Goal: Task Accomplishment & Management: Manage account settings

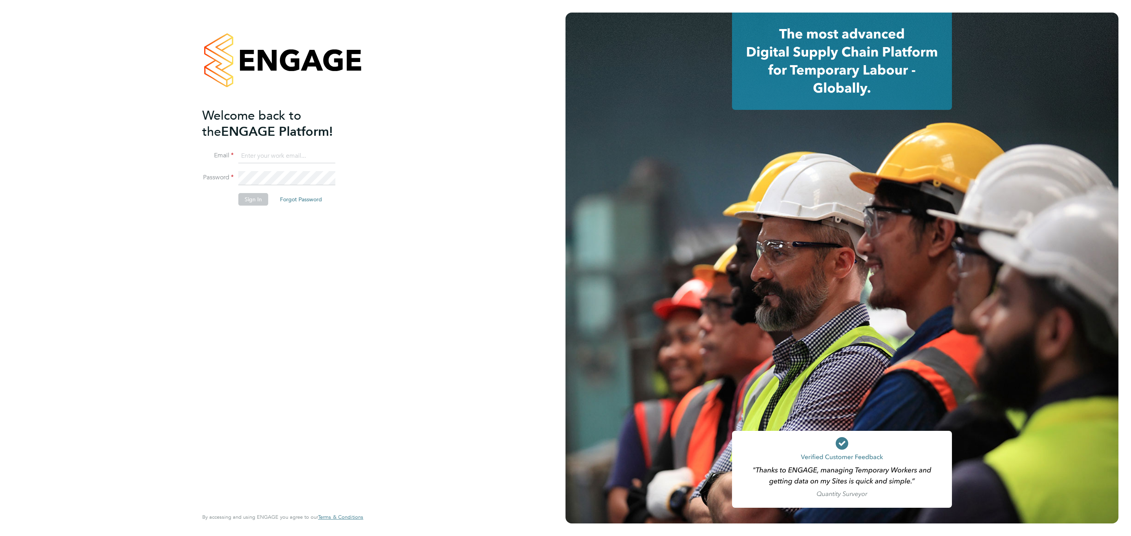
type input "vendorkeyaccounts2@hays.com"
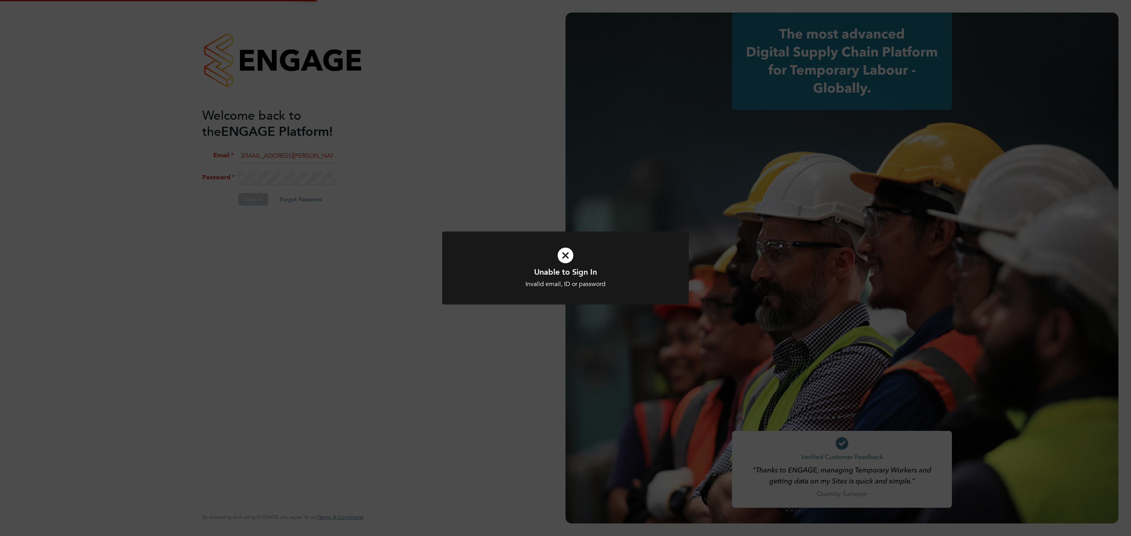
click at [270, 179] on div "Unable to Sign In Invalid email, ID or password Cancel Okay" at bounding box center [565, 268] width 1131 height 536
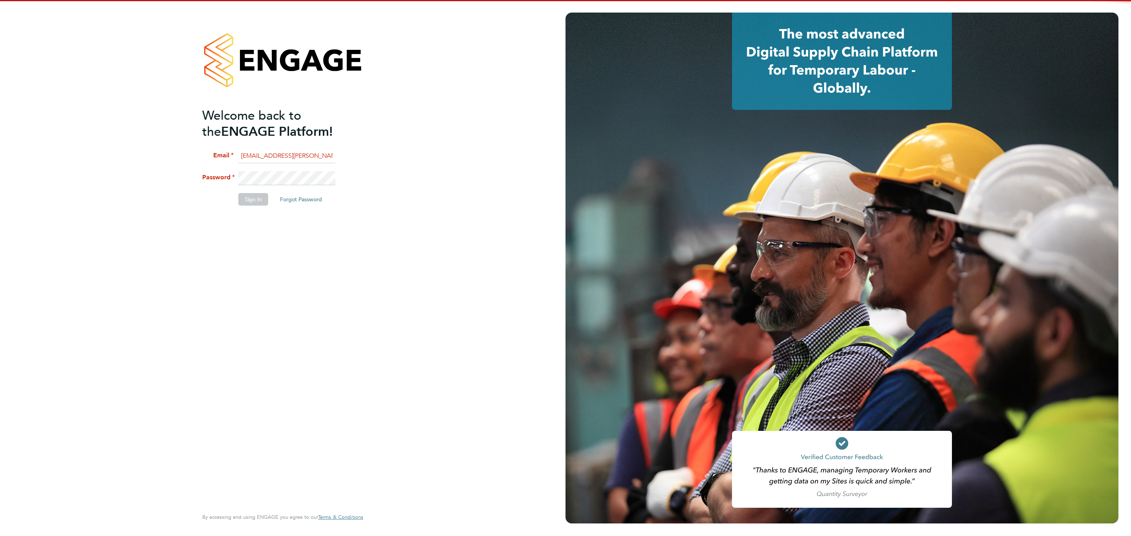
click at [270, 179] on div "Unable to Sign In Invalid email, ID or password Cancel Okay" at bounding box center [565, 268] width 1131 height 536
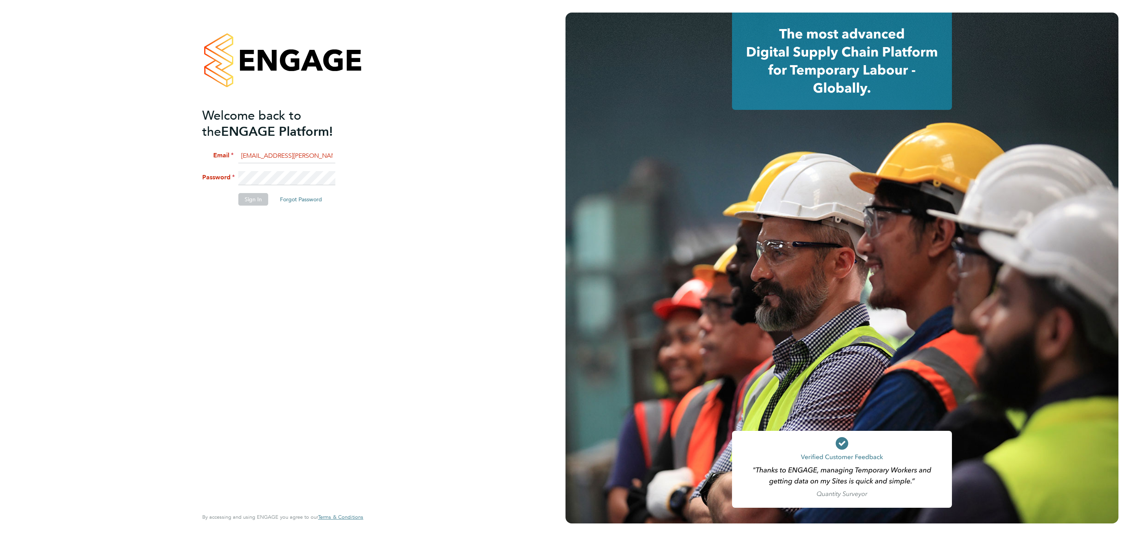
click at [283, 162] on input "vendorkeyaccounts2@hays.com" at bounding box center [286, 156] width 97 height 14
click at [285, 155] on input at bounding box center [286, 156] width 97 height 14
type input "Sulaymaan.Jashat.Lovell@engagedeployment.com"
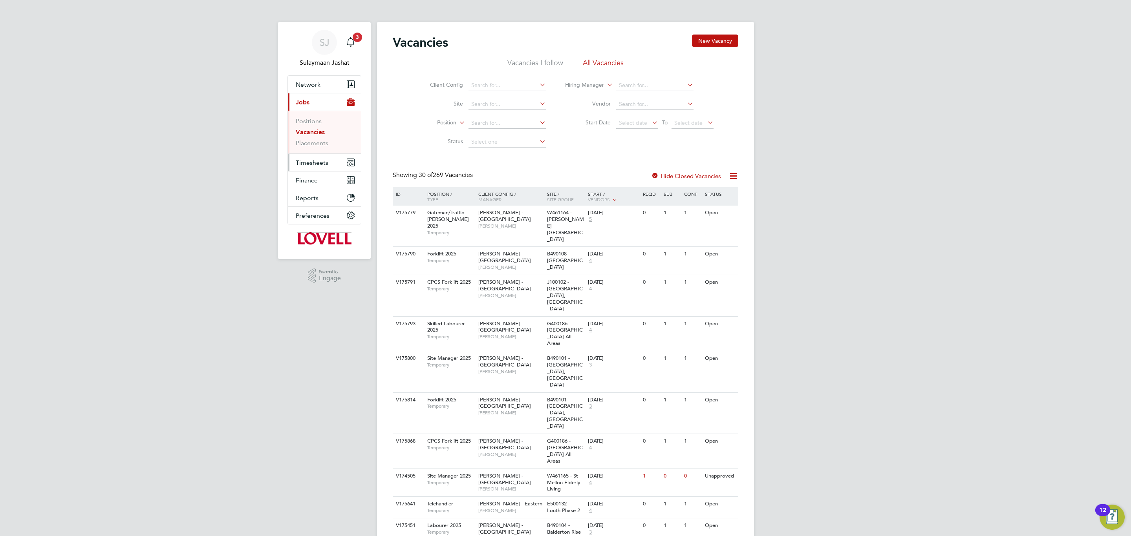
click at [301, 165] on span "Timesheets" at bounding box center [312, 162] width 33 height 7
click at [315, 126] on button "Timesheets" at bounding box center [324, 119] width 73 height 17
click at [315, 108] on button "Current page: Jobs" at bounding box center [324, 101] width 73 height 17
click at [314, 147] on link "Placements" at bounding box center [312, 142] width 33 height 7
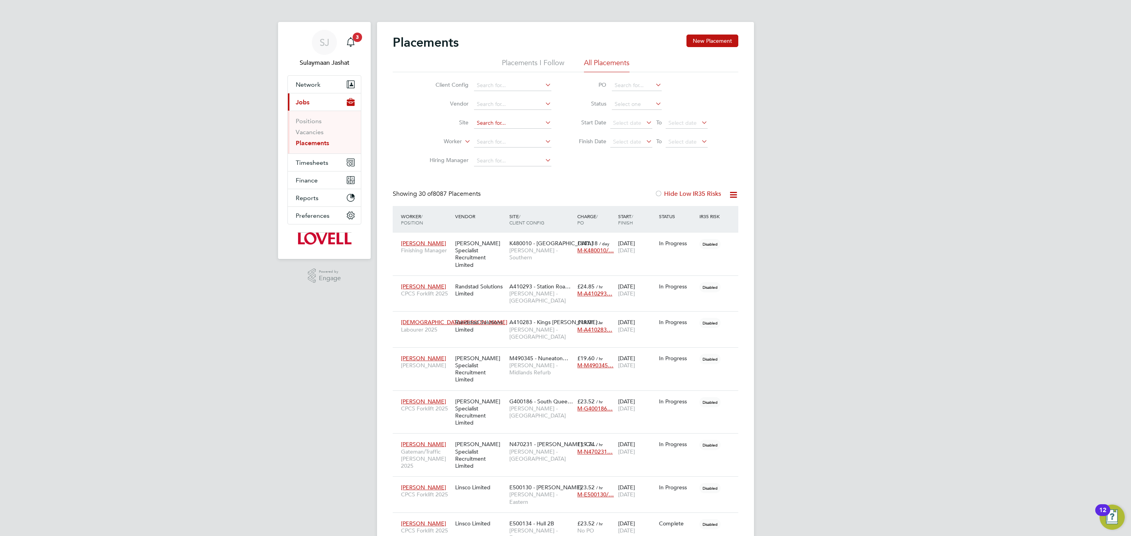
click at [496, 121] on input at bounding box center [512, 123] width 77 height 11
click at [509, 137] on b "Winch" at bounding box center [511, 134] width 16 height 7
type input "G400188 - Winchburgh"
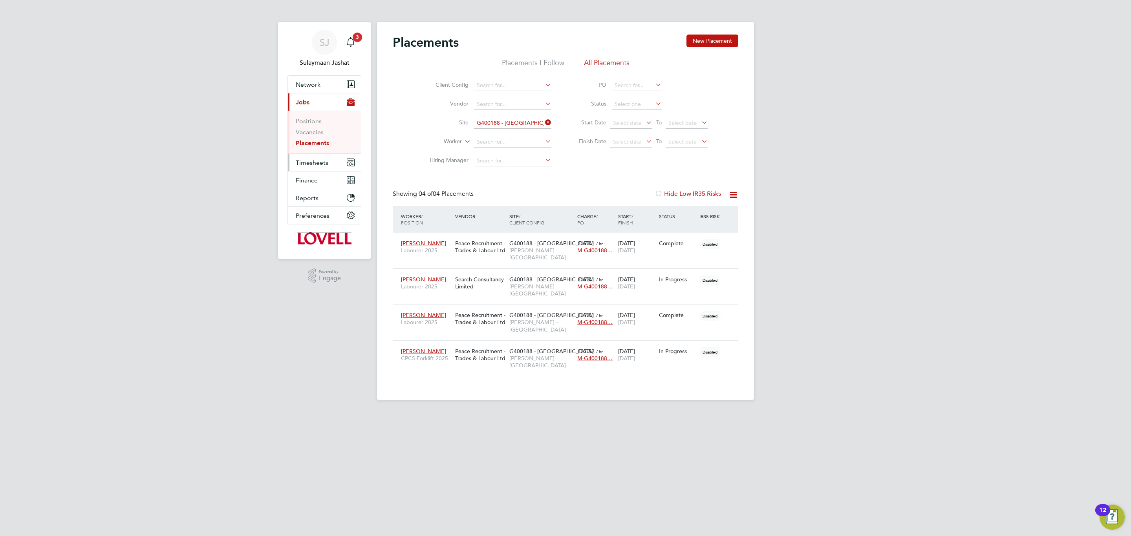
click at [303, 162] on span "Timesheets" at bounding box center [312, 162] width 33 height 7
click at [314, 140] on link "Timesheets" at bounding box center [312, 138] width 33 height 7
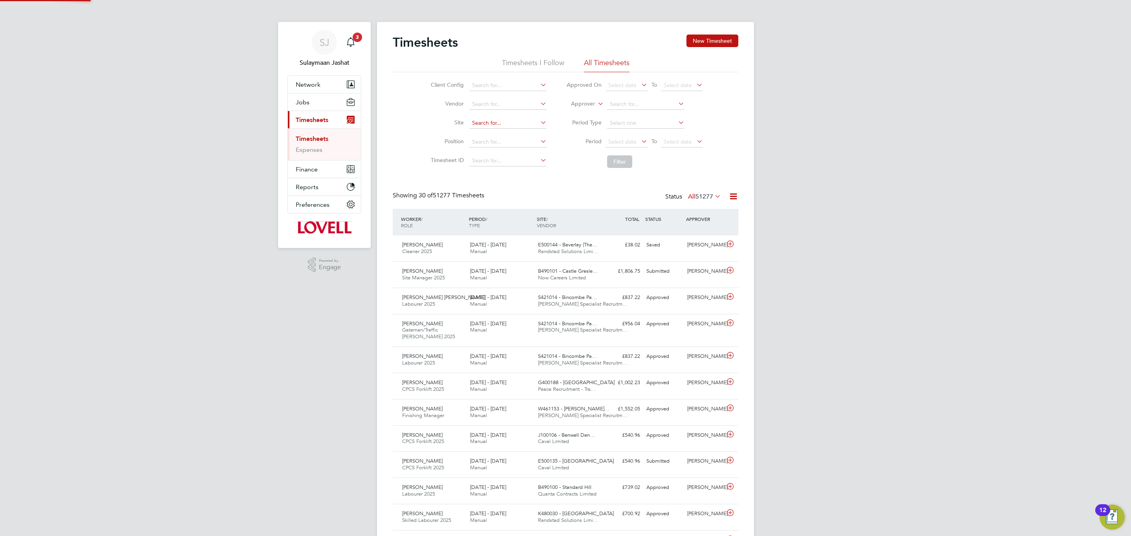
click at [496, 122] on input at bounding box center [507, 123] width 77 height 11
click at [486, 138] on li "G400188 - Winch burgh" at bounding box center [507, 134] width 78 height 11
type input "G400188 - Winchburgh"
click at [614, 159] on button "Filter" at bounding box center [619, 161] width 25 height 13
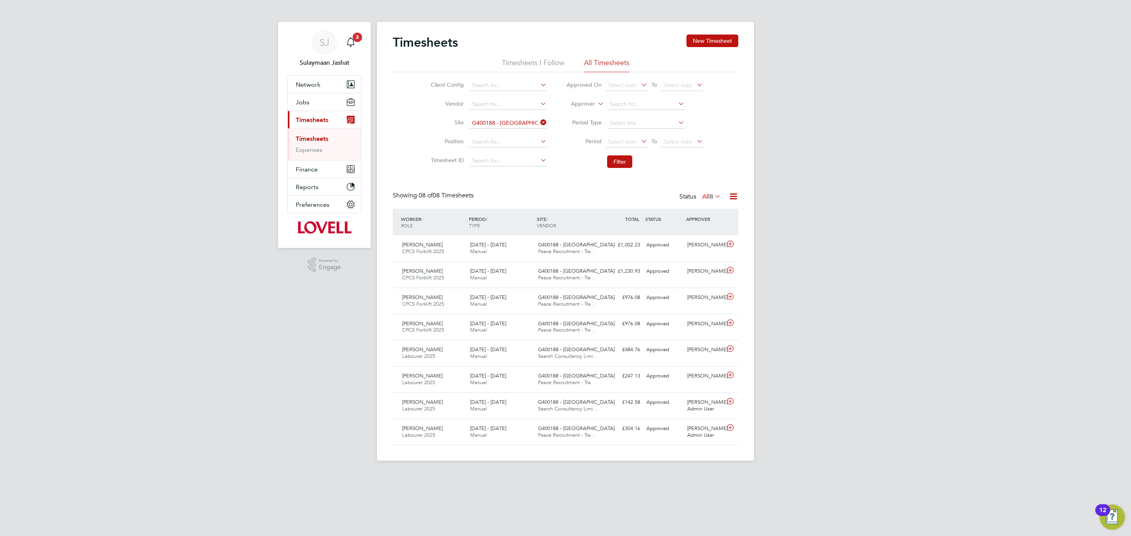
click at [705, 197] on label "All 8" at bounding box center [711, 197] width 19 height 8
click at [317, 98] on button "Jobs" at bounding box center [324, 101] width 73 height 17
click at [320, 148] on ul "Positions Vacancies Placements" at bounding box center [324, 132] width 73 height 43
click at [320, 142] on link "Placements" at bounding box center [312, 142] width 33 height 7
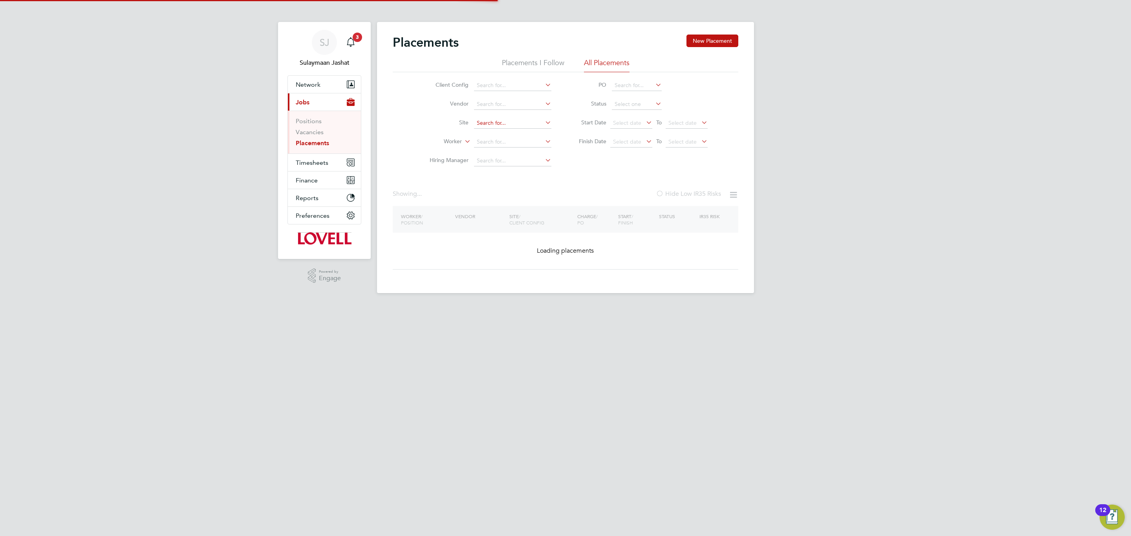
click at [521, 127] on input at bounding box center [512, 123] width 77 height 11
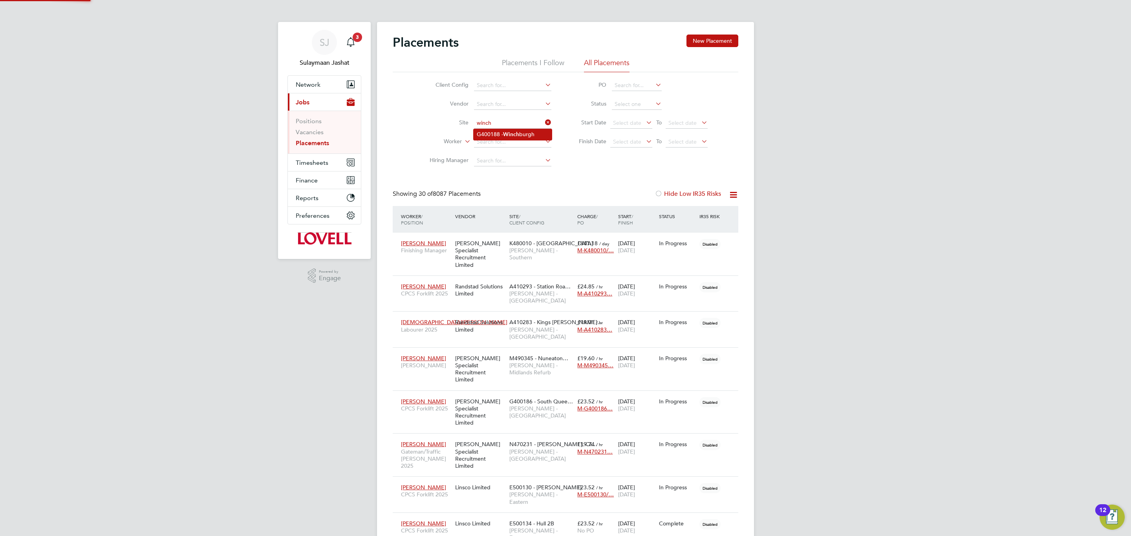
click at [521, 130] on li "G400188 - Winch burgh" at bounding box center [512, 134] width 78 height 11
type input "G400188 - Winchburgh"
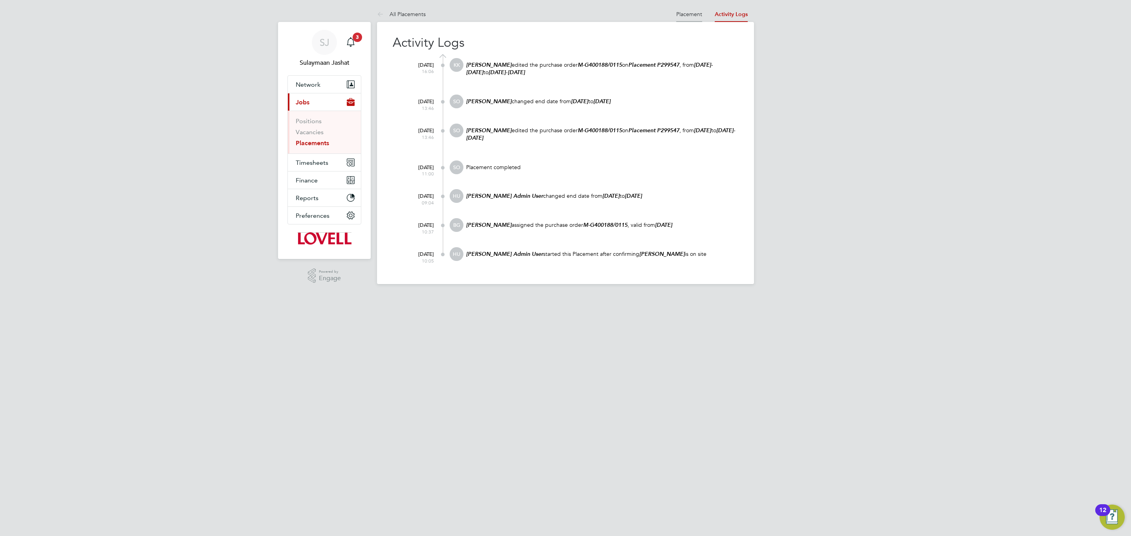
click at [692, 16] on link "Placement" at bounding box center [689, 14] width 26 height 7
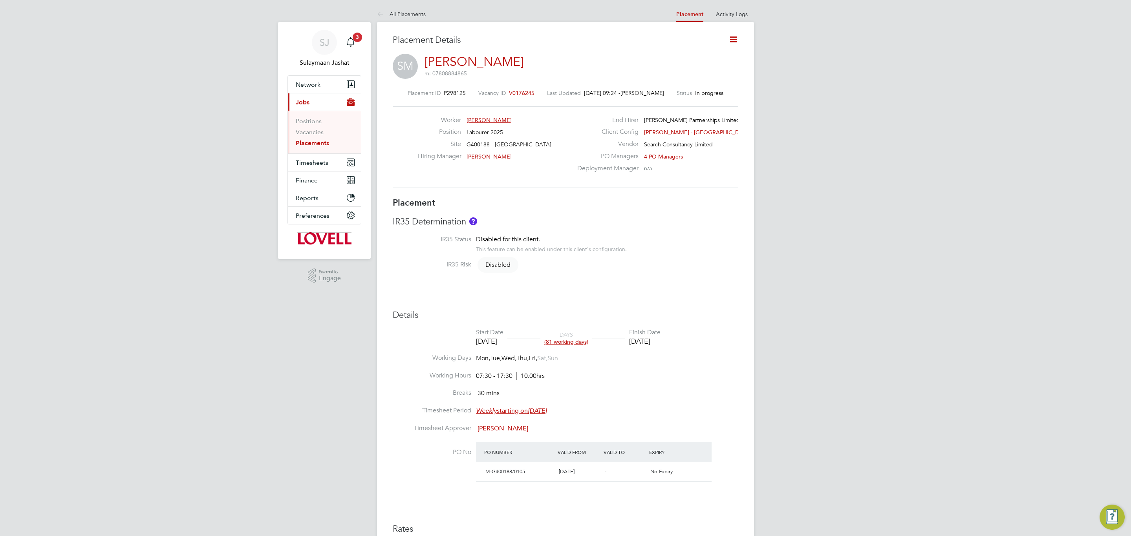
click at [620, 291] on div "Placement IR35 Determination IR35 Status Disabled for this client. This feature…" at bounding box center [565, 410] width 345 height 426
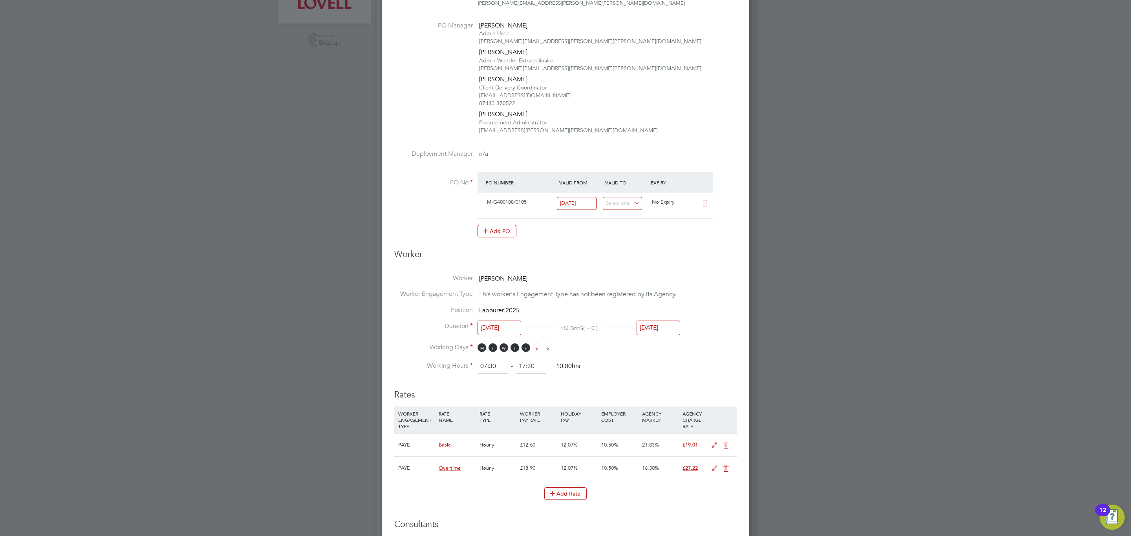
click at [660, 336] on div "[DATE]" at bounding box center [658, 330] width 44 height 15
click at [659, 333] on input "31 Oct 2025" at bounding box center [658, 328] width 44 height 15
click at [708, 221] on span "17" at bounding box center [709, 213] width 15 height 15
type input "17 Oct 2025"
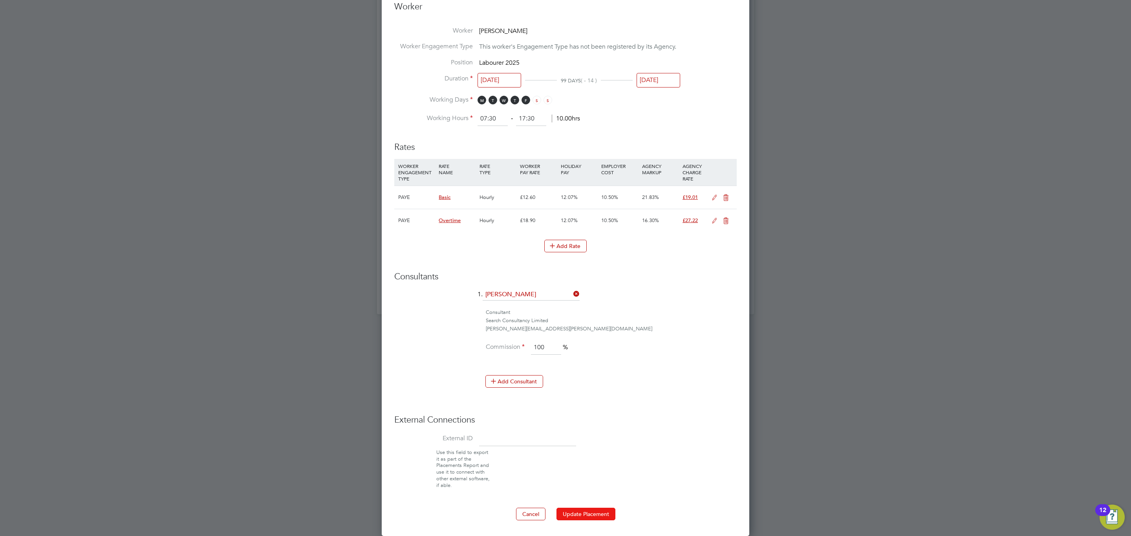
click at [594, 520] on button "Update Placement" at bounding box center [585, 514] width 59 height 13
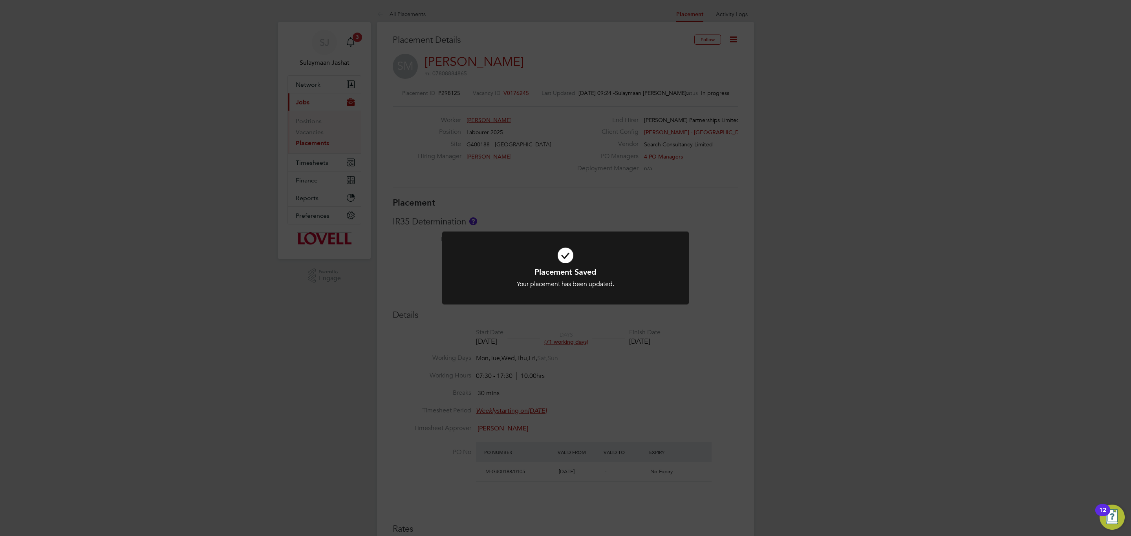
click at [597, 362] on div "Placement Saved Your placement has been updated. Cancel Okay" at bounding box center [565, 268] width 1131 height 536
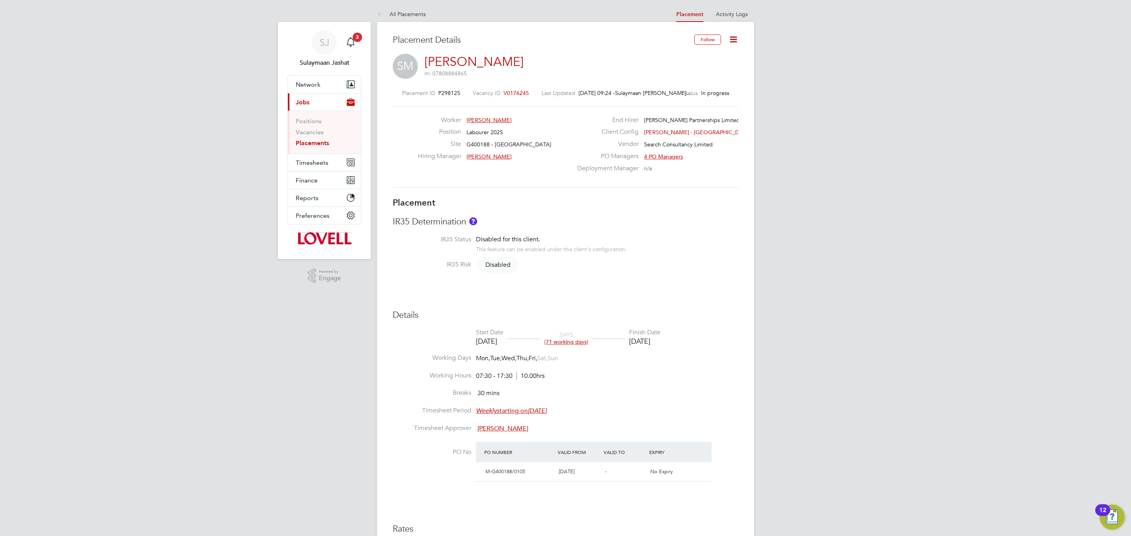
click at [602, 386] on li "Working Hours 07:30 - 17:30 10.00hrs" at bounding box center [565, 381] width 345 height 18
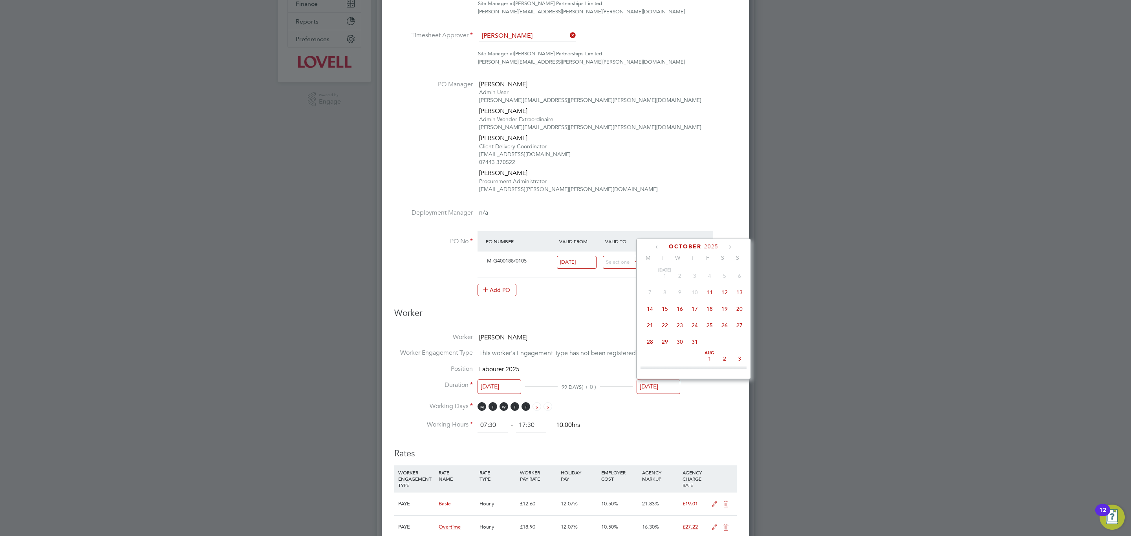
click at [668, 391] on input "17 Oct 2025" at bounding box center [658, 387] width 44 height 15
drag, startPoint x: 709, startPoint y: 278, endPoint x: 704, endPoint y: 297, distance: 19.4
click at [709, 277] on span "22" at bounding box center [709, 274] width 15 height 15
type input "22 Aug 2025"
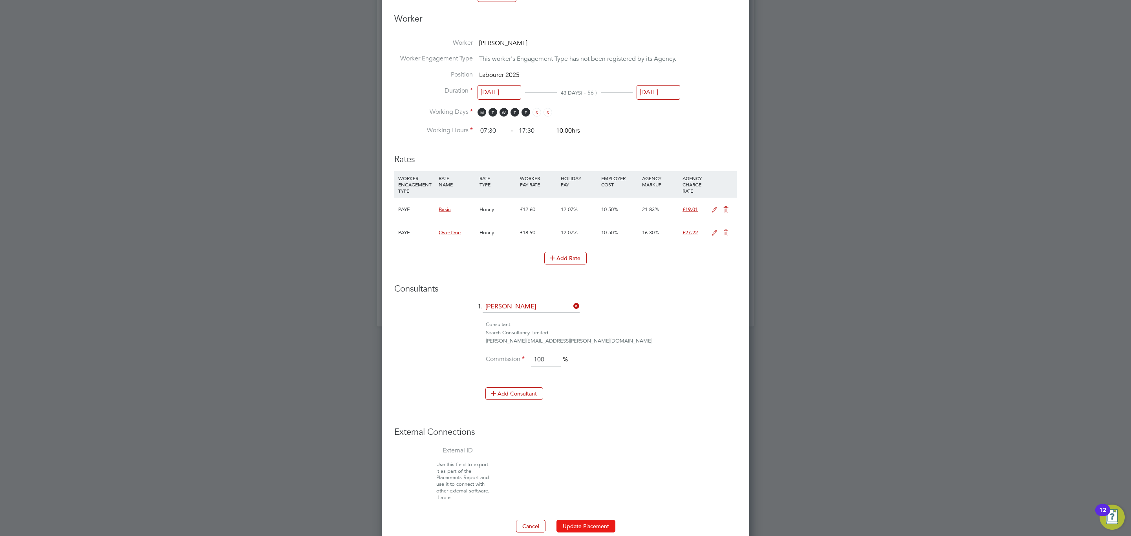
click at [596, 523] on button "Update Placement" at bounding box center [585, 526] width 59 height 13
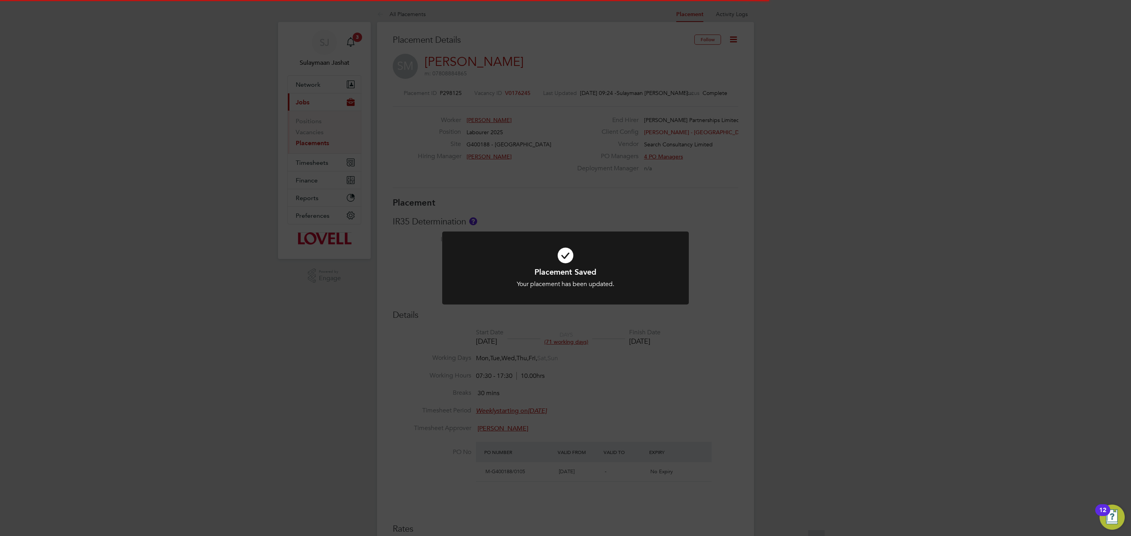
click at [599, 378] on div "Placement Saved Your placement has been updated. Cancel Okay" at bounding box center [565, 268] width 1131 height 536
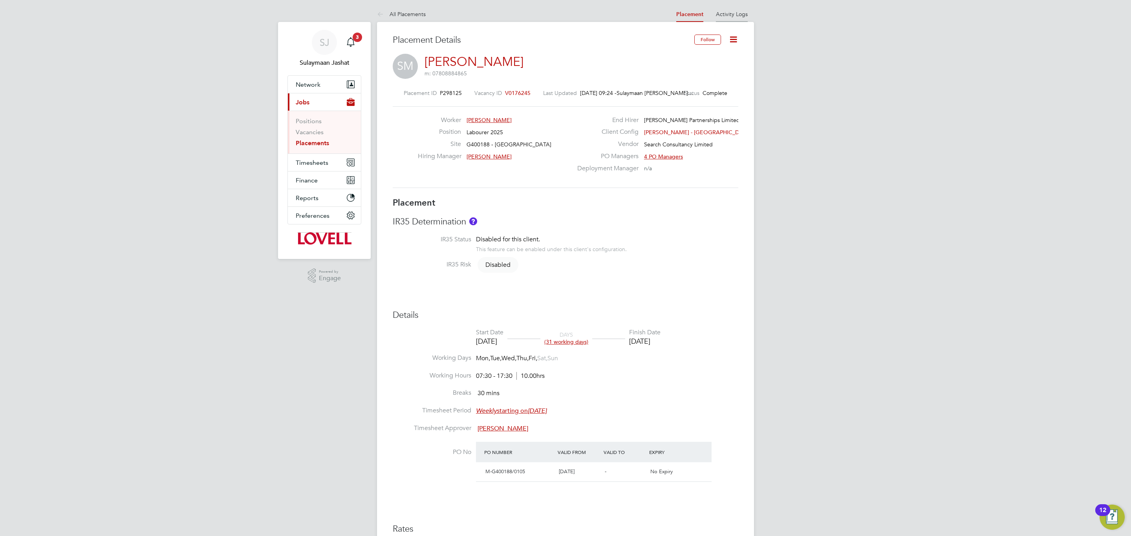
click at [734, 15] on link "Activity Logs" at bounding box center [732, 14] width 32 height 7
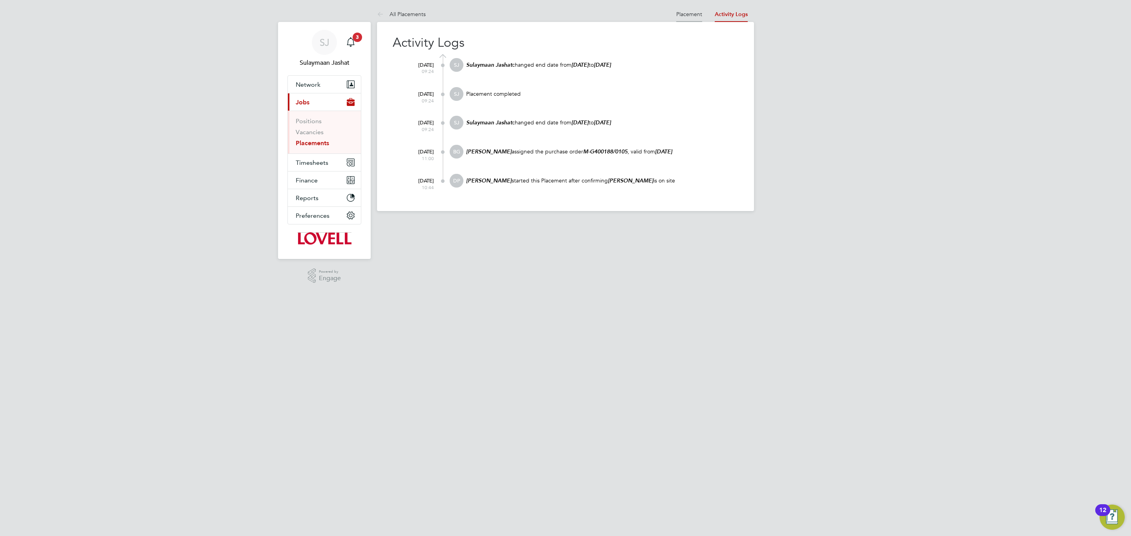
click at [685, 15] on link "Placement" at bounding box center [689, 14] width 26 height 7
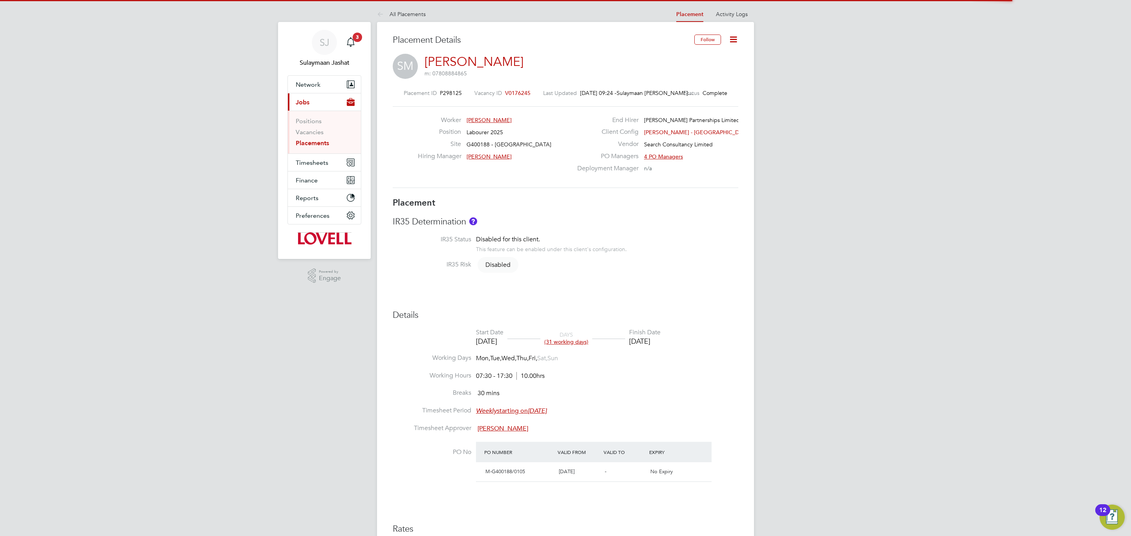
click at [516, 89] on div "Placement ID P298125 Vacancy ID V0176245 Last Updated 28 Aug 2025, 09:24 - Sula…" at bounding box center [565, 138] width 345 height 117
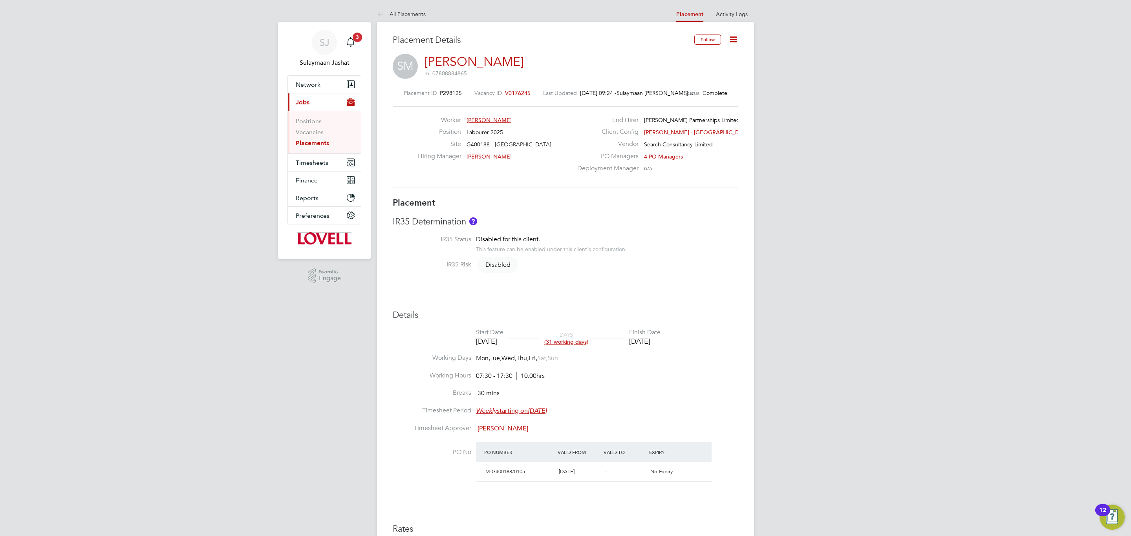
click at [517, 90] on span "V0176245" at bounding box center [518, 93] width 26 height 7
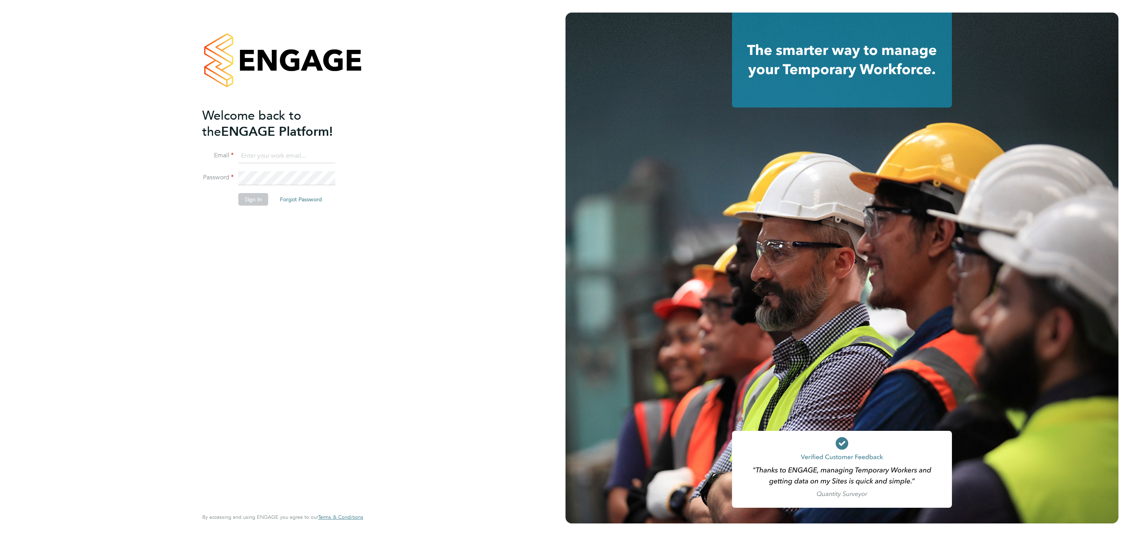
click at [285, 154] on input at bounding box center [286, 156] width 97 height 14
click at [299, 159] on input at bounding box center [286, 156] width 97 height 14
type input "[EMAIL_ADDRESS][PERSON_NAME][DOMAIN_NAME]"
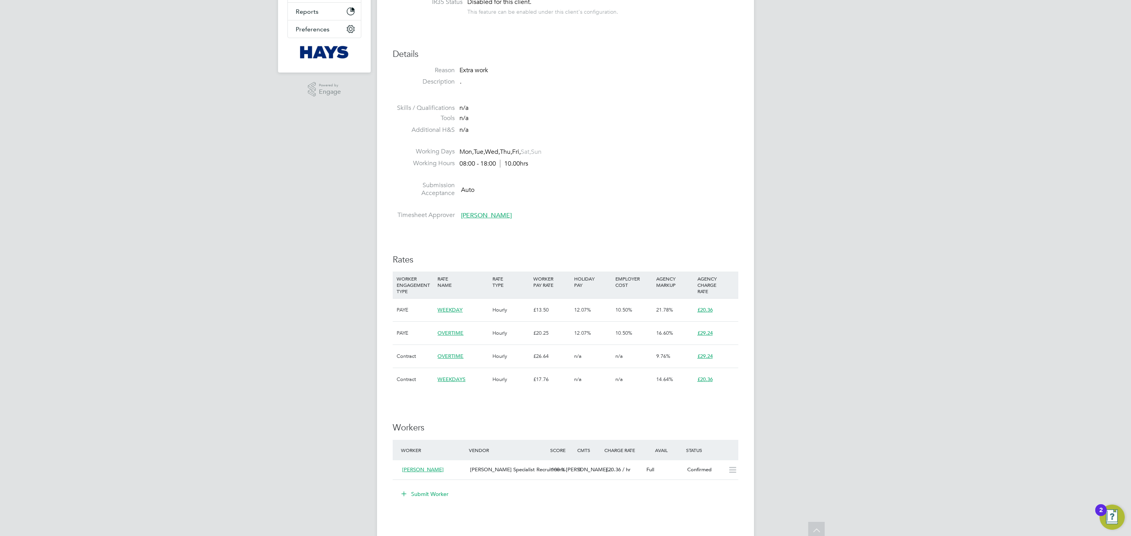
scroll to position [353, 0]
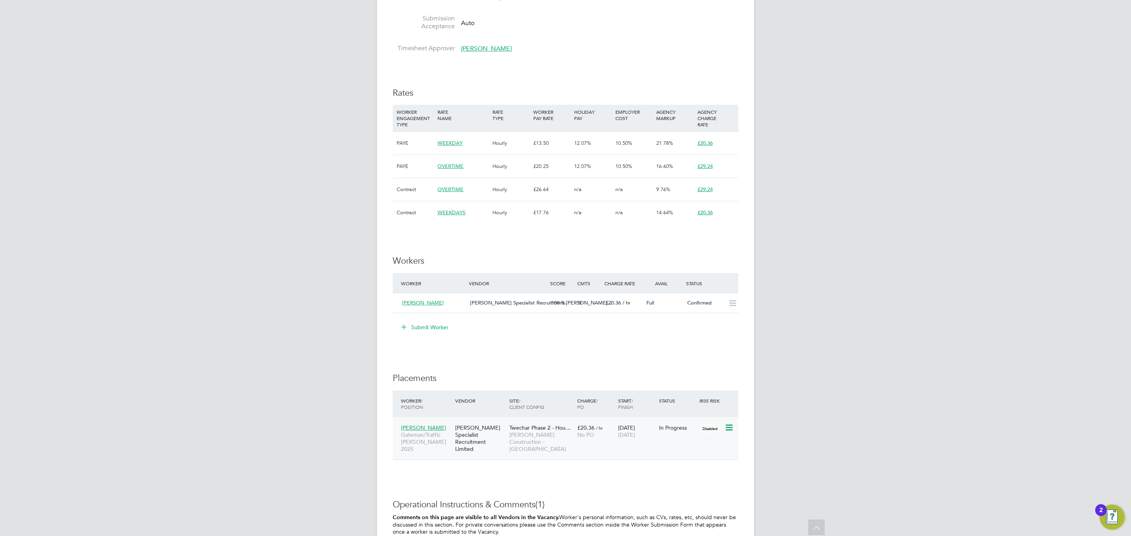
click at [517, 437] on span "[PERSON_NAME] Construction - [GEOGRAPHIC_DATA]" at bounding box center [541, 442] width 64 height 22
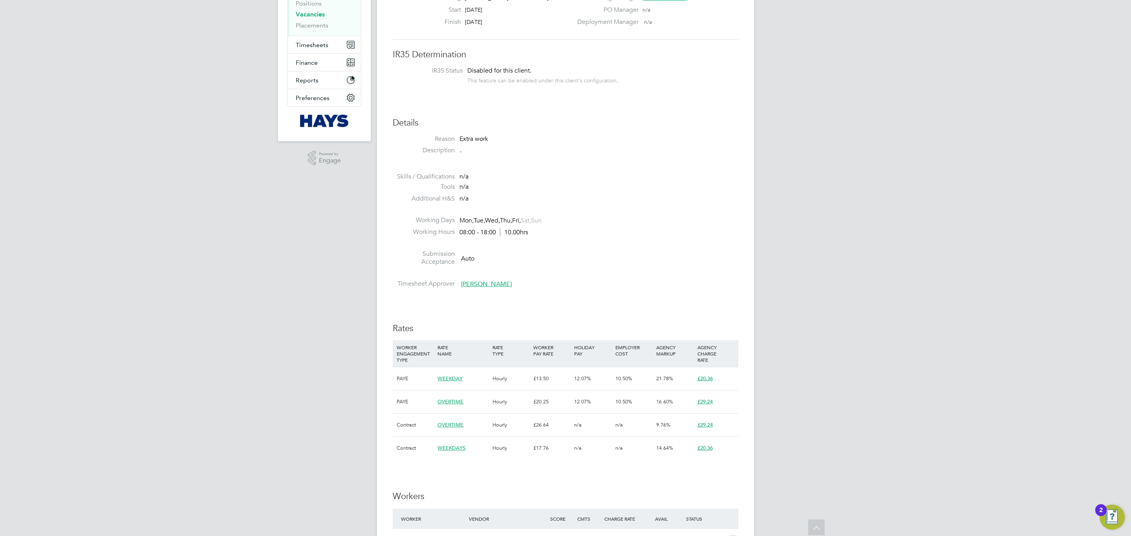
scroll to position [0, 0]
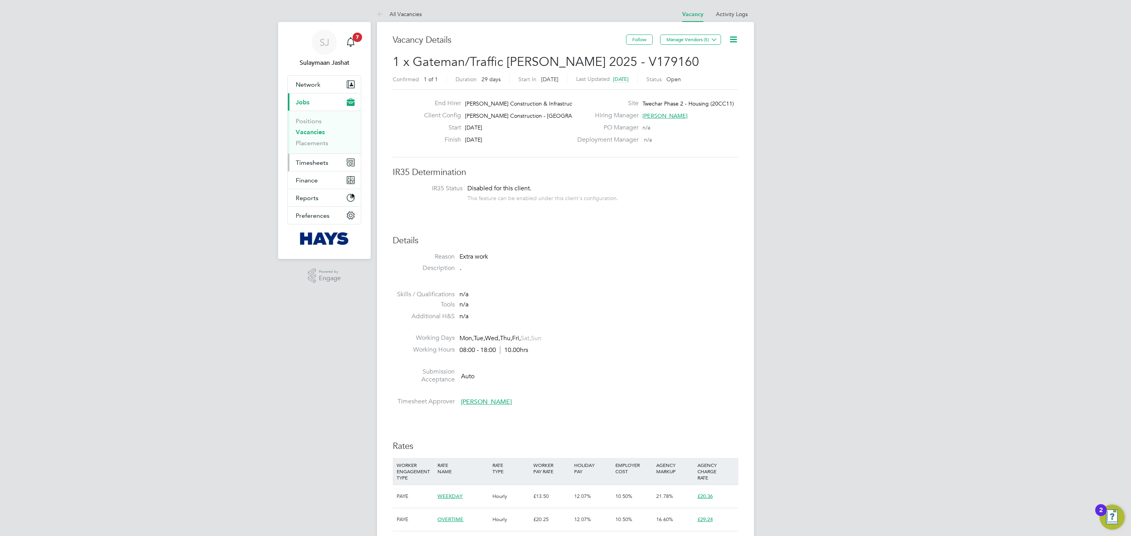
click at [316, 158] on button "Timesheets" at bounding box center [324, 162] width 73 height 17
click at [317, 139] on link "Timesheets" at bounding box center [312, 138] width 33 height 7
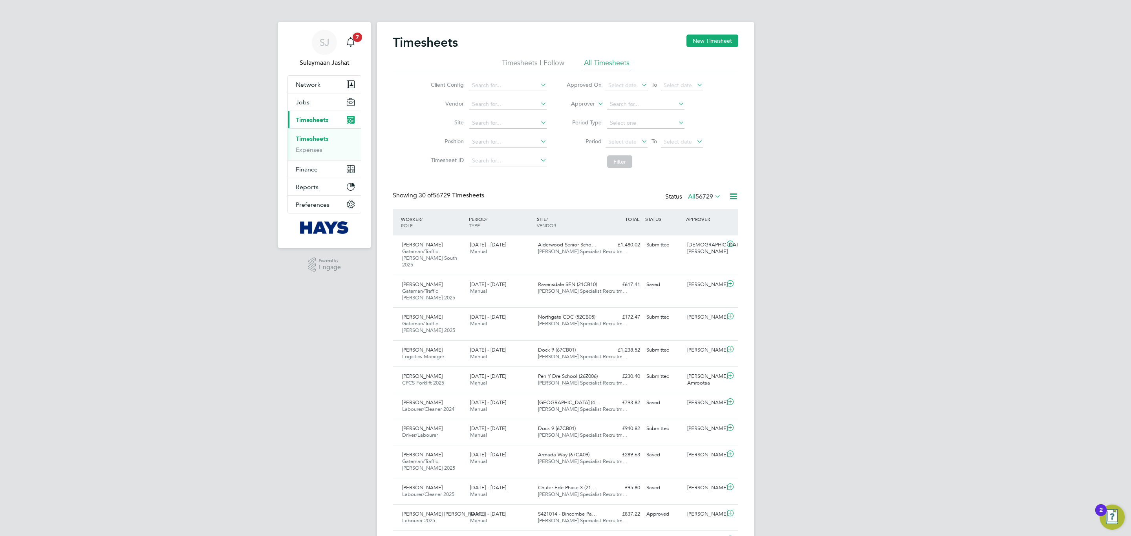
scroll to position [26, 68]
click at [588, 102] on label "Approver" at bounding box center [576, 104] width 35 height 8
click at [588, 104] on label "Approver" at bounding box center [576, 104] width 35 height 8
click at [582, 111] on li "Worker" at bounding box center [575, 113] width 39 height 10
click at [619, 104] on input at bounding box center [645, 104] width 77 height 11
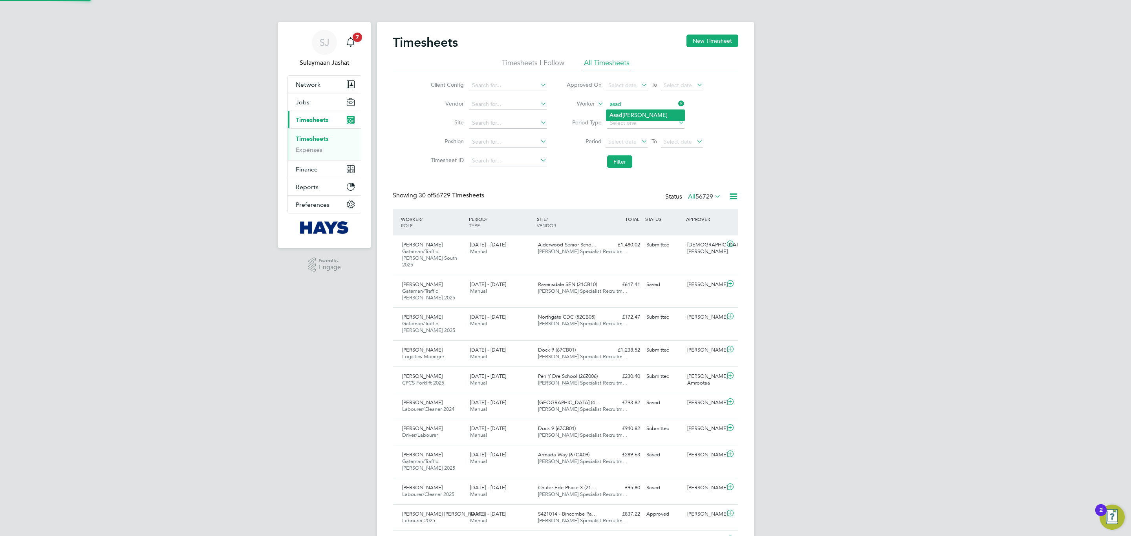
click at [632, 118] on li "[PERSON_NAME]" at bounding box center [645, 115] width 78 height 11
type input "[PERSON_NAME]"
click at [610, 159] on button "Filter" at bounding box center [619, 161] width 25 height 13
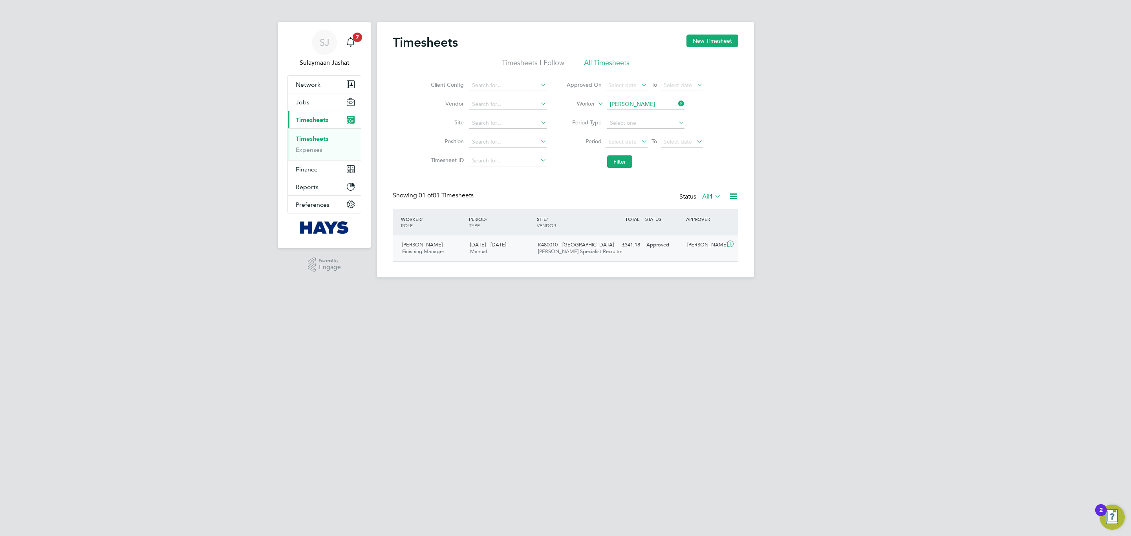
click at [597, 252] on span "Hays Specialist Recruitm…" at bounding box center [583, 251] width 90 height 7
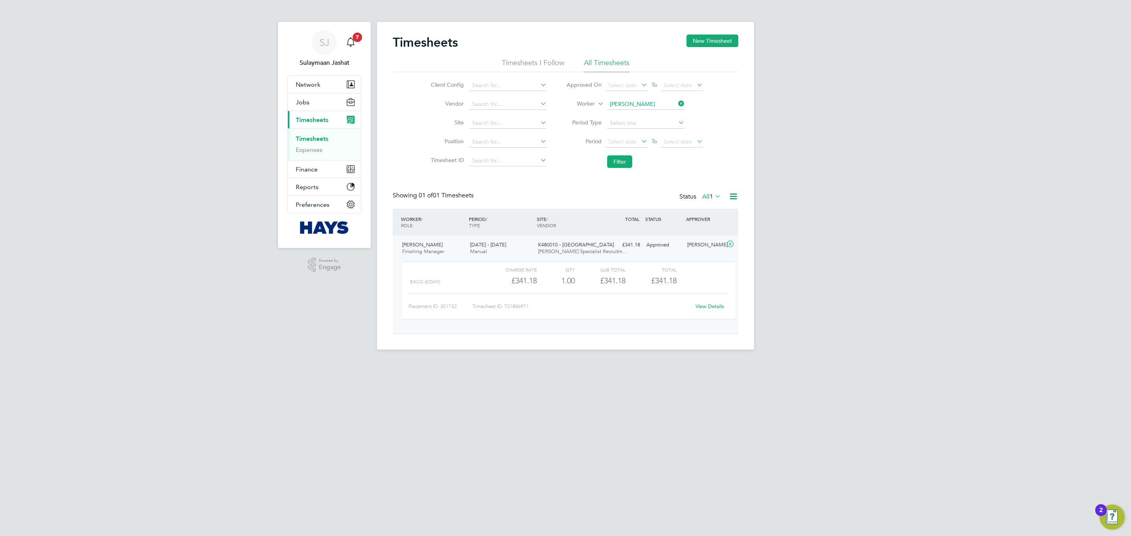
click at [711, 310] on link "View Details" at bounding box center [709, 306] width 29 height 7
click at [711, 198] on span "1" at bounding box center [711, 197] width 4 height 8
click at [312, 104] on button "Jobs" at bounding box center [324, 101] width 73 height 17
click at [622, 102] on input at bounding box center [645, 104] width 77 height 11
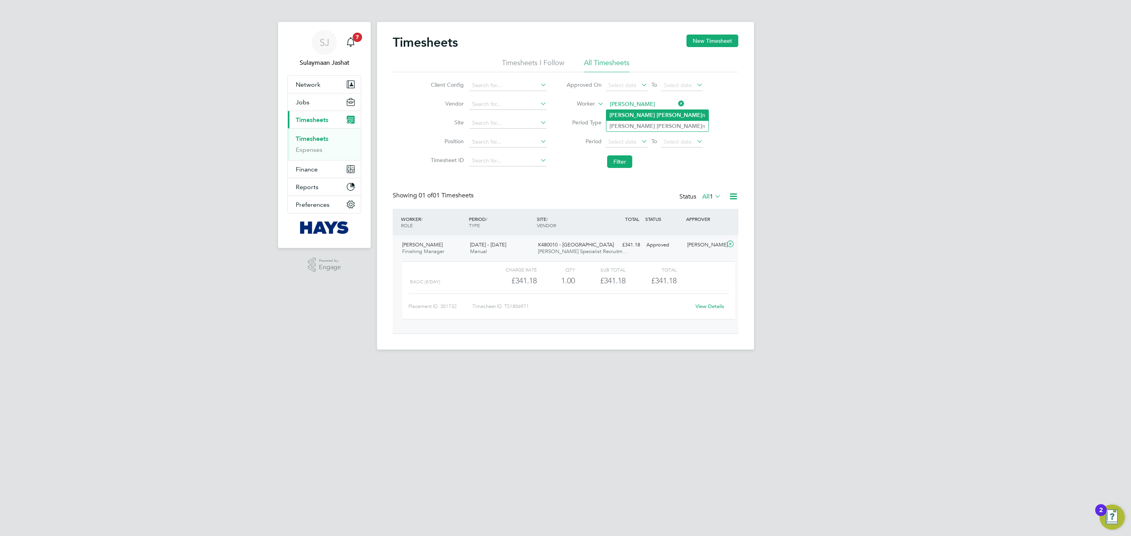
click at [656, 115] on b "Marti" at bounding box center [679, 115] width 46 height 7
type input "Gary Martin"
click at [621, 148] on span "Select date" at bounding box center [626, 142] width 42 height 11
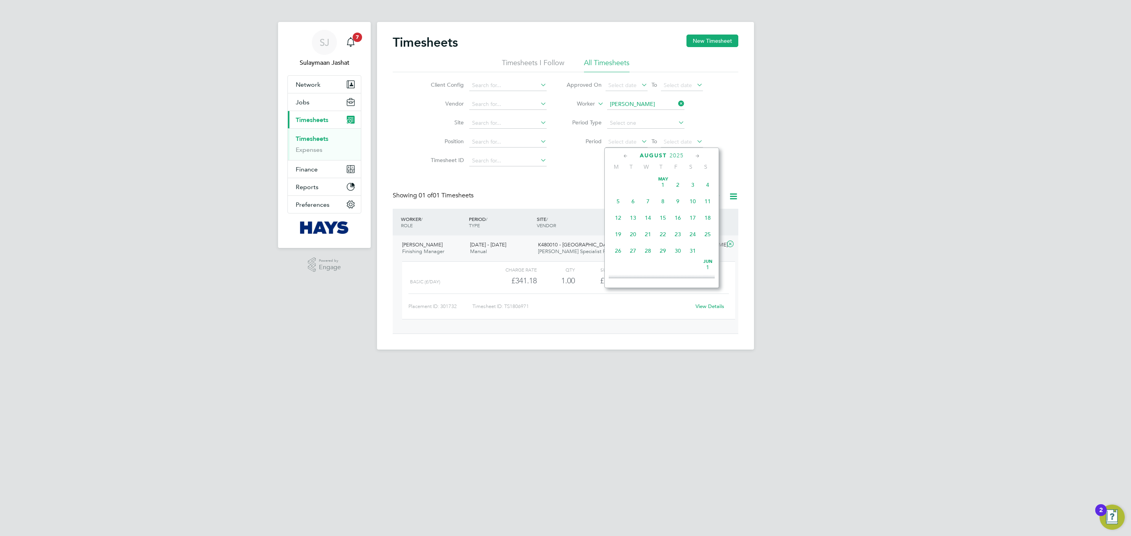
scroll to position [301, 0]
click at [621, 157] on div "August 2025" at bounding box center [661, 155] width 106 height 7
click at [583, 163] on li "Filter" at bounding box center [634, 162] width 156 height 20
click at [626, 166] on button "Filter" at bounding box center [619, 161] width 25 height 13
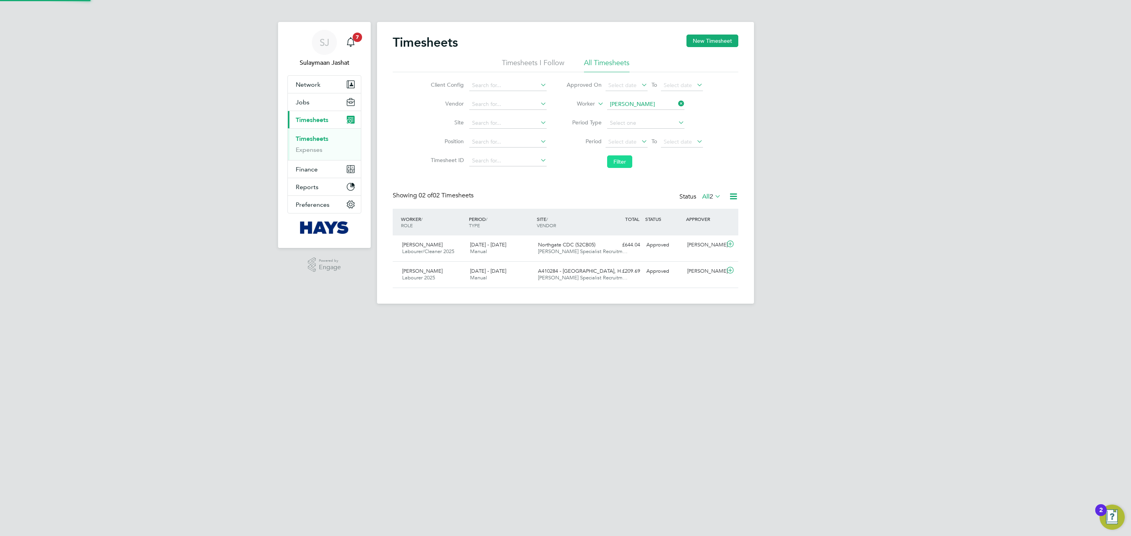
scroll to position [20, 68]
click at [635, 100] on input at bounding box center [645, 104] width 77 height 11
click at [636, 130] on li "Gary Mart in" at bounding box center [645, 126] width 78 height 11
type input "Gary Martin"
click at [621, 166] on button "Filter" at bounding box center [619, 161] width 25 height 13
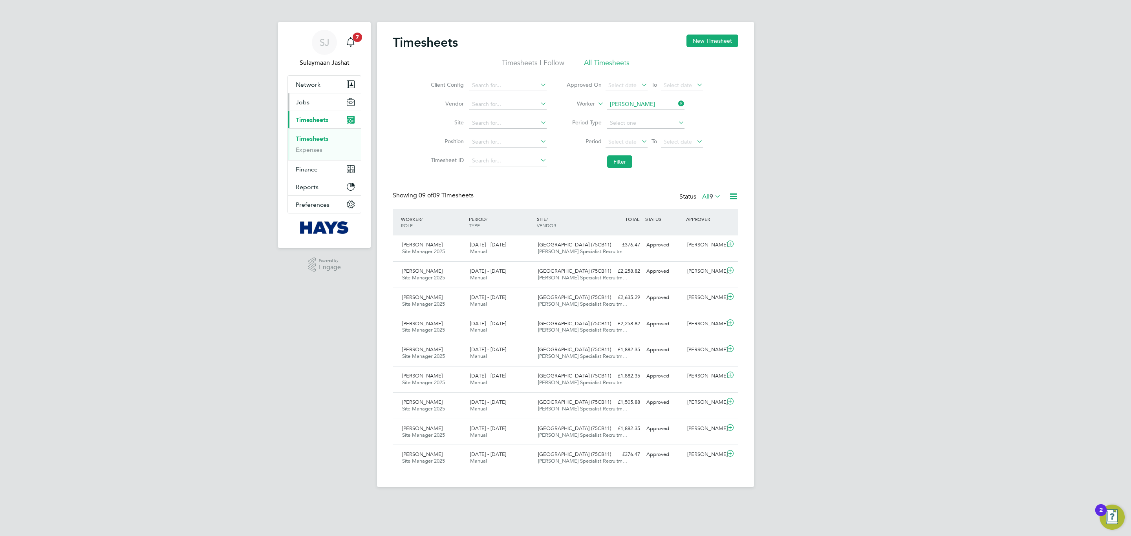
click at [307, 99] on span "Jobs" at bounding box center [303, 102] width 14 height 7
click at [316, 144] on link "Placements" at bounding box center [312, 142] width 33 height 7
click at [546, 247] on span "Oakmoor School (75CB11)" at bounding box center [574, 244] width 73 height 7
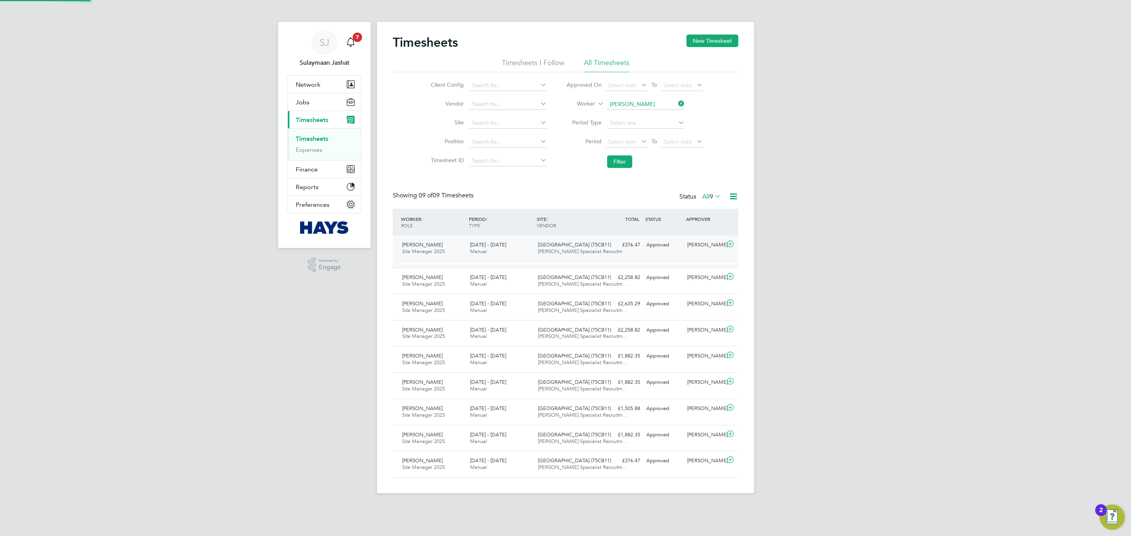
scroll to position [13, 77]
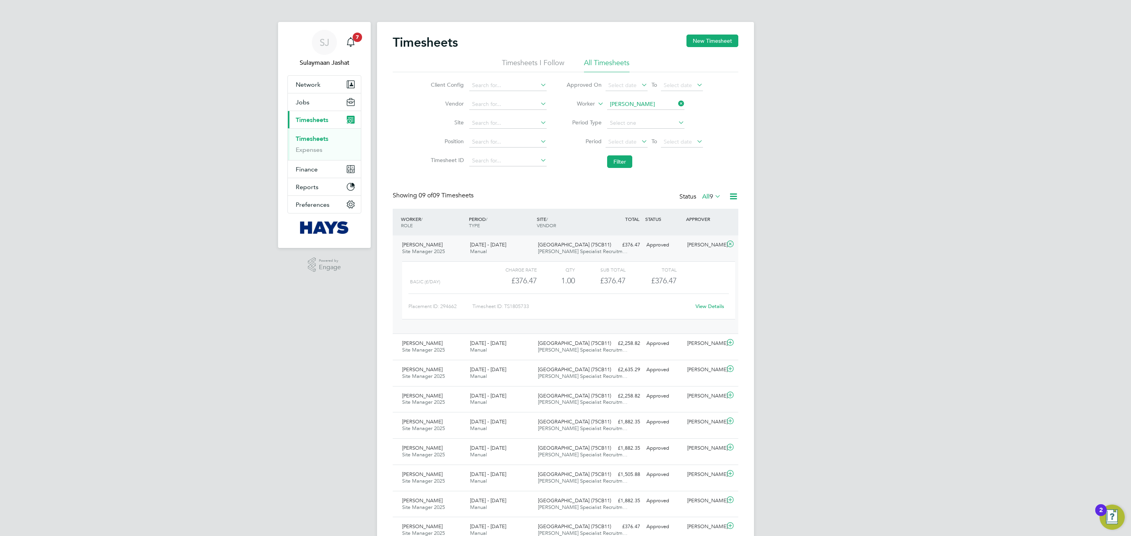
click at [708, 306] on link "View Details" at bounding box center [709, 306] width 29 height 7
click at [332, 107] on button "Jobs" at bounding box center [324, 101] width 73 height 17
click at [316, 146] on link "Placements" at bounding box center [312, 142] width 33 height 7
click at [558, 264] on div "Charge rate QTY Sub Total Total Basic (£/day) £376.47 1 1.00 1 £376.47 £376.47 …" at bounding box center [568, 290] width 333 height 58
click at [559, 256] on div "Oakmoor School (75CB11) Hays Specialist Recruitm…" at bounding box center [569, 249] width 68 height 20
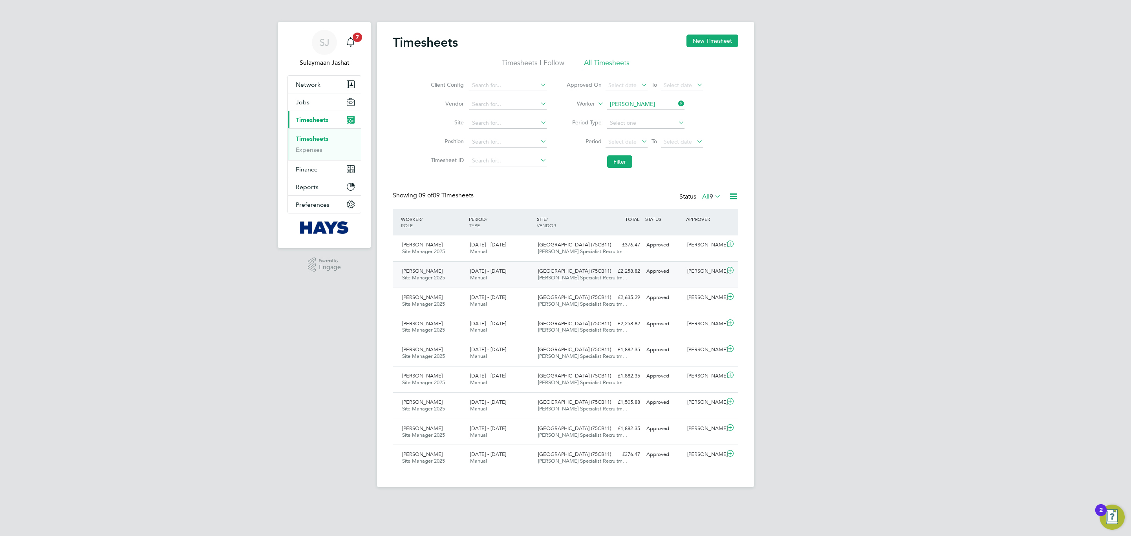
click at [571, 268] on div "Oakmoor School (75CB11) Hays Specialist Recruitm…" at bounding box center [569, 275] width 68 height 20
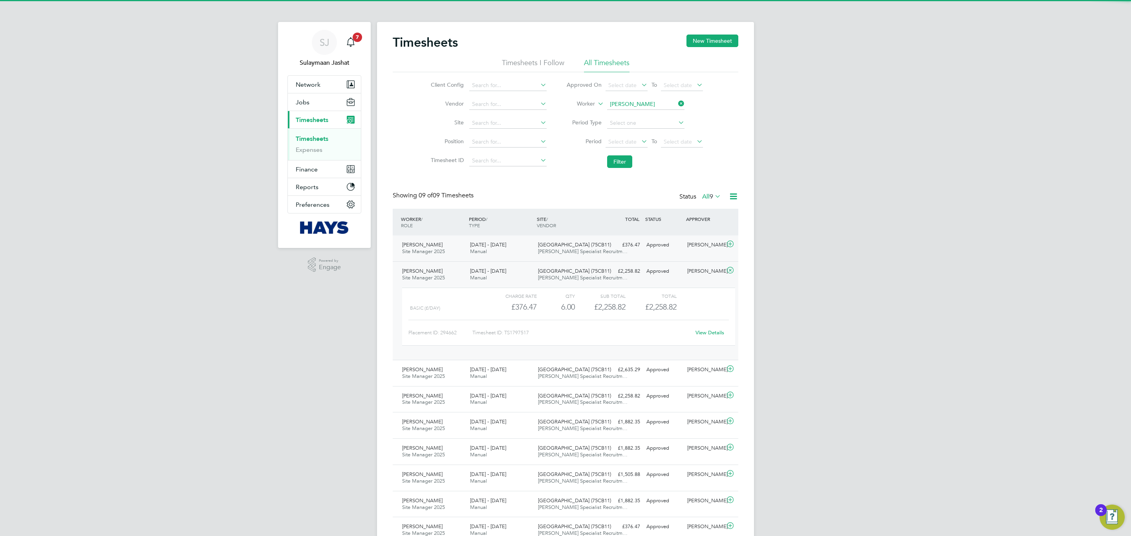
click at [590, 256] on div "Oakmoor School (75CB11) Hays Specialist Recruitm…" at bounding box center [569, 249] width 68 height 20
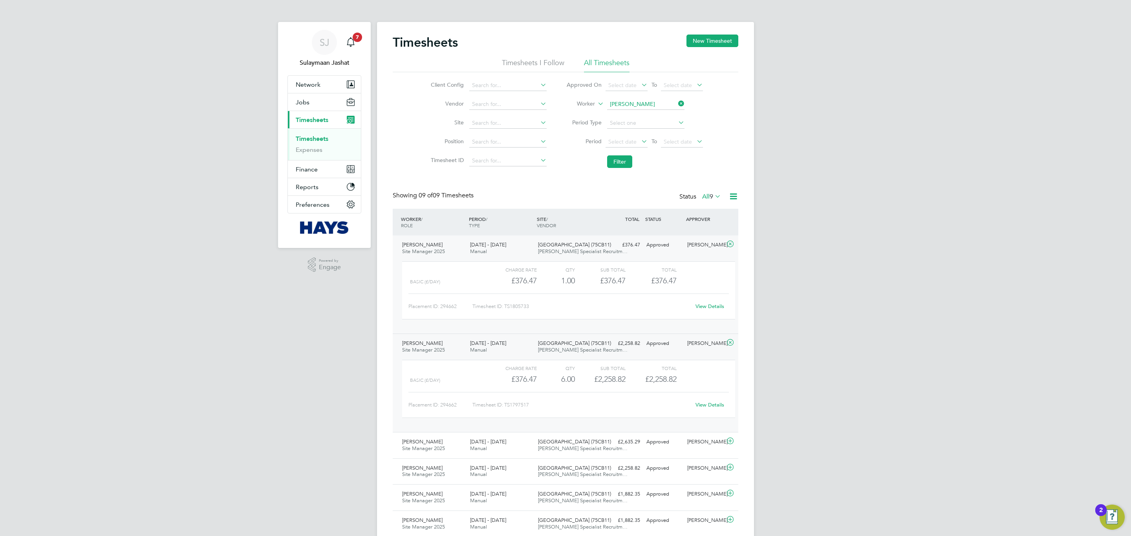
click at [550, 354] on div "Oakmoor School (75CB11) Hays Specialist Recruitm…" at bounding box center [569, 347] width 68 height 20
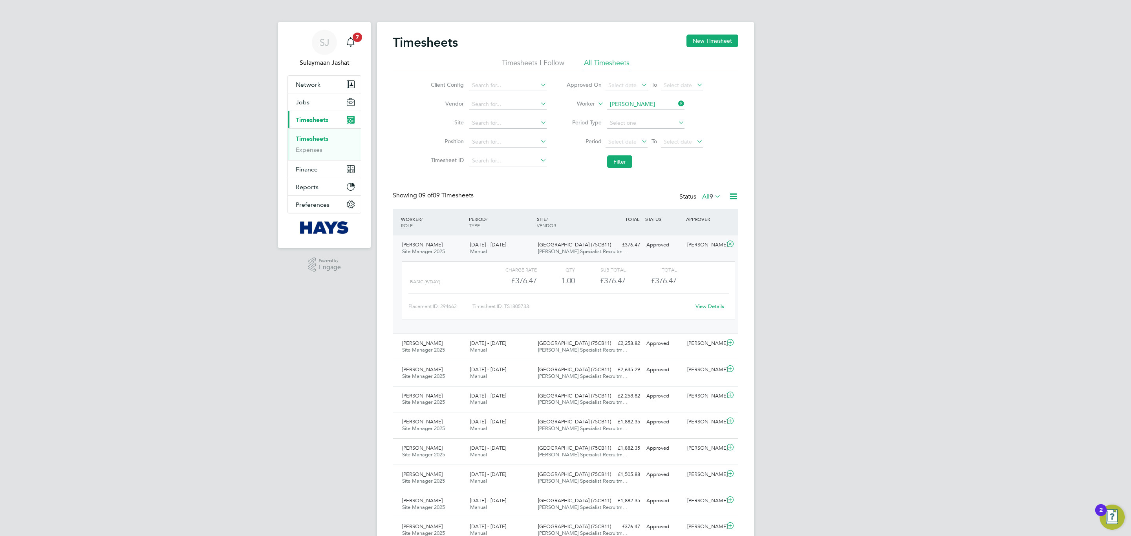
click at [609, 251] on div "£376.47 Approved" at bounding box center [622, 245] width 41 height 13
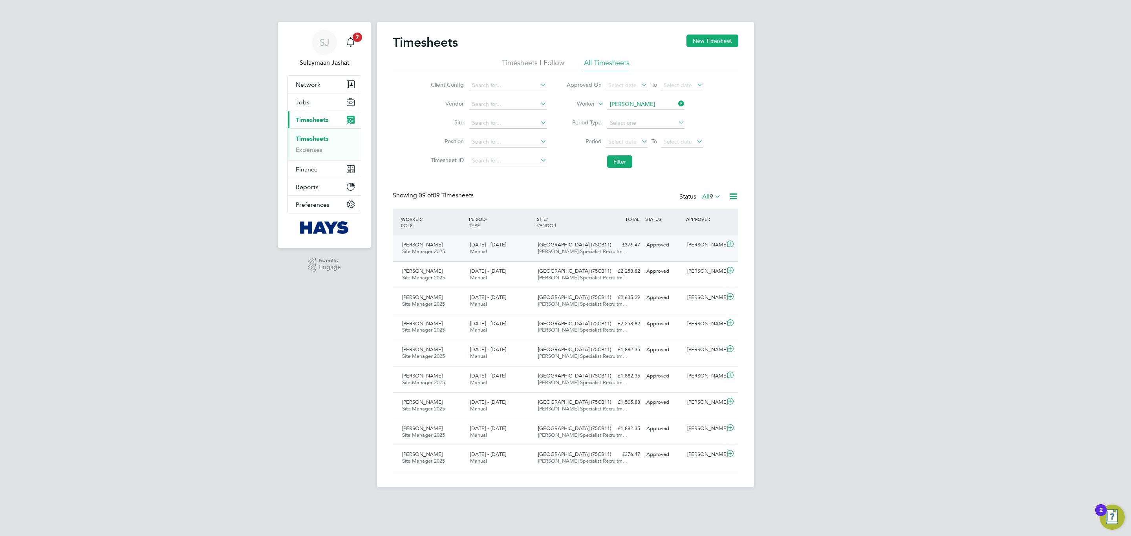
click at [609, 250] on div "£376.47 Approved" at bounding box center [622, 245] width 41 height 13
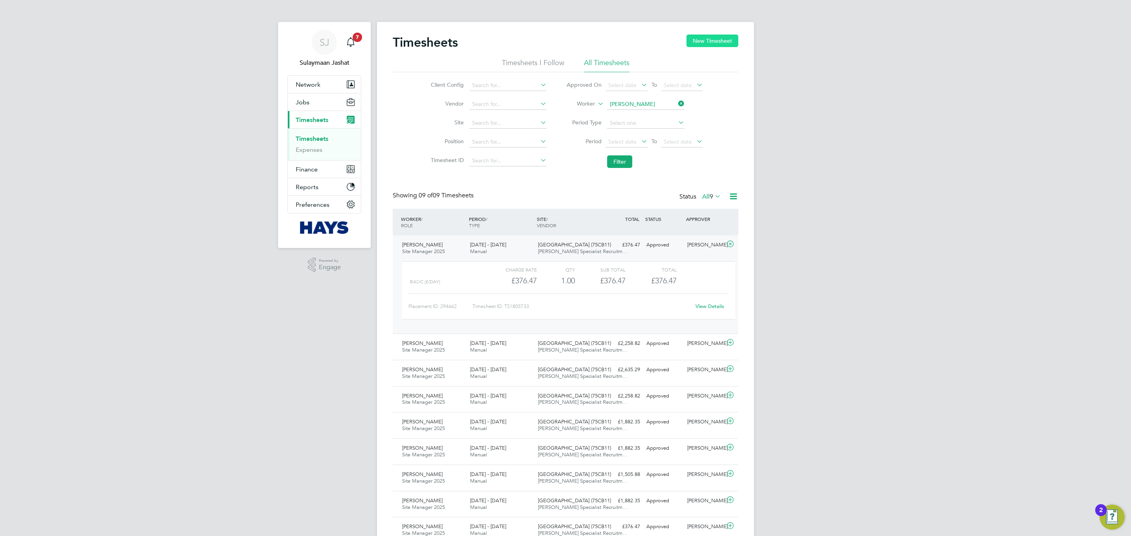
click at [716, 40] on button "New Timesheet" at bounding box center [712, 41] width 52 height 13
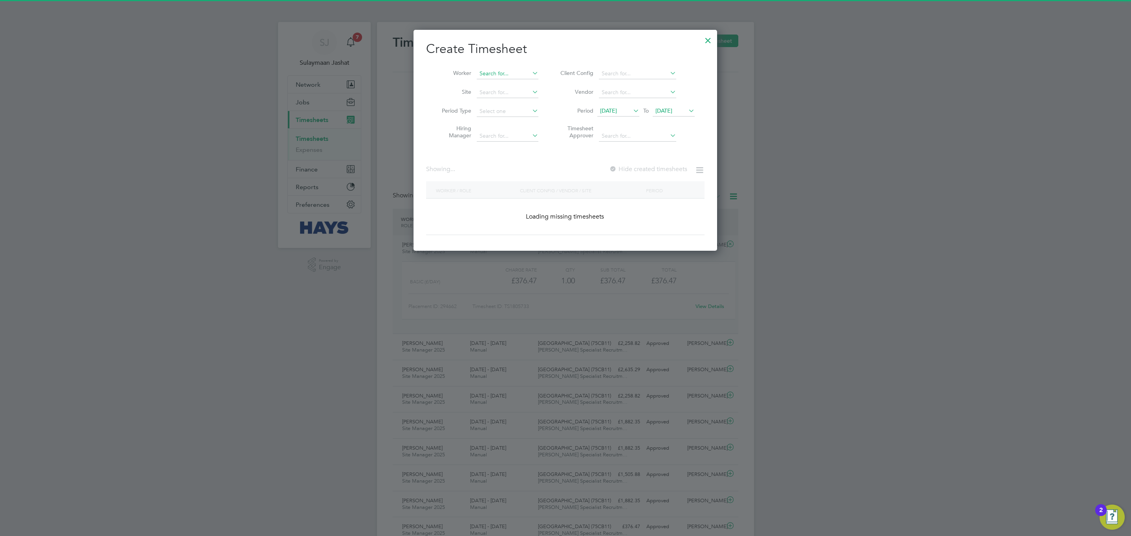
scroll to position [1712, 304]
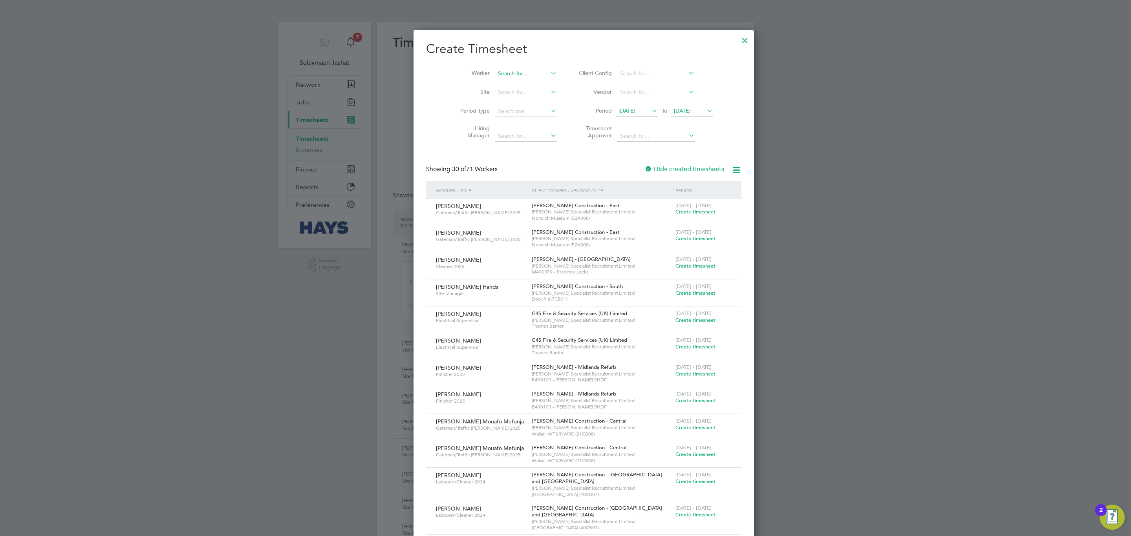
click at [511, 77] on input at bounding box center [526, 73] width 62 height 11
click at [516, 83] on li "Gary Marti n" at bounding box center [527, 84] width 102 height 11
type input "Gary Martin"
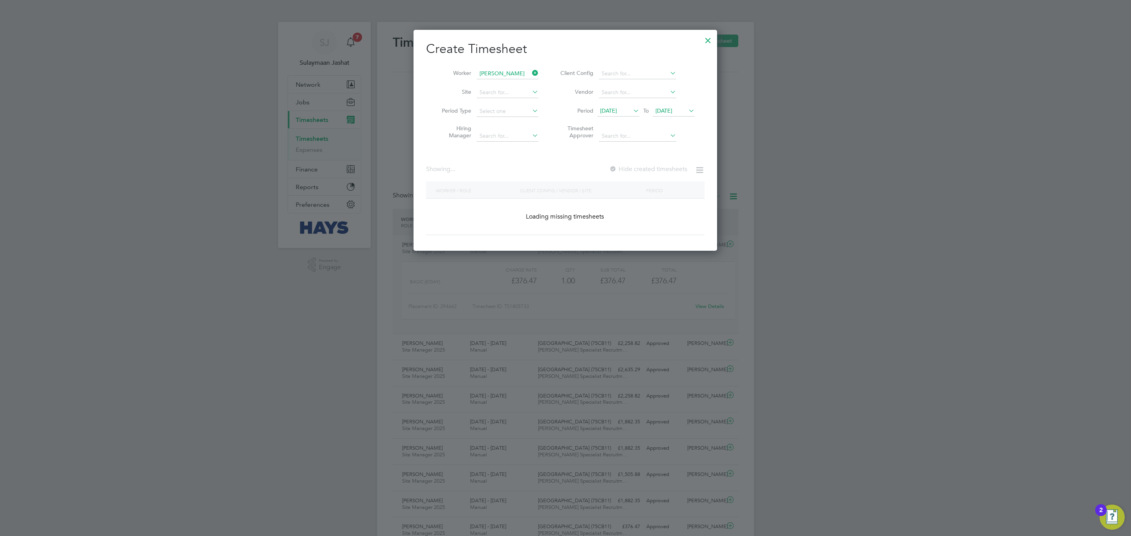
scroll to position [223, 304]
click at [514, 80] on li "Worker Gary Martin" at bounding box center [487, 73] width 122 height 19
click at [514, 76] on input at bounding box center [508, 73] width 62 height 11
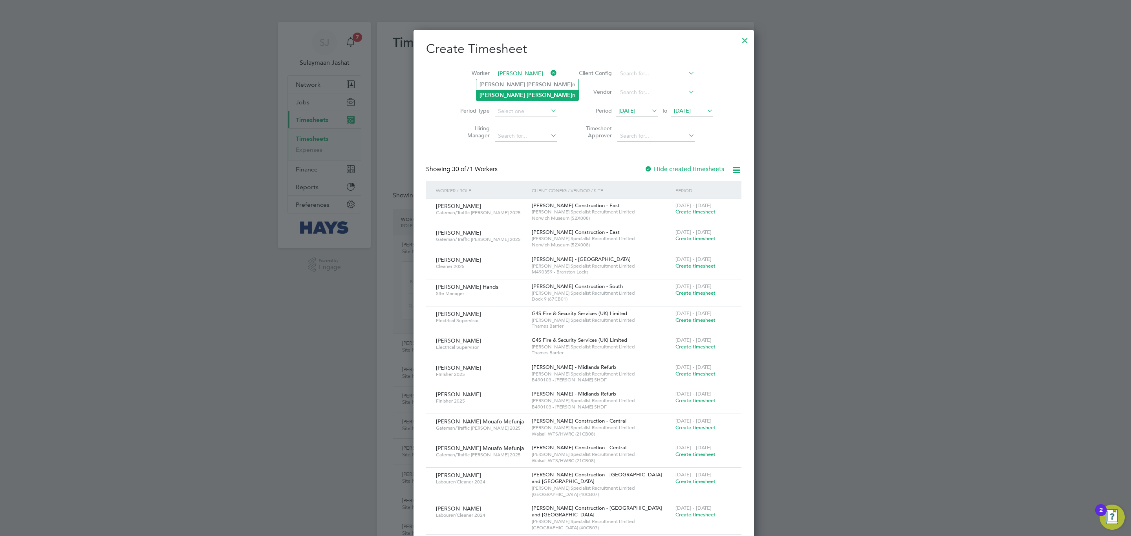
click at [526, 98] on b "Marti" at bounding box center [549, 95] width 46 height 7
type input "Gary Martin"
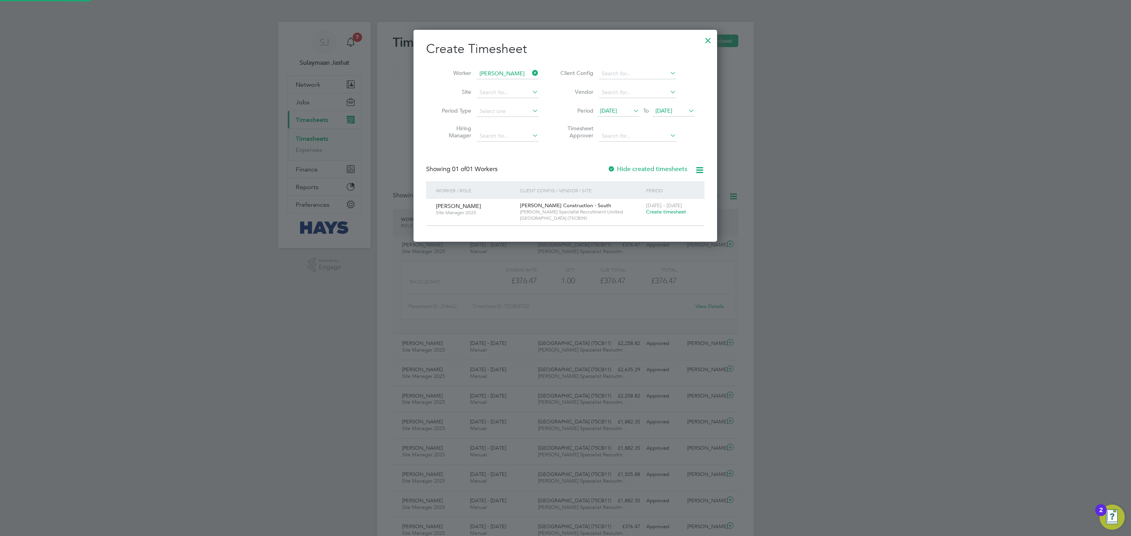
scroll to position [213, 304]
click at [664, 111] on span "21 Aug 2025" at bounding box center [663, 110] width 17 height 7
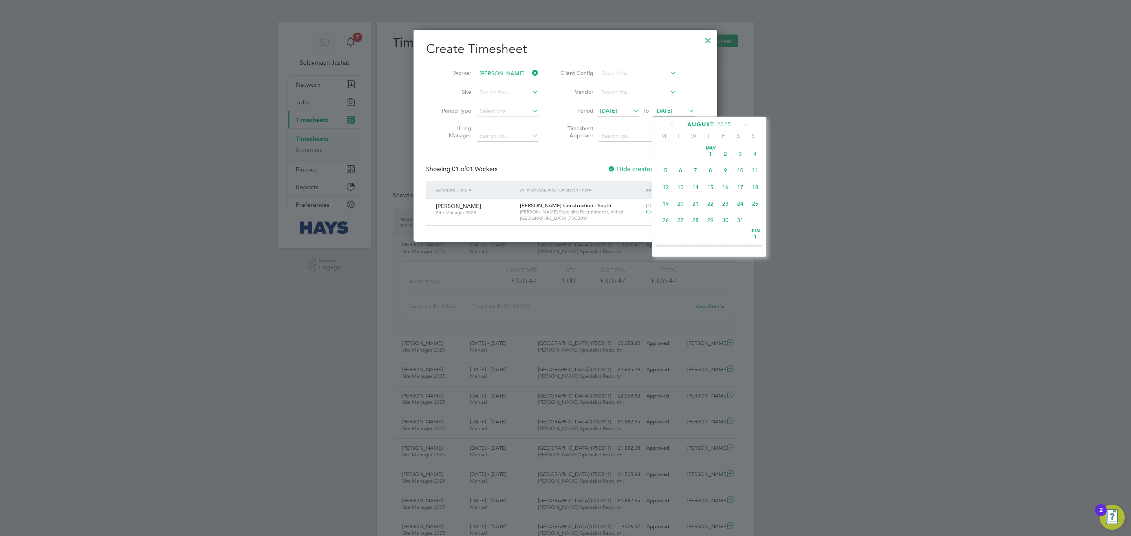
scroll to position [285, 0]
click at [727, 218] on span "5" at bounding box center [725, 216] width 15 height 15
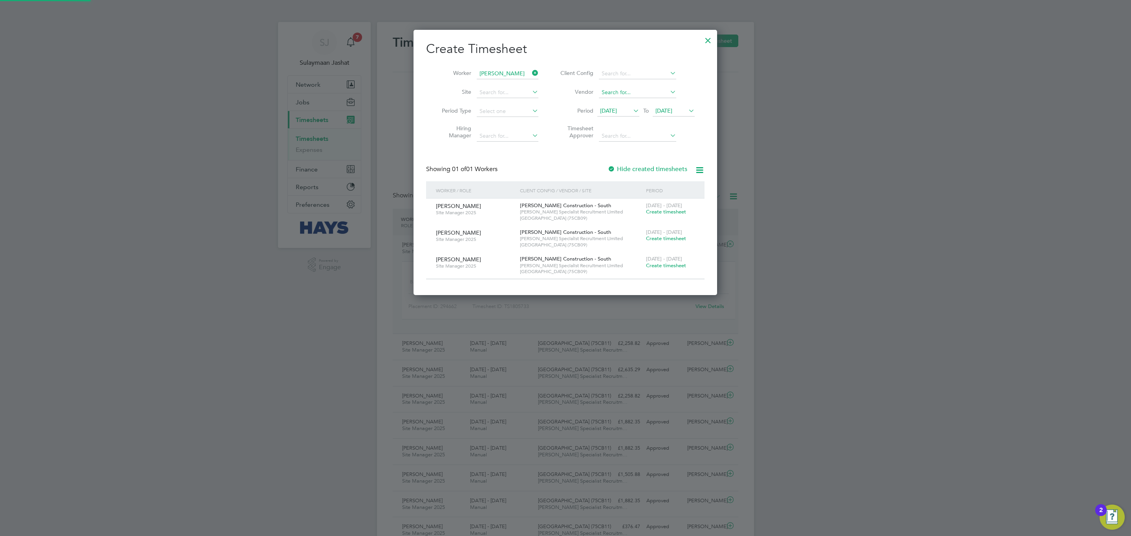
scroll to position [266, 304]
click at [631, 112] on icon at bounding box center [631, 110] width 0 height 11
click at [667, 148] on span "Aug" at bounding box center [669, 146] width 15 height 4
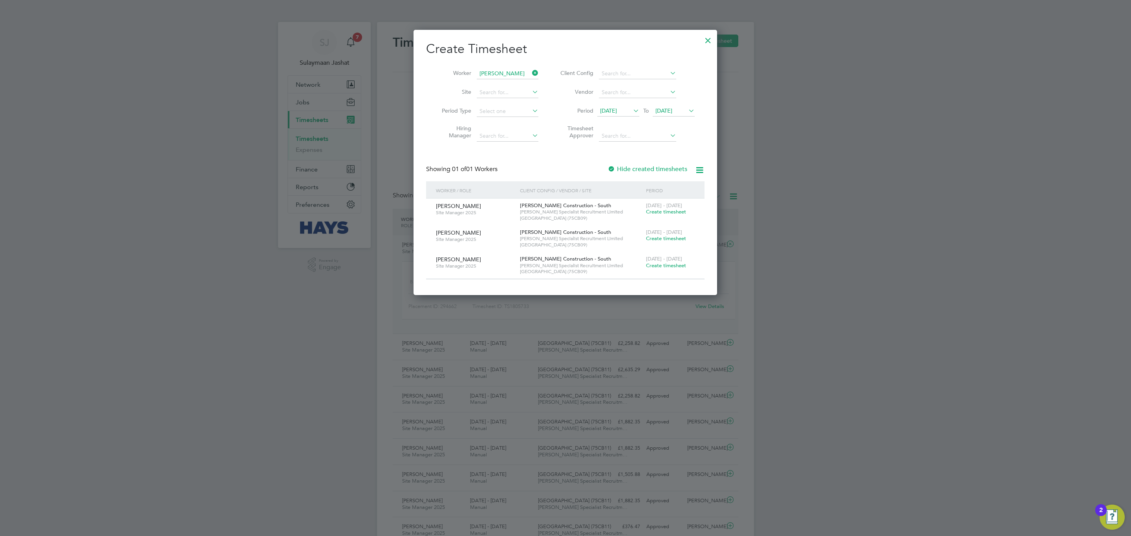
click at [631, 109] on icon at bounding box center [631, 110] width 0 height 11
click at [668, 186] on span "Aug 1" at bounding box center [669, 184] width 15 height 15
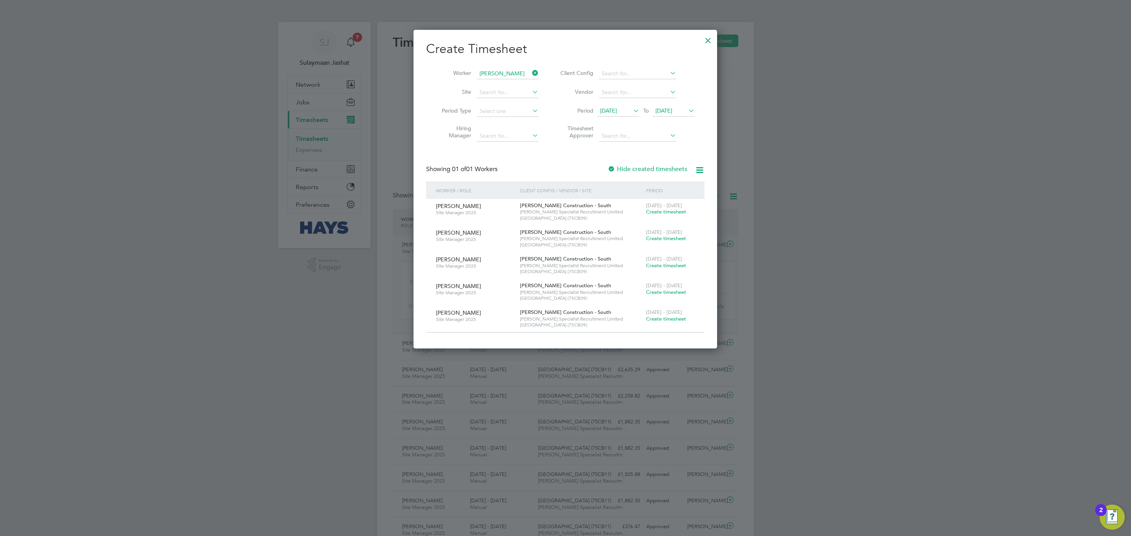
click at [661, 239] on span "Create timesheet" at bounding box center [666, 238] width 40 height 7
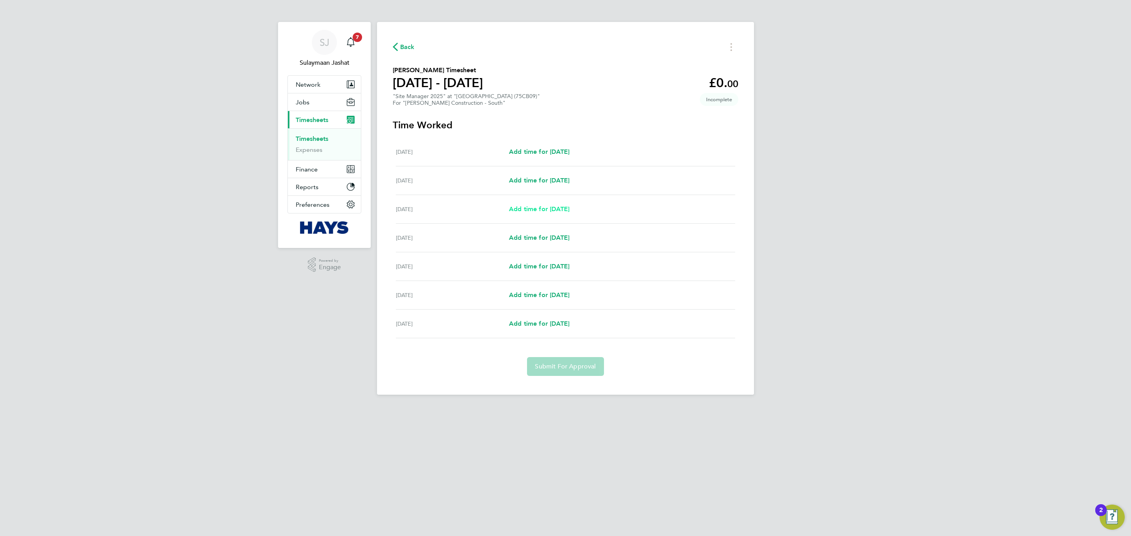
click at [552, 206] on span "Add time for Mon 11 Aug" at bounding box center [539, 208] width 60 height 7
select select "30"
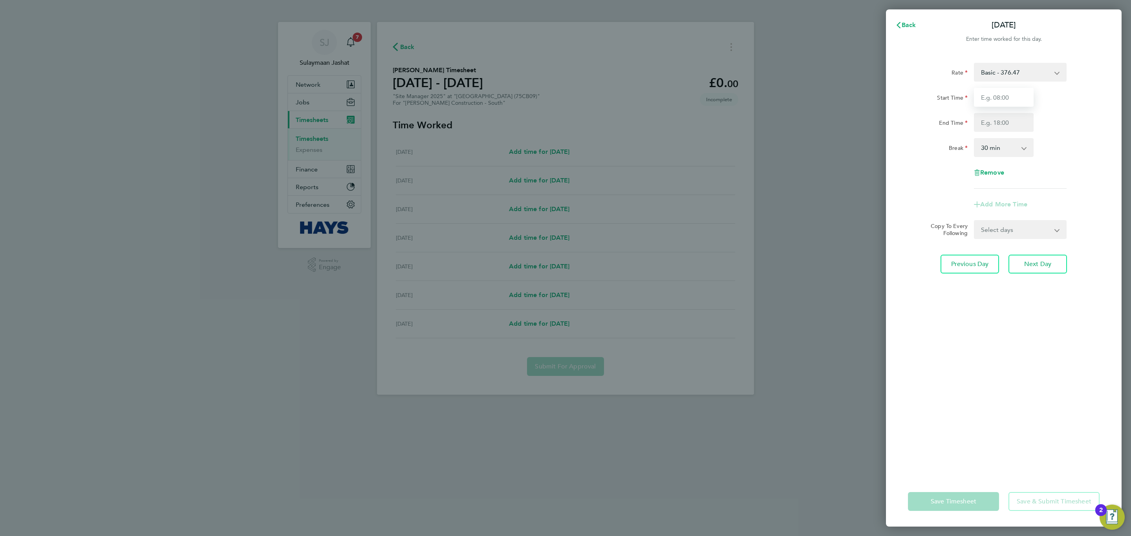
click at [1005, 99] on input "Start Time" at bounding box center [1004, 97] width 60 height 19
click at [1065, 90] on div "Start Time" at bounding box center [1003, 97] width 198 height 19
click at [1040, 69] on select "Basic - 376.47" at bounding box center [1015, 72] width 82 height 17
click at [917, 23] on button "Back" at bounding box center [905, 25] width 37 height 16
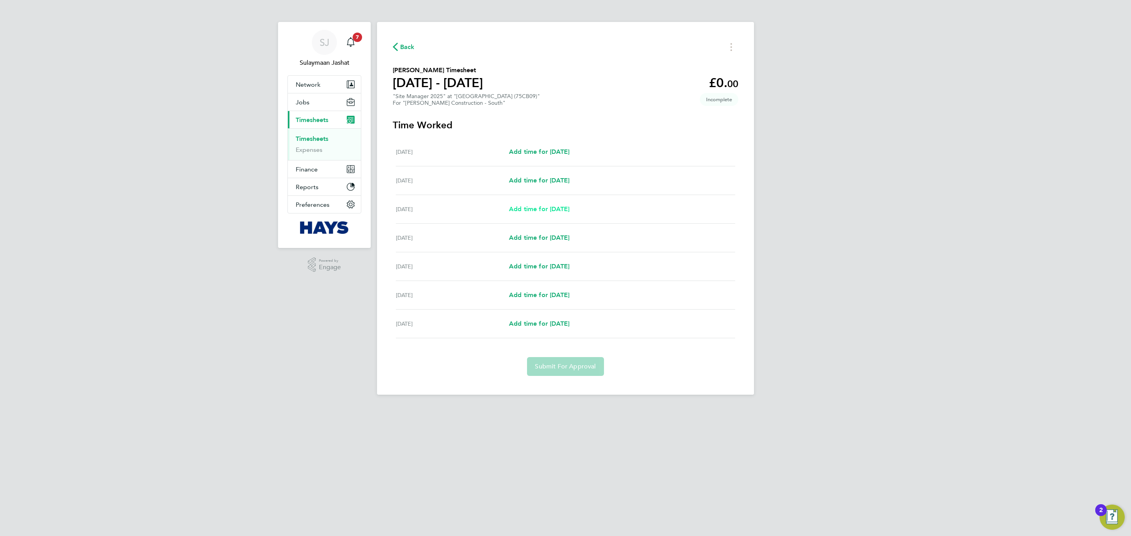
click at [543, 205] on link "Add time for Mon 11 Aug" at bounding box center [539, 209] width 60 height 9
select select "30"
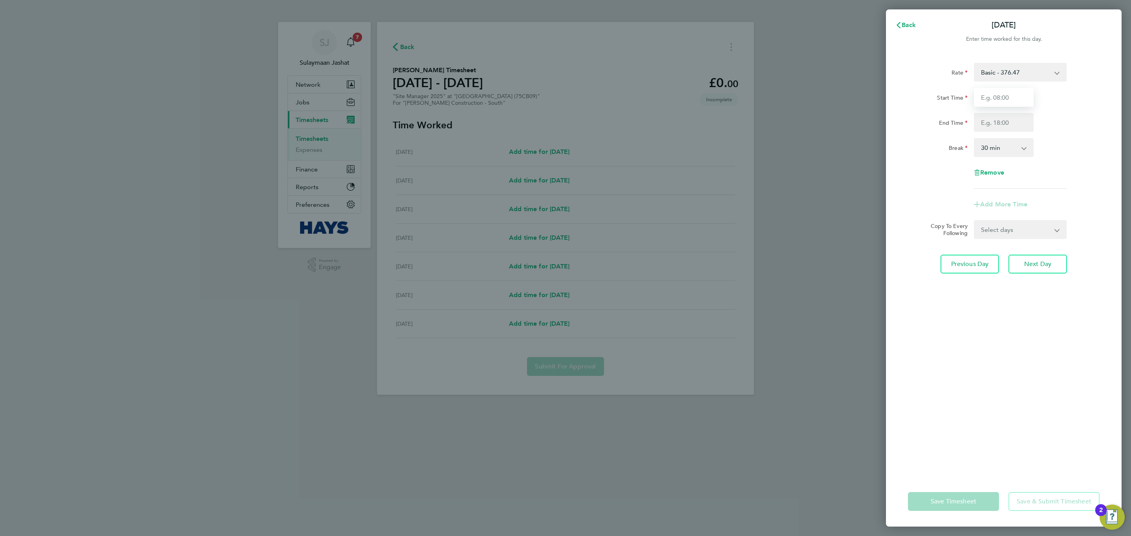
click at [994, 90] on input "Start Time" at bounding box center [1004, 97] width 60 height 19
click at [777, 121] on div "Back Mon 11 Aug Enter time worked for this day. Rate Basic - 376.47 Start Time …" at bounding box center [565, 268] width 1131 height 536
click at [599, 122] on div "Back Mon 11 Aug Enter time worked for this day. Rate Basic - 376.47 Start Time …" at bounding box center [565, 268] width 1131 height 536
click at [918, 28] on button "Back" at bounding box center [905, 25] width 37 height 16
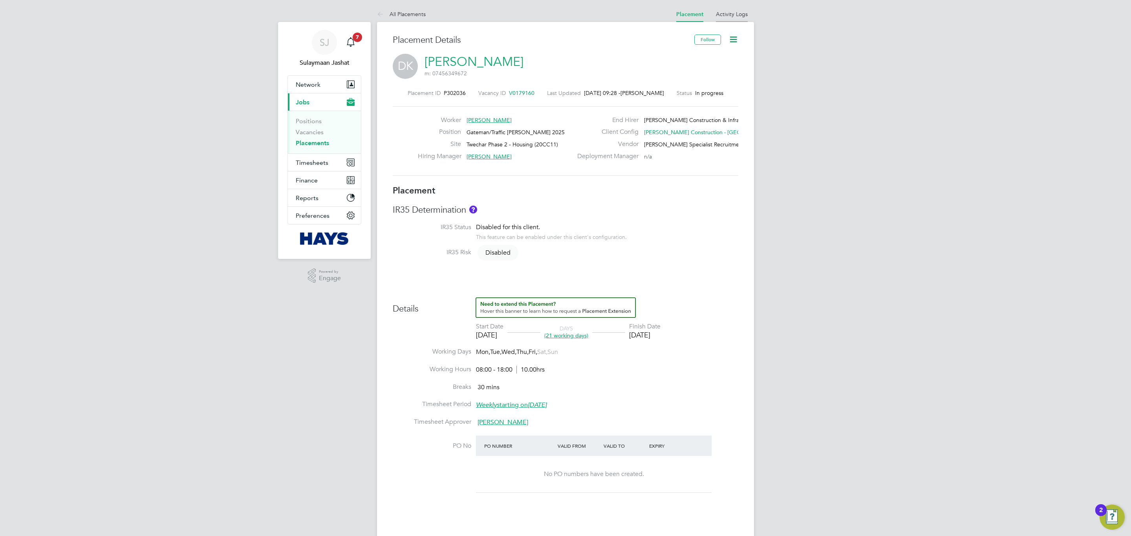
click at [727, 9] on li "Activity Logs" at bounding box center [732, 14] width 32 height 16
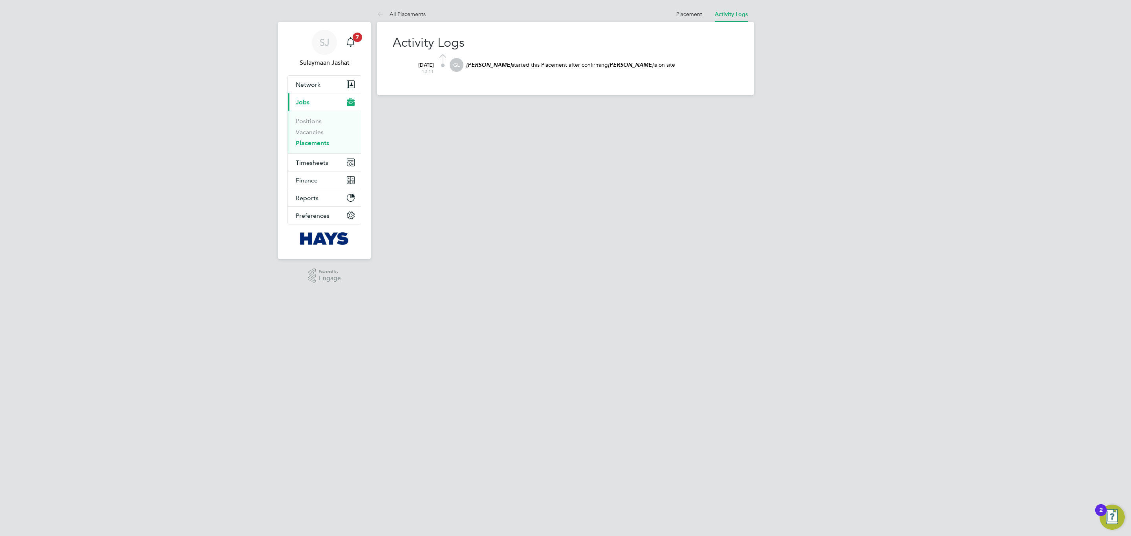
click at [672, 19] on ul "Placement Activity Logs" at bounding box center [712, 14] width 84 height 16
click at [681, 16] on link "Placement" at bounding box center [689, 14] width 26 height 7
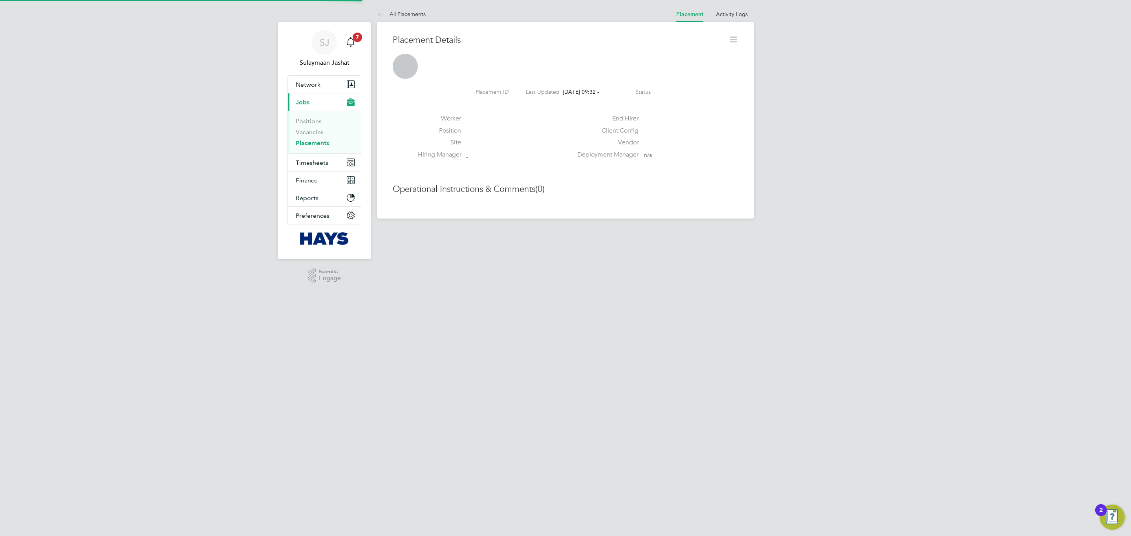
scroll to position [12, 155]
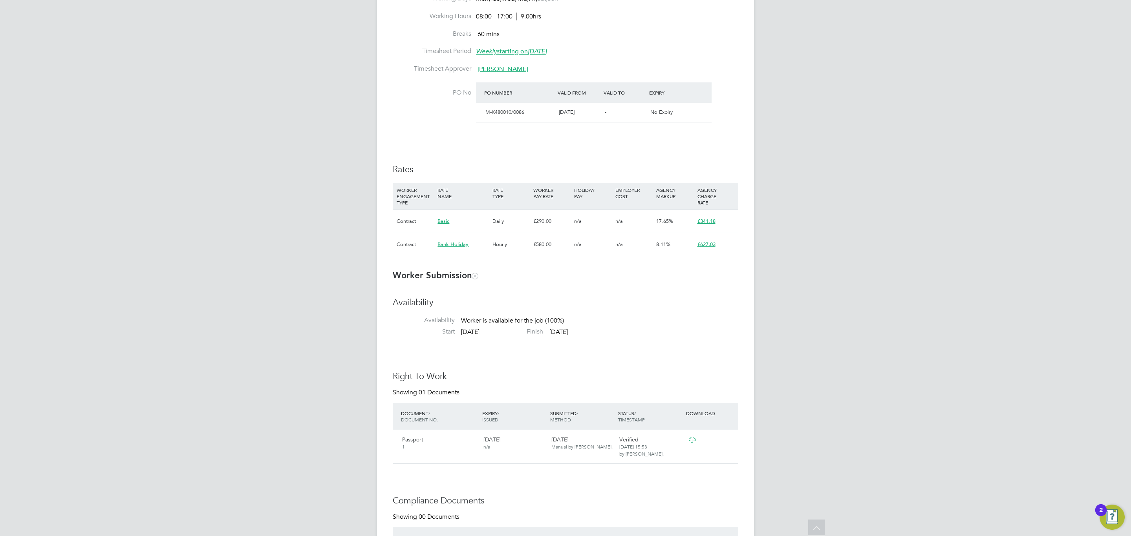
click at [636, 278] on h3 "Worker Submission" at bounding box center [565, 275] width 345 height 11
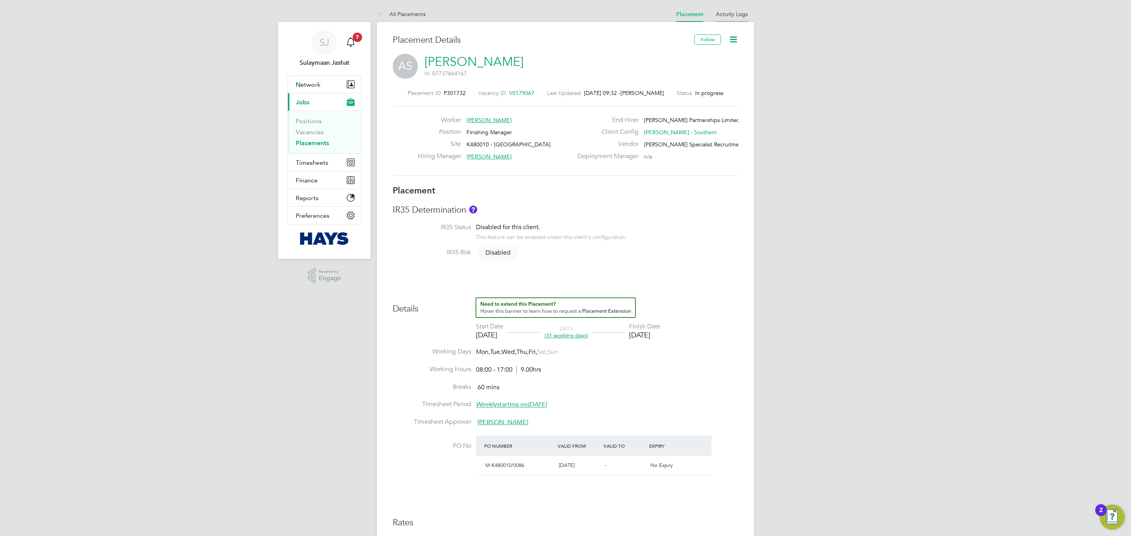
click at [734, 9] on li "Activity Logs" at bounding box center [732, 14] width 32 height 16
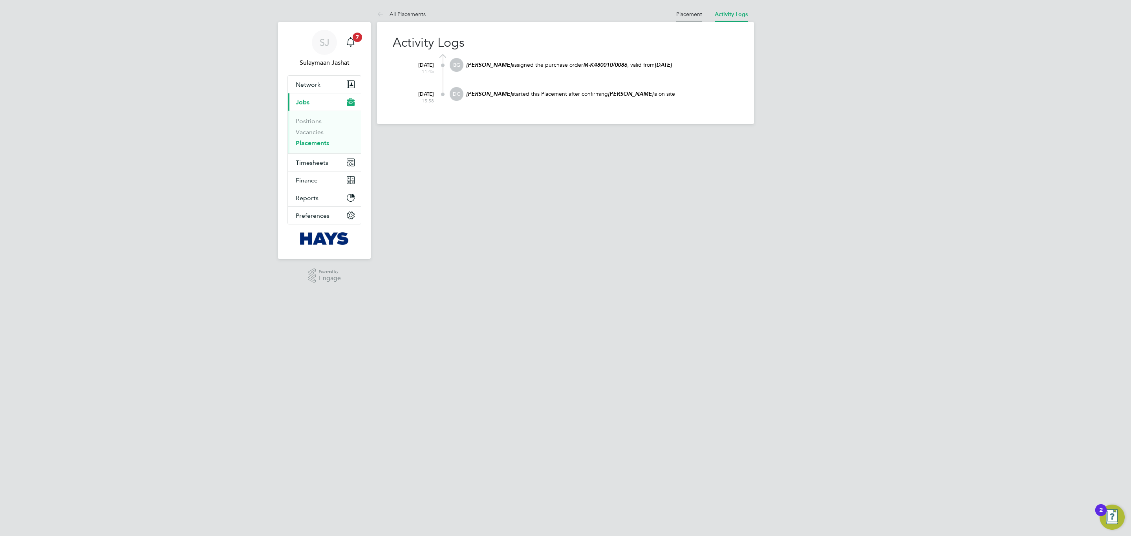
click at [682, 16] on link "Placement" at bounding box center [689, 14] width 26 height 7
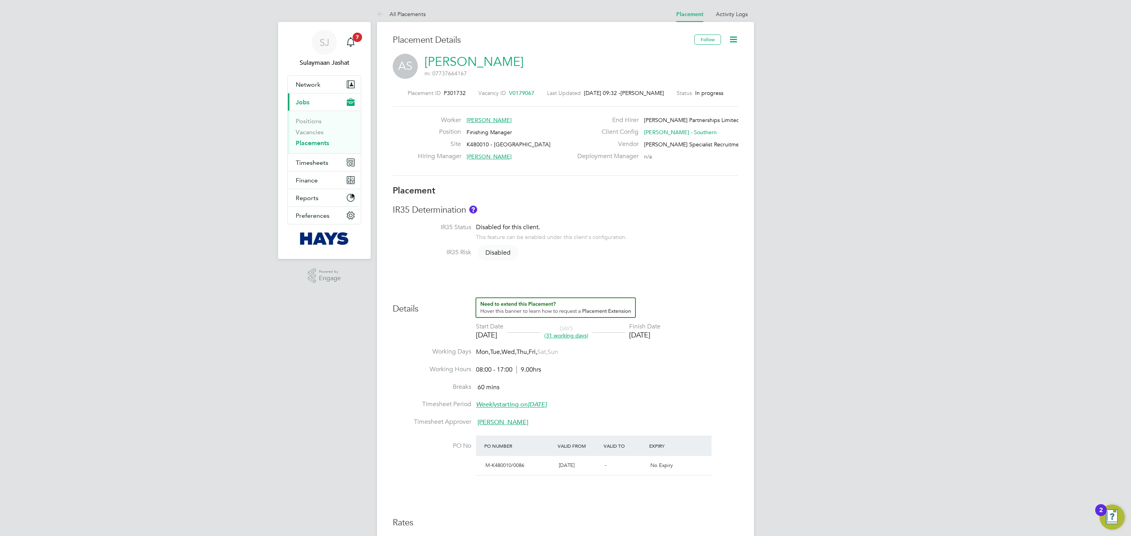
click at [523, 92] on span "V0179067" at bounding box center [522, 93] width 26 height 7
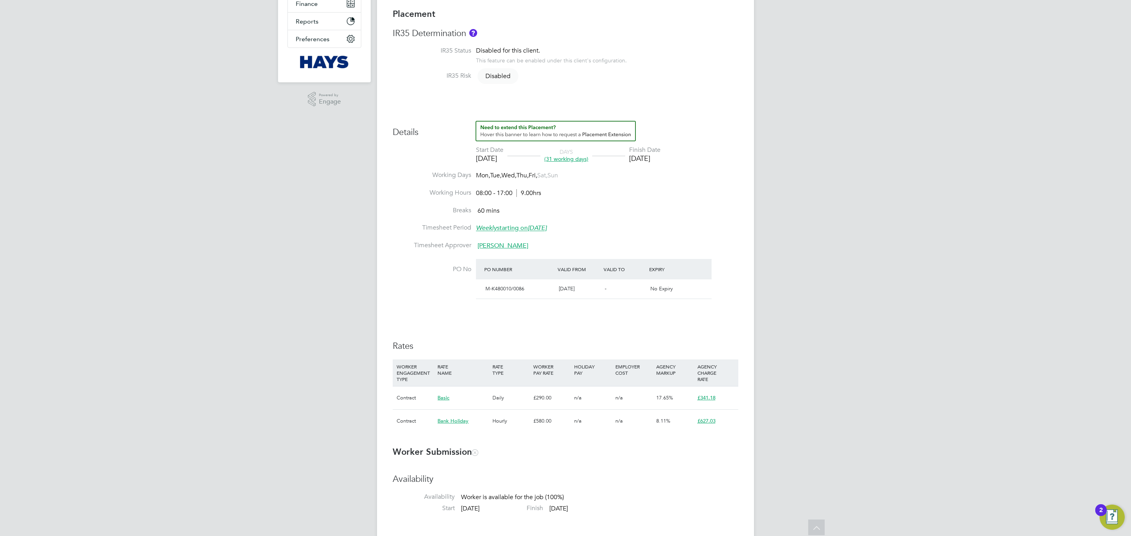
click at [660, 335] on div "Details Start Date 22 Aug 2025 DAYS (31 working days) Finish Date 03 Oct 2025 W…" at bounding box center [565, 281] width 345 height 320
type input "Dan Byng"
type input "22 Aug 2025"
type input "03 Oct 2025"
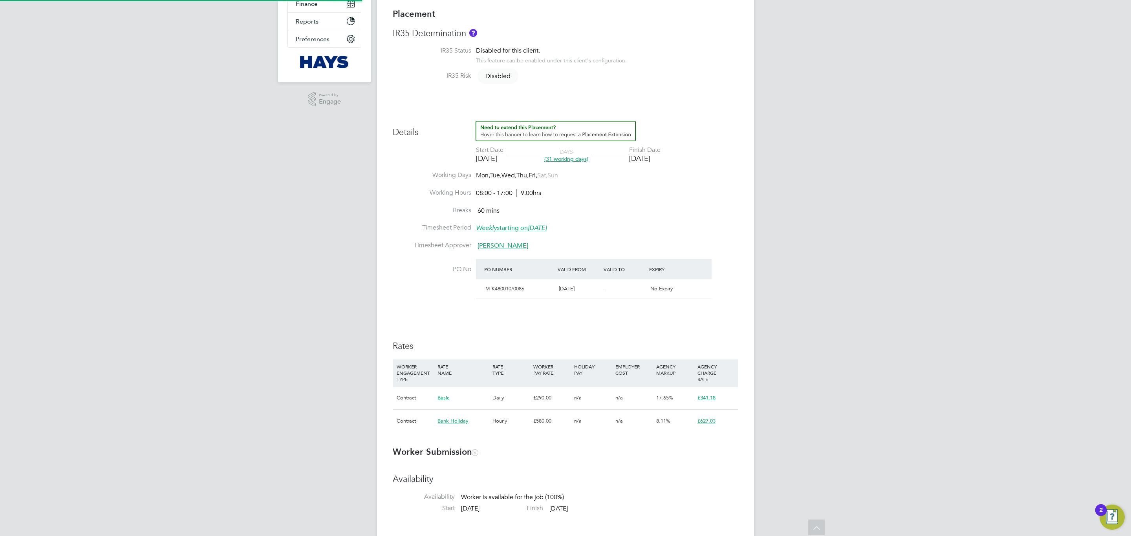
type input "08:00"
type input "17:00"
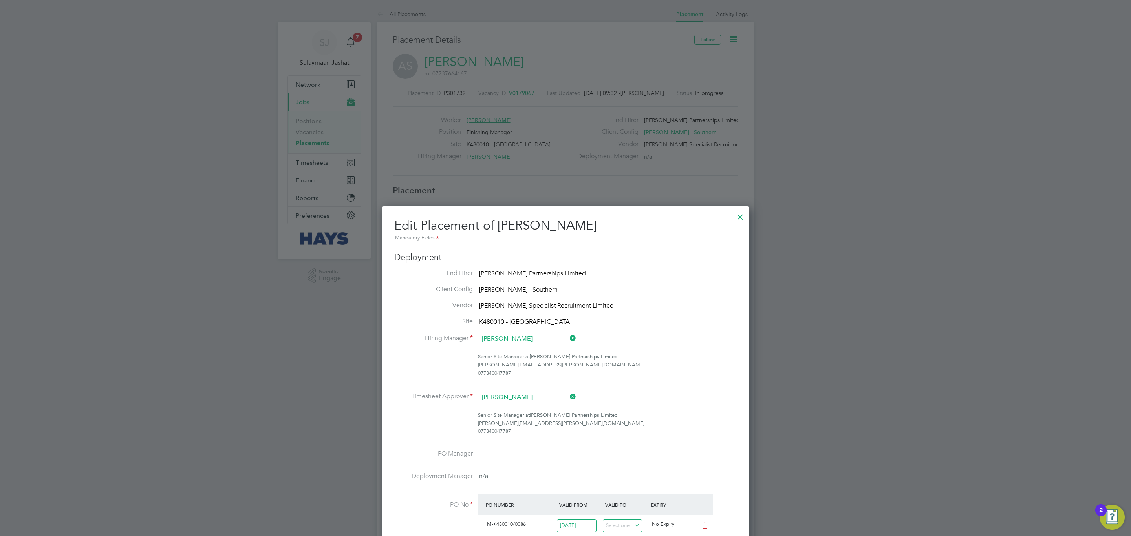
click at [745, 222] on div at bounding box center [740, 215] width 14 height 14
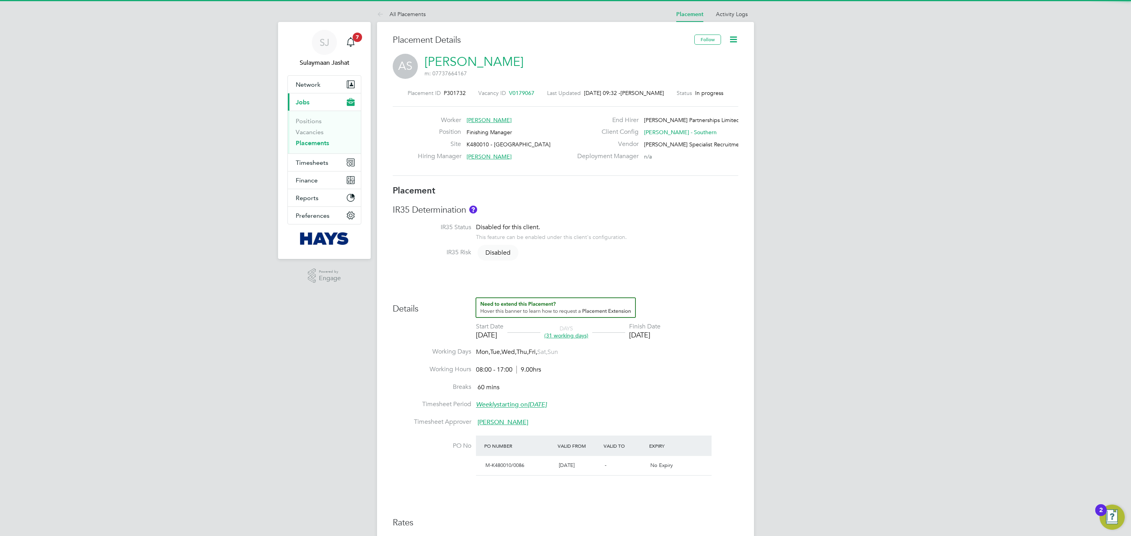
click at [523, 90] on span "V0179067" at bounding box center [522, 93] width 26 height 7
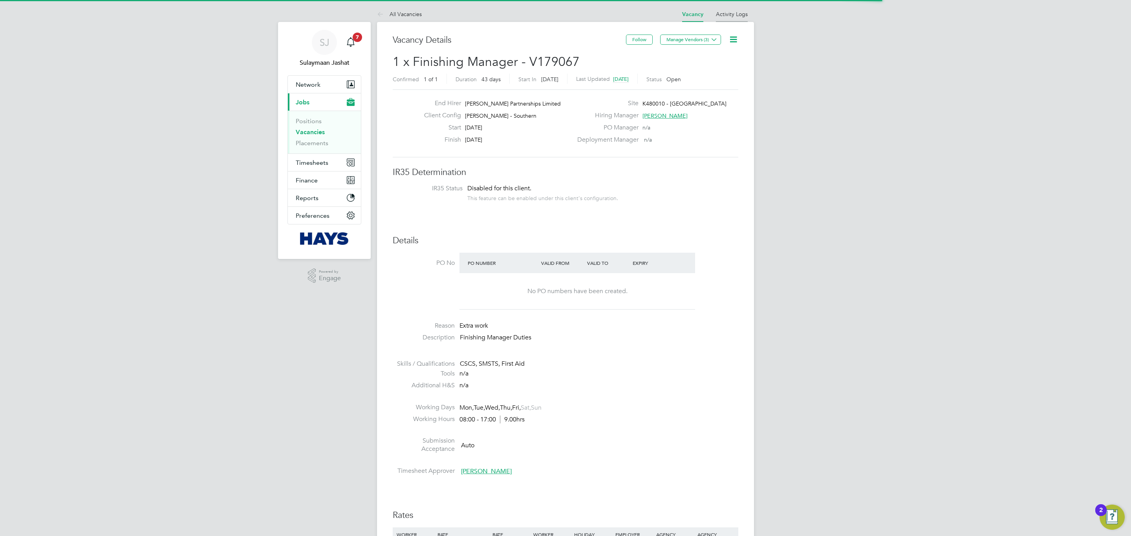
click at [739, 14] on link "Activity Logs" at bounding box center [732, 14] width 32 height 7
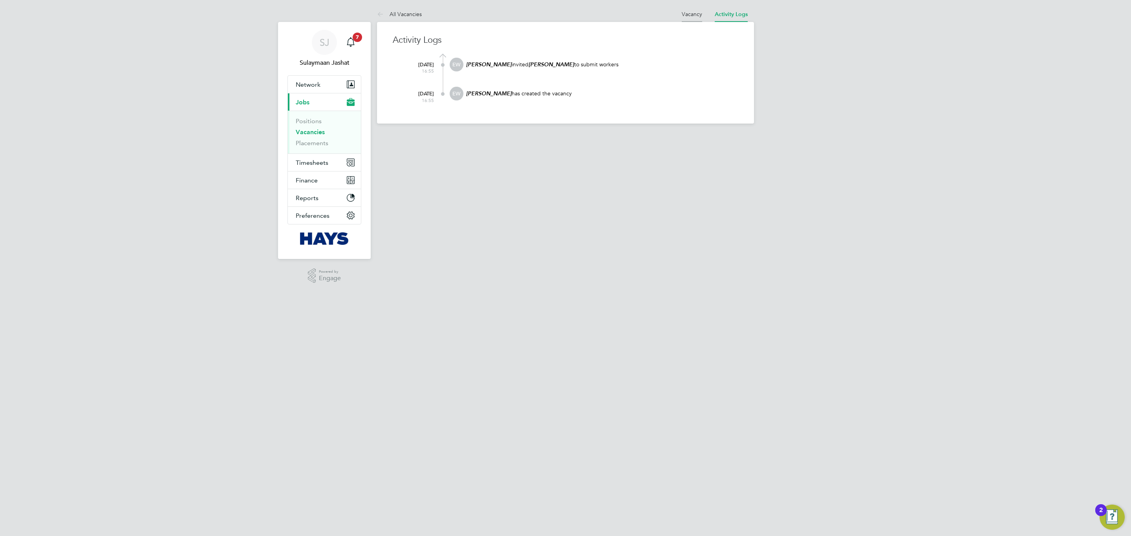
click at [690, 15] on link "Vacancy" at bounding box center [691, 14] width 20 height 7
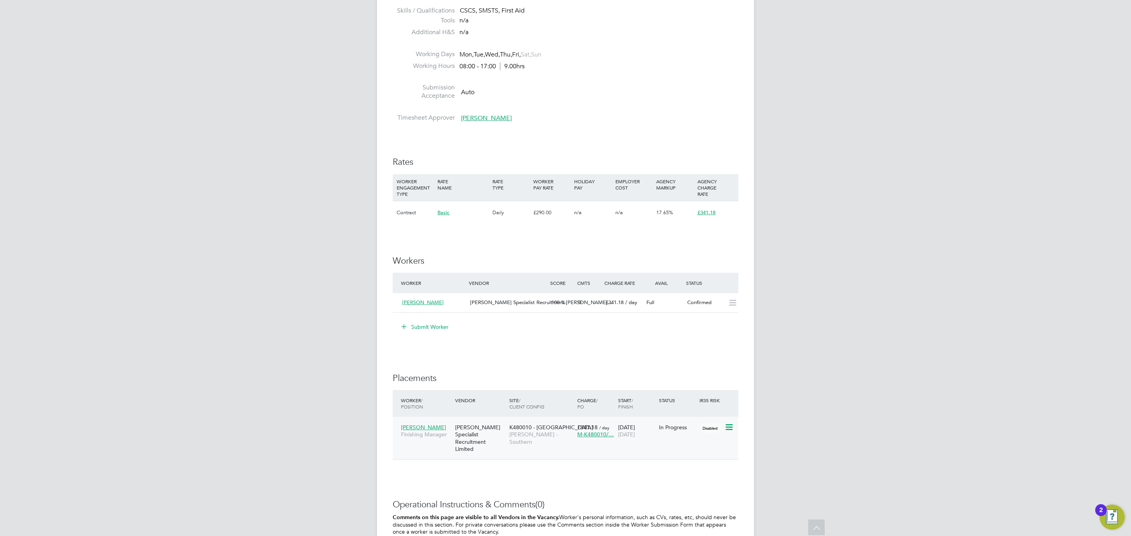
click at [550, 430] on span "K480010 - [GEOGRAPHIC_DATA]" at bounding box center [551, 427] width 84 height 7
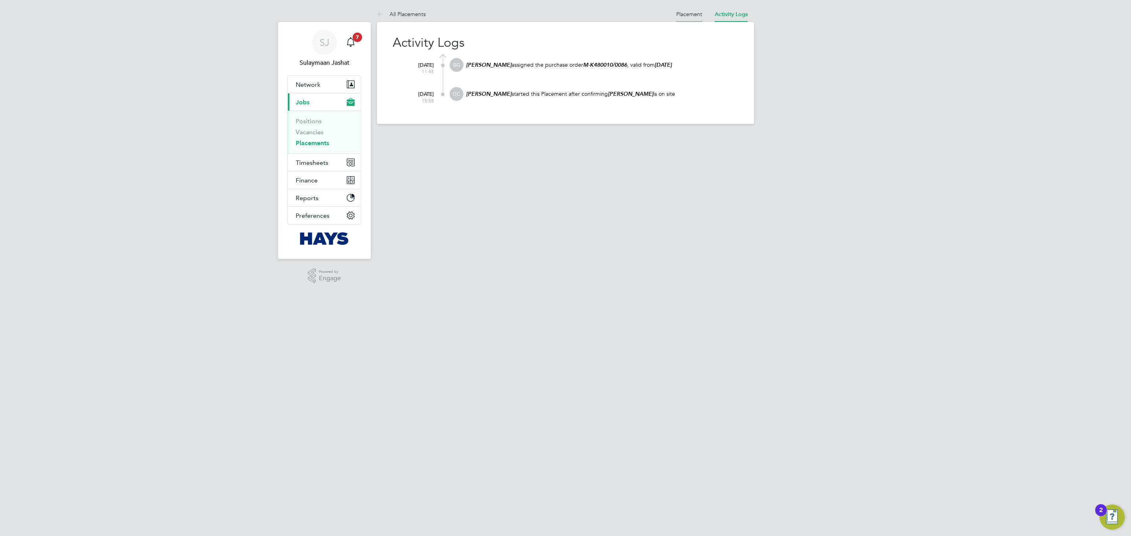
click at [697, 19] on li "Placement" at bounding box center [689, 14] width 26 height 16
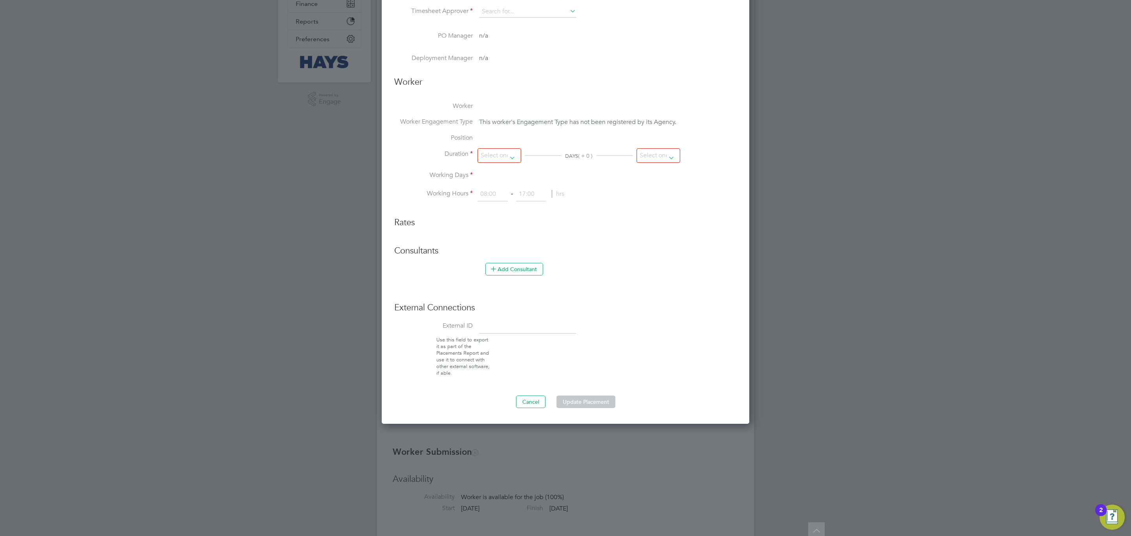
type input "[PERSON_NAME]"
type input "[DATE]"
type input "08:00"
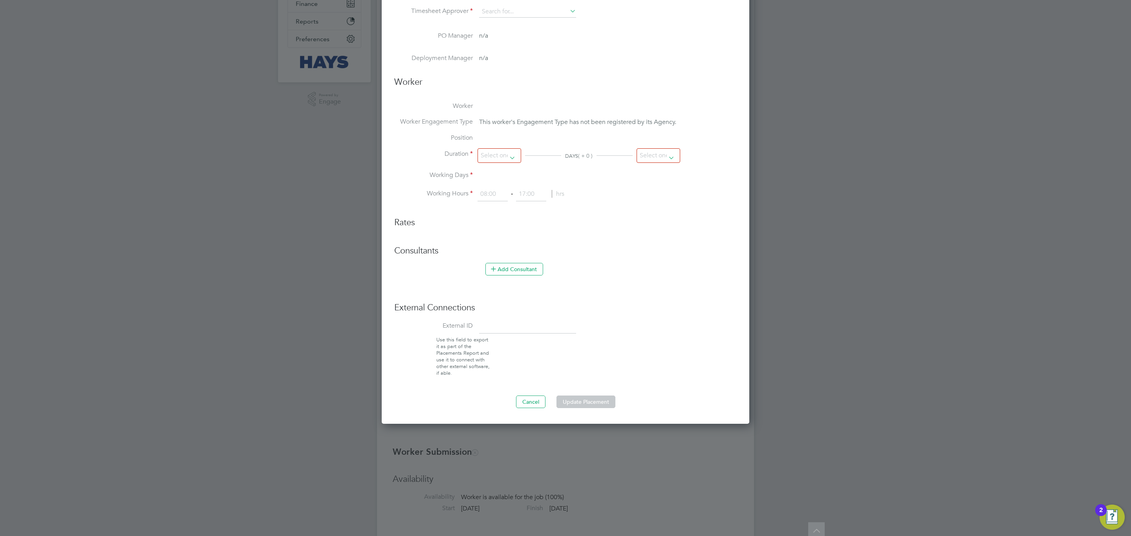
type input "17:00"
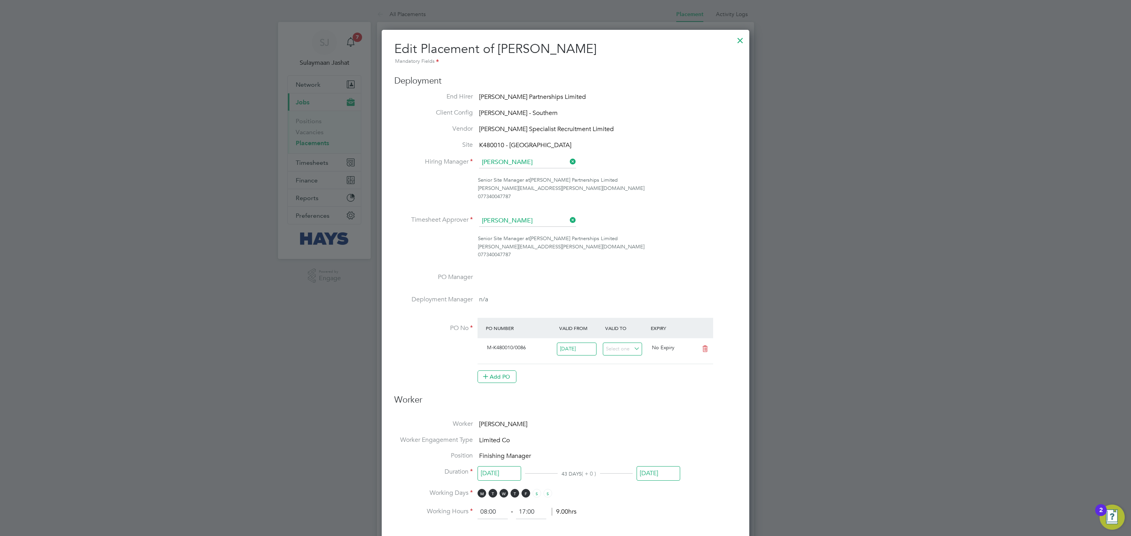
click at [734, 39] on div at bounding box center [740, 38] width 14 height 14
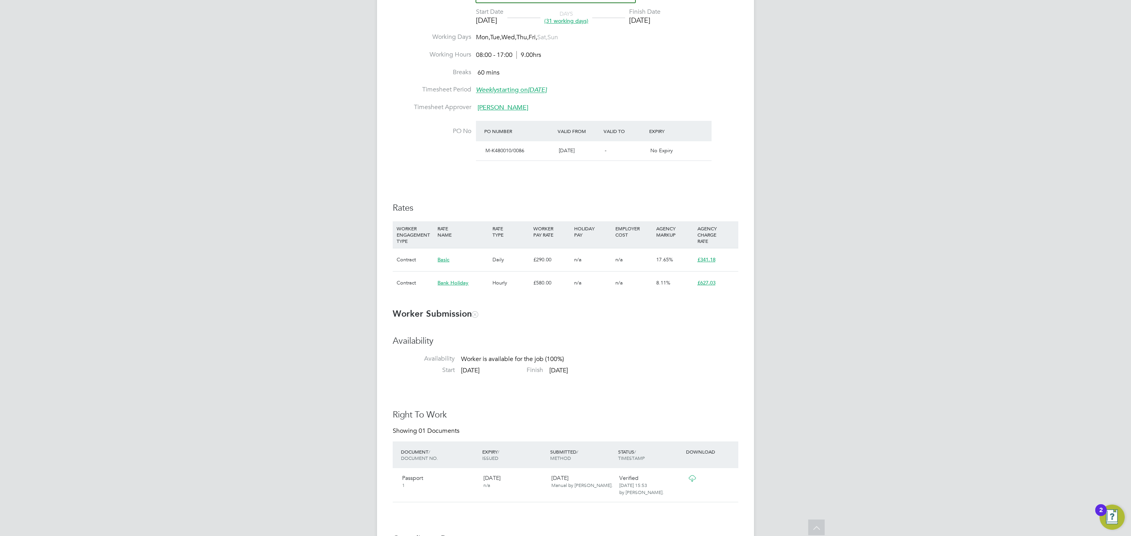
click at [622, 339] on h3 "Availability" at bounding box center [565, 341] width 345 height 11
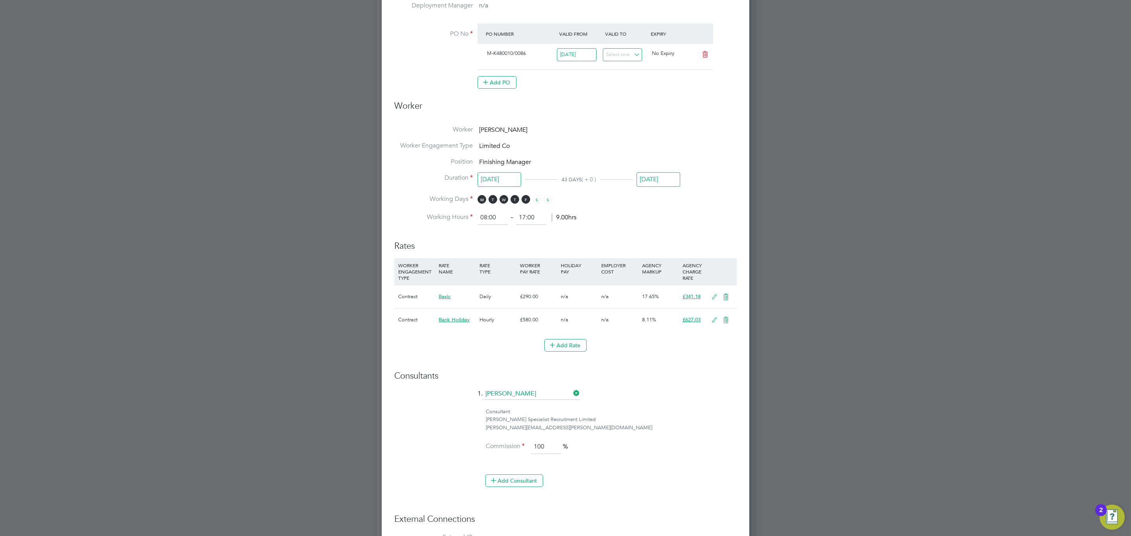
click at [721, 321] on icon at bounding box center [726, 320] width 10 height 6
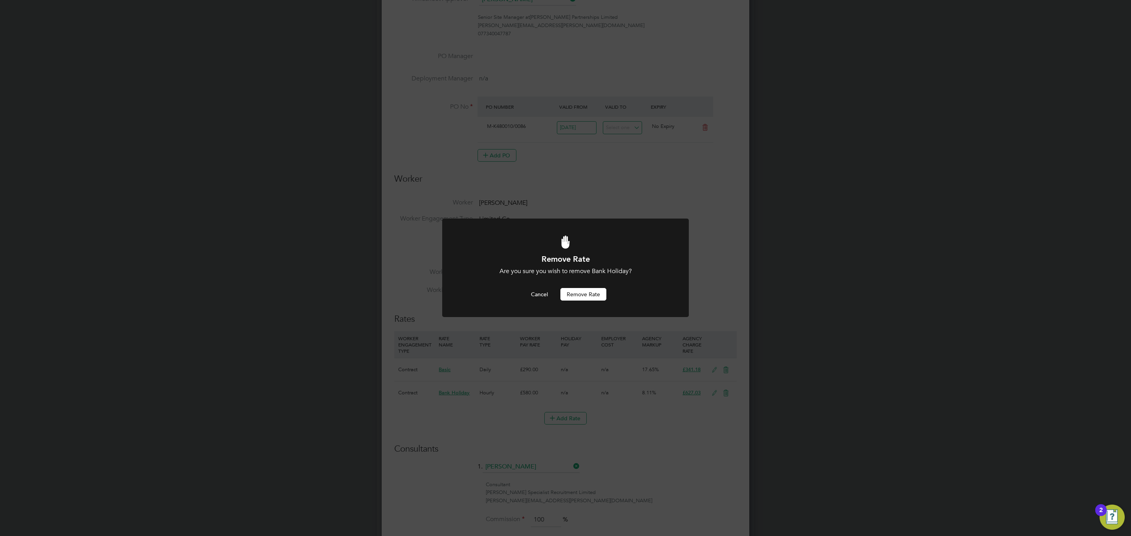
click at [597, 296] on button "Remove rate" at bounding box center [583, 294] width 46 height 13
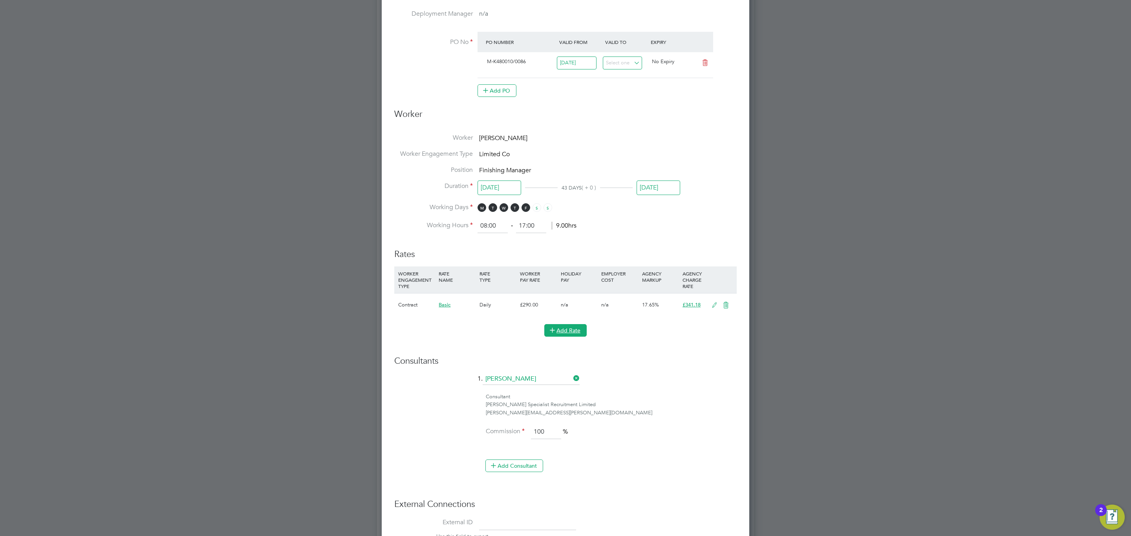
click at [568, 331] on button "Add Rate" at bounding box center [565, 330] width 42 height 13
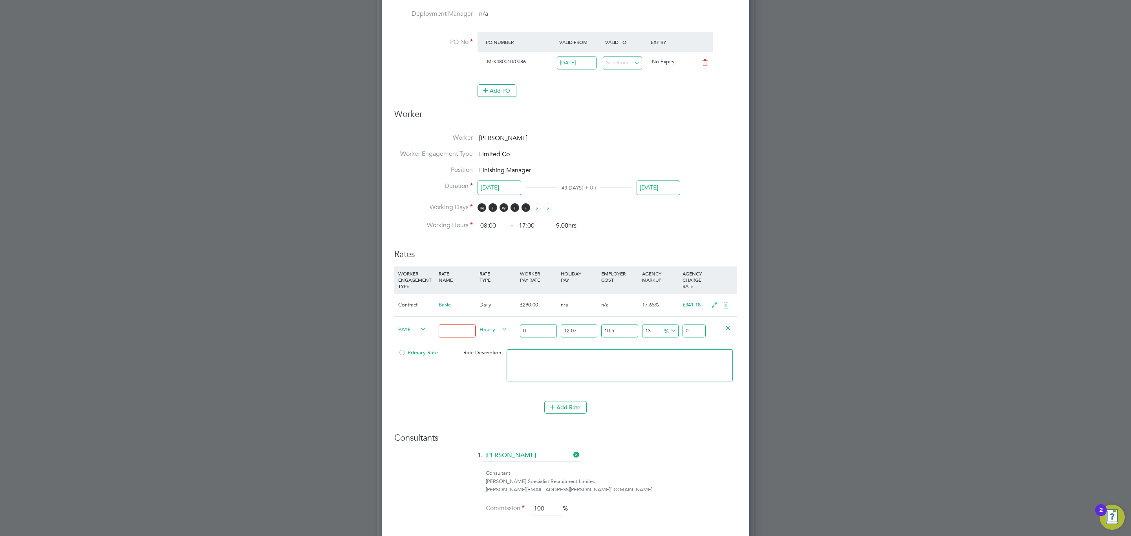
click at [457, 331] on input at bounding box center [456, 331] width 37 height 13
click at [418, 330] on icon at bounding box center [418, 329] width 0 height 11
click at [410, 334] on div "All Placements Placement Activity Logs Placement Activity Logs All Placements P…" at bounding box center [565, 69] width 377 height 1328
click at [407, 347] on li "PAYE" at bounding box center [411, 349] width 32 height 10
click at [413, 331] on span "PAYE" at bounding box center [412, 329] width 28 height 9
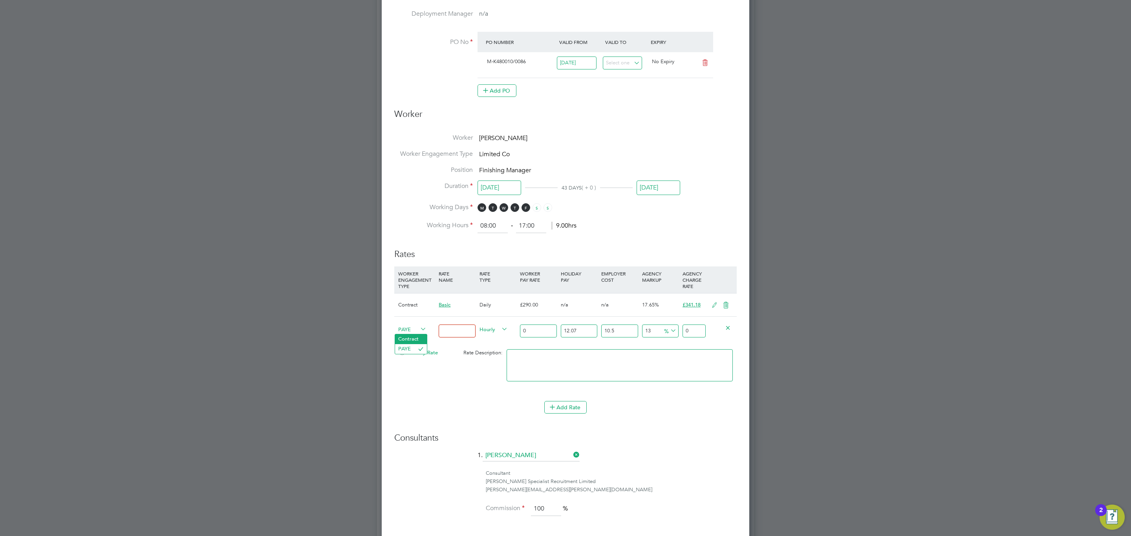
click at [404, 338] on li "Contract" at bounding box center [411, 339] width 32 height 10
click at [466, 329] on input at bounding box center [456, 331] width 37 height 13
type input "Bank Holiday"
drag, startPoint x: 550, startPoint y: 325, endPoint x: 549, endPoint y: 329, distance: 4.0
click at [550, 326] on div "0" at bounding box center [538, 331] width 40 height 29
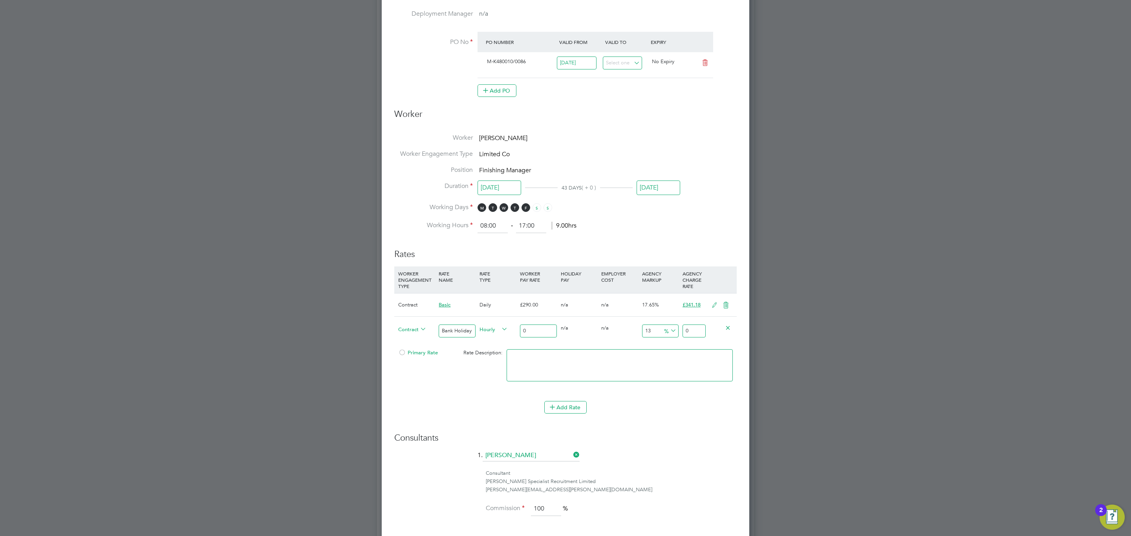
click at [548, 330] on input "0" at bounding box center [538, 331] width 37 height 13
type input "5"
type input "5.65"
type input "58"
type input "65.54"
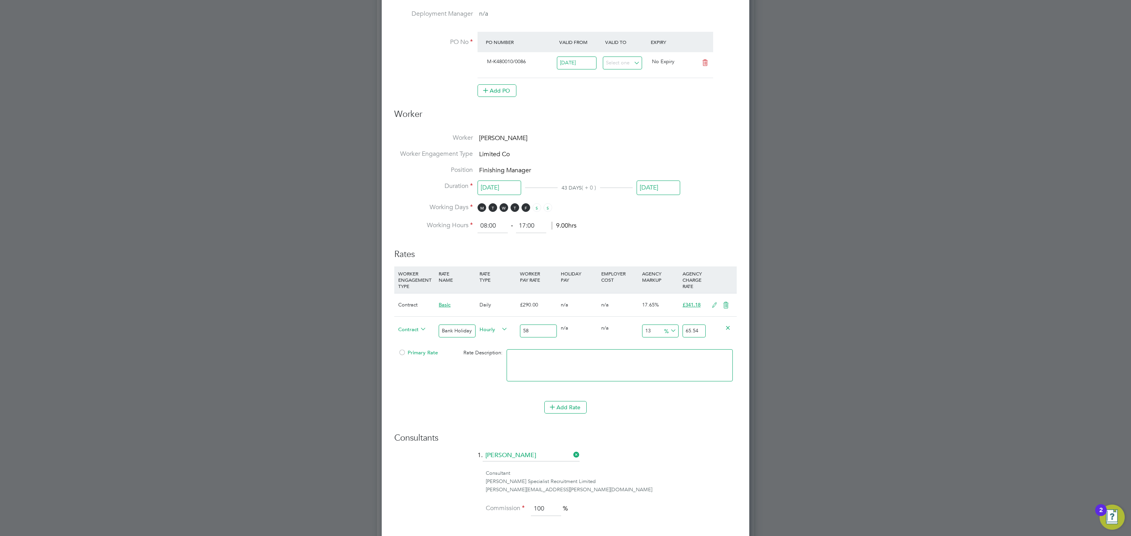
type input "580"
type input "655.4"
type input "580"
click at [694, 334] on input "655.4" at bounding box center [693, 331] width 23 height 13
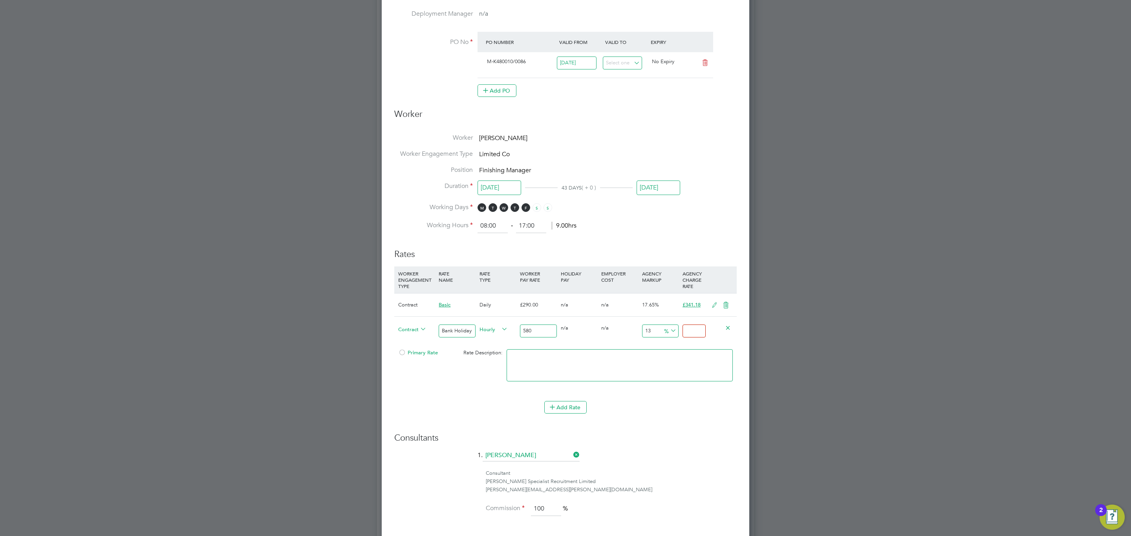
type input "-98.96551724137932"
type input "6"
type input "-88.44827586206897"
type input "67"
type input "-98.96551724137932"
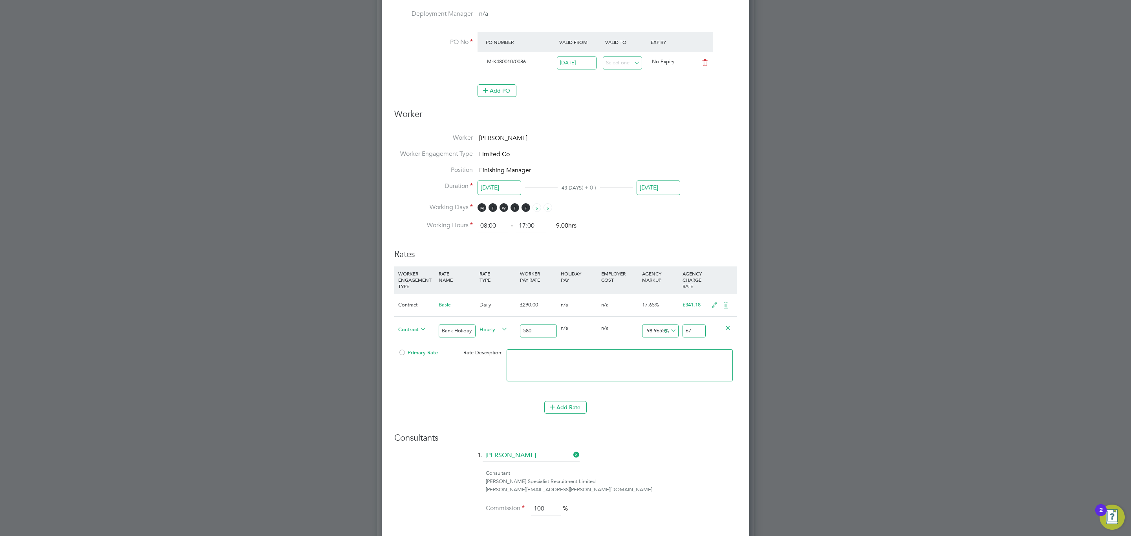
type input "6"
type input "-89.3103448275862"
type input "62"
type input "8.10344827586207"
type input "627.0"
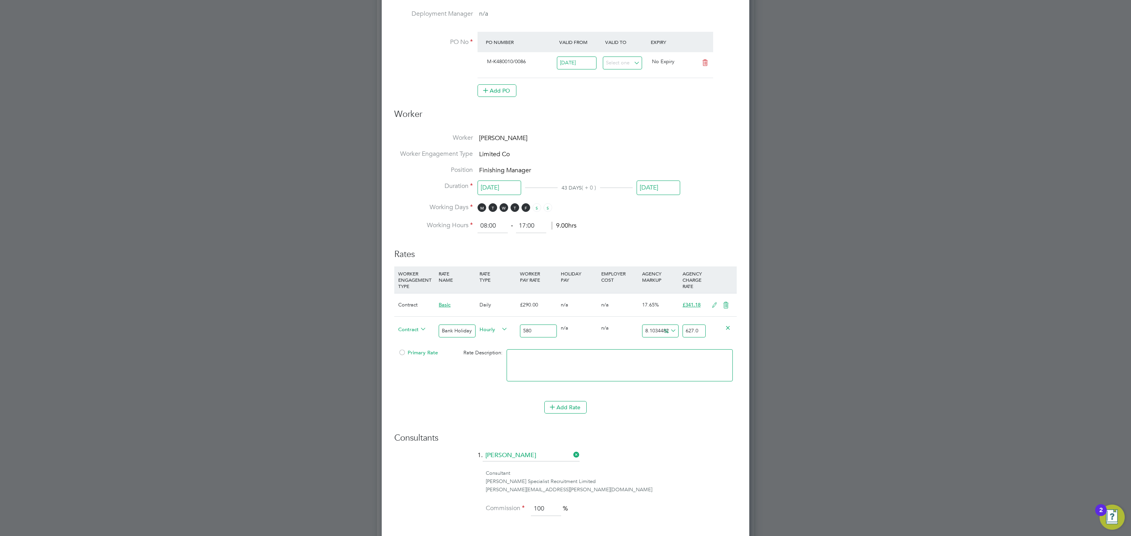
type input "8.108620689655172"
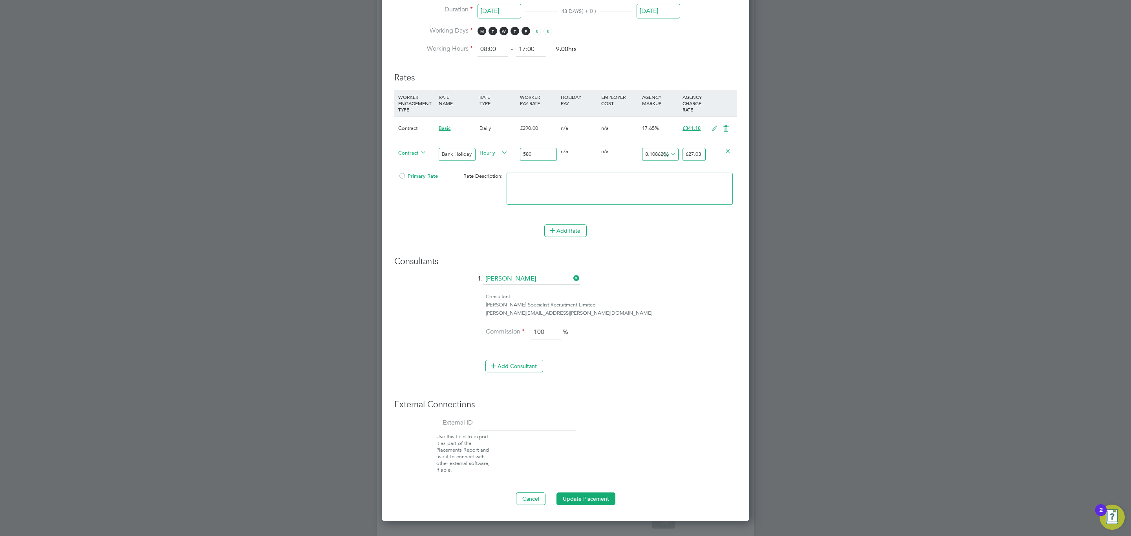
type input "627.03"
click at [495, 152] on span "Hourly" at bounding box center [493, 152] width 28 height 9
click at [502, 174] on li "DAILY" at bounding box center [493, 173] width 34 height 10
click at [585, 502] on button "Update Placement" at bounding box center [585, 499] width 59 height 13
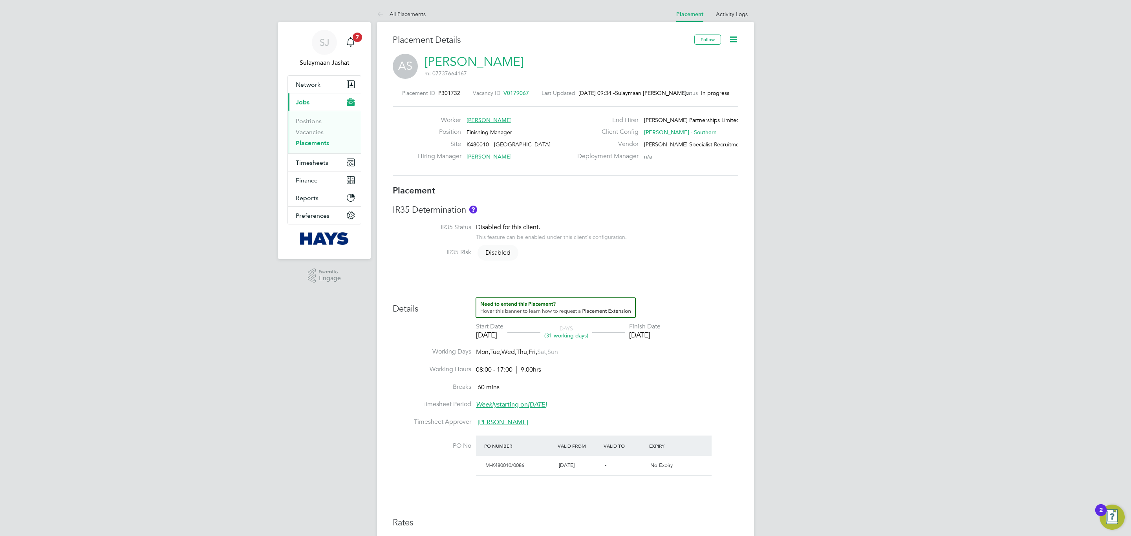
click at [746, 12] on link "Activity Logs" at bounding box center [732, 14] width 32 height 7
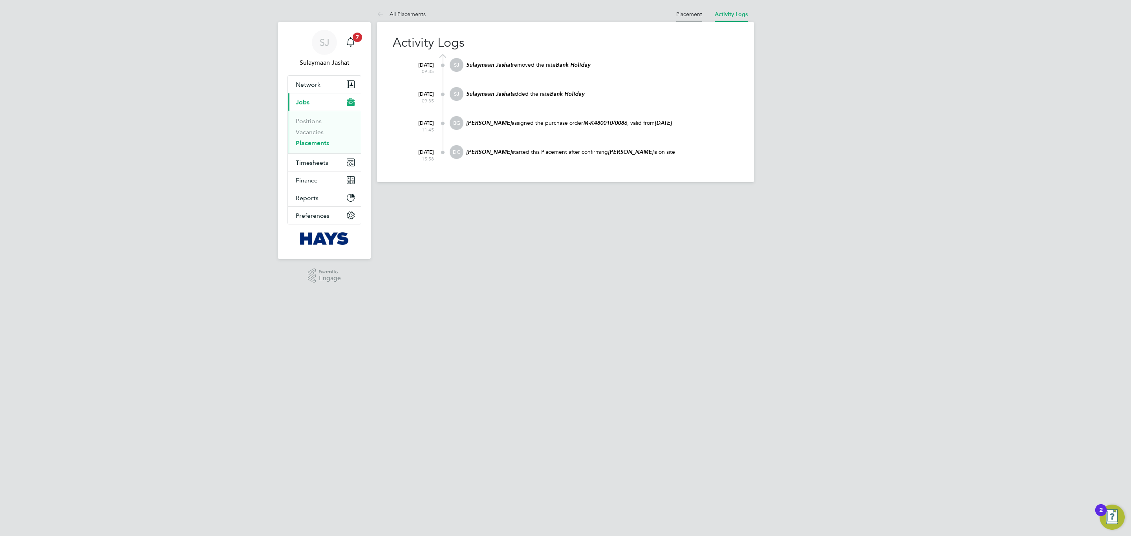
click at [685, 12] on link "Placement" at bounding box center [689, 14] width 26 height 7
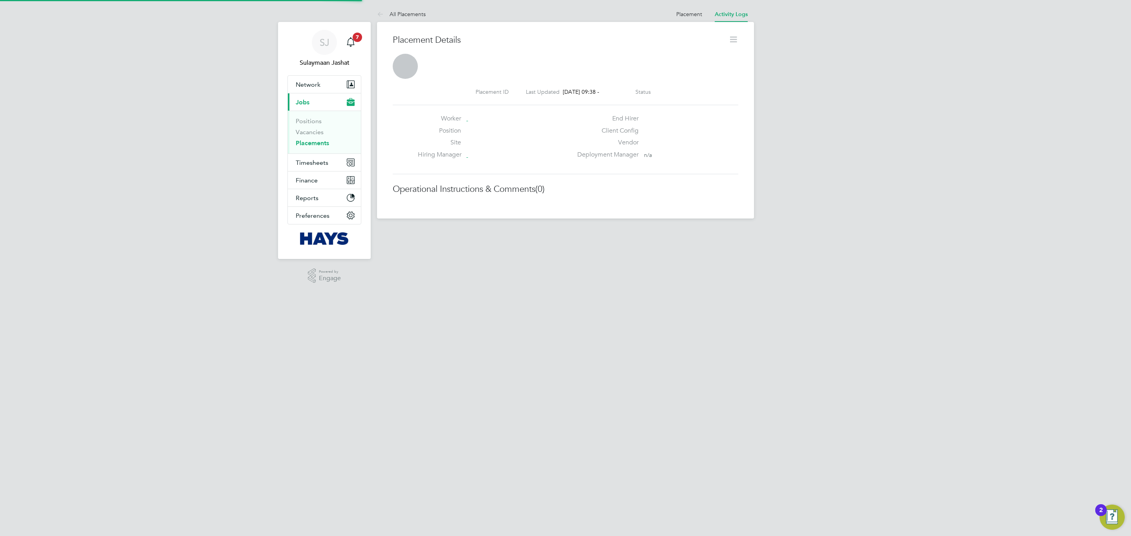
scroll to position [12, 155]
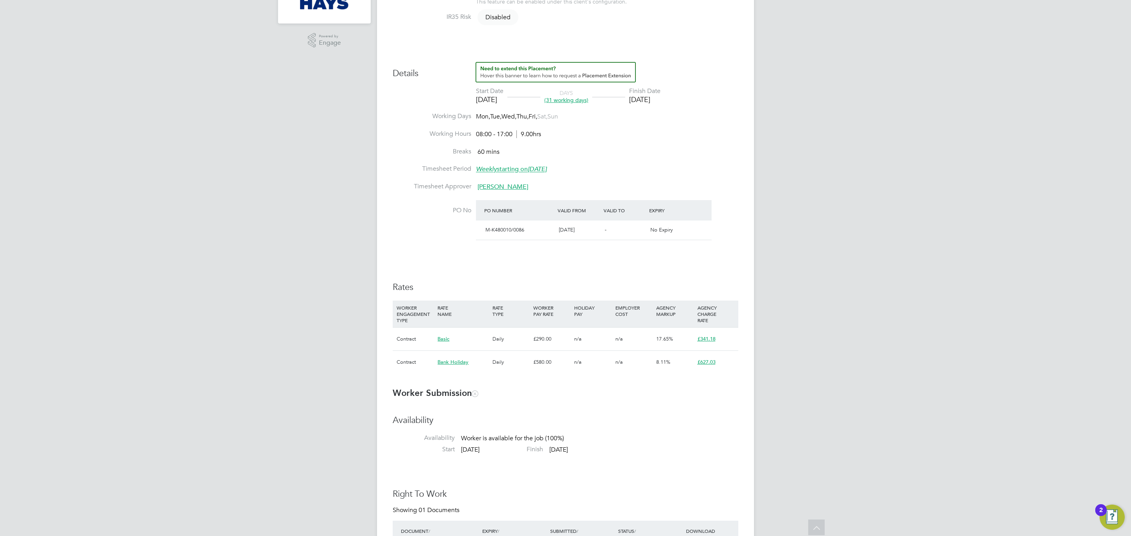
click at [517, 279] on div "Details Start Date [DATE] DAYS (31 working days) Finish Date [DATE] Working Day…" at bounding box center [565, 222] width 345 height 320
click at [470, 290] on h3 "Rates" at bounding box center [565, 287] width 345 height 11
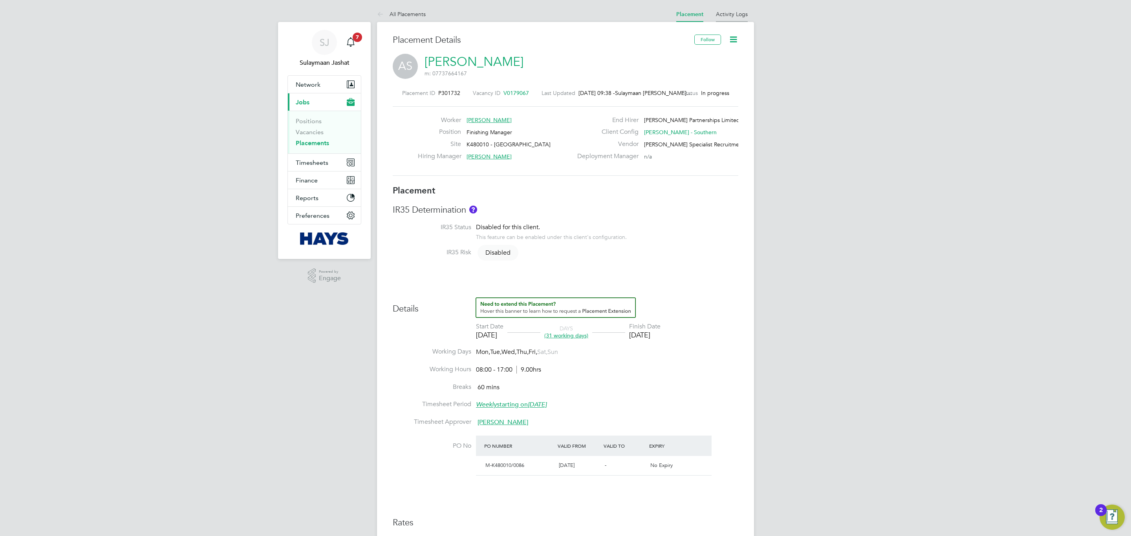
click at [736, 12] on link "Activity Logs" at bounding box center [732, 14] width 32 height 7
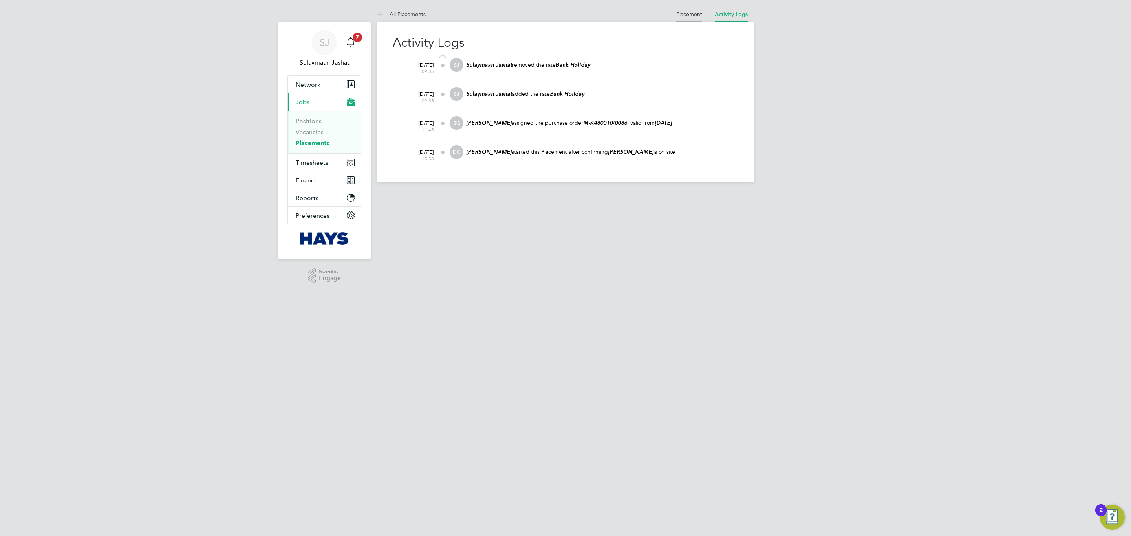
click at [687, 11] on link "Placement" at bounding box center [689, 14] width 26 height 7
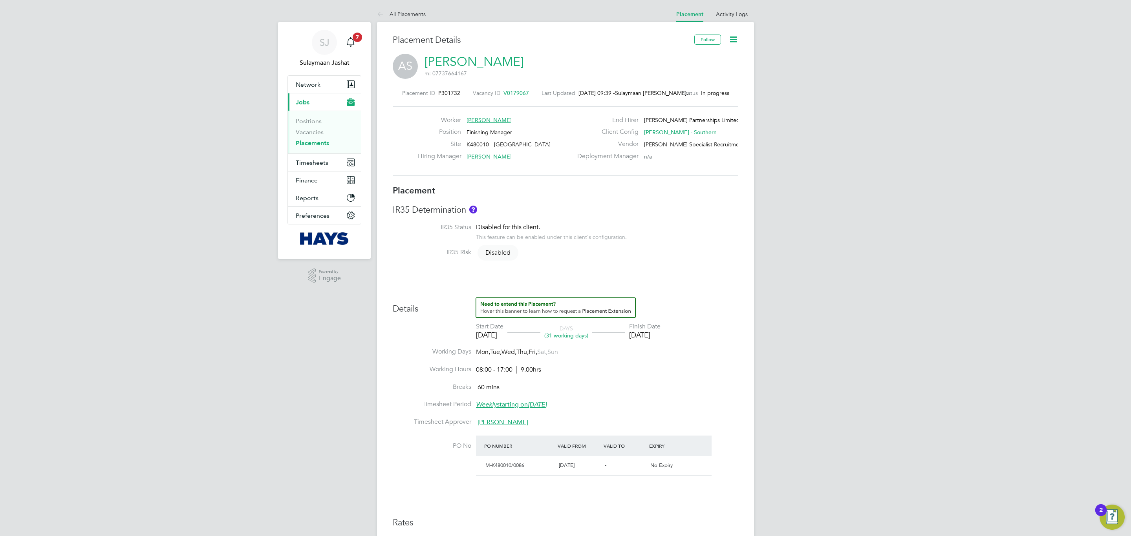
click at [519, 93] on span "V0179067" at bounding box center [516, 93] width 26 height 7
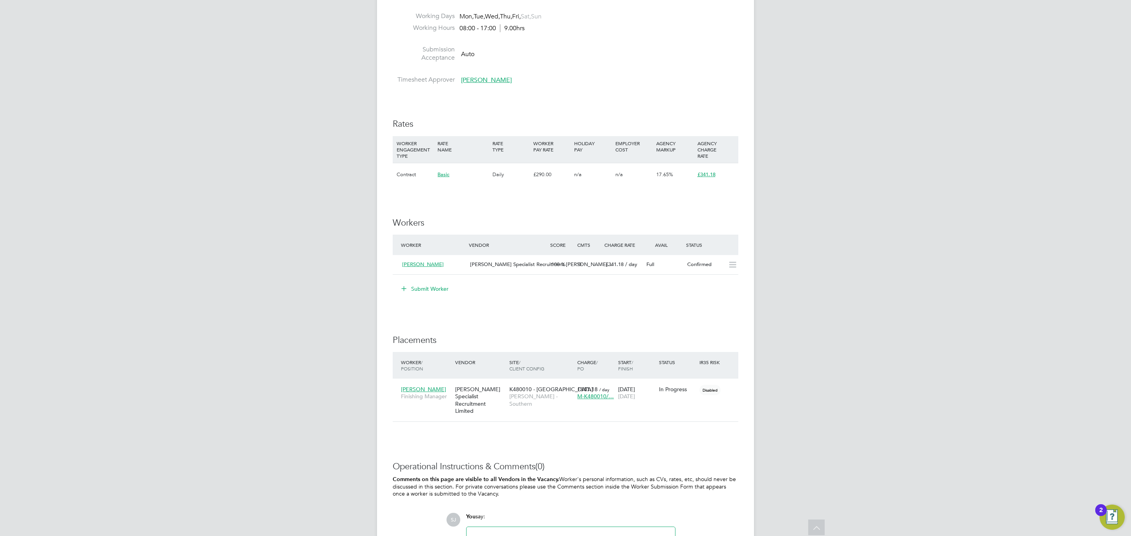
scroll to position [412, 0]
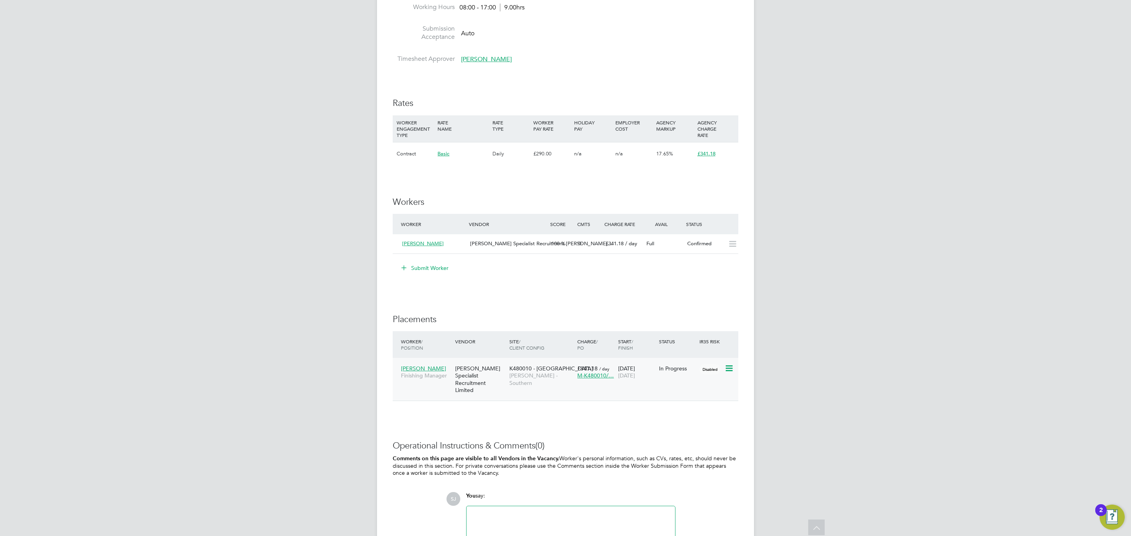
click at [524, 377] on span "[PERSON_NAME] - Southern" at bounding box center [541, 379] width 64 height 14
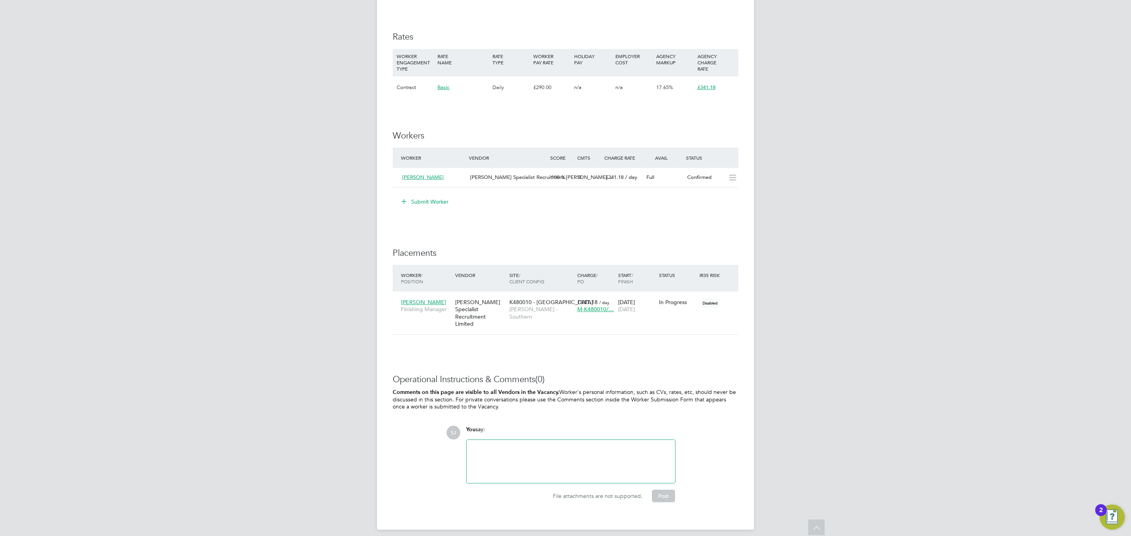
scroll to position [479, 0]
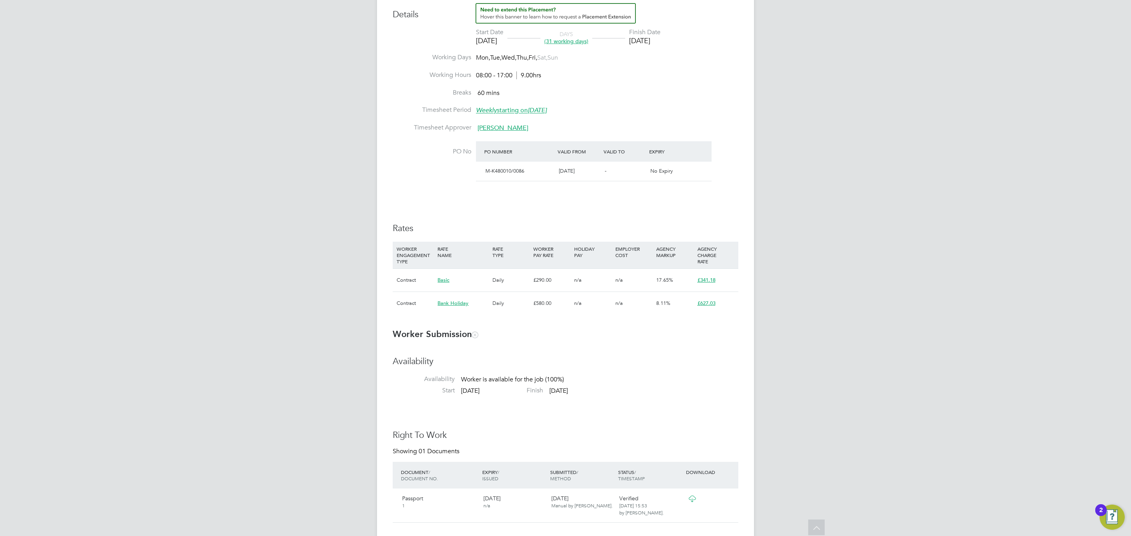
click at [564, 228] on h3 "Rates" at bounding box center [565, 228] width 345 height 11
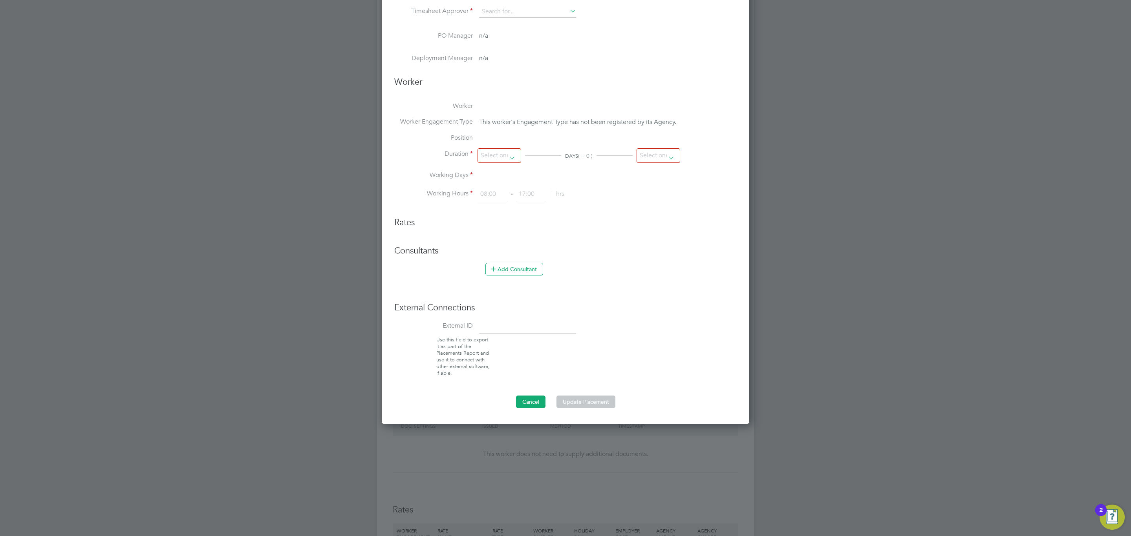
click at [529, 401] on button "Cancel" at bounding box center [530, 402] width 29 height 13
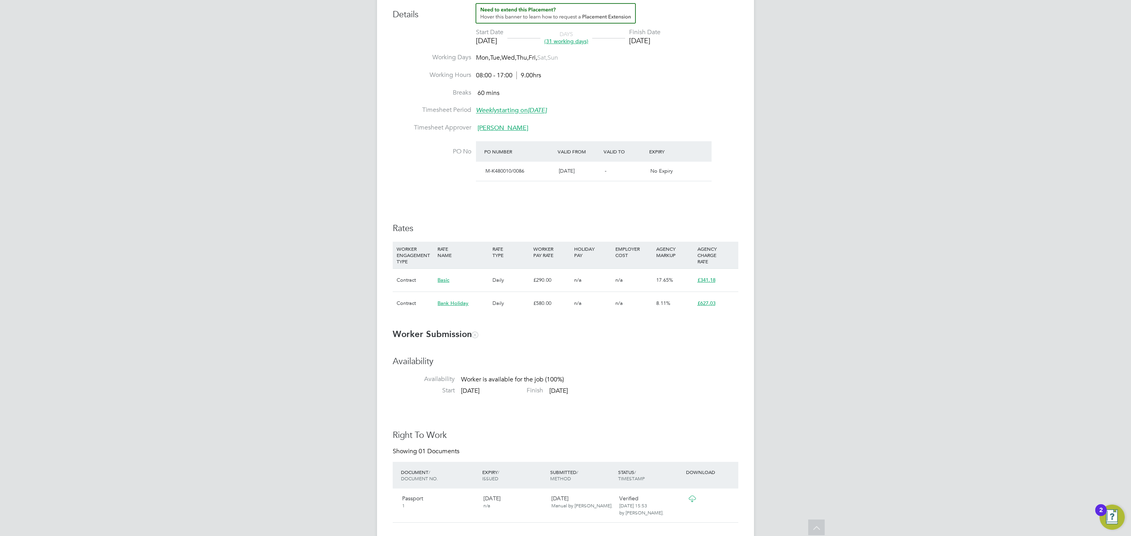
click at [508, 236] on div "Rates WORKER ENGAGEMENT TYPE RATE NAME RATE TYPE WORKER PAY RATE HOLIDAY PAY EM…" at bounding box center [565, 273] width 345 height 100
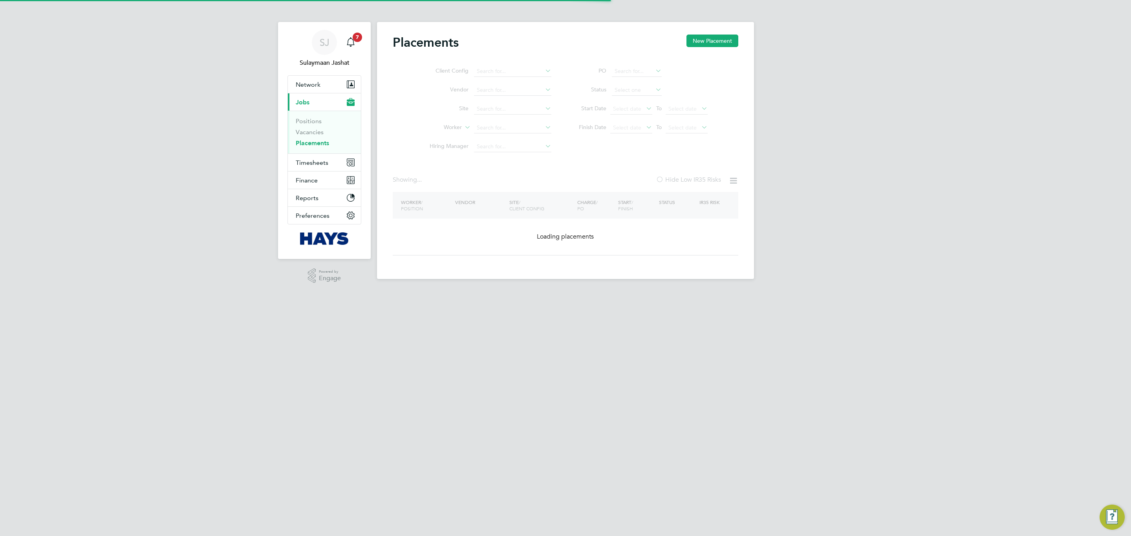
click at [496, 130] on ul "Client Config Vendor Site Worker Hiring Manager" at bounding box center [487, 109] width 148 height 94
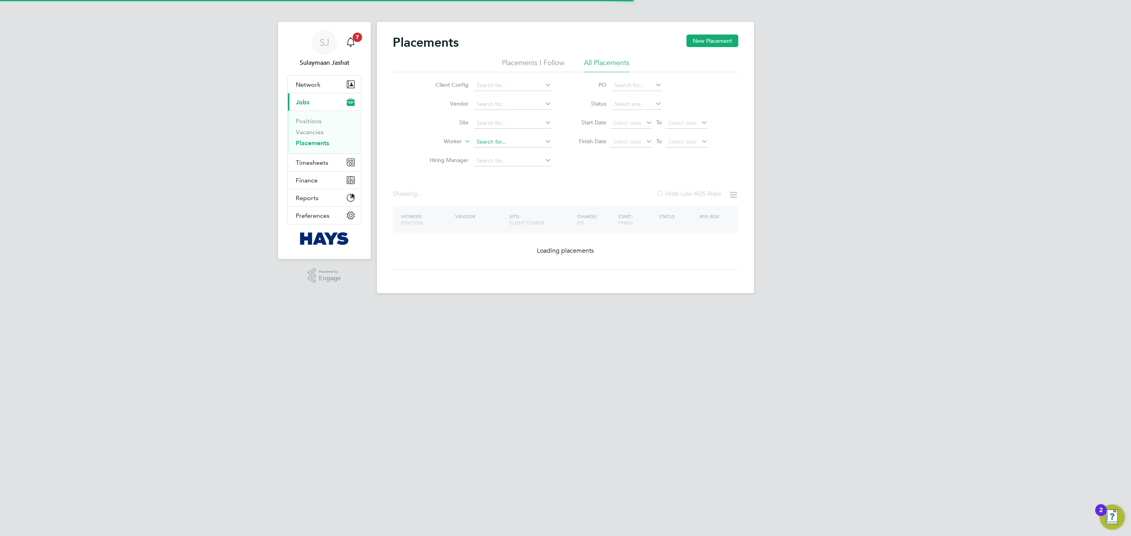
click at [502, 139] on input at bounding box center [512, 142] width 77 height 11
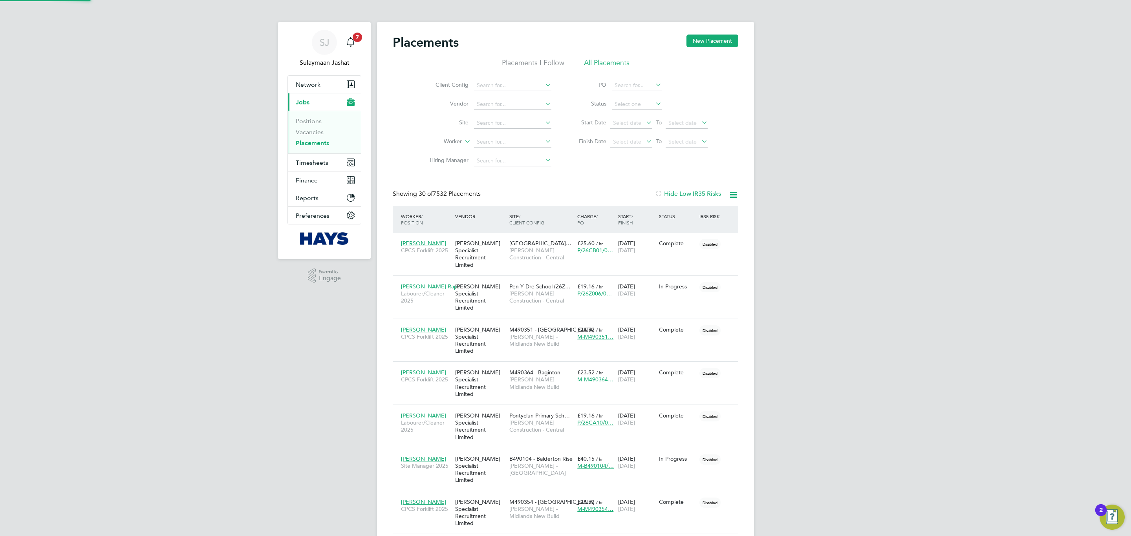
click at [502, 141] on input at bounding box center [512, 142] width 77 height 11
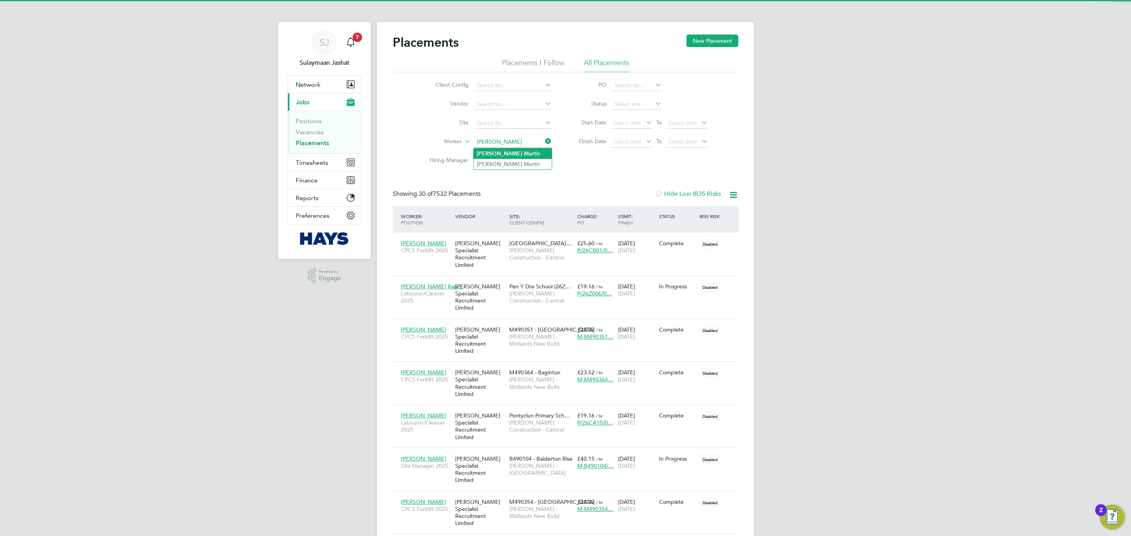
click at [508, 153] on li "Gary Mart in" at bounding box center [512, 153] width 78 height 11
type input "[PERSON_NAME]"
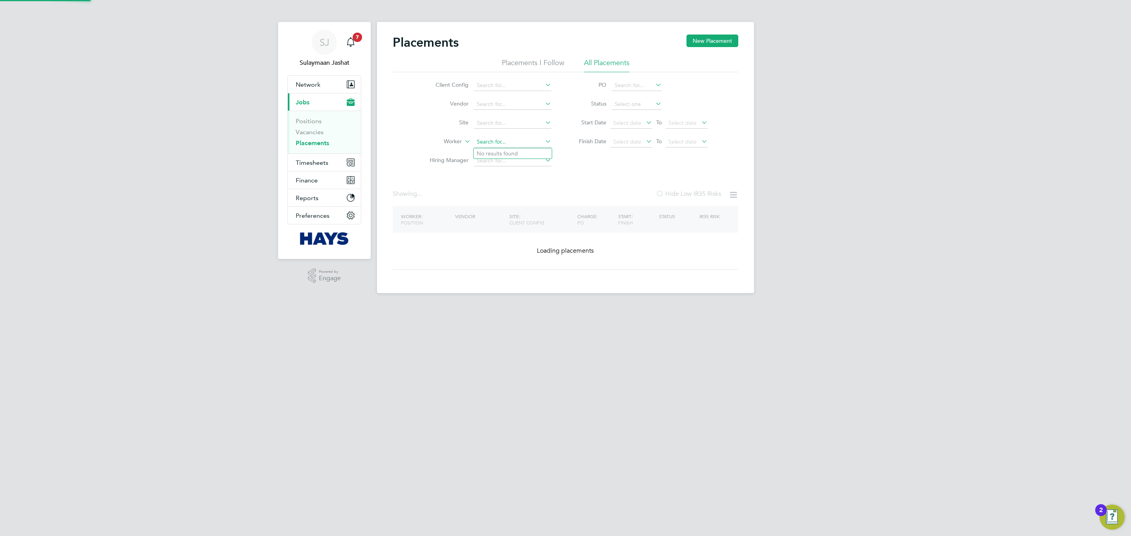
click at [509, 142] on input at bounding box center [512, 142] width 77 height 11
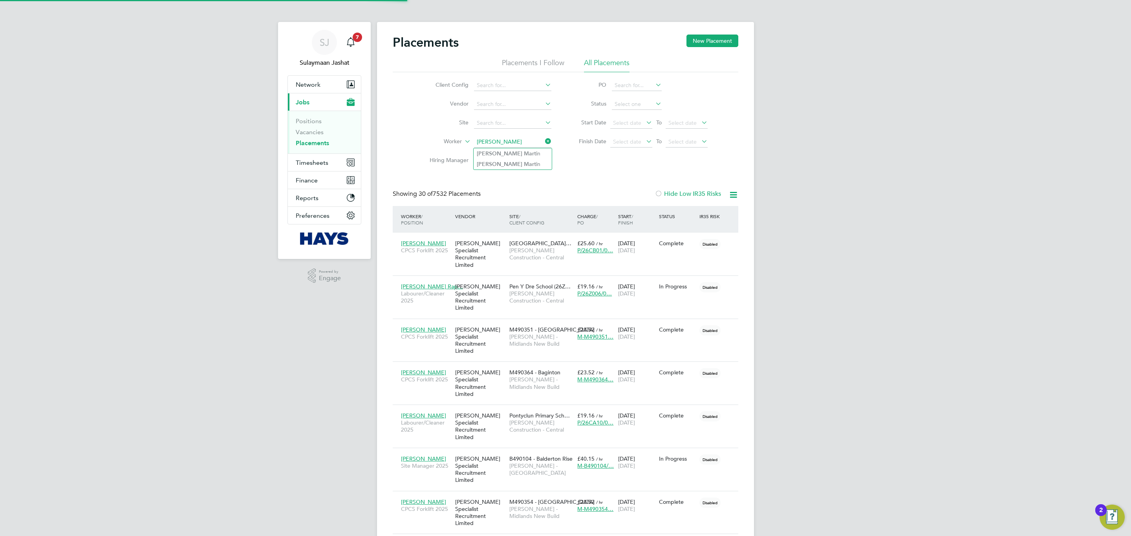
click at [524, 153] on b "Mart" at bounding box center [530, 153] width 12 height 7
type input "Gary Martin"
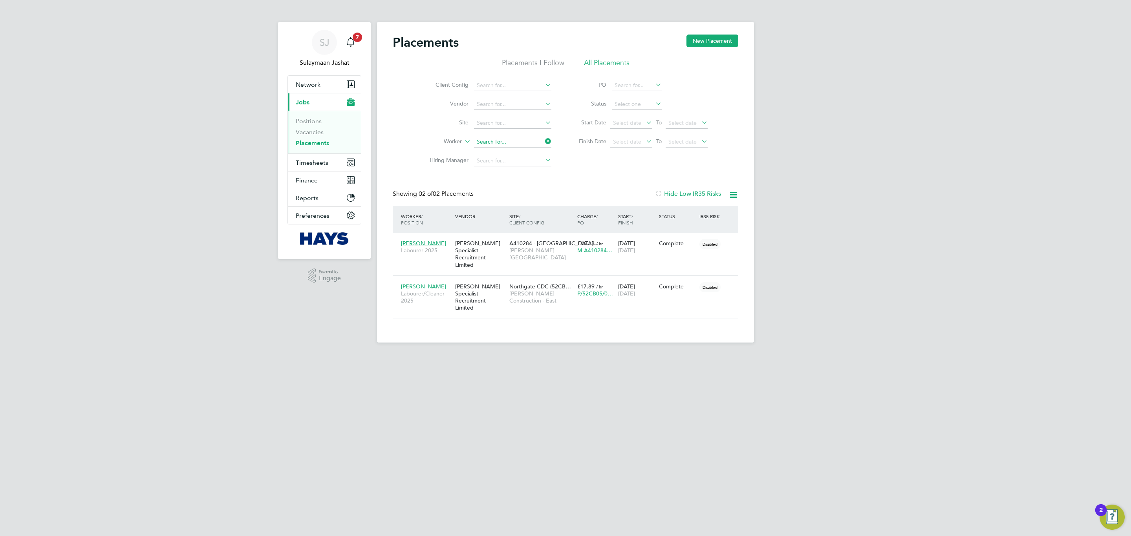
click at [506, 137] on input at bounding box center [512, 142] width 77 height 11
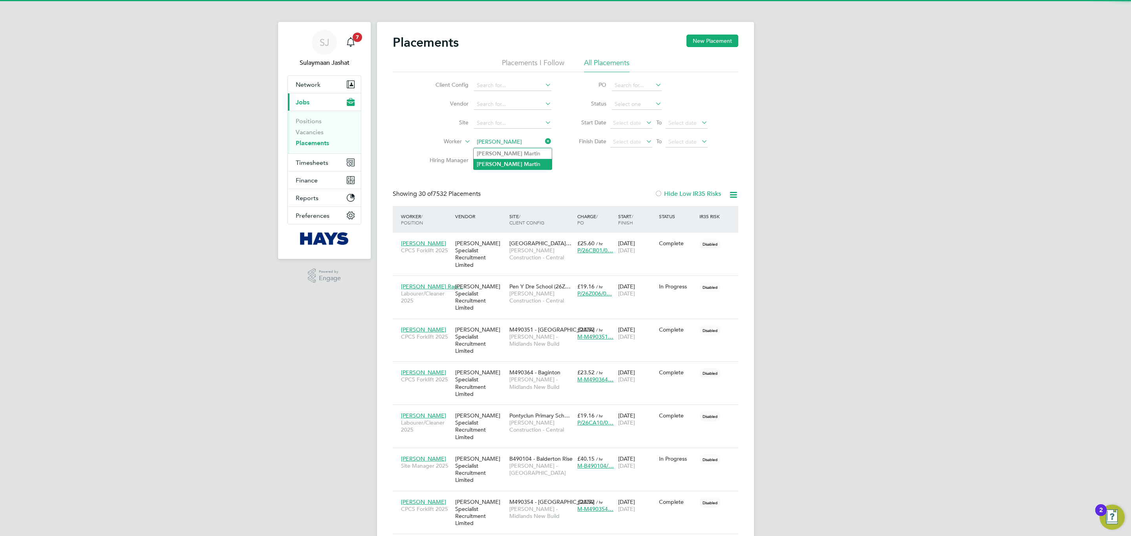
click at [514, 162] on li "Gary Mart in" at bounding box center [512, 164] width 78 height 11
type input "Gary Martin"
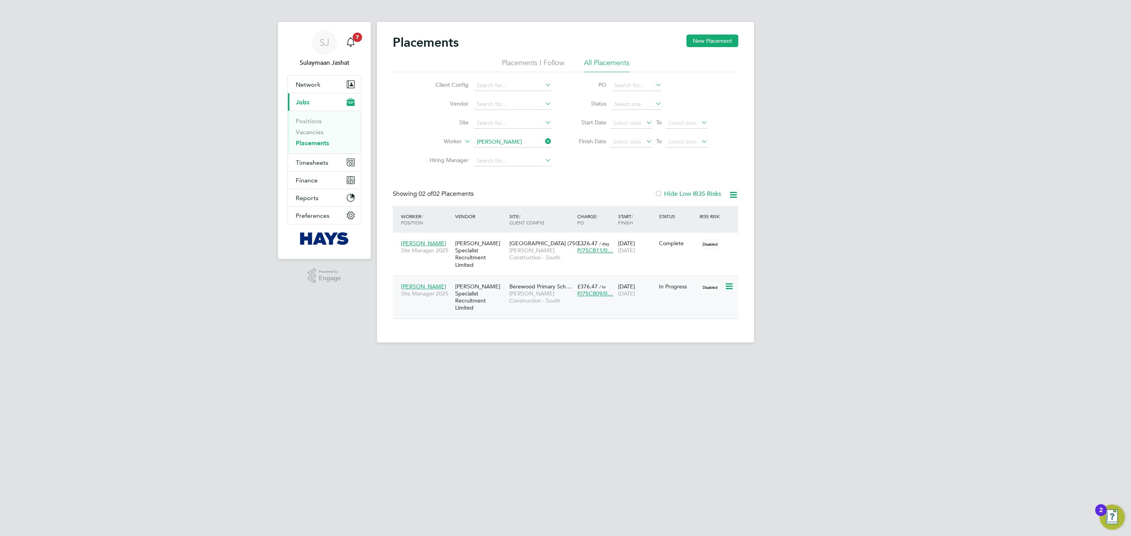
click at [521, 309] on div "Placements New Placement Placements I Follow All Placements Client Config Vendo…" at bounding box center [565, 182] width 377 height 321
click at [521, 291] on span "[PERSON_NAME] Construction - South" at bounding box center [541, 297] width 64 height 14
click at [515, 290] on span "[PERSON_NAME] Construction - South" at bounding box center [541, 297] width 64 height 14
click at [313, 161] on span "Timesheets" at bounding box center [312, 162] width 33 height 7
click at [310, 142] on link "Timesheets" at bounding box center [312, 138] width 33 height 7
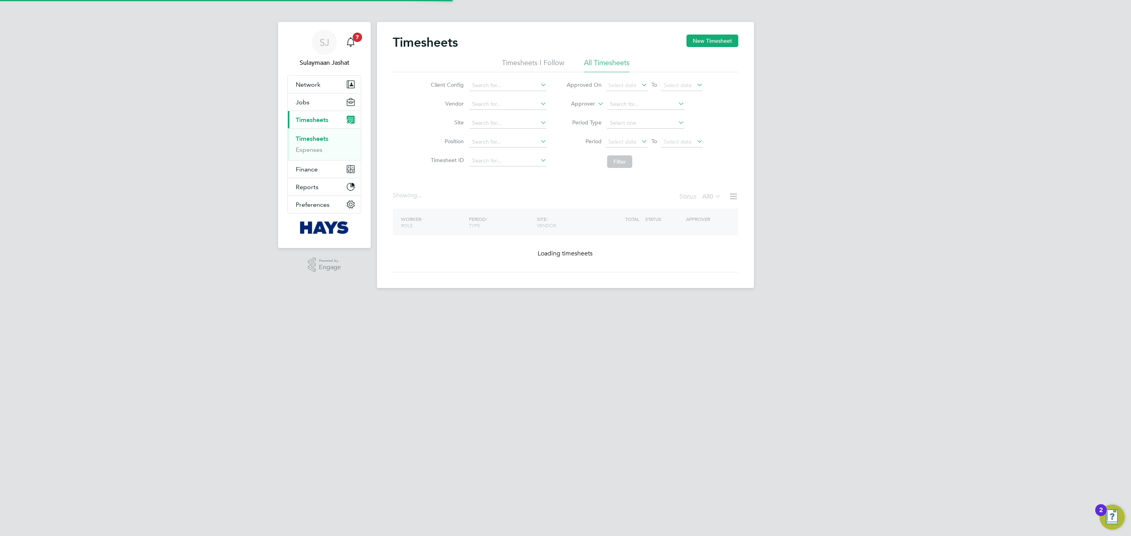
click at [586, 109] on li "Approver" at bounding box center [634, 104] width 156 height 19
click at [588, 106] on label "Approver" at bounding box center [576, 104] width 35 height 8
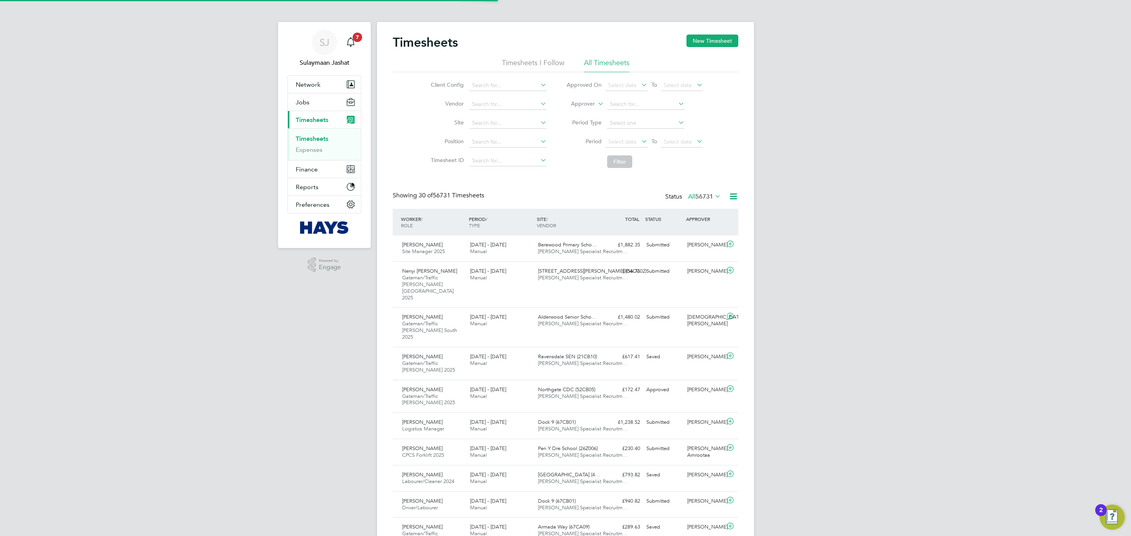
scroll to position [26, 68]
click at [590, 104] on label "Approver" at bounding box center [576, 104] width 35 height 8
click at [581, 111] on li "Worker" at bounding box center [575, 113] width 39 height 10
click at [619, 106] on input at bounding box center [645, 104] width 77 height 11
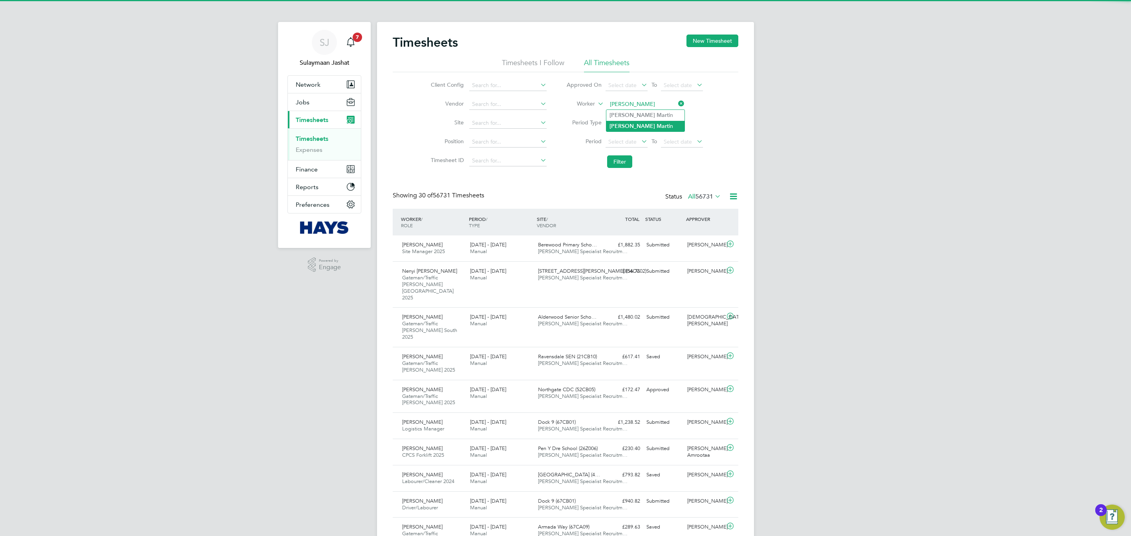
click at [656, 123] on b "Mart" at bounding box center [662, 126] width 12 height 7
type input "[PERSON_NAME]"
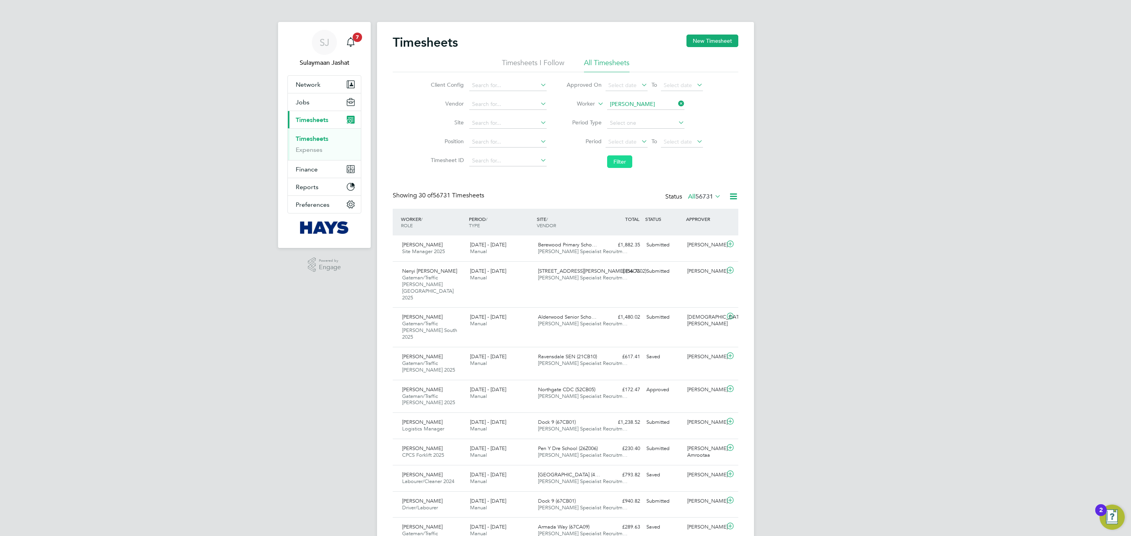
click at [619, 162] on button "Filter" at bounding box center [619, 161] width 25 height 13
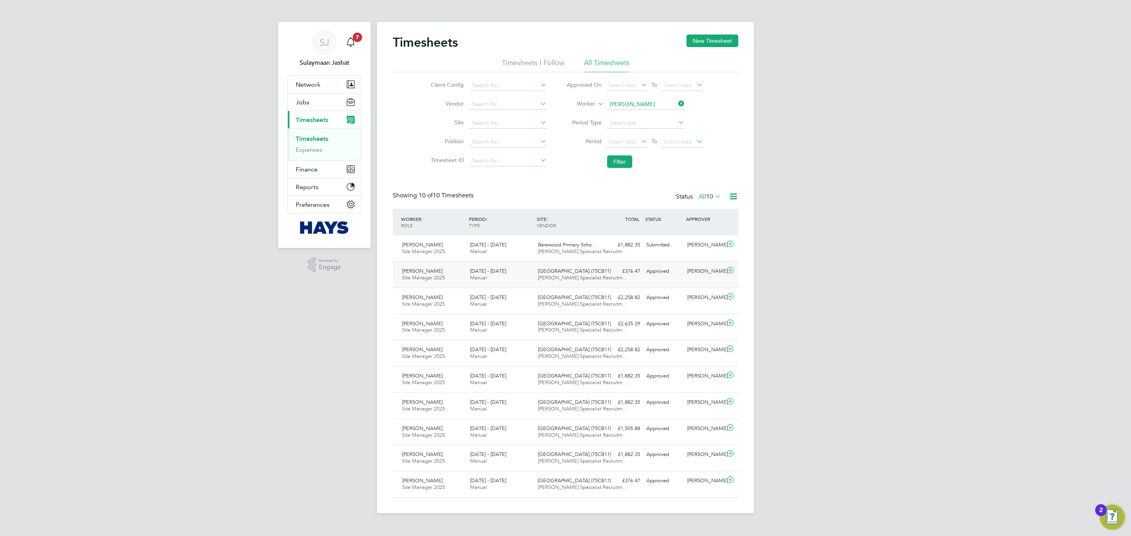
click at [566, 270] on span "Oakmoor School (75CB11)" at bounding box center [574, 271] width 73 height 7
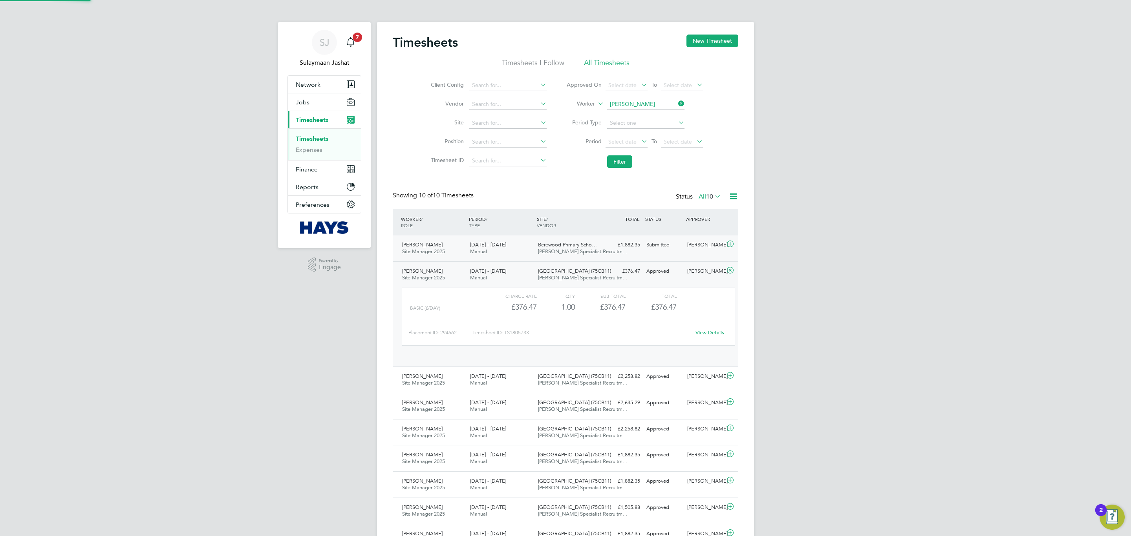
click at [592, 249] on span "Hays Specialist Recruitm…" at bounding box center [583, 251] width 90 height 7
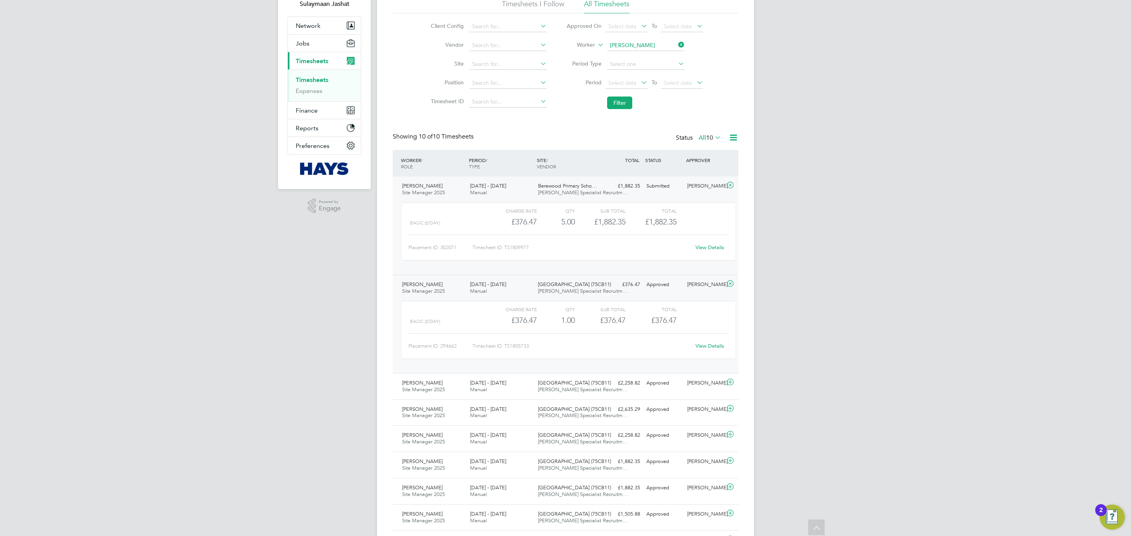
drag, startPoint x: 528, startPoint y: 286, endPoint x: 528, endPoint y: 245, distance: 40.8
click at [528, 287] on div "9 - 15 Aug 2025 Manual" at bounding box center [501, 288] width 68 height 20
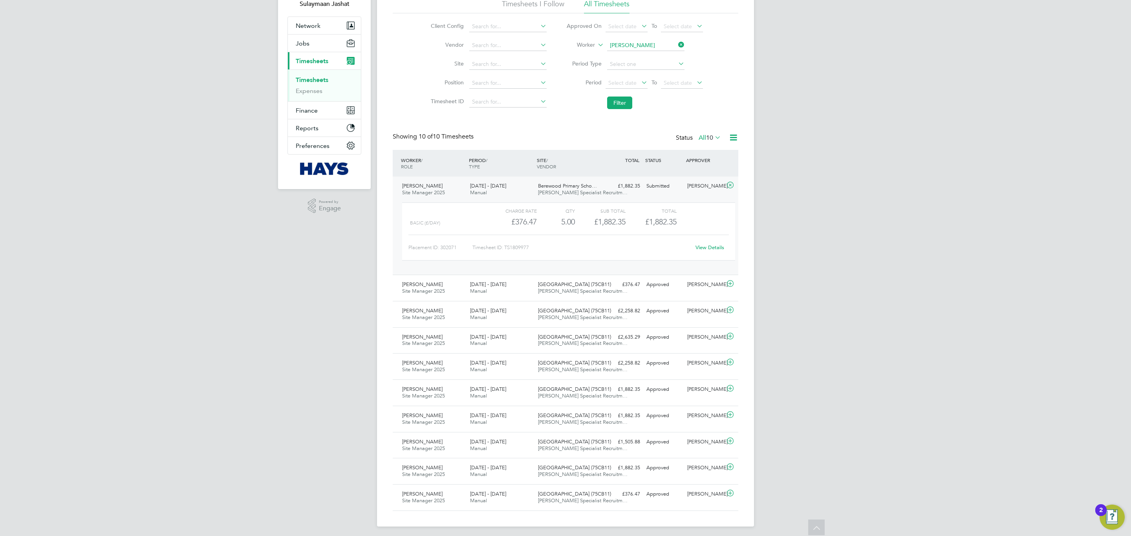
click at [539, 201] on div "Charge rate QTY Sub Total Total Basic (£/day) £376.47 5 5.00 5 £1,882.35 £1,882…" at bounding box center [568, 235] width 339 height 72
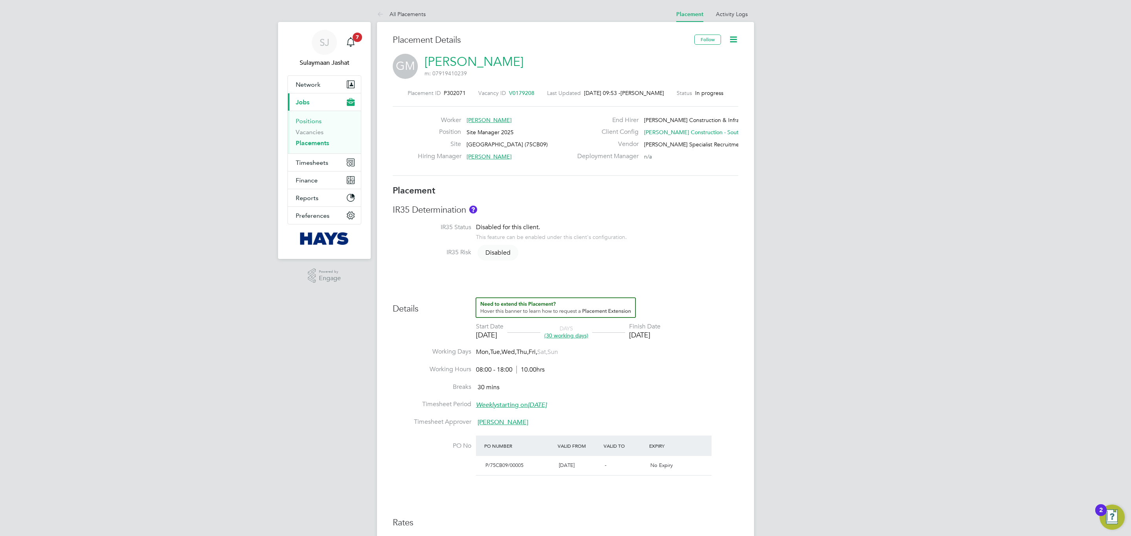
click at [315, 124] on link "Positions" at bounding box center [309, 120] width 26 height 7
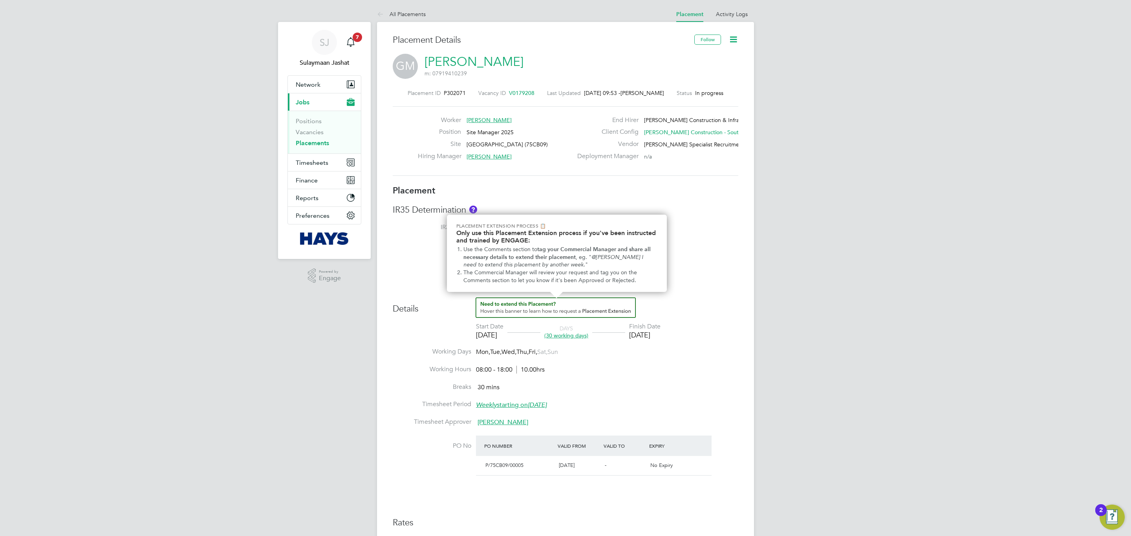
drag, startPoint x: 437, startPoint y: 287, endPoint x: 433, endPoint y: 287, distance: 4.4
click at [433, 287] on div "Placement IR35 Determination IR35 Status Disabled for this client. This feature…" at bounding box center [565, 389] width 345 height 409
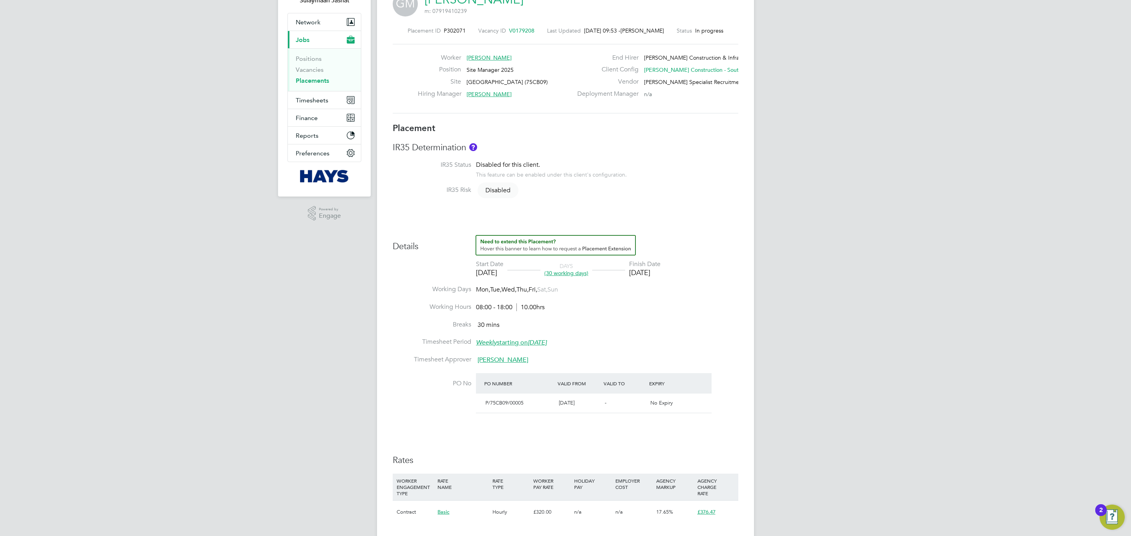
scroll to position [118, 0]
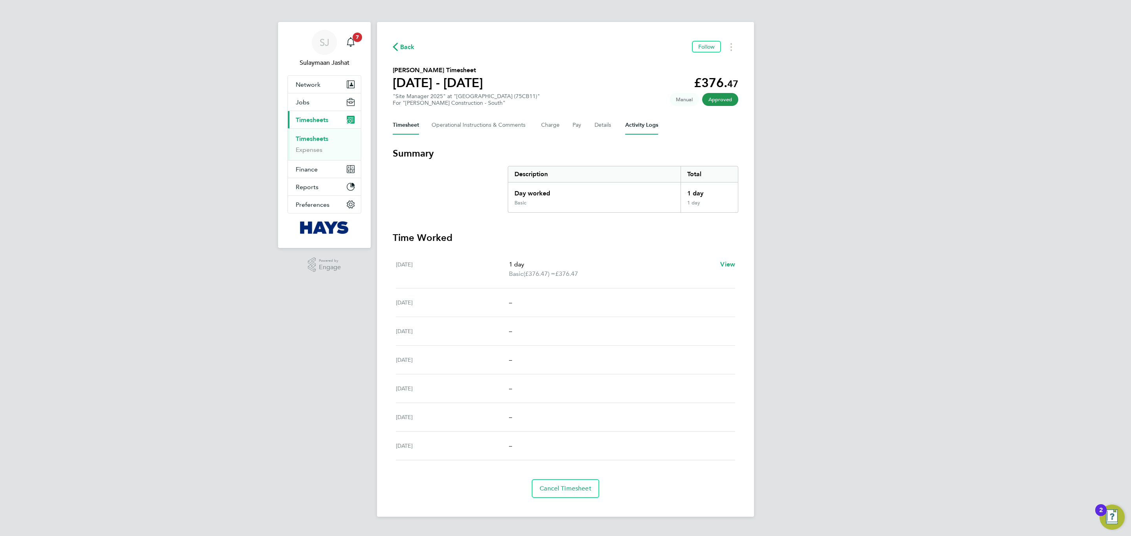
click at [643, 132] on Logs-tab "Activity Logs" at bounding box center [641, 125] width 33 height 19
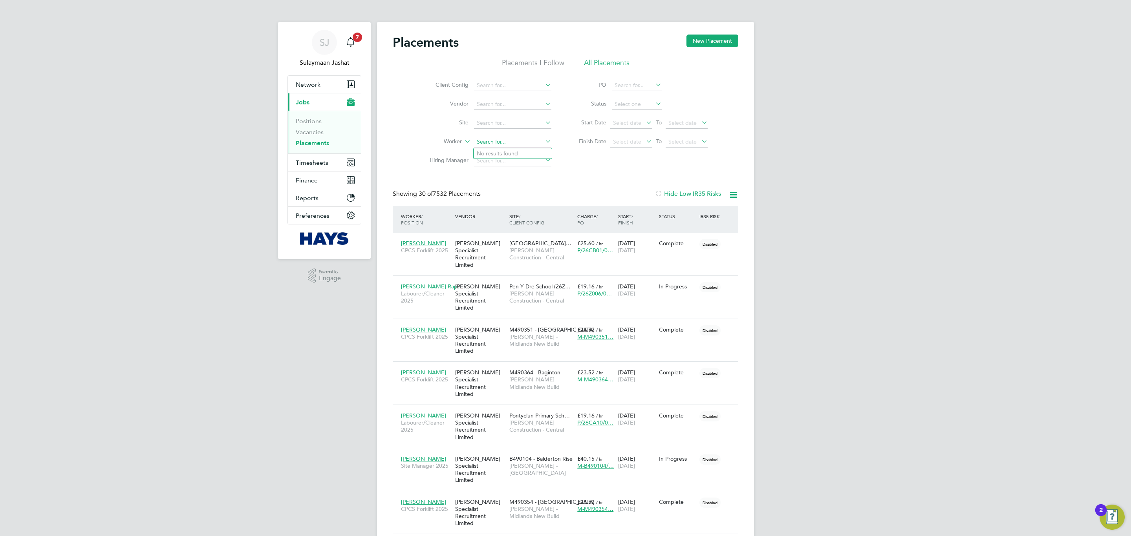
click at [516, 139] on input at bounding box center [512, 142] width 77 height 11
type input "p"
type input "m"
click at [518, 155] on li "P [PERSON_NAME]" at bounding box center [512, 153] width 78 height 11
type input "[PERSON_NAME]"
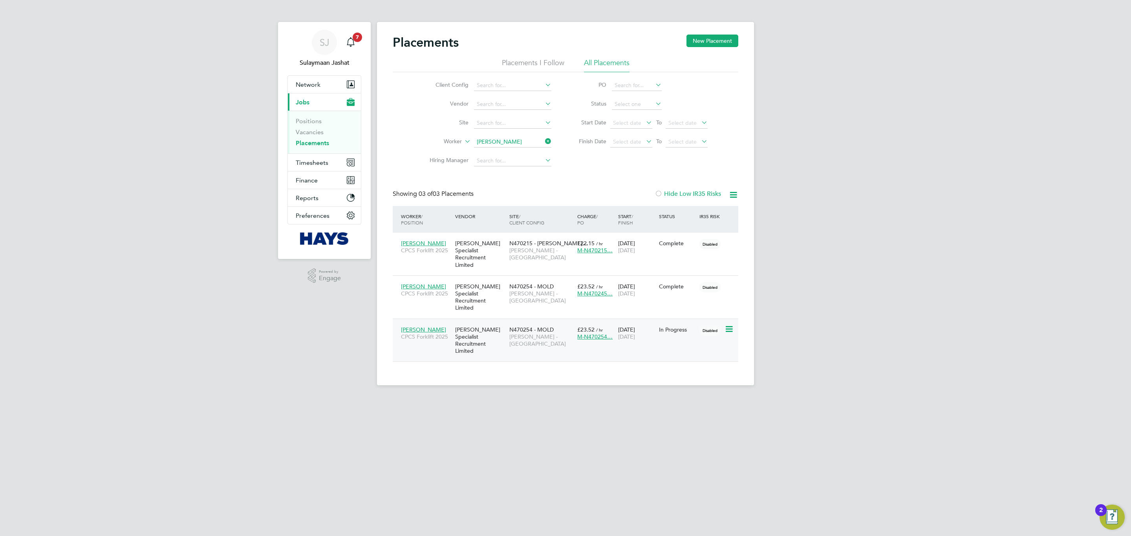
click at [530, 326] on span "N470254 - MOLD" at bounding box center [531, 329] width 44 height 7
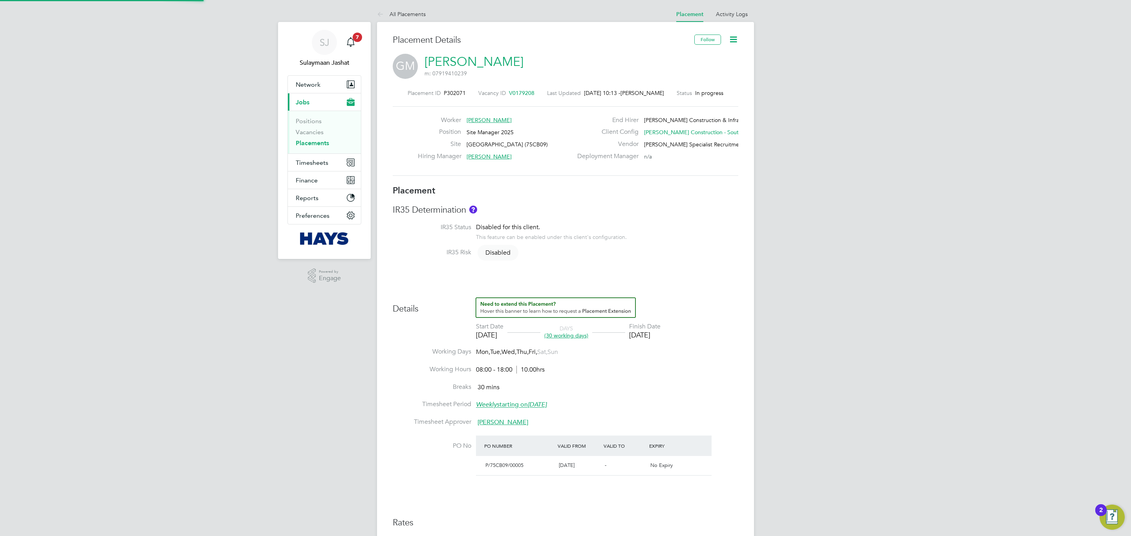
click at [650, 268] on div "Placement IR35 Determination IR35 Status Disabled for this client. This feature…" at bounding box center [565, 389] width 345 height 409
type input "Andy Jarvis"
type input "[PERSON_NAME]"
type input "18 Aug 2025"
type input "26 Sep 2025"
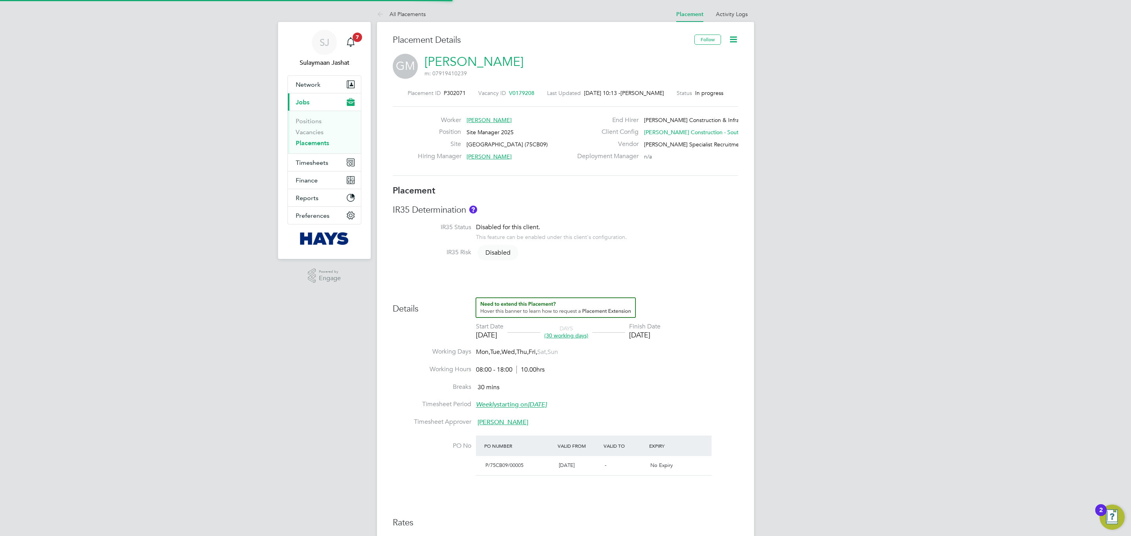
type input "08:00"
type input "18:00"
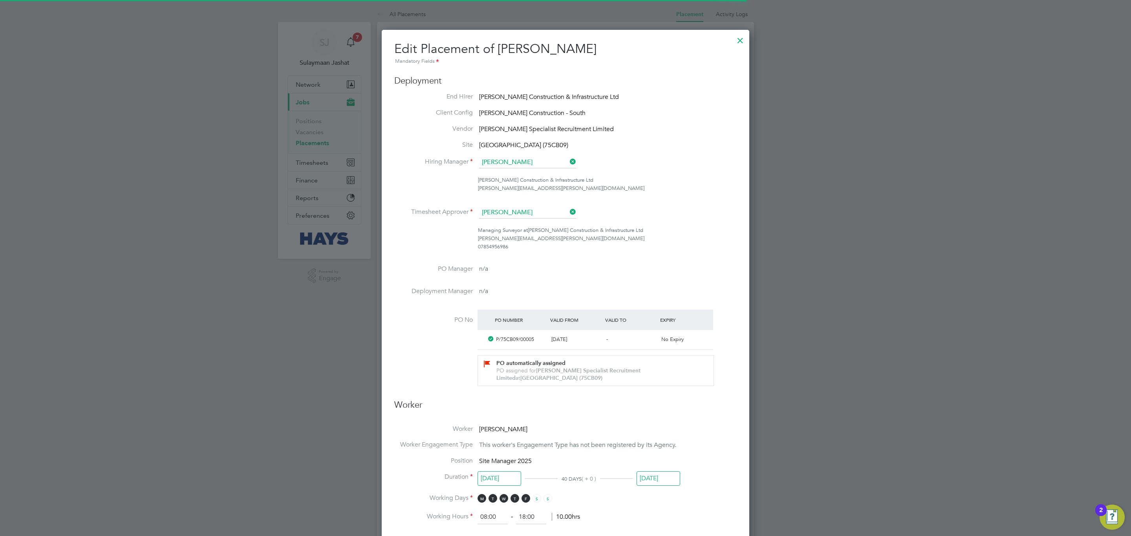
scroll to position [4, 4]
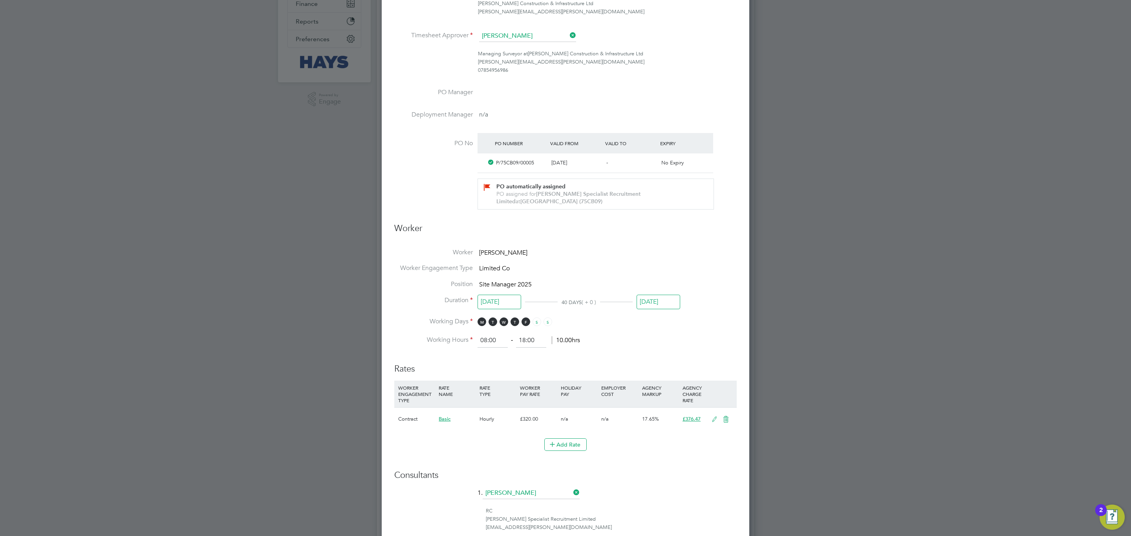
click at [507, 300] on input "18 Aug 2025" at bounding box center [499, 302] width 44 height 15
click at [553, 247] on span "8" at bounding box center [550, 245] width 15 height 15
type input "08 Aug 2025"
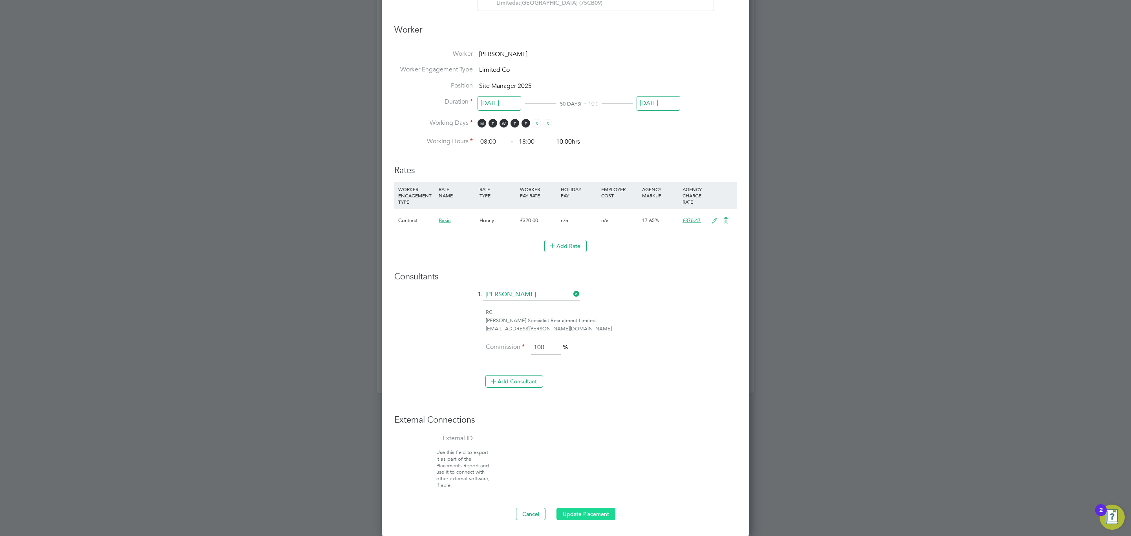
click at [590, 514] on button "Update Placement" at bounding box center [585, 514] width 59 height 13
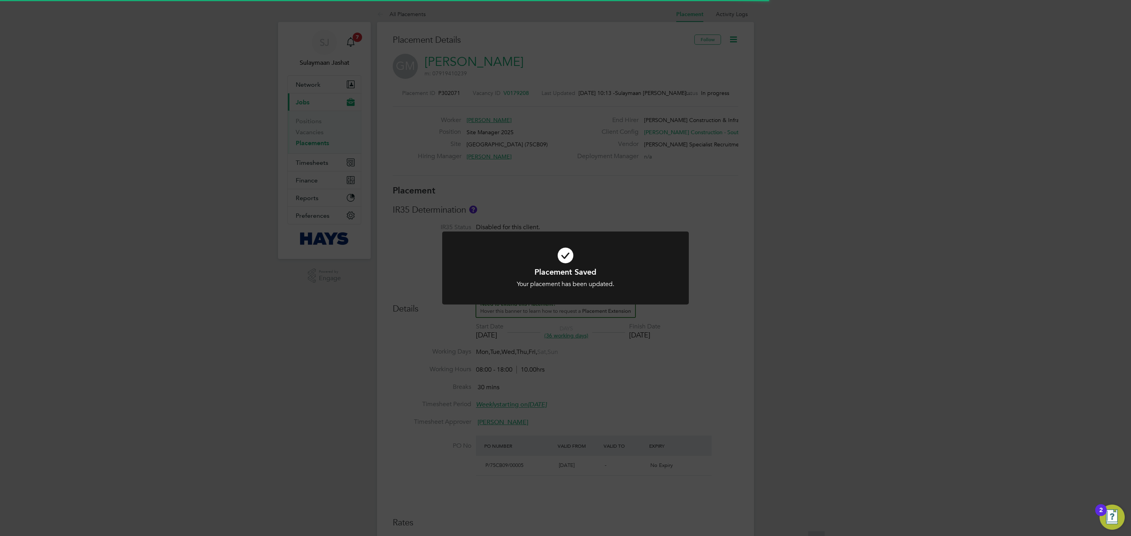
click at [606, 128] on div "Placement Saved Your placement has been updated. Cancel Okay" at bounding box center [565, 268] width 1131 height 536
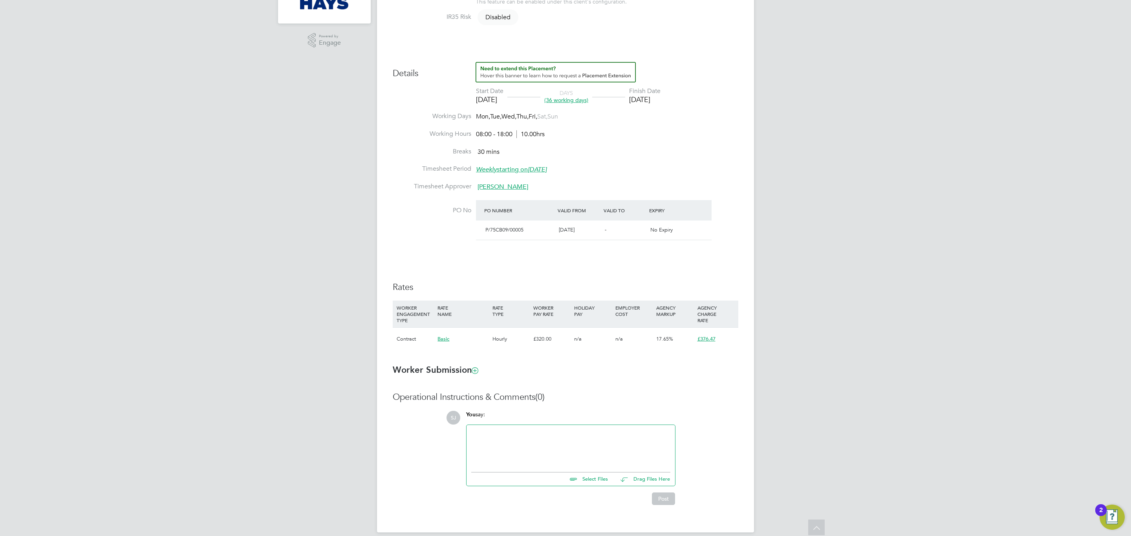
click at [516, 285] on h3 "Rates" at bounding box center [565, 287] width 345 height 11
type input "[PERSON_NAME]"
type input "[DATE]"
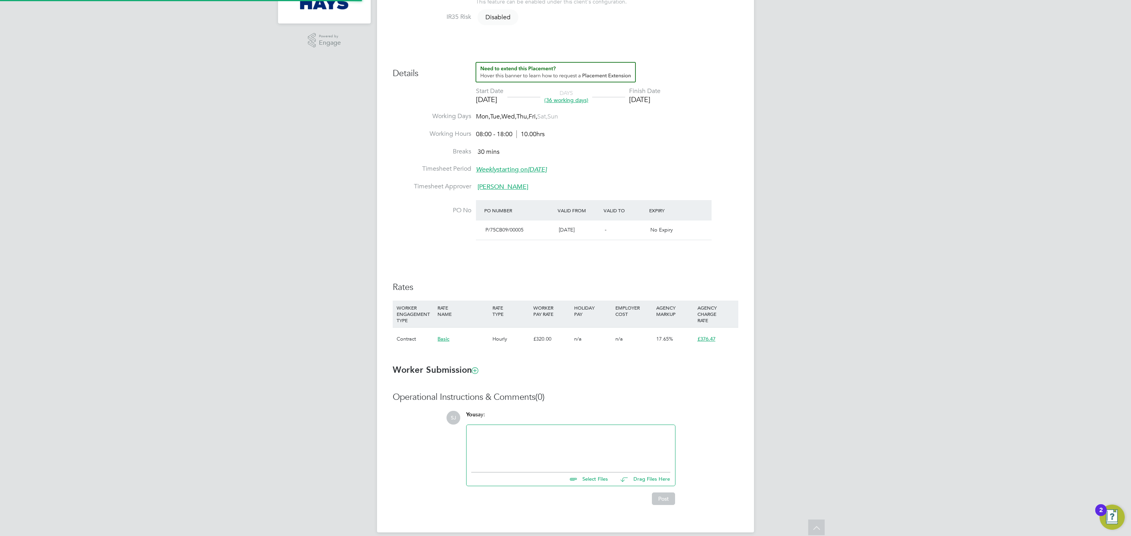
type input "08:00"
type input "18:00"
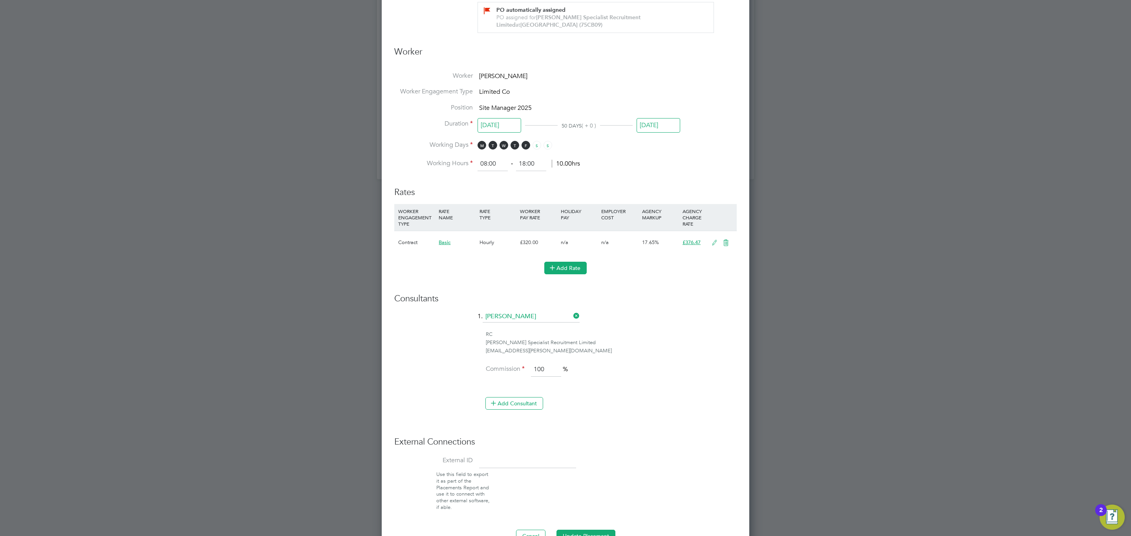
click at [566, 265] on button "Add Rate" at bounding box center [565, 268] width 42 height 13
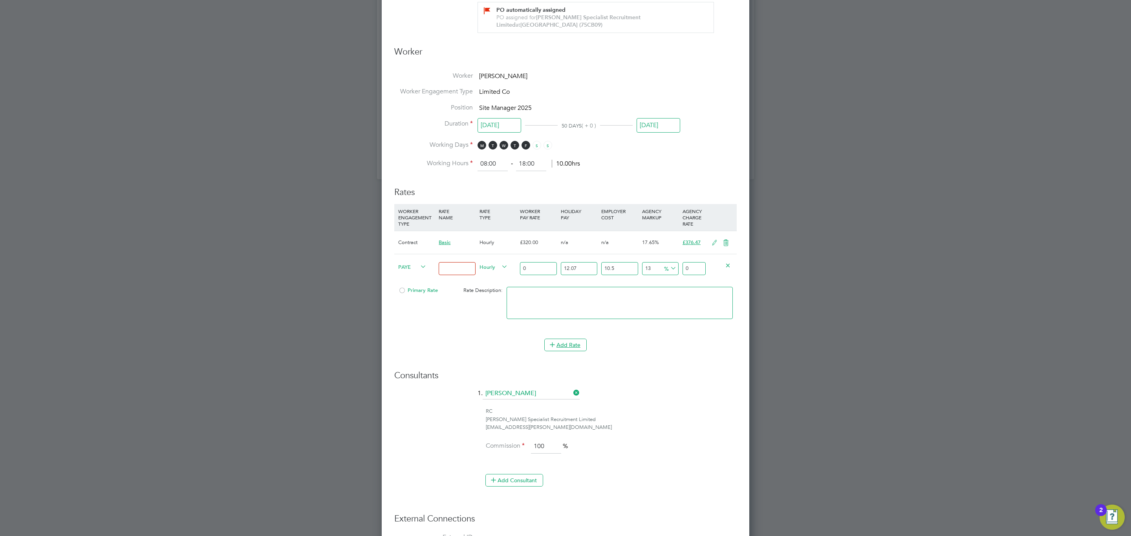
click at [462, 270] on input at bounding box center [456, 268] width 37 height 13
type input "Basic"
click at [417, 270] on span "PAYE" at bounding box center [412, 266] width 28 height 9
click at [407, 283] on li "PAYE" at bounding box center [411, 286] width 32 height 10
click at [417, 269] on span "PAYE" at bounding box center [412, 266] width 28 height 9
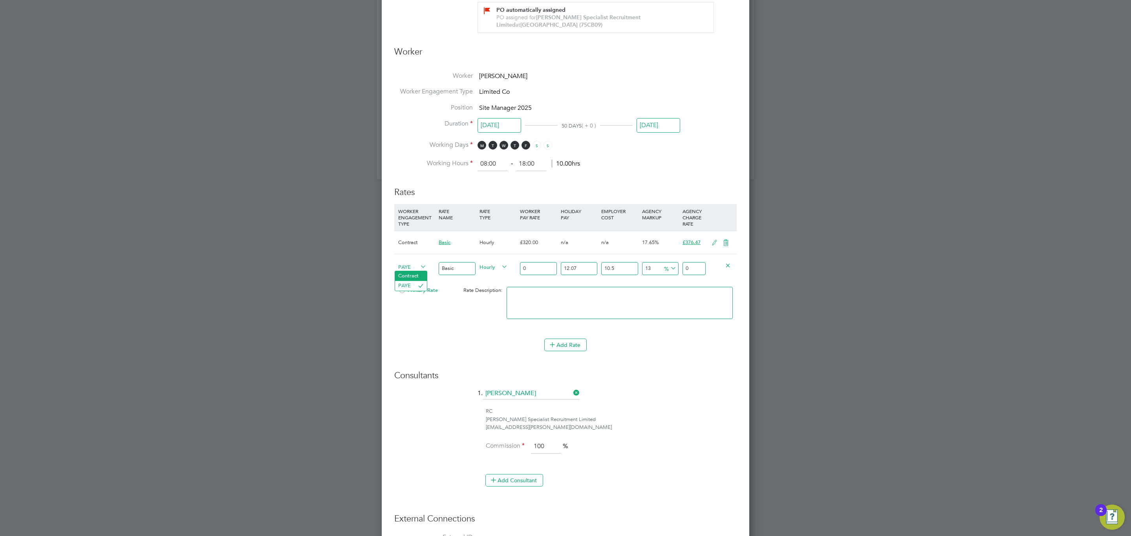
click at [409, 279] on li "Contract" at bounding box center [411, 276] width 32 height 10
click at [539, 272] on input "0" at bounding box center [538, 268] width 37 height 13
type input "3"
type input "3.39"
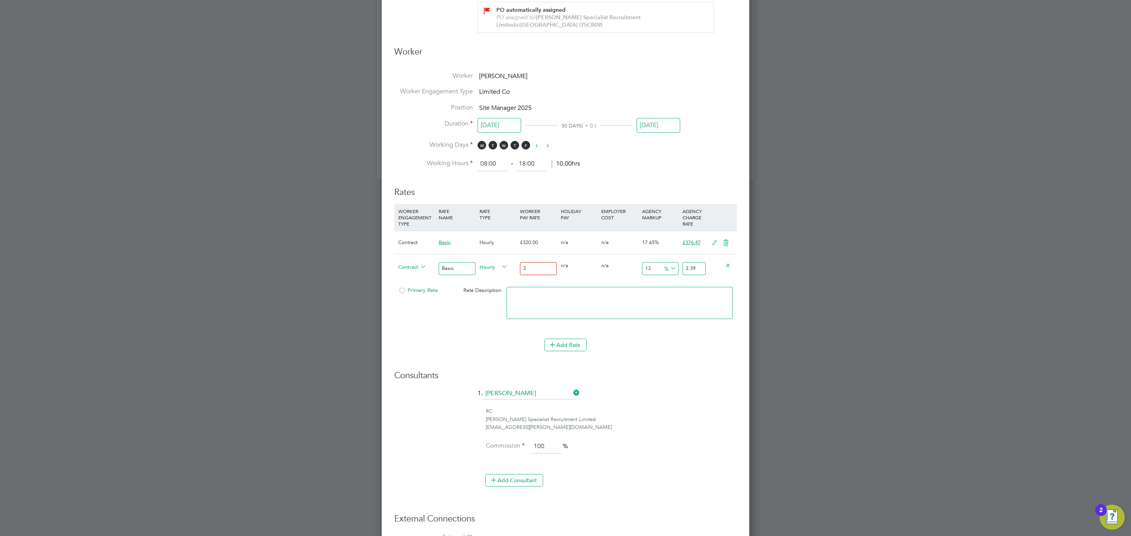
type input "32"
type input "36.16"
type input "320"
type input "361.6"
type input "320"
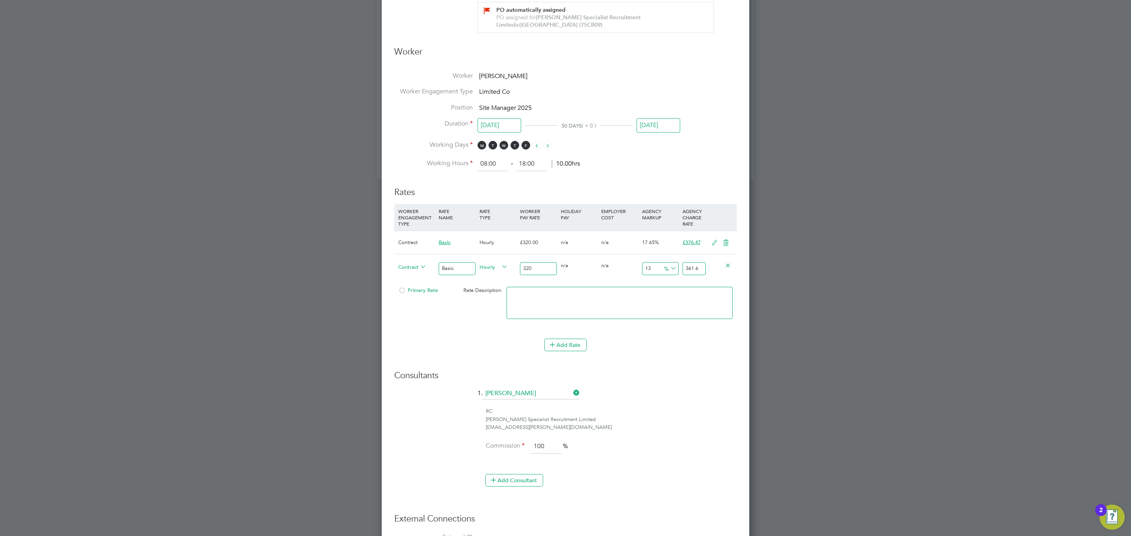
click at [694, 270] on input "361.6" at bounding box center [693, 268] width 23 height 13
type input "-99.0625"
type input "3"
type input "-88.4375"
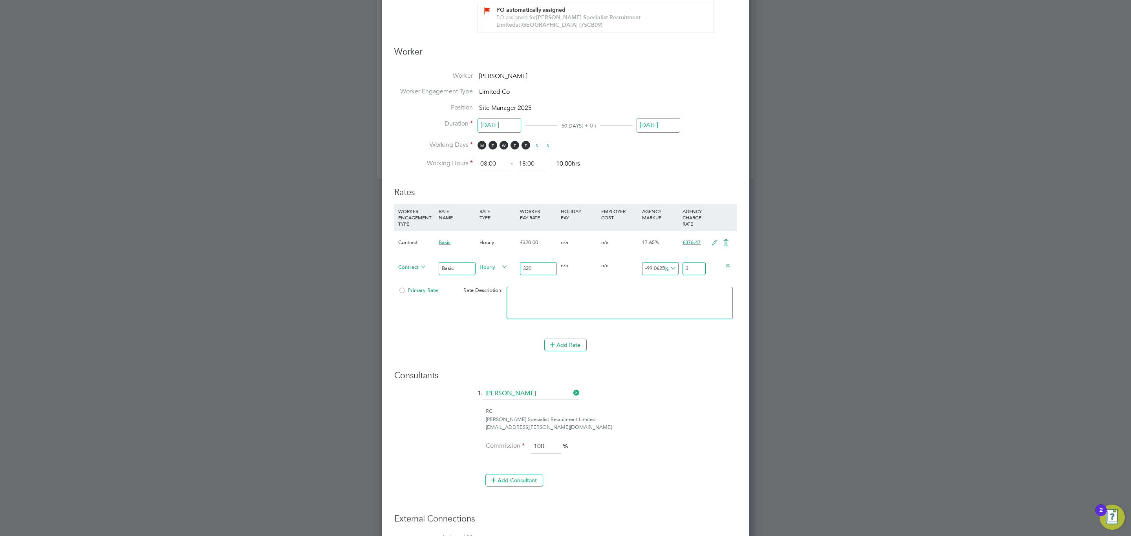
type input "37"
type input "17.5"
type input "376"
type input "17.625"
type input "376.48"
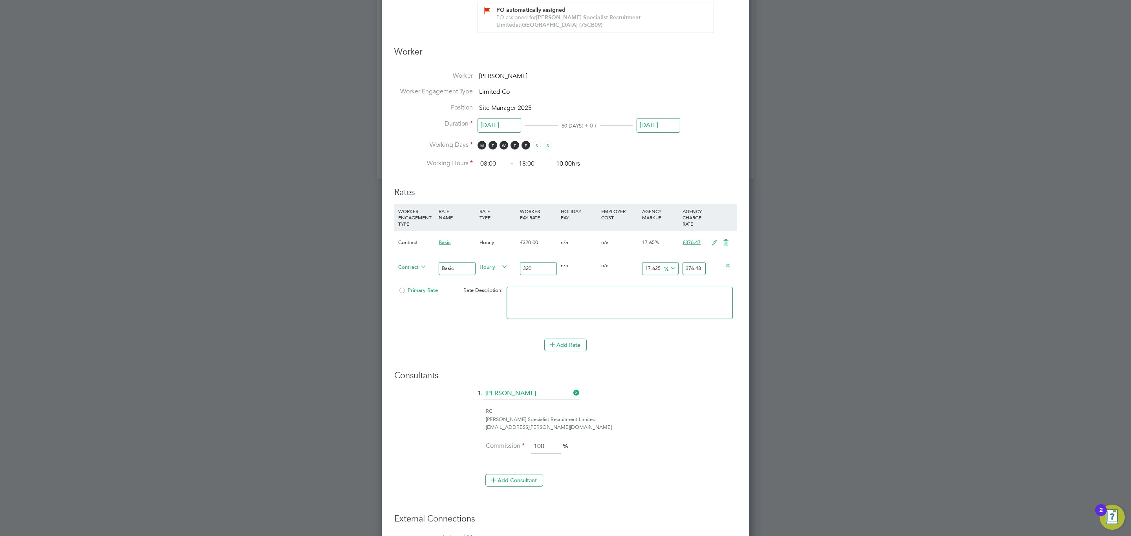
type input "17.6521875"
type input "376.487"
type input "17.65"
type input "376.48"
type input "17.625"
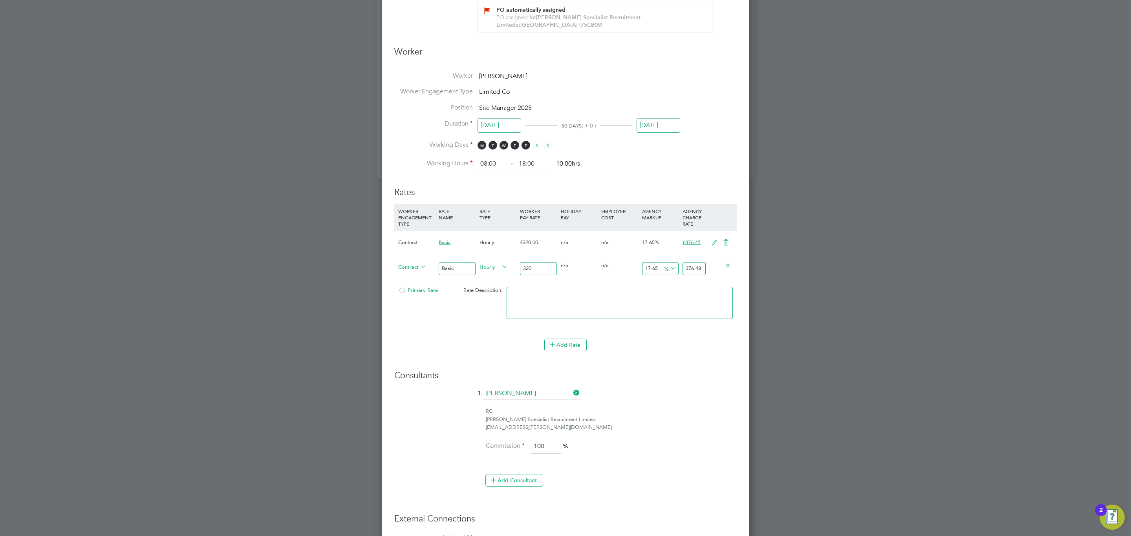
type input "376.4"
type input "17.646875"
type input "376.47"
click at [444, 351] on div "Add Rate" at bounding box center [565, 345] width 342 height 13
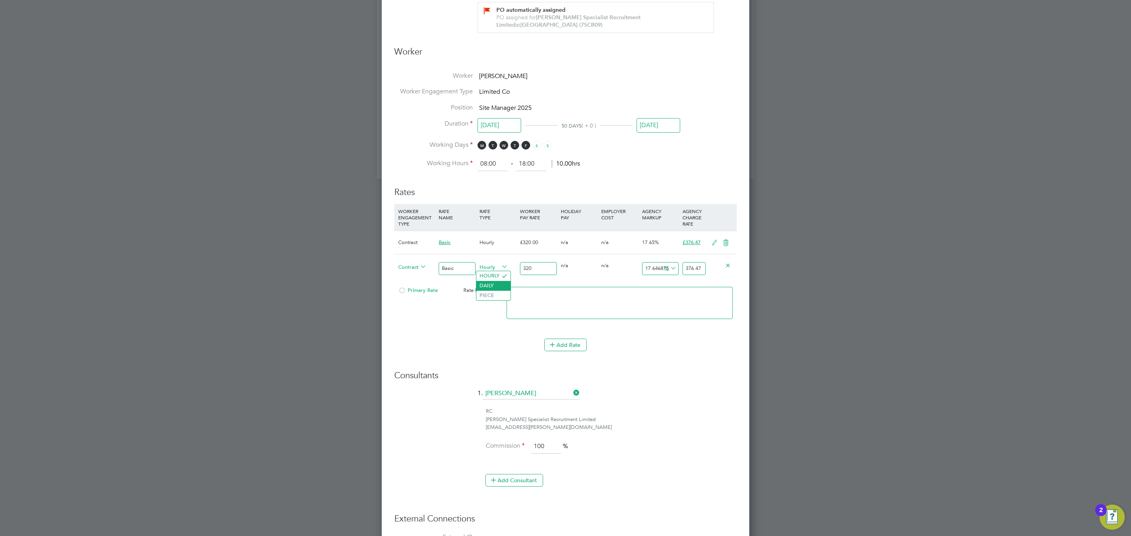
click at [491, 287] on li "DAILY" at bounding box center [493, 286] width 34 height 10
click at [728, 243] on icon at bounding box center [726, 243] width 10 height 6
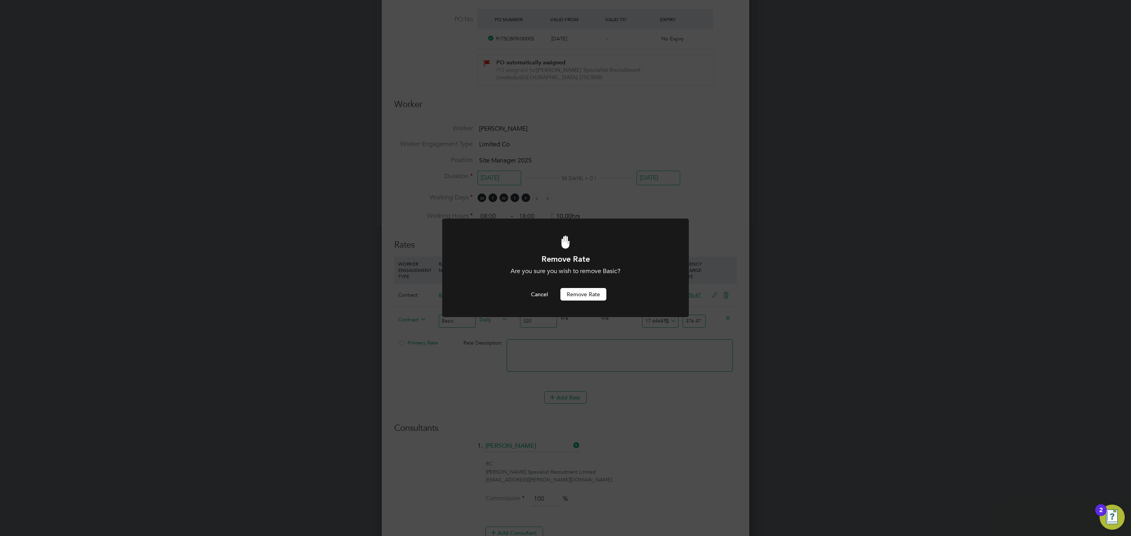
click at [582, 294] on button "Remove rate" at bounding box center [583, 294] width 46 height 13
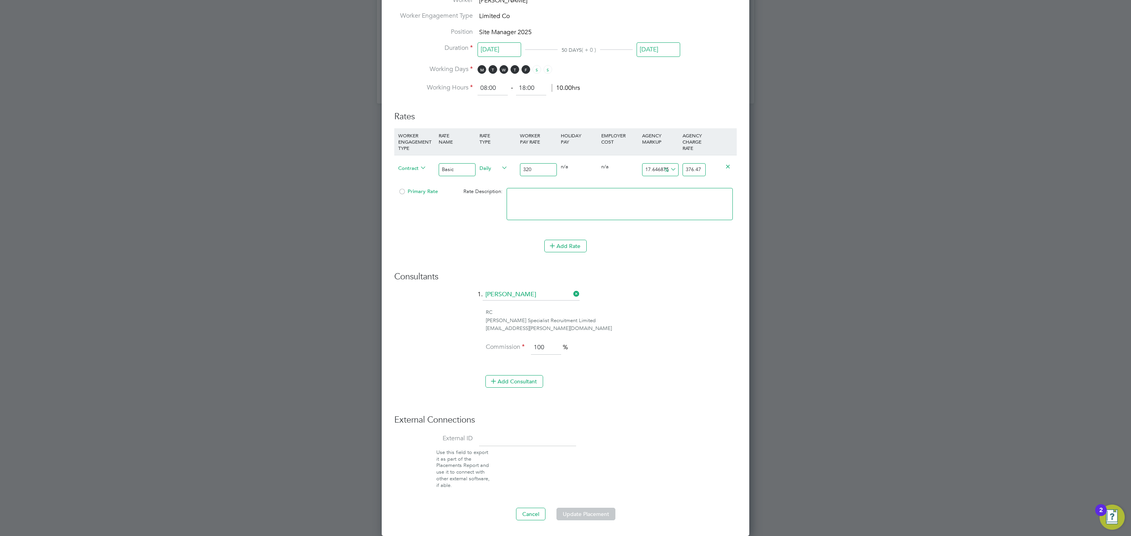
click at [428, 192] on div "Primary Rate" at bounding box center [423, 191] width 54 height 15
click at [432, 191] on span "Primary Rate" at bounding box center [418, 191] width 40 height 7
drag, startPoint x: 599, startPoint y: 513, endPoint x: 590, endPoint y: 476, distance: 38.8
click at [598, 513] on button "Update Placement" at bounding box center [585, 514] width 59 height 13
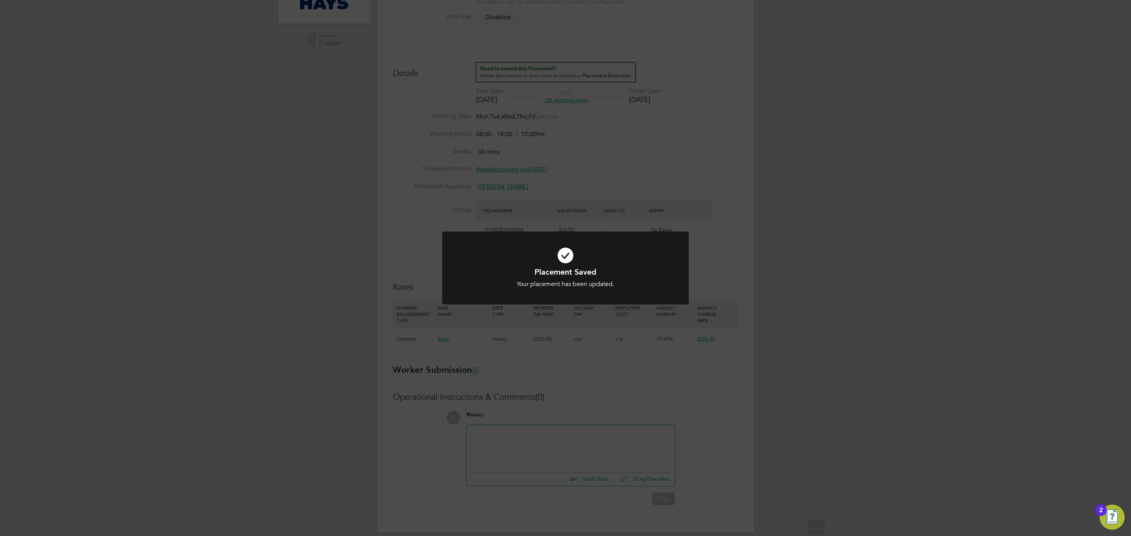
click at [721, 320] on div "Placement Saved Your placement has been updated. Cancel Okay" at bounding box center [565, 268] width 1131 height 536
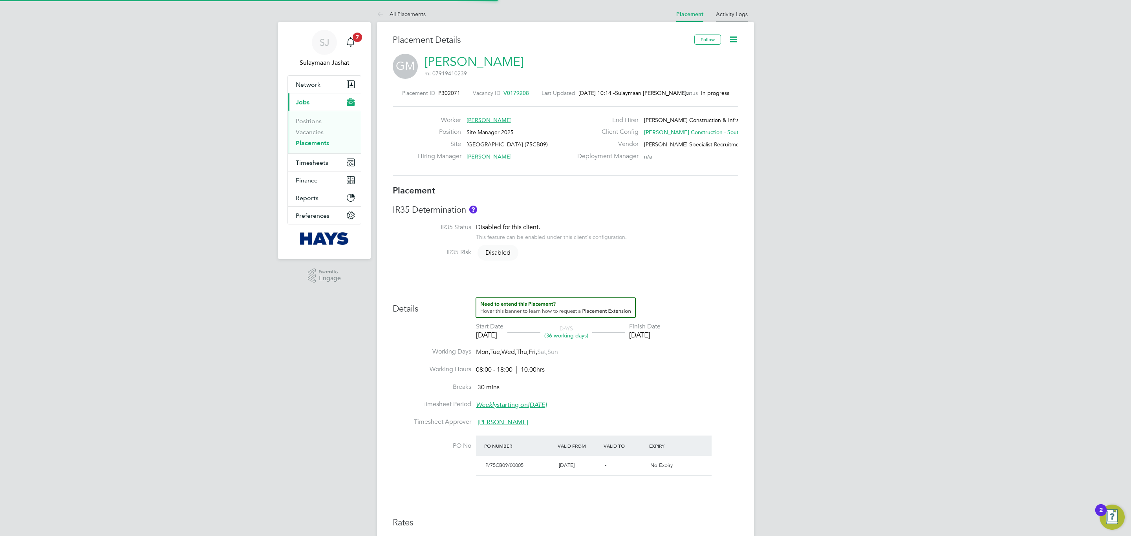
click at [738, 13] on link "Activity Logs" at bounding box center [732, 14] width 32 height 7
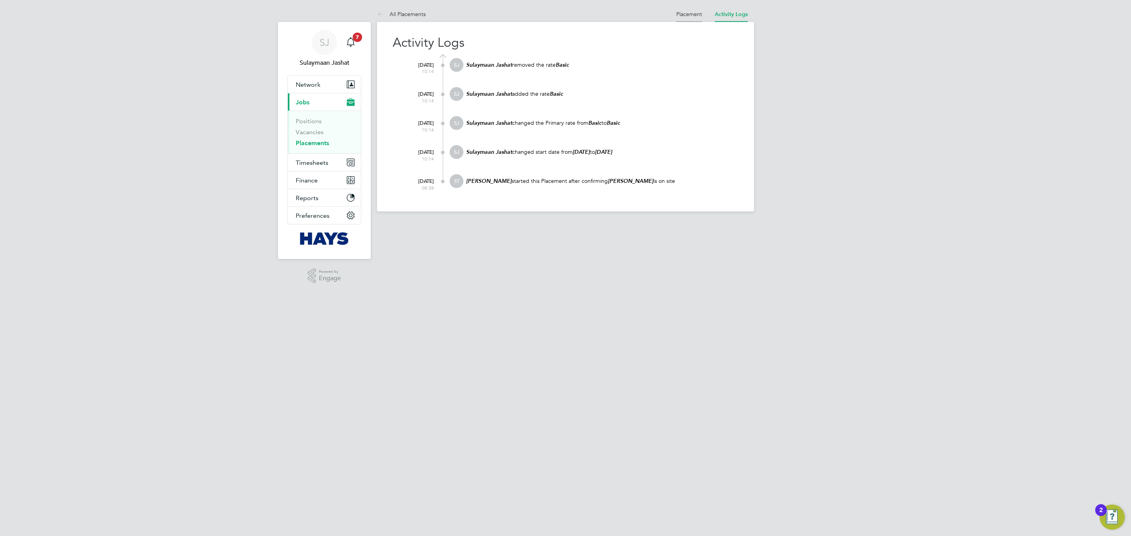
click at [690, 12] on link "Placement" at bounding box center [689, 14] width 26 height 7
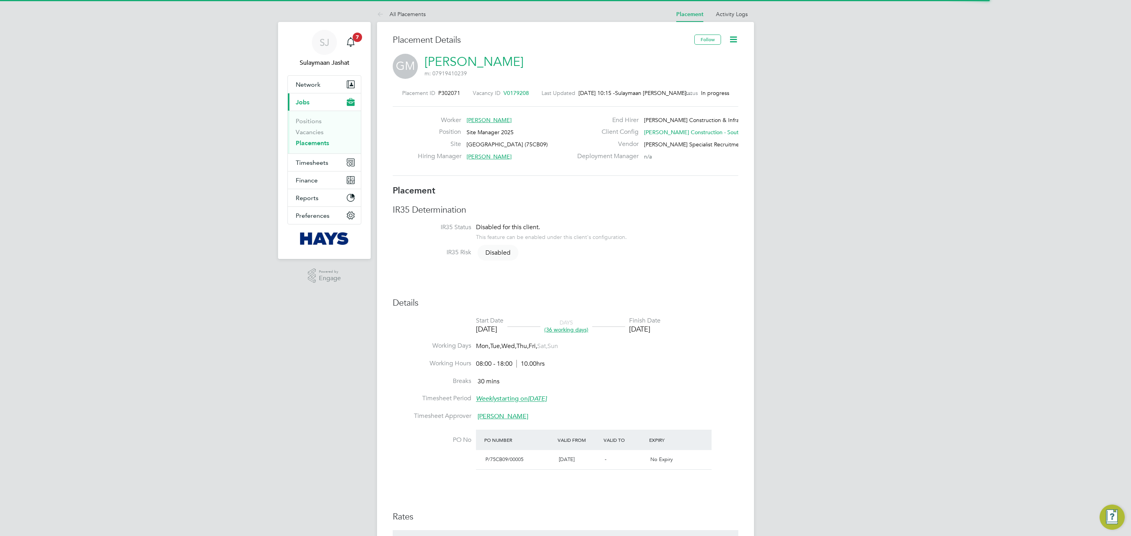
click at [517, 92] on span "V0179208" at bounding box center [516, 93] width 26 height 7
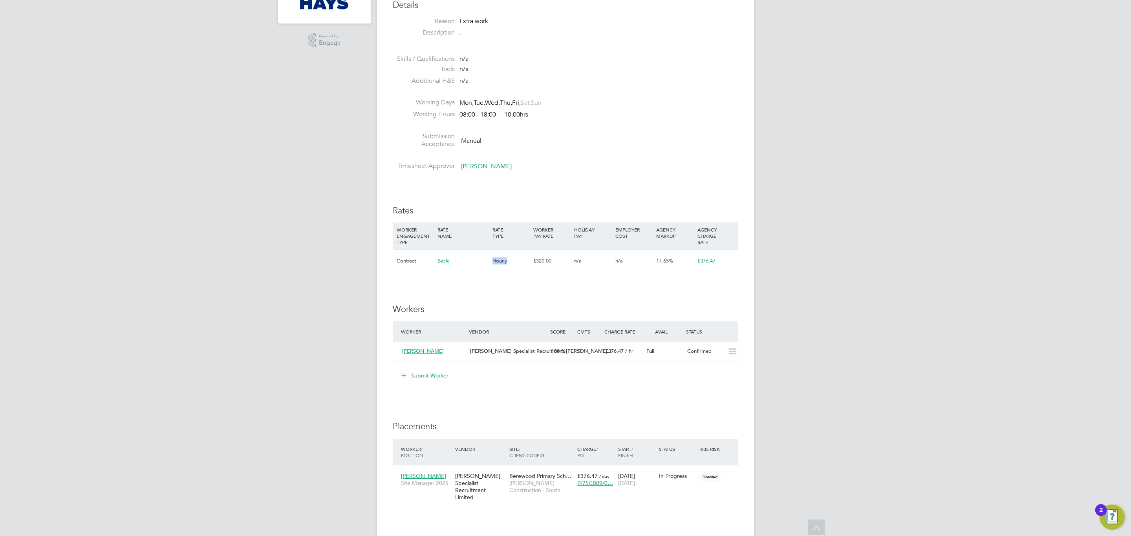
drag, startPoint x: 514, startPoint y: 258, endPoint x: 484, endPoint y: 266, distance: 30.8
click at [484, 266] on div "Contract Basic Hourly £320.00 n/a n/a 17.65% £376.47" at bounding box center [565, 260] width 345 height 23
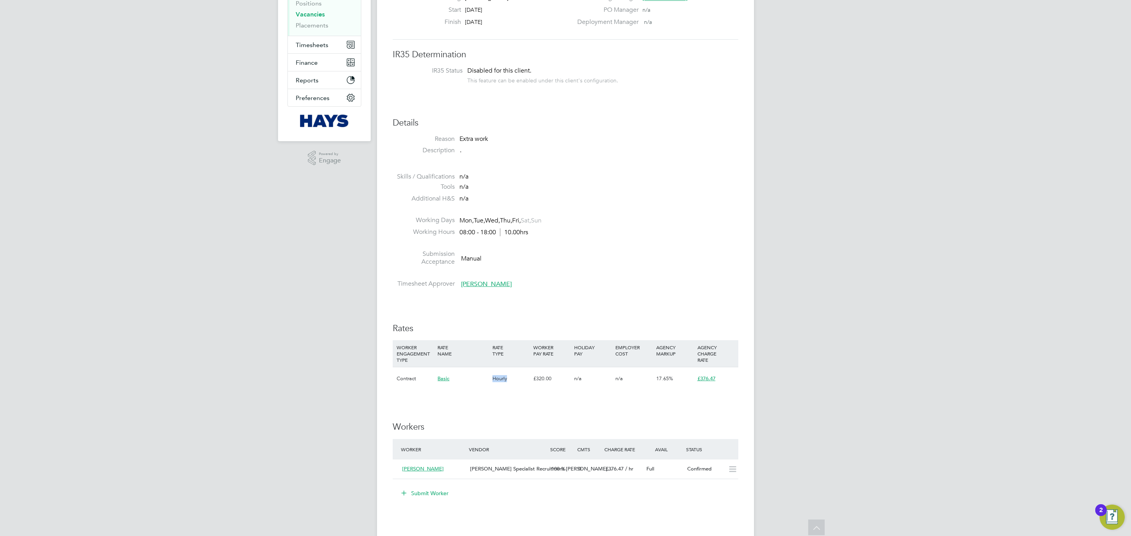
click at [497, 381] on div "Hourly" at bounding box center [510, 378] width 41 height 23
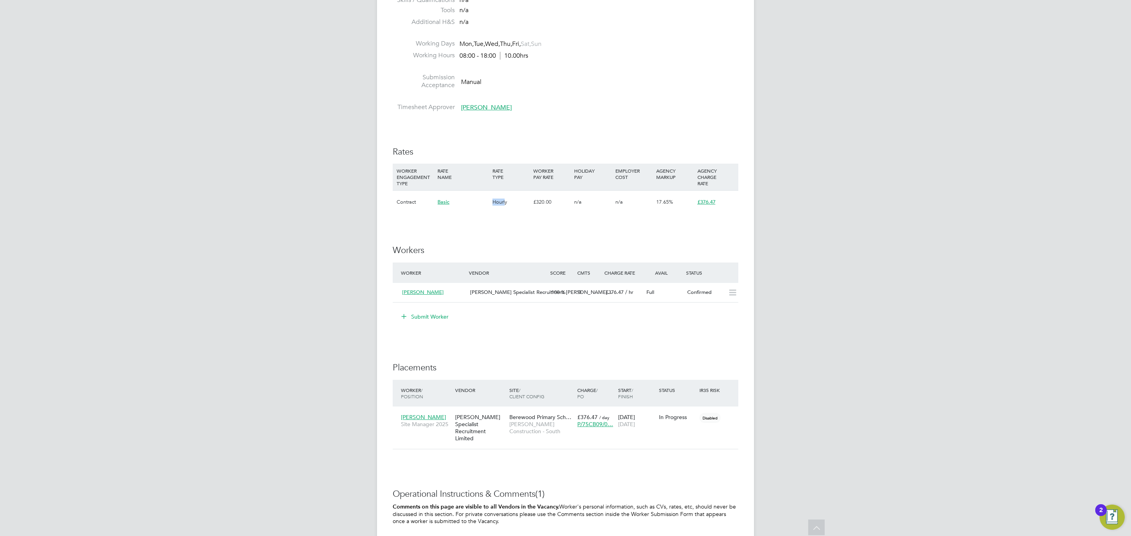
drag, startPoint x: 493, startPoint y: 201, endPoint x: 504, endPoint y: 201, distance: 10.6
click at [504, 201] on div "Hourly" at bounding box center [510, 202] width 41 height 23
click at [536, 227] on div "IR35 Determination IR35 Status Disabled for this client. This feature can be en…" at bounding box center [565, 269] width 345 height 795
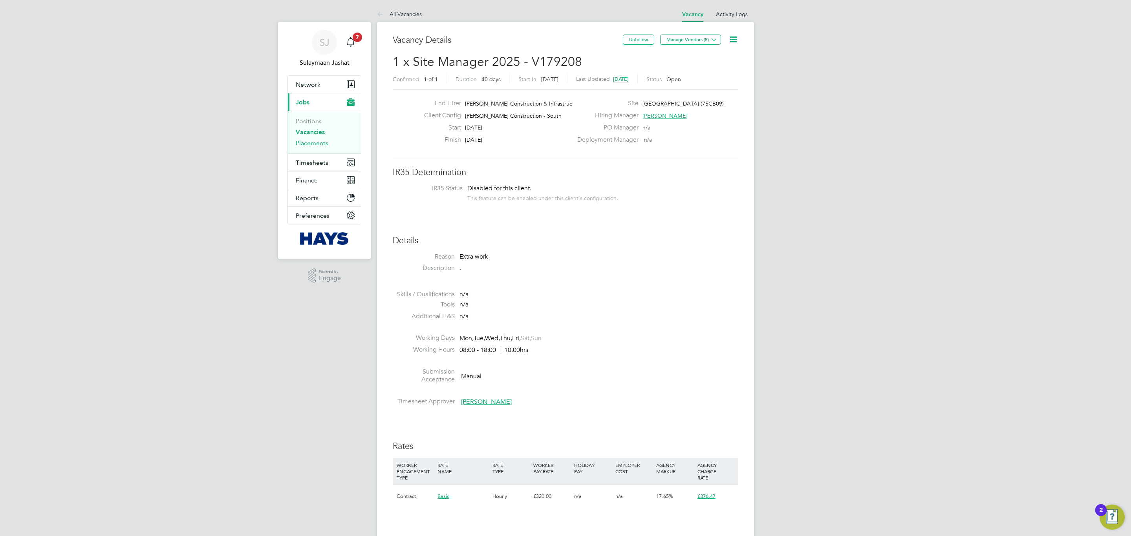
click at [314, 144] on link "Placements" at bounding box center [312, 142] width 33 height 7
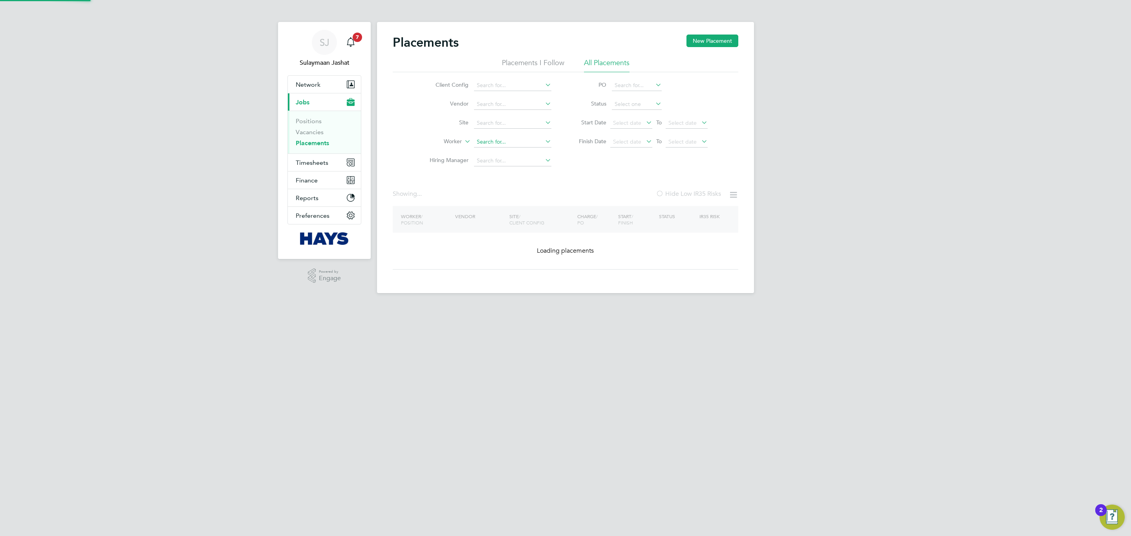
click at [506, 145] on input at bounding box center [512, 142] width 77 height 11
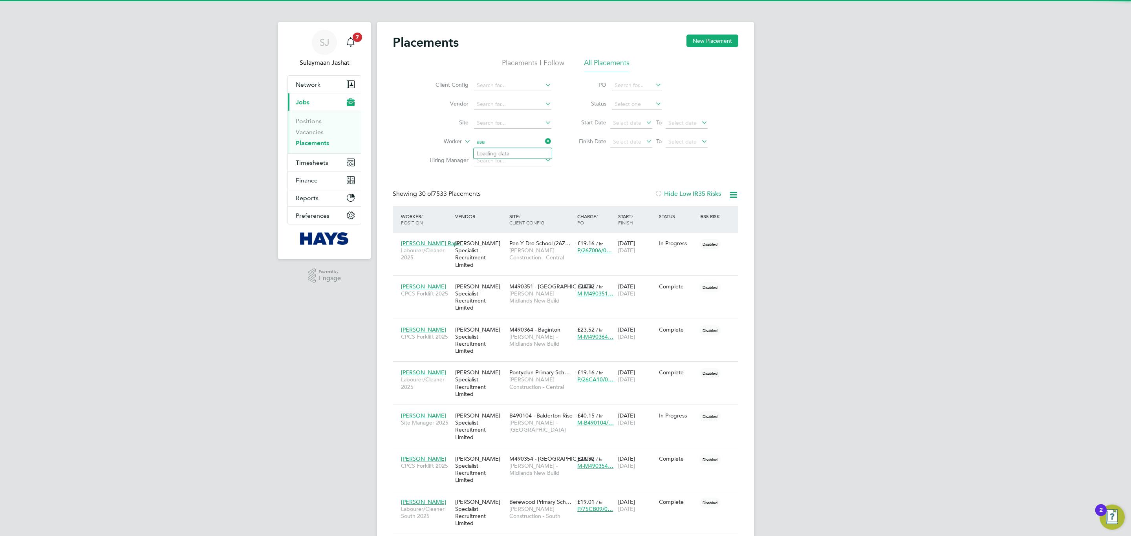
scroll to position [30, 68]
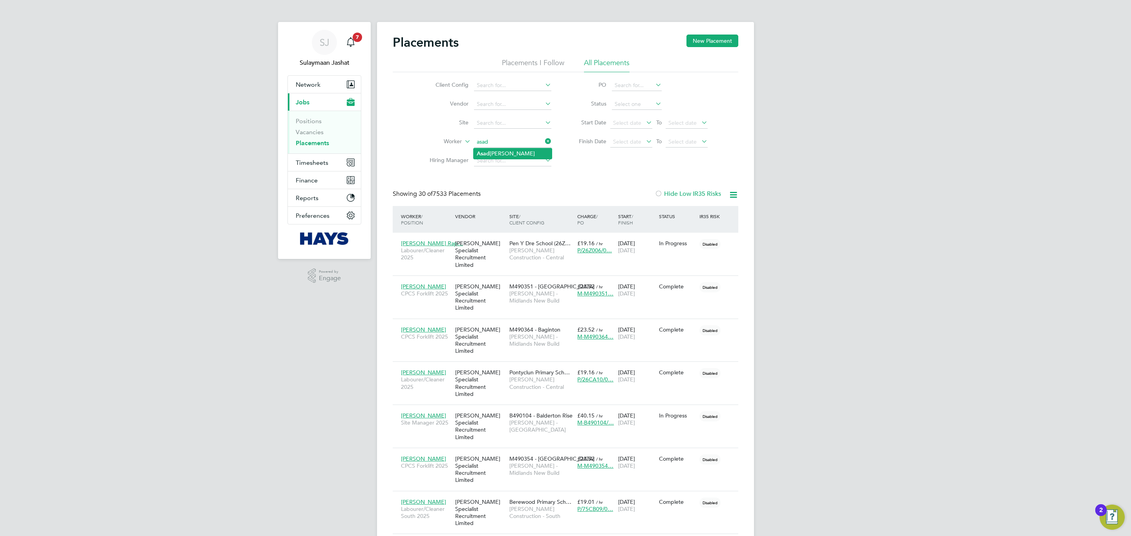
click at [514, 155] on li "Asad Jalal Sindhu" at bounding box center [512, 153] width 78 height 11
type input "[PERSON_NAME]"
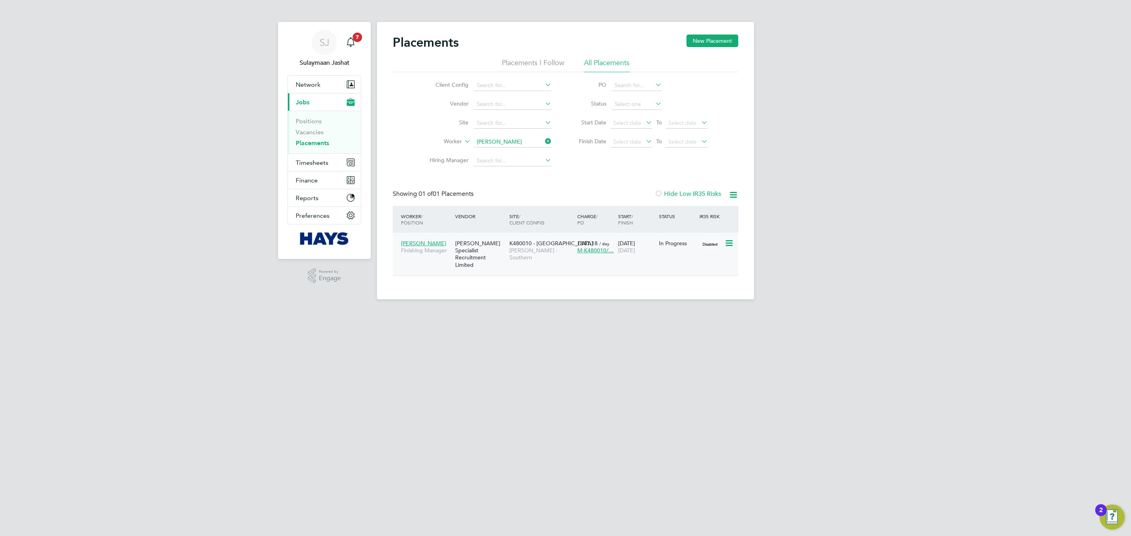
click at [524, 253] on span "[PERSON_NAME] - Southern" at bounding box center [541, 254] width 64 height 14
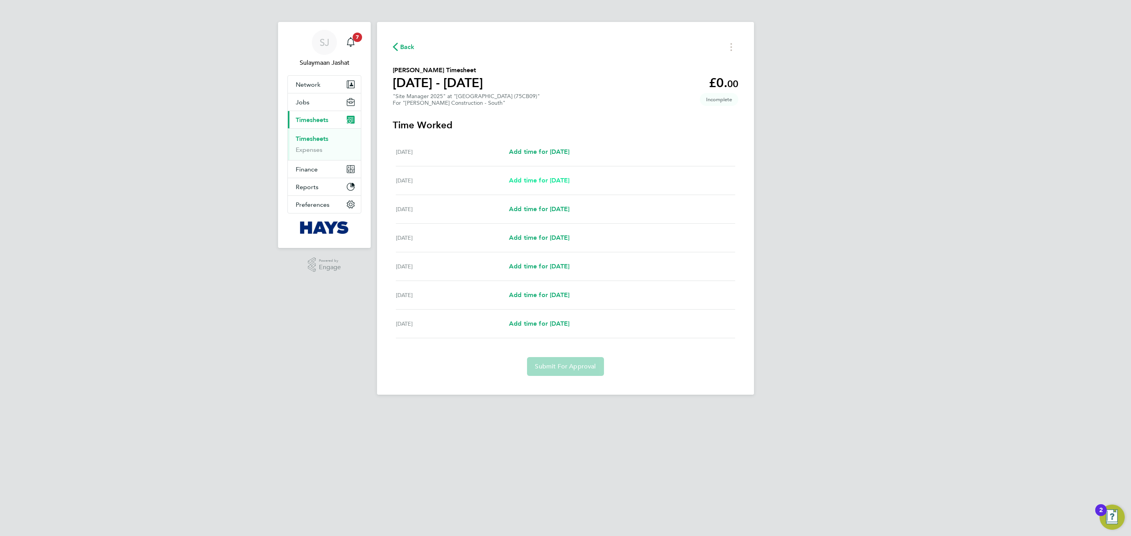
click at [548, 177] on span "Add time for [DATE]" at bounding box center [539, 180] width 60 height 7
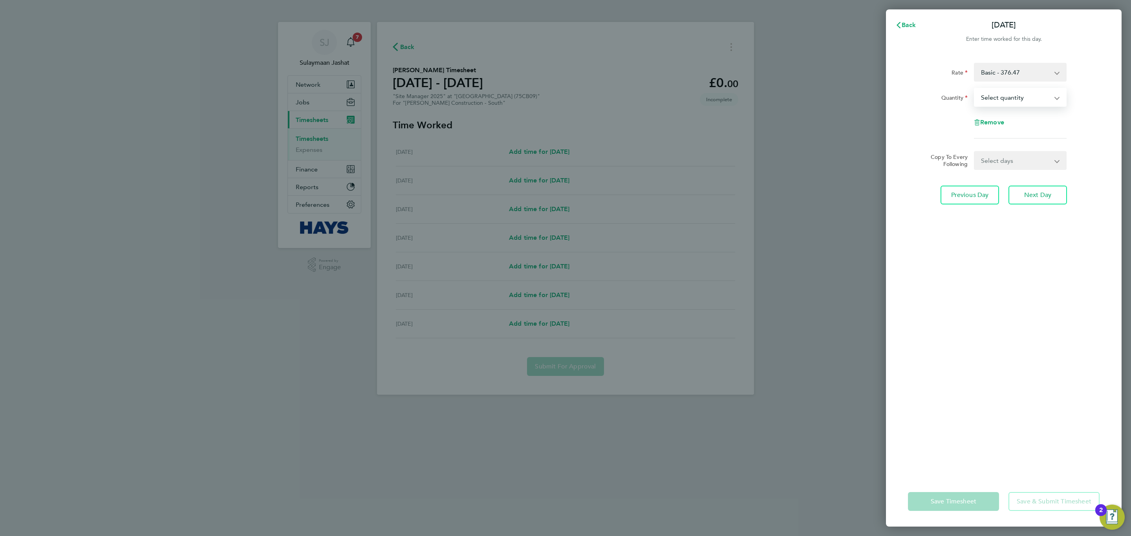
click at [1000, 97] on select "Select quantity 0.5 1" at bounding box center [1015, 97] width 82 height 17
click at [904, 27] on span "Back" at bounding box center [908, 24] width 15 height 7
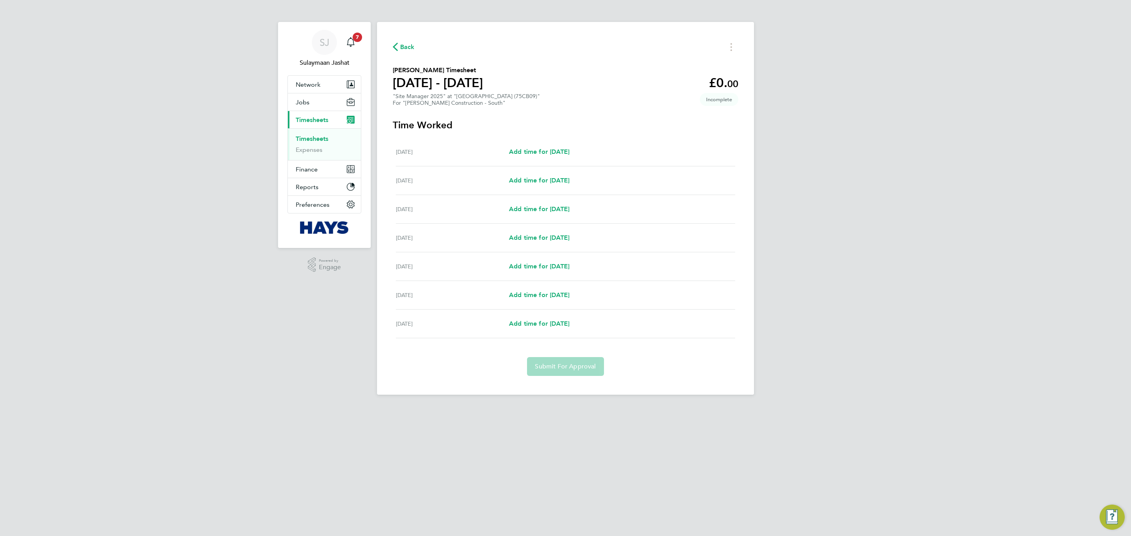
click at [542, 195] on div "Mon 11 Aug Add time for Mon 11 Aug Add time for Mon 11 Aug" at bounding box center [565, 209] width 339 height 29
click at [535, 211] on span "Add time for Mon 11 Aug" at bounding box center [539, 208] width 60 height 7
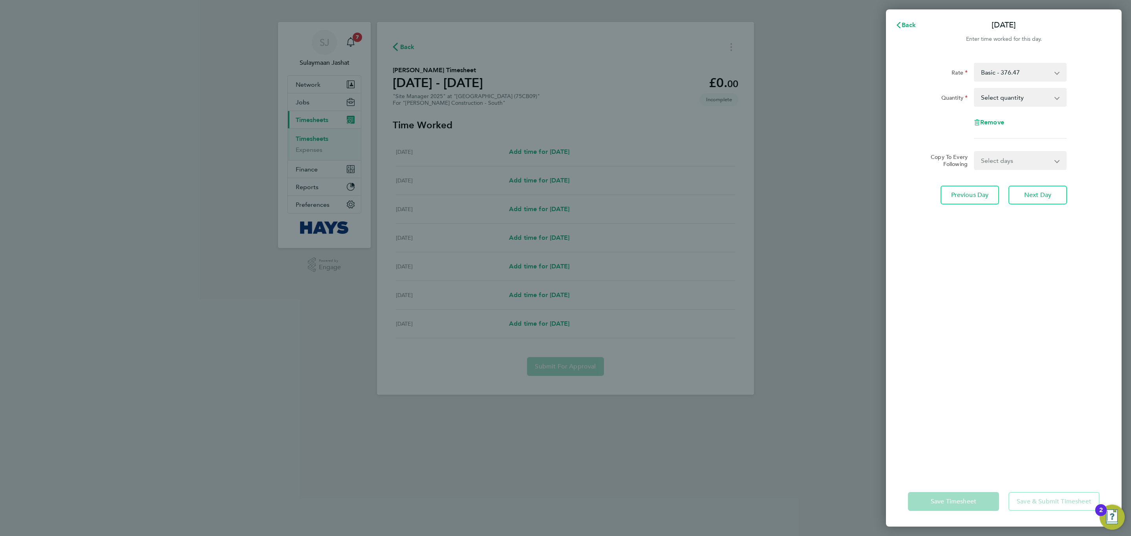
drag, startPoint x: 1009, startPoint y: 97, endPoint x: 1009, endPoint y: 103, distance: 5.9
click at [1009, 97] on select "Select quantity 0.5 1" at bounding box center [1015, 97] width 82 height 17
select select "1"
click at [974, 89] on select "Select quantity 0.5 1" at bounding box center [1015, 97] width 82 height 17
click at [1014, 165] on select "Select days Day Tuesday Wednesday Thursday Friday" at bounding box center [1015, 160] width 82 height 17
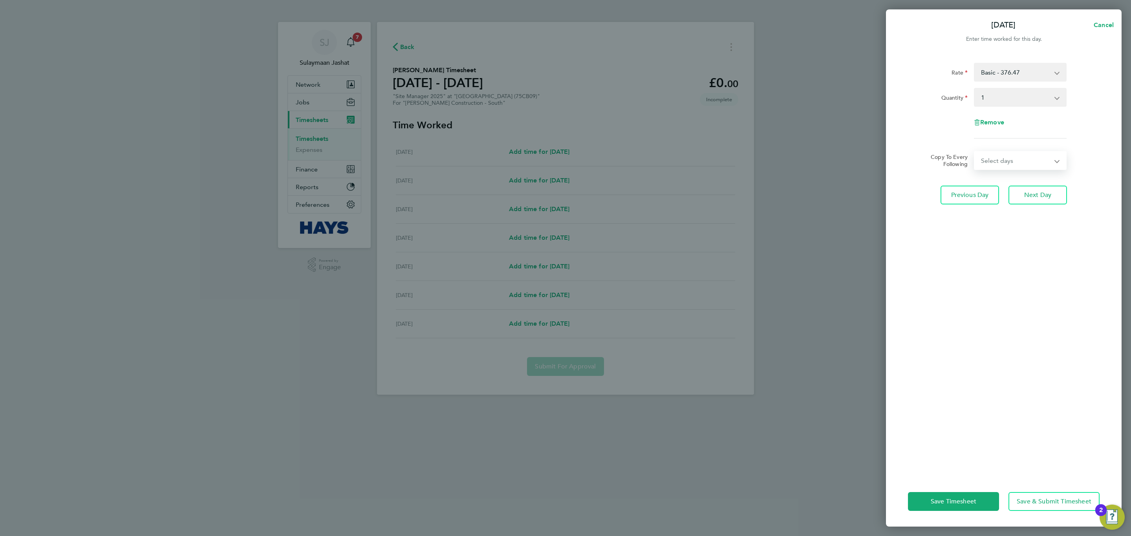
select select "DAY"
click at [974, 152] on select "Select days Day Tuesday Wednesday Thursday Friday" at bounding box center [1015, 160] width 82 height 17
click at [1003, 190] on select "12 Aug 2025 13 Aug 2025 14 Aug 2025 15 Aug 2025" at bounding box center [1015, 185] width 82 height 17
click at [974, 177] on select "12 Aug 2025 13 Aug 2025 14 Aug 2025 15 Aug 2025" at bounding box center [1015, 185] width 82 height 17
click at [1007, 190] on select "12 Aug 2025 13 Aug 2025 14 Aug 2025 15 Aug 2025" at bounding box center [1015, 185] width 82 height 17
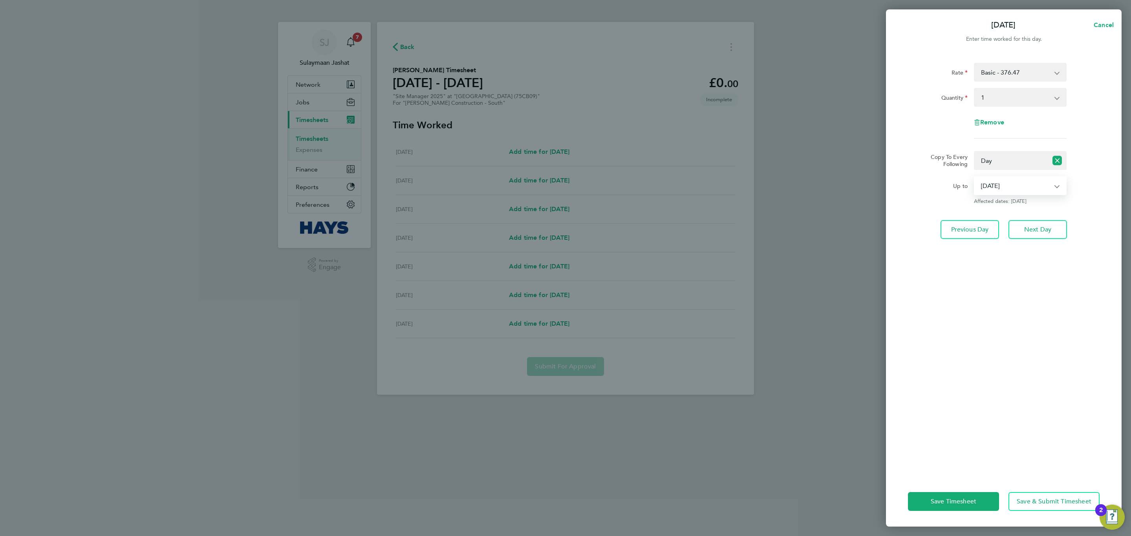
click at [997, 255] on div "Rate Basic - 376.47 Quantity Select quantity 0.5 1 Remove Copy To Every Followi…" at bounding box center [1004, 264] width 236 height 423
click at [1003, 190] on select "12 Aug 2025 13 Aug 2025 14 Aug 2025 15 Aug 2025" at bounding box center [1015, 185] width 82 height 17
select select "2025-08-15"
click at [974, 177] on select "12 Aug 2025 13 Aug 2025 14 Aug 2025 15 Aug 2025" at bounding box center [1015, 185] width 82 height 17
click at [968, 497] on button "Save Timesheet" at bounding box center [953, 501] width 91 height 19
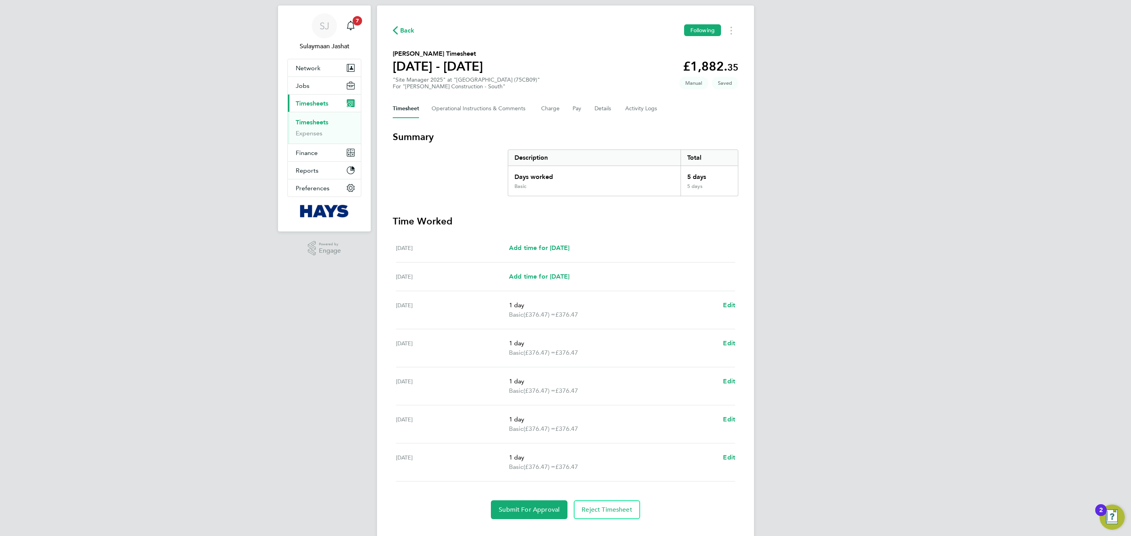
scroll to position [32, 0]
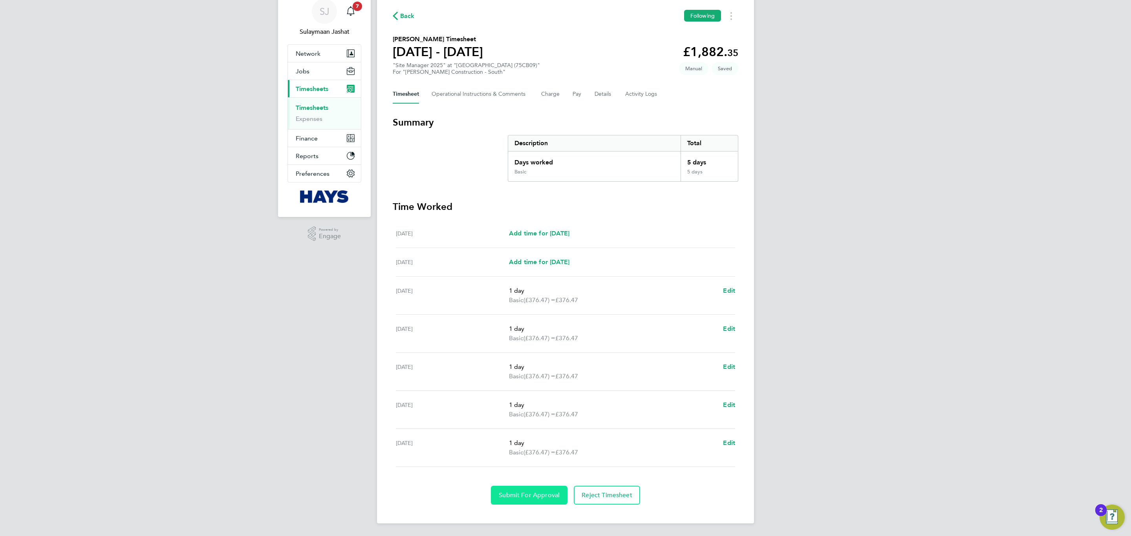
click at [541, 497] on span "Submit For Approval" at bounding box center [529, 495] width 61 height 8
click at [608, 94] on button "Details" at bounding box center [603, 94] width 18 height 19
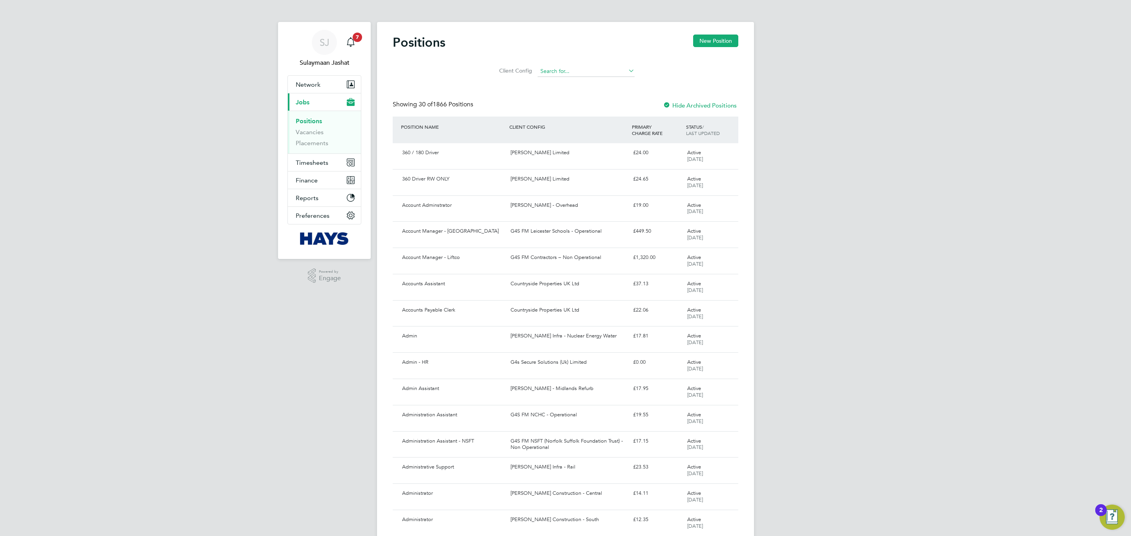
click at [601, 73] on input at bounding box center [585, 71] width 97 height 11
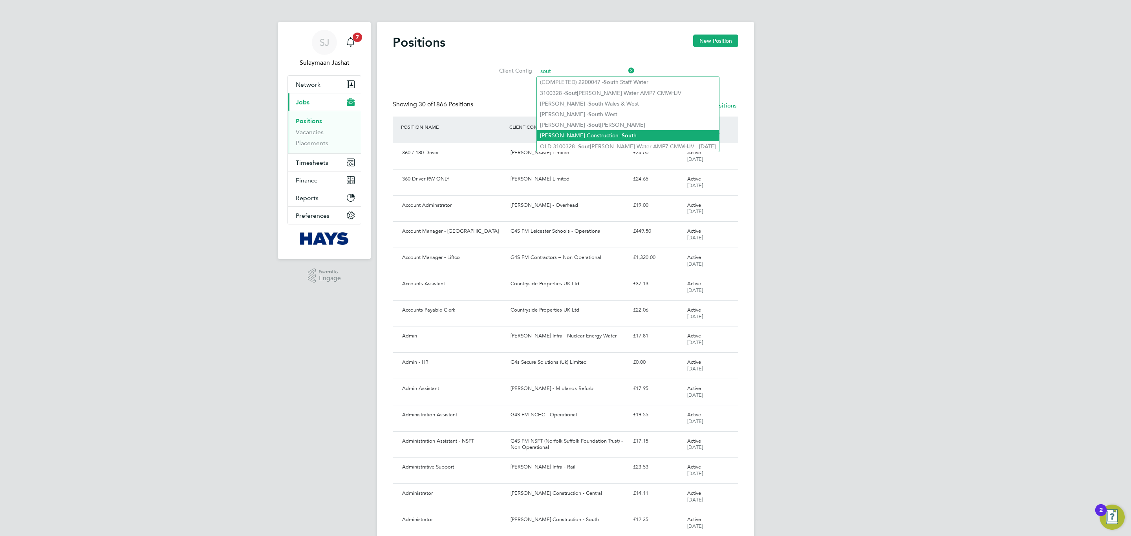
click at [586, 133] on li "[PERSON_NAME] Construction - Sout h" at bounding box center [628, 135] width 182 height 11
type input "[PERSON_NAME] Construction - South"
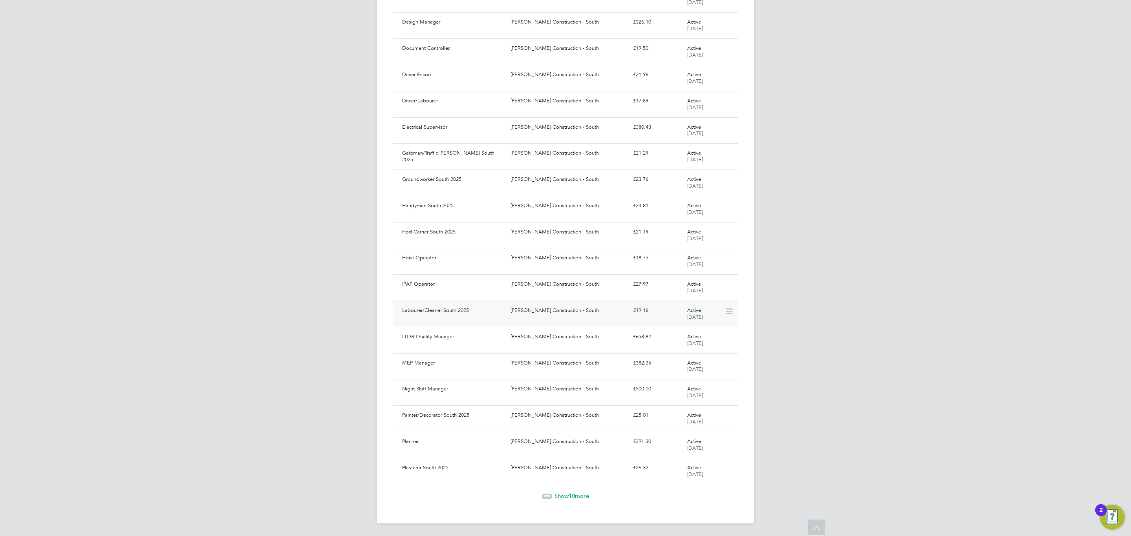
scroll to position [451, 0]
click at [562, 496] on span "Show 10 more" at bounding box center [571, 495] width 35 height 7
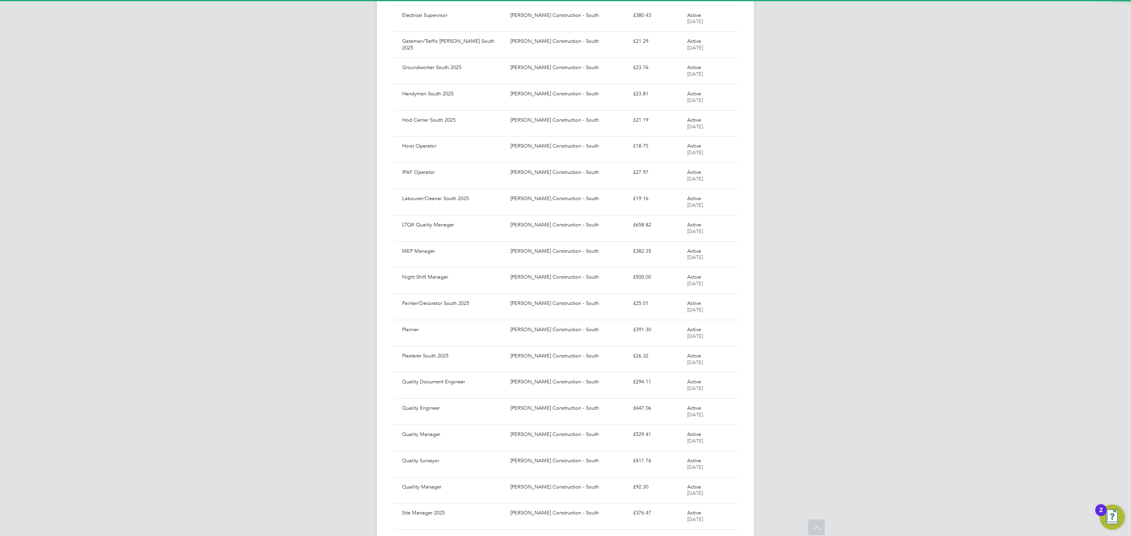
scroll to position [691, 0]
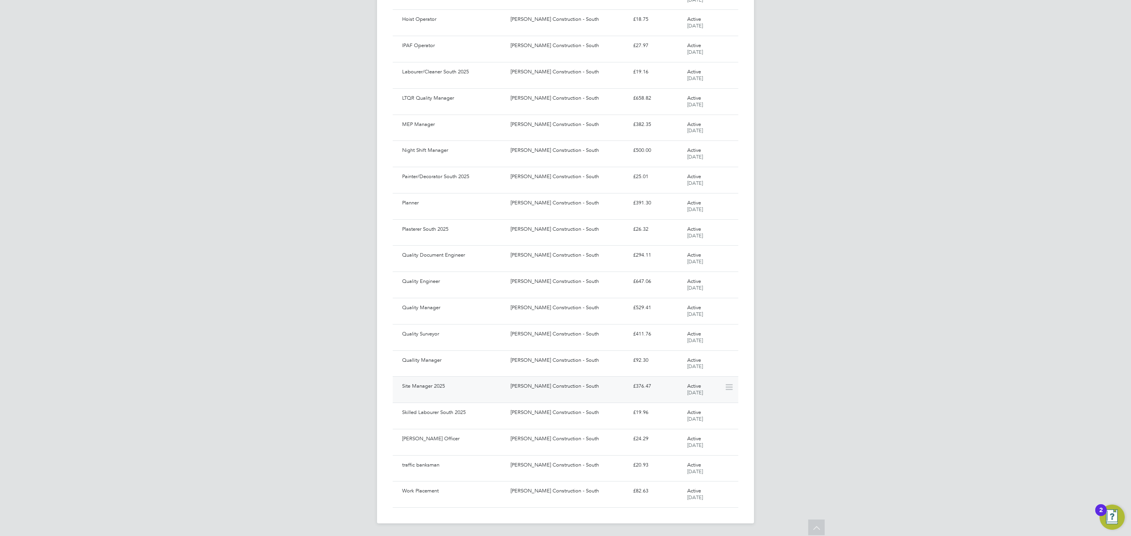
click at [569, 387] on div "[PERSON_NAME] Construction - South" at bounding box center [568, 386] width 122 height 13
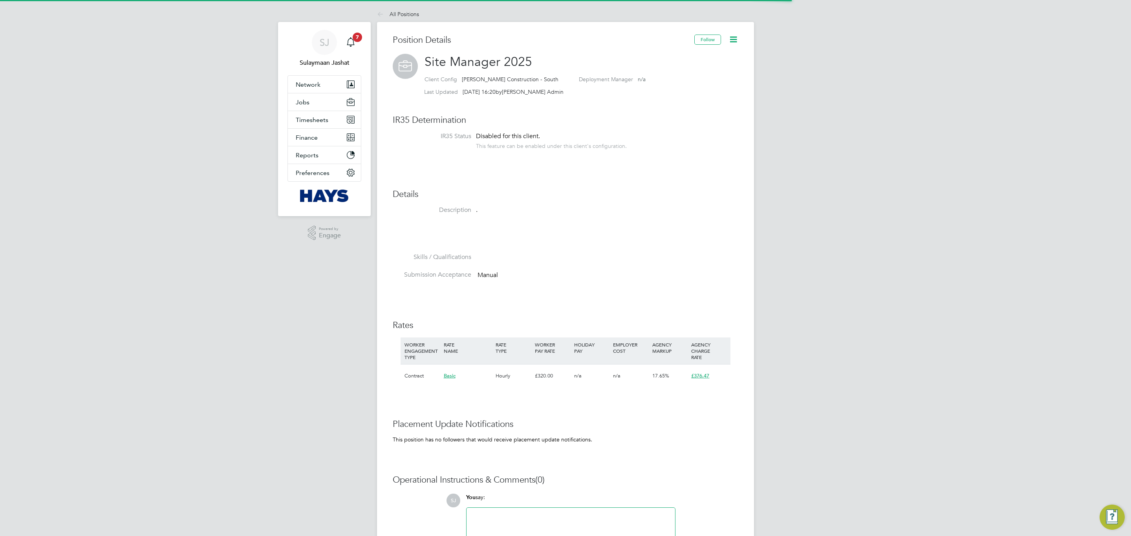
scroll to position [24, 52]
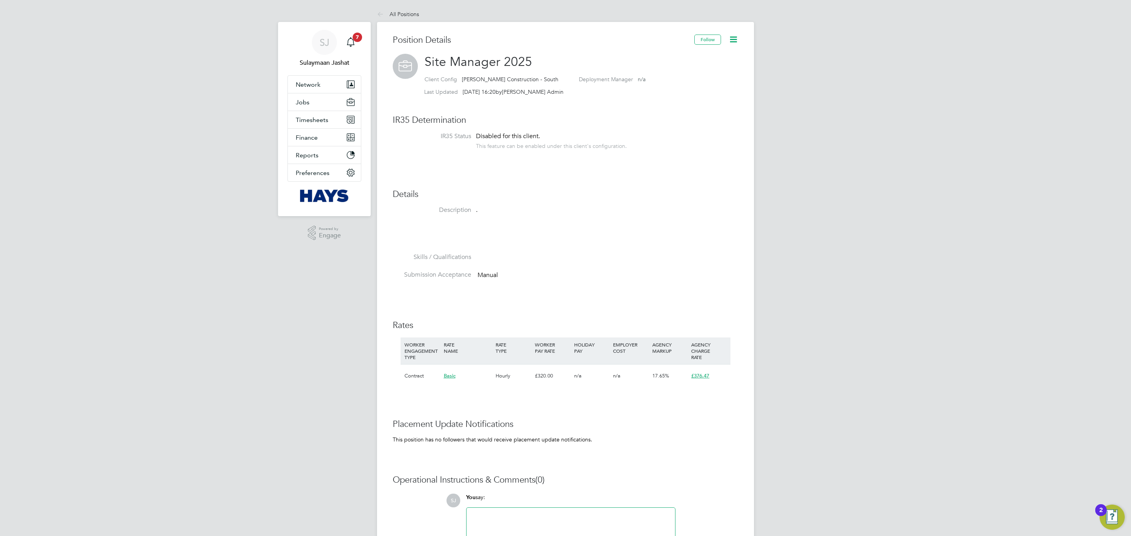
click at [586, 387] on div "n/a" at bounding box center [591, 376] width 39 height 23
click at [595, 388] on div "Position Details Follow Site Manager 2025 Client Config Morgan Sindall Construc…" at bounding box center [565, 317] width 345 height 565
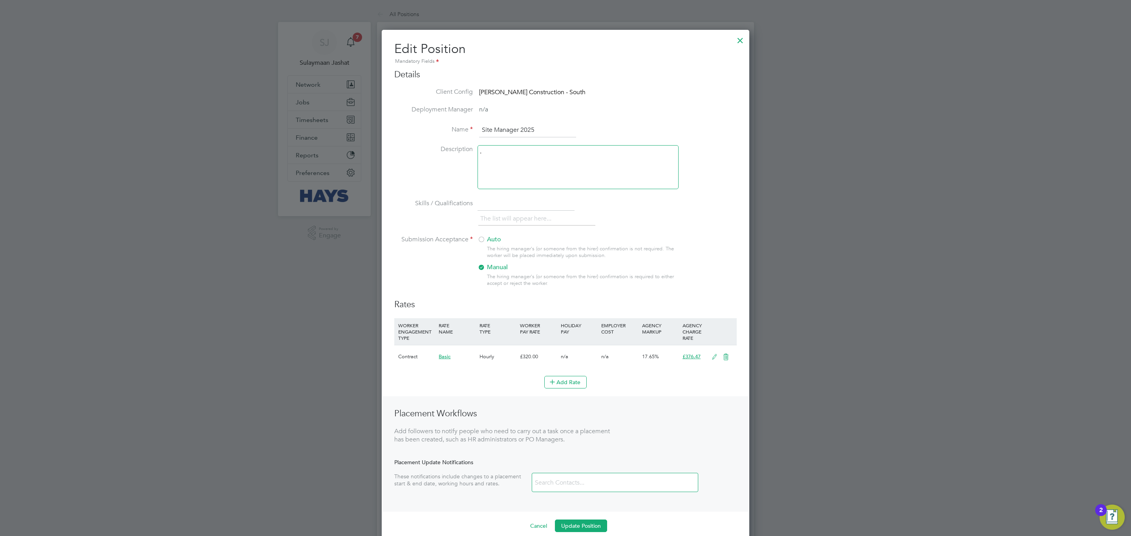
scroll to position [92, 0]
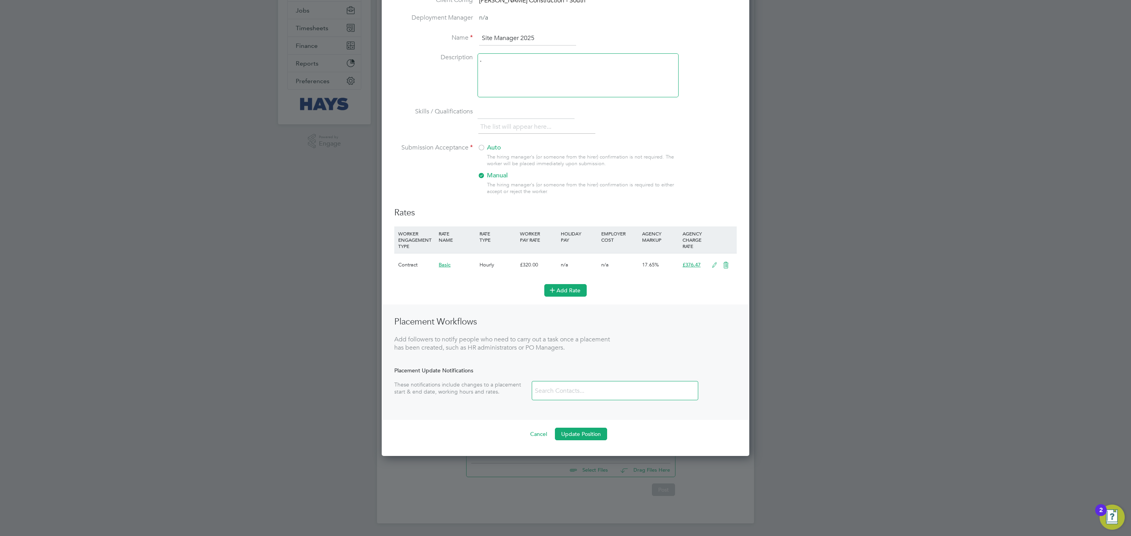
click at [568, 294] on button "Add Rate" at bounding box center [565, 290] width 42 height 13
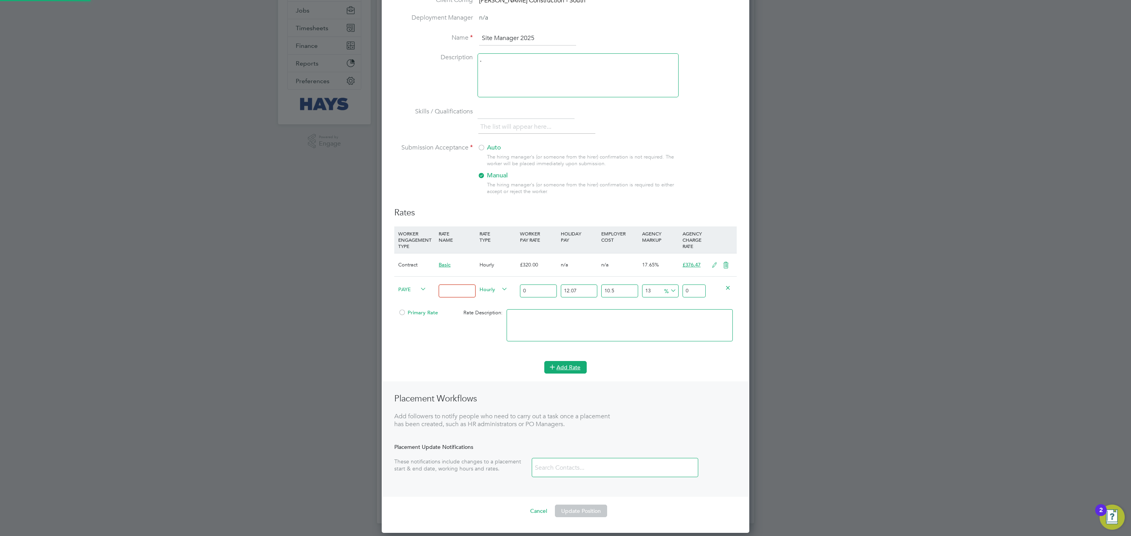
scroll to position [599, 367]
click at [418, 290] on icon at bounding box center [418, 289] width 0 height 11
click at [411, 291] on span "PAYE" at bounding box center [412, 289] width 28 height 9
click at [409, 299] on li "Contract" at bounding box center [411, 299] width 32 height 10
type input "0"
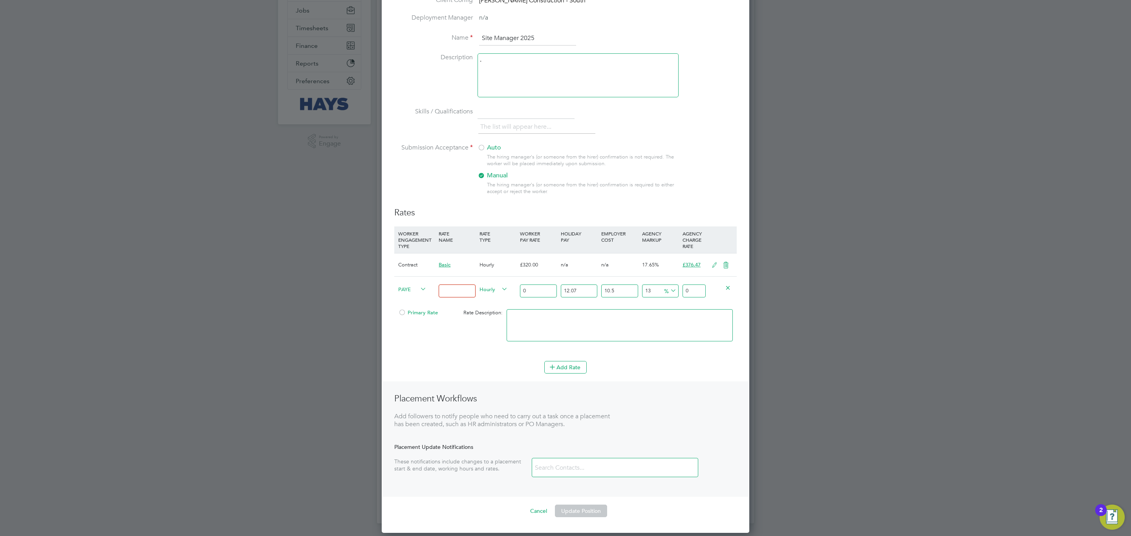
type input "0"
click at [462, 290] on input at bounding box center [456, 291] width 37 height 13
type input "Basic"
click at [529, 287] on input "0" at bounding box center [538, 291] width 37 height 13
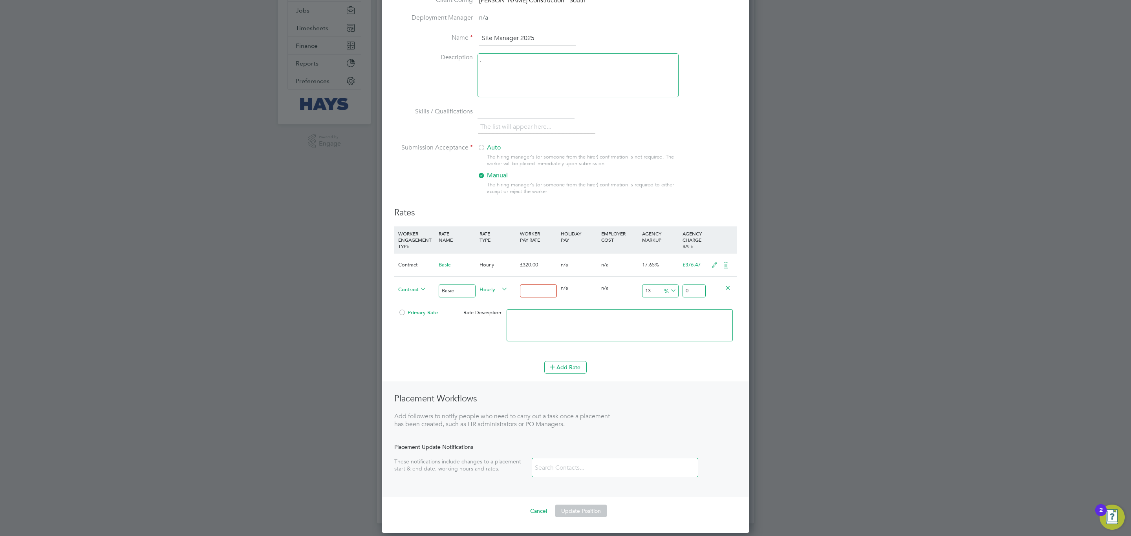
type input "3"
type input "3.39"
type input "32"
type input "36.16"
type input "320"
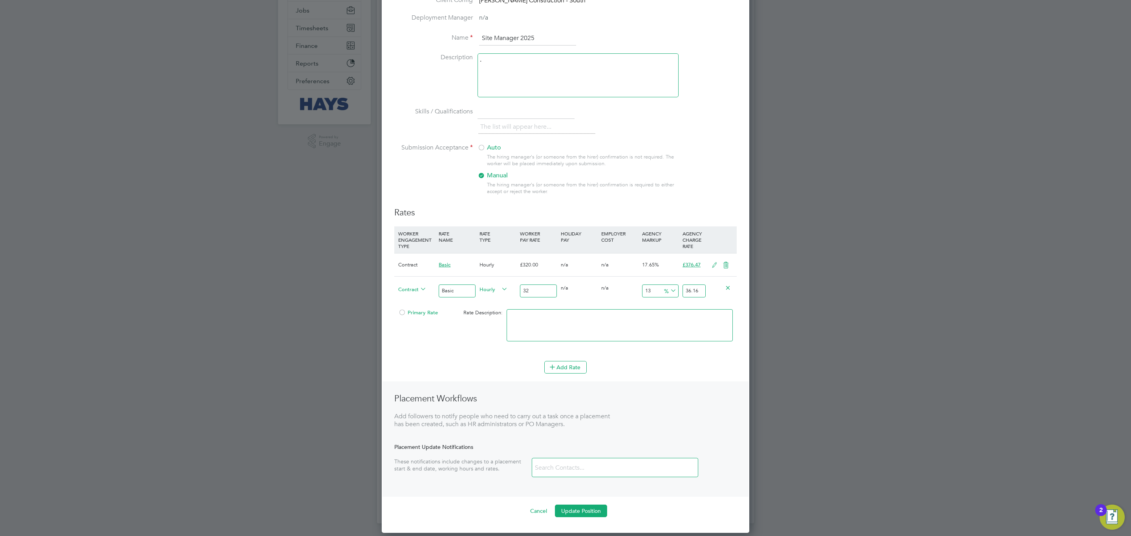
type input "361.6"
type input "320"
drag, startPoint x: 687, startPoint y: 285, endPoint x: 689, endPoint y: 289, distance: 4.4
click at [687, 287] on input "361.6" at bounding box center [693, 291] width 23 height 13
click at [689, 289] on input "361.6" at bounding box center [693, 291] width 23 height 13
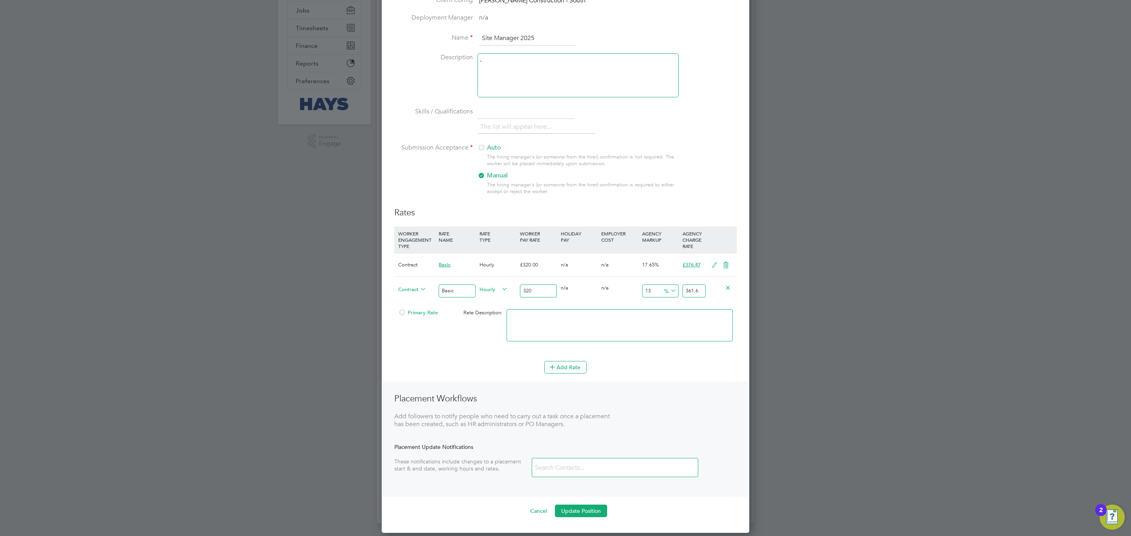
click at [689, 289] on input "361.6" at bounding box center [693, 291] width 23 height 13
type input "-99.0625"
type input "3"
type input "-88.4375"
type input "37"
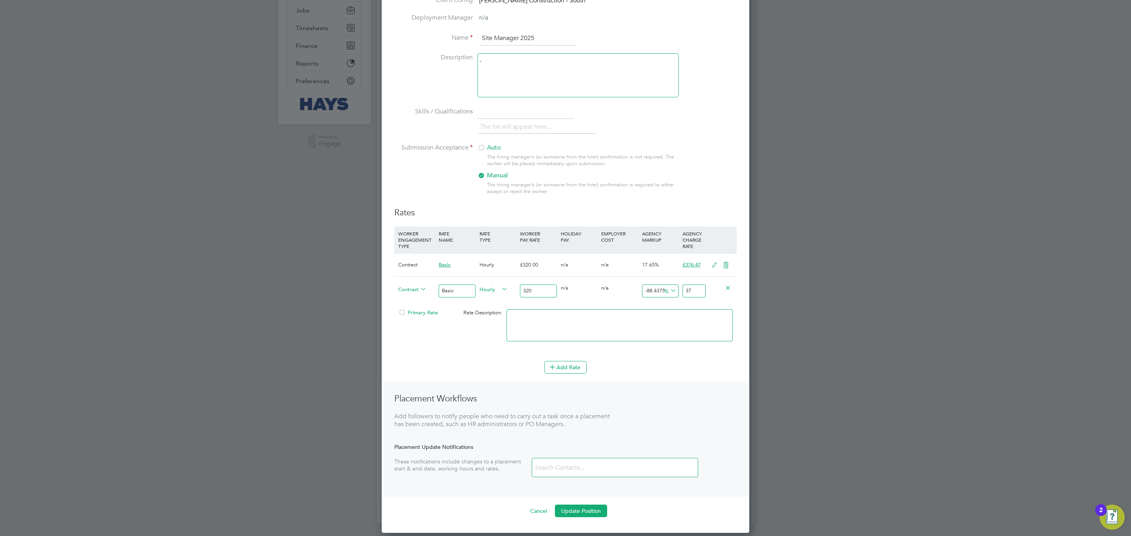
type input "17.5"
type input "376"
type input "17.625"
type input "376.4"
type input "17.65"
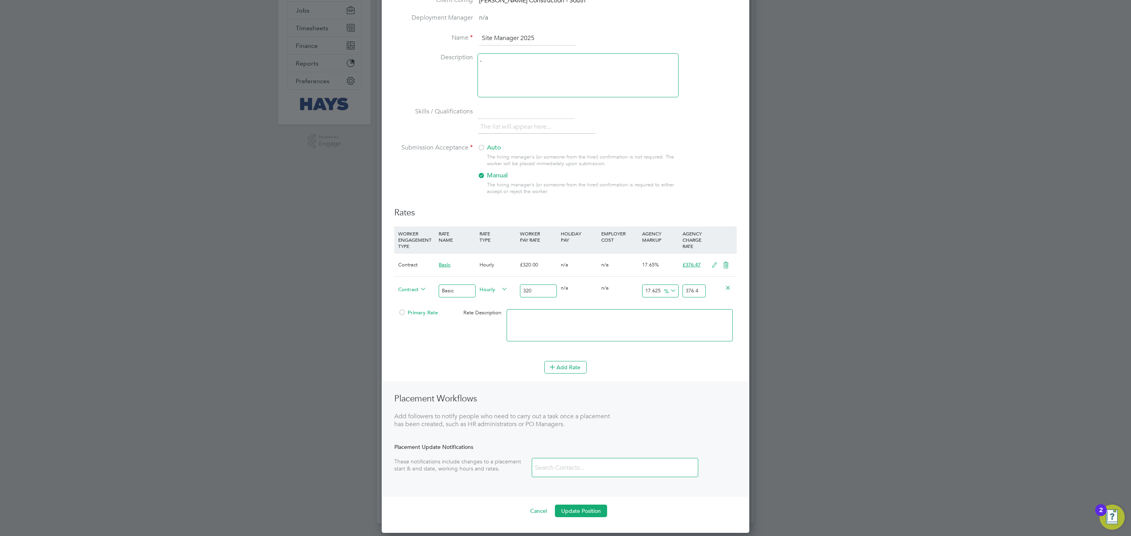
type input "376.48"
type input "17.625"
type input "376.4"
type input "17.646875"
type input "376.47"
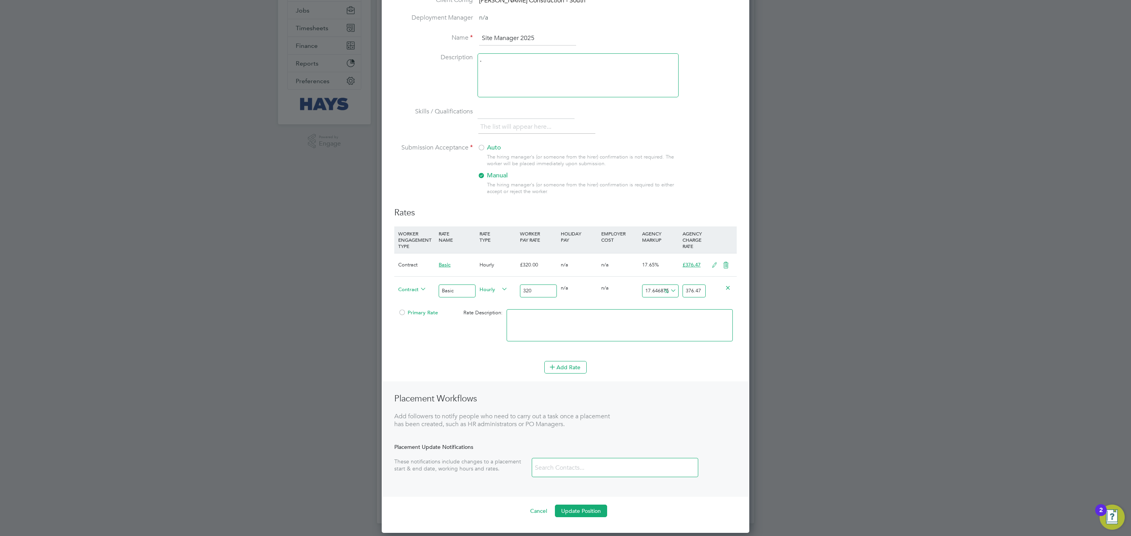
click at [486, 289] on span "Hourly" at bounding box center [493, 289] width 28 height 9
click at [490, 309] on li "DAILY" at bounding box center [493, 309] width 34 height 10
click at [415, 311] on span "Primary Rate" at bounding box center [418, 312] width 40 height 7
click at [727, 267] on icon at bounding box center [726, 265] width 10 height 6
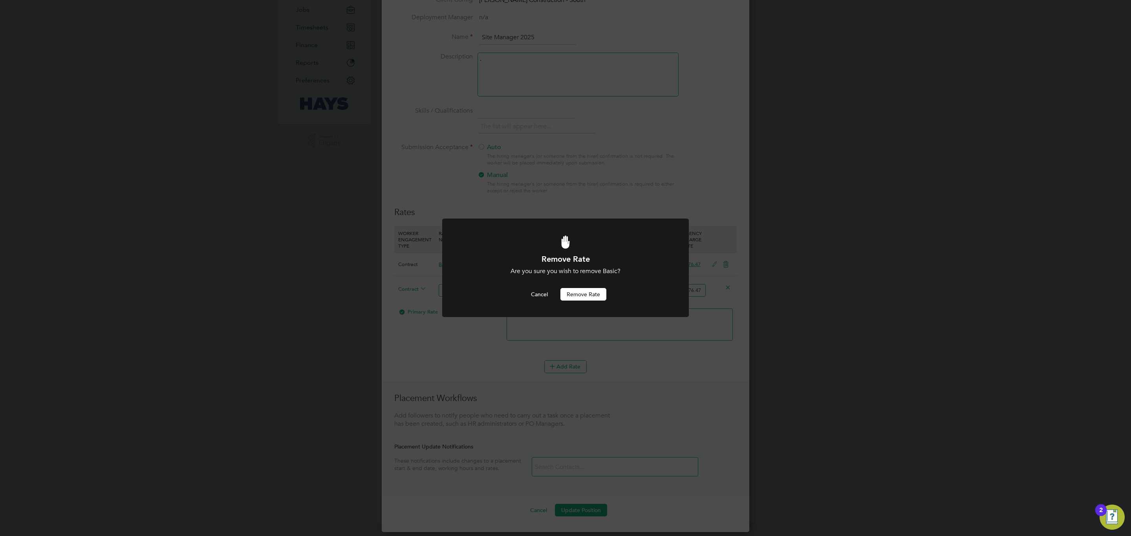
scroll to position [0, 0]
click at [600, 296] on button "Remove rate" at bounding box center [583, 294] width 46 height 13
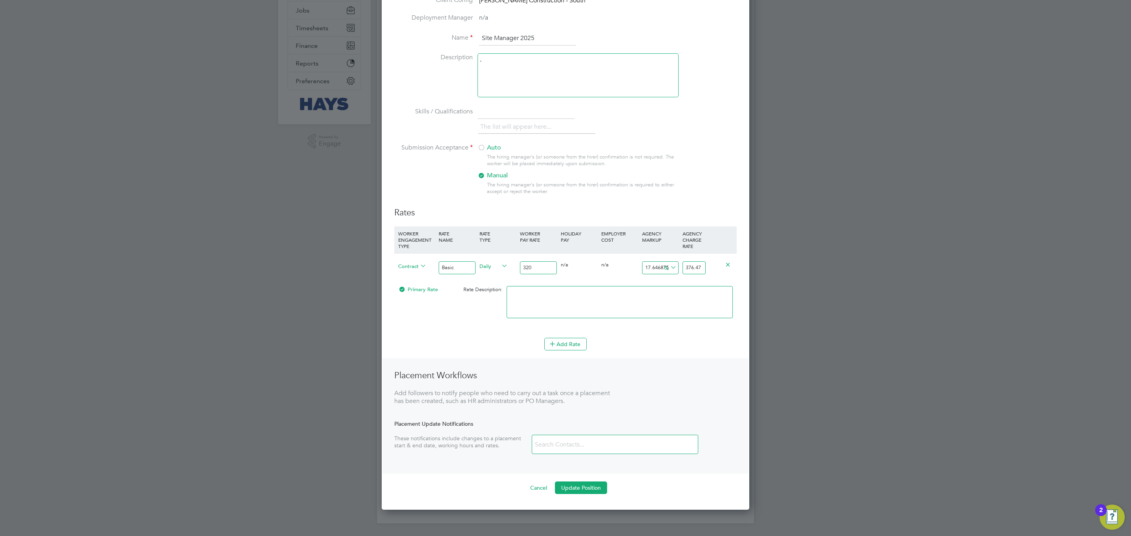
scroll to position [575, 367]
click at [584, 484] on button "Update Position" at bounding box center [581, 488] width 52 height 13
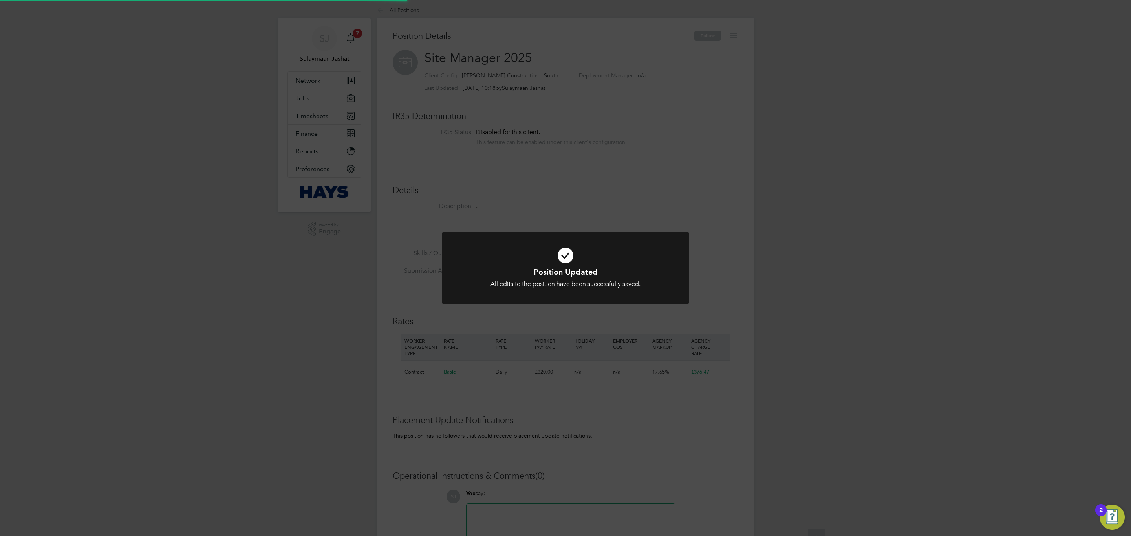
scroll to position [0, 0]
click at [690, 312] on div "Position Updated All edits to the position have been successfully saved. Cancel…" at bounding box center [565, 268] width 1131 height 536
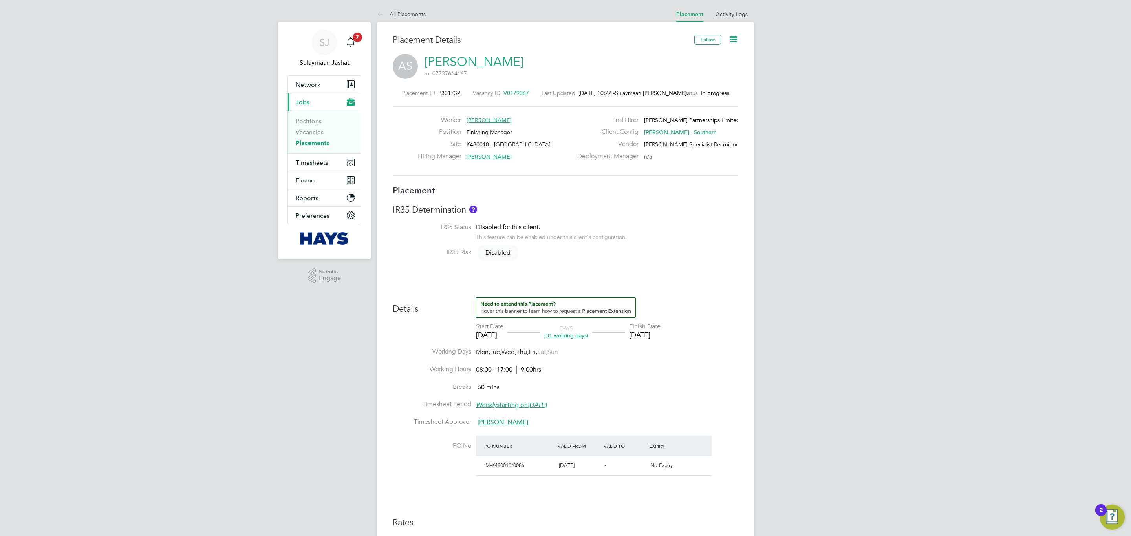
click at [514, 94] on span "V0179067" at bounding box center [516, 93] width 26 height 7
click at [310, 164] on span "Timesheets" at bounding box center [312, 162] width 33 height 7
click at [314, 138] on link "Timesheets" at bounding box center [312, 138] width 33 height 7
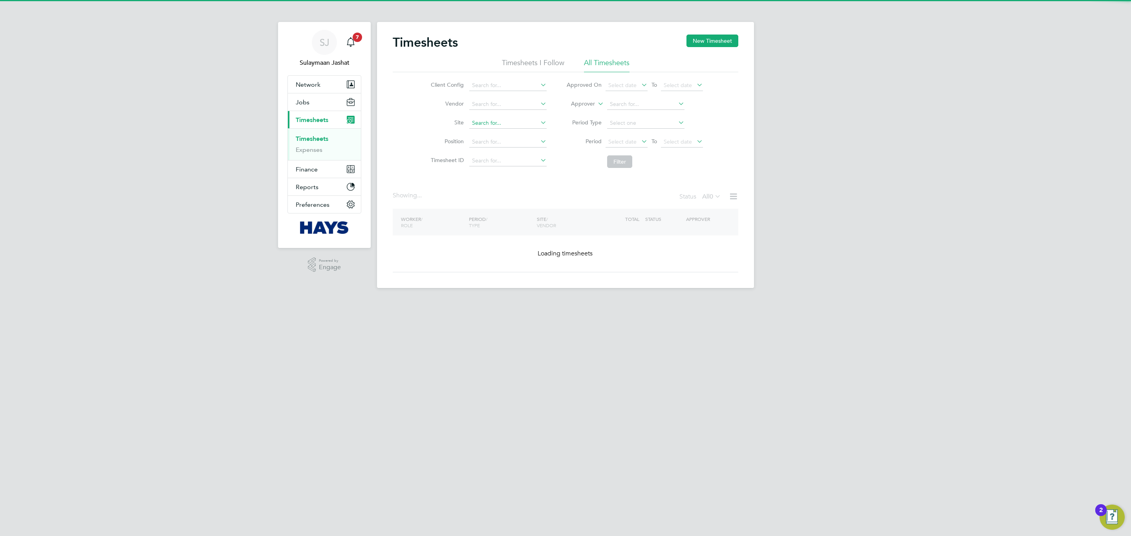
click at [504, 123] on input at bounding box center [507, 123] width 77 height 11
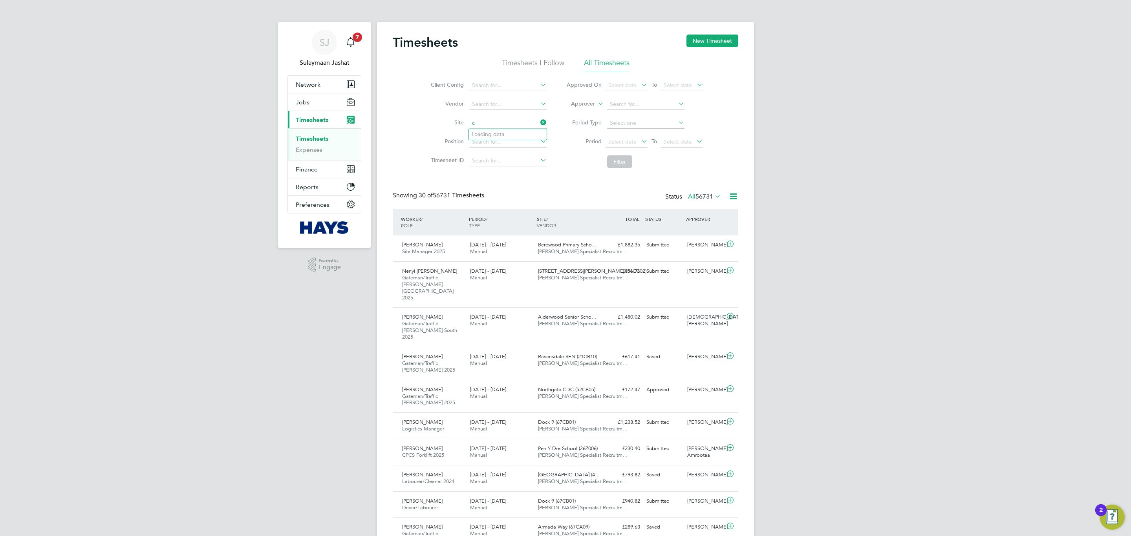
scroll to position [26, 68]
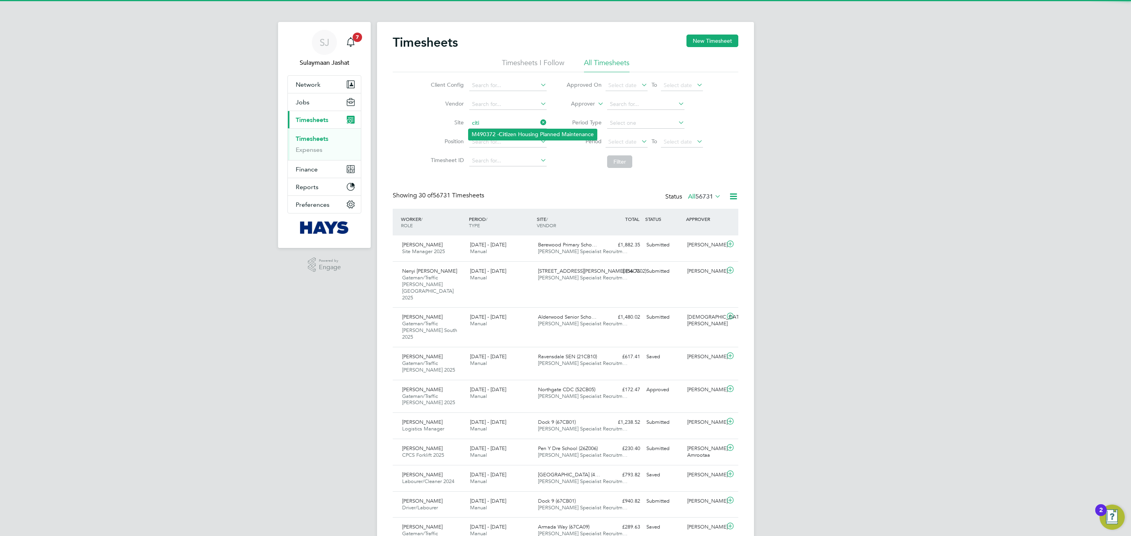
click at [514, 134] on li "M490372 - Citi zen Housing Planned Maintenance" at bounding box center [532, 134] width 128 height 11
type input "M490372 - Citizen Housing Planned Maintenance"
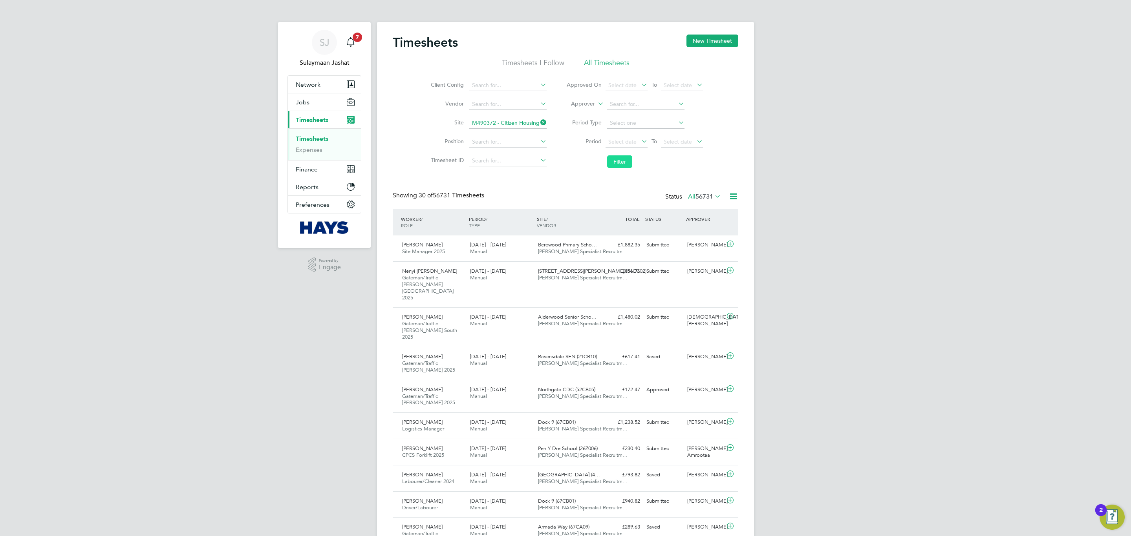
click at [613, 162] on button "Filter" at bounding box center [619, 161] width 25 height 13
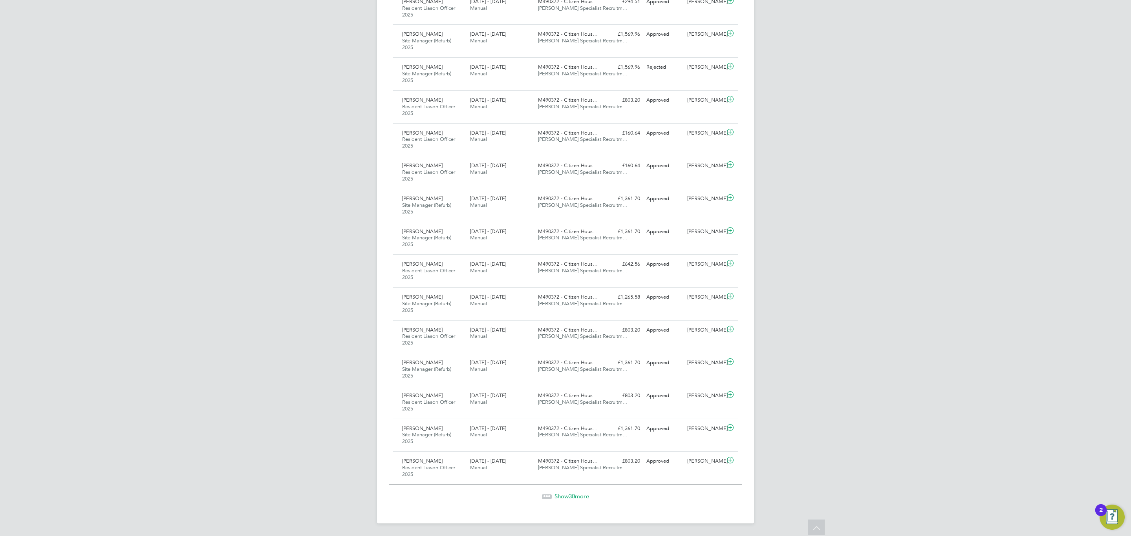
click at [573, 494] on span "30" at bounding box center [571, 496] width 6 height 7
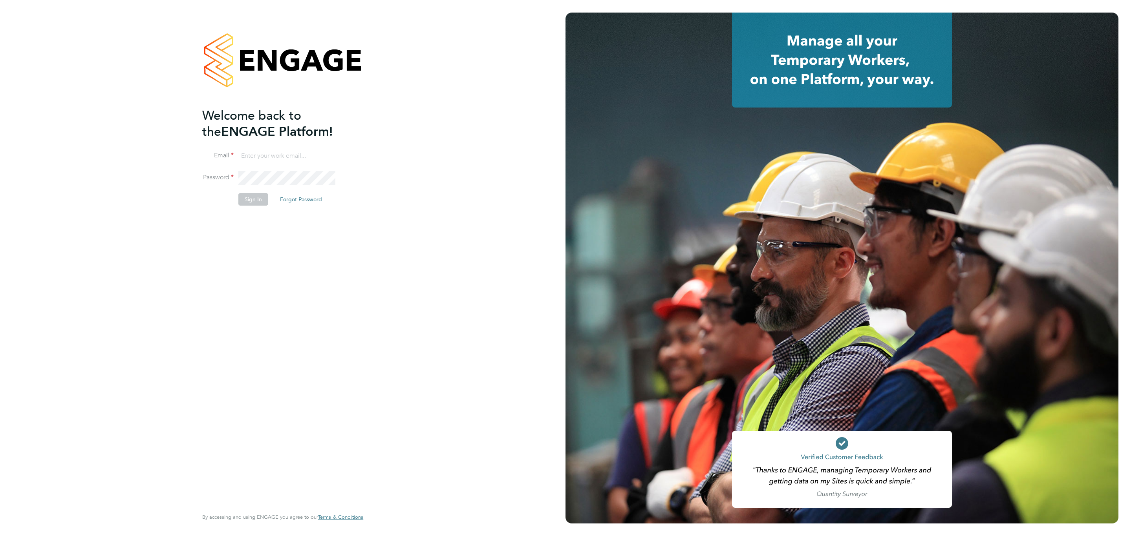
click at [283, 158] on input at bounding box center [286, 156] width 97 height 14
type input "Sulaymaan.Jashat.Lovell@engagedeployment.com"
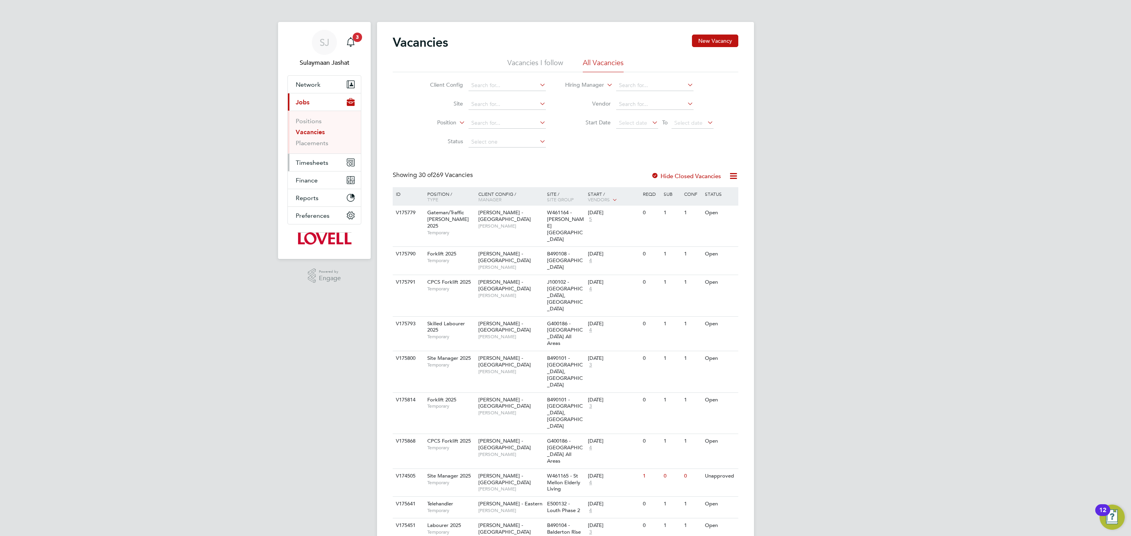
click at [305, 160] on span "Timesheets" at bounding box center [312, 162] width 33 height 7
click at [323, 142] on link "Timesheets" at bounding box center [312, 138] width 33 height 7
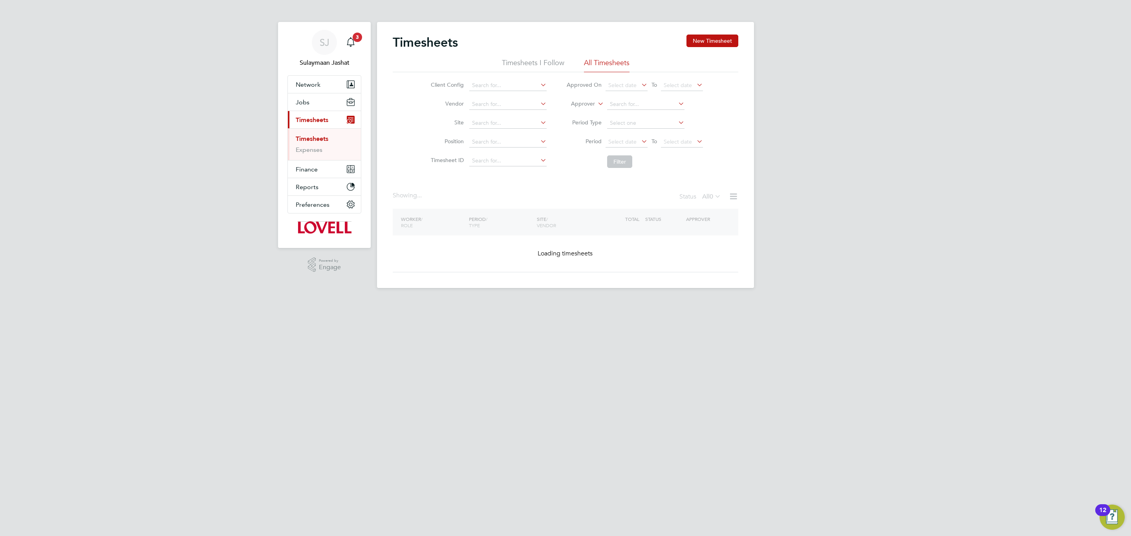
click at [583, 103] on label "Approver" at bounding box center [576, 104] width 35 height 8
click at [577, 114] on li "Worker" at bounding box center [575, 113] width 39 height 10
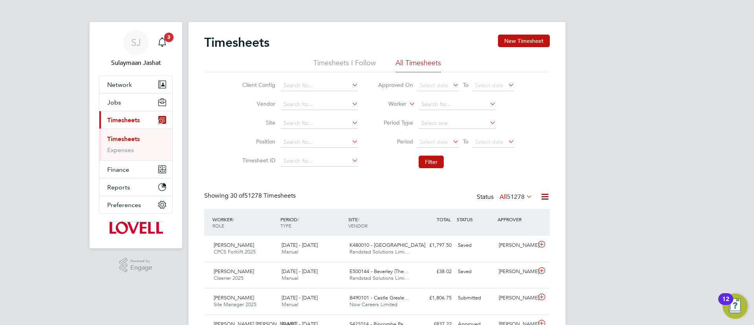
click at [403, 105] on label "Worker" at bounding box center [388, 104] width 35 height 8
click at [433, 101] on input at bounding box center [456, 104] width 77 height 11
click at [468, 115] on b "Horne" at bounding box center [491, 115] width 46 height 7
type input "Ryan Horne"
click at [422, 159] on button "Filter" at bounding box center [430, 161] width 25 height 13
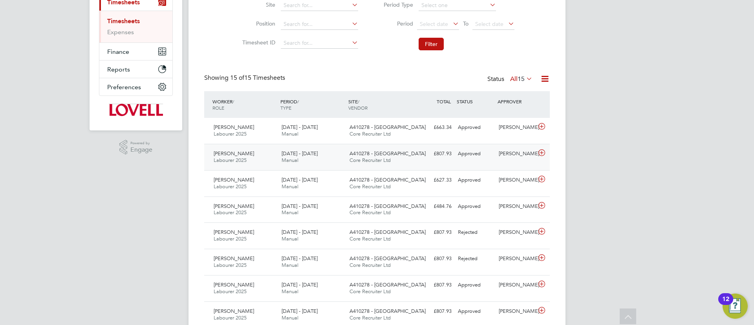
click at [404, 148] on div "A410278 - Lowestoft Road Core Recruiter Ltd" at bounding box center [380, 157] width 68 height 20
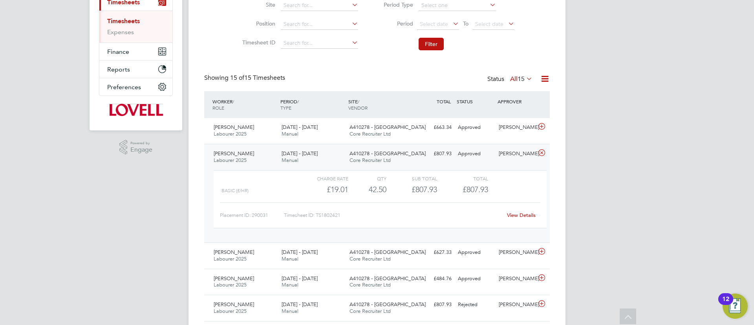
click at [521, 80] on span "15" at bounding box center [520, 79] width 7 height 8
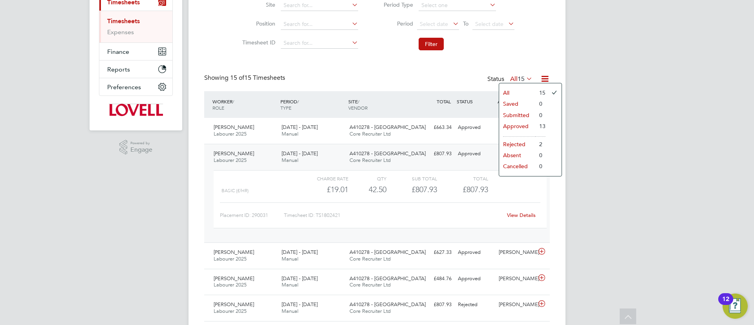
click at [522, 121] on li "Approved" at bounding box center [517, 126] width 36 height 11
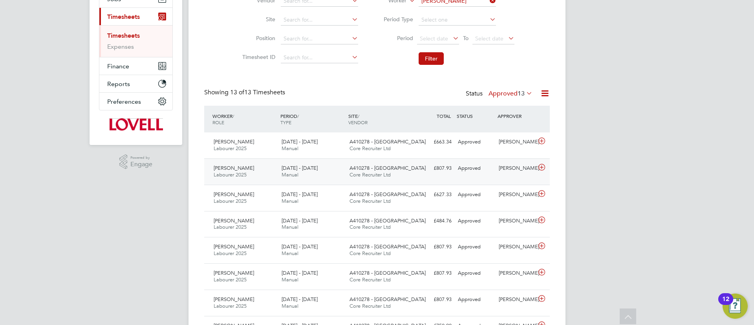
click at [366, 170] on span "A410278 - Lowestoft Road" at bounding box center [387, 167] width 76 height 7
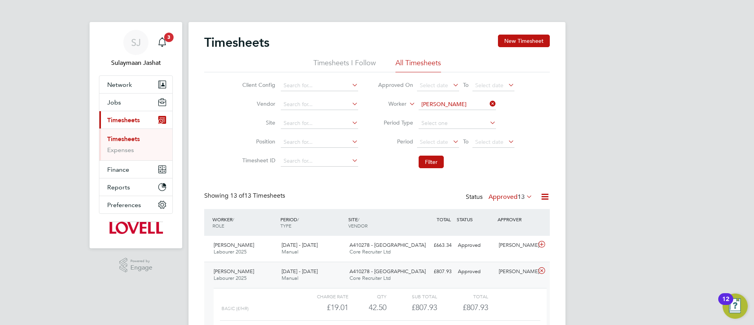
click at [449, 97] on li "Worker Ryan Horne" at bounding box center [446, 104] width 156 height 19
click at [448, 103] on input at bounding box center [456, 104] width 77 height 11
type input "a"
click at [445, 128] on li "Nat h an iel Harrison" at bounding box center [457, 126] width 78 height 11
type input "Nathaniel Harrison"
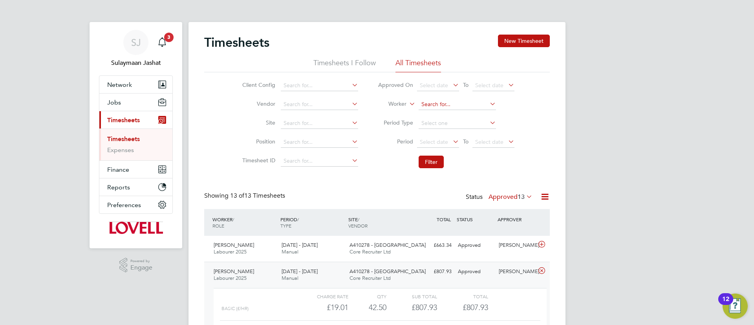
click at [456, 106] on input at bounding box center [456, 104] width 77 height 11
click at [468, 113] on b "He" at bounding box center [471, 115] width 7 height 7
type input "Nathan Herd"
click at [429, 159] on button "Filter" at bounding box center [430, 161] width 25 height 13
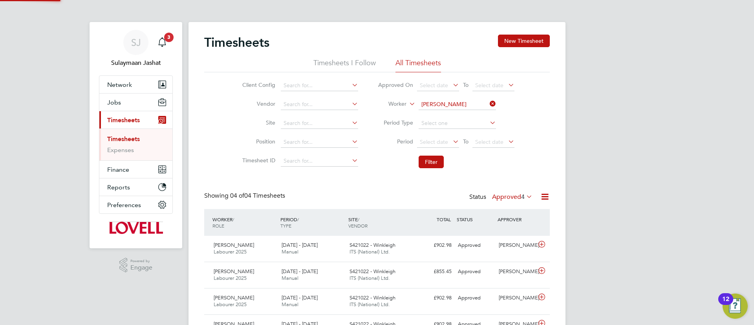
scroll to position [20, 68]
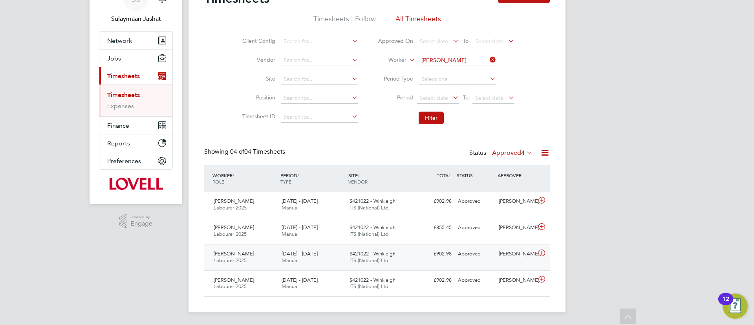
click at [359, 260] on span "ITS (National) Ltd." at bounding box center [369, 260] width 40 height 7
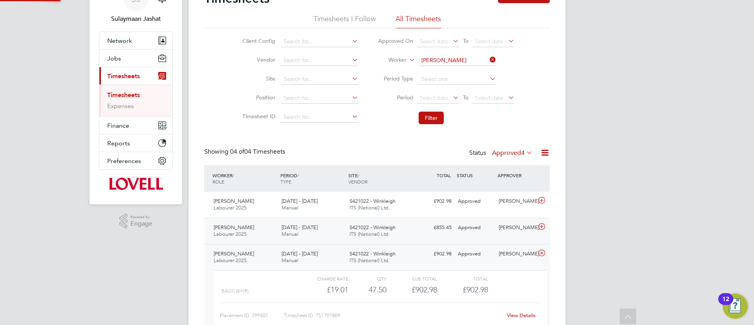
scroll to position [13, 77]
click at [383, 238] on div "S421022 - Winkleigh ITS (National) Ltd." at bounding box center [380, 231] width 68 height 20
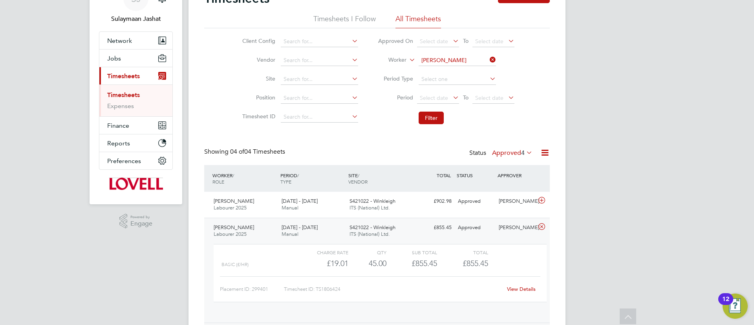
click at [383, 238] on div "S421022 - Winkleigh ITS (National) Ltd." at bounding box center [380, 231] width 68 height 20
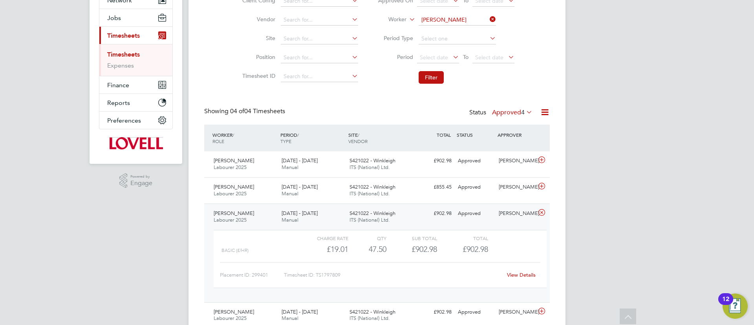
scroll to position [103, 0]
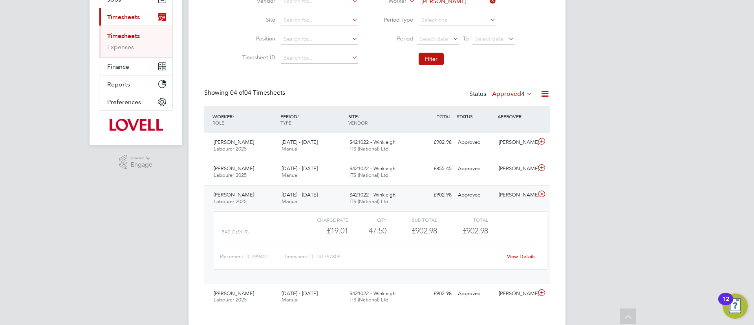
click at [530, 258] on link "View Details" at bounding box center [521, 256] width 29 height 7
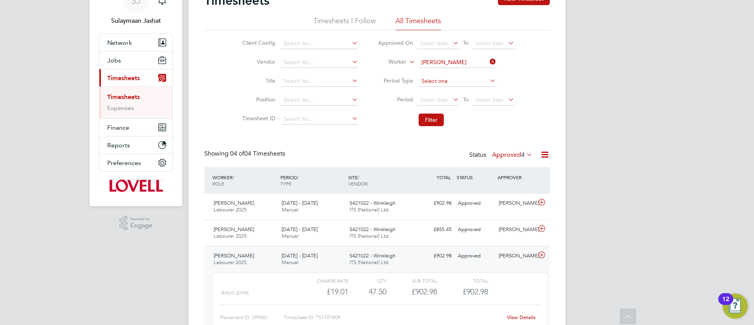
scroll to position [0, 0]
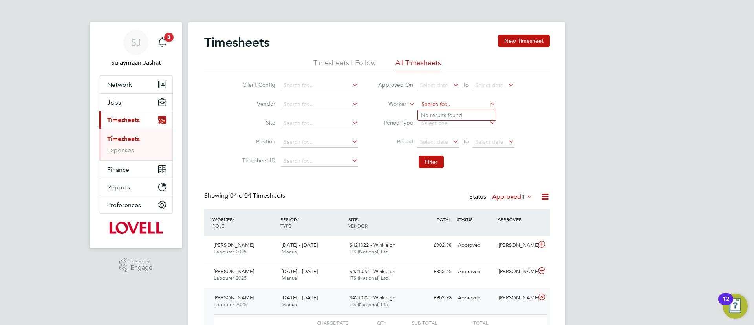
click at [455, 106] on input at bounding box center [456, 104] width 77 height 11
click at [468, 114] on b "Ford" at bounding box center [474, 115] width 12 height 7
type input "Brett Ford"
click at [428, 158] on button "Filter" at bounding box center [430, 161] width 25 height 13
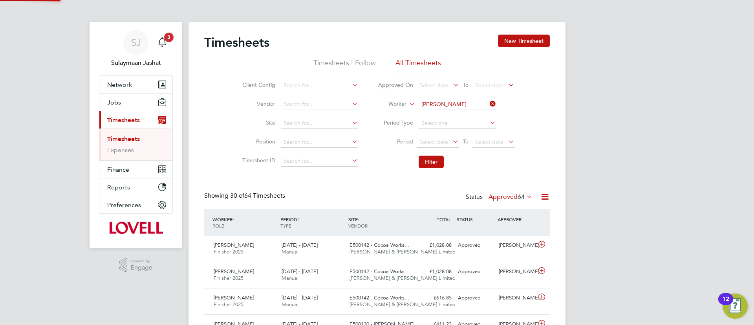
scroll to position [20, 68]
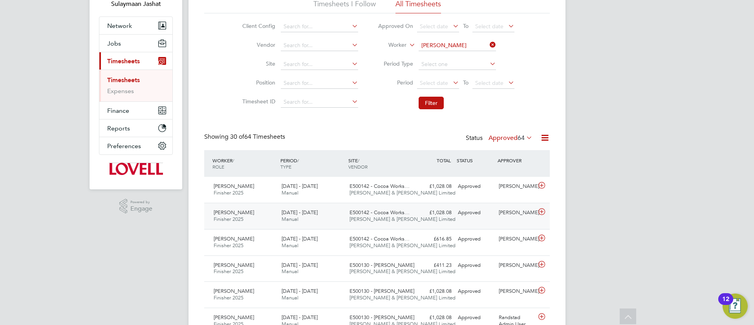
click at [325, 212] on div "9 - 15 Aug 2025 Manual" at bounding box center [312, 216] width 68 height 20
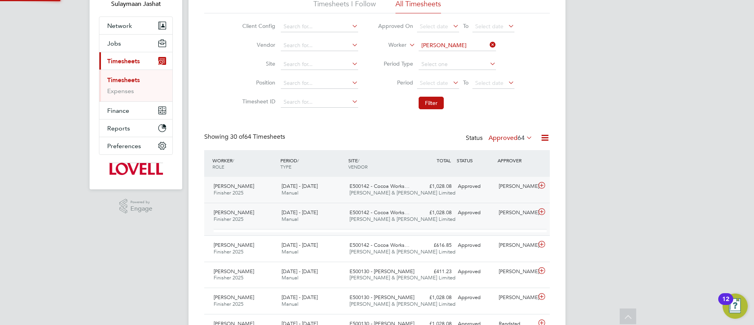
click at [365, 185] on span "E500142 - Cocoa Works…" at bounding box center [379, 186] width 60 height 7
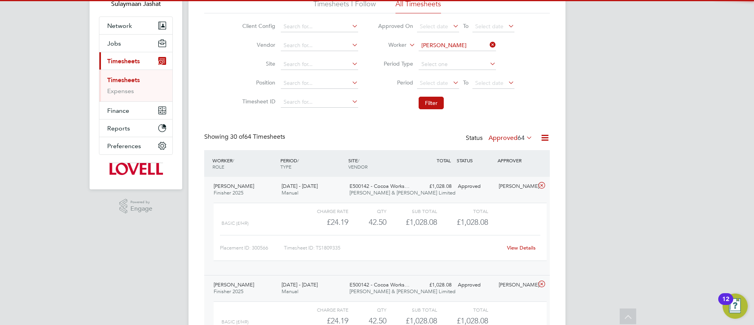
click at [361, 186] on span "E500142 - Cocoa Works…" at bounding box center [379, 186] width 60 height 7
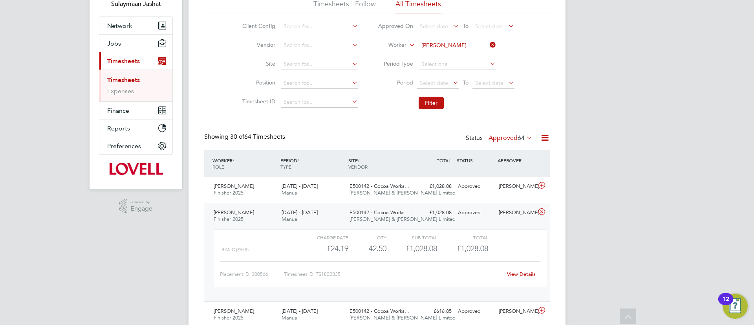
click at [345, 219] on div "Brett Ford Finisher 2025 9 - 15 Aug 2025 9 - 15 Aug 2025 Manual E500142 - Cocoa…" at bounding box center [376, 252] width 345 height 99
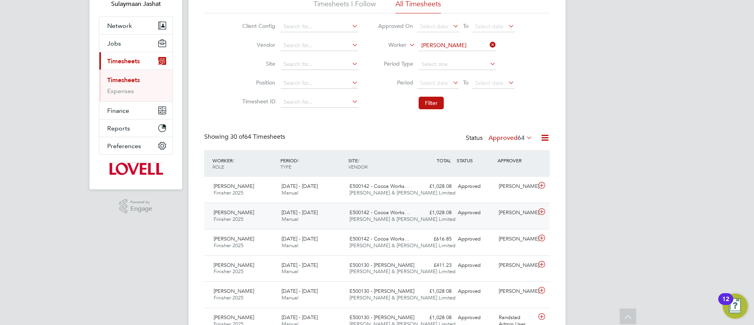
click at [348, 212] on div "E500142 - Cocoa Works… Fawkes & Reece Limited" at bounding box center [380, 216] width 68 height 20
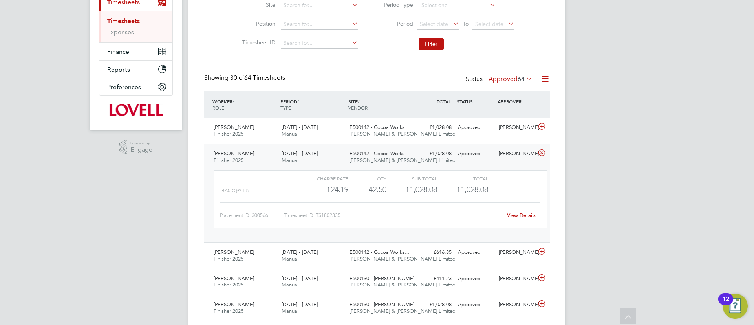
click at [406, 162] on div "E500142 - Cocoa Works… Fawkes & Reece Limited" at bounding box center [380, 157] width 68 height 20
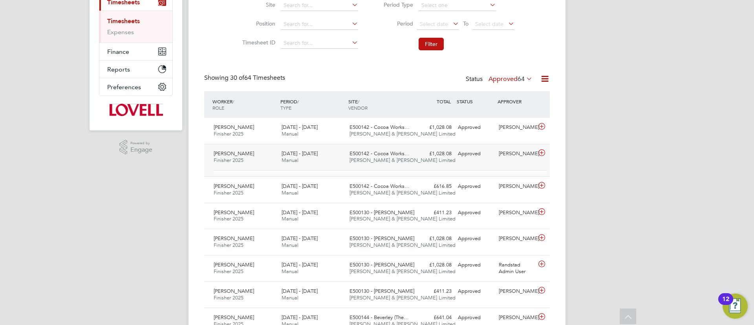
click at [406, 162] on div "E500142 - Cocoa Works… Fawkes & Reece Limited" at bounding box center [380, 157] width 68 height 20
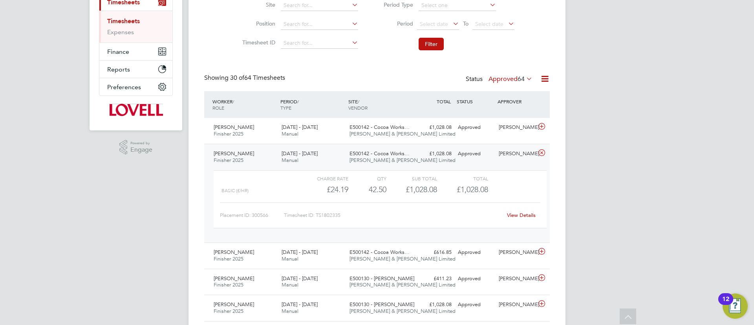
click at [523, 212] on link "View Details" at bounding box center [521, 215] width 29 height 7
click at [358, 158] on span "Fawkes & Reece Limited" at bounding box center [402, 160] width 106 height 7
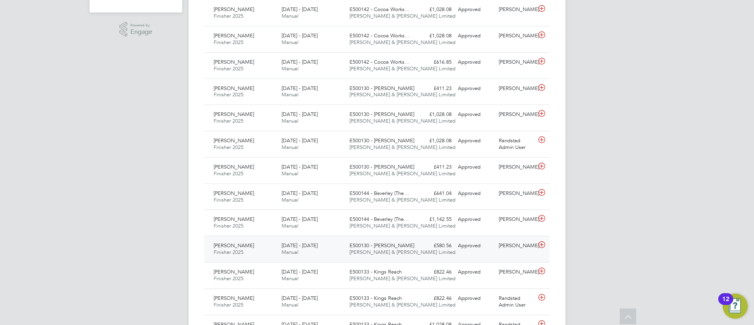
click at [364, 249] on span "Fawkes & Reece Limited" at bounding box center [402, 251] width 106 height 7
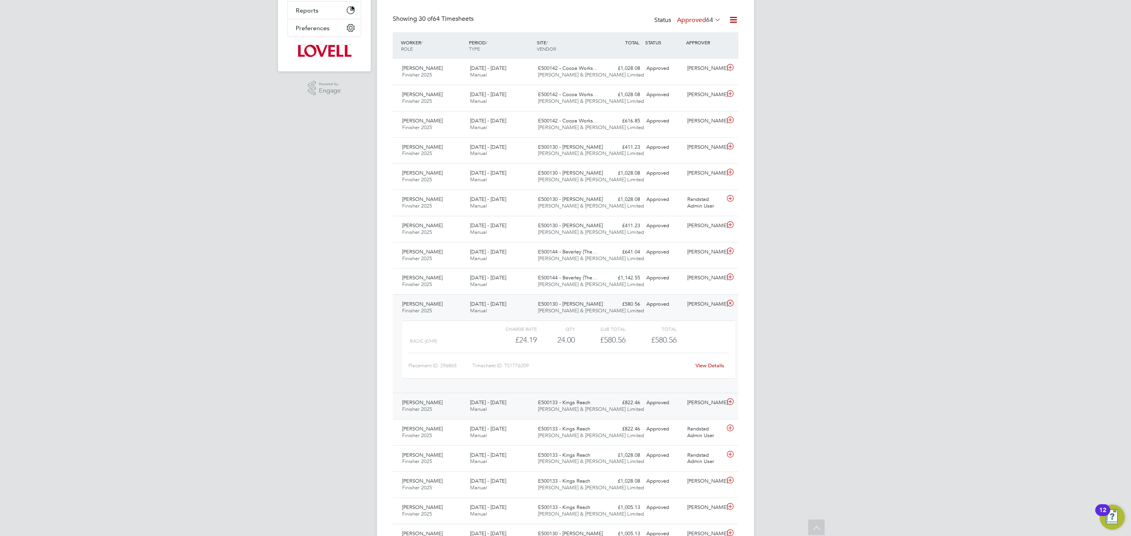
click at [492, 406] on span "19 - 25 Apr 2025" at bounding box center [488, 402] width 36 height 7
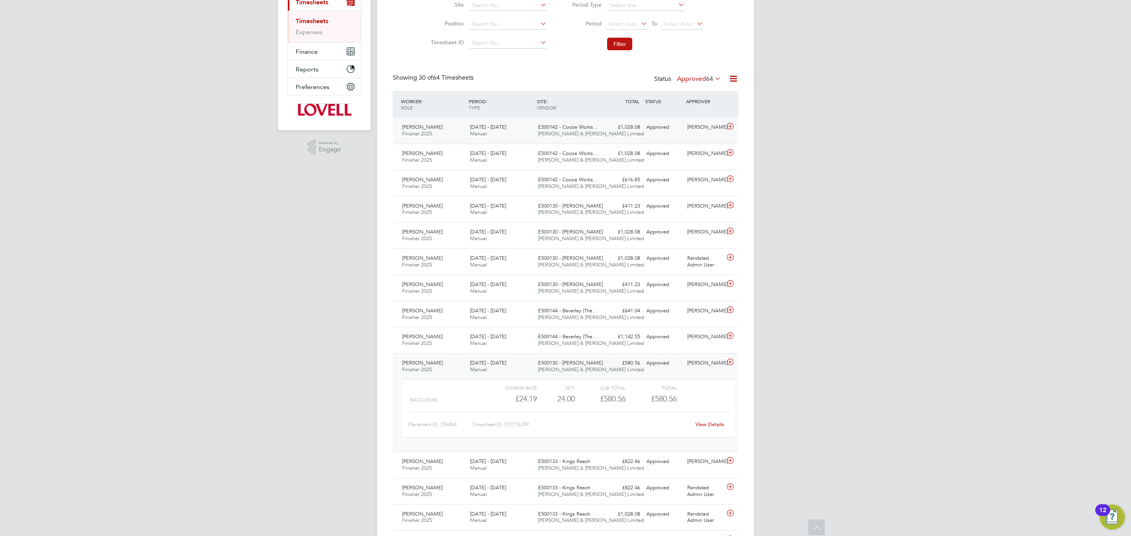
click at [558, 130] on span "E500142 - Cocoa Works…" at bounding box center [568, 127] width 60 height 7
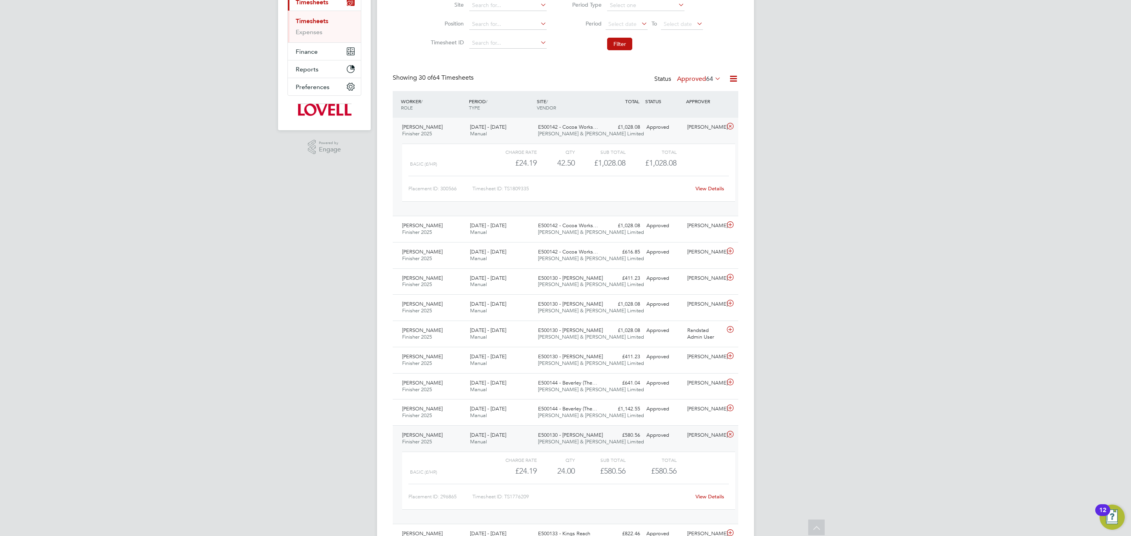
click at [590, 138] on div "E500142 - Cocoa Works… Fawkes & Reece Limited" at bounding box center [569, 131] width 68 height 20
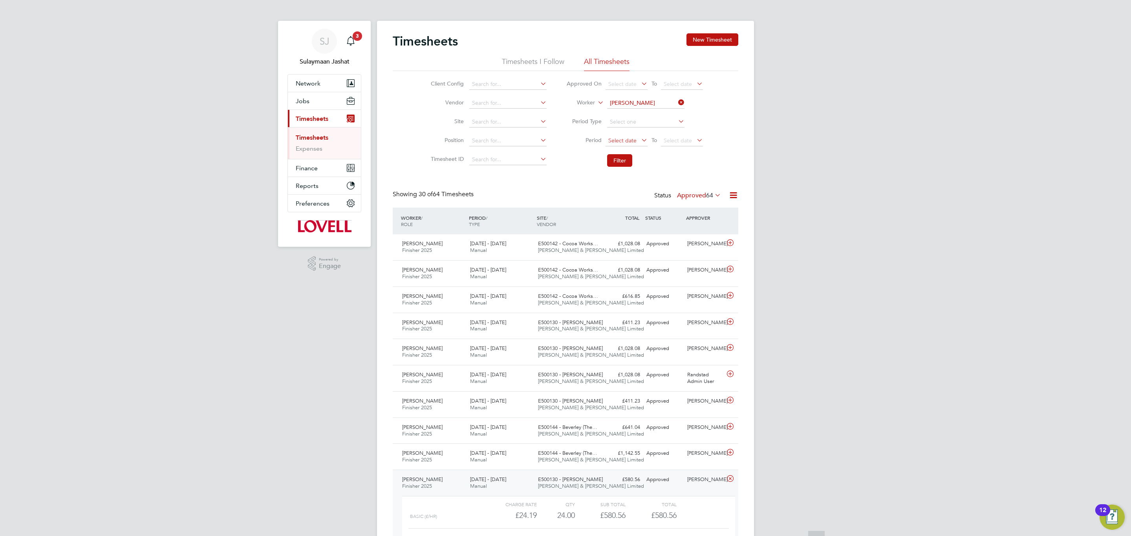
scroll to position [0, 0]
drag, startPoint x: 622, startPoint y: 142, endPoint x: 635, endPoint y: 143, distance: 13.0
click at [623, 142] on span "Select date" at bounding box center [622, 141] width 28 height 7
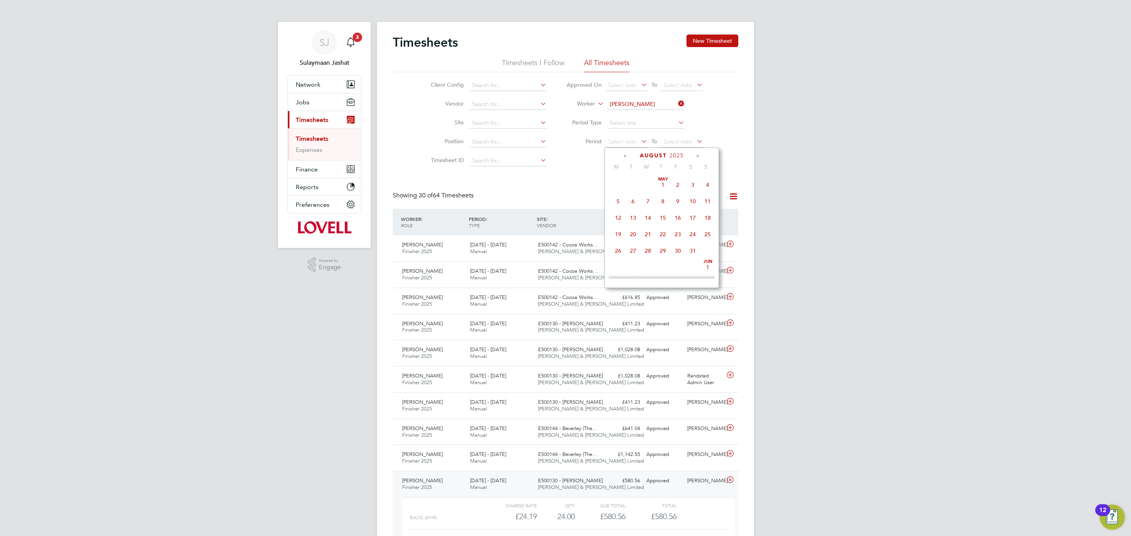
scroll to position [301, 0]
click at [737, 131] on div "Client Config Vendor Site Position Timesheet ID Approved On Select date To Sele…" at bounding box center [565, 122] width 345 height 100
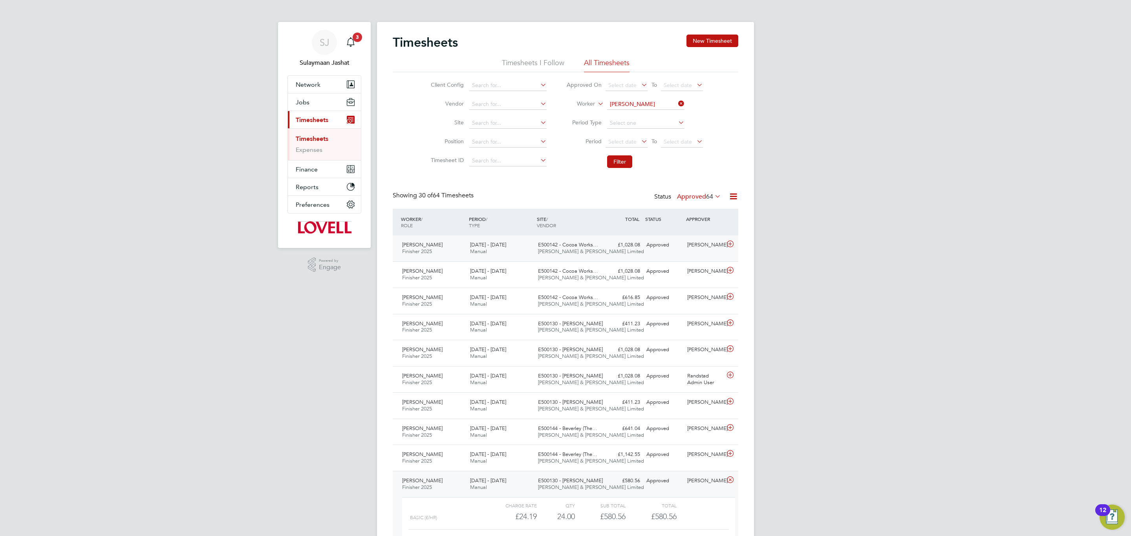
click at [579, 243] on span "E500142 - Cocoa Works…" at bounding box center [568, 244] width 60 height 7
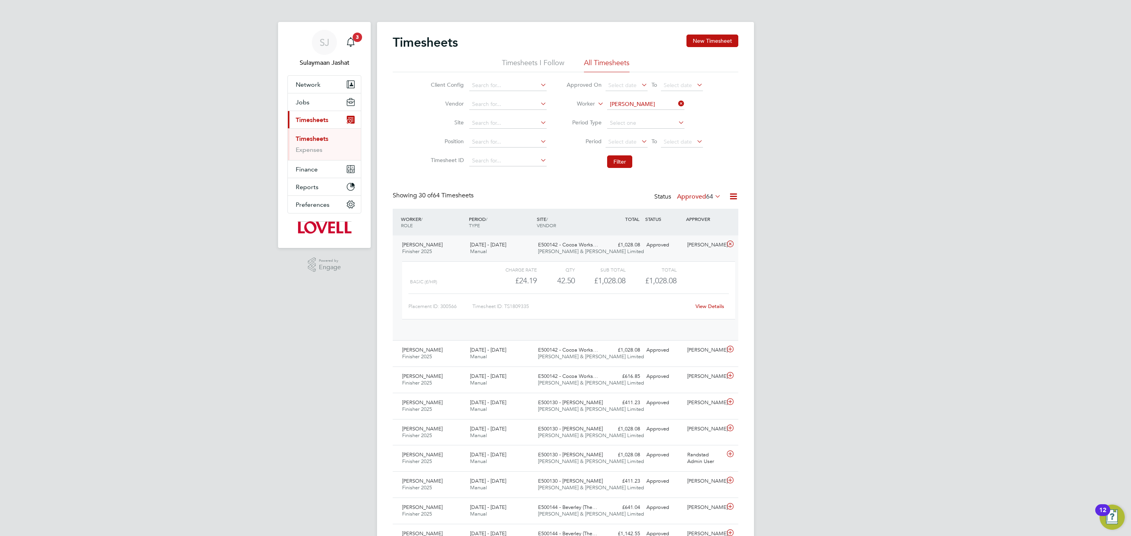
scroll to position [13, 77]
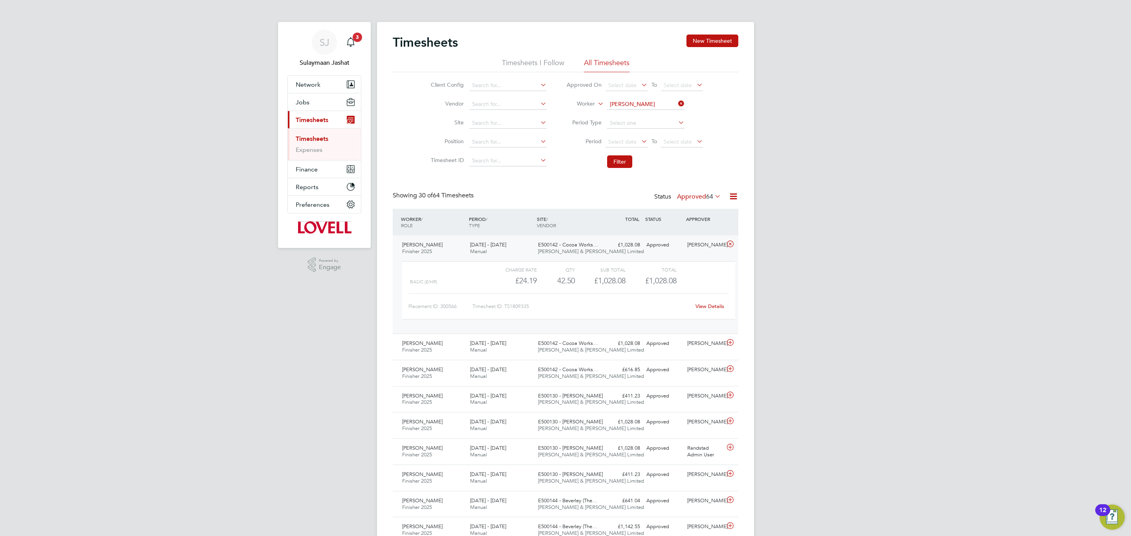
click at [579, 243] on span "E500142 - Cocoa Works…" at bounding box center [568, 244] width 60 height 7
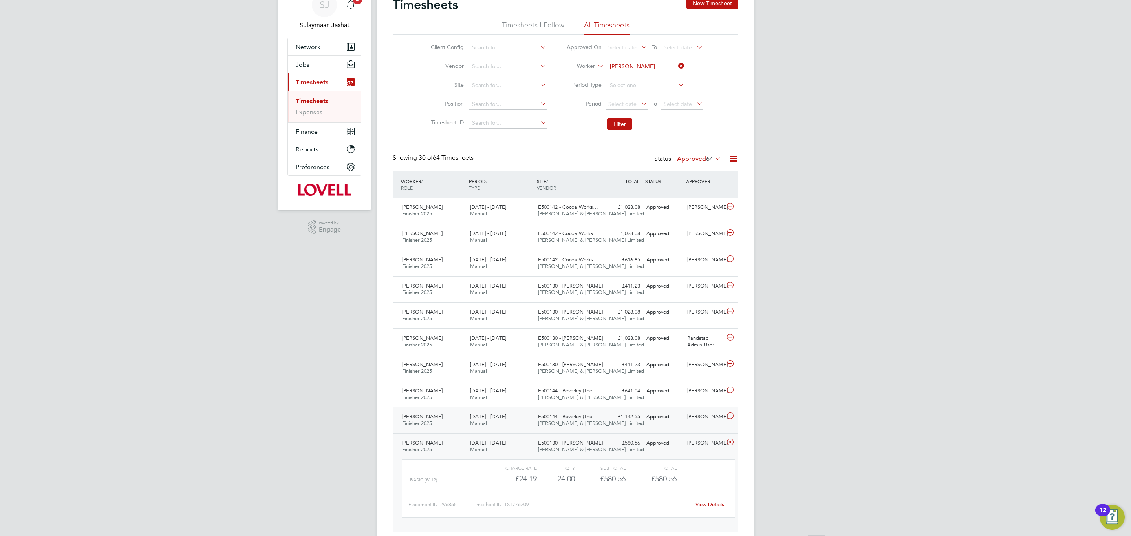
scroll to position [59, 0]
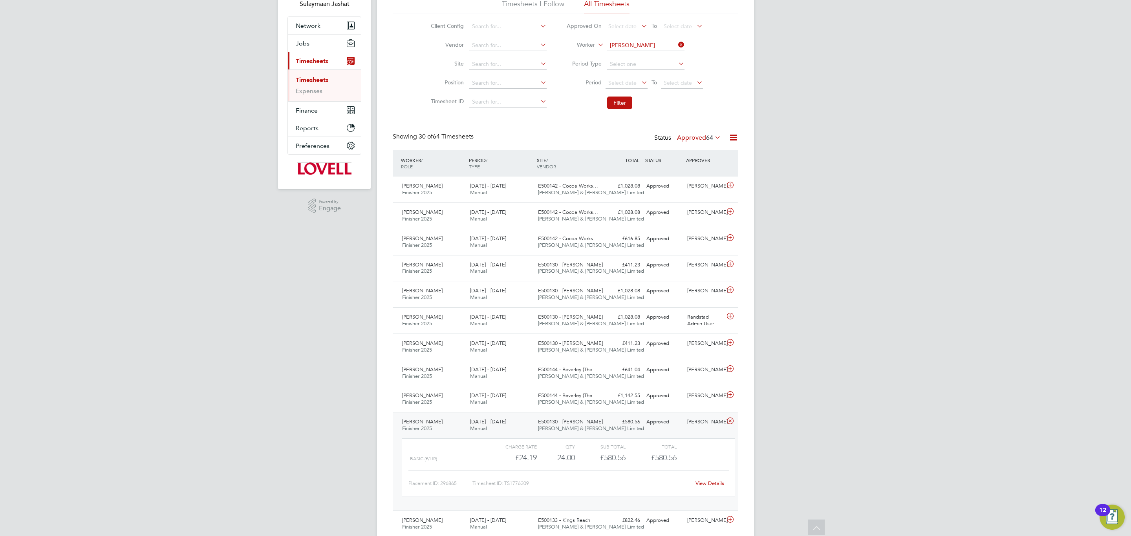
click at [569, 114] on div "Timesheets New Timesheet Timesheets I Follow All Timesheets Client Config Vendo…" at bounding box center [565, 513] width 345 height 1075
click at [318, 78] on link "Timesheets" at bounding box center [312, 79] width 33 height 7
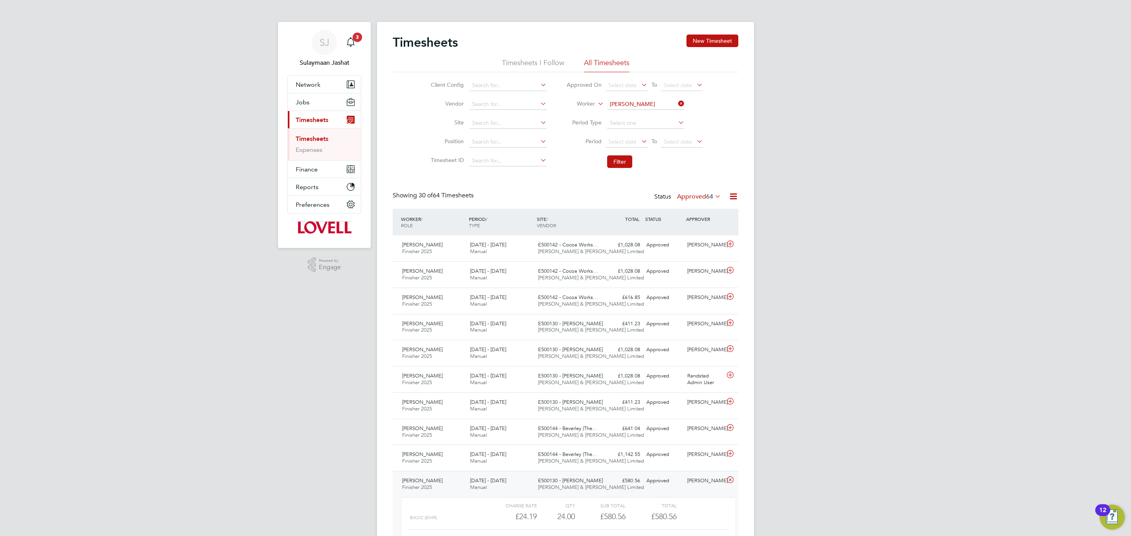
click at [648, 110] on input "Brett Ford" at bounding box center [645, 104] width 77 height 11
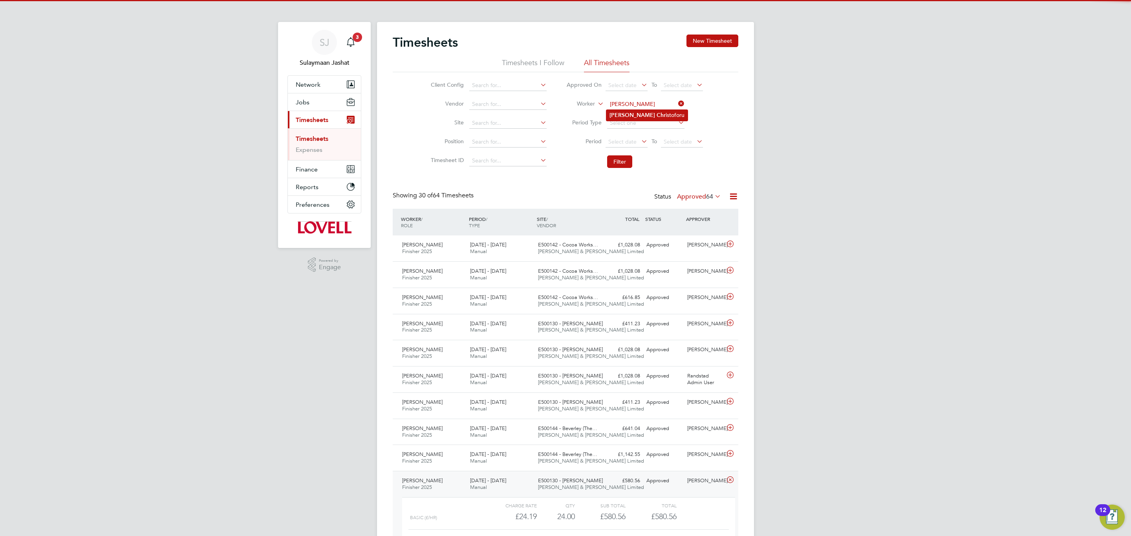
click at [656, 112] on b "Chr" at bounding box center [660, 115] width 9 height 7
type input "Andrew Christoforu"
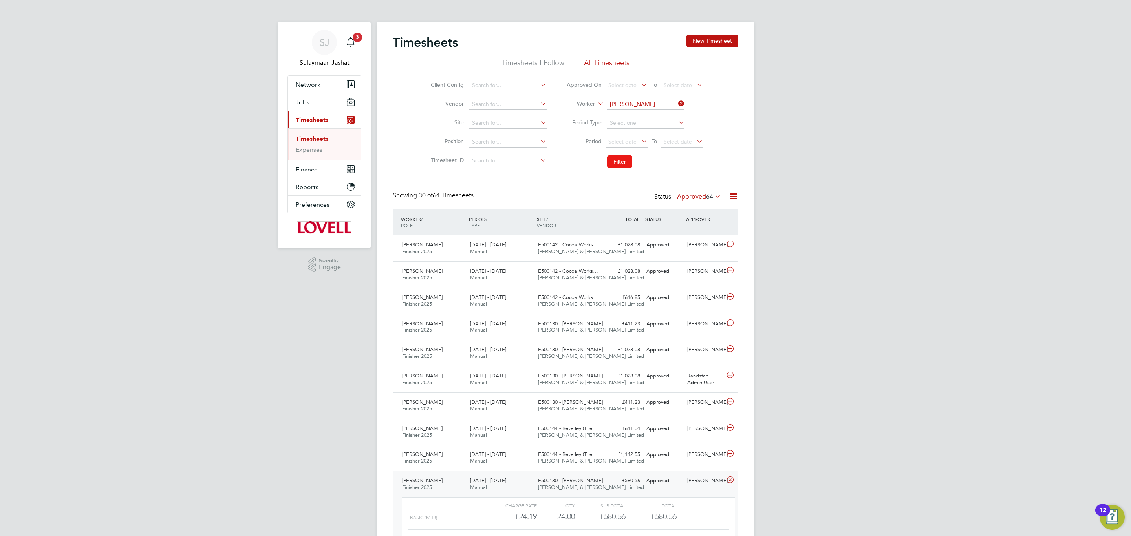
click at [615, 158] on button "Filter" at bounding box center [619, 161] width 25 height 13
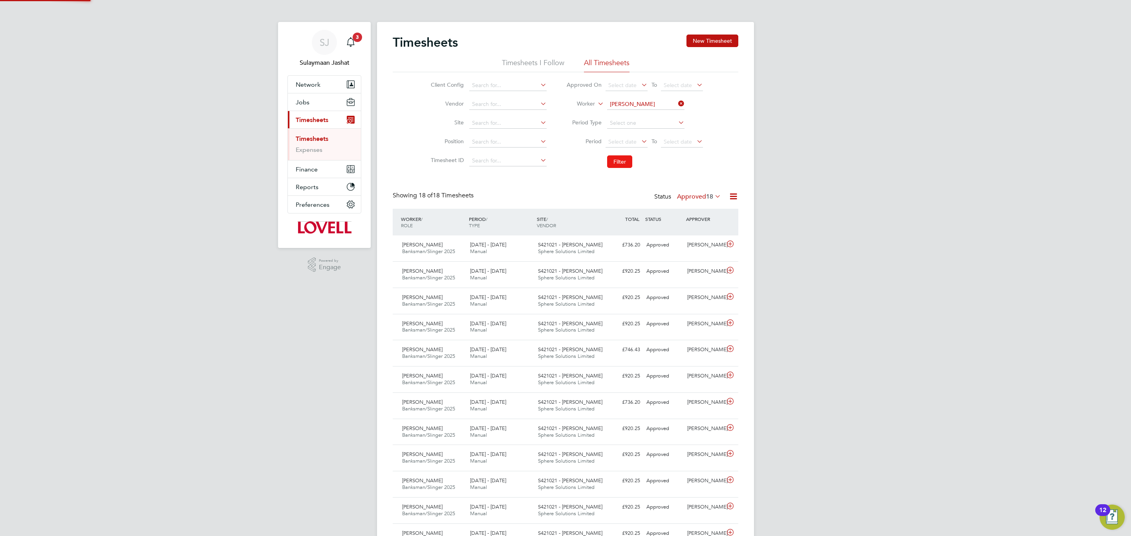
scroll to position [20, 68]
click at [537, 261] on div "Andrew Christoforu Banksman/Slinger 2025 16 - 22 Aug 2025 16 - 22 Aug 2025 Manu…" at bounding box center [565, 249] width 345 height 26
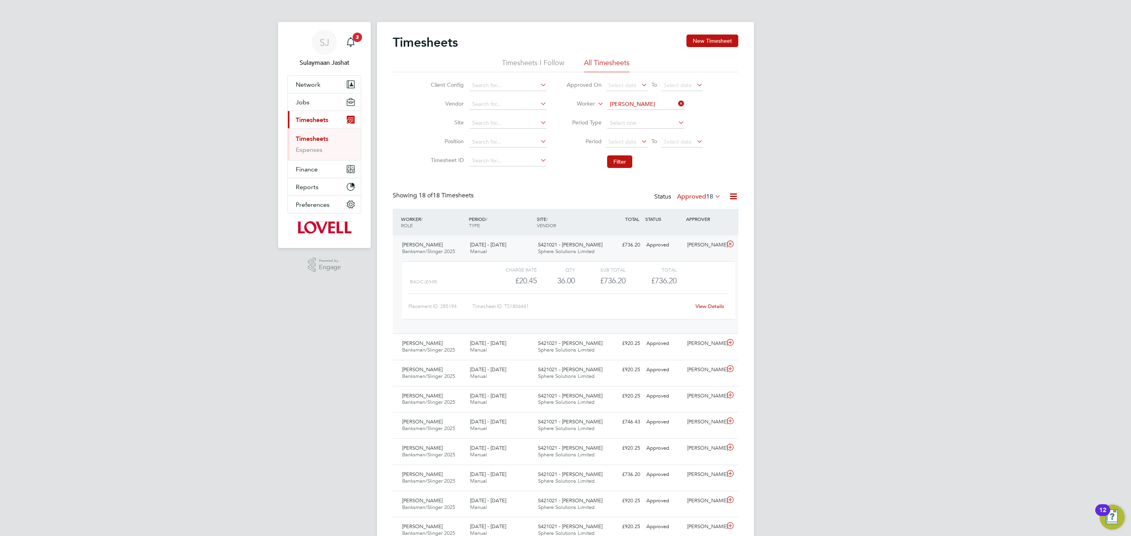
click at [707, 305] on link "View Details" at bounding box center [709, 306] width 29 height 7
click at [539, 248] on span "S421021 - Barne Barton" at bounding box center [570, 244] width 64 height 7
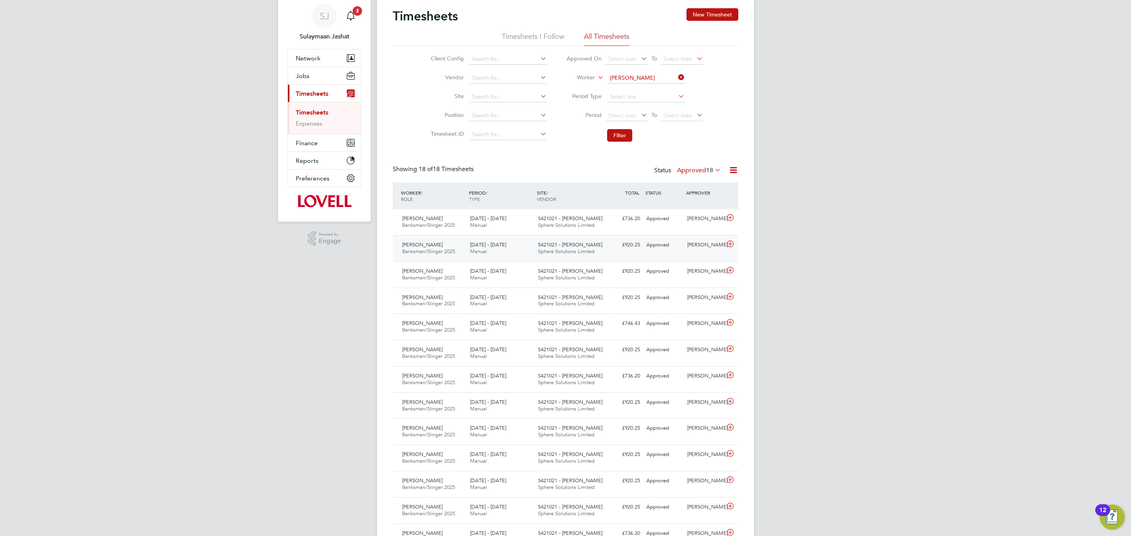
click at [601, 250] on div "S421021 - Barne Barton Sphere Solutions Limited" at bounding box center [569, 249] width 68 height 20
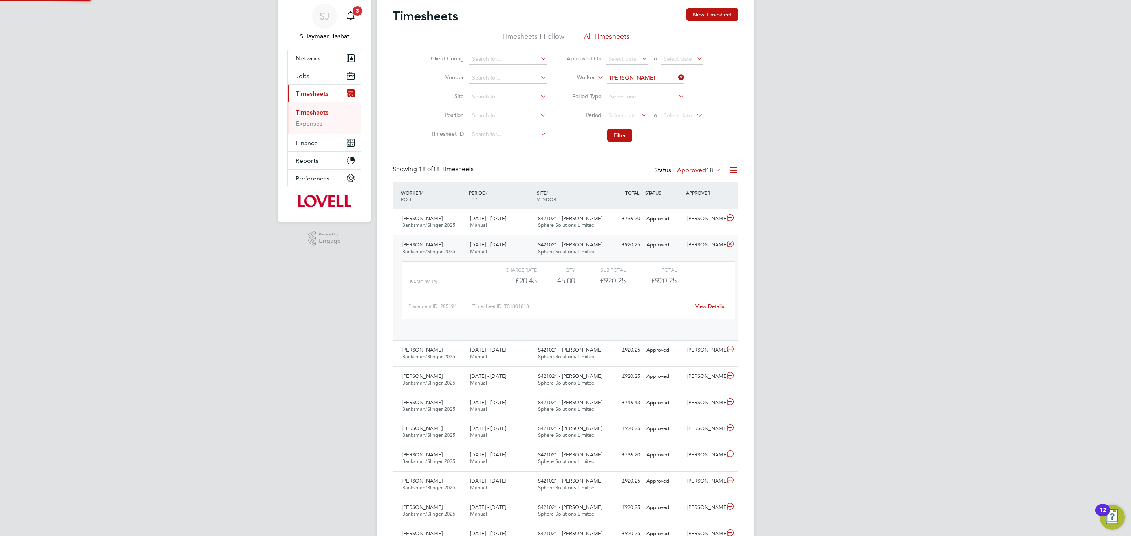
scroll to position [13, 77]
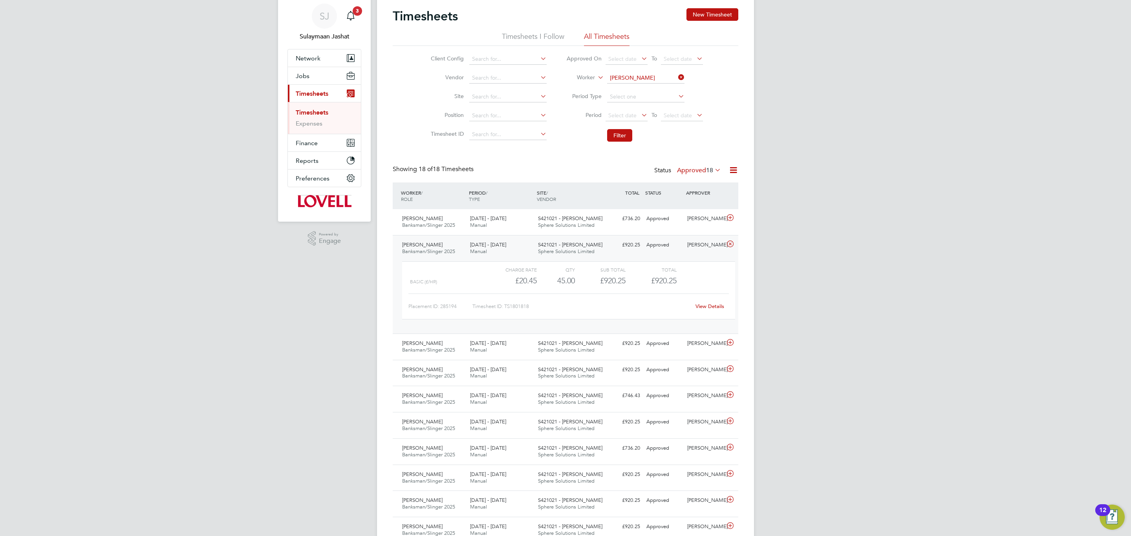
click at [707, 308] on link "View Details" at bounding box center [709, 306] width 29 height 7
click at [639, 77] on input at bounding box center [645, 78] width 77 height 11
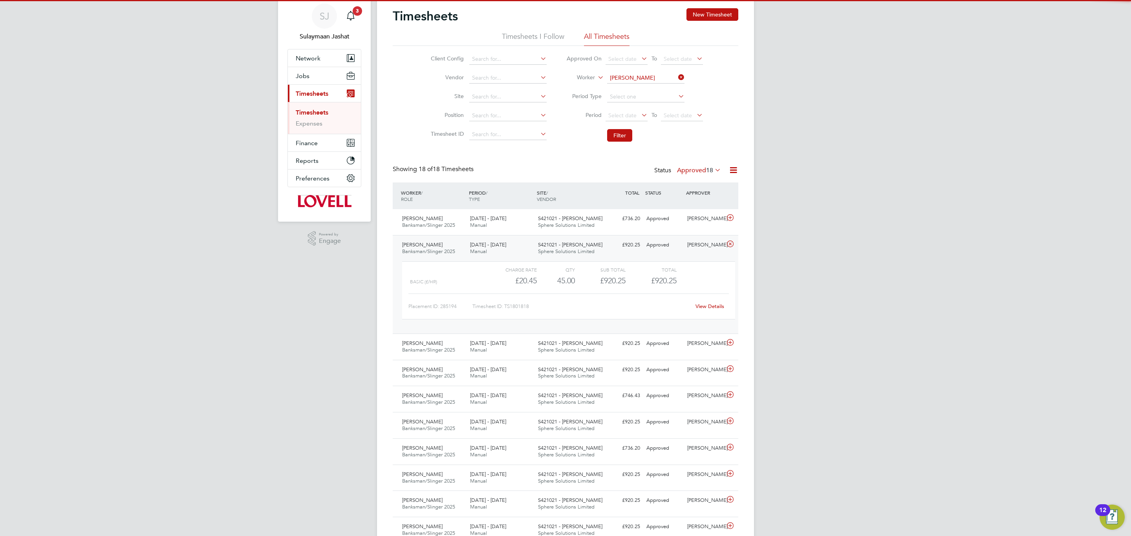
click at [641, 85] on li "Ryan Horn e" at bounding box center [645, 89] width 78 height 11
type input "Ryan Horne"
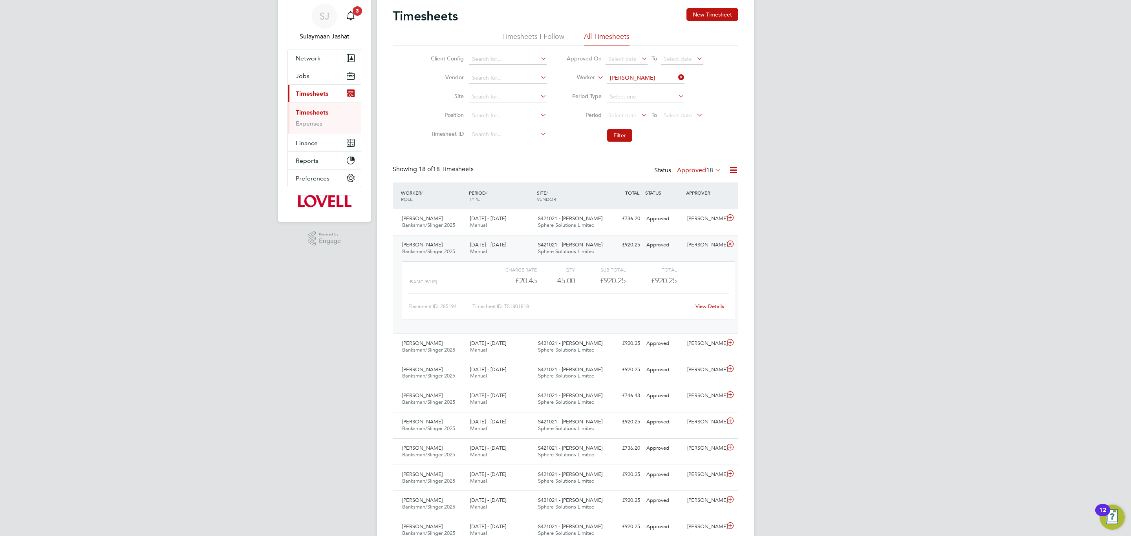
click at [625, 128] on li "Filter" at bounding box center [634, 135] width 156 height 20
click at [624, 130] on button "Filter" at bounding box center [619, 135] width 25 height 13
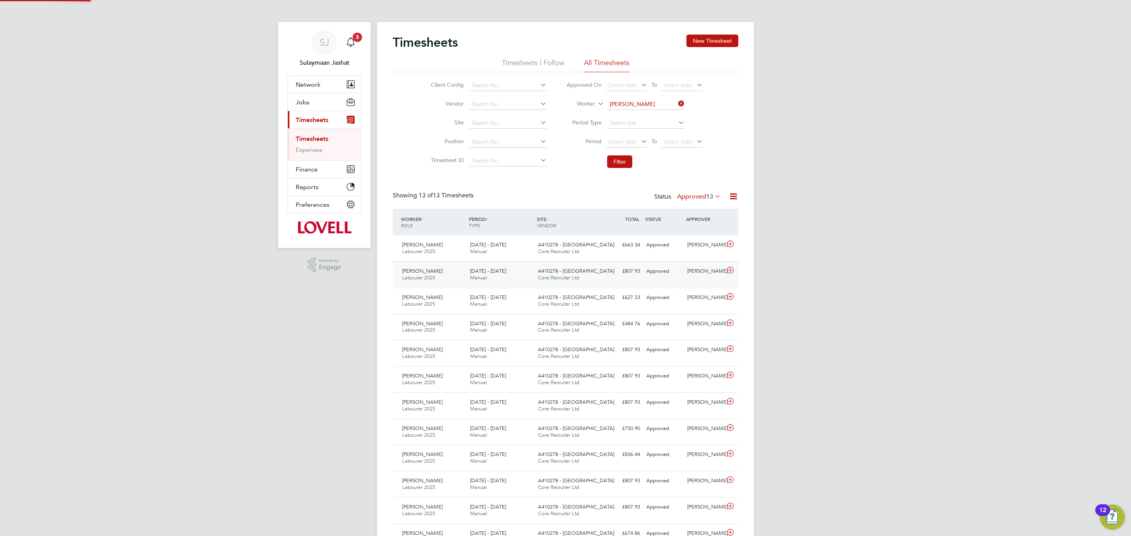
scroll to position [4, 4]
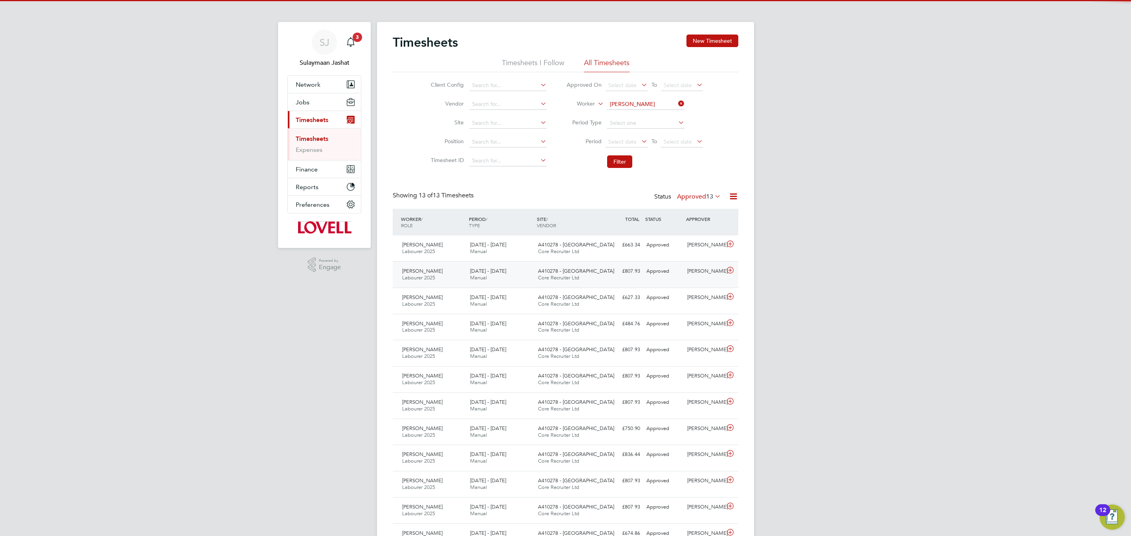
click at [614, 270] on div "£807.93 Approved" at bounding box center [622, 271] width 41 height 13
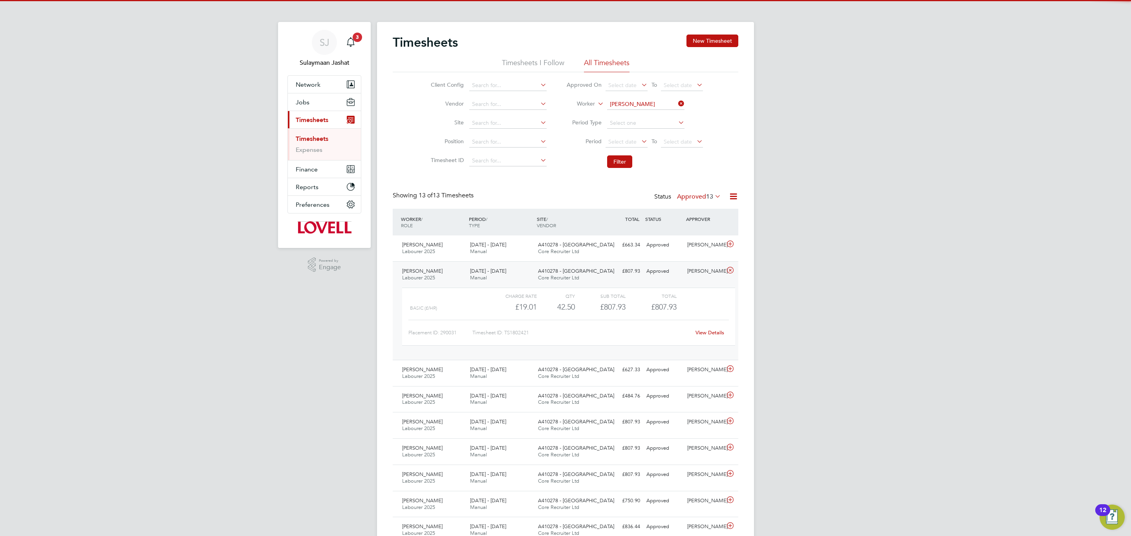
click at [713, 335] on link "View Details" at bounding box center [709, 332] width 29 height 7
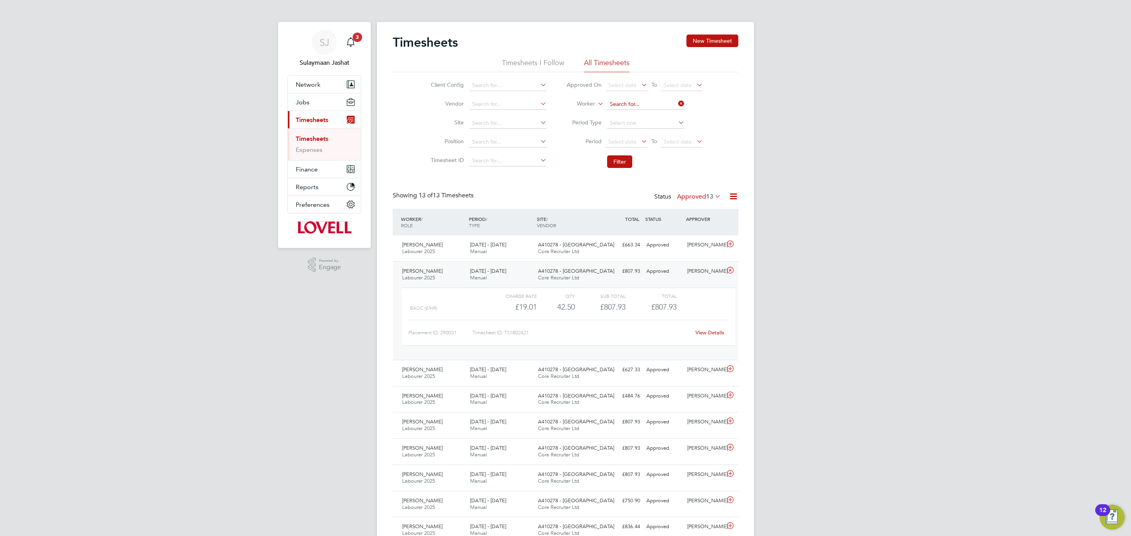
click at [632, 101] on input at bounding box center [645, 104] width 77 height 11
click at [654, 118] on li "Mark Mcl elland" at bounding box center [645, 115] width 78 height 11
type input "Mark Mclelland"
click at [616, 170] on li "Filter" at bounding box center [634, 162] width 156 height 20
click at [619, 163] on button "Filter" at bounding box center [619, 161] width 25 height 13
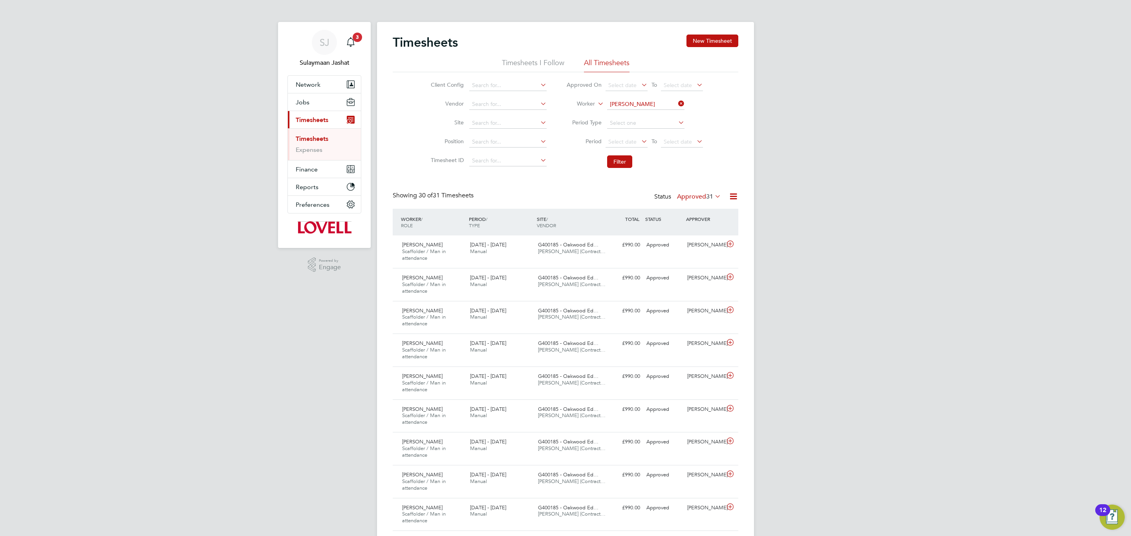
click at [611, 231] on div "WORKER / ROLE WORKER / PERIOD PERIOD / TYPE SITE / VENDOR TOTAL TOTAL / STATUS …" at bounding box center [565, 222] width 345 height 27
click at [611, 249] on div "£990.00 Approved" at bounding box center [622, 245] width 41 height 13
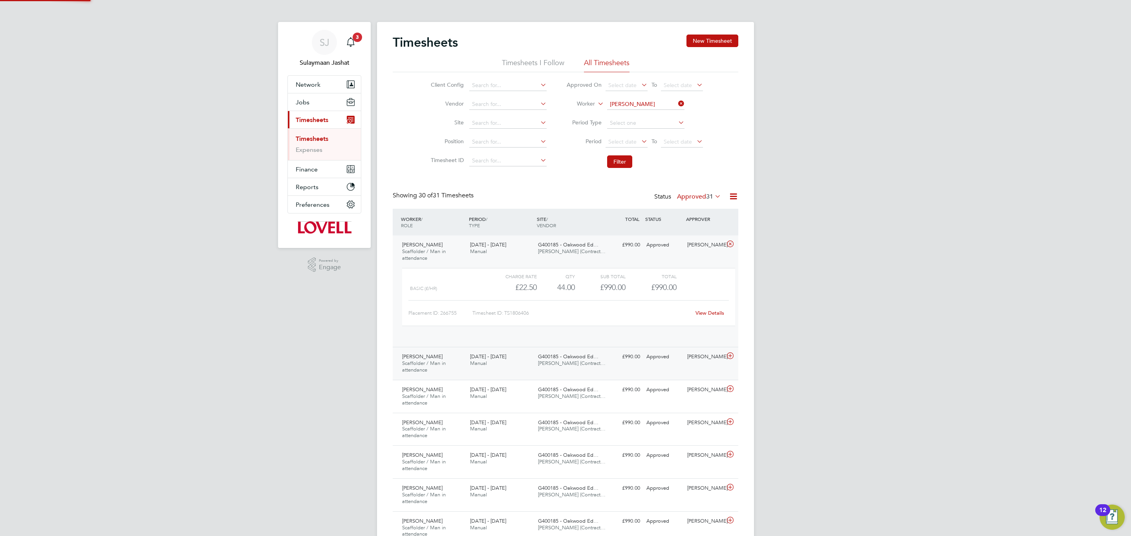
scroll to position [13, 77]
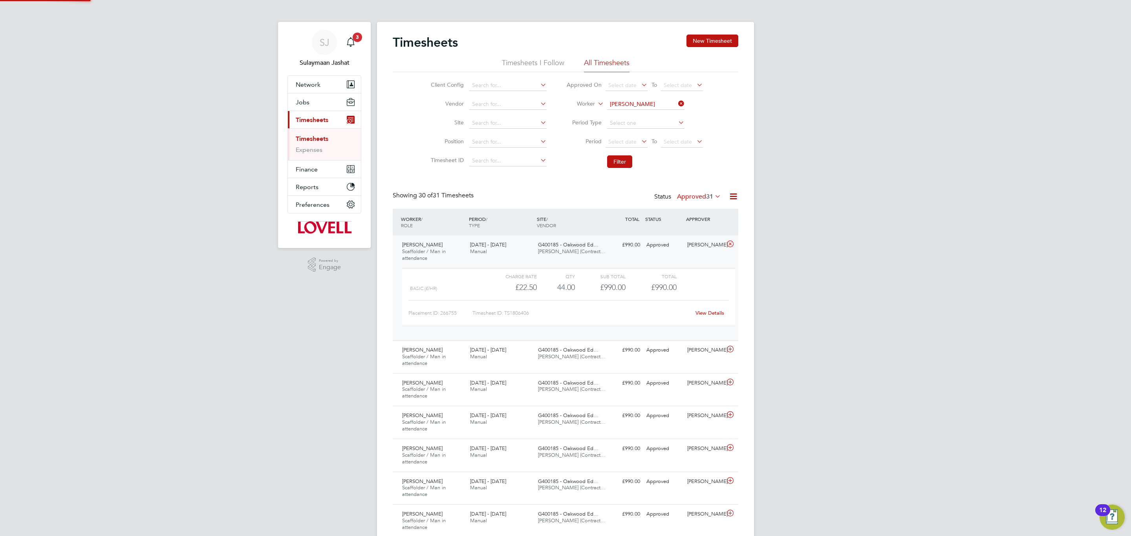
click at [709, 318] on div "View Details" at bounding box center [709, 313] width 38 height 13
click at [709, 315] on link "View Details" at bounding box center [709, 313] width 29 height 7
click at [672, 104] on input "Mark Mclelland" at bounding box center [645, 104] width 77 height 11
click at [288, 111] on button "Current page: Timesheets" at bounding box center [324, 119] width 73 height 17
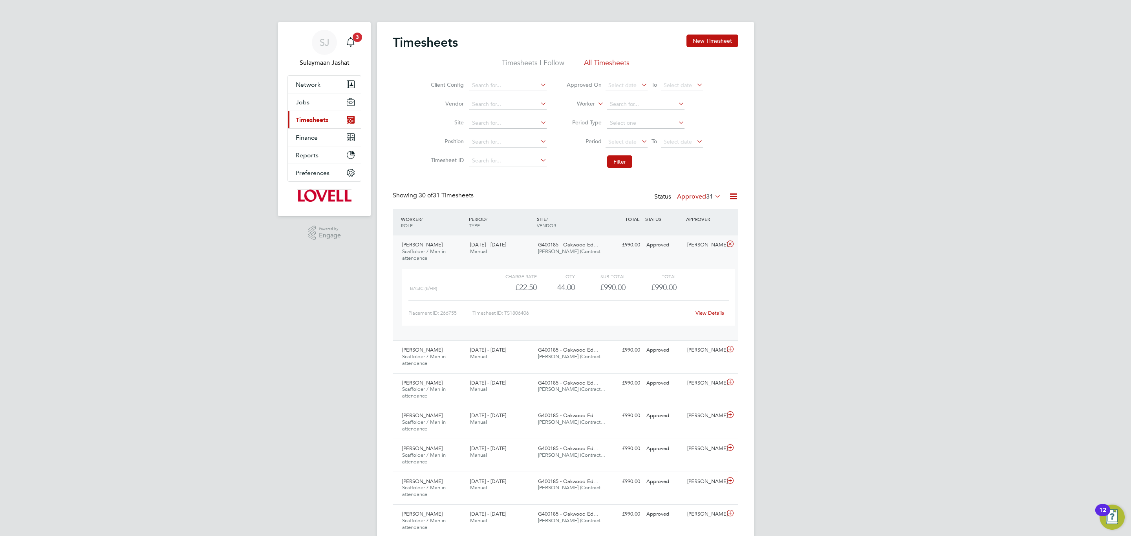
click at [630, 111] on li "Worker" at bounding box center [634, 104] width 156 height 19
click at [633, 102] on input at bounding box center [645, 104] width 77 height 11
drag, startPoint x: 646, startPoint y: 125, endPoint x: 633, endPoint y: 141, distance: 20.7
click at [647, 124] on li "James Lee" at bounding box center [655, 126] width 99 height 11
type input "James Lee"
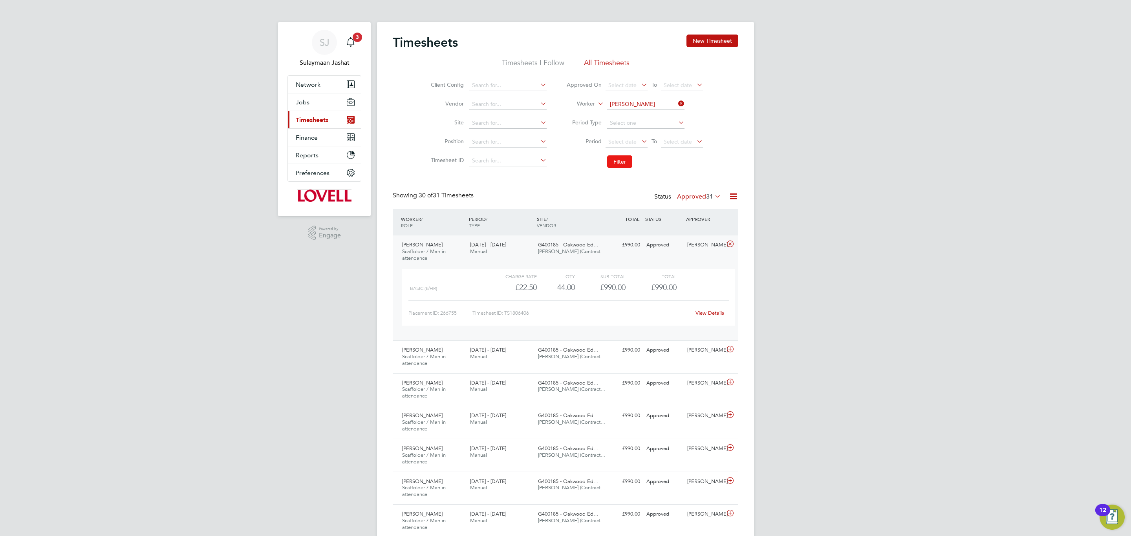
click at [616, 159] on button "Filter" at bounding box center [619, 161] width 25 height 13
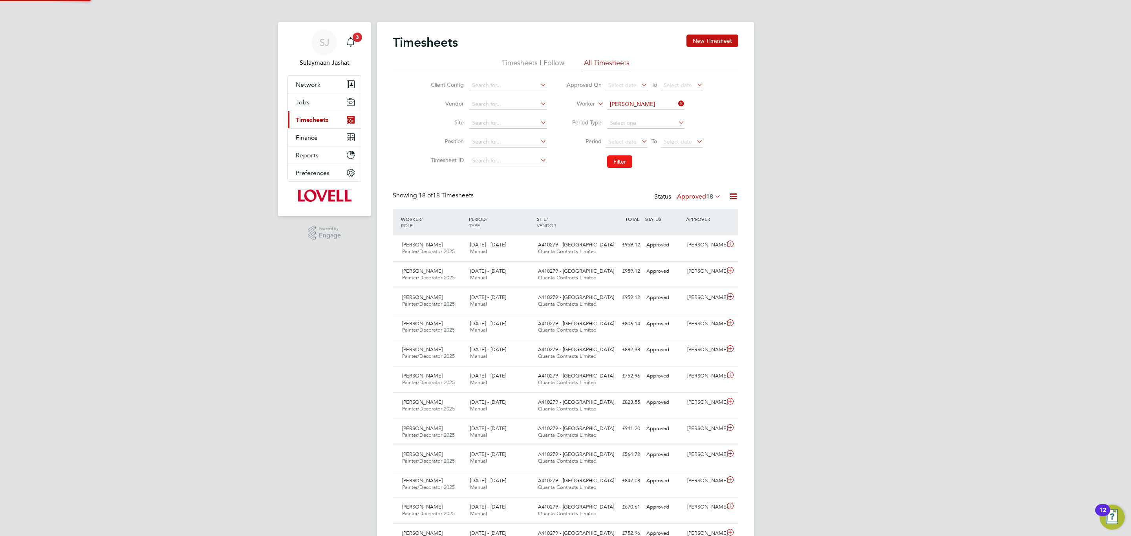
scroll to position [20, 68]
click at [638, 107] on input at bounding box center [645, 104] width 77 height 11
click at [636, 116] on li "Jay Berr yman" at bounding box center [645, 115] width 78 height 11
type input "Jay Berryman"
click at [616, 159] on button "Filter" at bounding box center [619, 161] width 25 height 13
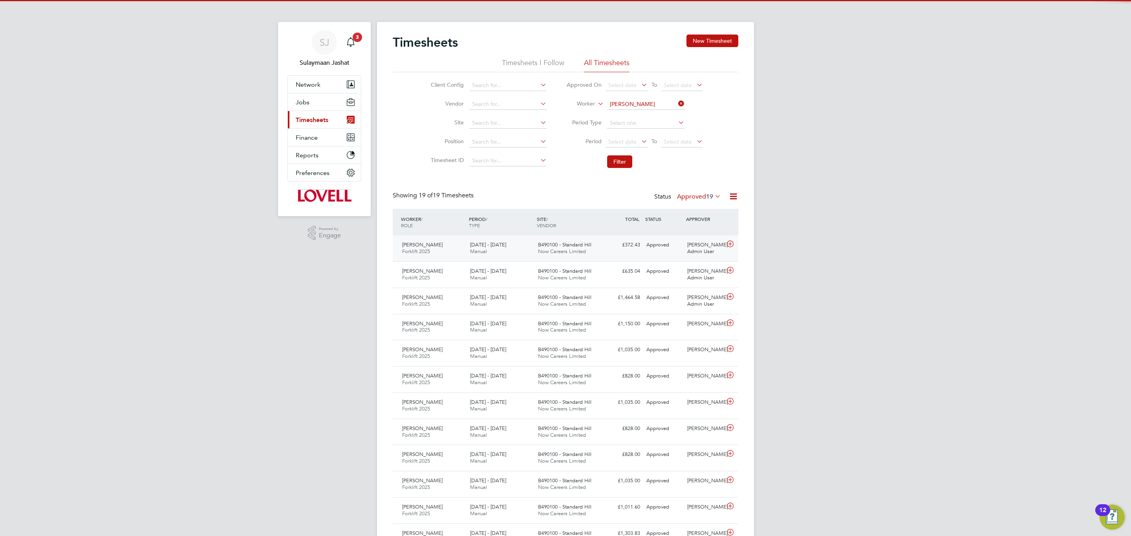
click at [625, 244] on div "£372.43 Approved" at bounding box center [622, 245] width 41 height 13
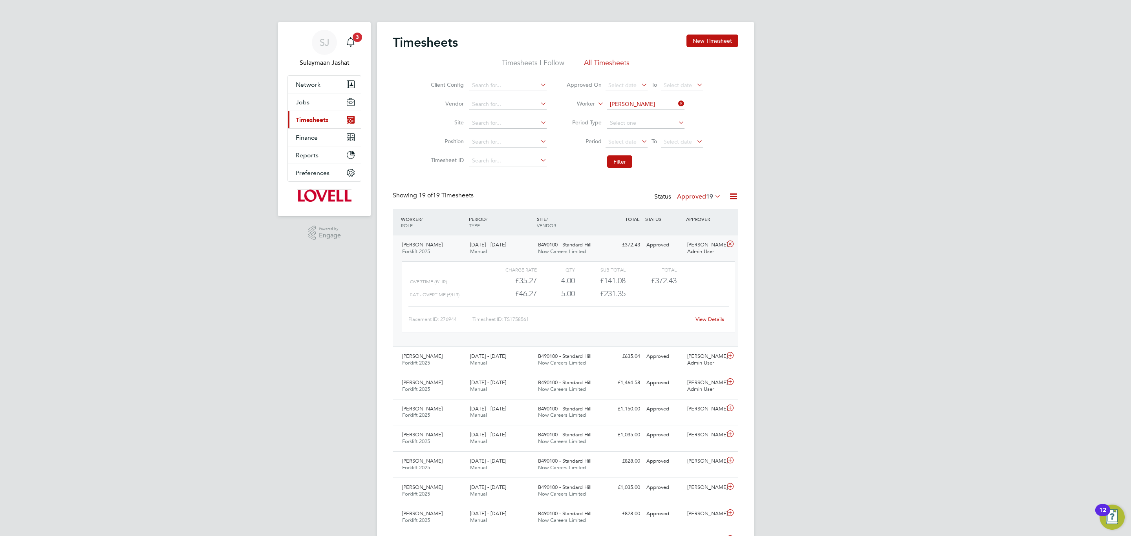
click at [707, 323] on link "View Details" at bounding box center [709, 319] width 29 height 7
click at [640, 103] on input at bounding box center [645, 104] width 77 height 11
click at [638, 116] on li "David Wor th" at bounding box center [645, 115] width 78 height 11
type input "David Worth"
click at [627, 166] on button "Filter" at bounding box center [619, 161] width 25 height 13
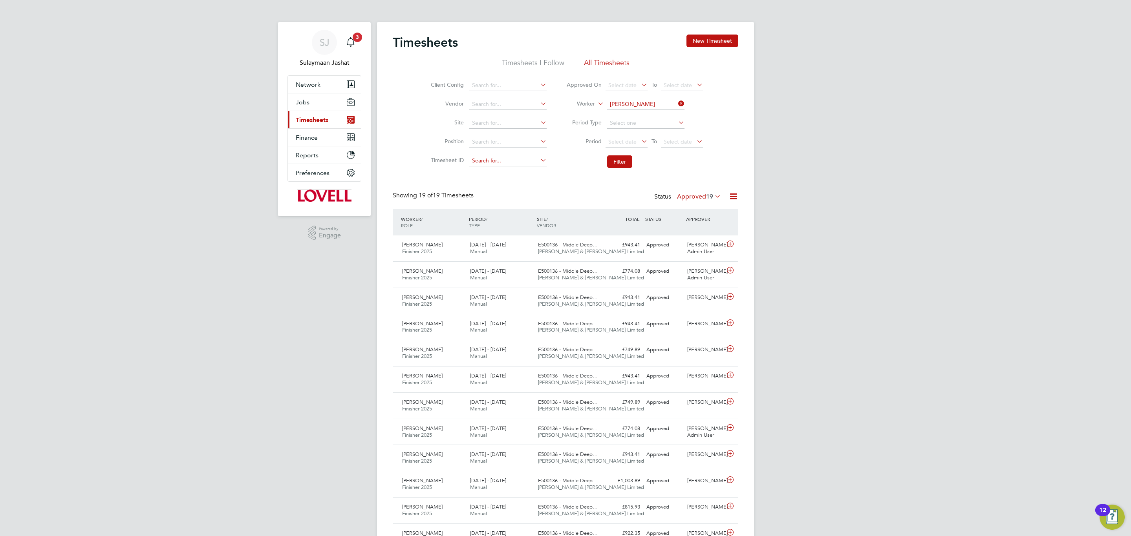
click at [497, 158] on input at bounding box center [507, 160] width 77 height 11
click at [703, 283] on div "Hays Admin User" at bounding box center [704, 275] width 41 height 20
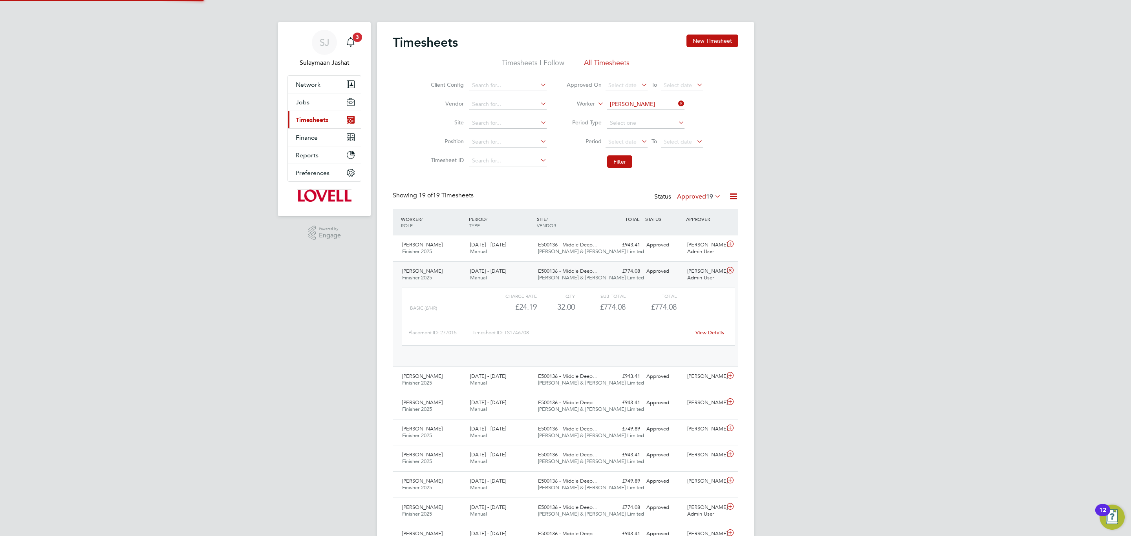
scroll to position [13, 77]
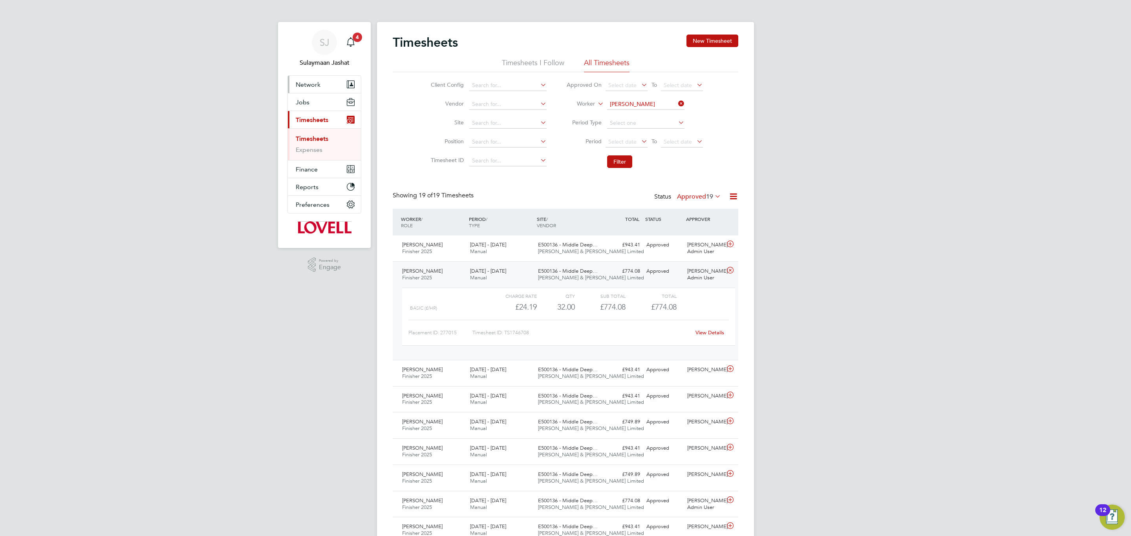
click at [314, 85] on span "Network" at bounding box center [308, 84] width 25 height 7
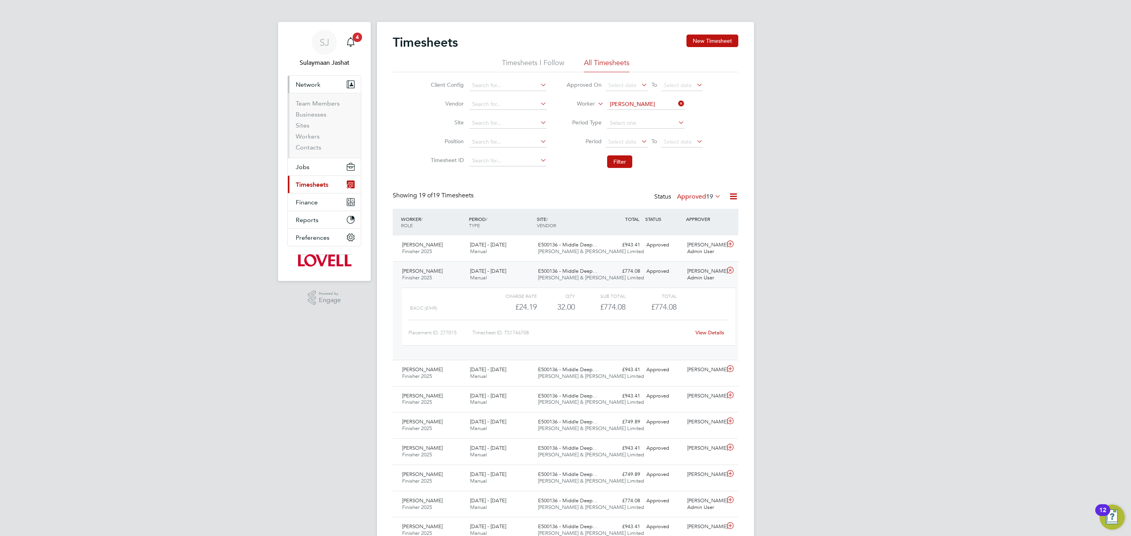
click at [320, 108] on li "Team Members" at bounding box center [325, 105] width 59 height 11
drag, startPoint x: 323, startPoint y: 103, endPoint x: 362, endPoint y: 102, distance: 39.3
click at [323, 102] on link "Team Members" at bounding box center [318, 103] width 44 height 7
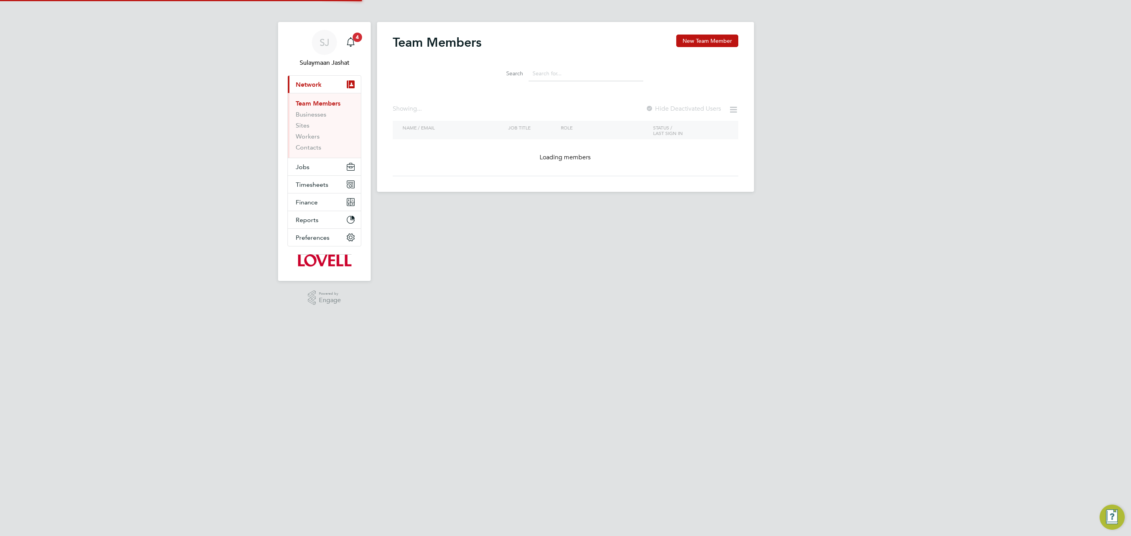
click at [579, 73] on input at bounding box center [585, 73] width 115 height 15
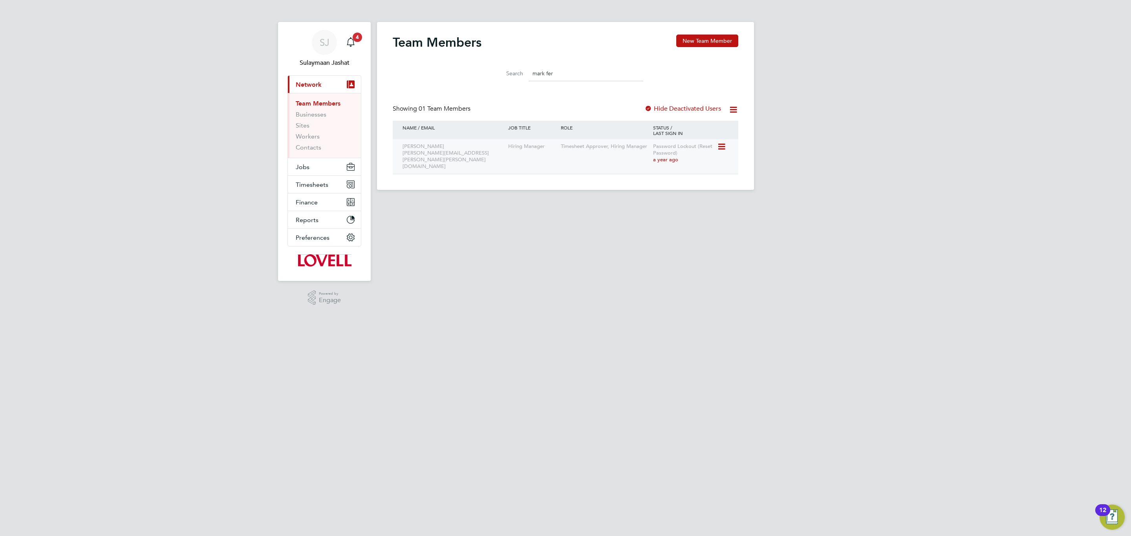
type input "mark fer"
click at [723, 146] on icon at bounding box center [721, 146] width 8 height 9
click at [655, 195] on li "Reset Password" at bounding box center [677, 198] width 95 height 11
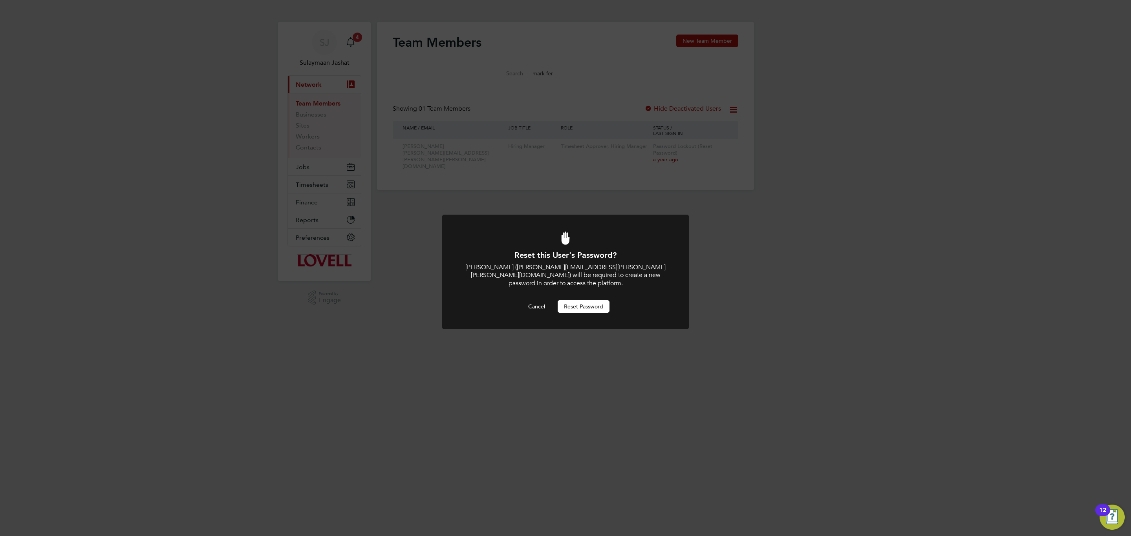
click at [576, 303] on button "Reset Password" at bounding box center [583, 306] width 52 height 13
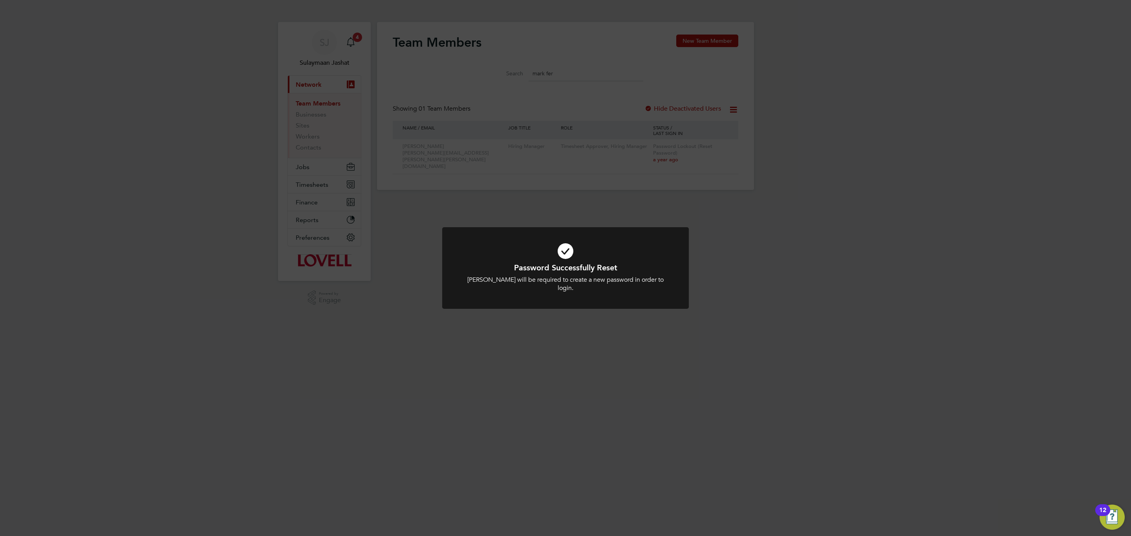
drag, startPoint x: 722, startPoint y: 178, endPoint x: 723, endPoint y: 174, distance: 4.9
click at [722, 178] on div "Password Successfully Reset Mark Fergusson will be required to create a new pas…" at bounding box center [565, 268] width 1131 height 536
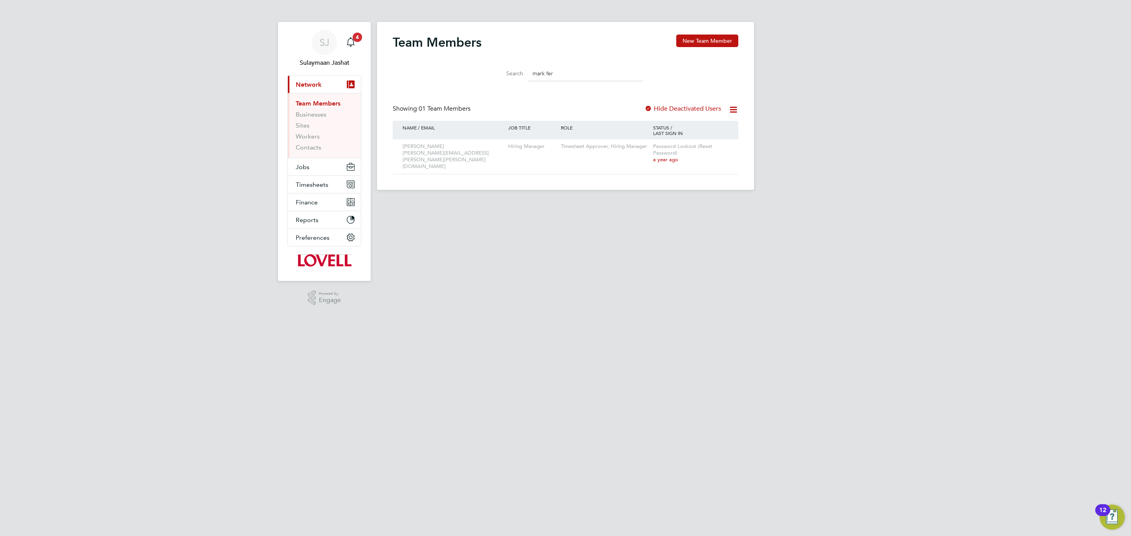
click at [729, 104] on div "Team Members New Team Member Search mark fer Showing 01 Team Members Hide Deact…" at bounding box center [565, 105] width 345 height 140
click at [731, 108] on icon at bounding box center [733, 110] width 10 height 10
click at [743, 159] on div "Team Members New Team Member Search mark fer Showing 01 Team Members Hide Deact…" at bounding box center [565, 106] width 377 height 168
click at [724, 148] on icon at bounding box center [721, 146] width 8 height 9
click at [644, 170] on li "Edit User" at bounding box center [677, 164] width 95 height 11
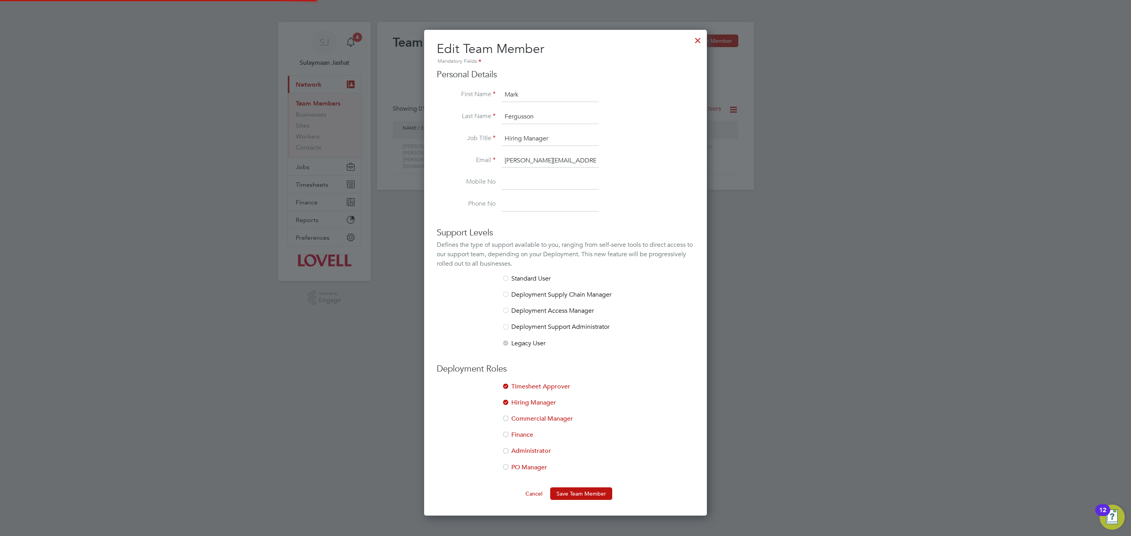
scroll to position [488, 283]
click at [696, 42] on div at bounding box center [697, 38] width 14 height 14
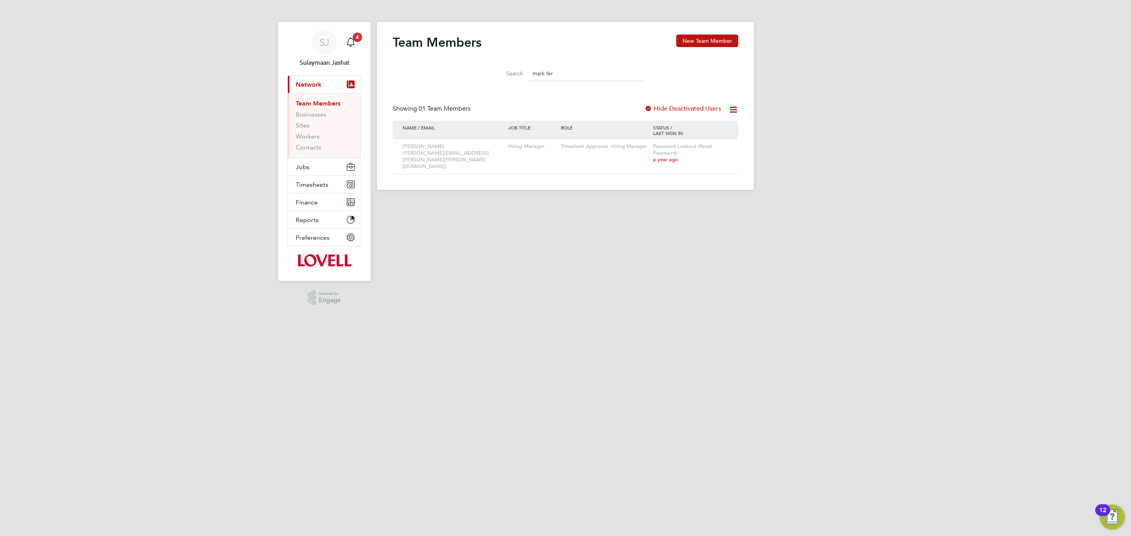
click at [736, 113] on icon at bounding box center [733, 110] width 10 height 10
click at [717, 144] on icon at bounding box center [721, 146] width 8 height 9
click at [669, 176] on li "Invite User" at bounding box center [677, 176] width 95 height 11
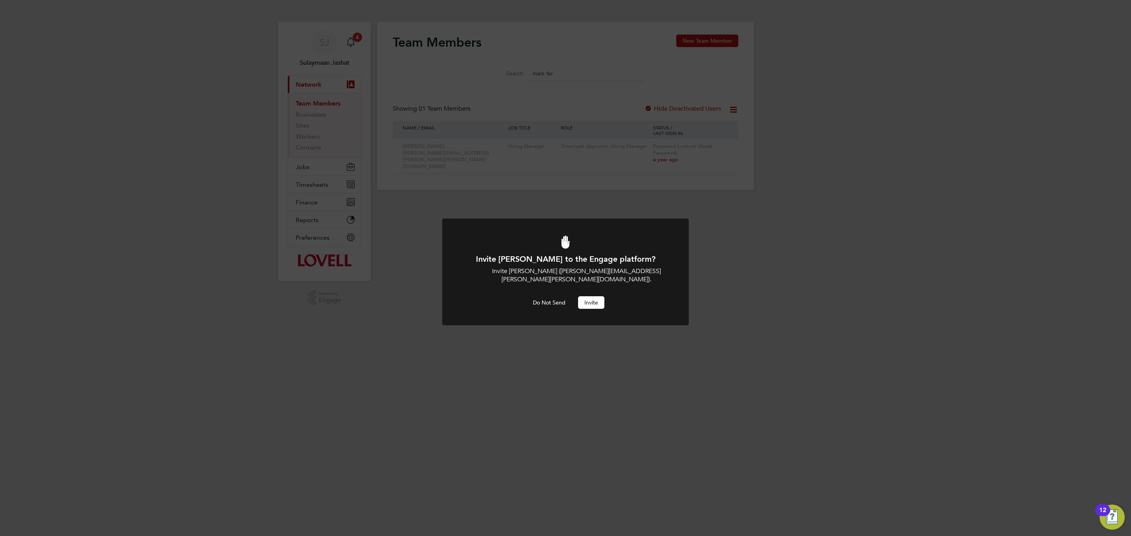
click at [589, 296] on button "Invite" at bounding box center [591, 302] width 26 height 13
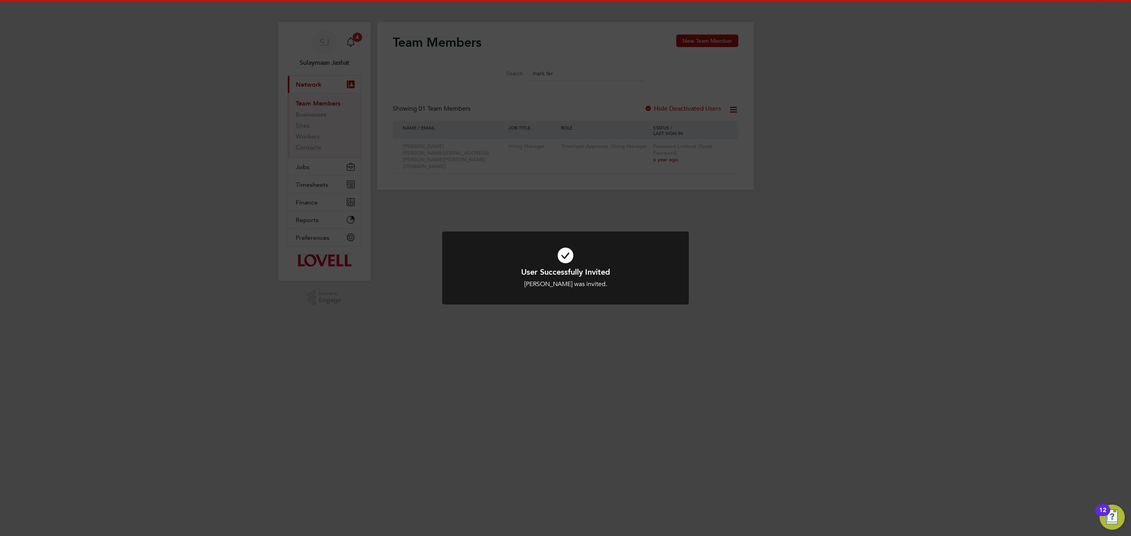
click at [568, 243] on icon at bounding box center [565, 255] width 204 height 31
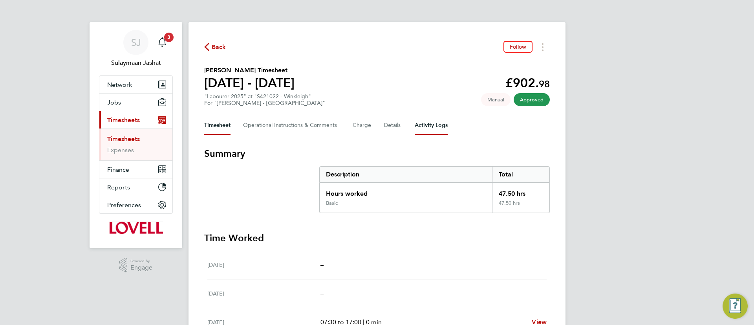
click at [440, 126] on Logs-tab "Activity Logs" at bounding box center [431, 125] width 33 height 19
click at [395, 130] on button "Details" at bounding box center [393, 125] width 18 height 19
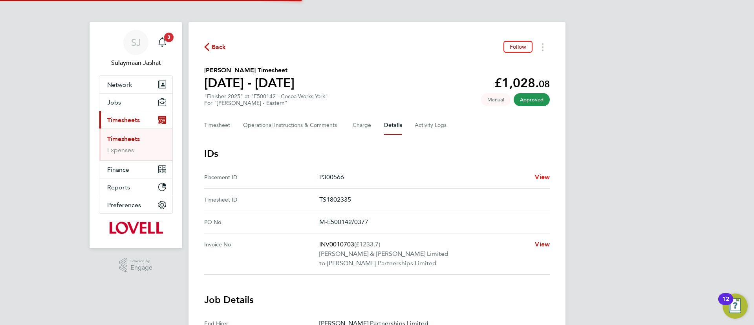
click at [538, 173] on span "View" at bounding box center [542, 176] width 15 height 7
click at [214, 127] on button "Timesheet" at bounding box center [217, 125] width 26 height 19
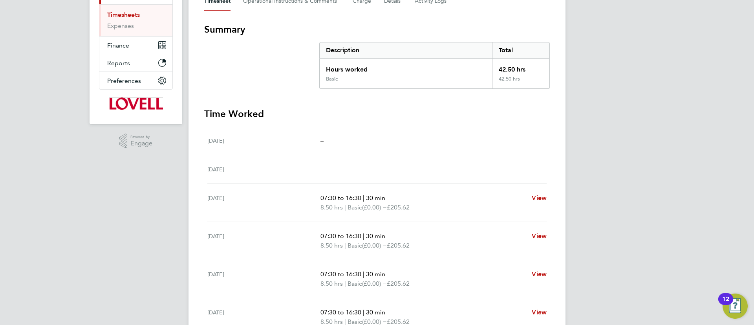
scroll to position [7, 0]
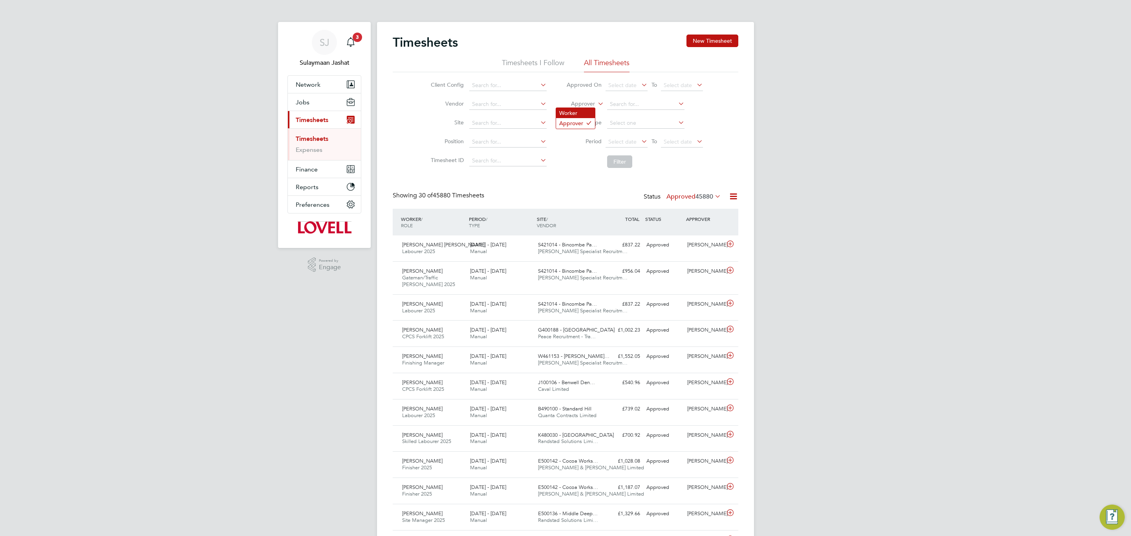
click at [589, 110] on li "Worker" at bounding box center [575, 113] width 39 height 10
click at [639, 105] on input at bounding box center [645, 104] width 77 height 11
click at [643, 118] on li "Ryan Horne" at bounding box center [655, 115] width 99 height 11
type input "Ryan Horne"
click at [623, 164] on button "Filter" at bounding box center [619, 161] width 25 height 13
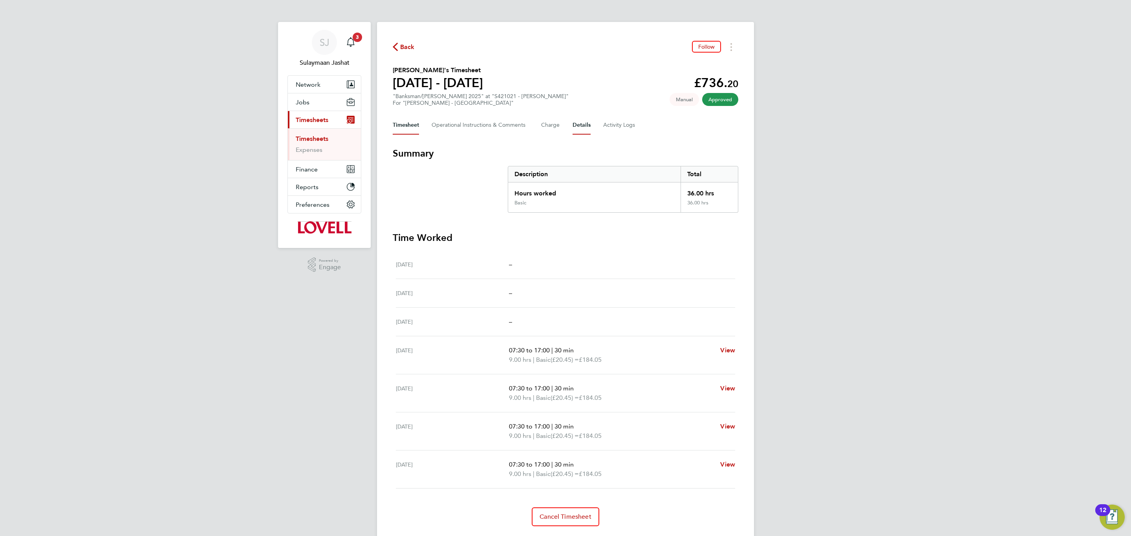
click at [585, 124] on button "Details" at bounding box center [581, 125] width 18 height 19
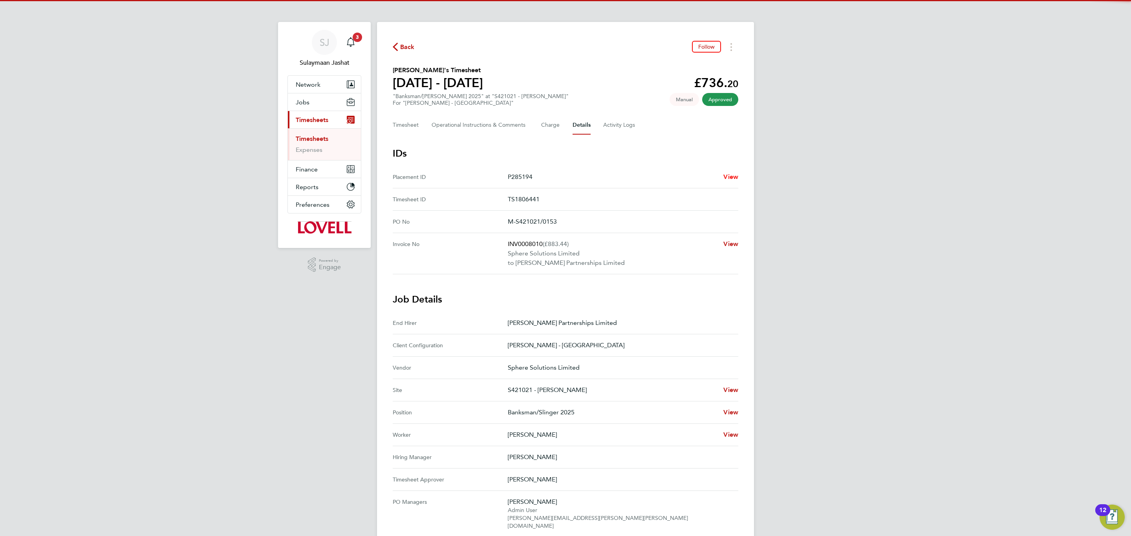
click at [729, 176] on span "View" at bounding box center [730, 176] width 15 height 7
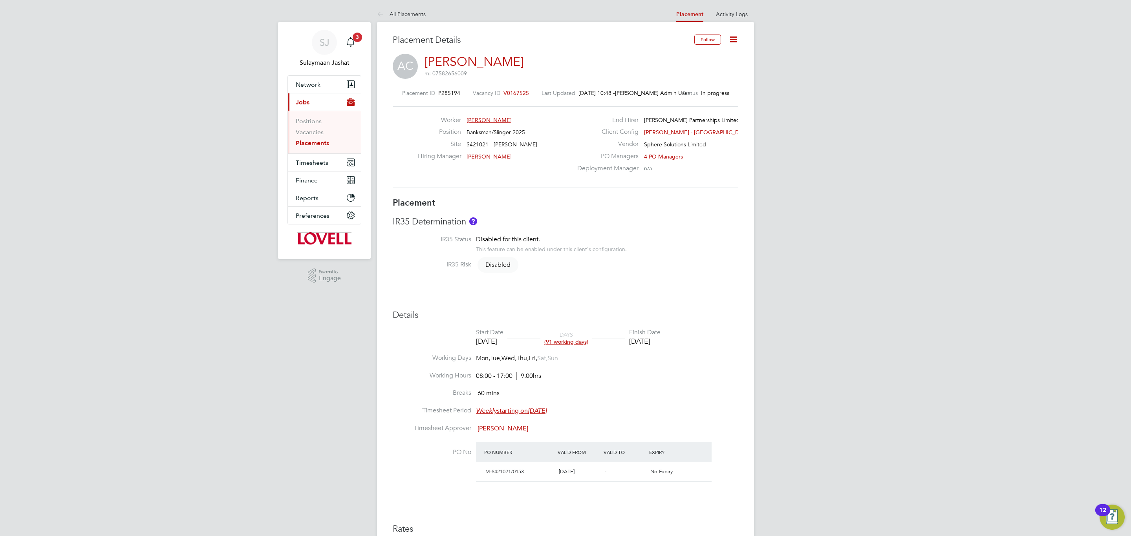
click at [570, 284] on div "Placement IR35 Determination IR35 Status Disabled for this client. This feature…" at bounding box center [565, 410] width 345 height 426
click at [646, 201] on h3 "Placement" at bounding box center [565, 202] width 345 height 11
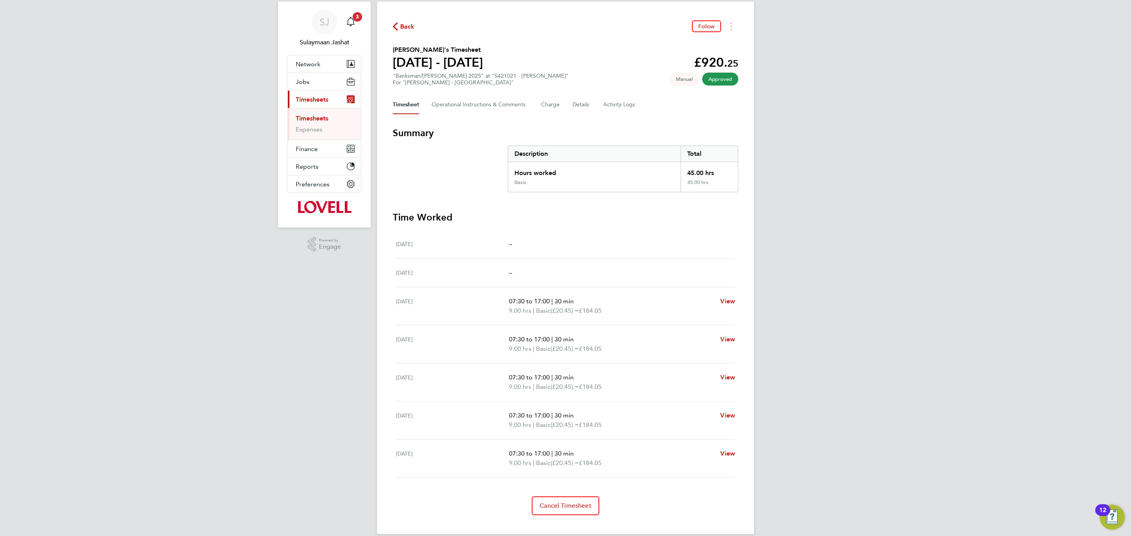
scroll to position [32, 0]
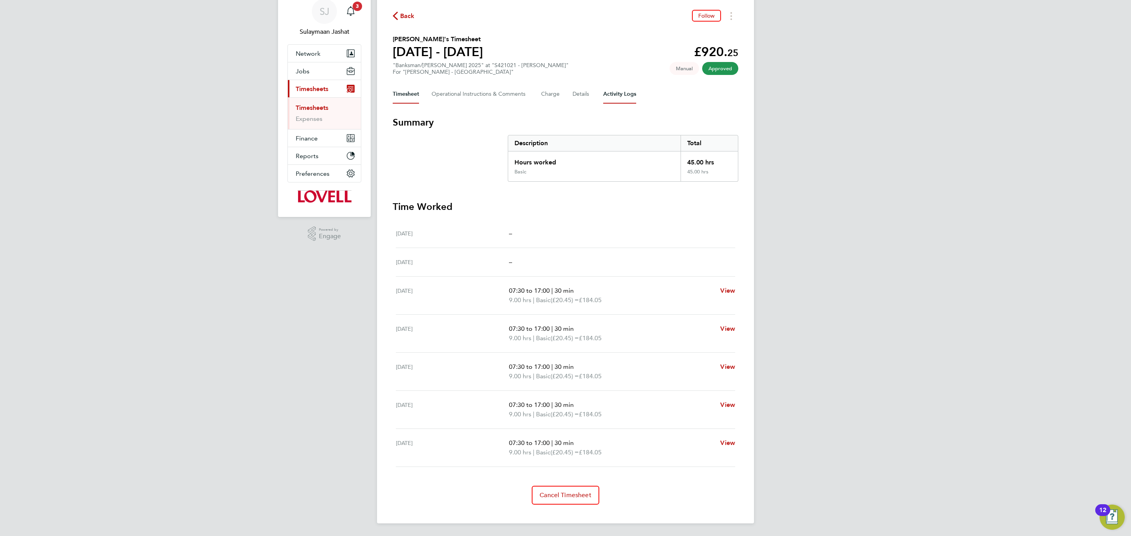
click at [618, 96] on Logs-tab "Activity Logs" at bounding box center [619, 94] width 33 height 19
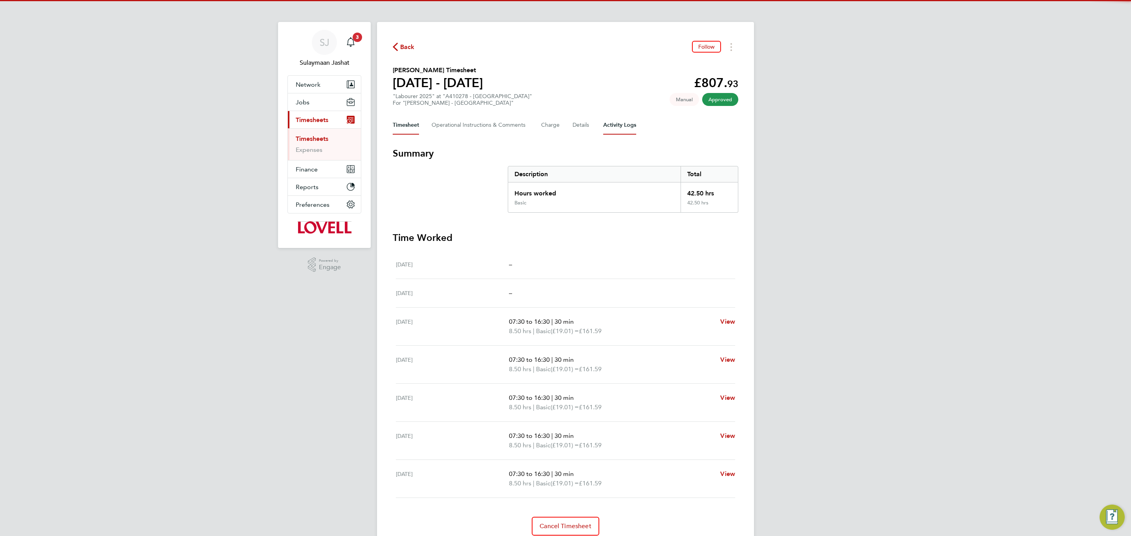
click at [615, 120] on Logs-tab "Activity Logs" at bounding box center [619, 125] width 33 height 19
click at [588, 126] on button "Details" at bounding box center [581, 125] width 18 height 19
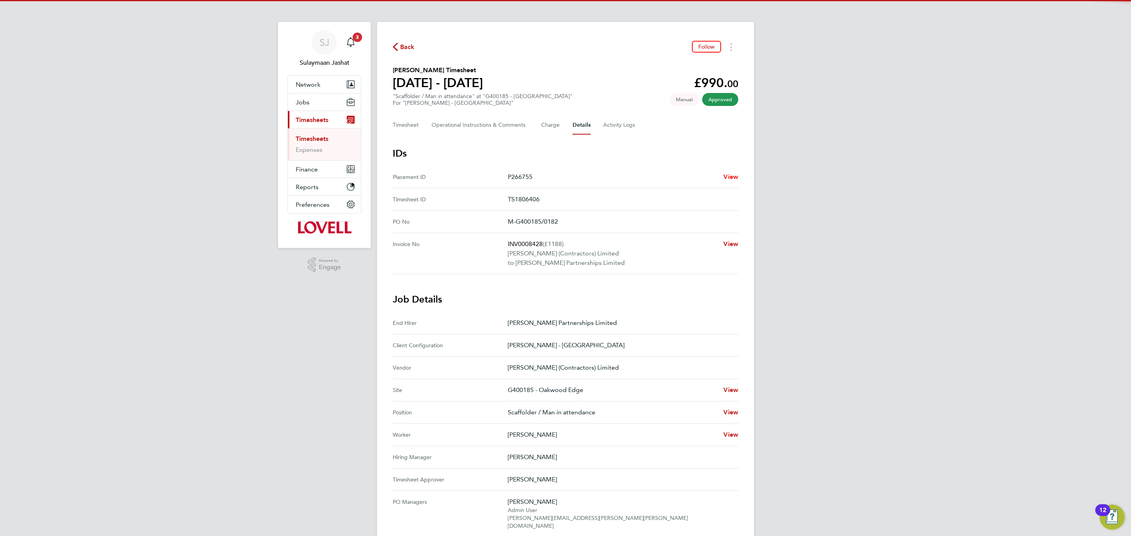
click at [729, 175] on span "View" at bounding box center [730, 176] width 15 height 7
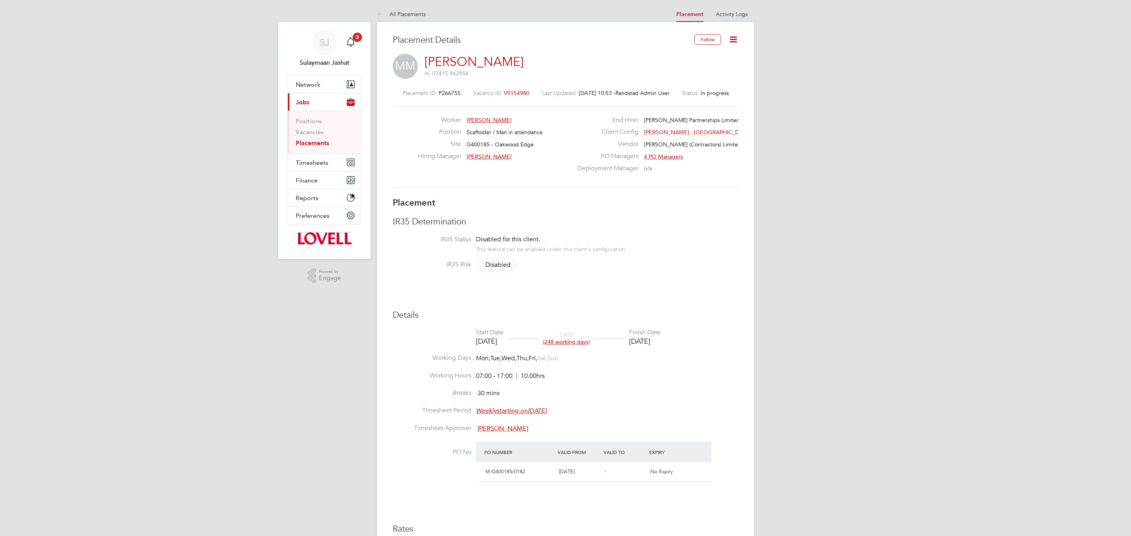
click at [512, 95] on span "V0154980" at bounding box center [517, 93] width 26 height 7
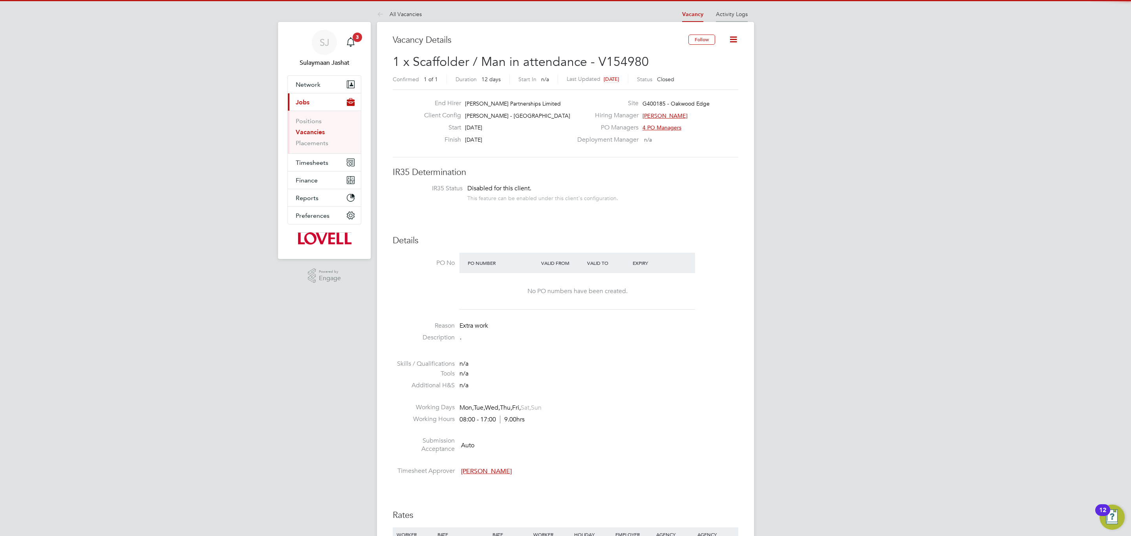
click at [731, 19] on li "Activity Logs" at bounding box center [732, 14] width 32 height 16
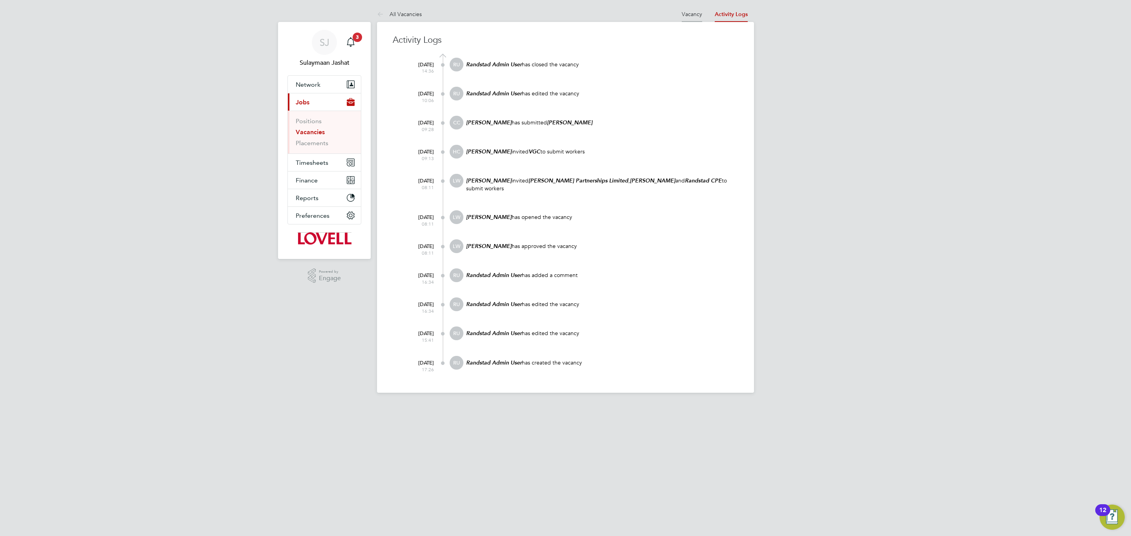
click at [696, 15] on link "Vacancy" at bounding box center [691, 14] width 20 height 7
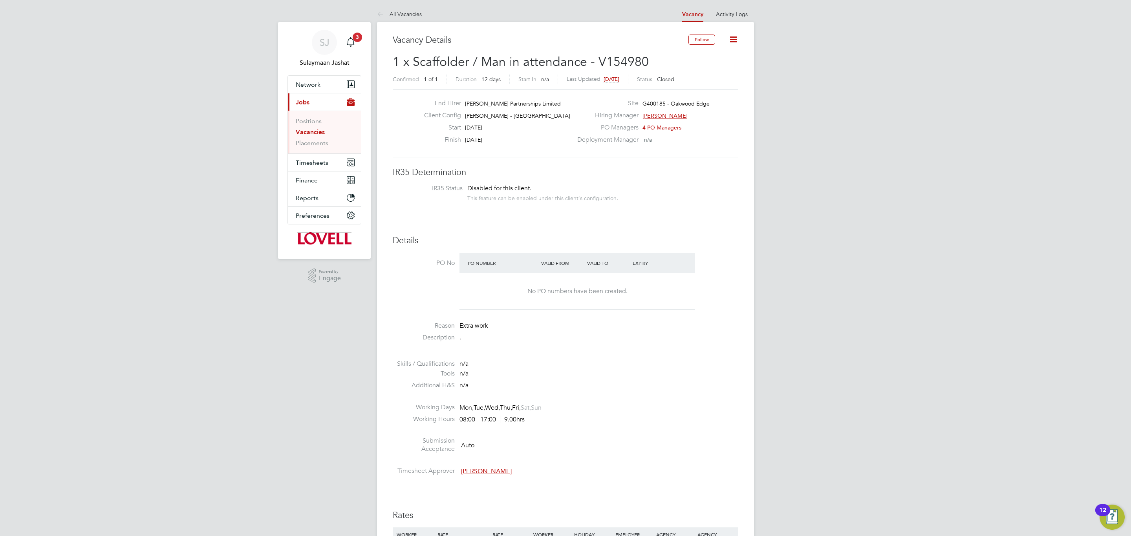
click at [309, 135] on link "Vacancies" at bounding box center [310, 131] width 29 height 7
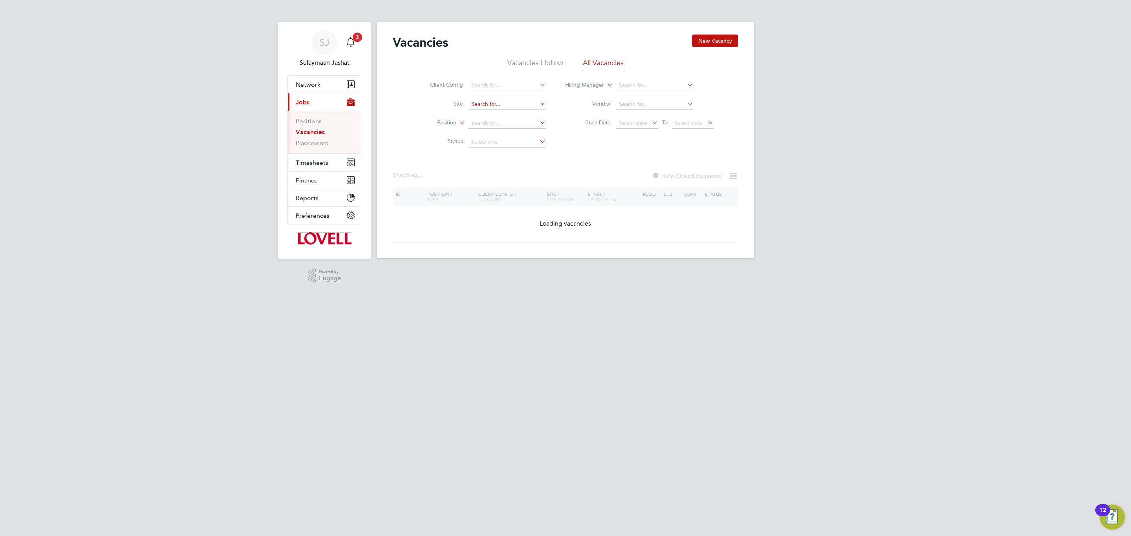
click at [504, 106] on input at bounding box center [506, 104] width 77 height 11
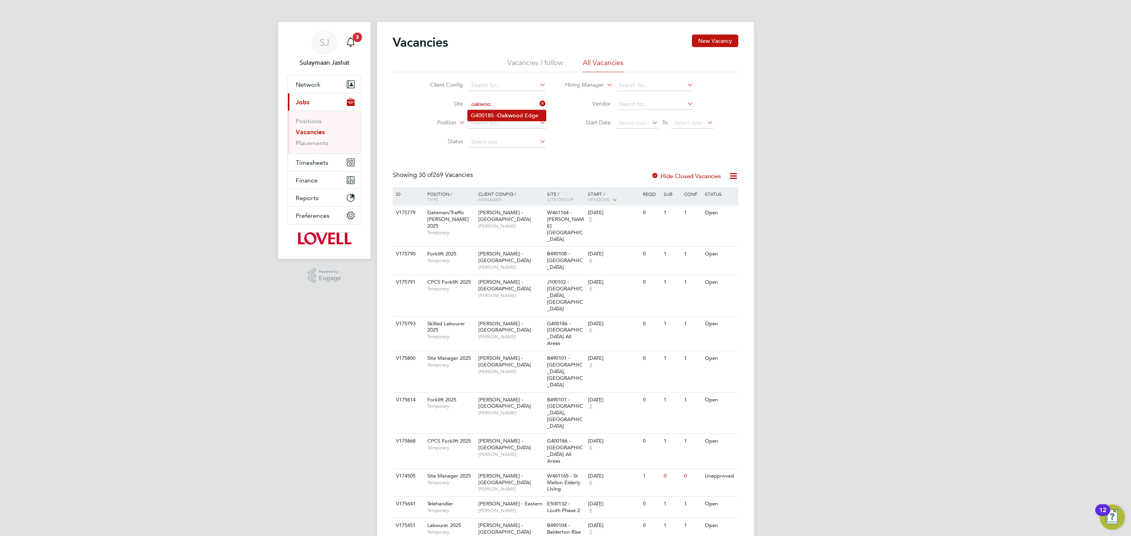
click at [525, 118] on li "G400185 - Oakwoo d Edge" at bounding box center [507, 115] width 78 height 11
type input "G400185 - Oakwood Edge"
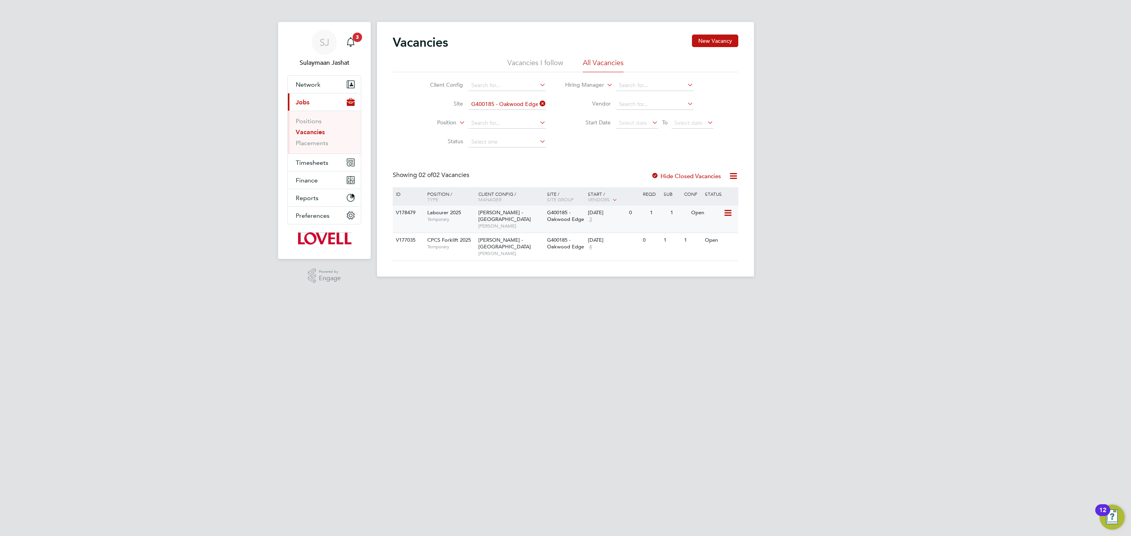
click at [510, 224] on div "Lovell - Scotland David Todd" at bounding box center [510, 219] width 69 height 27
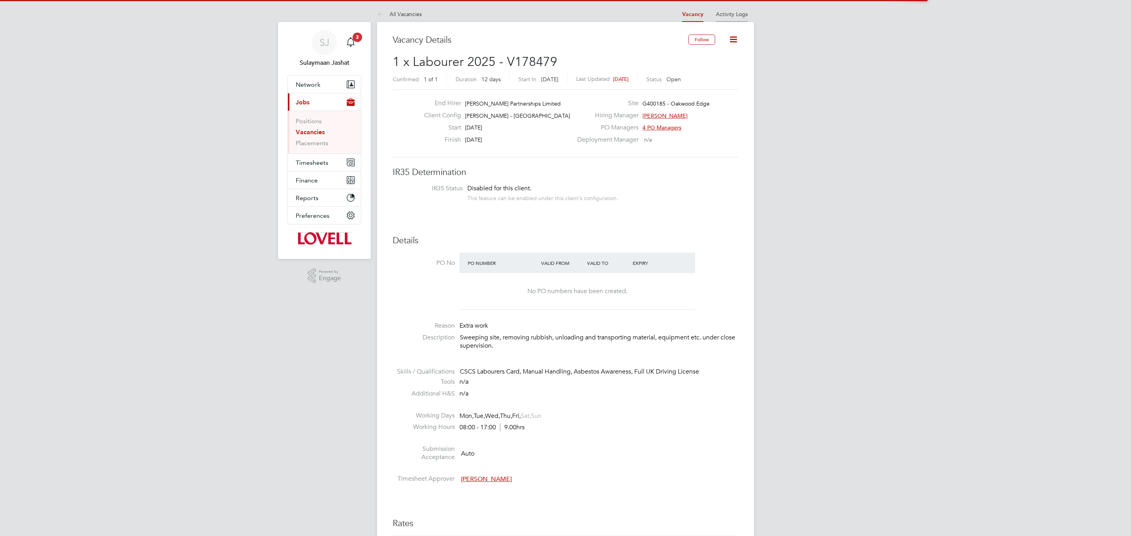
click at [738, 18] on li "Activity Logs" at bounding box center [732, 14] width 32 height 16
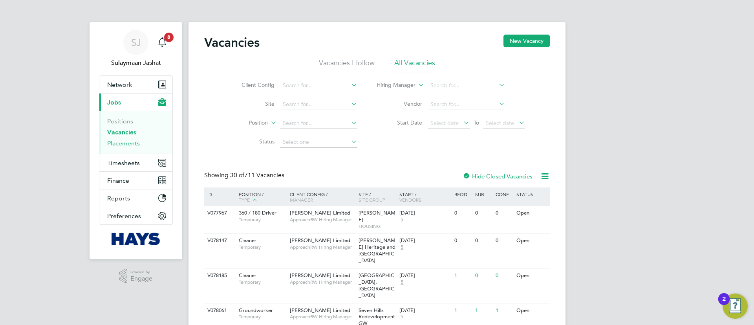
drag, startPoint x: 130, startPoint y: 143, endPoint x: 156, endPoint y: 143, distance: 25.9
click at [130, 143] on link "Placements" at bounding box center [123, 142] width 33 height 7
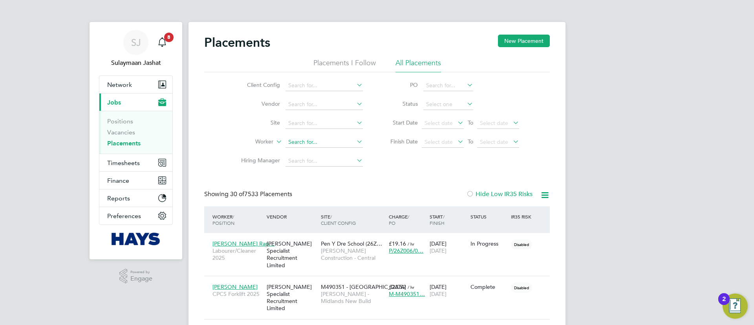
click at [314, 144] on input at bounding box center [323, 142] width 77 height 11
click at [288, 171] on b "Michael" at bounding box center [311, 174] width 46 height 7
type input "[PERSON_NAME]"
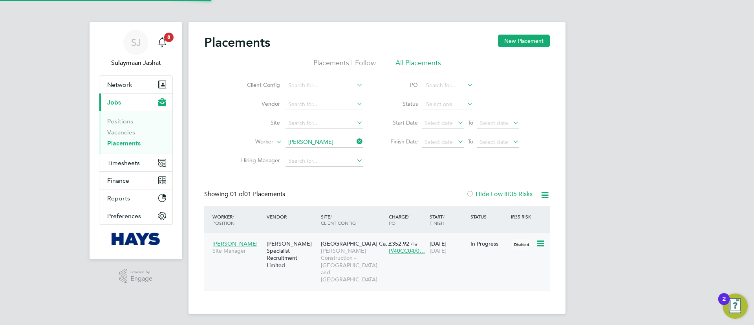
click at [325, 263] on span "Morgan Sindall Construction - Yorkshire and North East" at bounding box center [353, 265] width 64 height 36
click at [320, 142] on input at bounding box center [323, 142] width 77 height 11
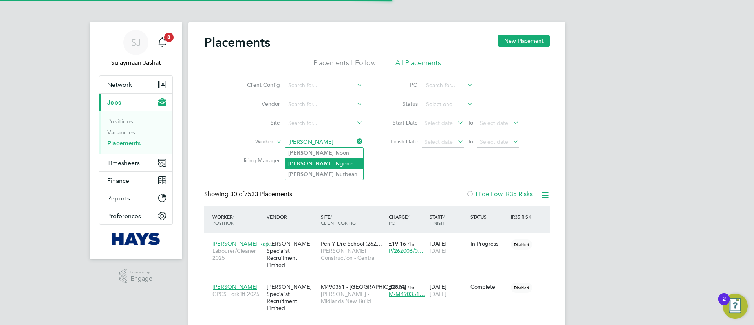
click at [335, 161] on b "N" at bounding box center [337, 163] width 4 height 7
type input "Paul Ngene"
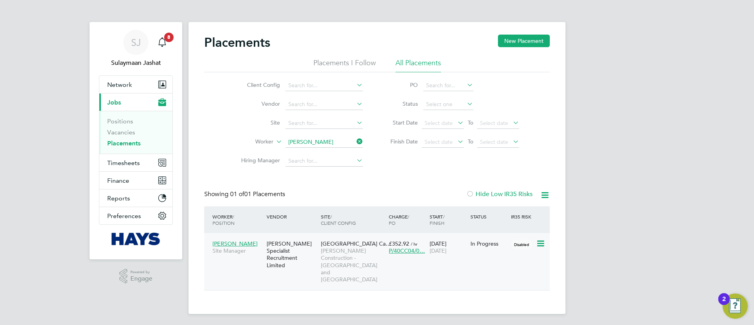
click at [311, 249] on div "[PERSON_NAME] Specialist Recruitment Limited" at bounding box center [292, 254] width 54 height 37
click at [379, 172] on div "Placements New Placement Placements I Follow All Placements Client Config Vendo…" at bounding box center [376, 163] width 345 height 256
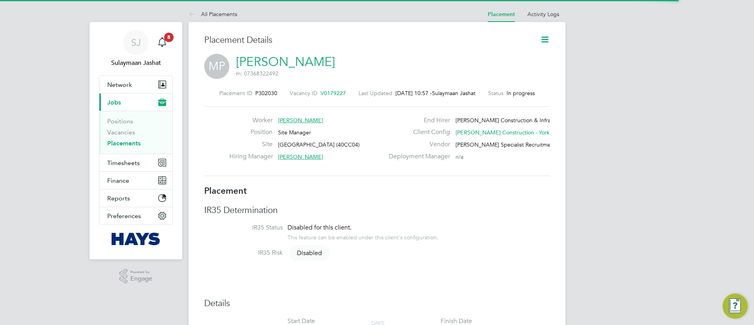
click at [268, 73] on span "m: 07368322492" at bounding box center [257, 73] width 42 height 7
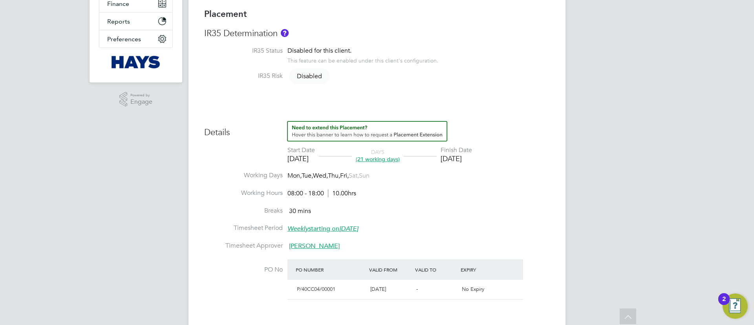
scroll to position [22, 0]
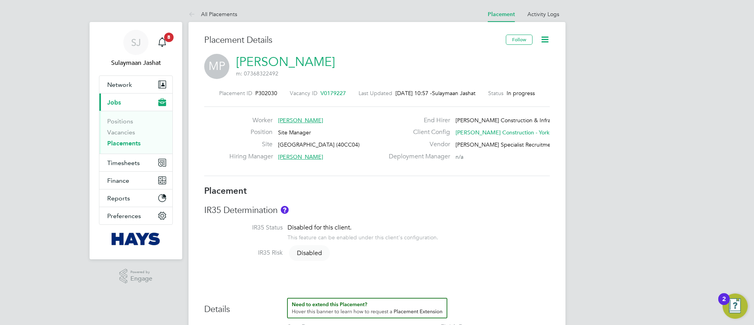
click at [256, 57] on link "[PERSON_NAME]" at bounding box center [285, 61] width 99 height 15
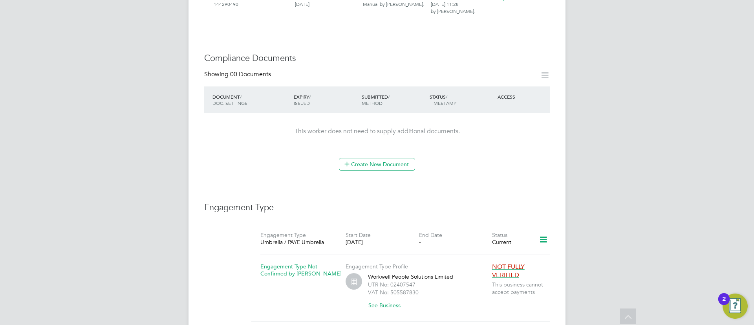
scroll to position [412, 0]
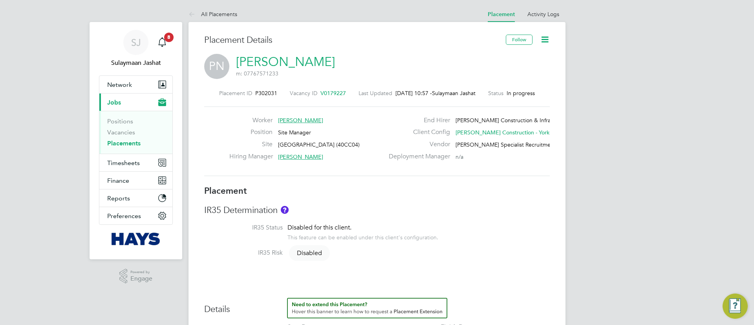
click at [322, 95] on span "V0179227" at bounding box center [333, 93] width 26 height 7
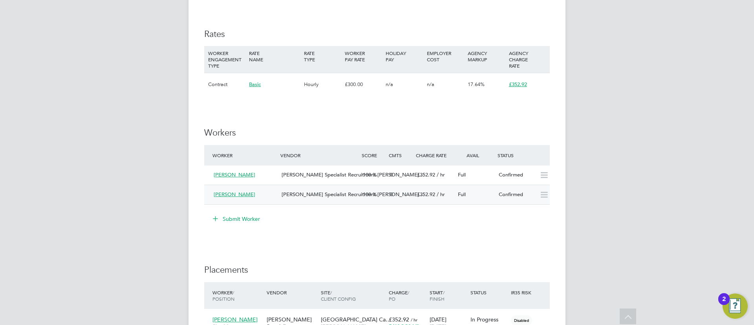
click at [230, 193] on span "[PERSON_NAME]" at bounding box center [235, 194] width 42 height 7
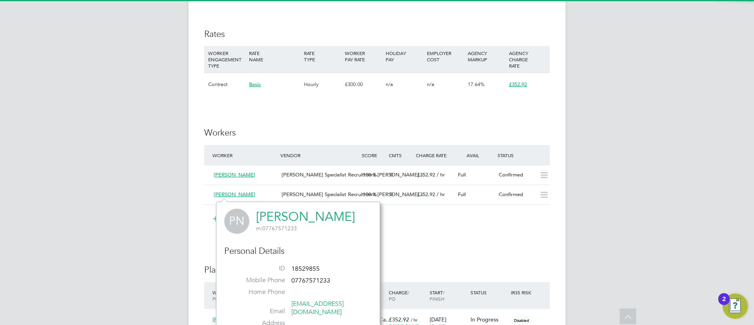
click at [270, 219] on link "[PERSON_NAME]" at bounding box center [305, 216] width 99 height 15
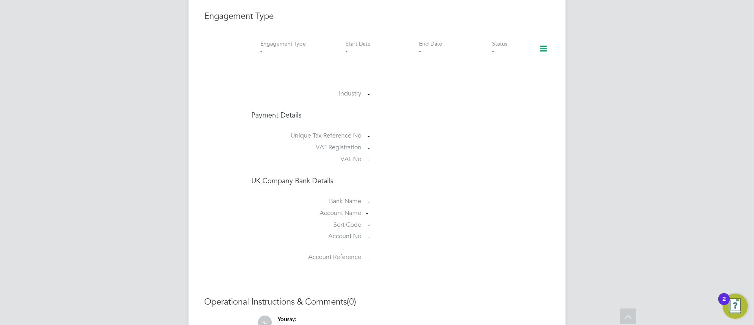
scroll to position [629, 0]
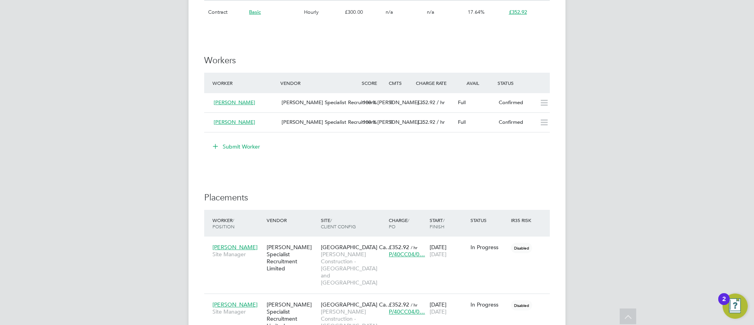
scroll to position [543, 0]
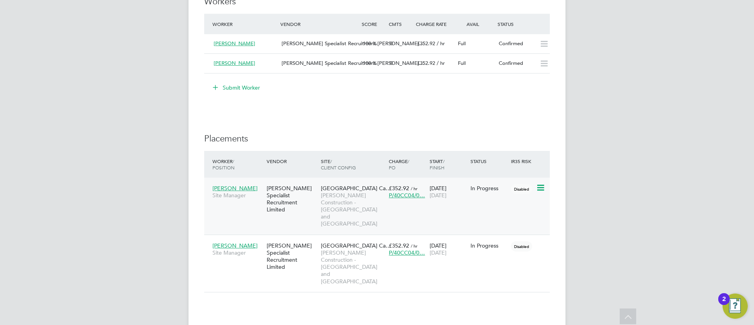
click at [355, 202] on span "Morgan Sindall Construction - Yorkshire and North East" at bounding box center [353, 210] width 64 height 36
click at [325, 249] on span "[PERSON_NAME] Construction - [GEOGRAPHIC_DATA] and [GEOGRAPHIC_DATA]" at bounding box center [353, 267] width 64 height 36
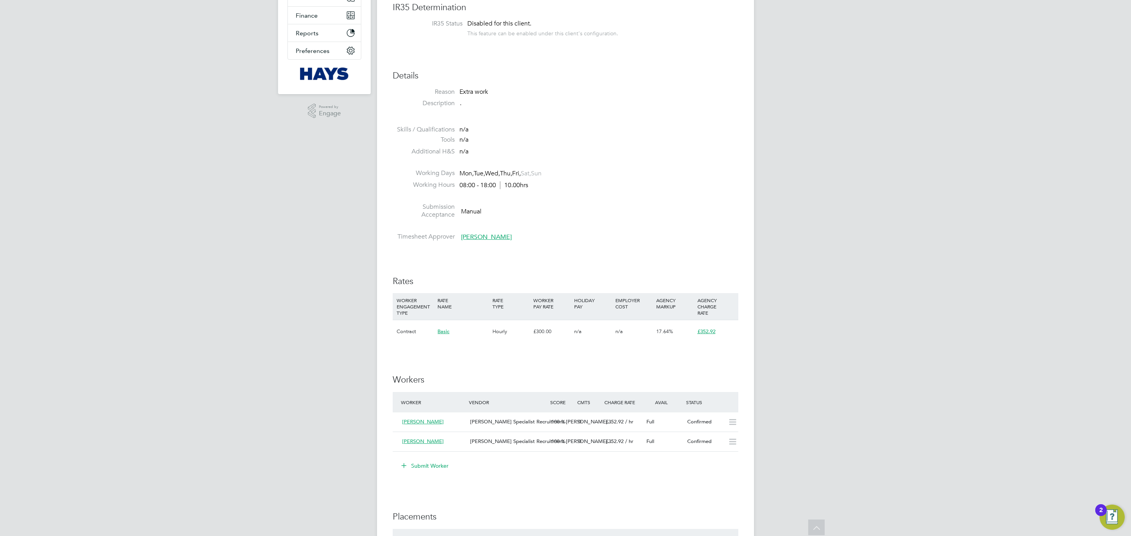
scroll to position [82, 0]
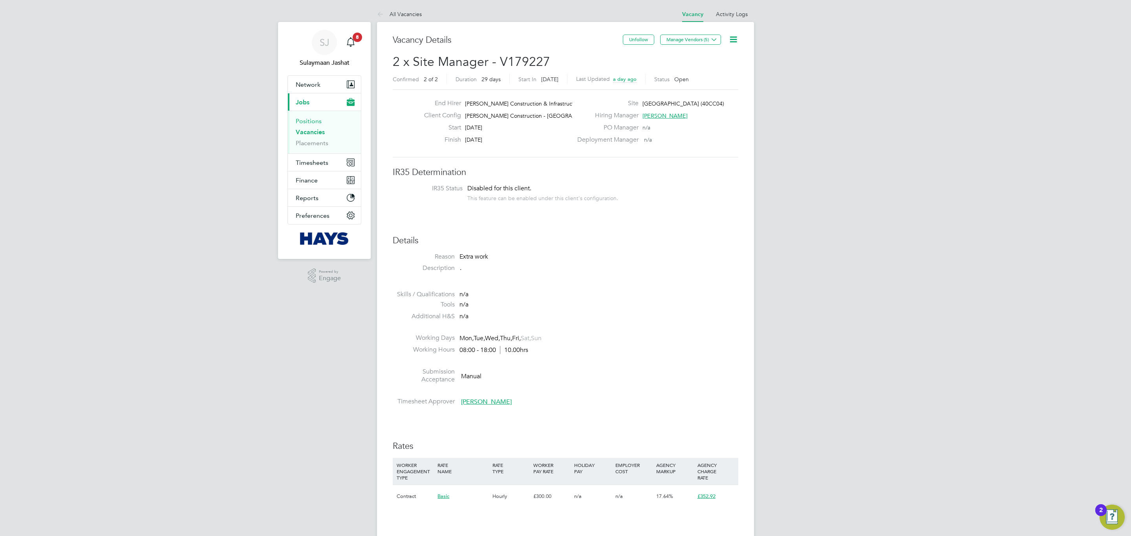
click at [303, 118] on link "Positions" at bounding box center [309, 120] width 26 height 7
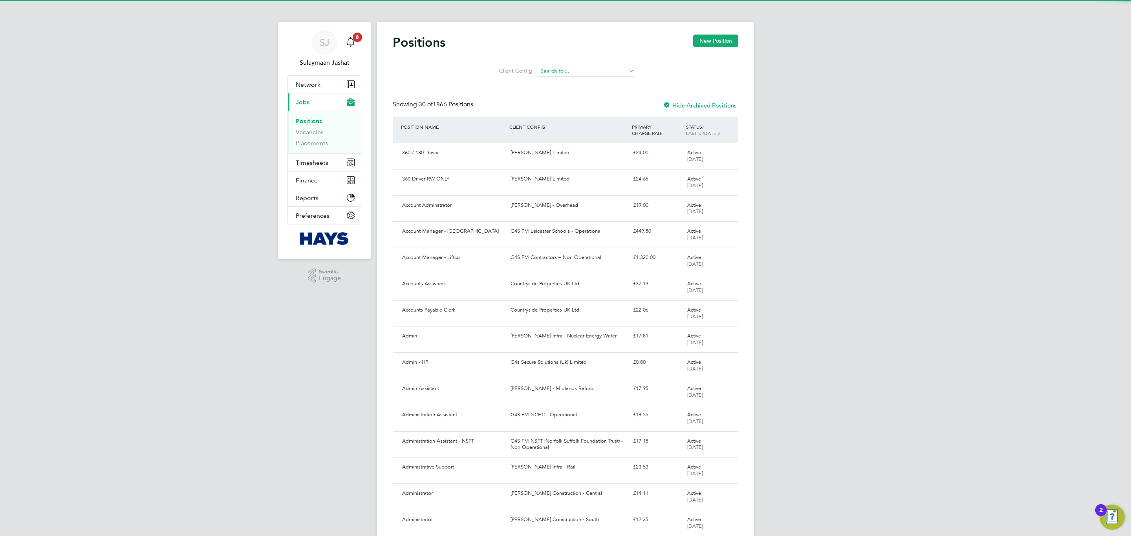
click at [562, 68] on input at bounding box center [585, 71] width 97 height 11
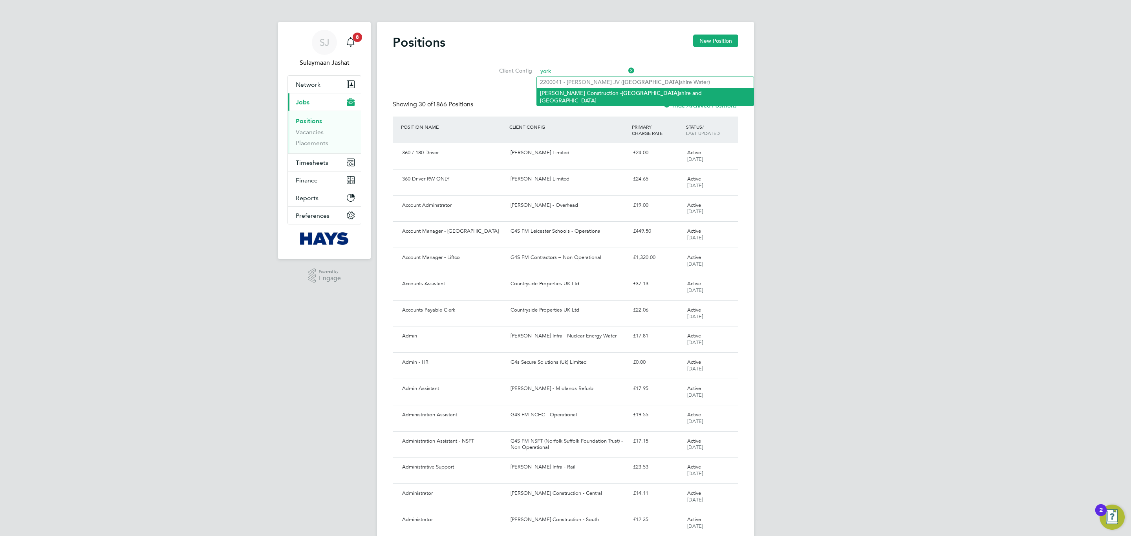
click at [586, 91] on li "Morgan Sindall Construction - York shire and North East" at bounding box center [645, 97] width 217 height 18
type input "[PERSON_NAME] Construction - [GEOGRAPHIC_DATA] and [GEOGRAPHIC_DATA]"
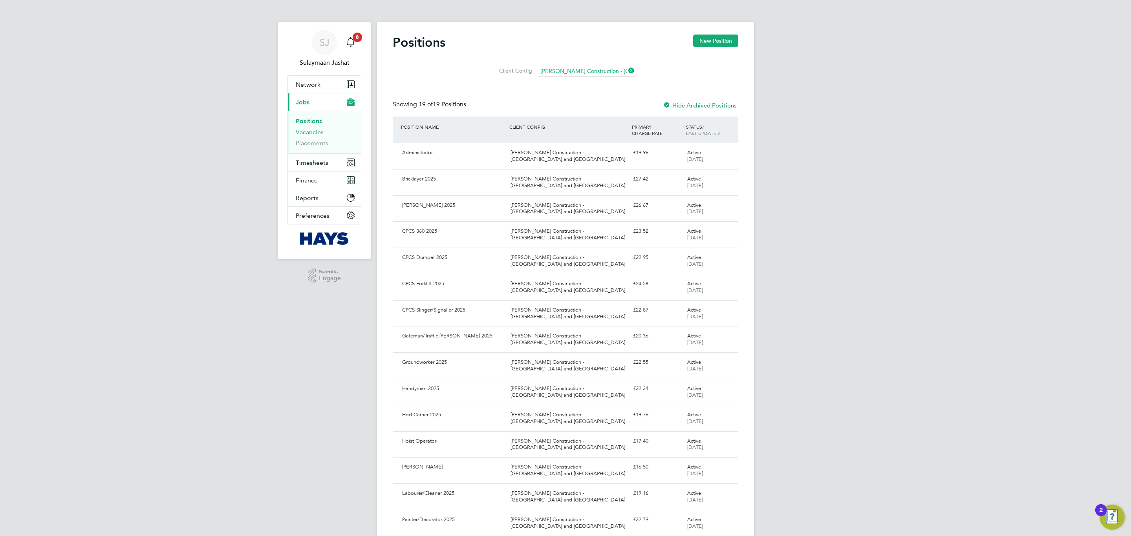
click at [307, 131] on link "Vacancies" at bounding box center [310, 131] width 28 height 7
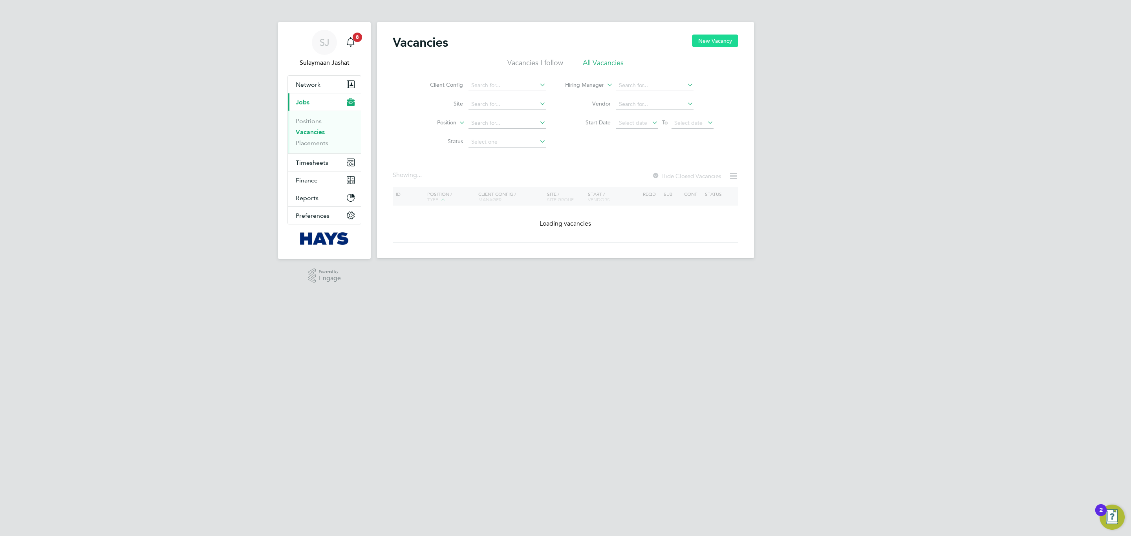
click at [693, 42] on button "New Vacancy" at bounding box center [715, 41] width 46 height 13
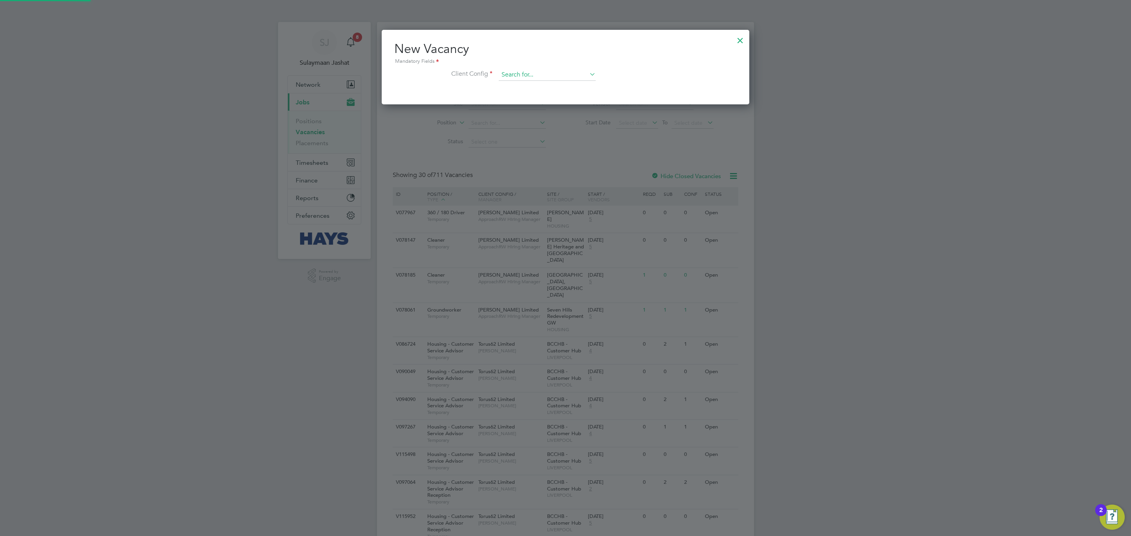
click at [564, 78] on input at bounding box center [547, 75] width 97 height 12
click at [560, 88] on li "Morgan Sindall Construction - York shire and North East" at bounding box center [611, 86] width 226 height 11
type input "[PERSON_NAME] Construction - [GEOGRAPHIC_DATA] and [GEOGRAPHIC_DATA]"
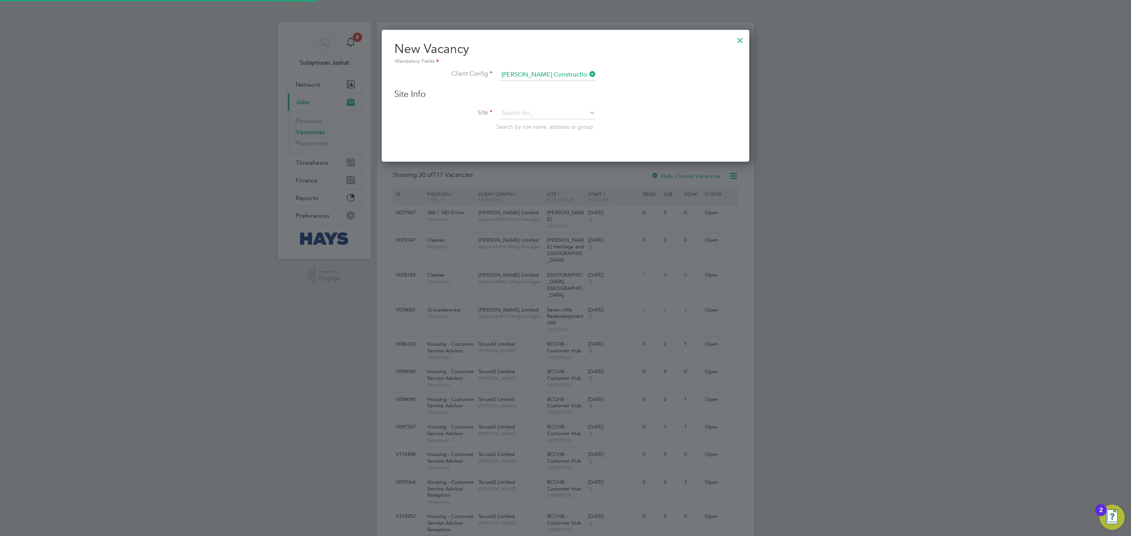
click at [536, 103] on div "Site Info Site Search by site name, address or group" at bounding box center [565, 118] width 342 height 58
click at [535, 108] on input at bounding box center [547, 114] width 97 height 12
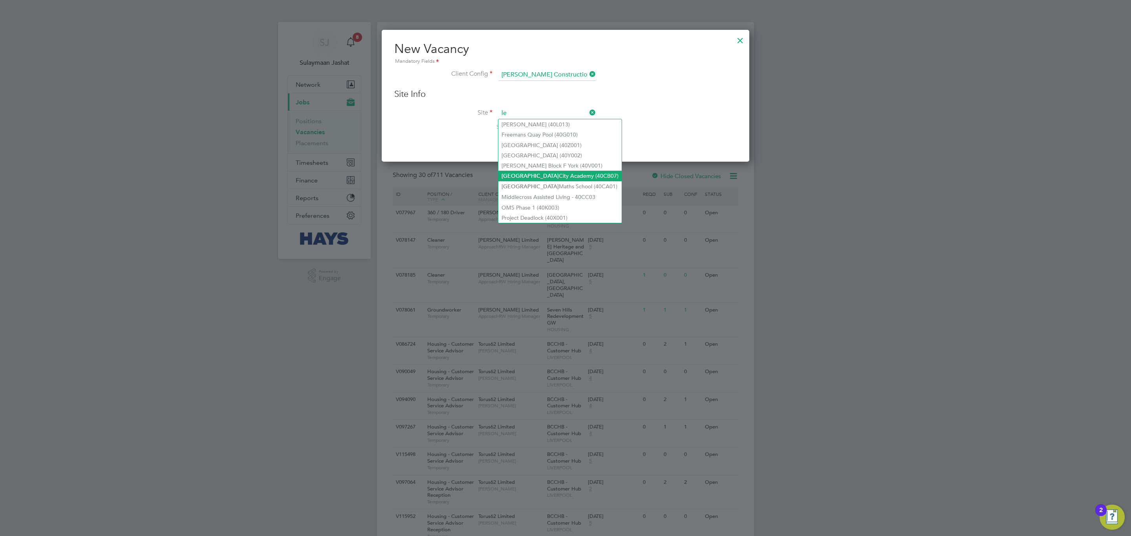
type input "l"
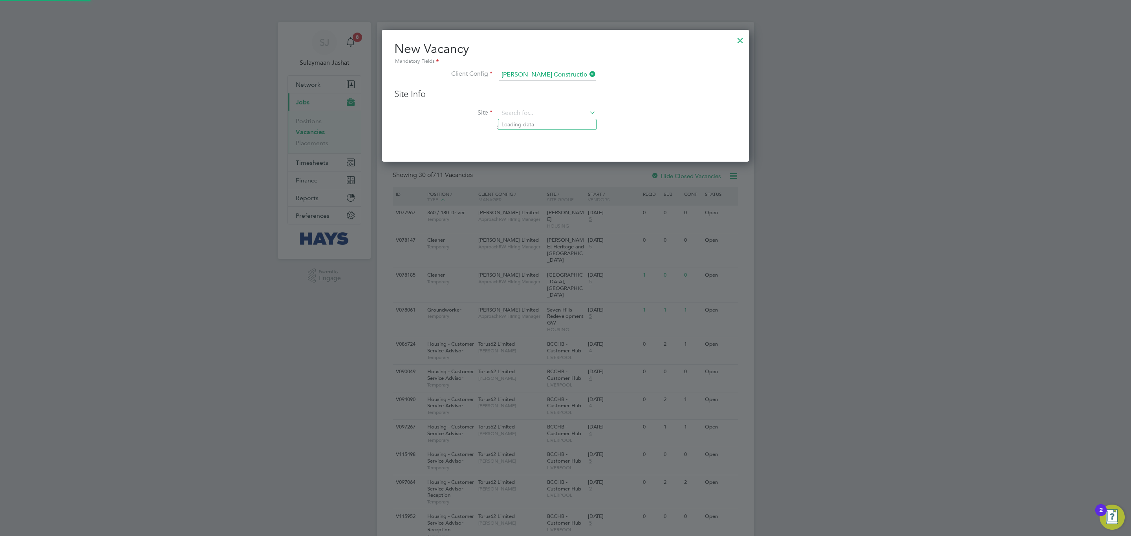
type input "i"
click at [543, 135] on li "Univer sity Of Leeds Campus (40CC04)" at bounding box center [559, 135] width 122 height 11
type input "[GEOGRAPHIC_DATA] (40CC04)"
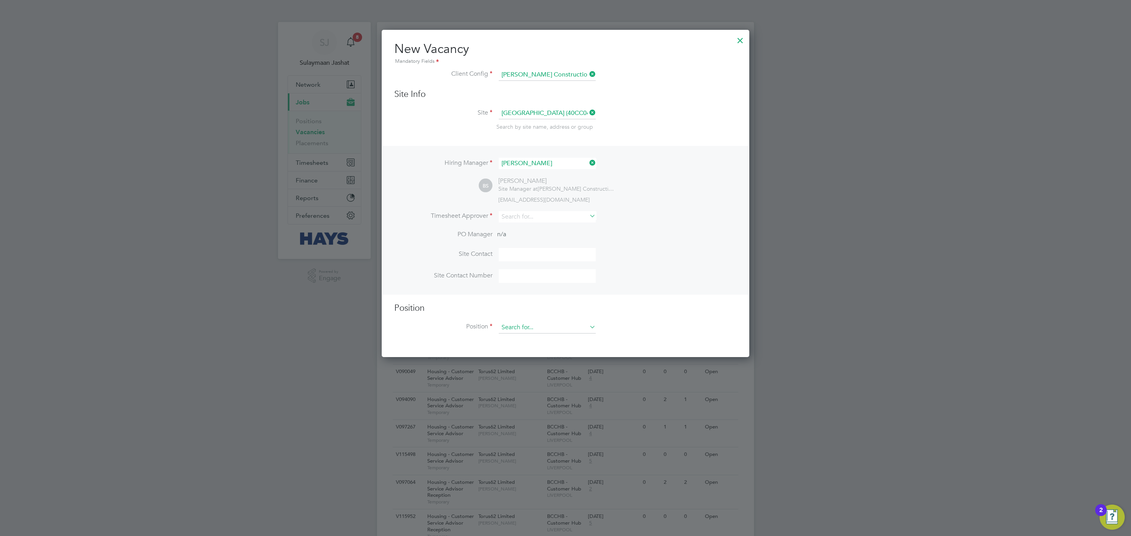
click at [524, 324] on input at bounding box center [547, 328] width 97 height 12
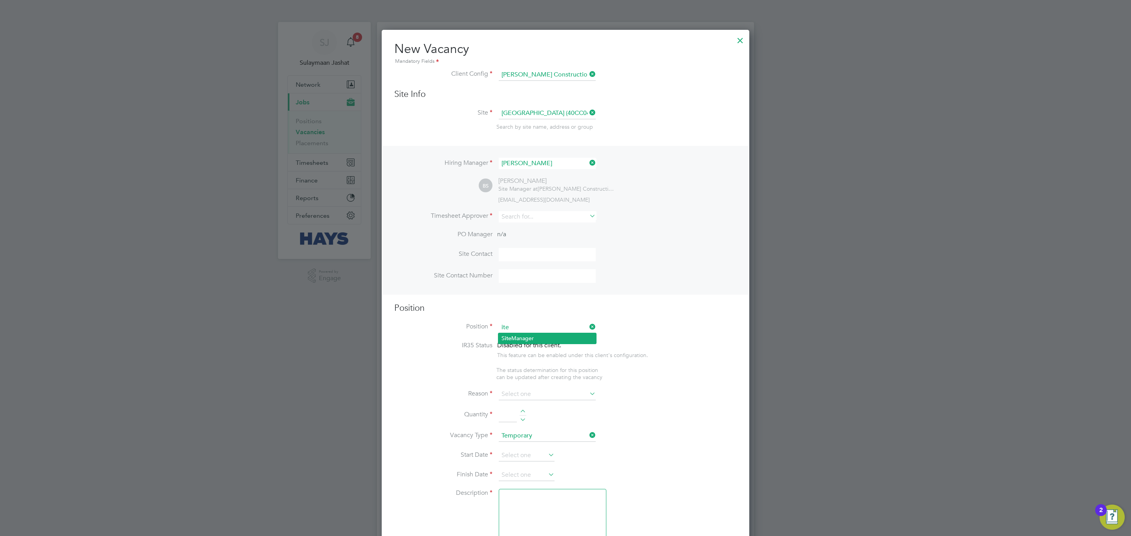
click at [521, 324] on li "S ite Manager" at bounding box center [547, 338] width 98 height 11
type input "Site Manager"
type textarea "."
click at [740, 37] on div at bounding box center [740, 38] width 14 height 14
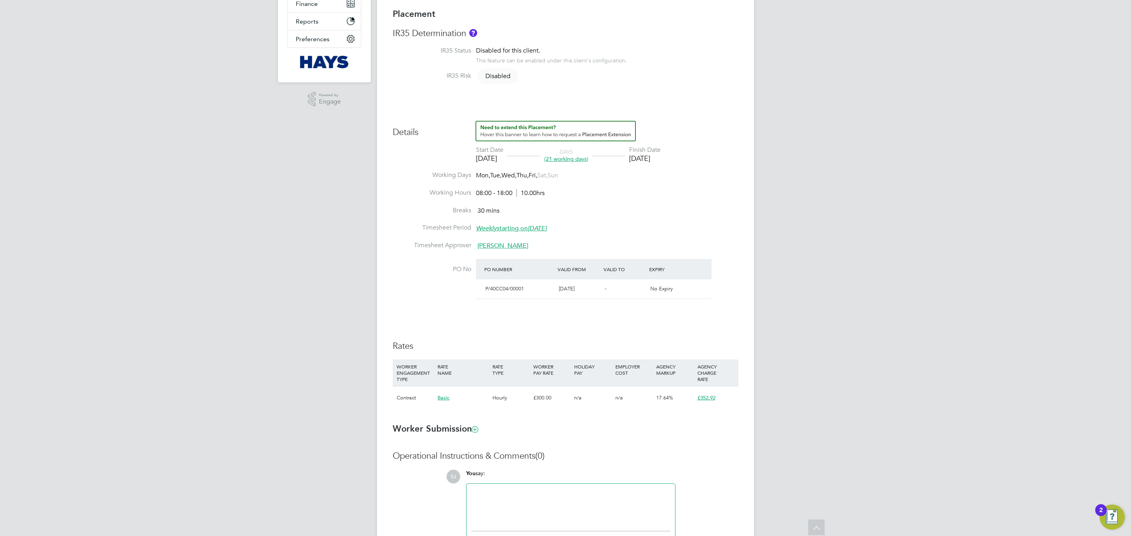
click at [643, 324] on div "Rates WORKER ENGAGEMENT TYPE RATE NAME RATE TYPE WORKER PAY RATE HOLIDAY PAY EM…" at bounding box center [565, 379] width 345 height 77
click at [627, 324] on div "Details Start Date [DATE] DAYS (21 working days) Finish Date [DATE] Working Day…" at bounding box center [565, 269] width 345 height 296
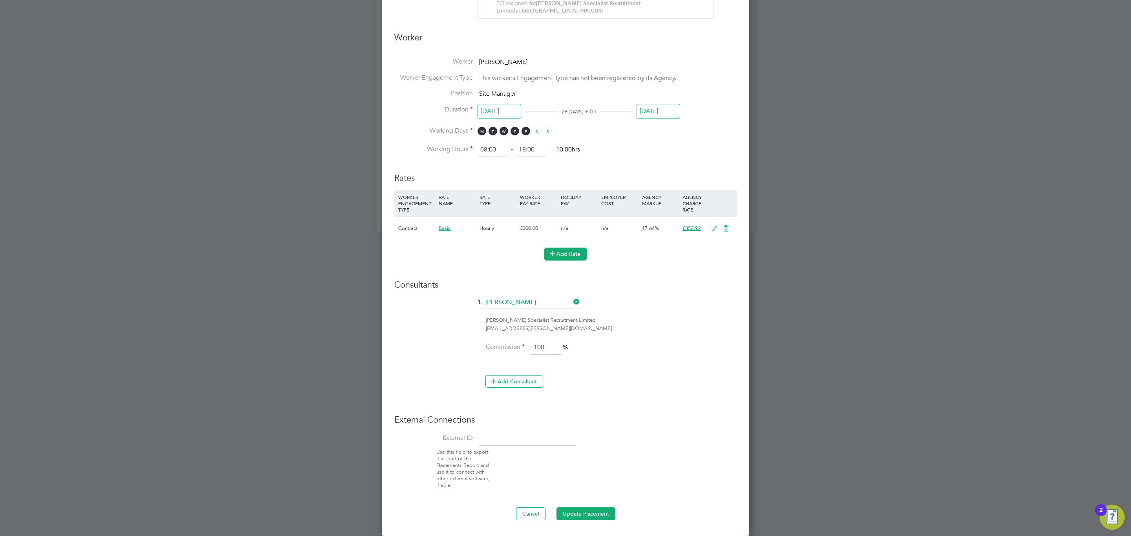
click at [557, 255] on button "Add Rate" at bounding box center [565, 254] width 42 height 13
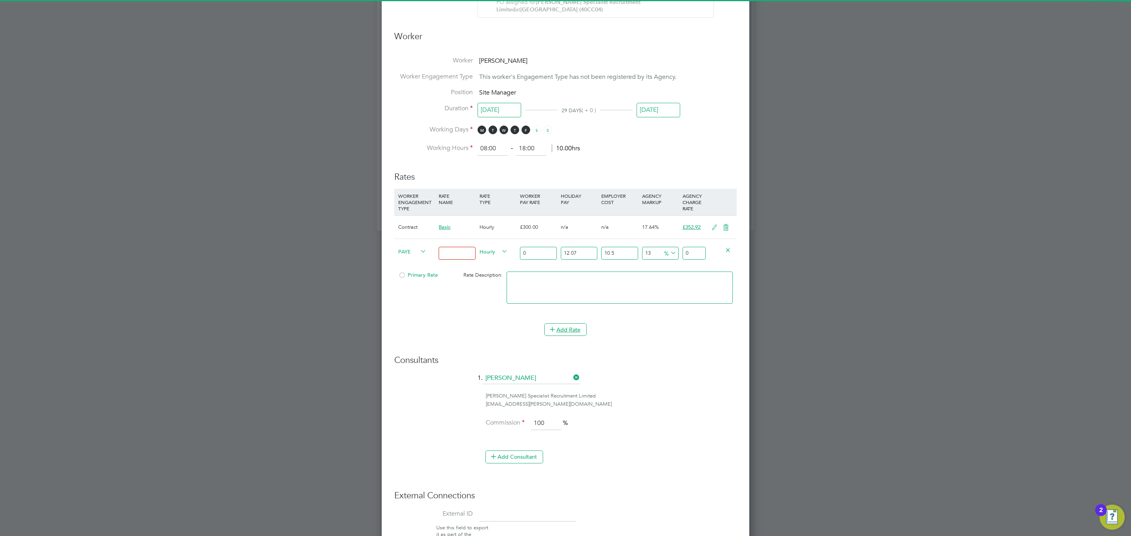
click at [462, 251] on input at bounding box center [456, 253] width 37 height 13
type input "Basic"
click at [430, 272] on div "Primary Rate" at bounding box center [423, 275] width 54 height 15
drag, startPoint x: 427, startPoint y: 276, endPoint x: 458, endPoint y: 267, distance: 32.1
click at [427, 275] on span "Primary Rate" at bounding box center [418, 275] width 40 height 7
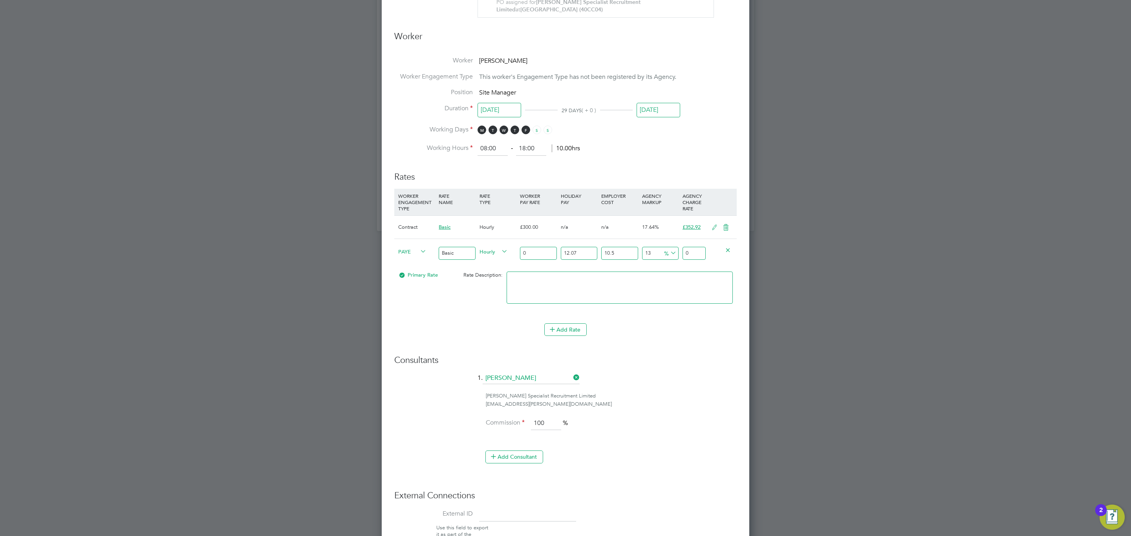
click at [500, 252] on icon at bounding box center [500, 251] width 0 height 11
click at [499, 251] on span "Hourly" at bounding box center [493, 251] width 28 height 9
click at [489, 267] on li "DAILY" at bounding box center [493, 271] width 34 height 10
click at [542, 248] on input "0" at bounding box center [538, 253] width 37 height 13
type input "3"
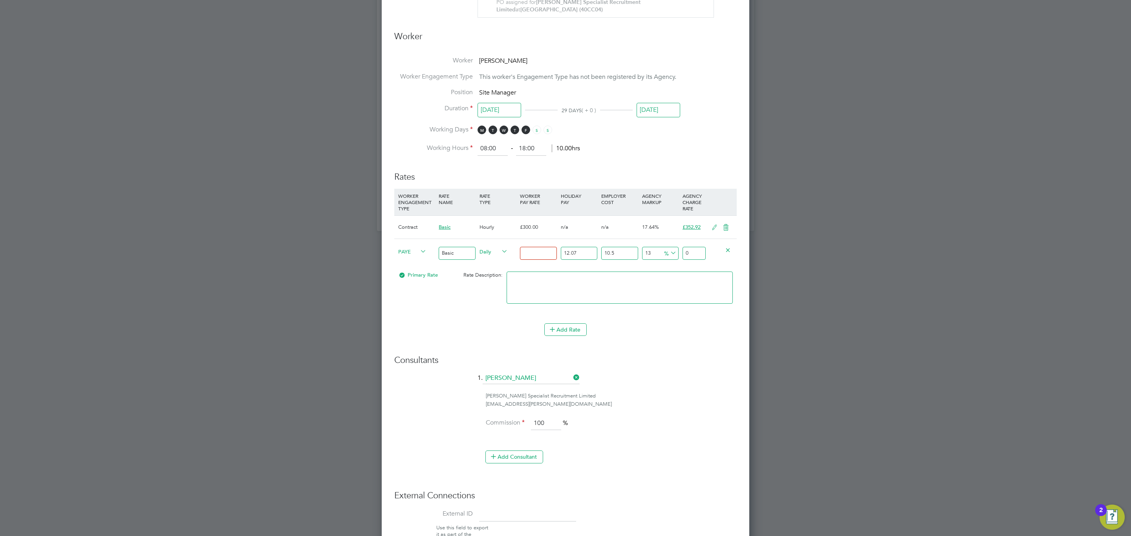
type input "4.198086165"
type input "30"
type input "41.98086165"
type input "300"
type input "419.8086165"
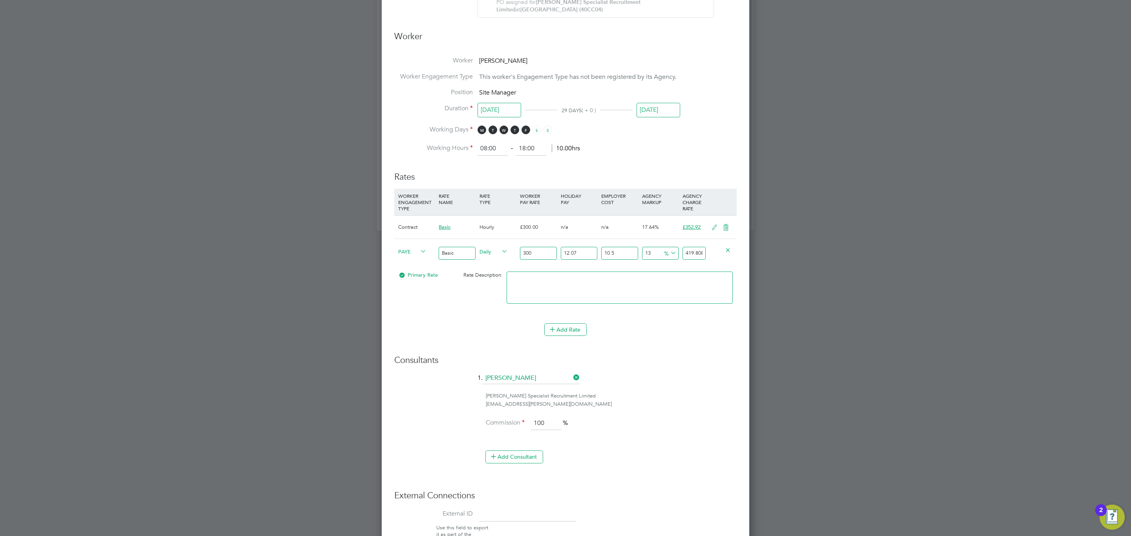
type input "300"
click at [696, 250] on input "419.8086165" at bounding box center [693, 253] width 23 height 13
type input "-99.1924891803644"
type input "3"
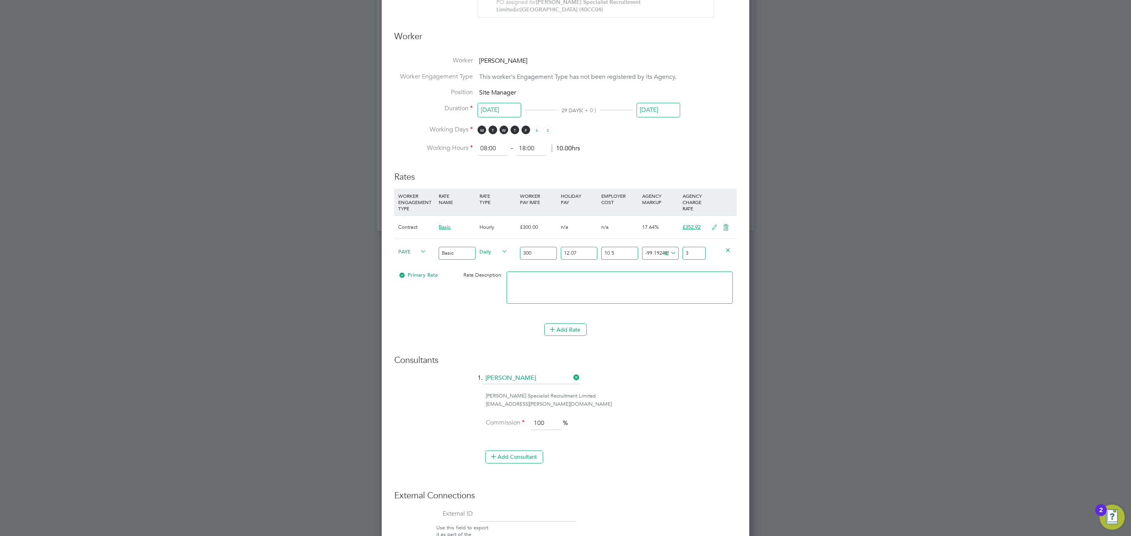
type input "-90.57904043758472"
type input "35"
type input "-5.252063829423568"
type input "352"
type input "-5.009810583532889"
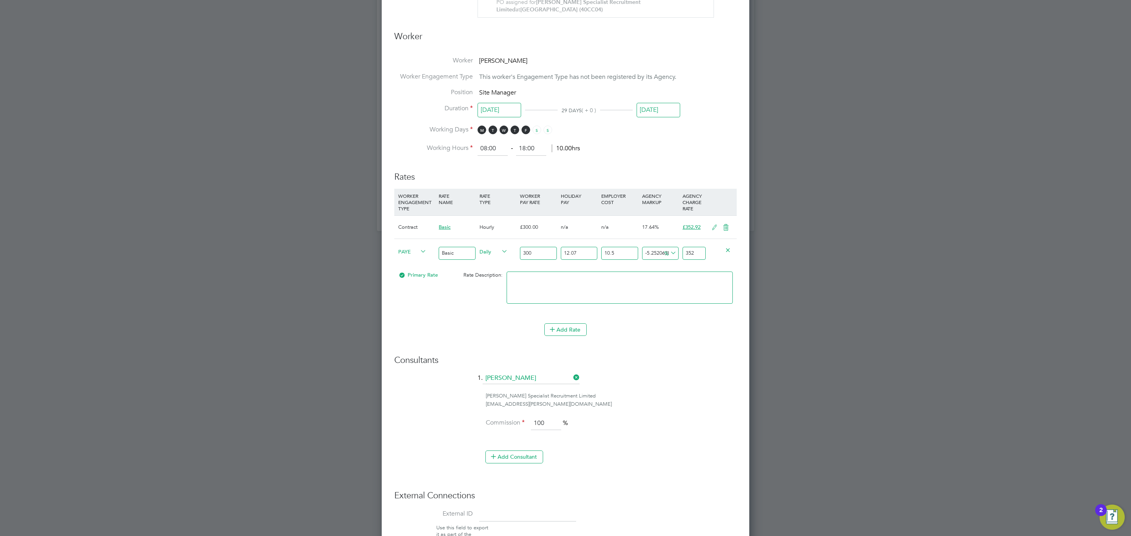
type input "352.9"
type input "-5.004427178068652"
type input "352.92"
click at [727, 228] on icon at bounding box center [726, 228] width 10 height 6
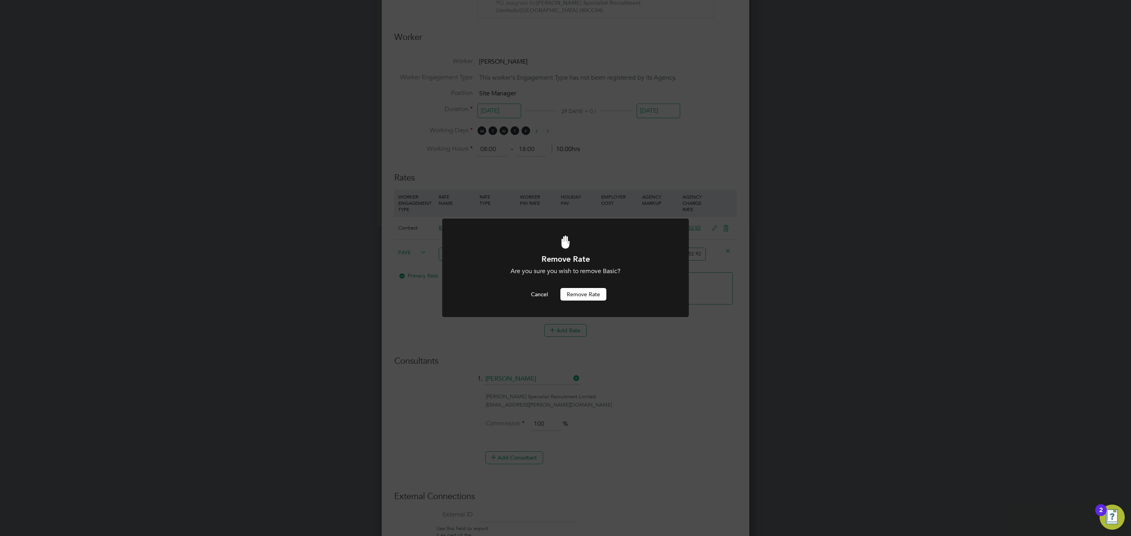
click at [570, 307] on div at bounding box center [565, 268] width 247 height 99
click at [583, 294] on button "Remove rate" at bounding box center [583, 294] width 46 height 13
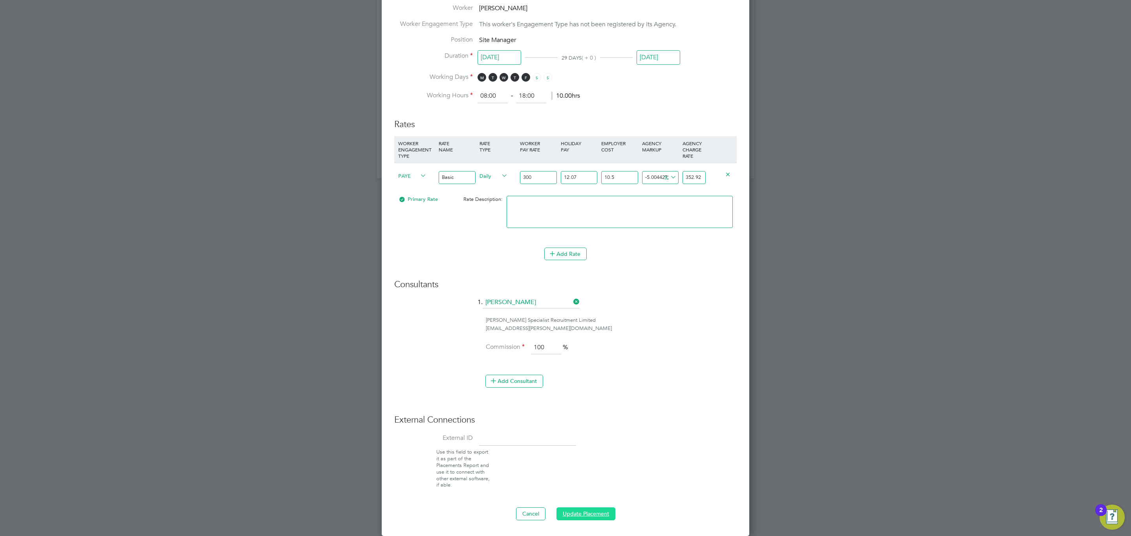
click at [592, 324] on button "Update Placement" at bounding box center [585, 514] width 59 height 13
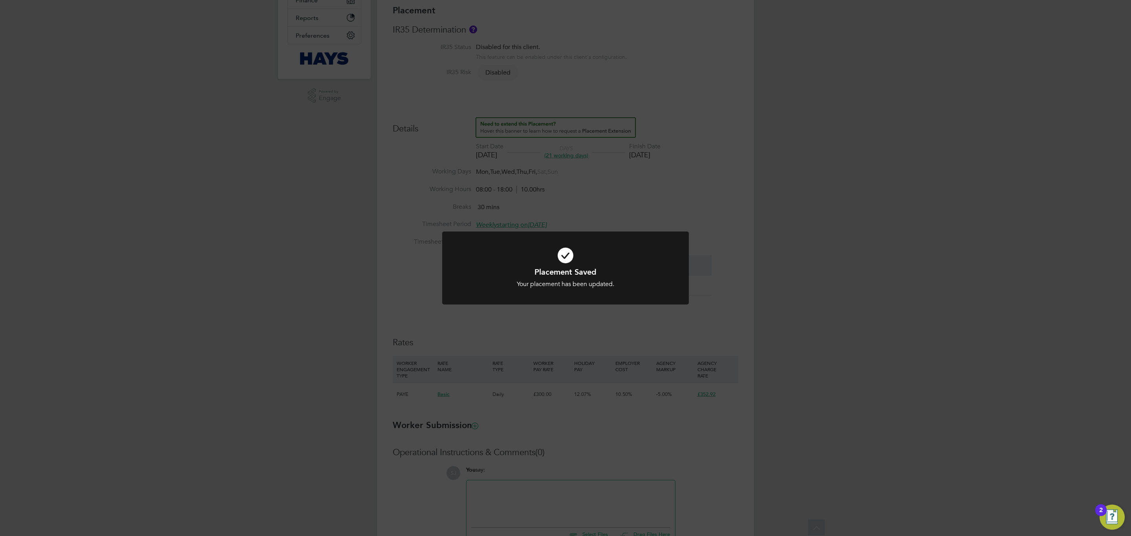
click at [587, 324] on div "Placement Saved Your placement has been updated. Cancel Okay" at bounding box center [565, 268] width 1131 height 536
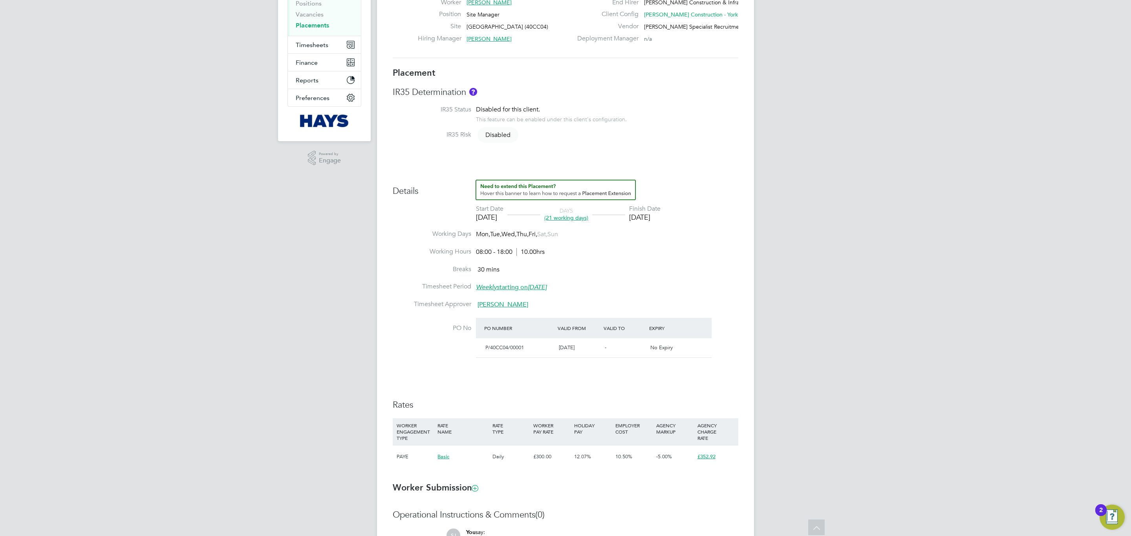
click at [663, 324] on span "-5.00%" at bounding box center [664, 456] width 16 height 7
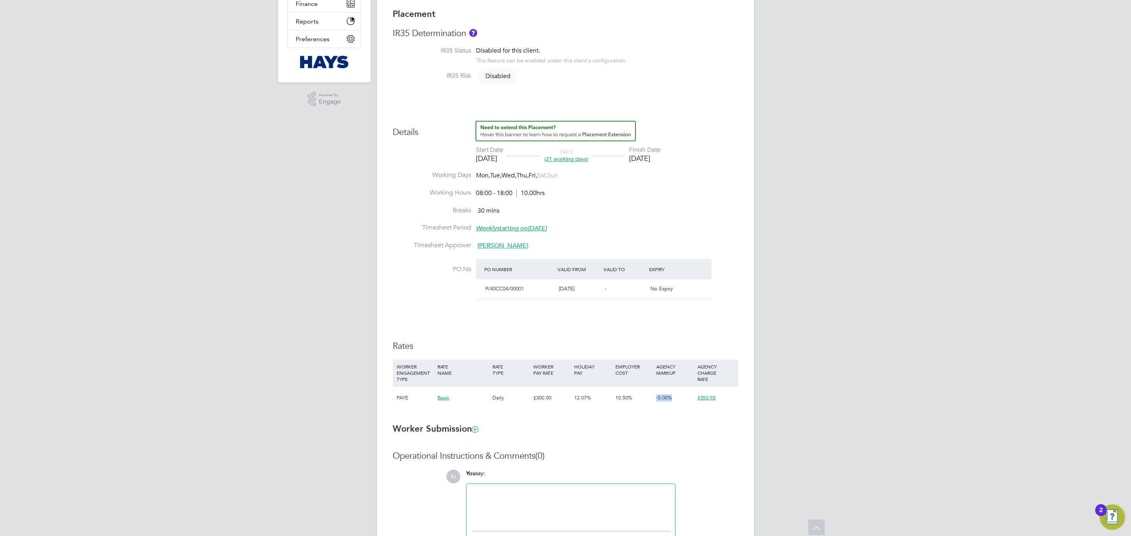
drag, startPoint x: 674, startPoint y: 400, endPoint x: 604, endPoint y: 389, distance: 70.3
click at [612, 324] on div "PAYE Basic Daily £300.00 12.07% 10.50% -5.00% £352.92" at bounding box center [565, 397] width 345 height 23
click at [581, 324] on div "Rates WORKER ENGAGEMENT TYPE RATE NAME RATE TYPE WORKER PAY RATE HOLIDAY PAY EM…" at bounding box center [565, 379] width 345 height 77
click at [581, 324] on div "Details Start Date 26 Aug 2025 DAYS (21 working days) Finish Date 23 Sep 2025 W…" at bounding box center [565, 269] width 345 height 296
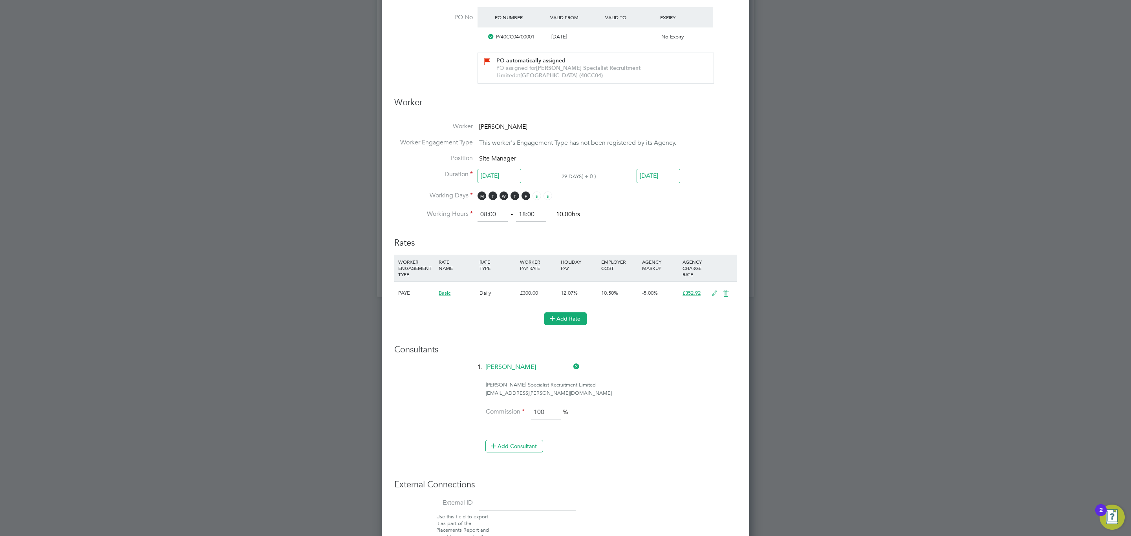
click at [563, 324] on button "Add Rate" at bounding box center [565, 318] width 42 height 13
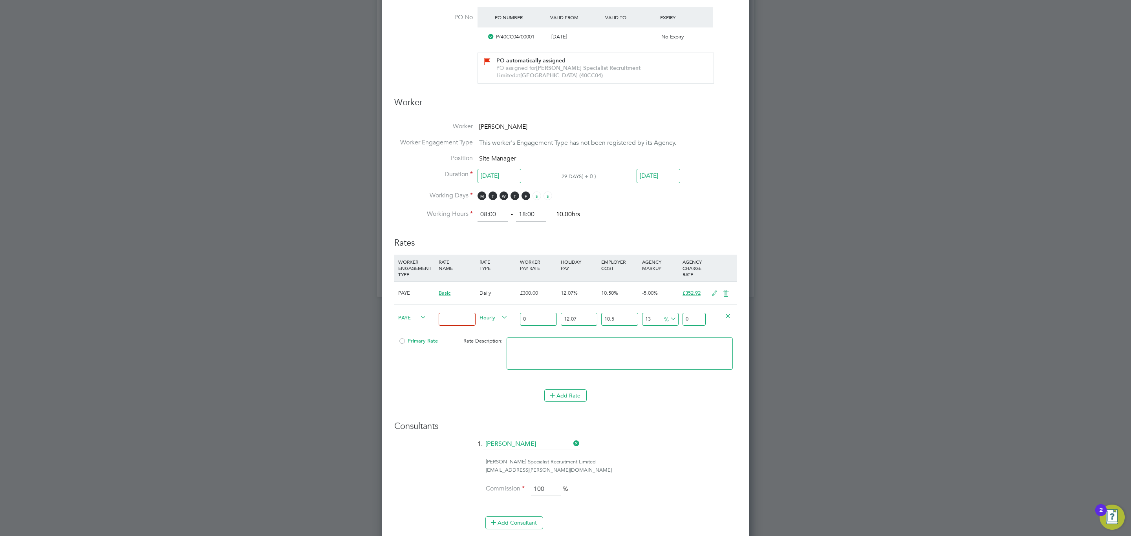
click at [403, 323] on div "PAYE" at bounding box center [416, 318] width 40 height 27
click at [410, 317] on span "PAYE" at bounding box center [412, 317] width 28 height 9
click at [404, 324] on li "Contract" at bounding box center [411, 327] width 32 height 10
type input "0"
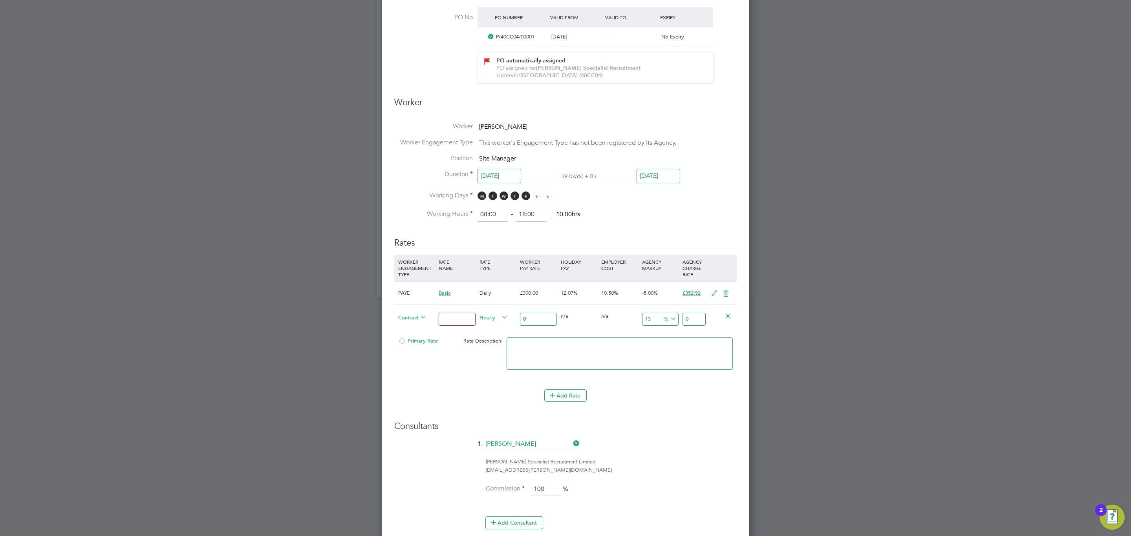
click at [453, 318] on input at bounding box center [456, 319] width 37 height 13
click at [532, 320] on input "0" at bounding box center [538, 319] width 37 height 13
drag, startPoint x: 440, startPoint y: 310, endPoint x: 444, endPoint y: 314, distance: 5.8
click at [442, 312] on div at bounding box center [457, 319] width 40 height 29
click at [451, 324] on div at bounding box center [457, 319] width 40 height 29
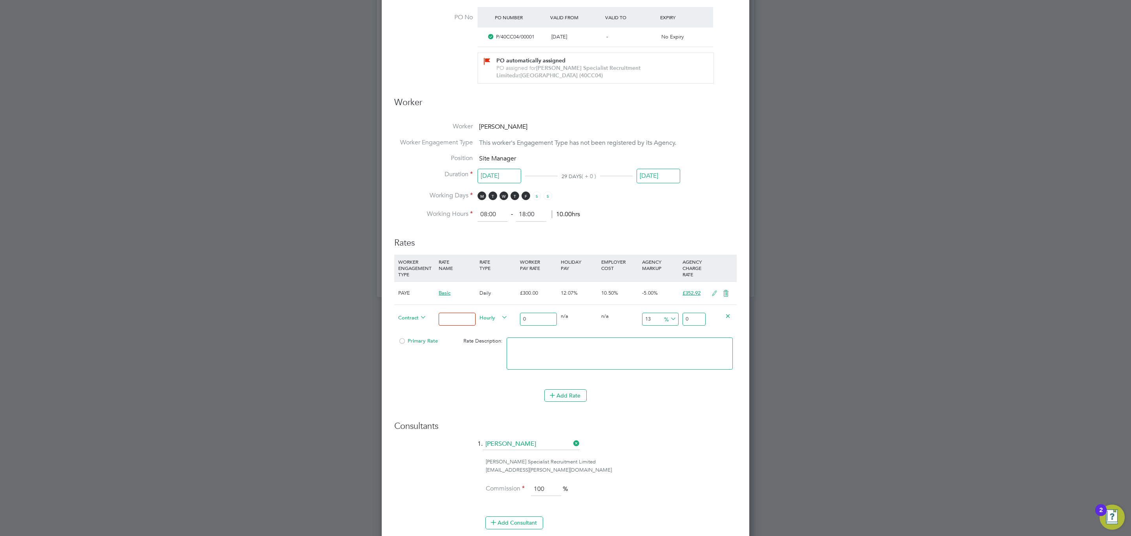
click at [452, 324] on input at bounding box center [456, 319] width 37 height 13
type input "Basic"
click at [542, 318] on input "0" at bounding box center [538, 319] width 37 height 13
type input "3"
type input "3.39"
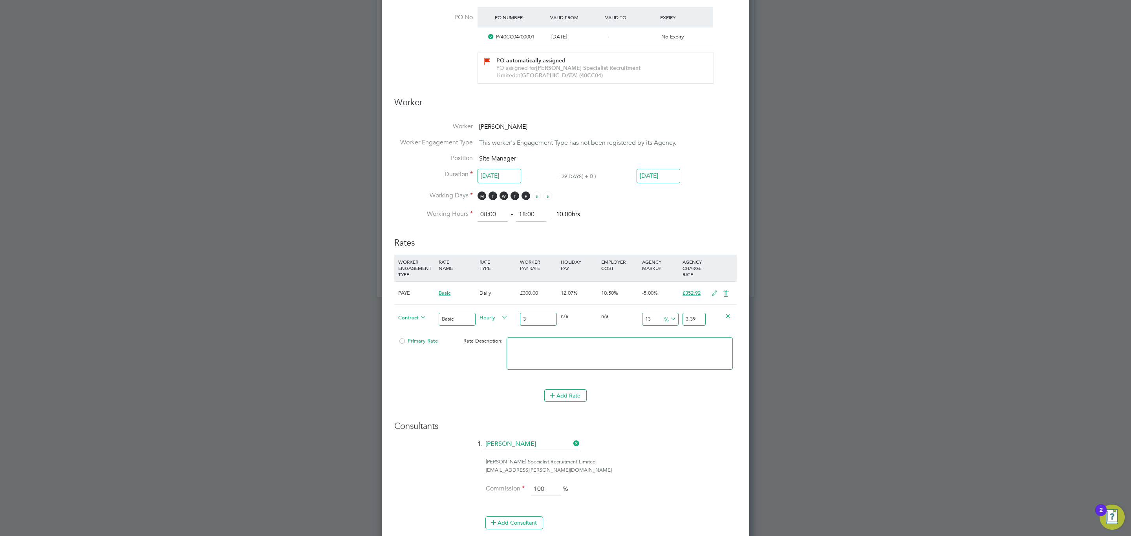
type input "30"
type input "33.9"
type input "300"
type input "339"
type input "300"
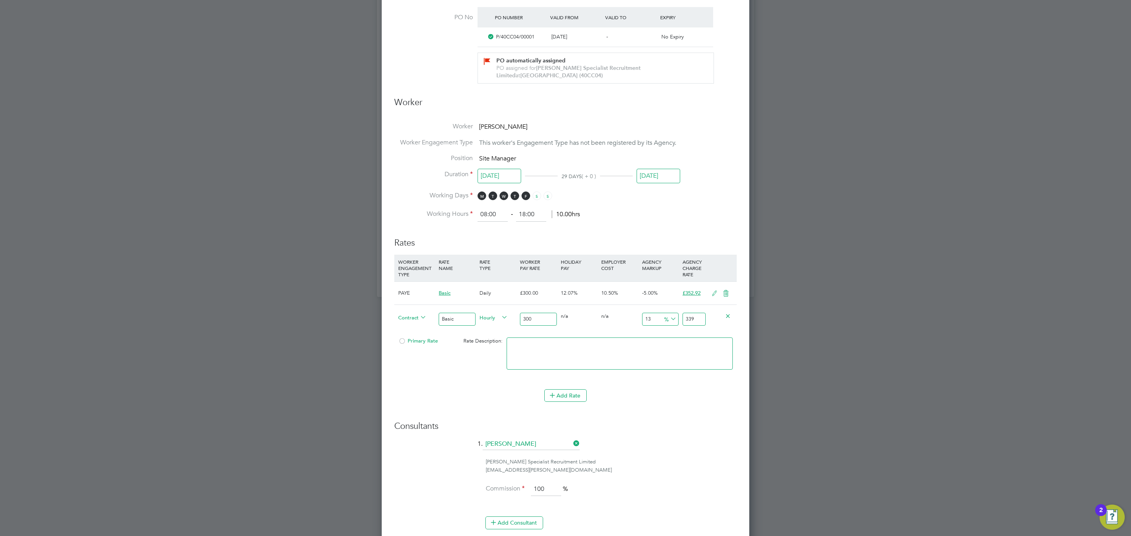
click at [685, 324] on input "339" at bounding box center [693, 319] width 23 height 13
type input "-99"
type input "35"
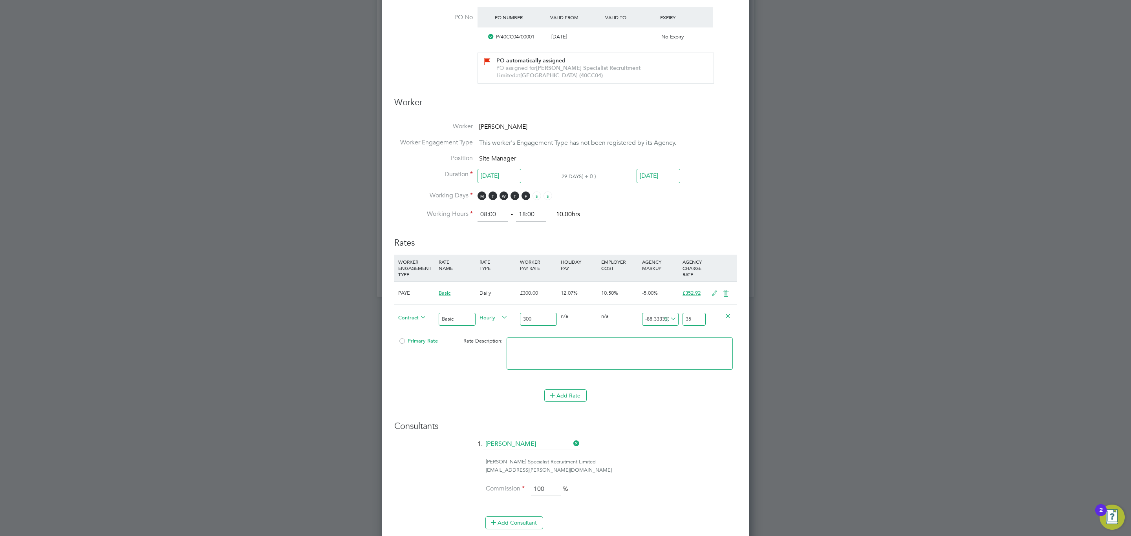
type input "17.333333333333332"
type input "352"
type input "17.633333333333333"
type input "352.9"
type input "17.64"
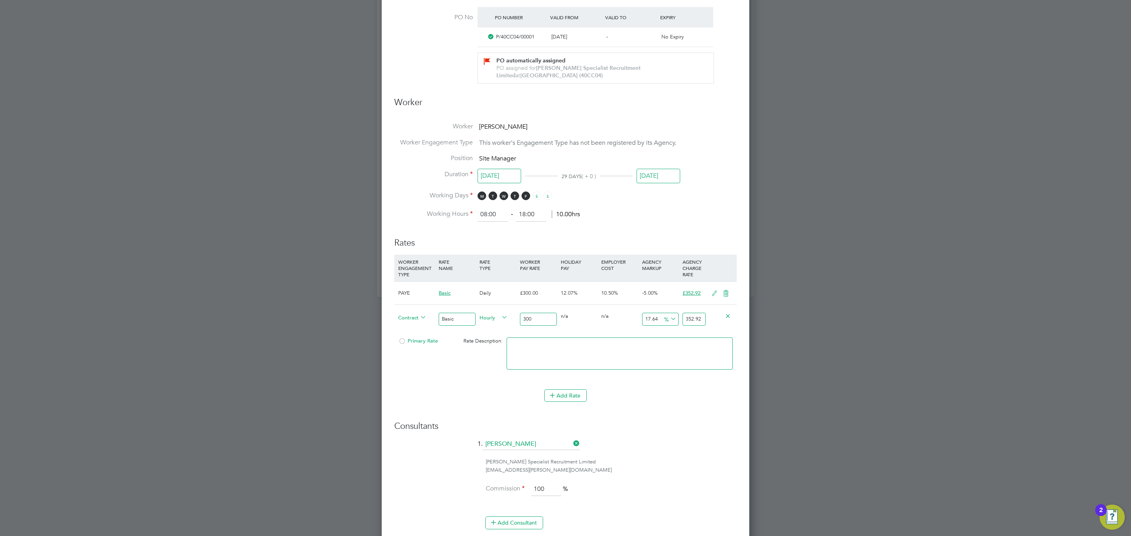
type input "352.92"
click at [422, 324] on div "Primary Rate" at bounding box center [423, 341] width 54 height 15
click at [409, 324] on span "Primary Rate" at bounding box center [418, 341] width 40 height 7
click at [727, 291] on icon at bounding box center [726, 293] width 10 height 6
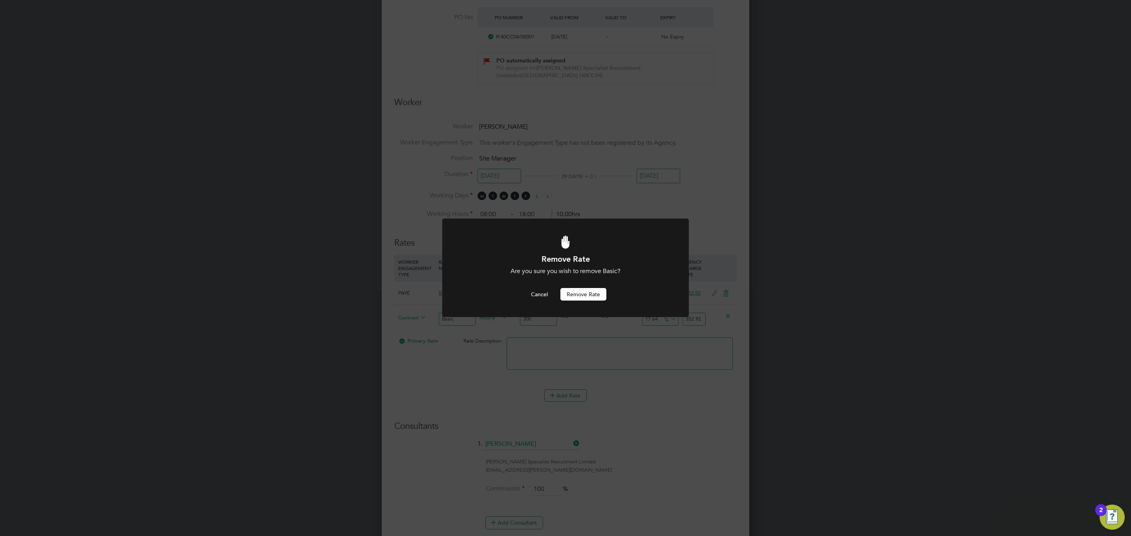
click at [591, 292] on button "Remove rate" at bounding box center [583, 294] width 46 height 13
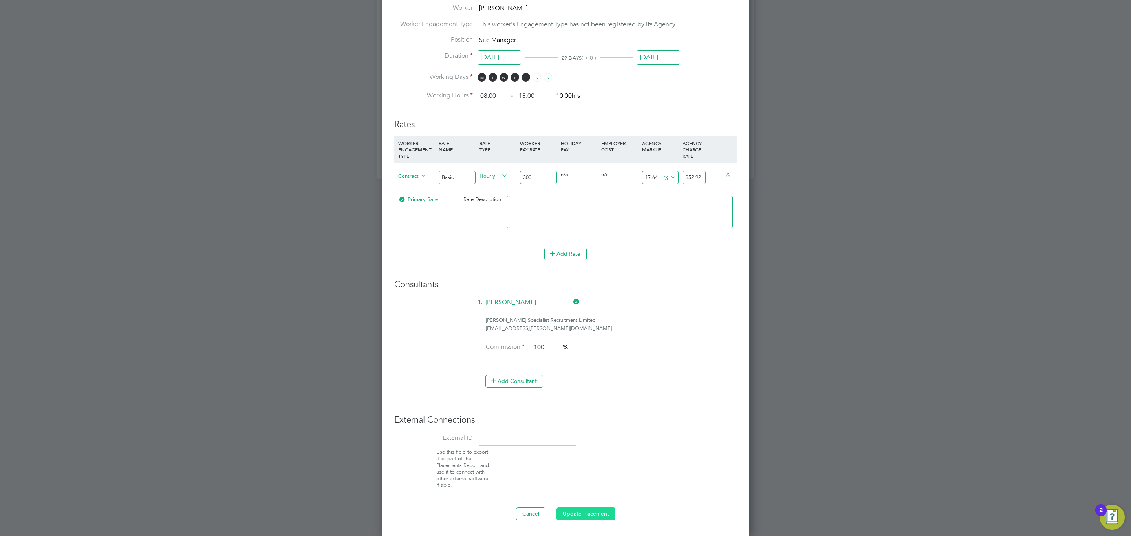
click at [595, 324] on button "Update Placement" at bounding box center [585, 514] width 59 height 13
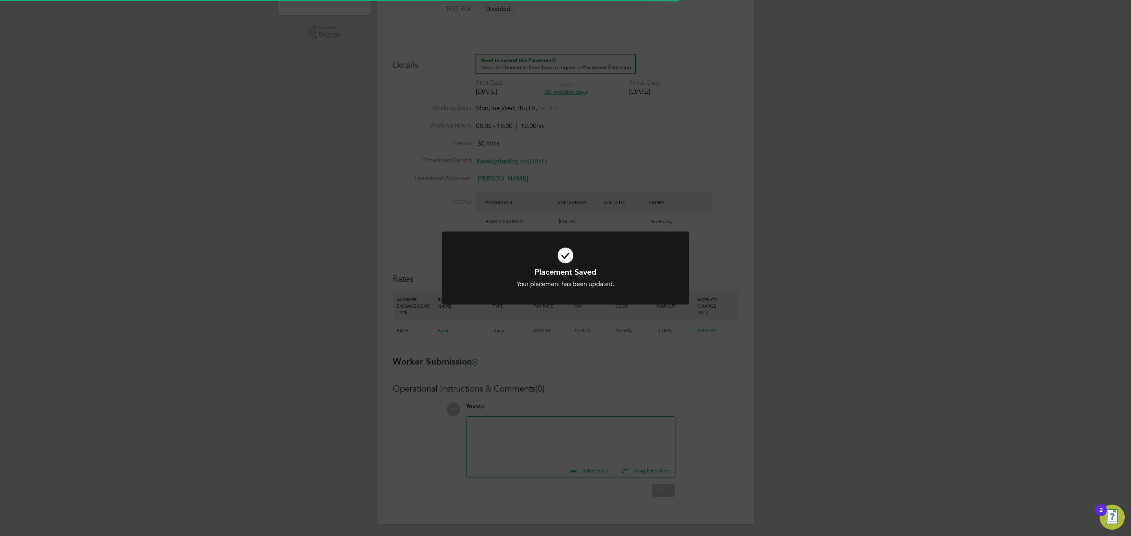
click at [568, 324] on div "Placement Saved Your placement has been updated. Cancel Okay" at bounding box center [565, 268] width 1131 height 536
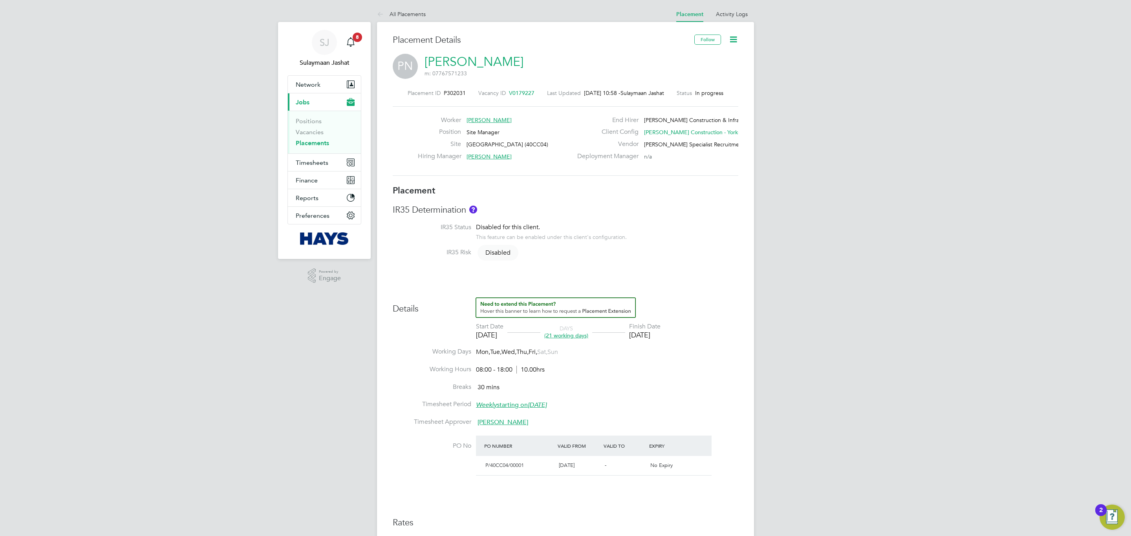
click at [523, 90] on span "V0179227" at bounding box center [522, 93] width 26 height 7
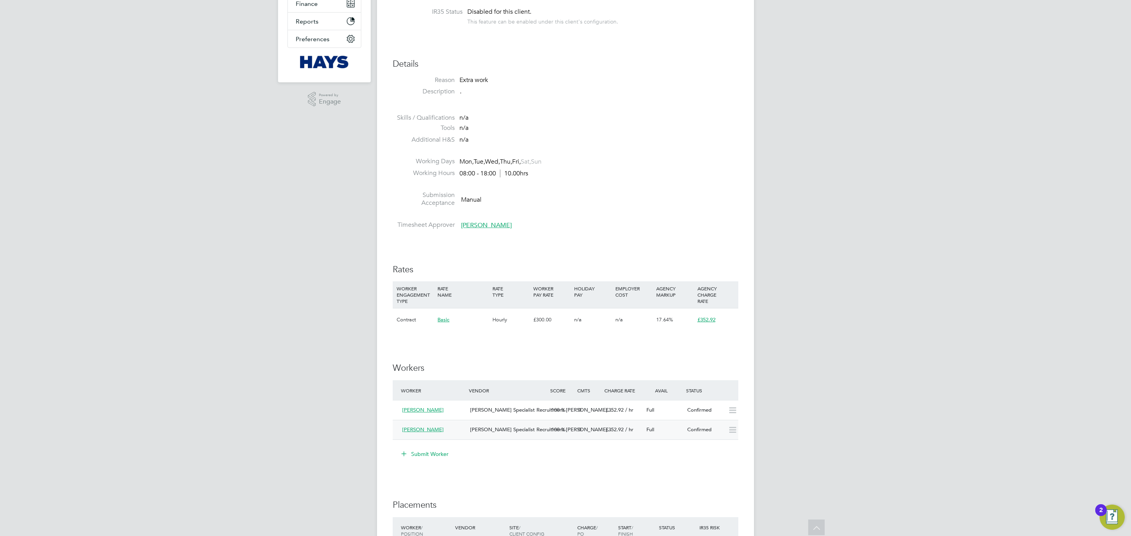
click at [596, 324] on div "0" at bounding box center [588, 430] width 27 height 13
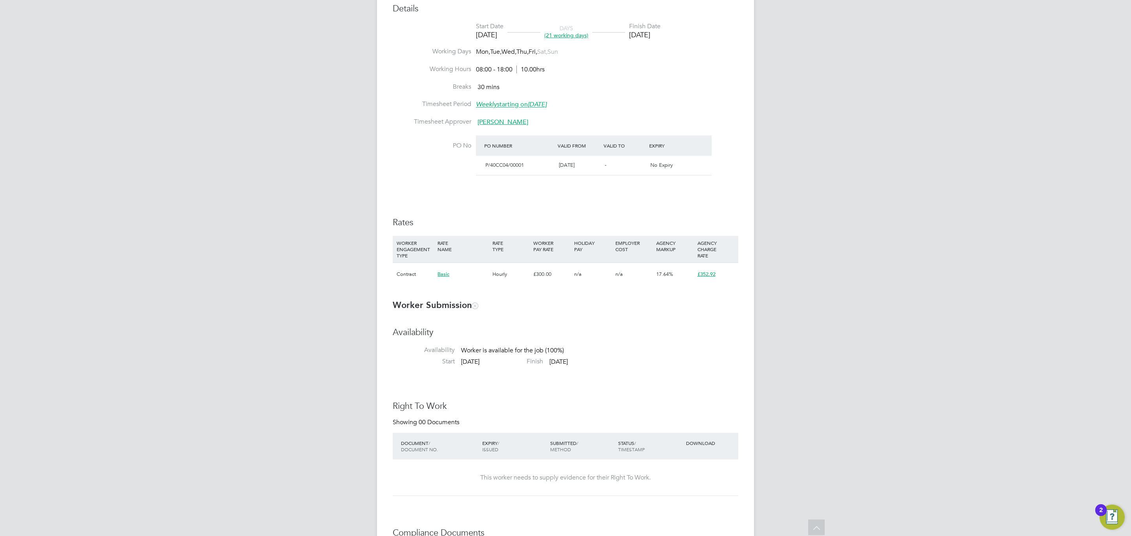
click at [540, 238] on div "WORKER PAY RATE" at bounding box center [551, 246] width 41 height 20
click at [530, 230] on div "Rates WORKER ENGAGEMENT TYPE RATE NAME RATE TYPE WORKER PAY RATE HOLIDAY PAY EM…" at bounding box center [565, 255] width 345 height 77
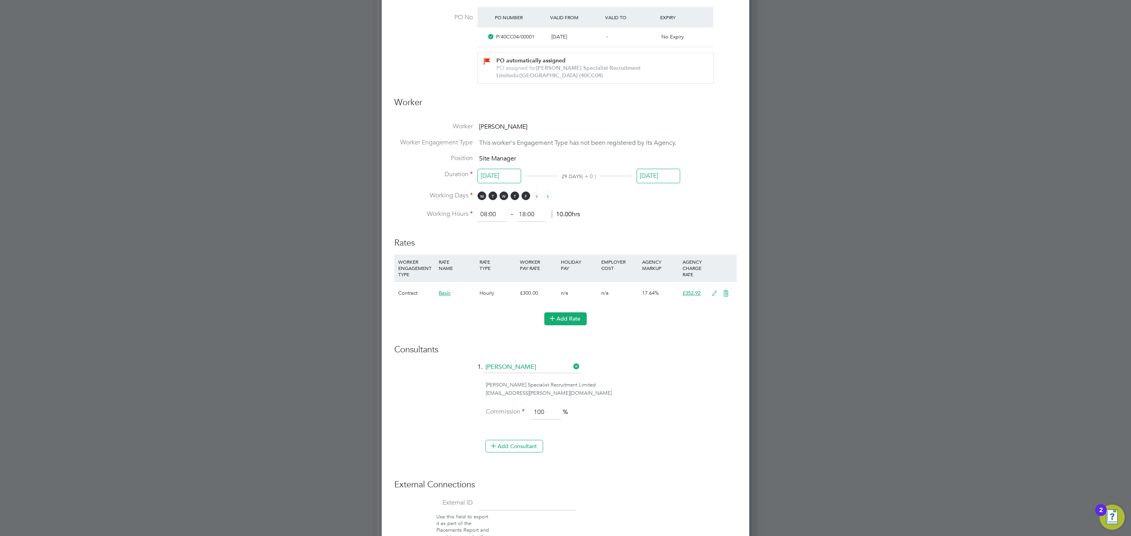
click at [566, 317] on button "Add Rate" at bounding box center [565, 318] width 42 height 13
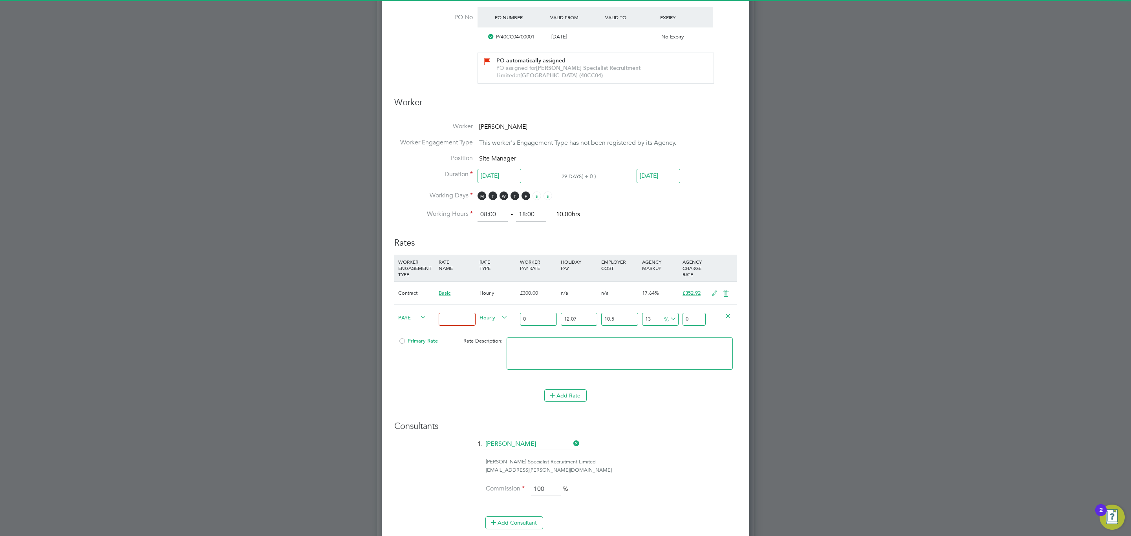
click at [409, 324] on div "PAYE" at bounding box center [416, 318] width 40 height 27
click at [414, 317] on span "PAYE" at bounding box center [412, 317] width 28 height 9
click at [407, 324] on li "Contract" at bounding box center [411, 327] width 32 height 10
click at [462, 317] on input at bounding box center [456, 319] width 37 height 13
type input "Basic"
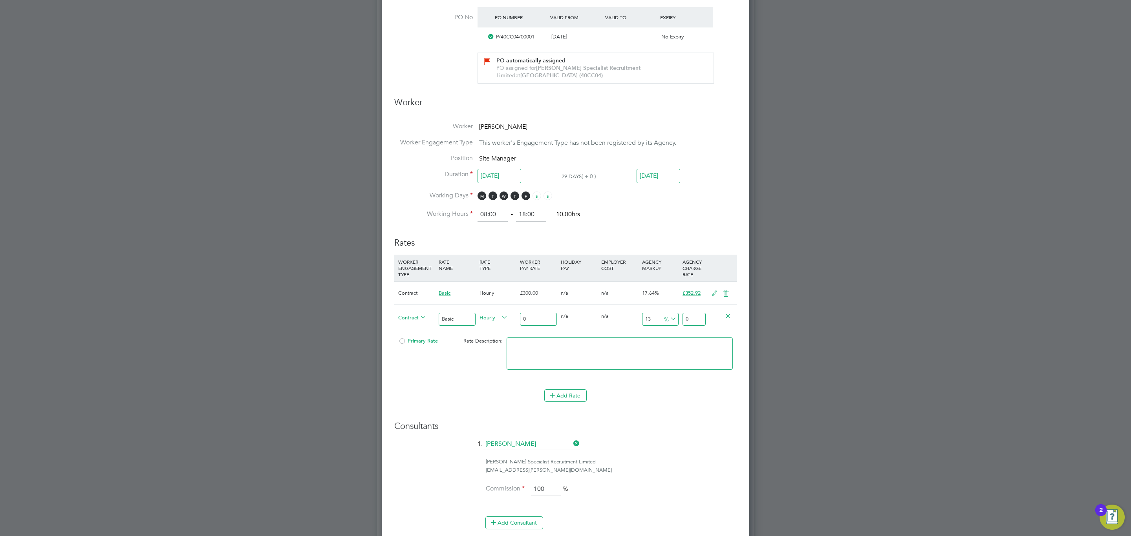
click at [534, 320] on input "0" at bounding box center [538, 319] width 37 height 13
type input "3"
type input "3.39"
type input "30"
type input "33.9"
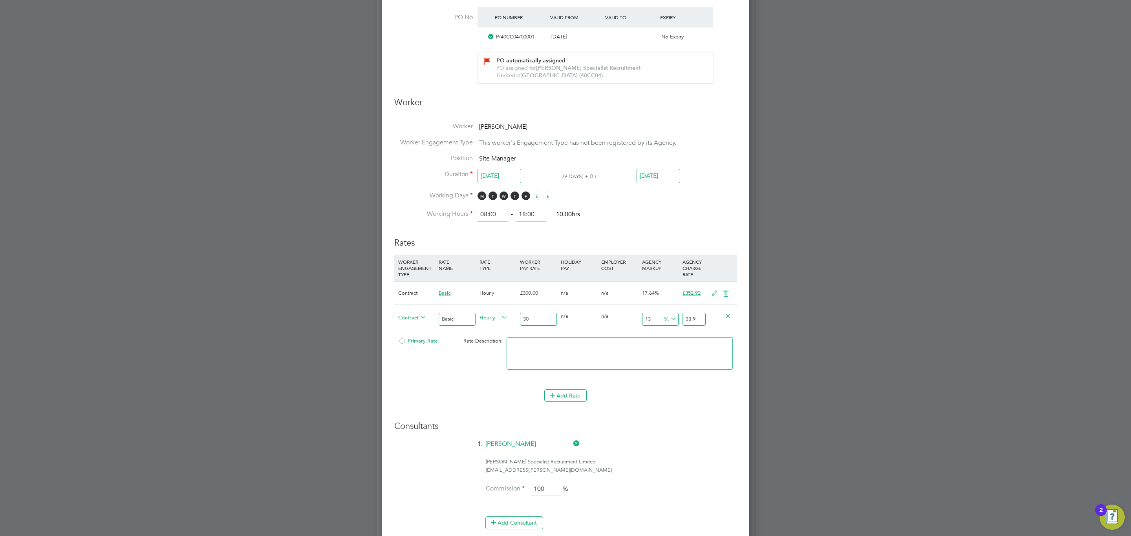
type input "300"
type input "339"
type input "300"
click at [707, 317] on div at bounding box center [720, 316] width 27 height 22
click at [699, 317] on input "339" at bounding box center [693, 319] width 23 height 13
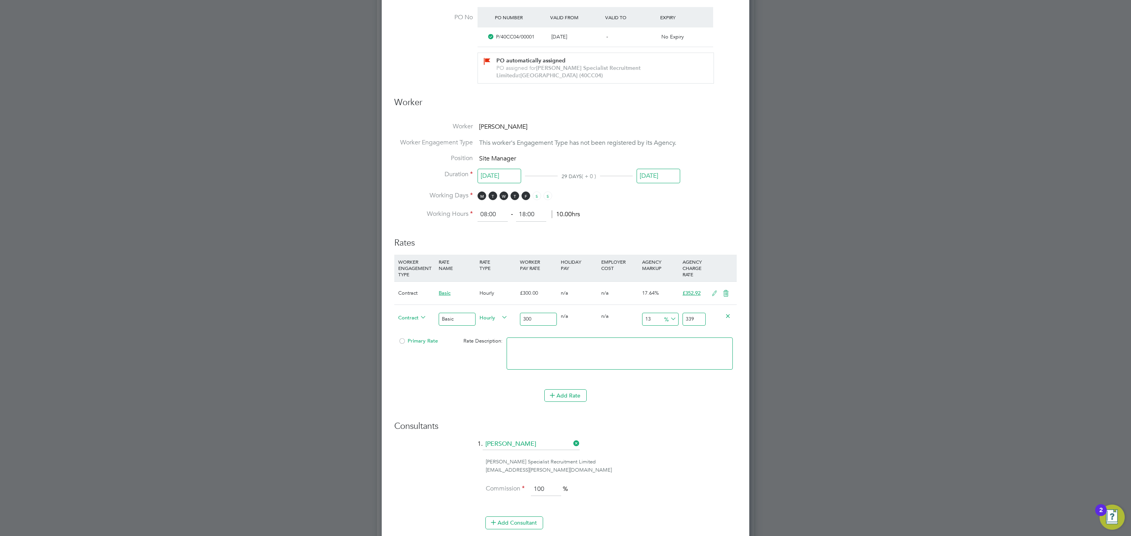
click at [699, 317] on input "339" at bounding box center [693, 319] width 23 height 13
type input "-99"
type input "3"
type input "-88.33333333333333"
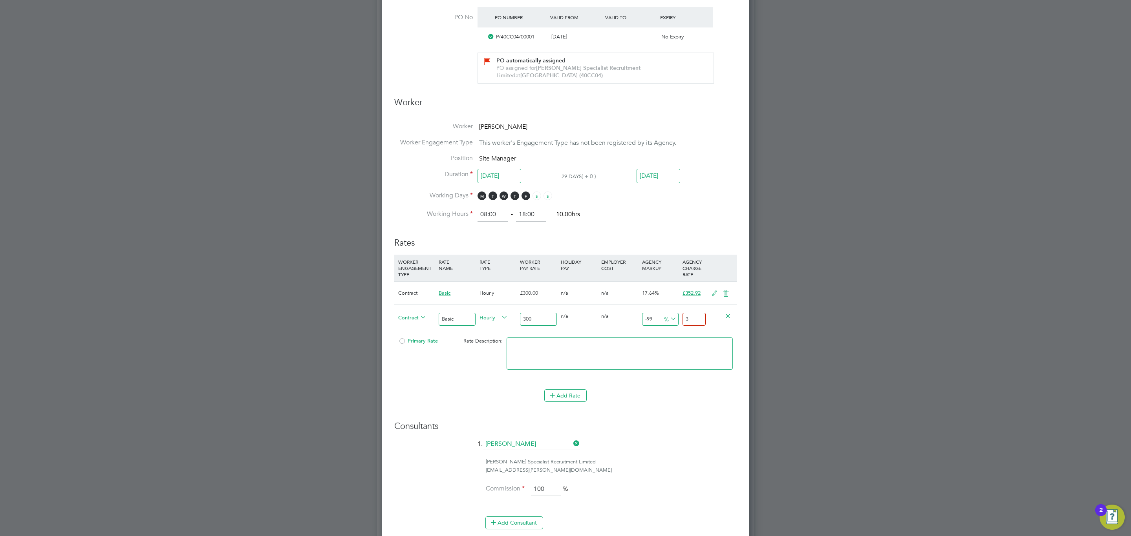
type input "35"
type input "17.333333333333332"
type input "352"
type input "17.633333333333333"
type input "352.9"
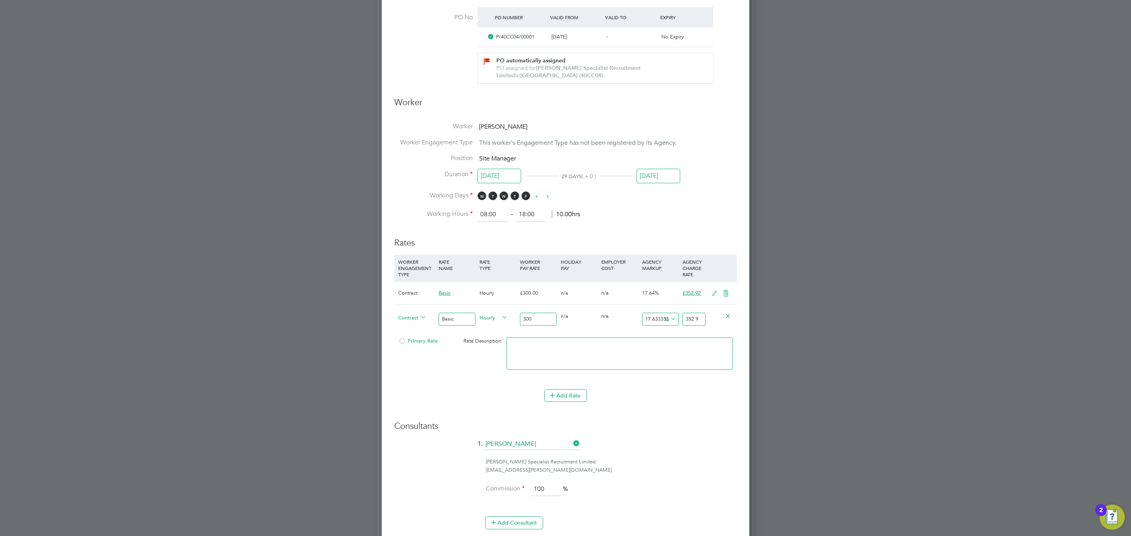
type input "17.64"
type input "352.92"
click at [485, 321] on div "Back To Vacancy Worker Submission Activity Logs Worker Submission Activity Logs…" at bounding box center [565, 351] width 377 height 1278
click at [487, 324] on li "DAILY" at bounding box center [493, 337] width 34 height 10
click at [417, 324] on span "Primary Rate" at bounding box center [418, 341] width 40 height 7
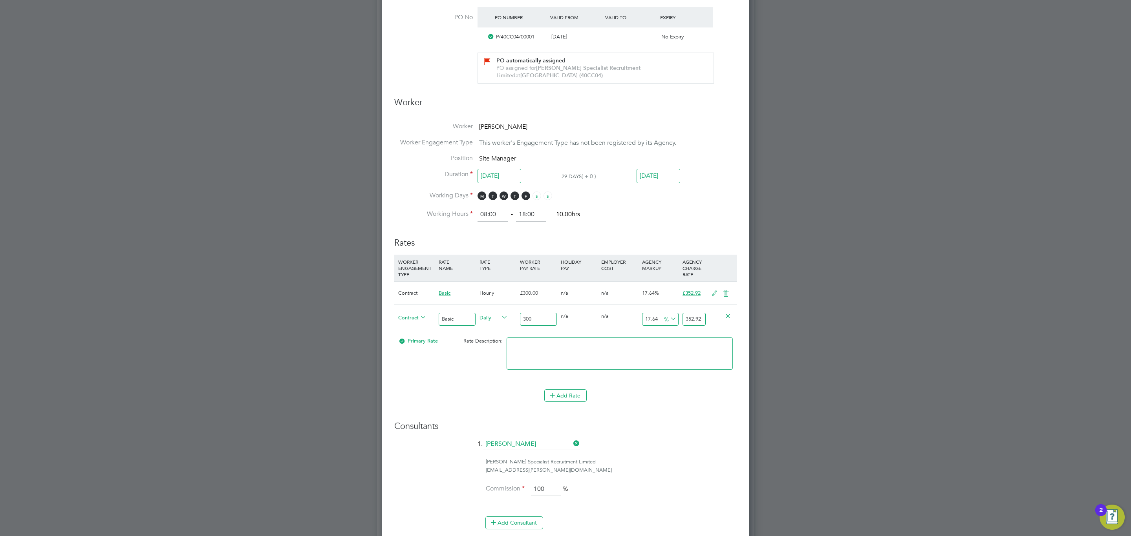
click at [731, 296] on icon at bounding box center [726, 293] width 10 height 6
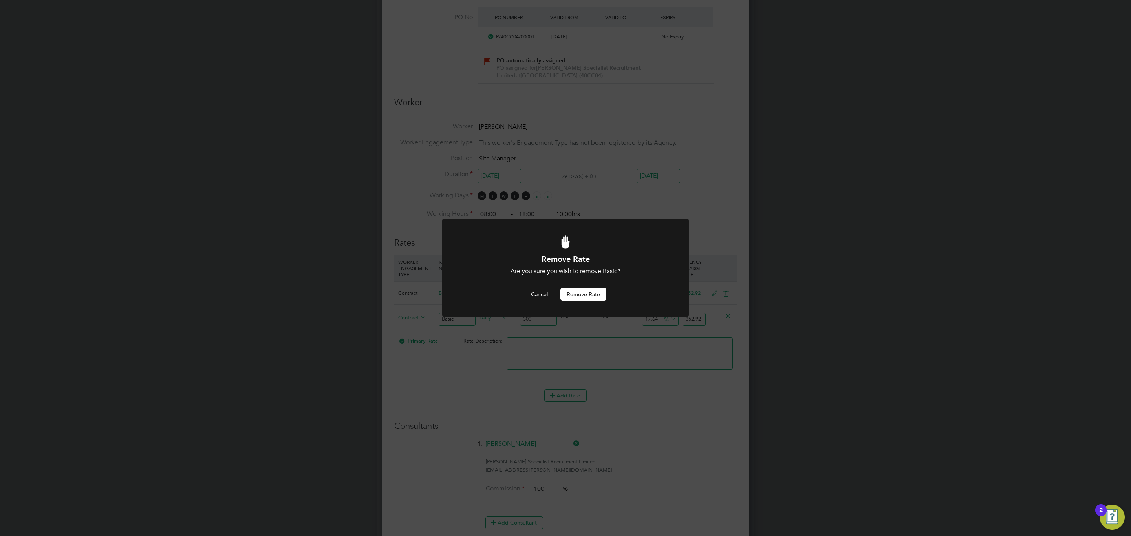
click at [601, 299] on button "Remove rate" at bounding box center [583, 294] width 46 height 13
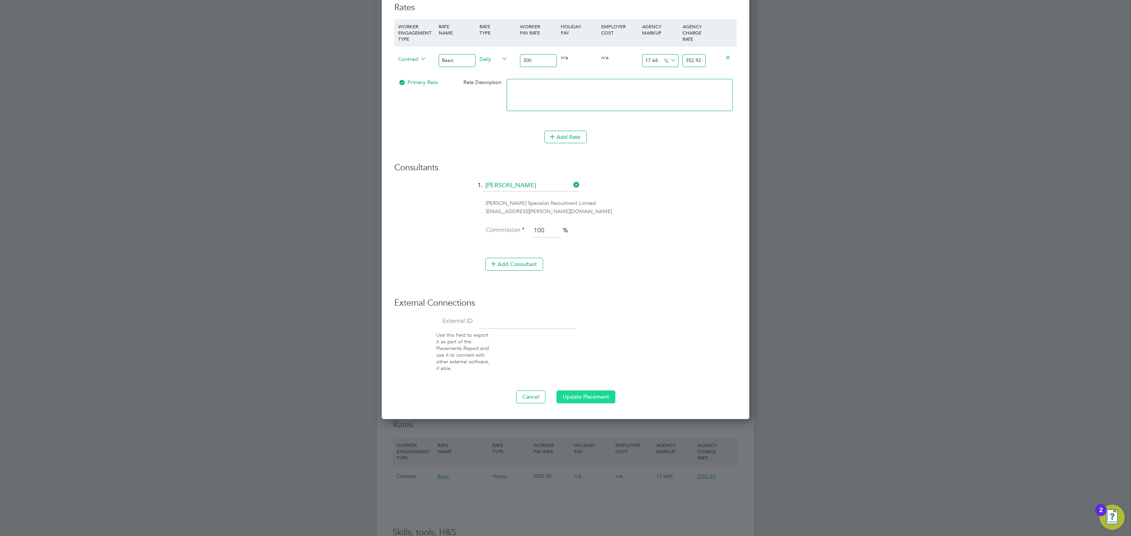
click at [603, 324] on button "Update Placement" at bounding box center [585, 397] width 59 height 13
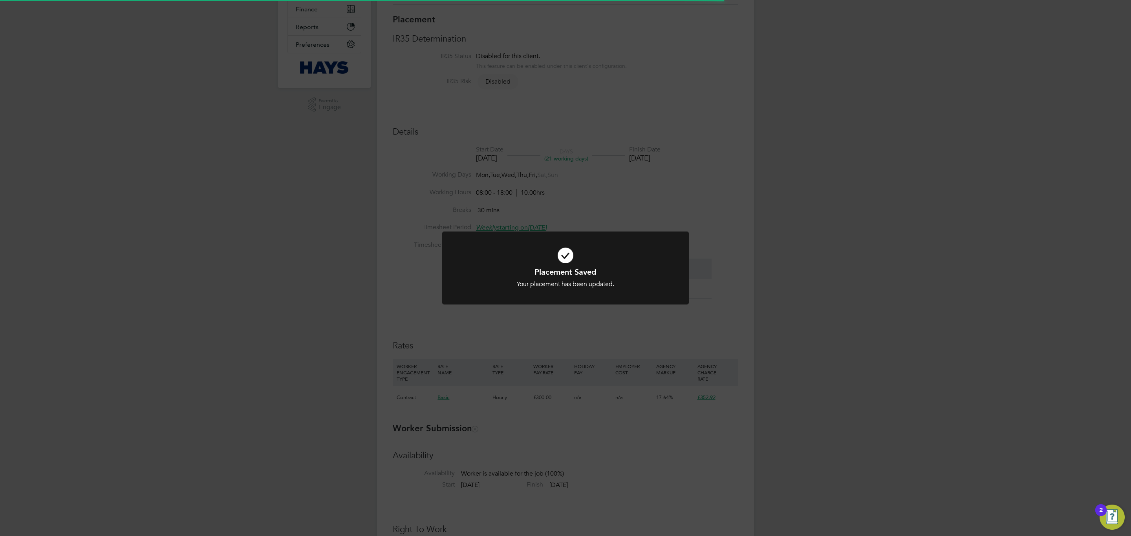
click at [430, 239] on div "Placement Saved Your placement has been updated. Cancel Okay" at bounding box center [565, 268] width 1131 height 536
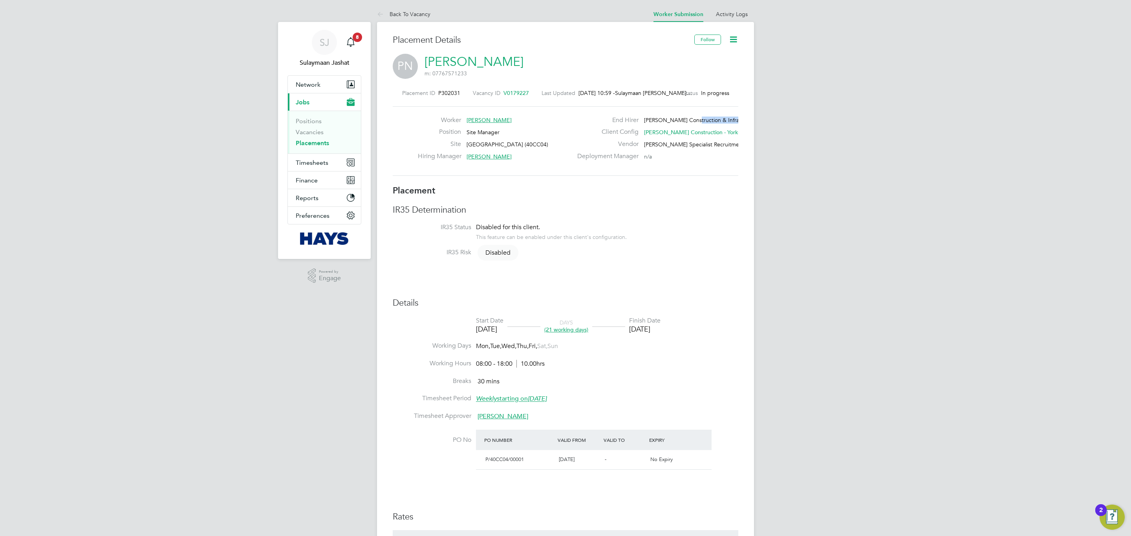
drag, startPoint x: 691, startPoint y: 119, endPoint x: 733, endPoint y: 121, distance: 41.6
click at [733, 119] on span "Morgan Sindall Construction & Infrast…" at bounding box center [696, 120] width 105 height 7
click at [682, 204] on div "Placement IR35 Determination IR35 Status Disabled for this client. This feature…" at bounding box center [565, 386] width 345 height 403
click at [318, 122] on link "Positions" at bounding box center [309, 120] width 26 height 7
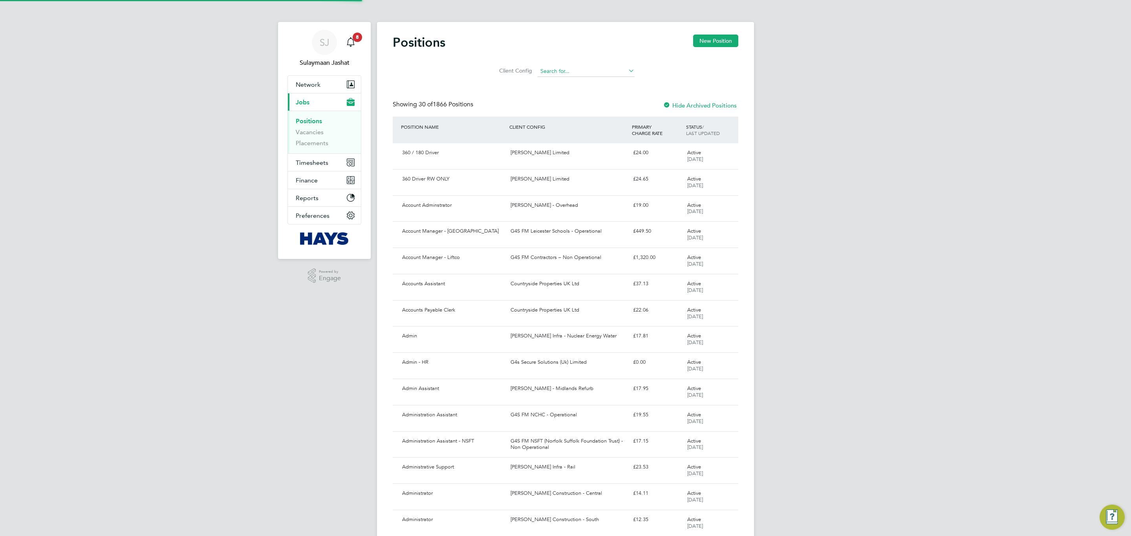
click at [578, 73] on input at bounding box center [585, 71] width 97 height 11
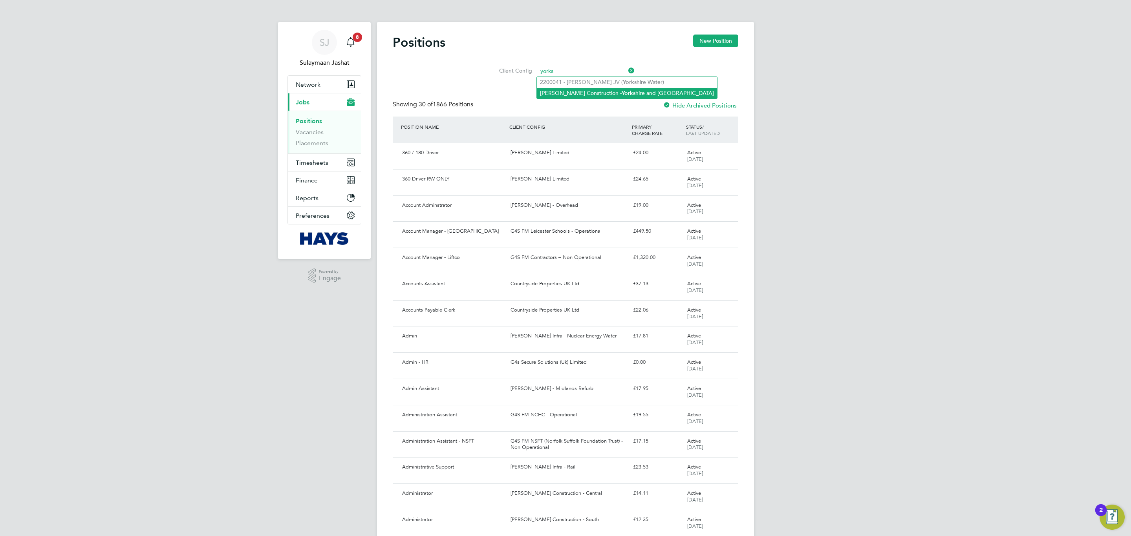
click at [584, 90] on li "Morgan Sindall Construction - Yorks hire and North East" at bounding box center [627, 93] width 180 height 11
type input "Morgan Sindall Construction - Yorkshire and North East"
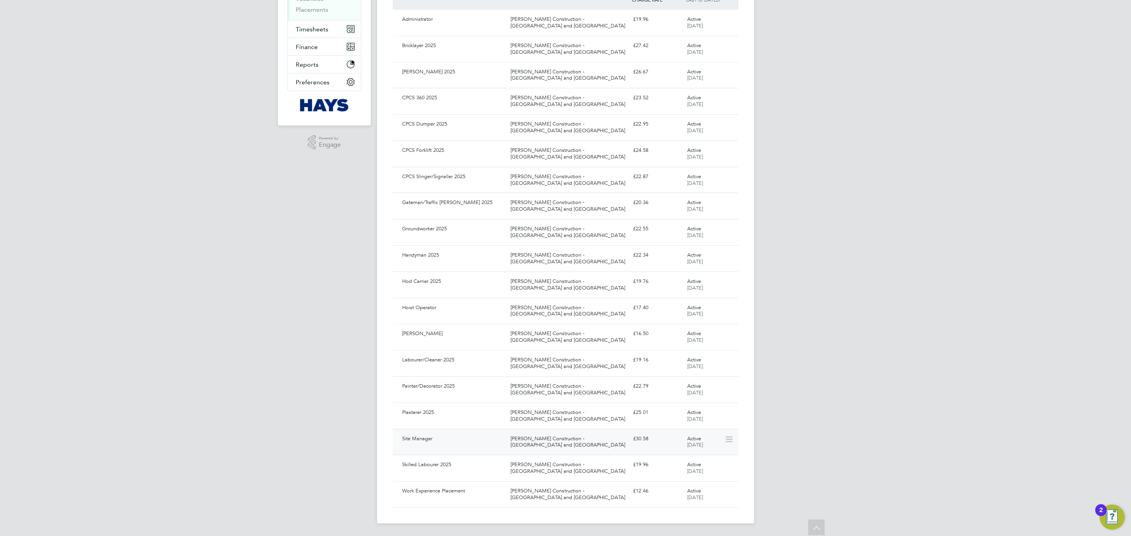
click at [497, 324] on div "Site Manager" at bounding box center [453, 439] width 108 height 13
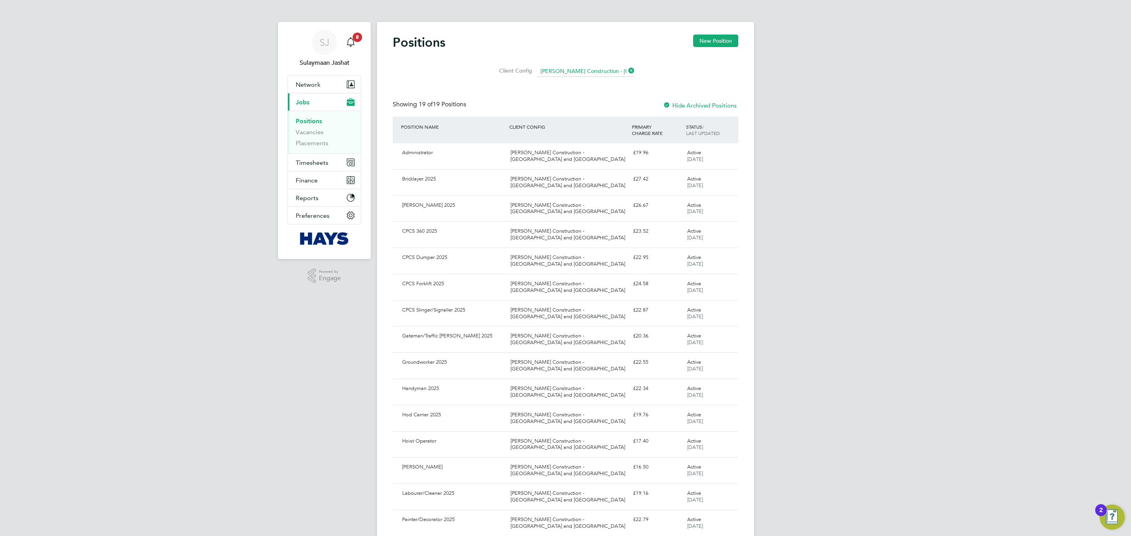
click at [314, 122] on link "Positions" at bounding box center [309, 120] width 26 height 7
click at [314, 111] on ul "Positions Vacancies Placements" at bounding box center [324, 132] width 73 height 43
click at [317, 100] on button "Current page: Jobs" at bounding box center [324, 101] width 73 height 17
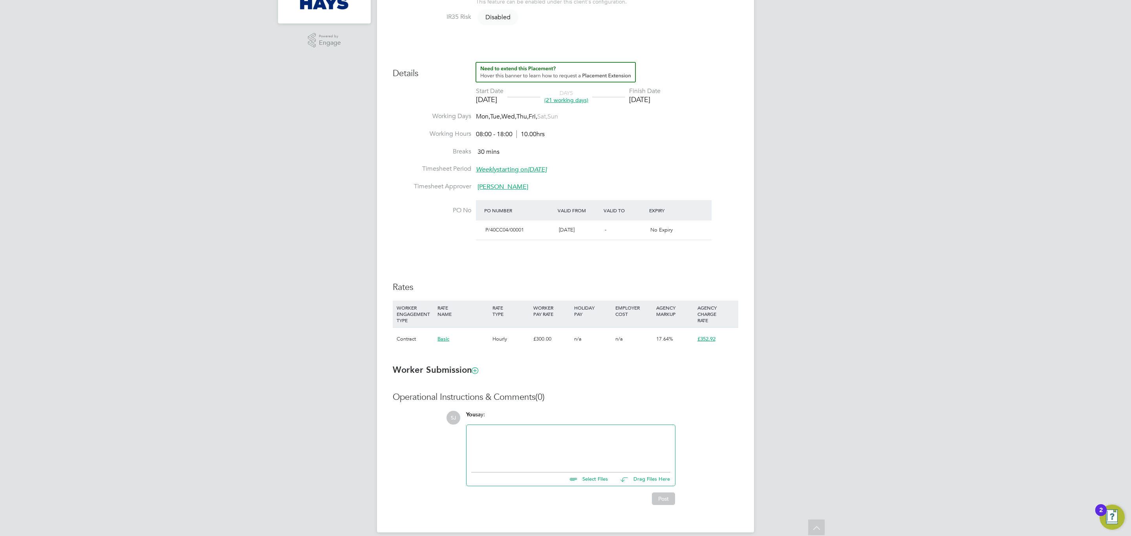
click at [596, 378] on ng-form "Placement IR35 Determination IR35 Status Disabled for this client. This feature…" at bounding box center [565, 227] width 345 height 555
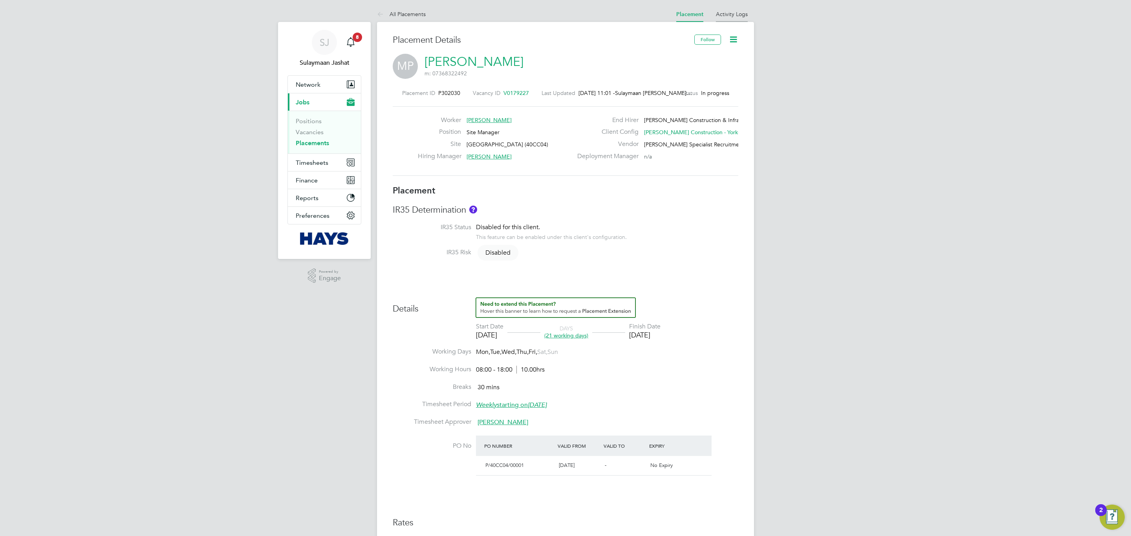
click at [732, 13] on link "Activity Logs" at bounding box center [732, 14] width 32 height 7
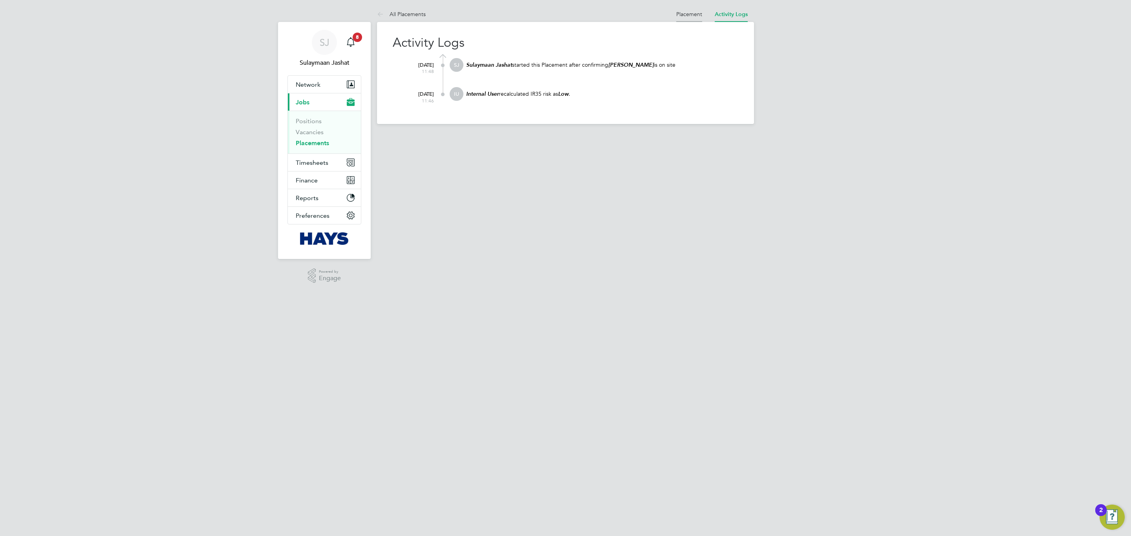
click at [681, 19] on li "Placement" at bounding box center [689, 14] width 26 height 16
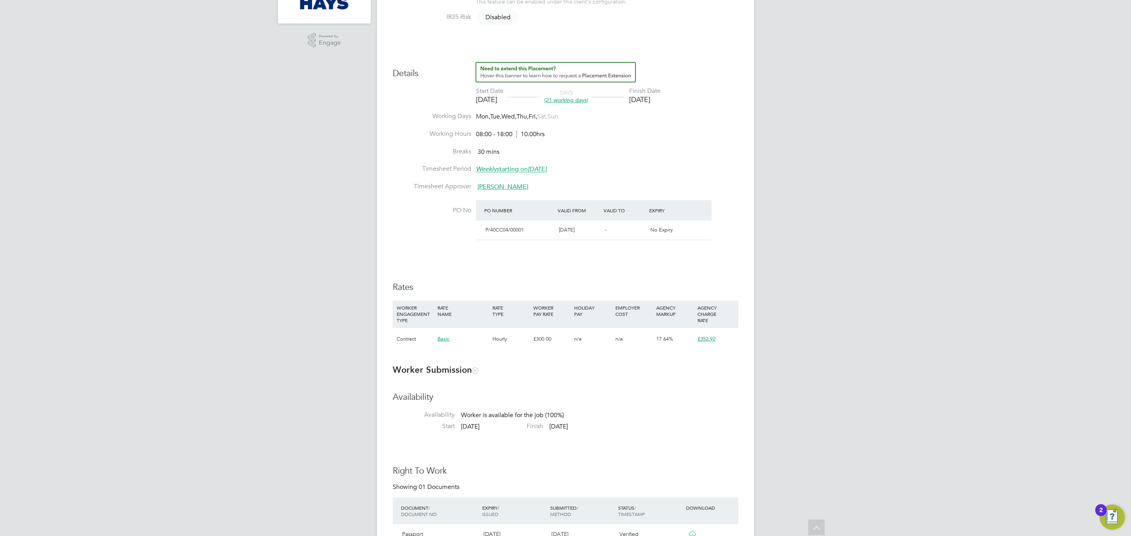
click at [622, 370] on h3 "Worker Submission" at bounding box center [565, 370] width 345 height 11
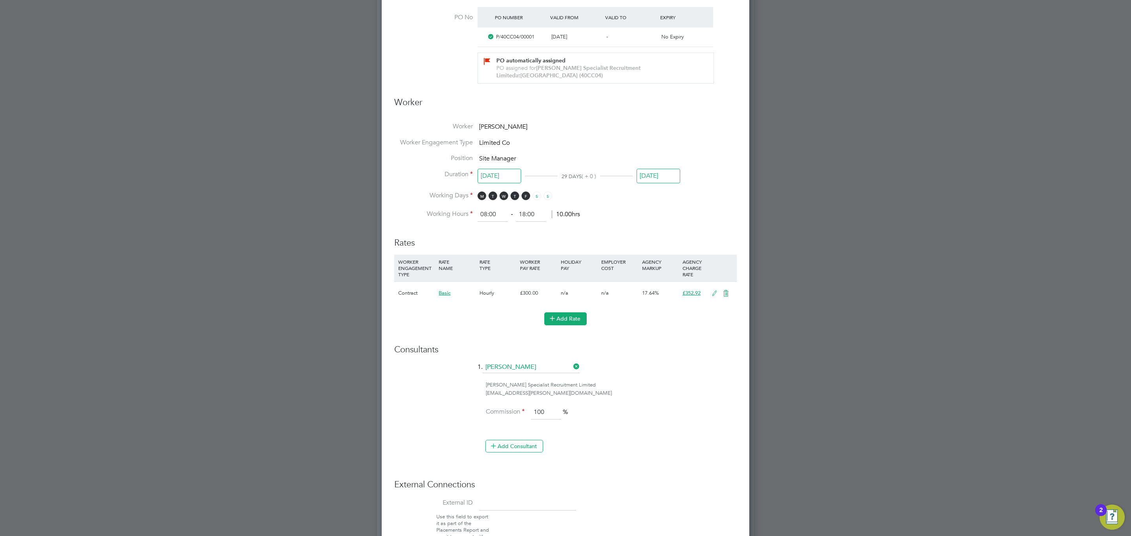
click at [568, 314] on button "Add Rate" at bounding box center [565, 318] width 42 height 13
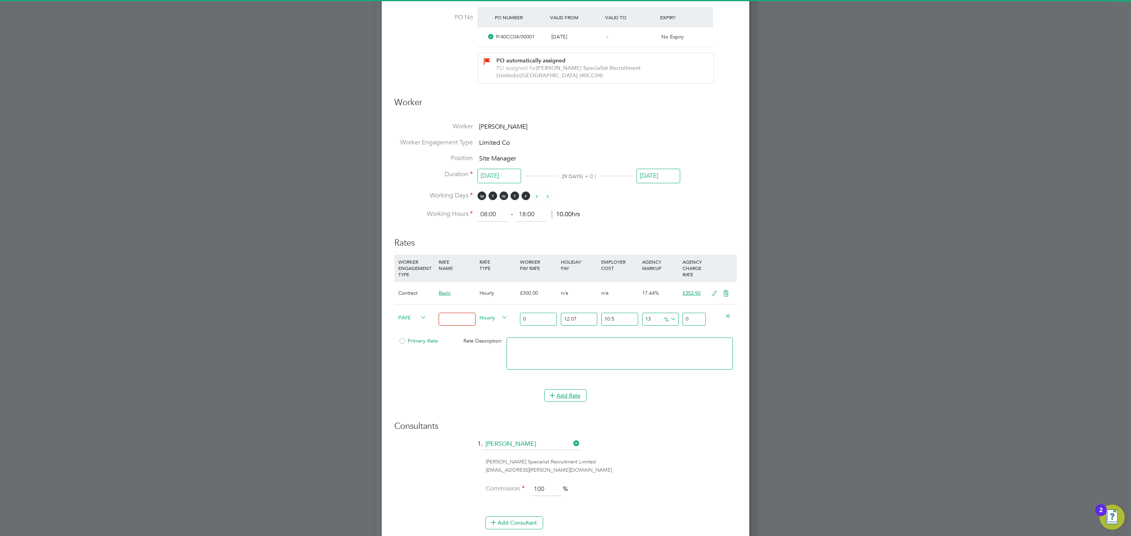
click at [460, 319] on input at bounding box center [456, 319] width 37 height 13
type input "Basic"
click at [403, 343] on div at bounding box center [402, 344] width 8 height 6
click at [413, 316] on span "PAYE" at bounding box center [412, 317] width 28 height 9
click at [411, 329] on li "Contract" at bounding box center [411, 327] width 32 height 10
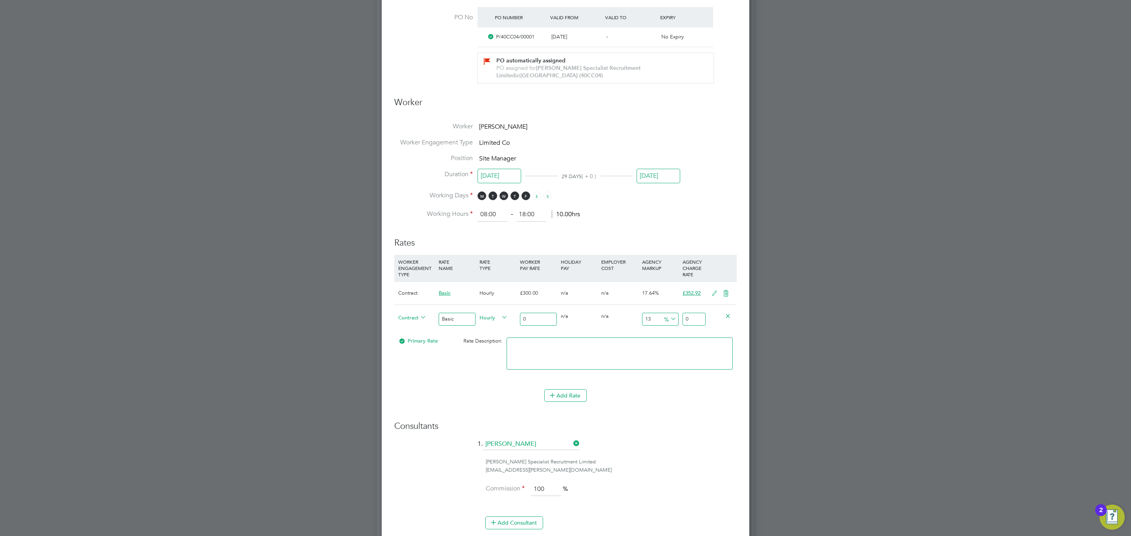
click at [546, 318] on input "0" at bounding box center [538, 319] width 37 height 13
type input "3"
type input "3.39"
type input "30"
type input "33.9"
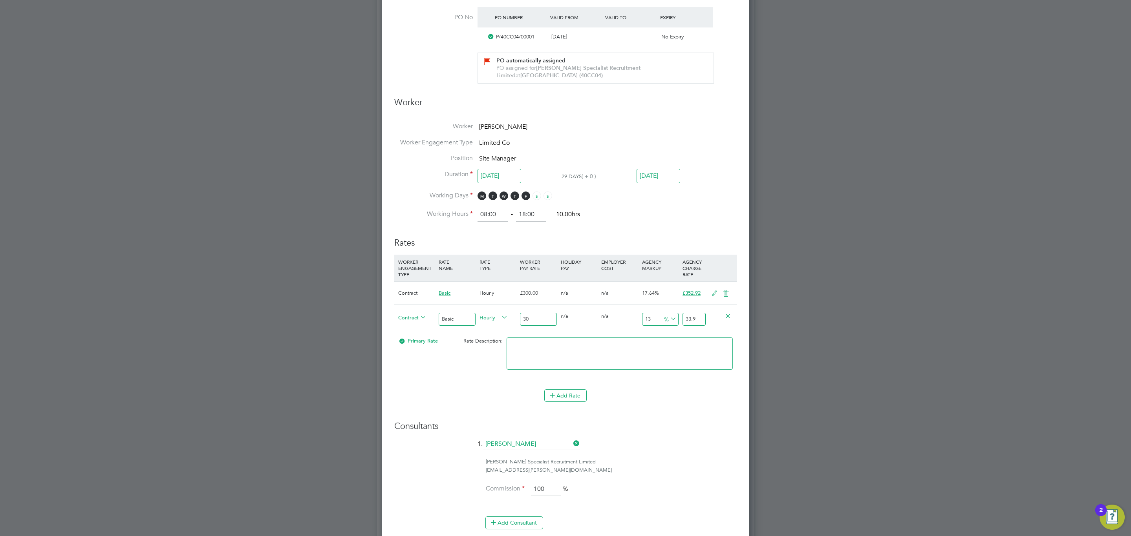
type input "300"
type input "339"
type input "300"
click at [700, 316] on input "339" at bounding box center [693, 319] width 23 height 13
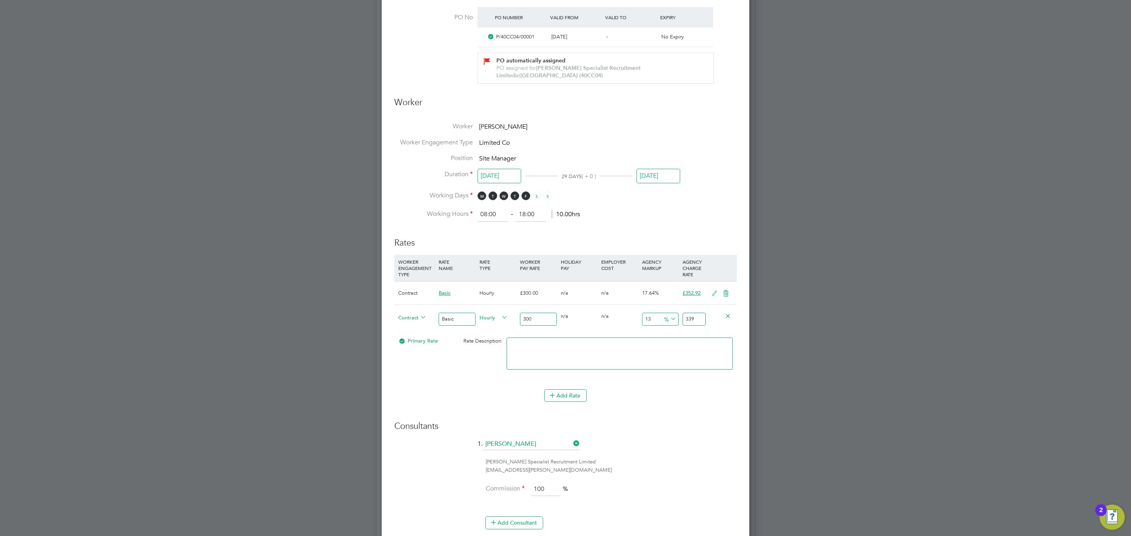
drag, startPoint x: 700, startPoint y: 316, endPoint x: 679, endPoint y: 314, distance: 21.3
click at [690, 314] on input "339" at bounding box center [693, 319] width 23 height 13
type input "-99"
type input "3"
type input "-88.33333333333333"
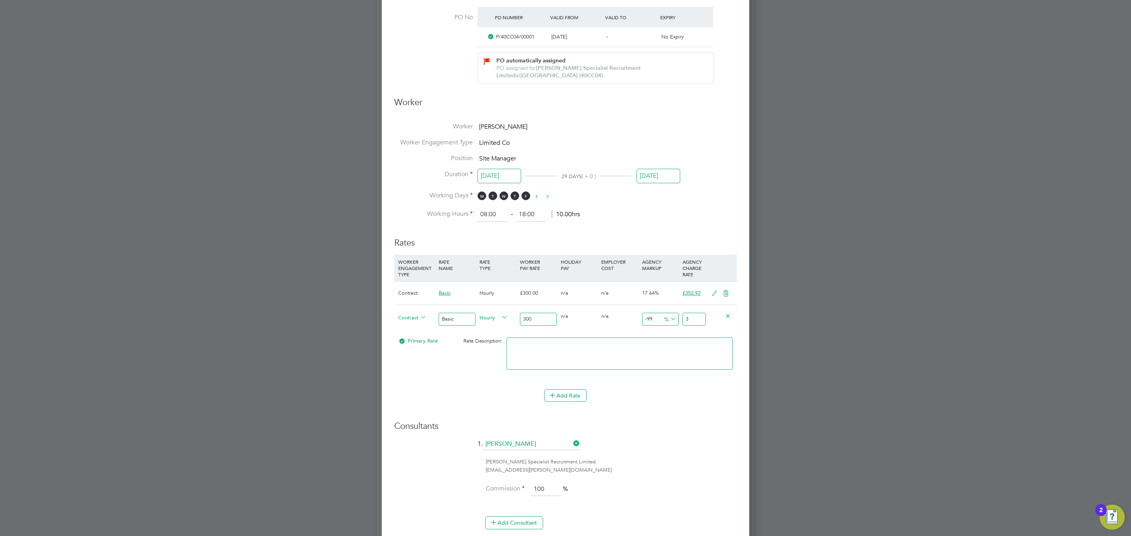
type input "35"
type input "17.333333333333332"
type input "352"
type input "17.633333333333333"
type input "352.9"
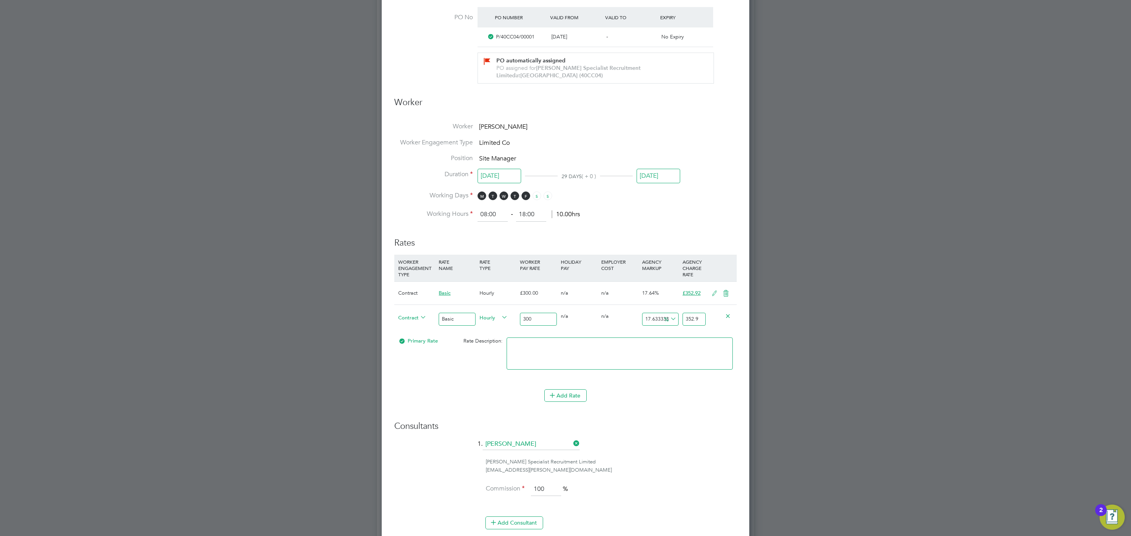
type input "17.64"
type input "352.92"
click at [726, 292] on icon at bounding box center [726, 293] width 10 height 6
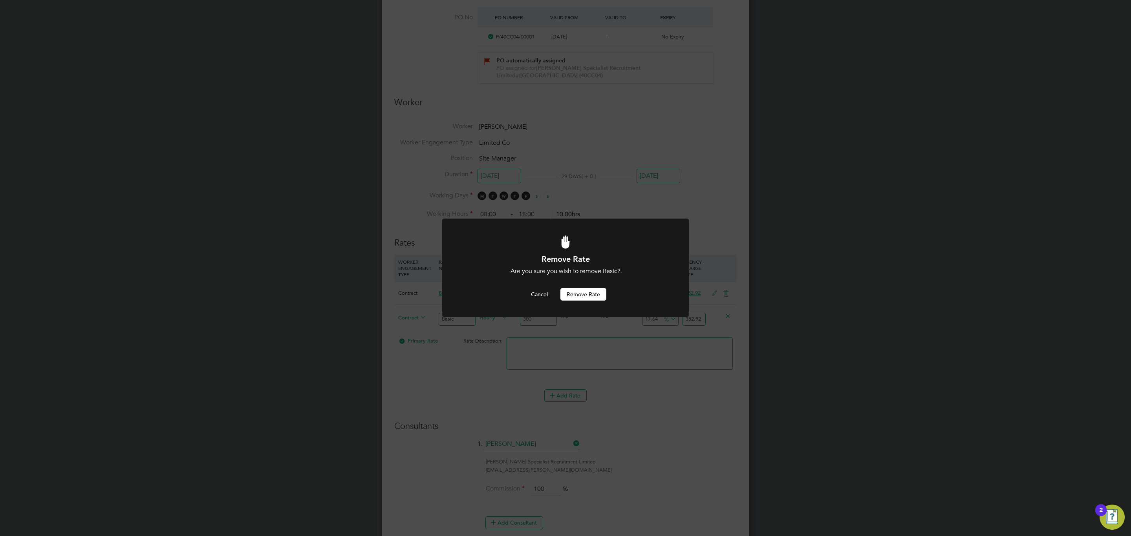
click at [586, 297] on button "Remove rate" at bounding box center [583, 294] width 46 height 13
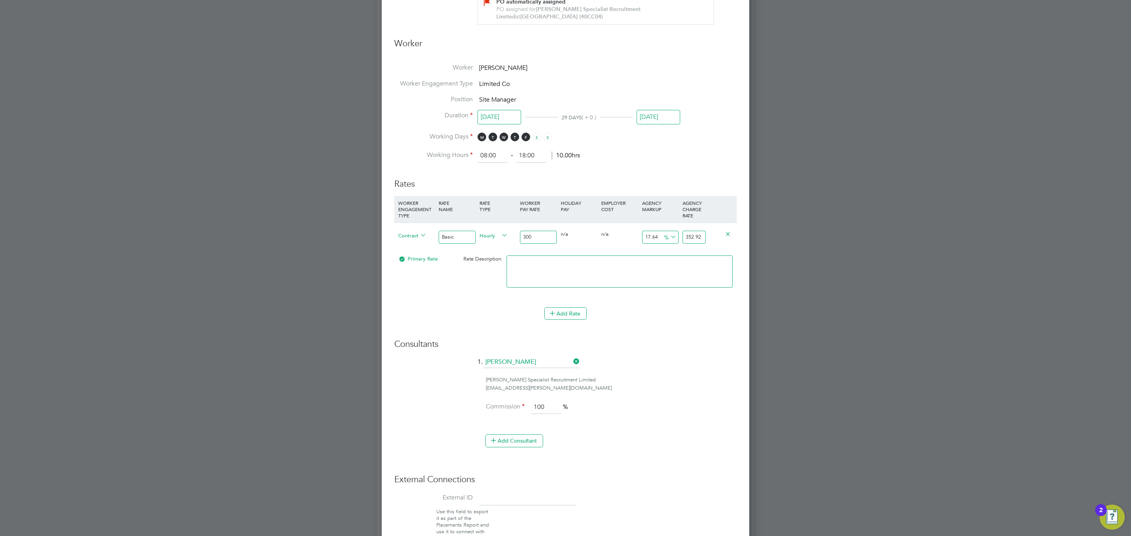
click at [500, 232] on icon at bounding box center [500, 235] width 0 height 11
click at [490, 237] on span "Hourly" at bounding box center [493, 235] width 28 height 9
click at [486, 251] on li "DAILY" at bounding box center [493, 254] width 34 height 10
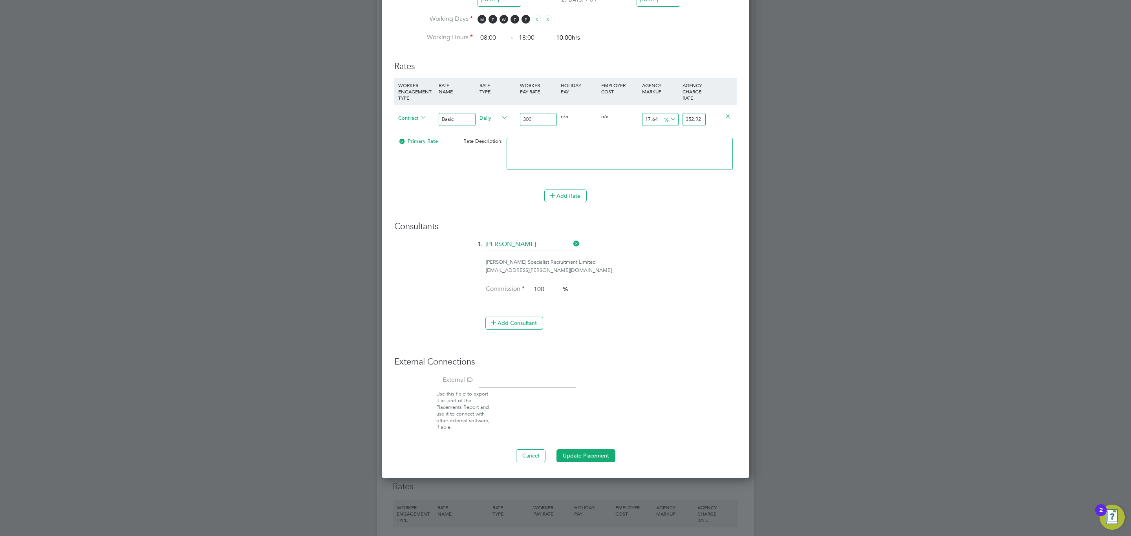
click at [584, 456] on button "Update Placement" at bounding box center [585, 455] width 59 height 13
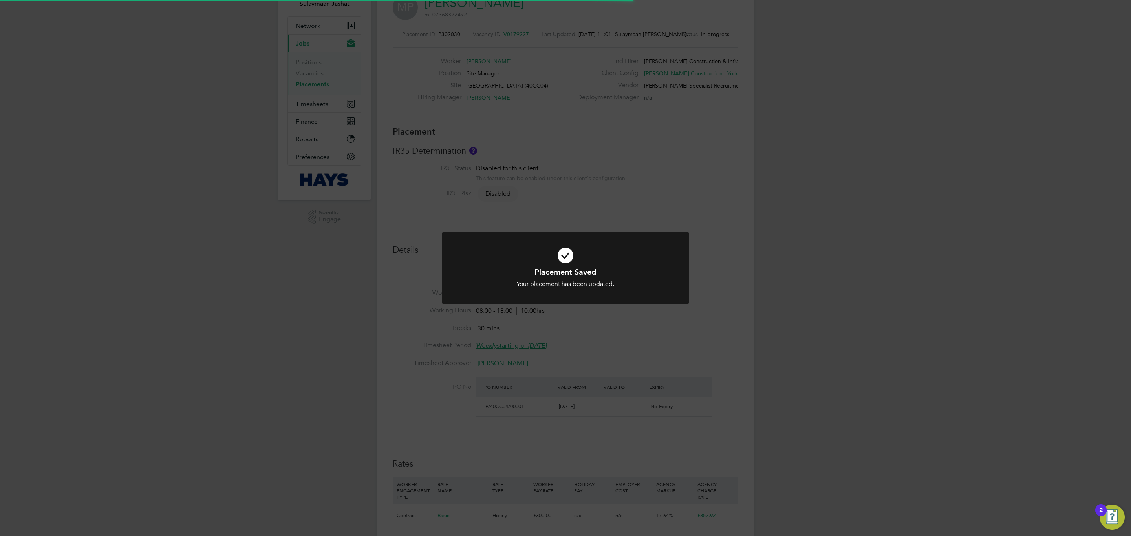
click at [634, 365] on div "Placement Saved Your placement has been updated. Cancel Okay" at bounding box center [565, 268] width 1131 height 536
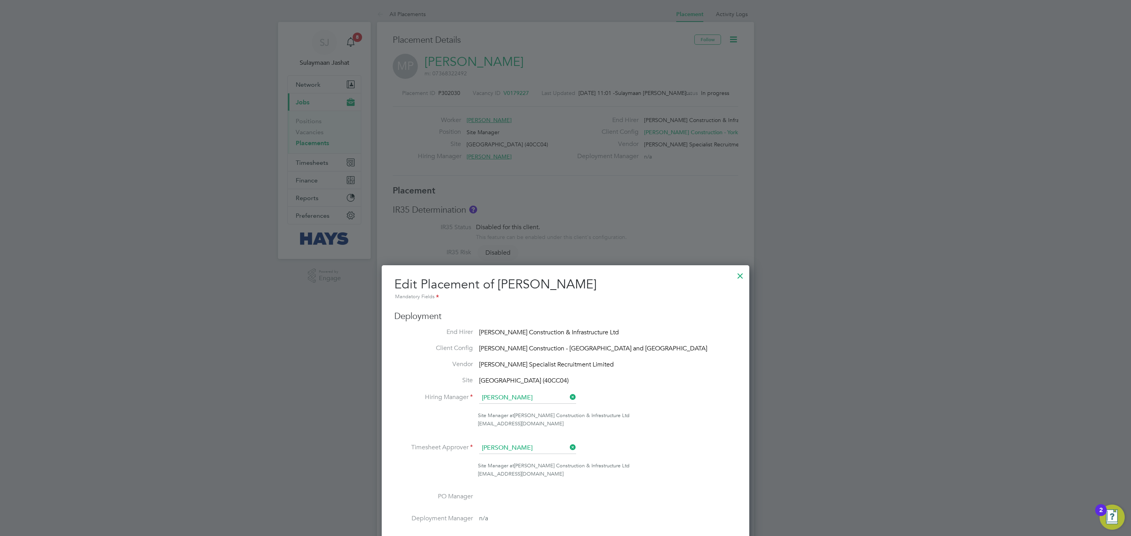
click at [742, 274] on div at bounding box center [740, 274] width 14 height 14
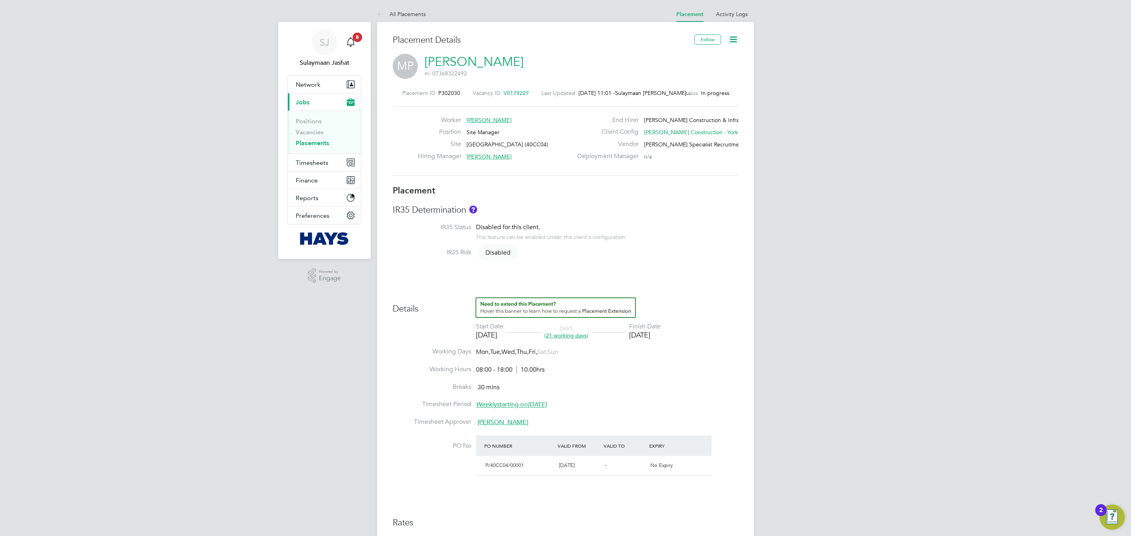
click at [593, 164] on div "Deployment Manager n/a" at bounding box center [656, 158] width 169 height 12
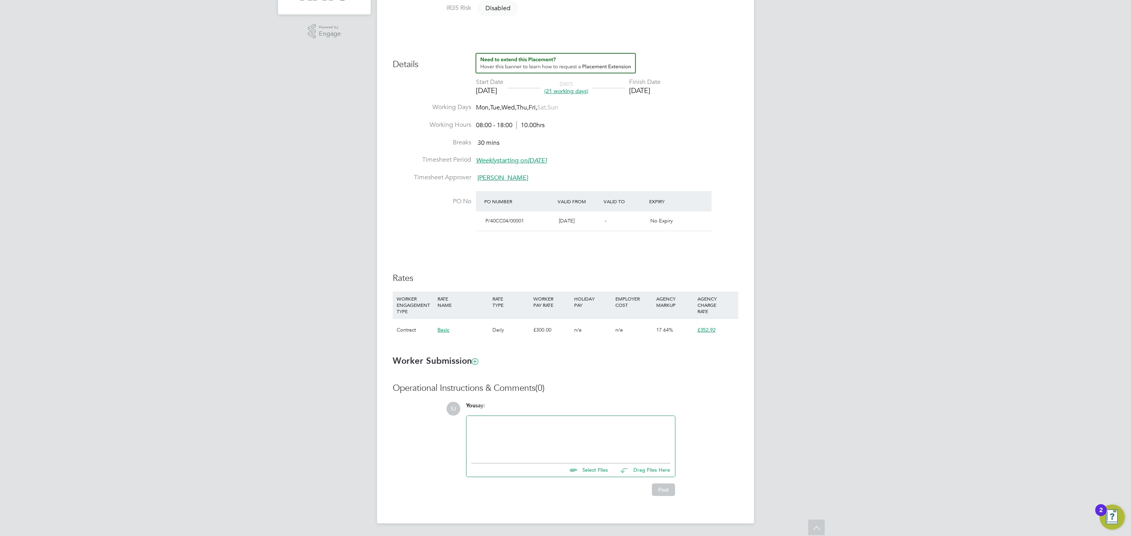
scroll to position [129, 0]
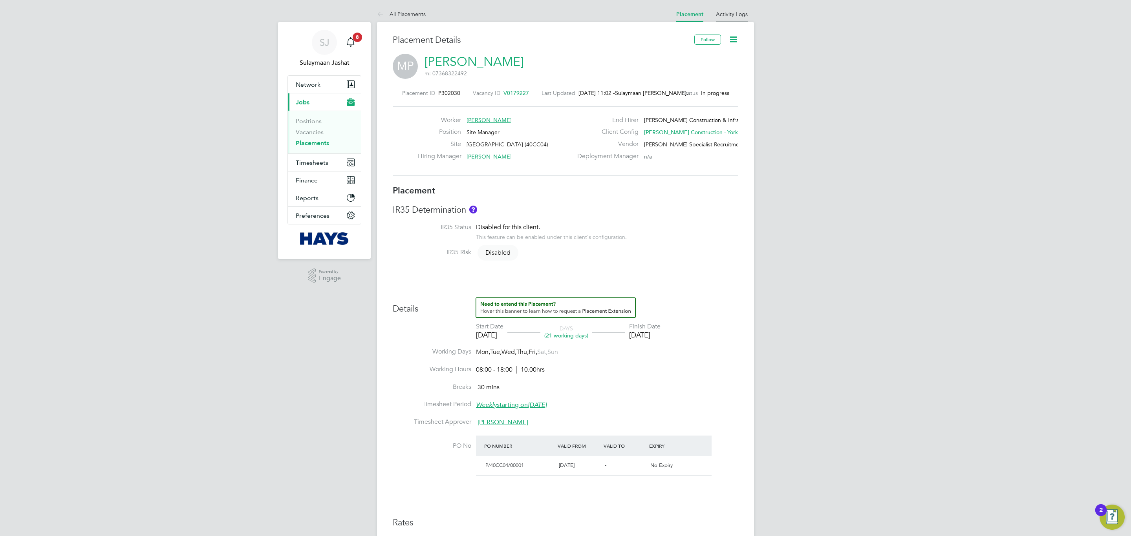
click at [738, 12] on link "Activity Logs" at bounding box center [732, 14] width 32 height 7
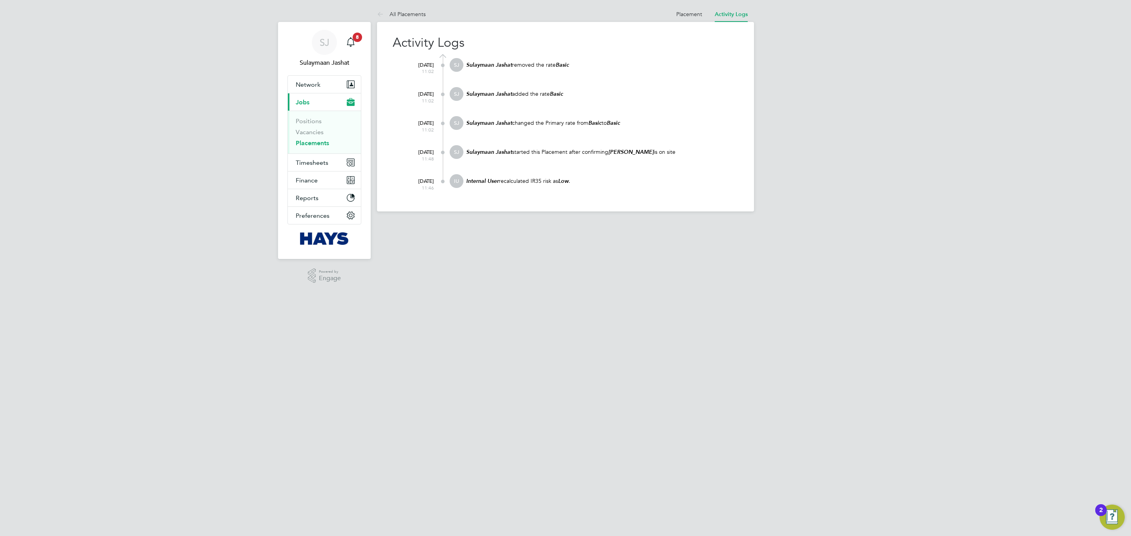
click at [605, 130] on div "Sulaymaan Jashat changed the Primary rate from Basic to Basic" at bounding box center [601, 126] width 273 height 21
drag, startPoint x: 610, startPoint y: 118, endPoint x: 614, endPoint y: 114, distance: 5.0
click at [610, 117] on div "Sulaymaan Jashat changed the Primary rate from Basic to Basic" at bounding box center [601, 126] width 273 height 21
click at [615, 112] on div "28 Aug 2025 11:02 SJ Sulaymaan Jashat added the rate Basic" at bounding box center [570, 101] width 336 height 29
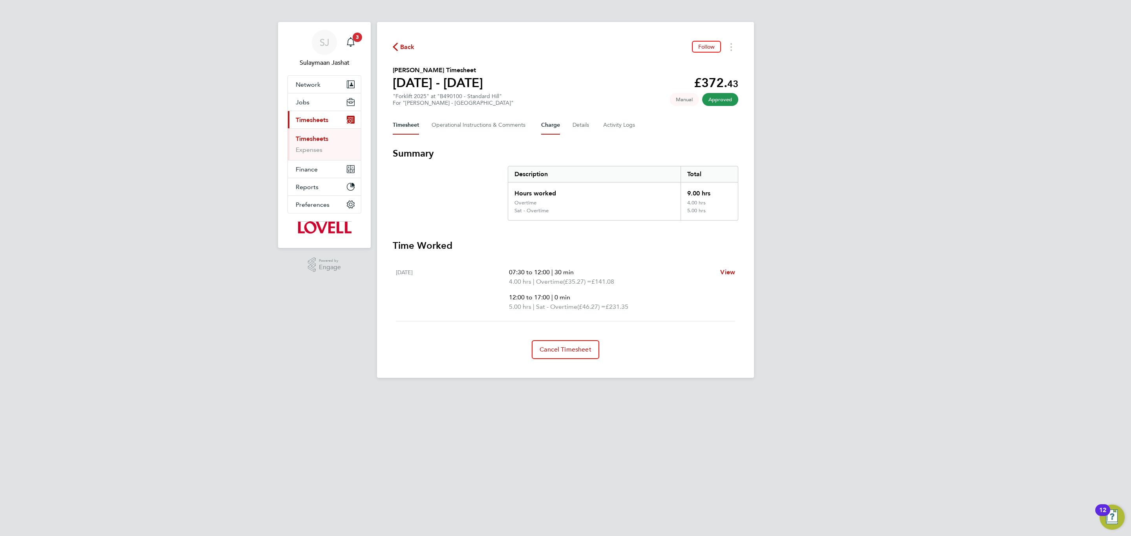
click at [554, 130] on button "Charge" at bounding box center [550, 125] width 19 height 19
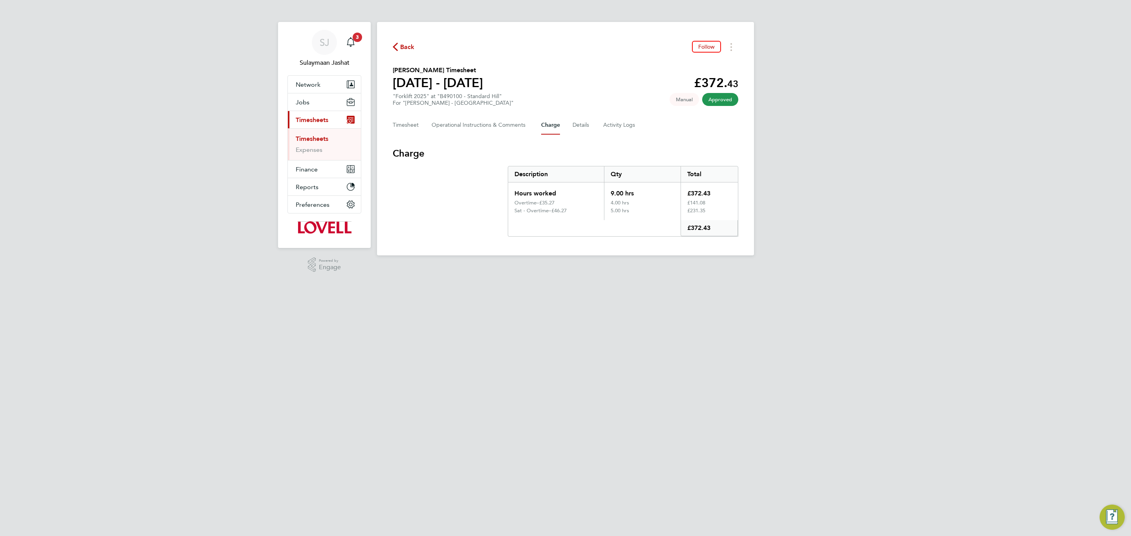
click at [566, 129] on div "Timesheet Operational Instructions & Comments Charge Details Activity Logs" at bounding box center [565, 125] width 345 height 19
click at [581, 128] on button "Details" at bounding box center [581, 125] width 18 height 19
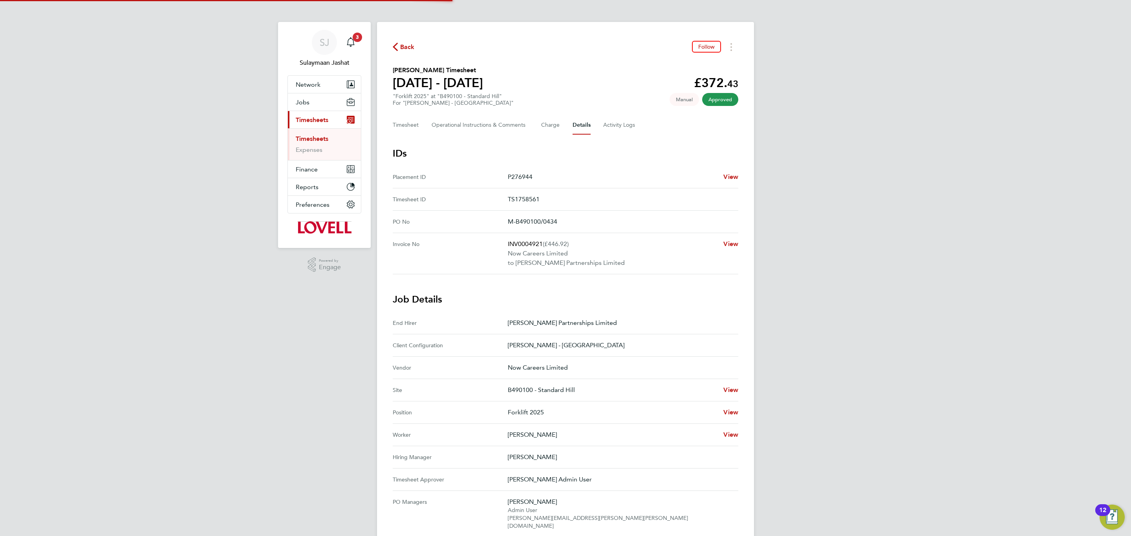
click at [741, 178] on div "Back Follow [PERSON_NAME] Timesheet [DATE] - [DATE] £372. 43 "Forklift 2025" at…" at bounding box center [565, 429] width 377 height 815
click at [730, 174] on span "View" at bounding box center [730, 176] width 15 height 7
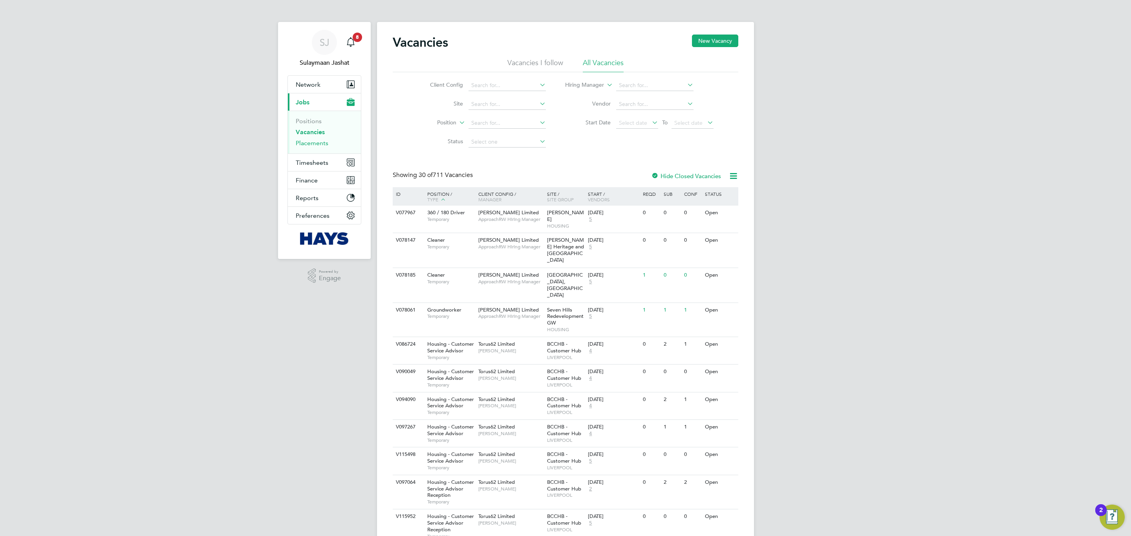
click at [317, 144] on link "Placements" at bounding box center [312, 142] width 33 height 7
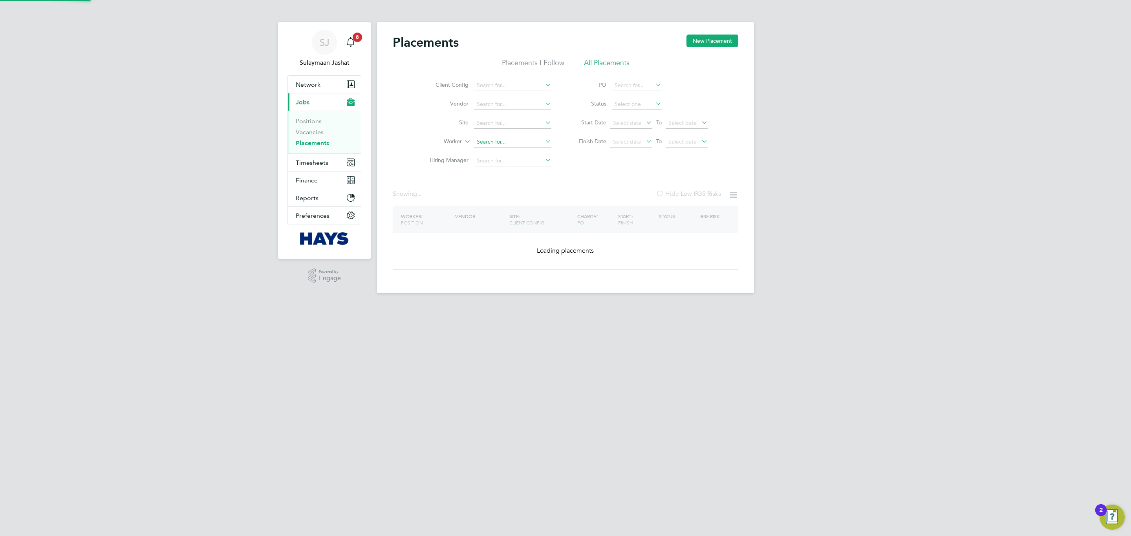
click at [491, 140] on input at bounding box center [512, 142] width 77 height 11
click at [491, 143] on input at bounding box center [512, 142] width 77 height 11
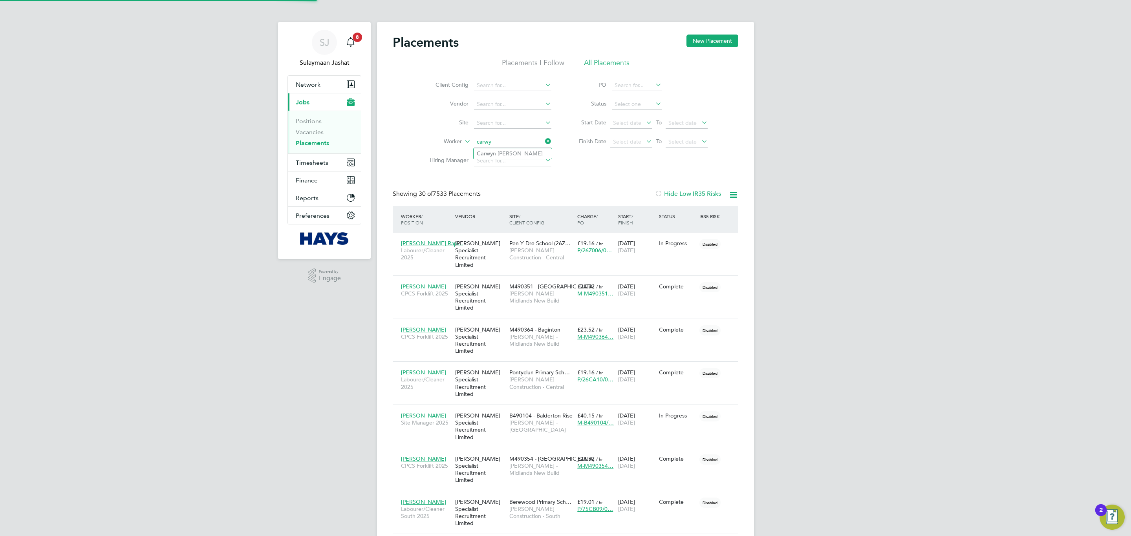
click at [508, 151] on li "Carwy n Edwards" at bounding box center [512, 153] width 78 height 11
type input "Carwyn Edwards"
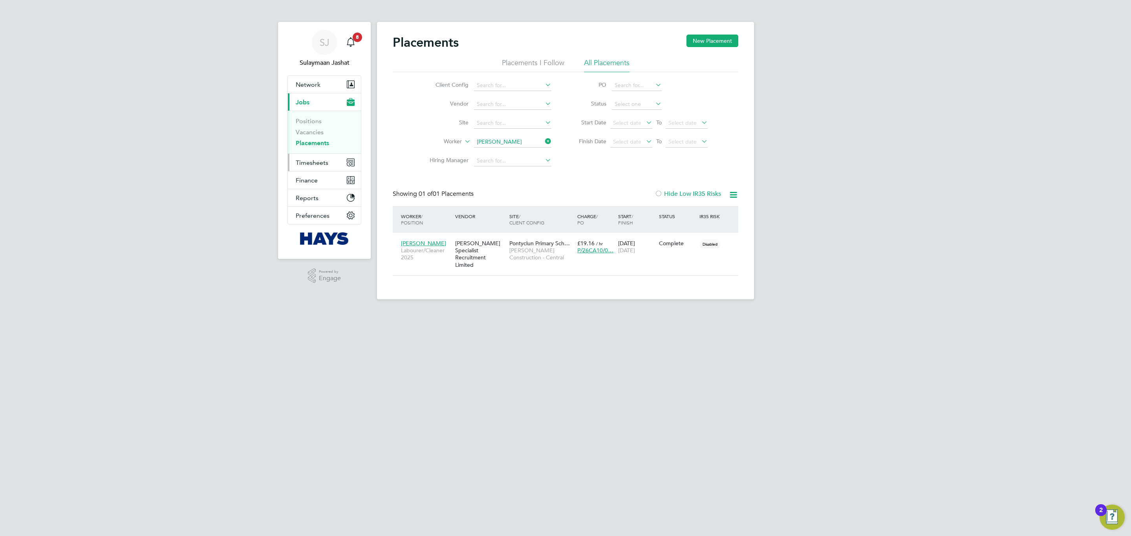
click at [307, 163] on span "Timesheets" at bounding box center [312, 162] width 33 height 7
click at [320, 139] on link "Timesheets" at bounding box center [312, 138] width 33 height 7
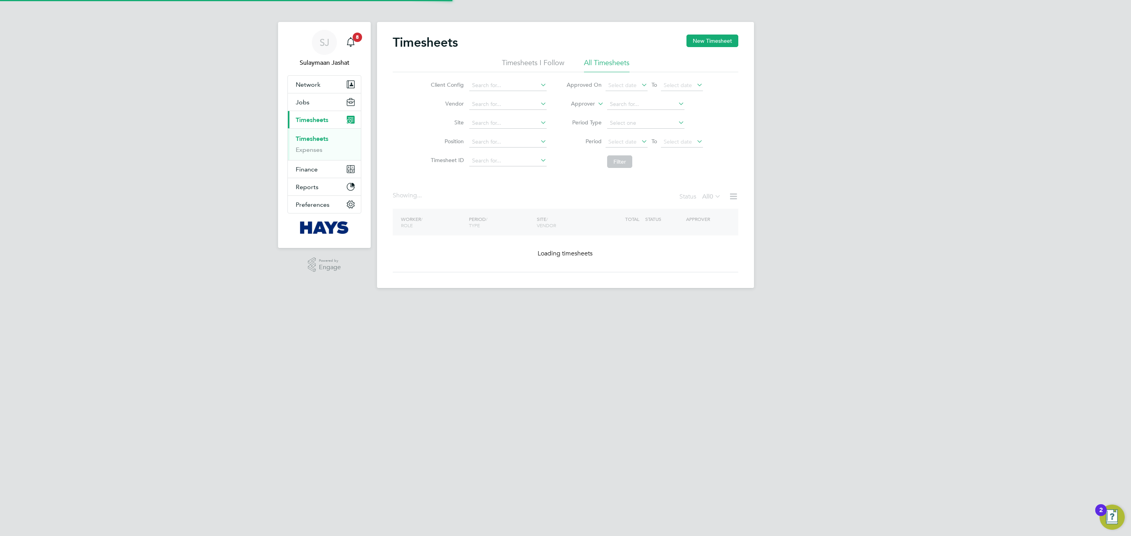
click at [594, 106] on label "Approver" at bounding box center [576, 104] width 35 height 8
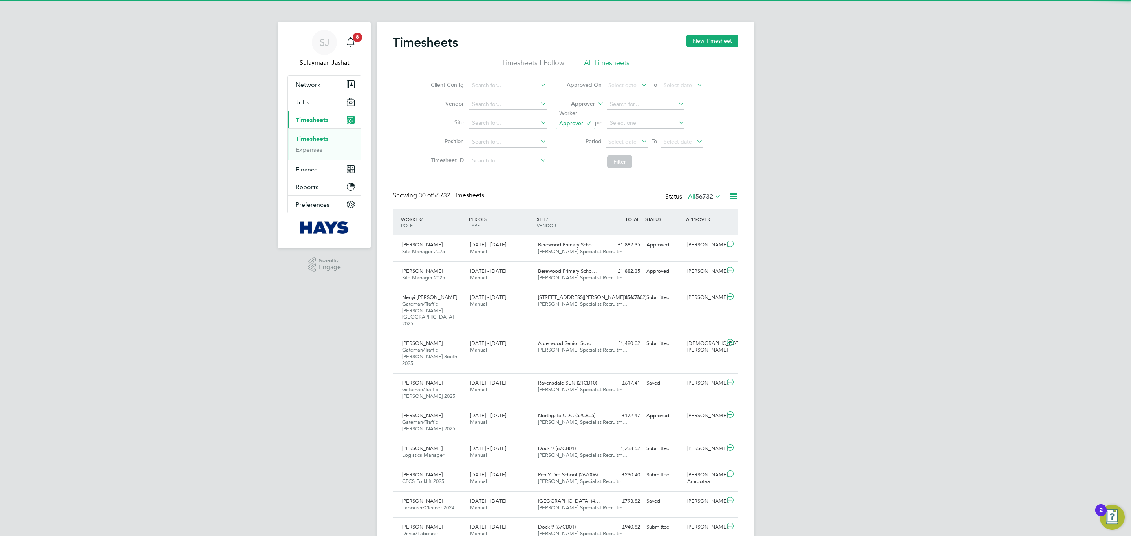
scroll to position [26, 68]
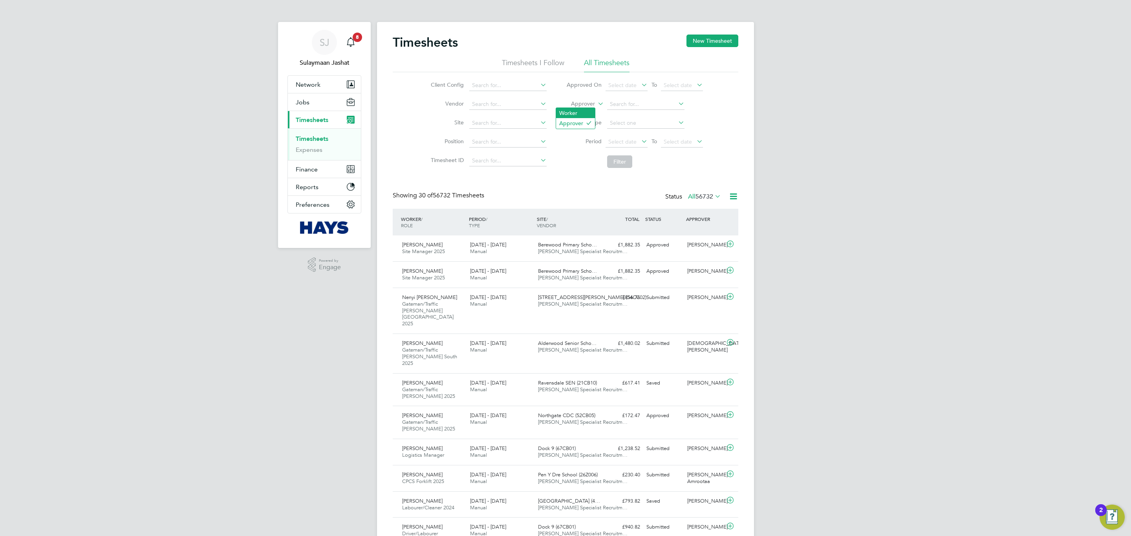
click at [592, 108] on li "Worker" at bounding box center [575, 113] width 39 height 10
click at [712, 116] on div "Client Config Vendor Site Position Timesheet ID Approved On Select date To Sele…" at bounding box center [565, 122] width 345 height 100
click at [702, 195] on span "56732" at bounding box center [704, 197] width 18 height 8
click at [708, 206] on div "All Saved Submitted Approved Rejected Absent Cancelled 56732 76 29 51594 2256 1…" at bounding box center [708, 247] width 73 height 93
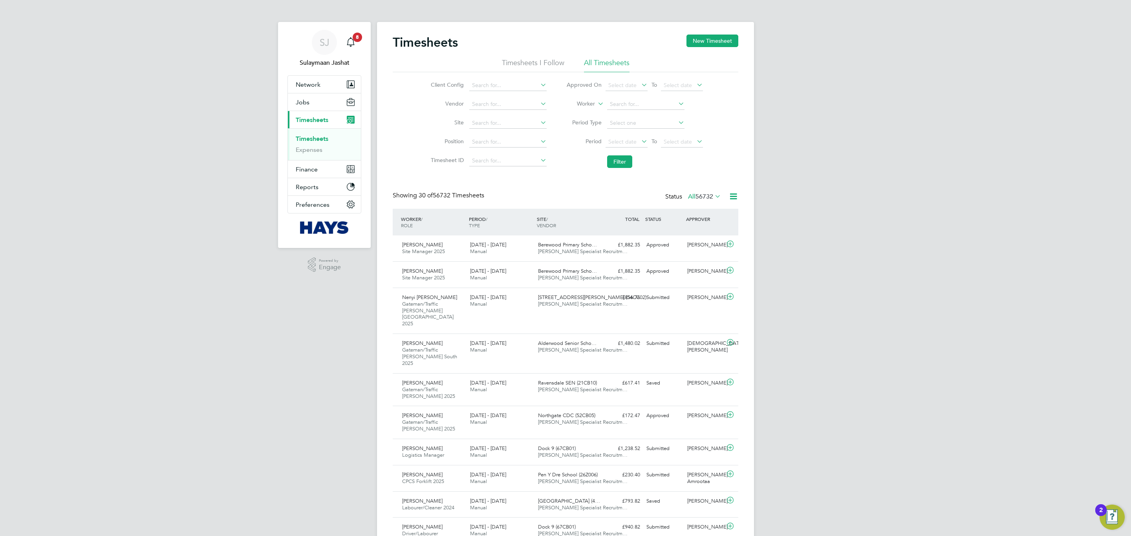
click at [696, 192] on div "Status All 56732" at bounding box center [693, 197] width 57 height 11
click at [696, 200] on span "56732" at bounding box center [704, 197] width 18 height 8
click at [711, 194] on span "56732" at bounding box center [704, 197] width 18 height 8
click at [707, 206] on li "All" at bounding box center [690, 211] width 36 height 11
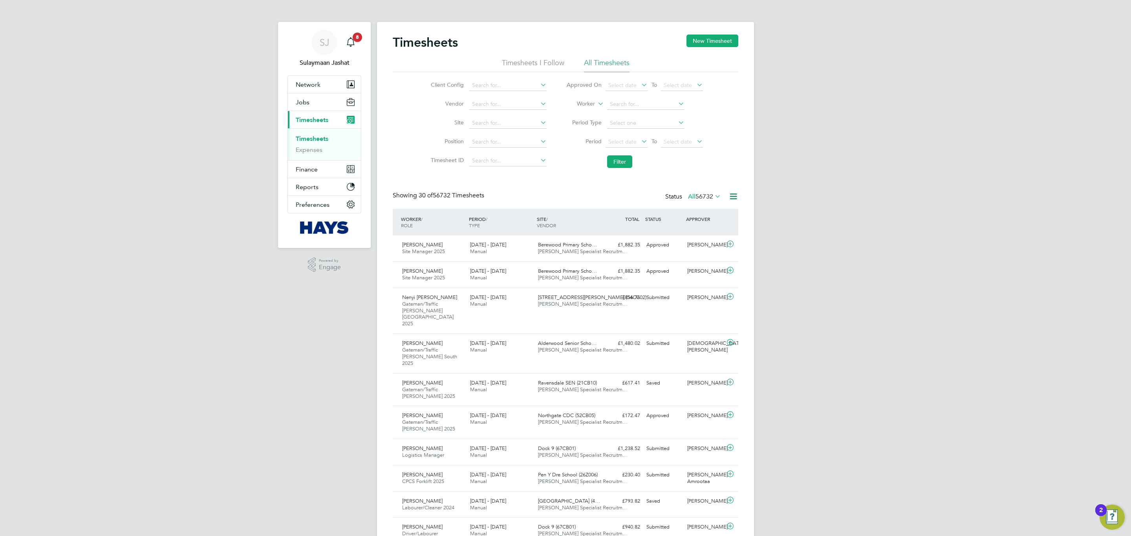
drag, startPoint x: 659, startPoint y: 197, endPoint x: 682, endPoint y: 202, distance: 22.9
click at [682, 202] on div "Status All 56732" at bounding box center [693, 197] width 57 height 11
click at [681, 202] on div "Status All 56732" at bounding box center [693, 197] width 57 height 11
drag, startPoint x: 661, startPoint y: 195, endPoint x: 682, endPoint y: 204, distance: 22.4
click at [682, 204] on div "Showing 30 of 56732 Timesheets Status All 56732" at bounding box center [565, 200] width 345 height 17
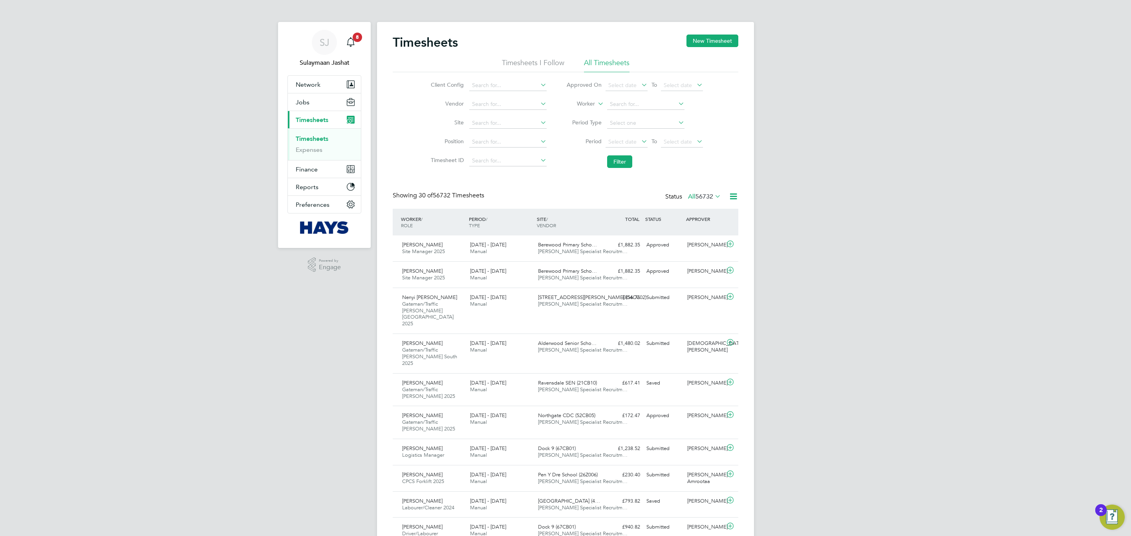
click at [653, 206] on div "Showing 30 of 56732 Timesheets Status All 56732" at bounding box center [565, 200] width 345 height 17
click at [667, 200] on div "Status All 56732" at bounding box center [693, 197] width 57 height 11
drag, startPoint x: 656, startPoint y: 195, endPoint x: 678, endPoint y: 198, distance: 22.5
click at [678, 198] on div "Showing 30 of 56732 Timesheets Status All 56732" at bounding box center [565, 200] width 345 height 17
click at [678, 203] on div "Status All 56732" at bounding box center [693, 197] width 57 height 11
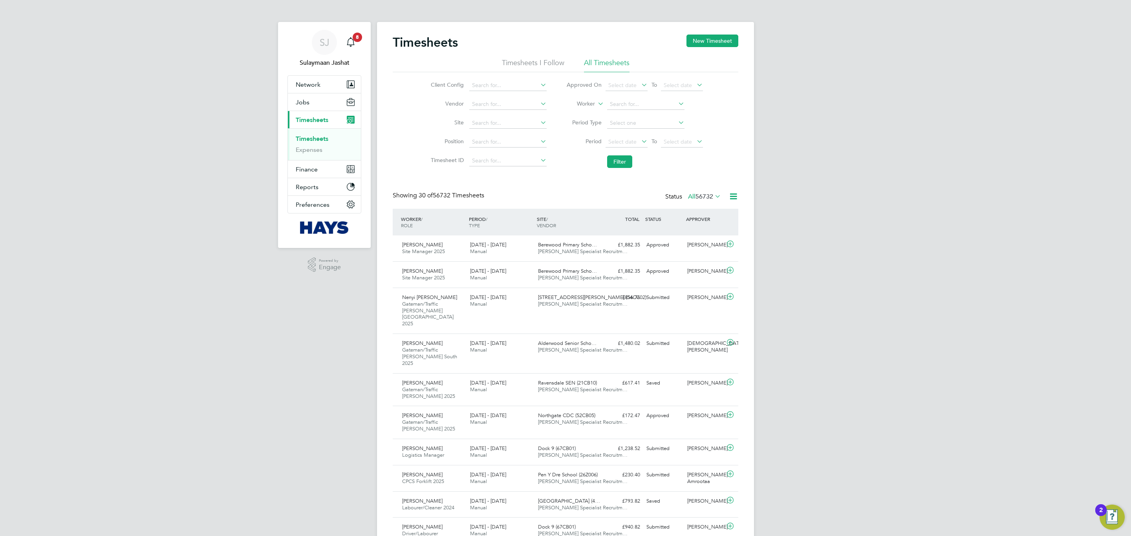
drag, startPoint x: 656, startPoint y: 199, endPoint x: 681, endPoint y: 202, distance: 25.3
click at [681, 202] on div "Showing 30 of 56732 Timesheets Status All 56732" at bounding box center [565, 200] width 345 height 17
click at [681, 202] on div "Status All 56732" at bounding box center [693, 197] width 57 height 11
drag, startPoint x: 659, startPoint y: 195, endPoint x: 680, endPoint y: 198, distance: 21.0
click at [680, 198] on div "Showing 30 of 56732 Timesheets Status All 56732" at bounding box center [565, 200] width 345 height 17
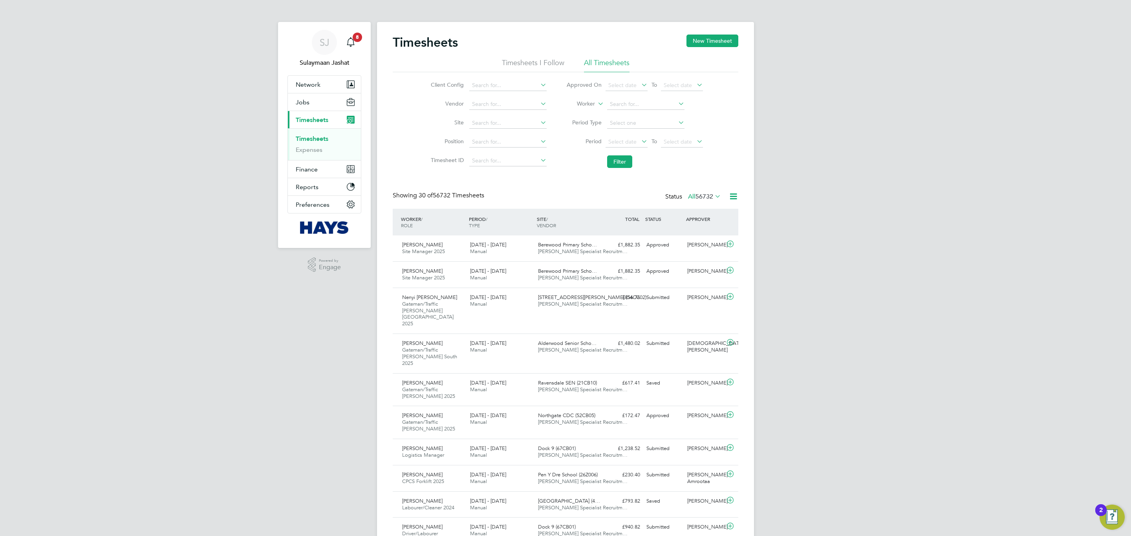
click at [596, 102] on icon at bounding box center [596, 101] width 0 height 7
click at [591, 110] on icon at bounding box center [589, 113] width 6 height 6
click at [598, 95] on li "Worker" at bounding box center [634, 104] width 156 height 19
click at [592, 103] on label "Worker" at bounding box center [576, 104] width 35 height 8
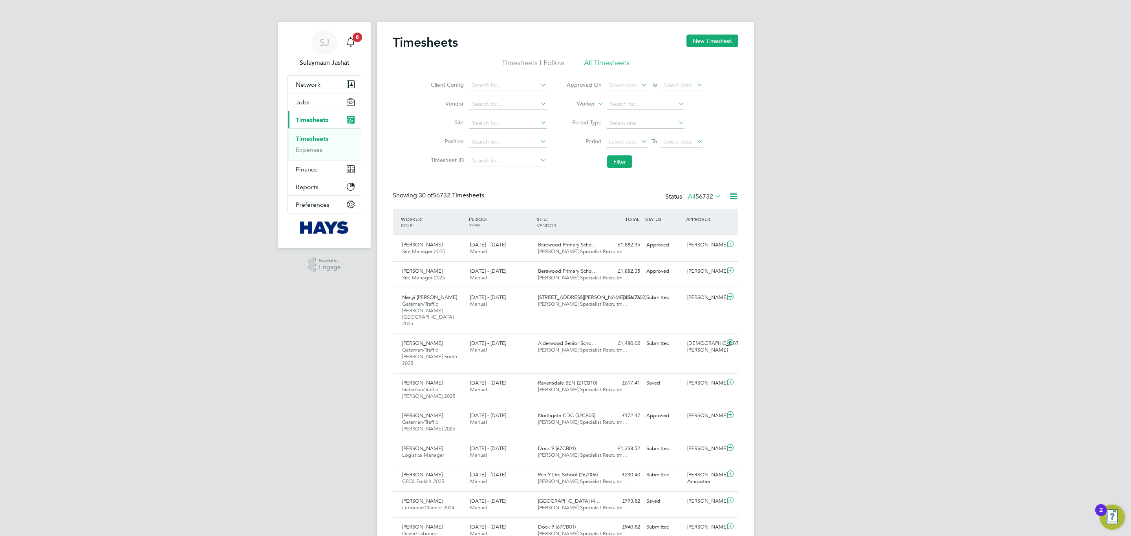
click at [579, 119] on li "Approver" at bounding box center [575, 123] width 39 height 10
drag, startPoint x: 601, startPoint y: 113, endPoint x: 619, endPoint y: 104, distance: 20.4
click at [619, 104] on input at bounding box center [645, 104] width 77 height 11
type input "e"
click at [641, 117] on li "Ben Stee l" at bounding box center [645, 115] width 78 height 11
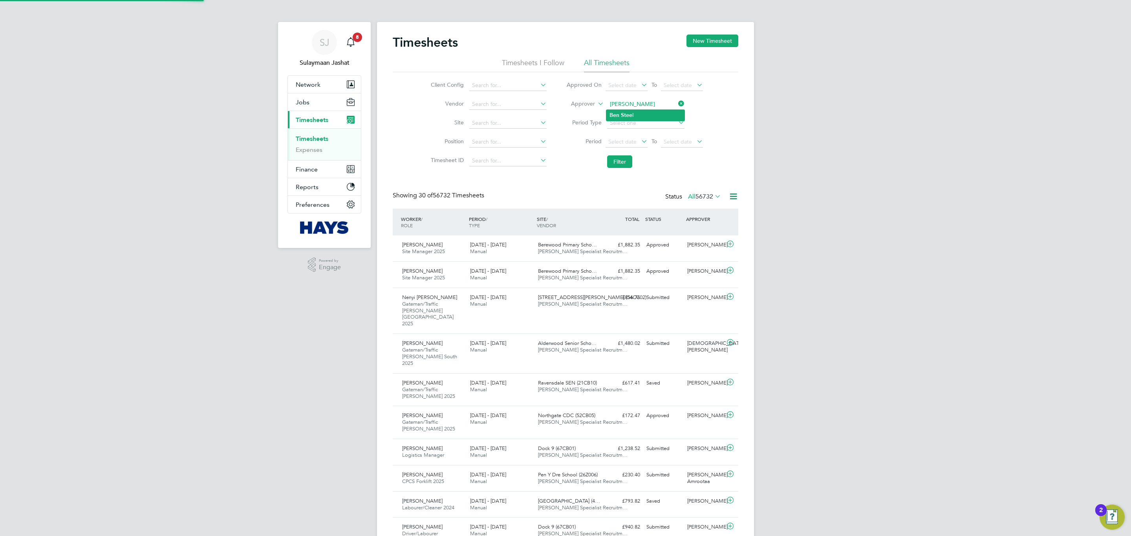
type input "Ben Steel"
click at [628, 161] on button "Filter" at bounding box center [619, 161] width 25 height 13
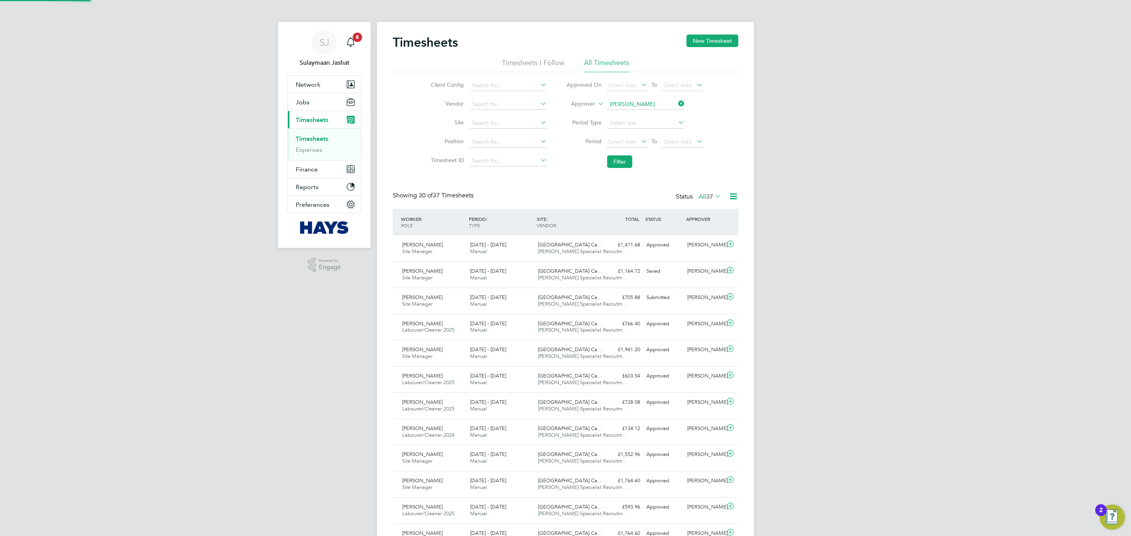
scroll to position [20, 68]
click at [707, 197] on span "37" at bounding box center [709, 197] width 7 height 8
click at [708, 232] on li "Submitted" at bounding box center [705, 233] width 36 height 11
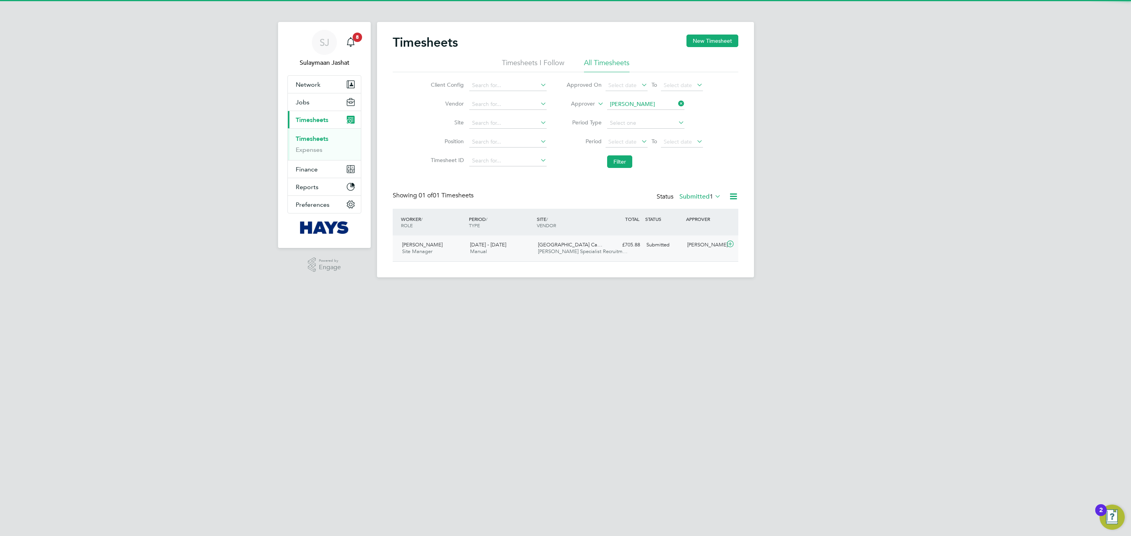
click at [616, 244] on div "£705.88 Submitted" at bounding box center [622, 245] width 41 height 13
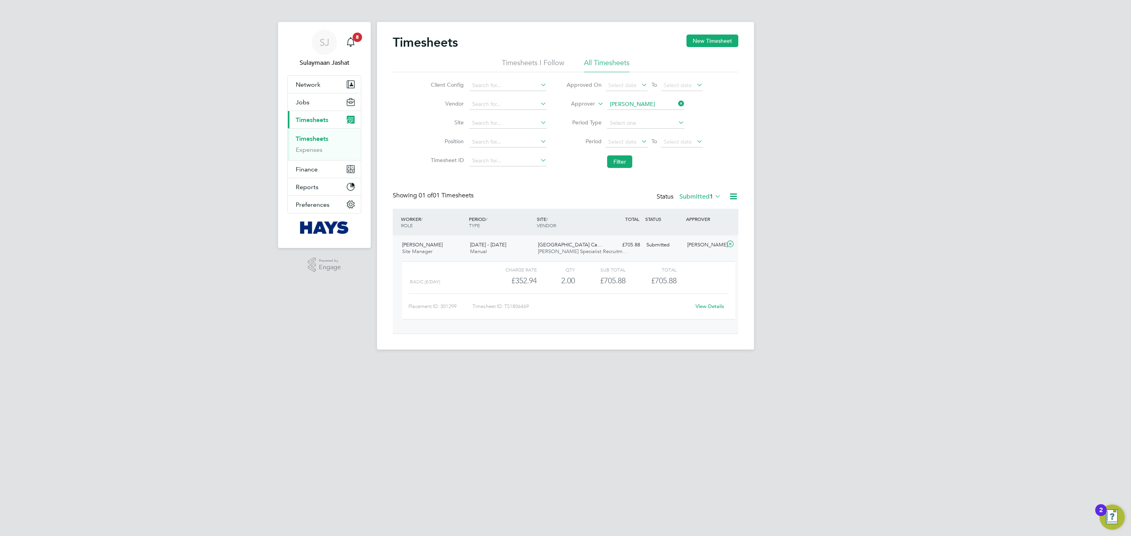
click at [715, 310] on link "View Details" at bounding box center [709, 306] width 29 height 7
click at [535, 249] on div "University Of Leeds Ca… Hays Specialist Recruitm…" at bounding box center [569, 249] width 68 height 20
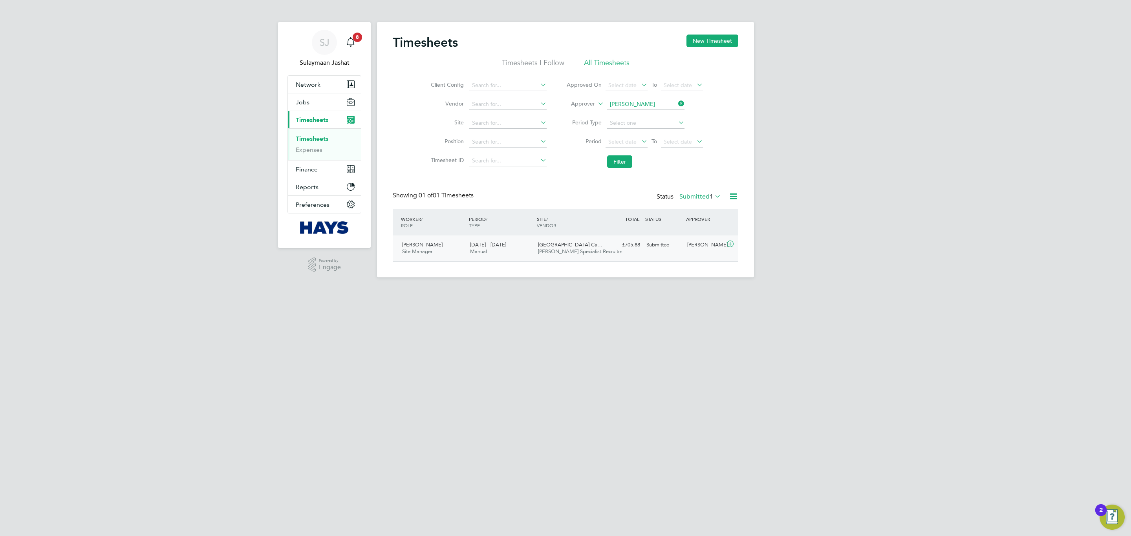
click at [632, 253] on div "Joshua Lee Site Manager 16 - 22 Aug 2025 16 - 22 Aug 2025 Manual University Of …" at bounding box center [565, 249] width 345 height 26
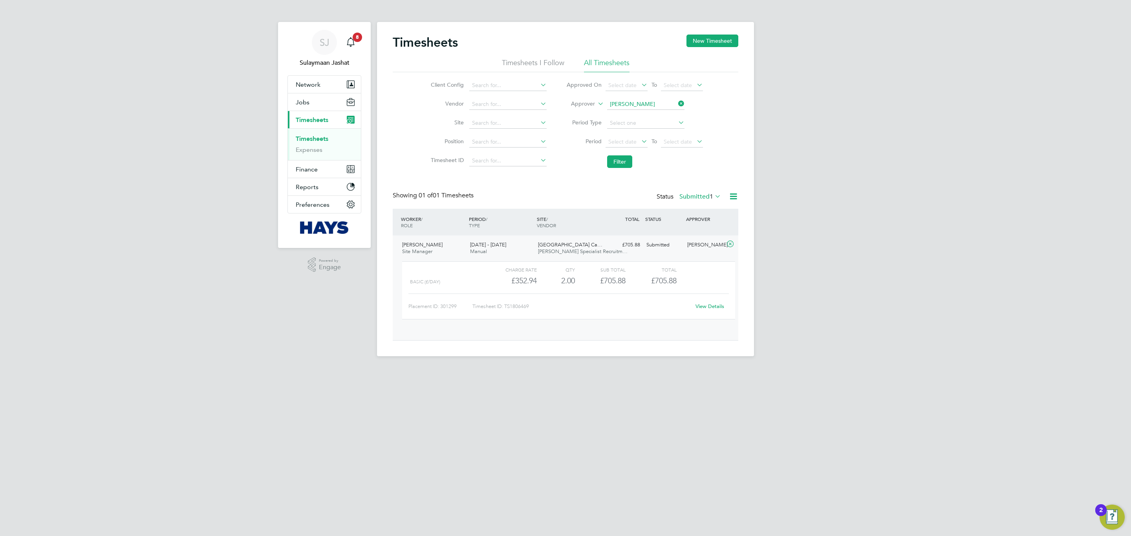
scroll to position [13, 77]
click at [713, 307] on link "View Details" at bounding box center [709, 306] width 29 height 7
click at [628, 112] on li "Approver Ben Steel" at bounding box center [634, 104] width 156 height 19
click at [630, 110] on li "Approver Ben Steel" at bounding box center [634, 104] width 156 height 19
click at [586, 104] on label "Approver" at bounding box center [576, 104] width 35 height 8
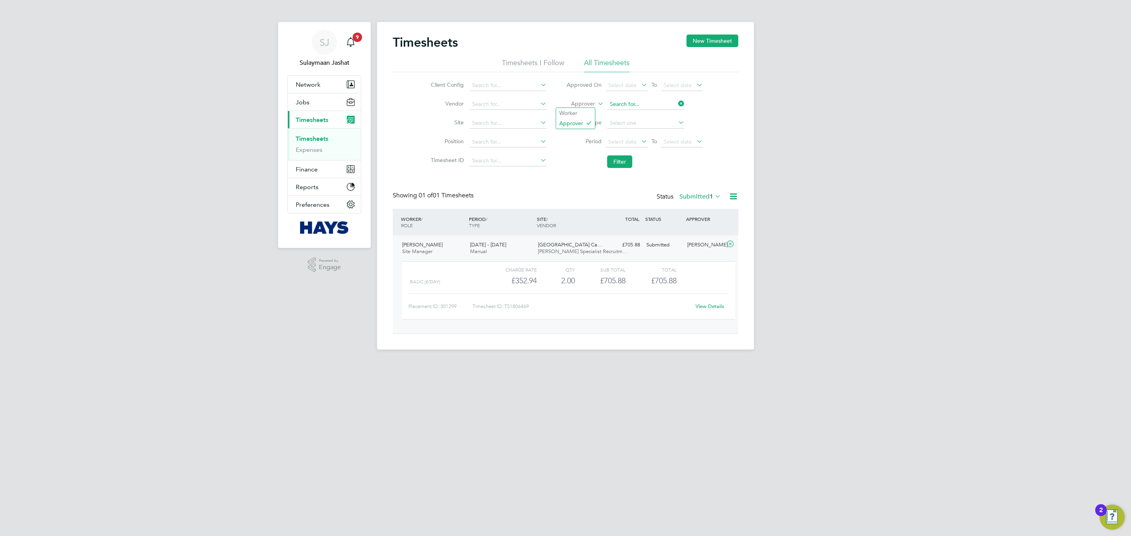
click at [656, 103] on input at bounding box center [645, 104] width 77 height 11
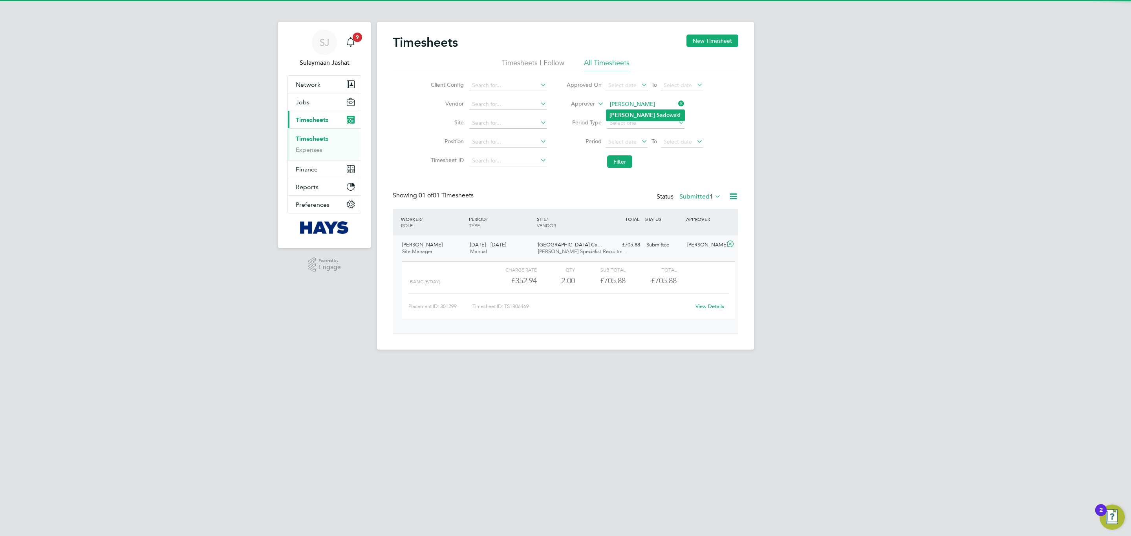
click at [643, 115] on li "Tom Sad owski" at bounding box center [645, 115] width 78 height 11
type input "Tom Sadowski"
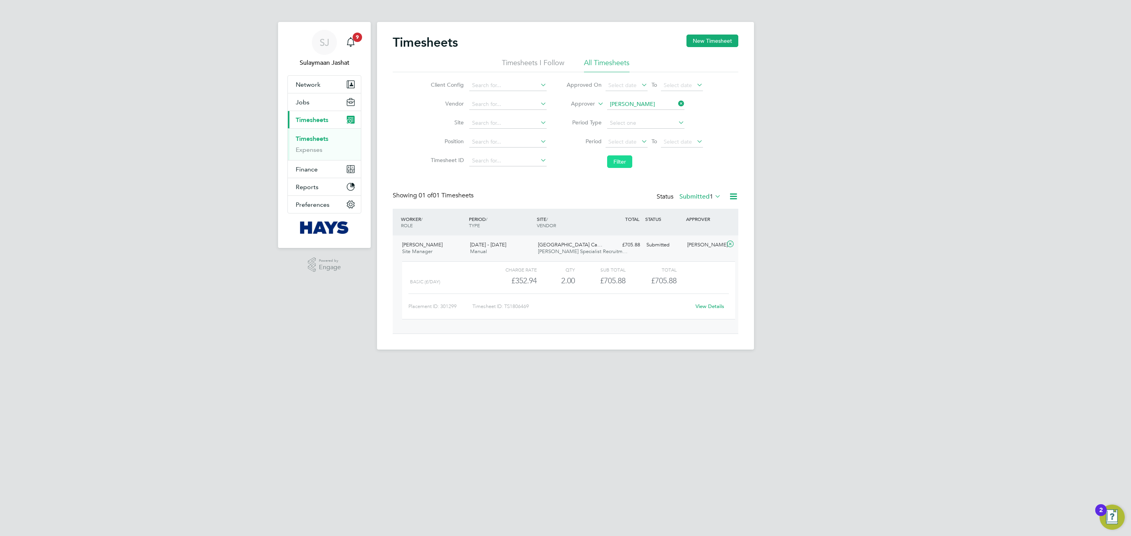
click at [612, 157] on li "Filter" at bounding box center [634, 162] width 156 height 20
click at [611, 158] on button "Filter" at bounding box center [619, 161] width 25 height 13
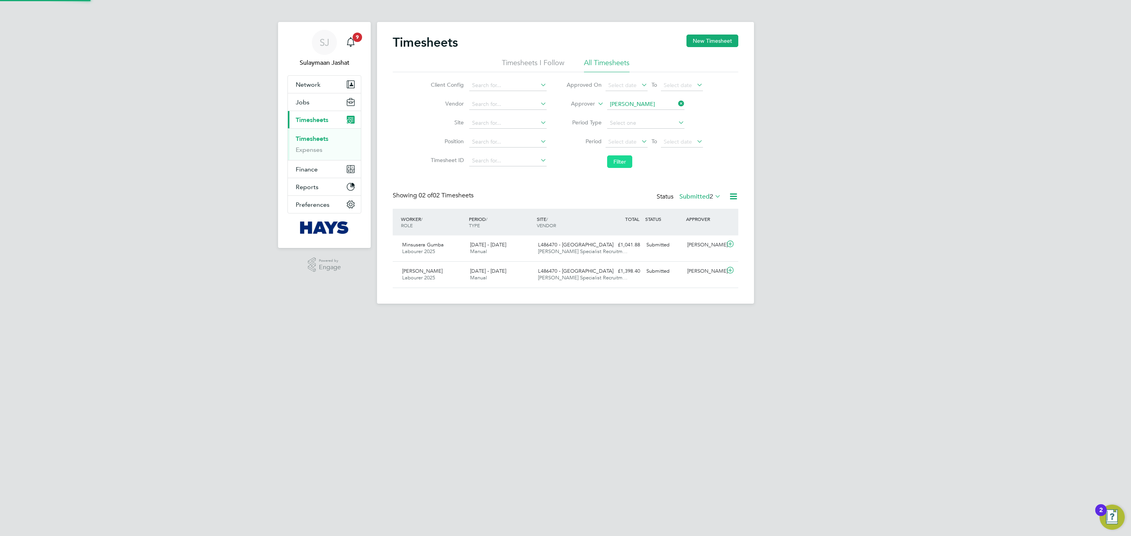
scroll to position [20, 68]
click at [587, 244] on span "L486470 - Loxford Lane" at bounding box center [575, 244] width 75 height 7
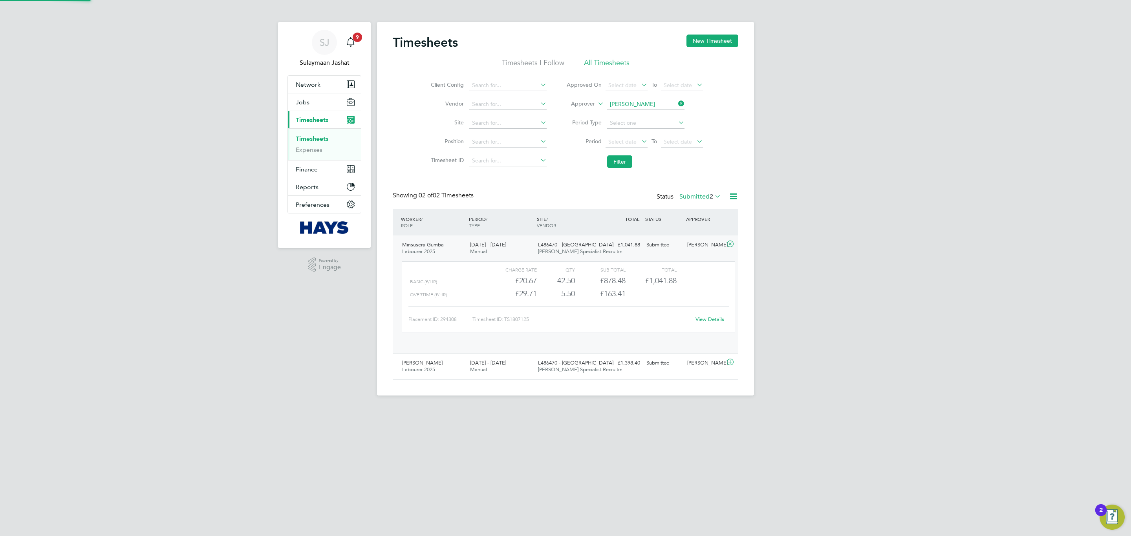
scroll to position [13, 77]
click at [714, 320] on link "View Details" at bounding box center [709, 319] width 29 height 7
click at [319, 103] on button "Jobs" at bounding box center [324, 101] width 73 height 17
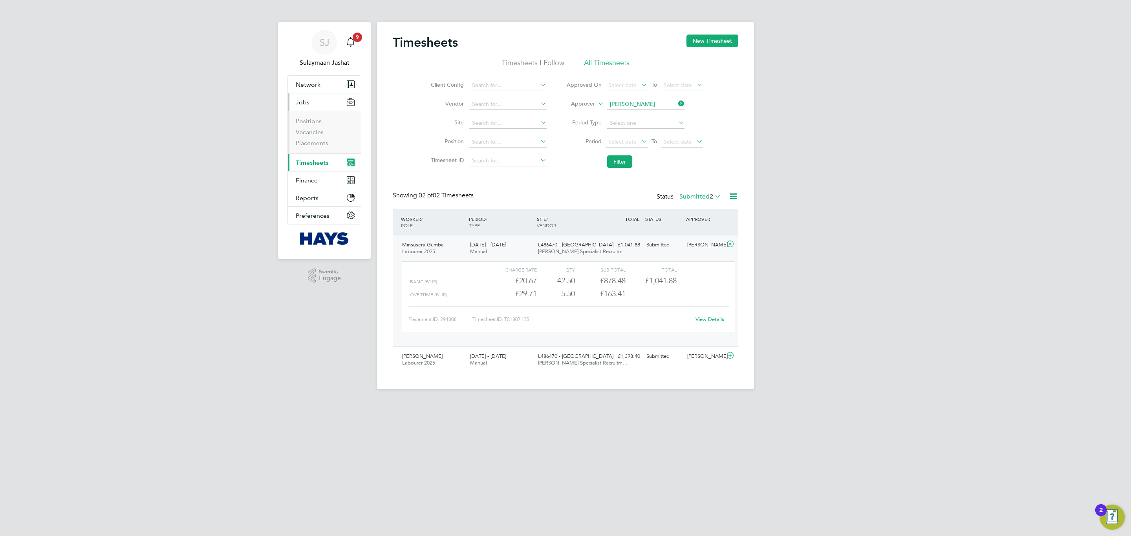
click at [317, 159] on span "Timesheets" at bounding box center [312, 162] width 33 height 7
click at [647, 107] on input at bounding box center [645, 104] width 77 height 11
click at [510, 125] on input at bounding box center [507, 123] width 77 height 11
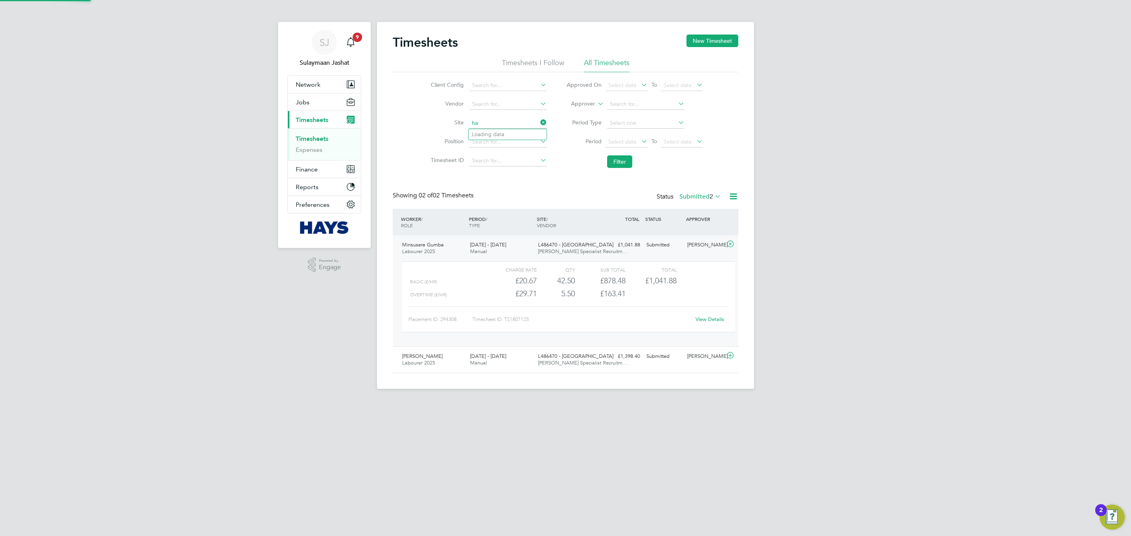
type input "h"
click at [532, 132] on li "Tavi stock (The Tors) P2" at bounding box center [507, 134] width 78 height 11
type input "Tavistock (The Tors) P2"
click at [625, 168] on button "Filter" at bounding box center [619, 161] width 25 height 13
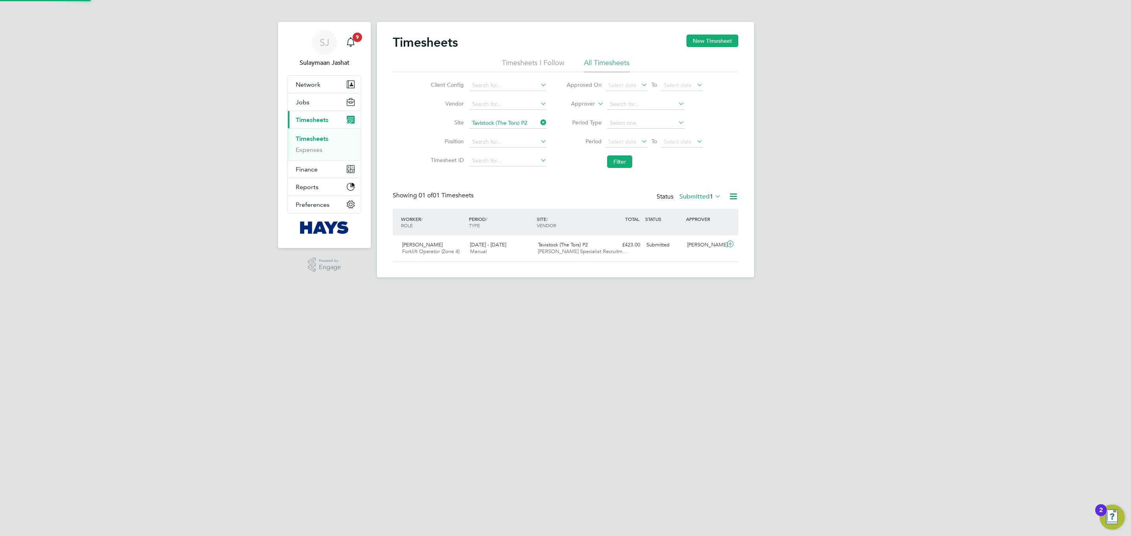
scroll to position [20, 68]
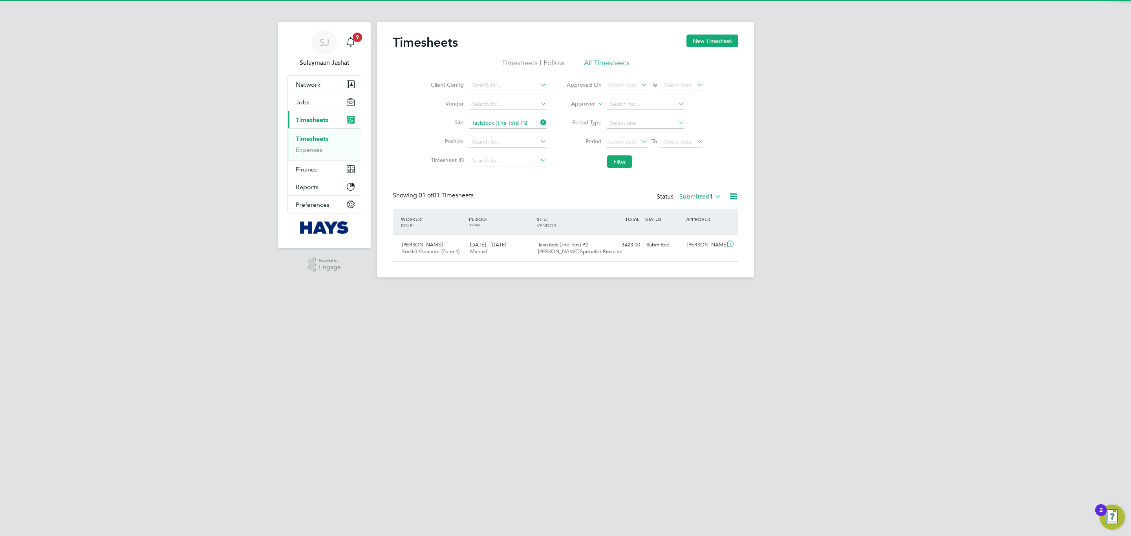
click at [707, 195] on label "Submitted 1" at bounding box center [700, 197] width 42 height 8
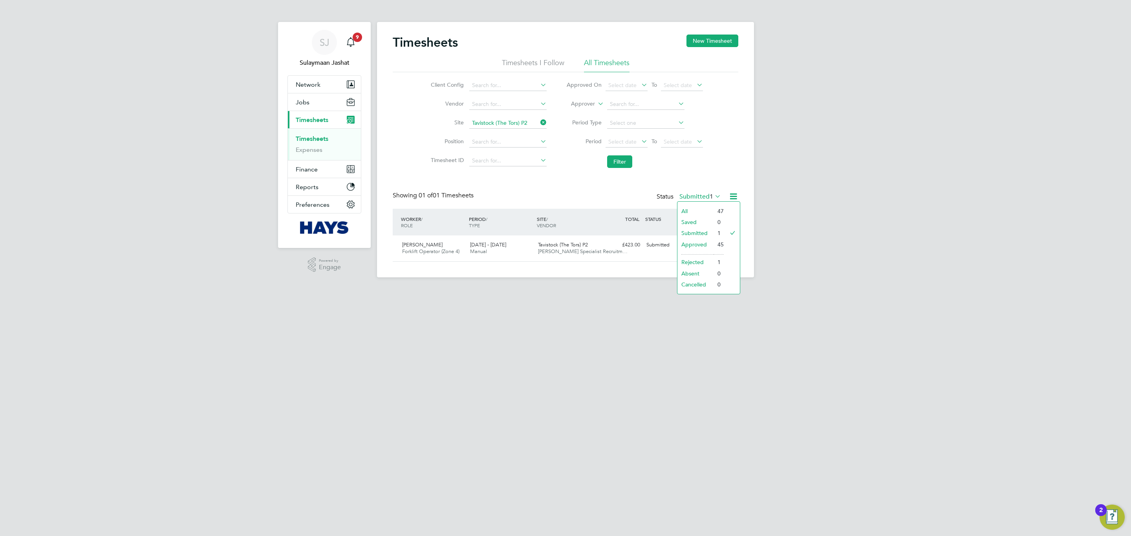
click at [698, 210] on li "All" at bounding box center [695, 211] width 36 height 11
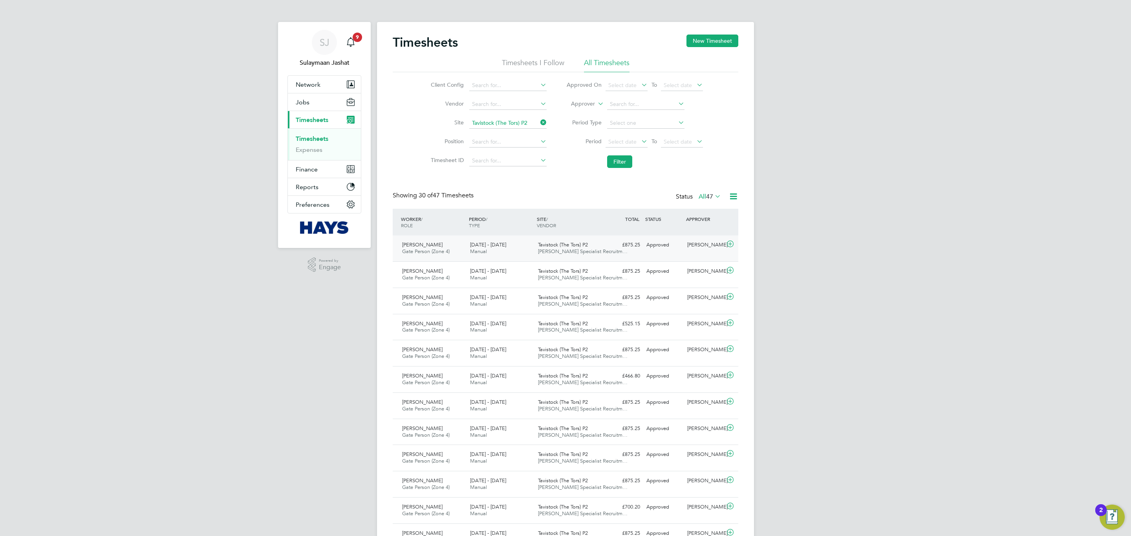
click at [567, 247] on span "Tavistock (The Tors) P2" at bounding box center [563, 244] width 50 height 7
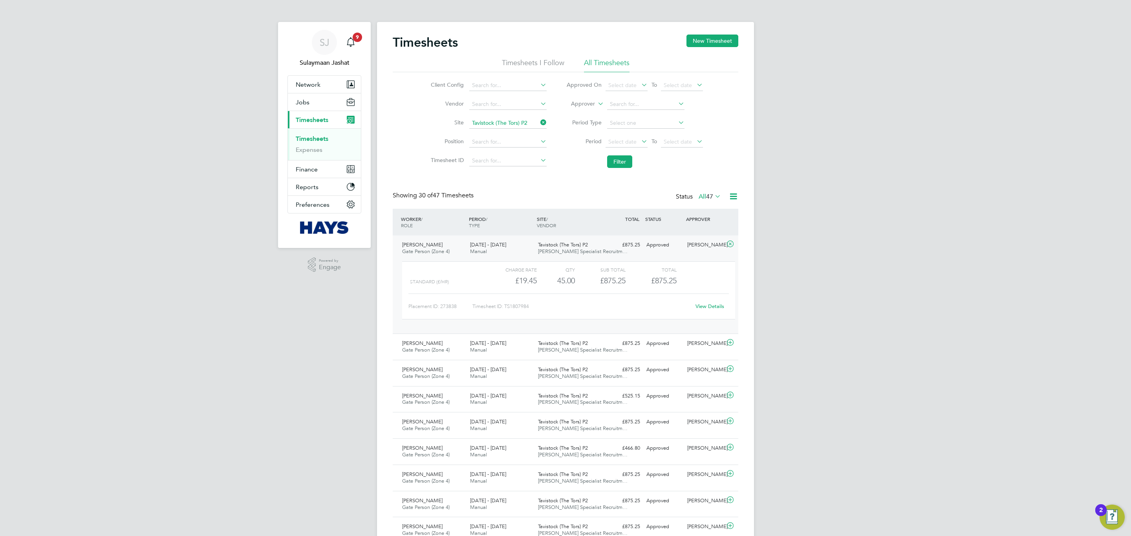
click at [703, 307] on link "View Details" at bounding box center [709, 306] width 29 height 7
drag, startPoint x: 615, startPoint y: 249, endPoint x: 630, endPoint y: 242, distance: 16.5
click at [616, 248] on div "£875.25 Approved" at bounding box center [622, 245] width 41 height 13
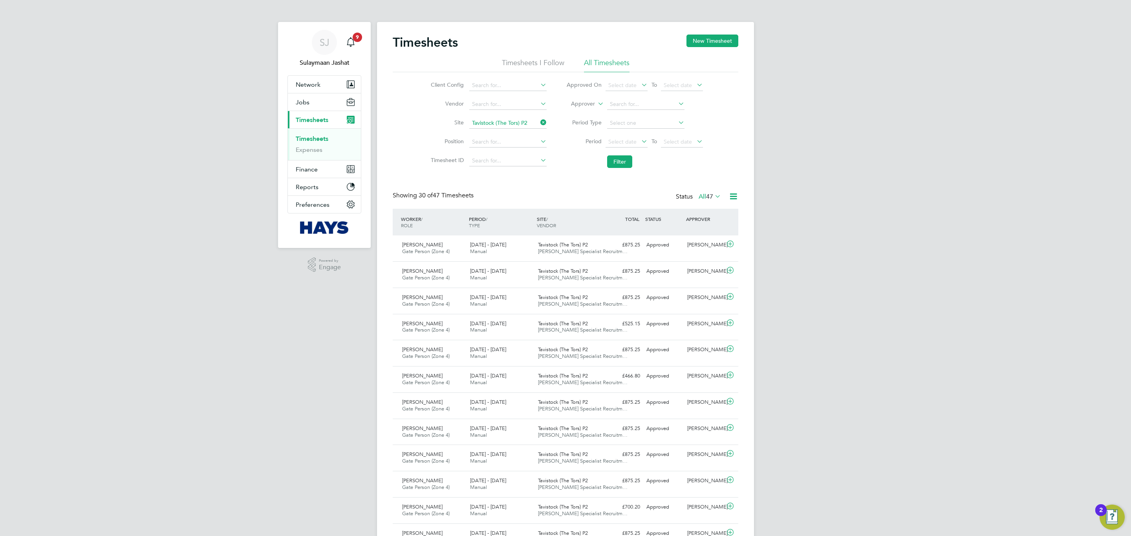
click at [722, 198] on div "Status All 47" at bounding box center [699, 197] width 47 height 11
click at [713, 198] on icon at bounding box center [713, 196] width 0 height 11
click at [704, 234] on li "Submitted" at bounding box center [705, 233] width 36 height 11
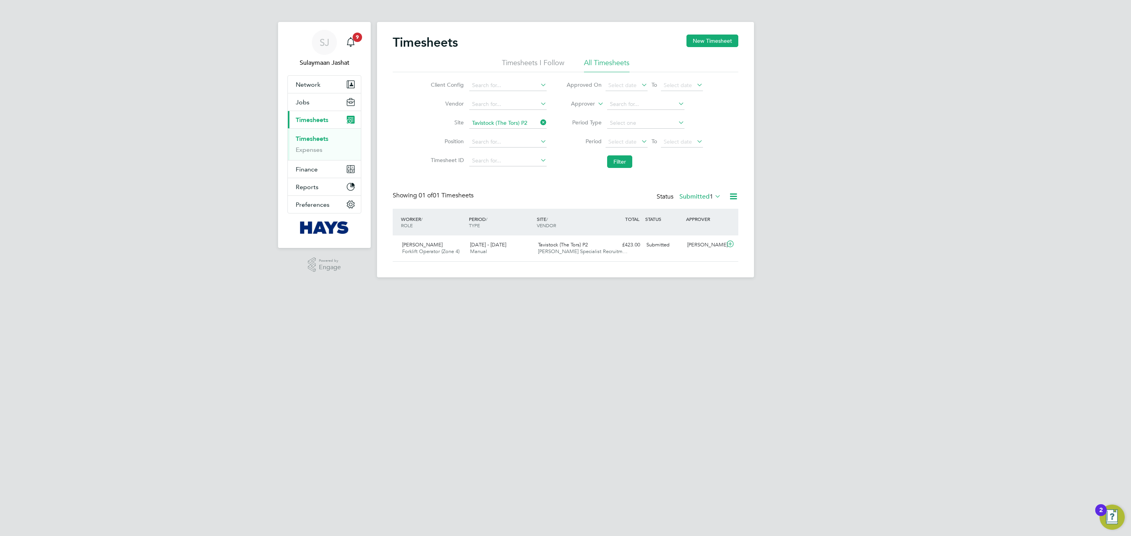
click at [704, 194] on label "Submitted 1" at bounding box center [700, 197] width 42 height 8
click at [701, 208] on li "All" at bounding box center [695, 211] width 36 height 11
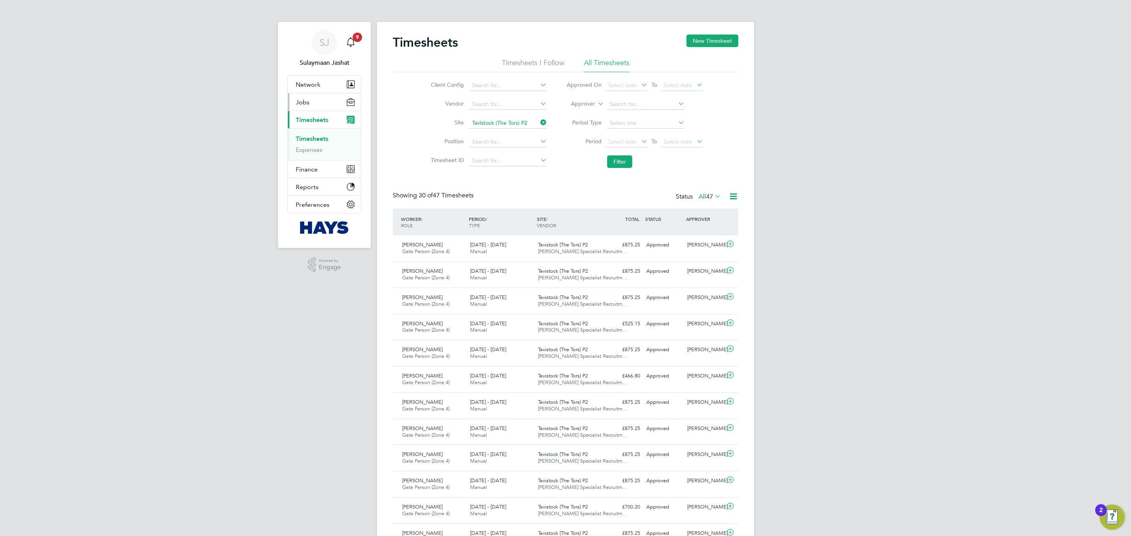
click at [328, 104] on button "Jobs" at bounding box center [324, 101] width 73 height 17
click at [314, 101] on button "Jobs" at bounding box center [324, 101] width 73 height 17
click at [321, 130] on link "Vacancies" at bounding box center [310, 131] width 28 height 7
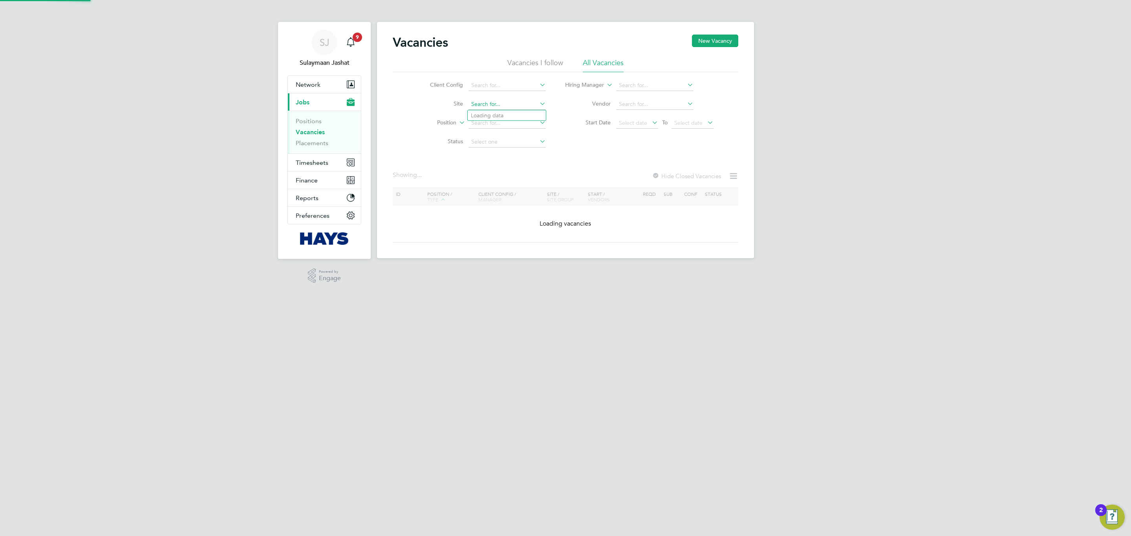
click at [512, 107] on input at bounding box center [506, 104] width 77 height 11
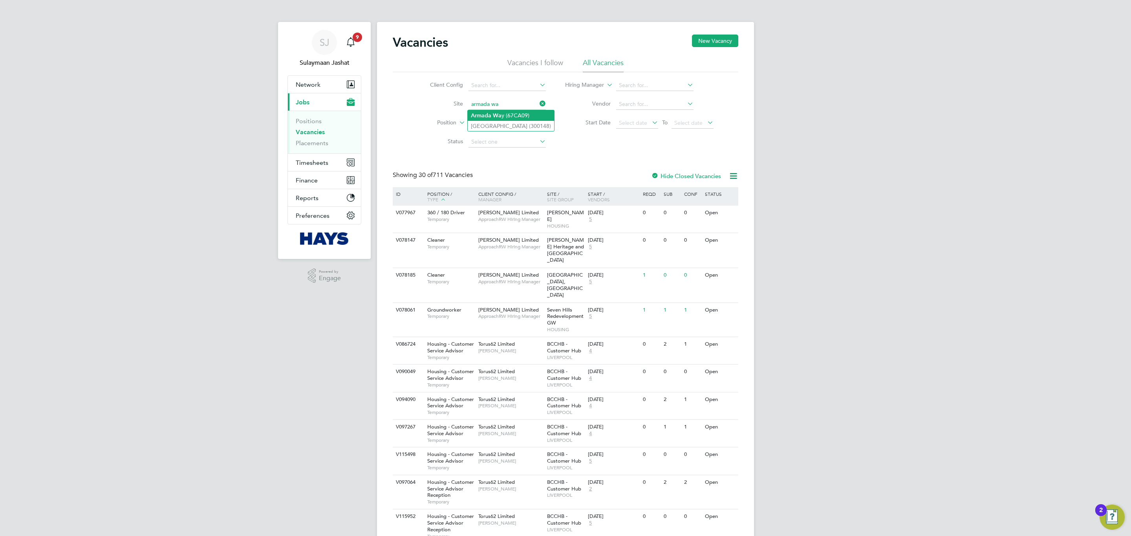
click at [503, 118] on li "Armada Wa y (67CA09)" at bounding box center [511, 115] width 86 height 11
type input "Armada Way (67CA09)"
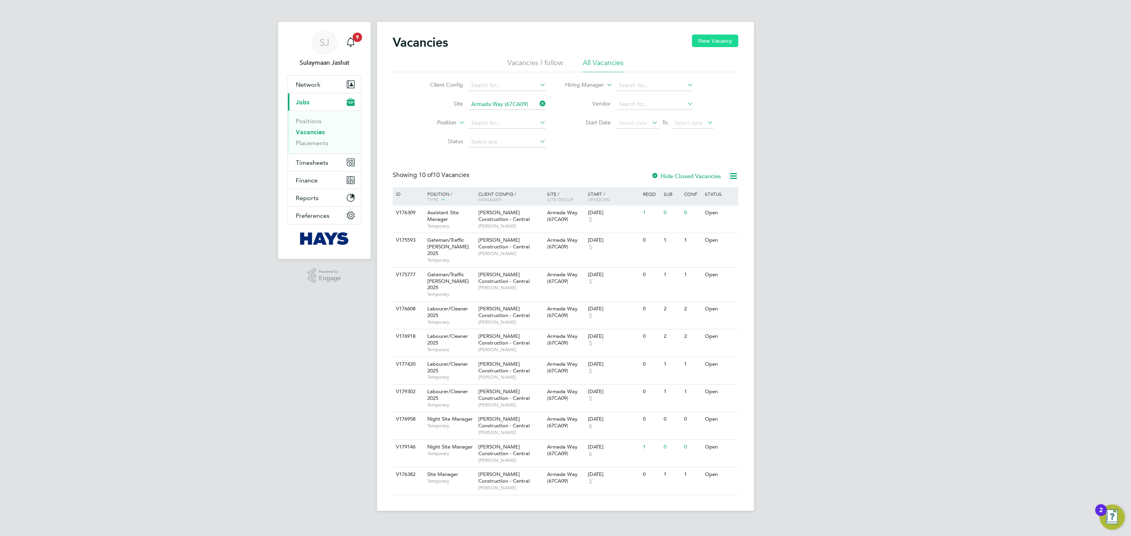
click at [709, 42] on button "New Vacancy" at bounding box center [715, 41] width 46 height 13
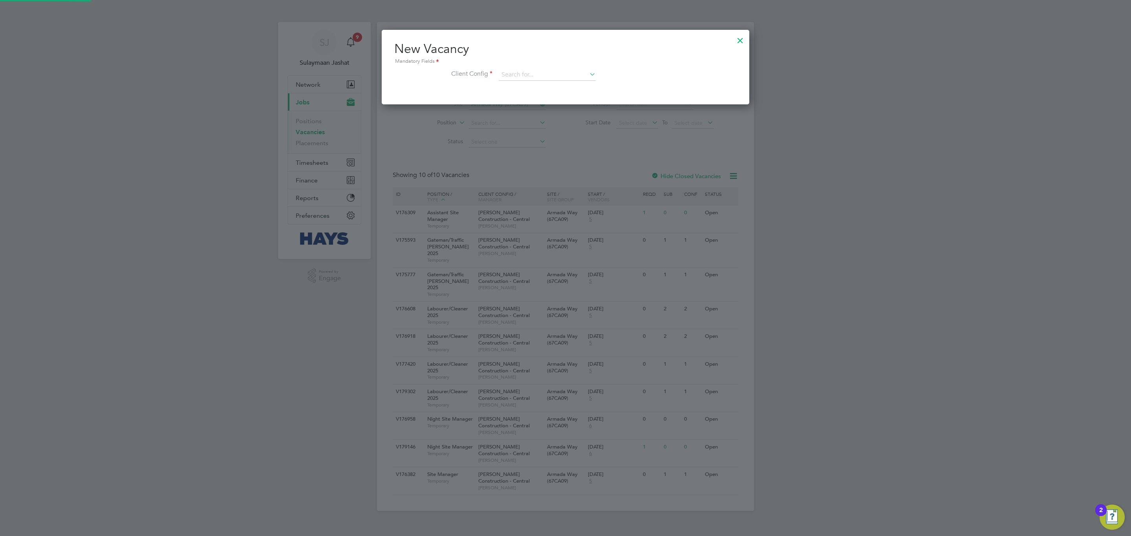
scroll to position [75, 367]
click at [519, 79] on input at bounding box center [547, 75] width 97 height 12
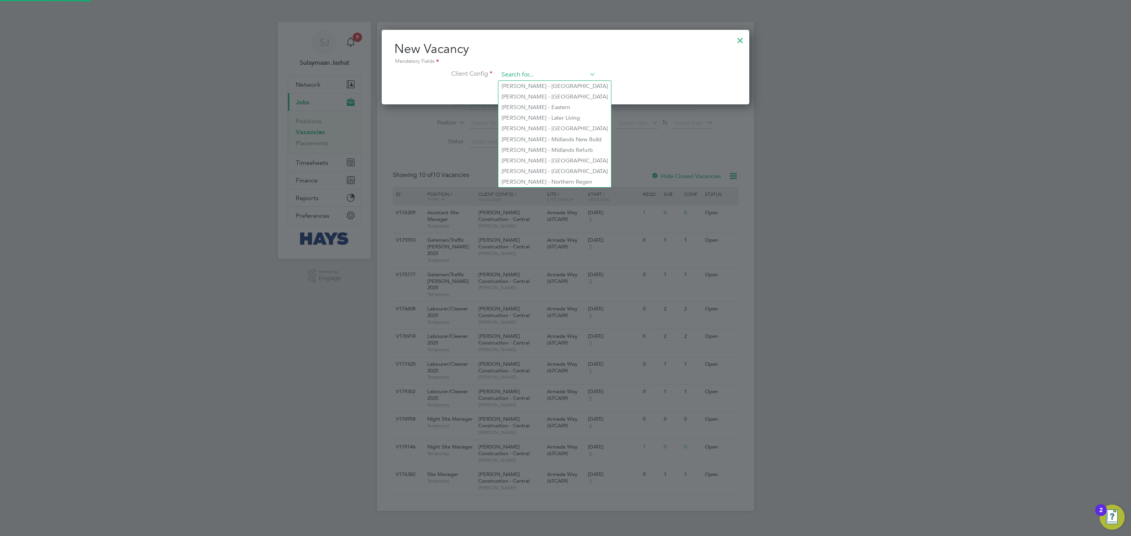
click at [523, 77] on input at bounding box center [547, 75] width 97 height 12
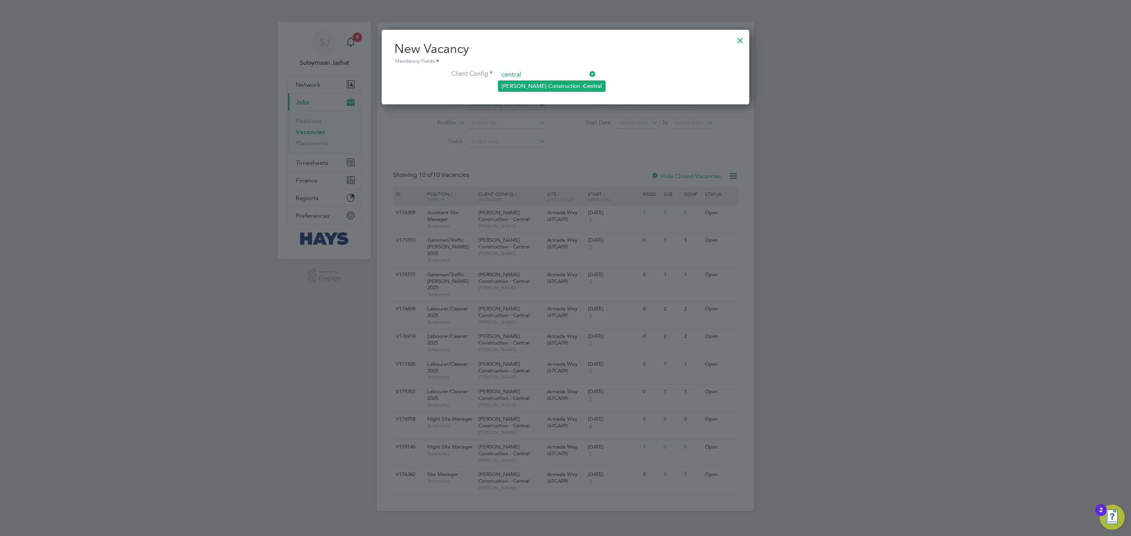
type input "Morgan Sindall Construction - Central"
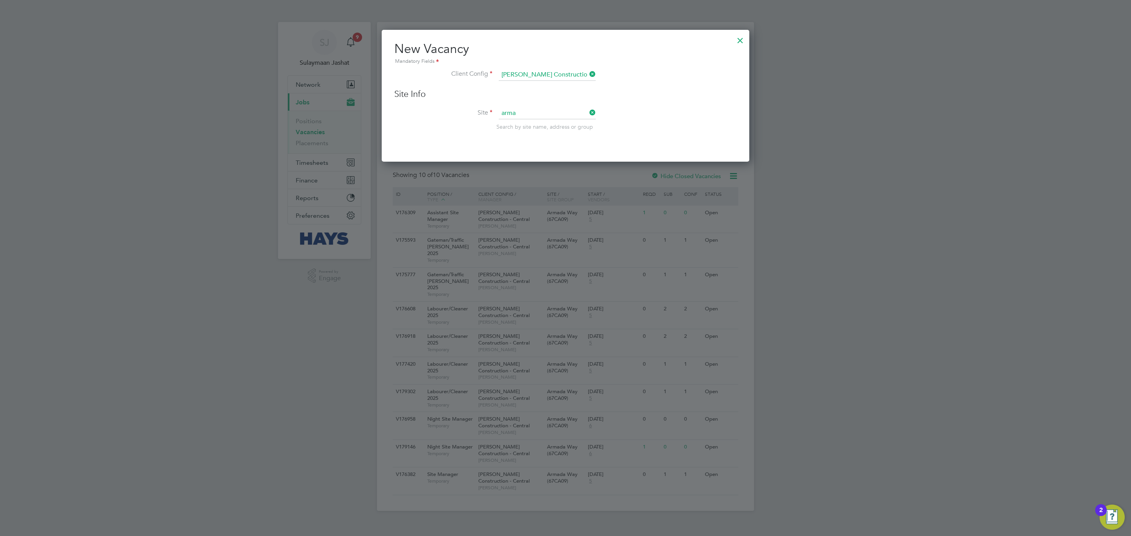
click at [536, 122] on li "Arma da Way (67CA09)" at bounding box center [547, 124] width 98 height 11
type input "Armada Way (67CA09)"
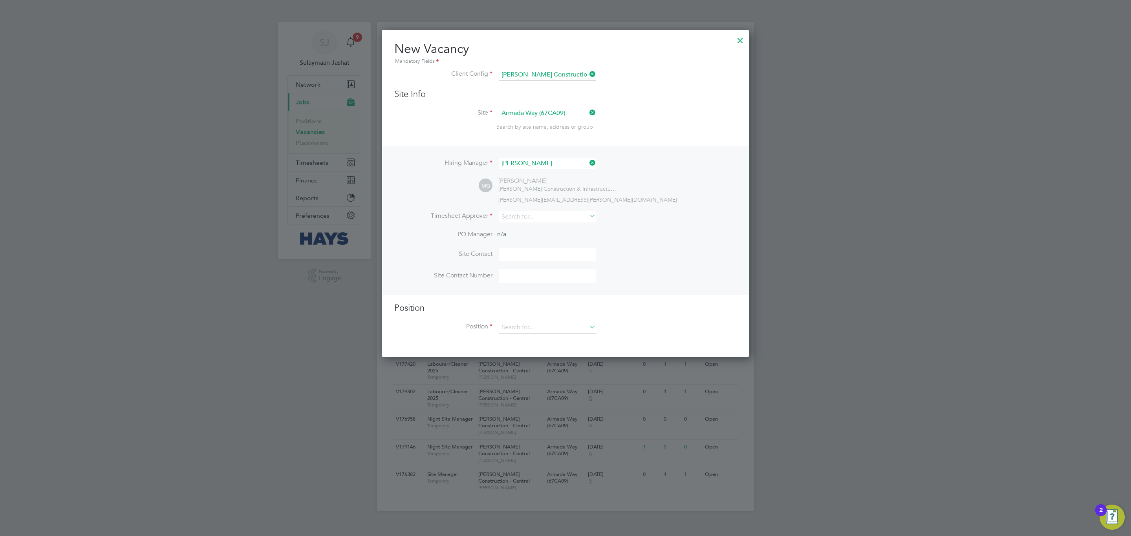
scroll to position [327, 367]
click at [534, 216] on input at bounding box center [547, 216] width 97 height 11
click at [548, 228] on b "Gra" at bounding box center [552, 227] width 9 height 7
type input "Marcus Grant"
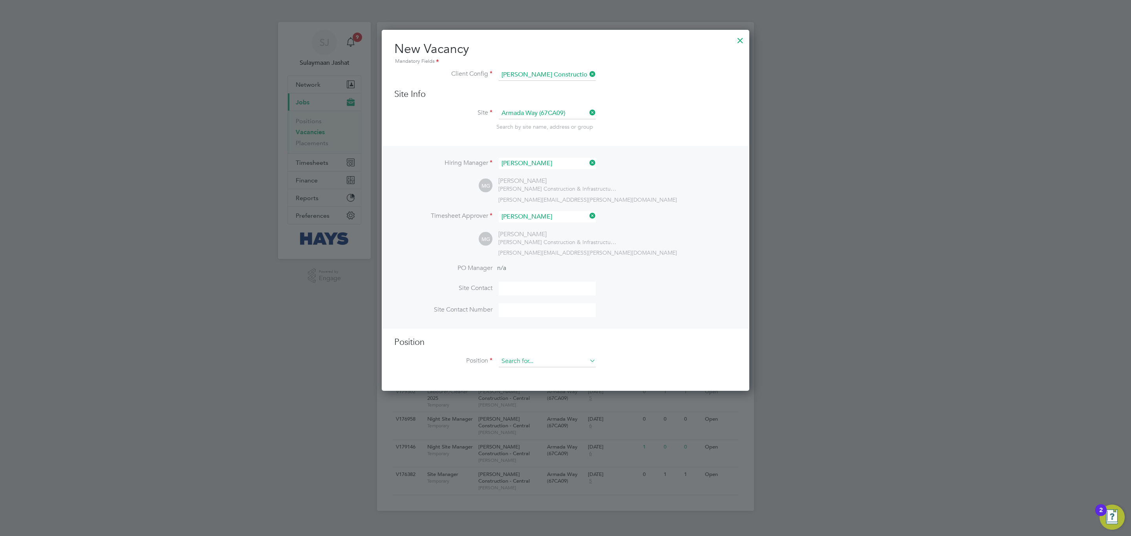
click at [529, 362] on input at bounding box center [547, 362] width 97 height 12
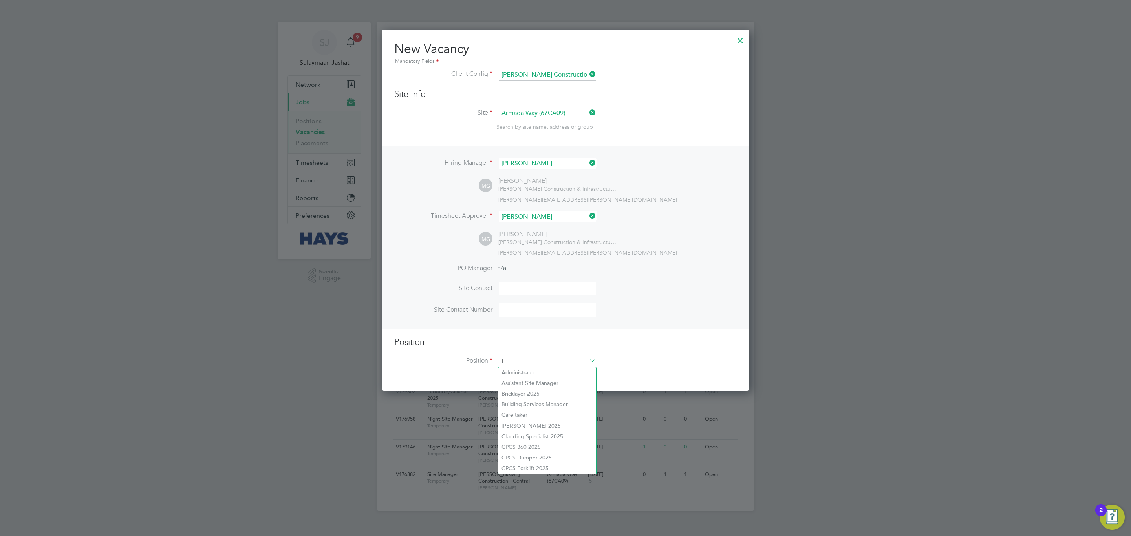
scroll to position [1116, 367]
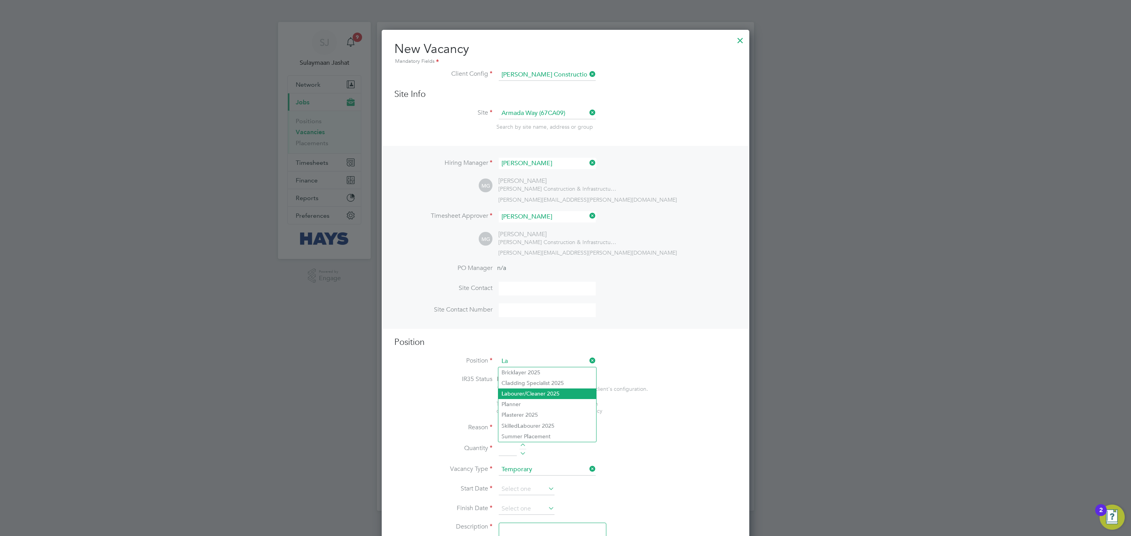
click at [537, 393] on li "La bourer/Cleaner 2025" at bounding box center [547, 394] width 98 height 11
type input "Labourer/Cleaner 2025"
type textarea "Attend to site amenities, toilets, offices, drying rooms, canteen etc. Occasion…"
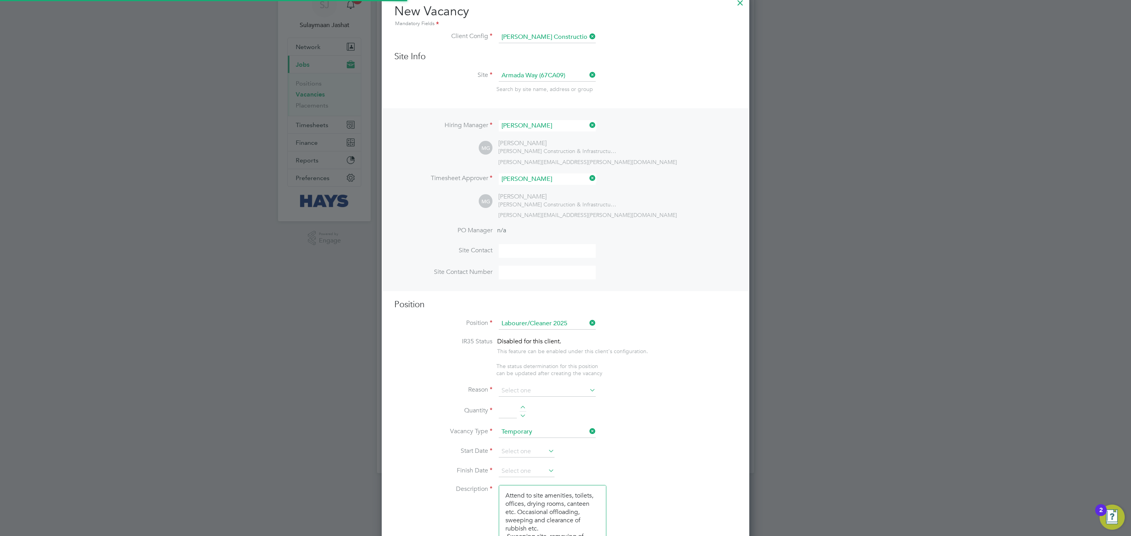
scroll to position [59, 0]
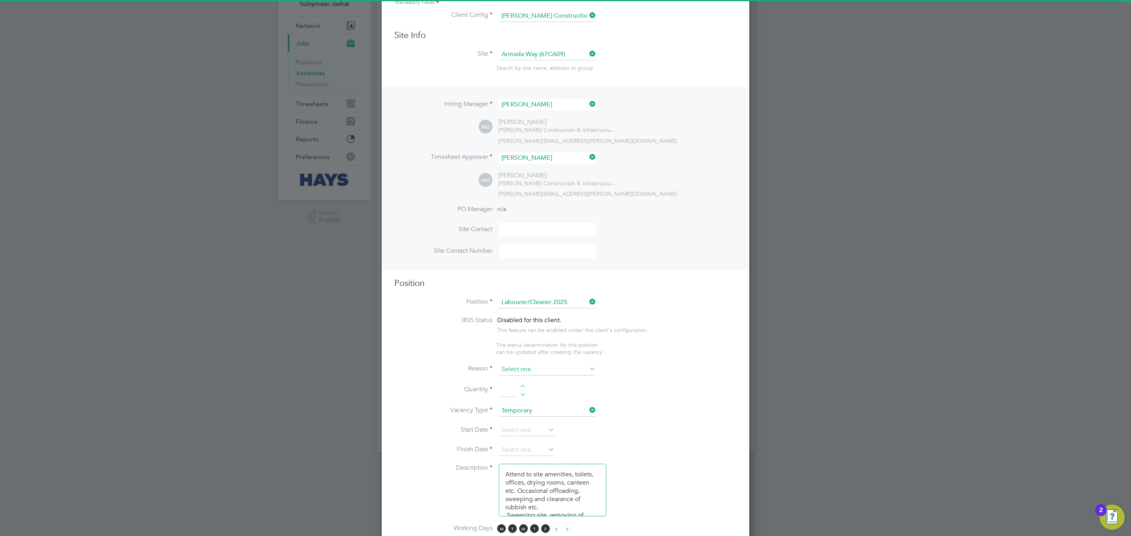
click at [533, 370] on input at bounding box center [547, 370] width 97 height 12
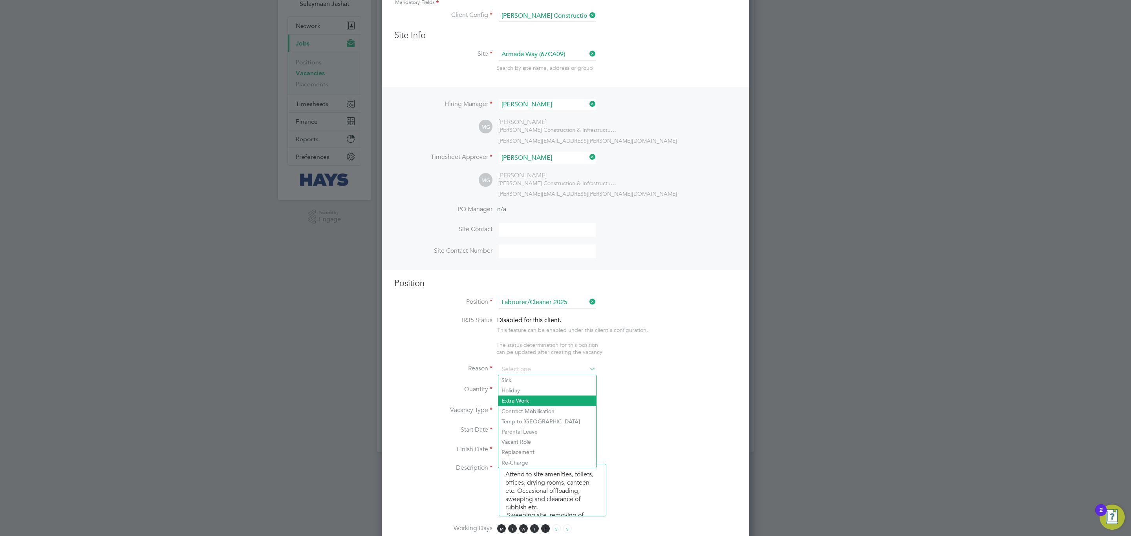
click at [522, 397] on li "Extra Work" at bounding box center [547, 401] width 98 height 10
type input "Extra Work"
click at [524, 384] on li "Quantity" at bounding box center [565, 395] width 342 height 22
click at [522, 389] on div at bounding box center [522, 387] width 7 height 5
type input "1"
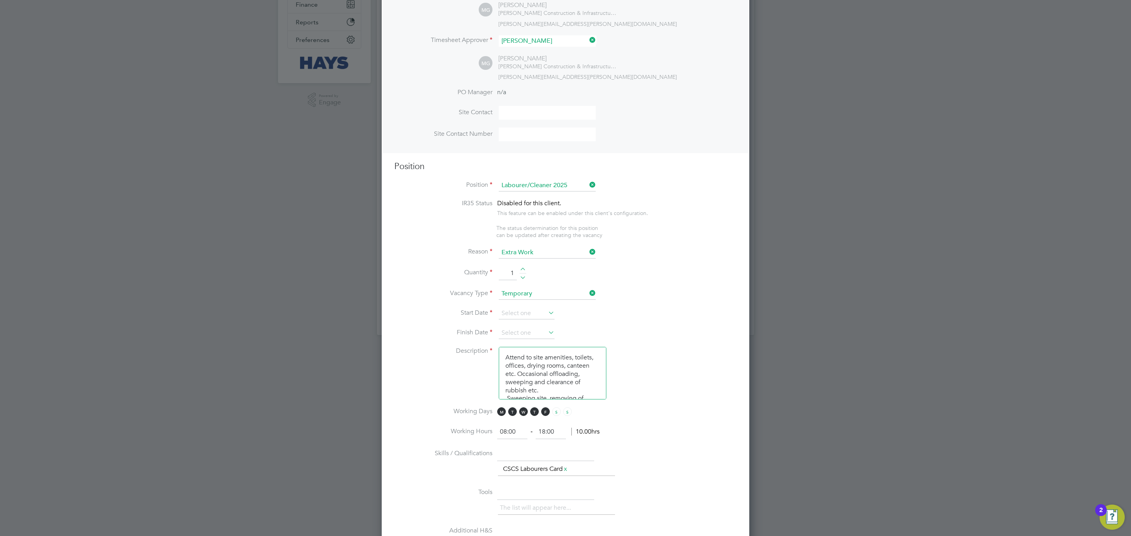
scroll to position [177, 0]
click at [526, 316] on input at bounding box center [527, 313] width 56 height 12
click at [556, 234] on span "28" at bounding box center [556, 232] width 15 height 15
type input "28 Aug 2025"
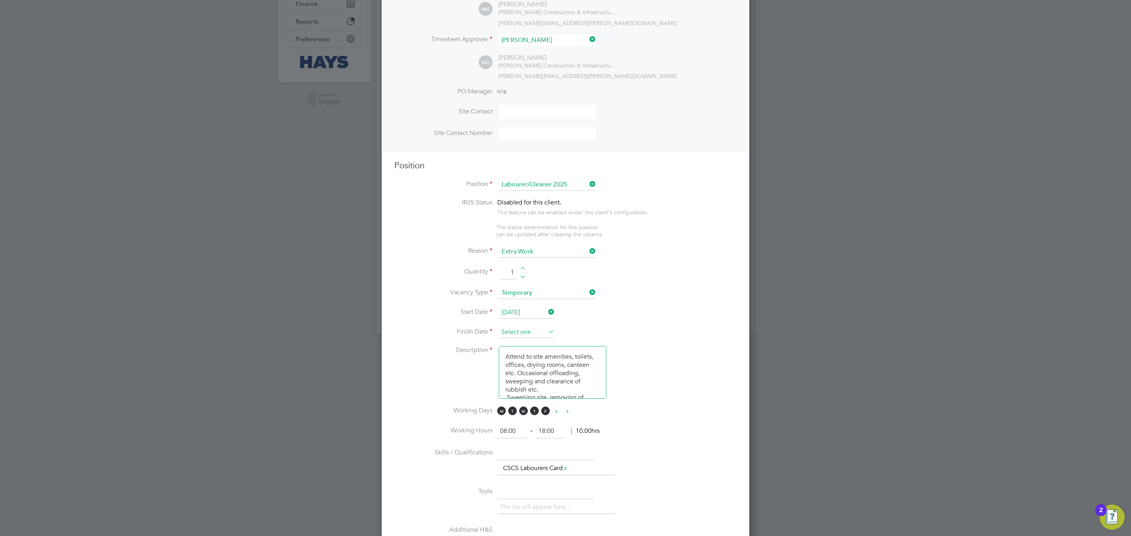
click at [535, 334] on input at bounding box center [527, 333] width 56 height 12
click at [572, 304] on span "19" at bounding box center [571, 301] width 15 height 15
type input "19 Sep 2025"
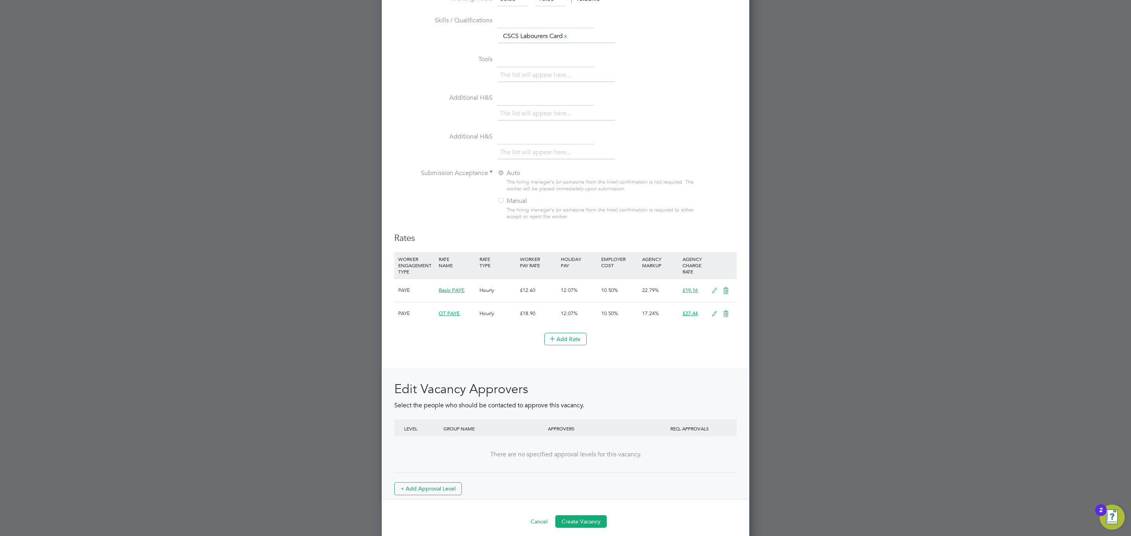
scroll to position [619, 0]
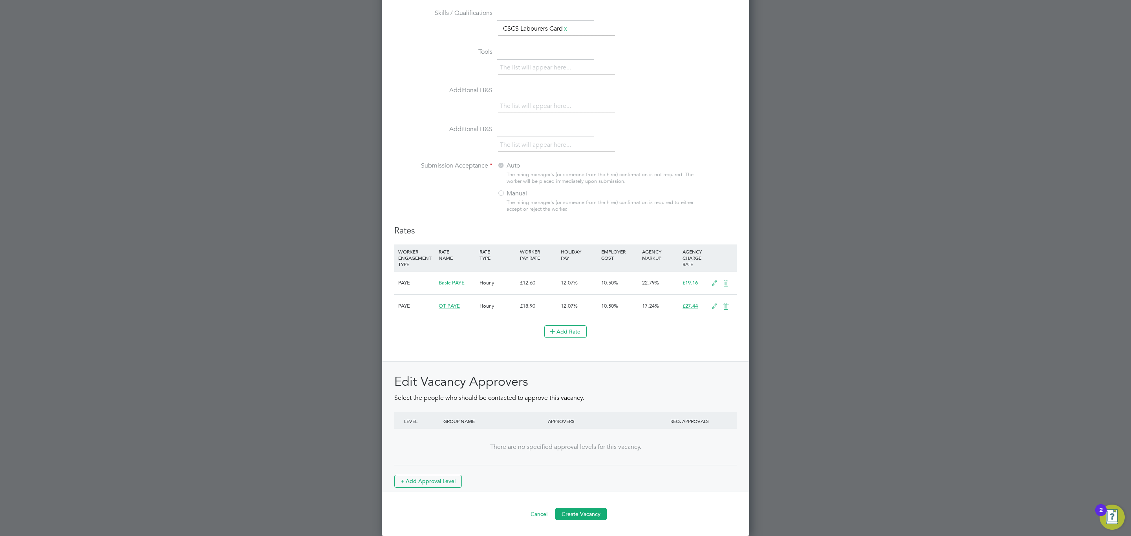
click at [581, 515] on button "Create Vacancy" at bounding box center [580, 514] width 51 height 13
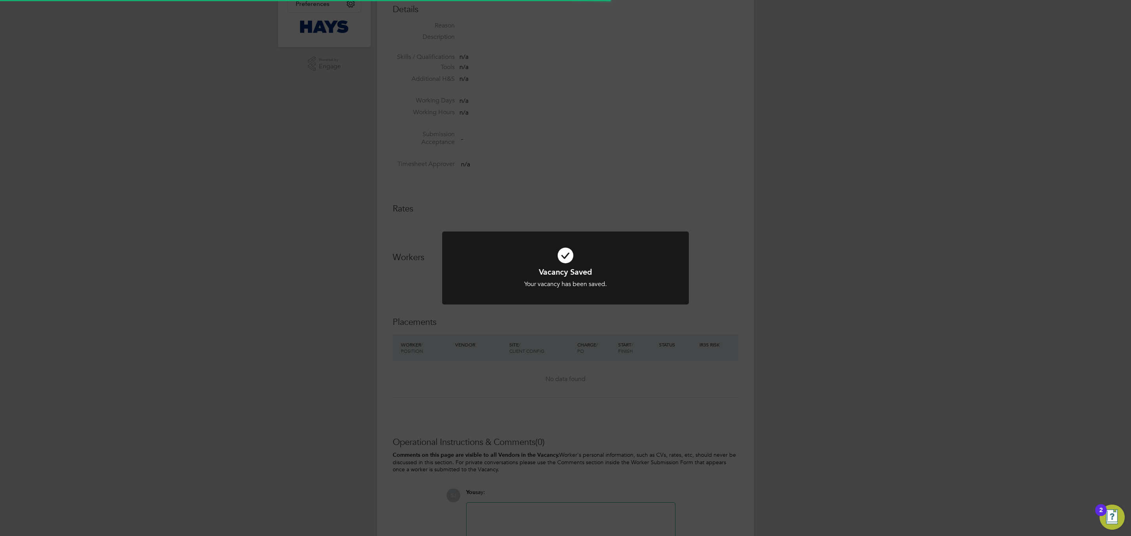
scroll to position [4, 4]
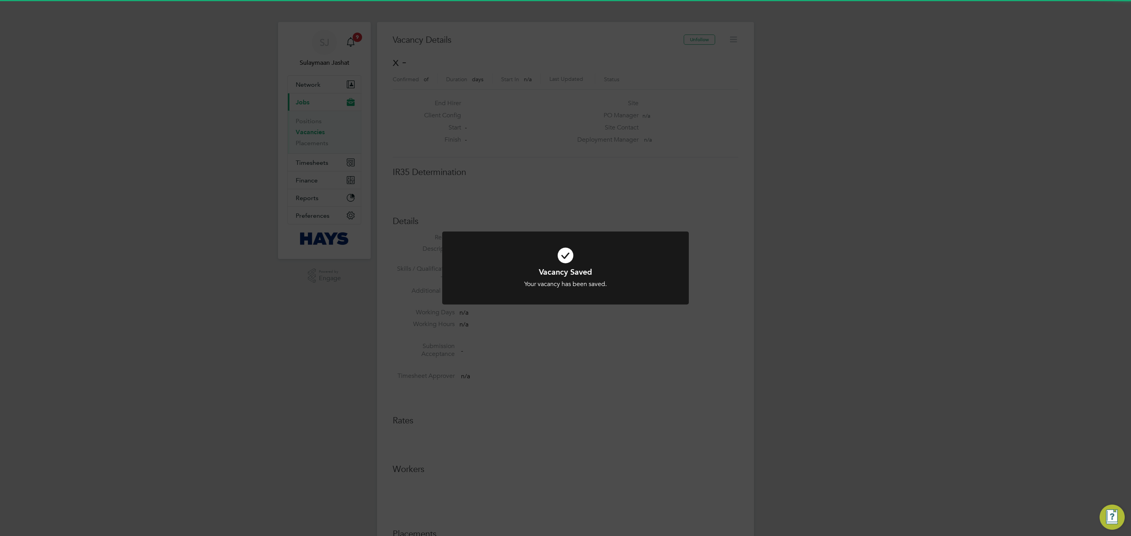
click at [599, 468] on div "Vacancy Saved Your vacancy has been saved. Cancel Okay" at bounding box center [565, 268] width 1131 height 536
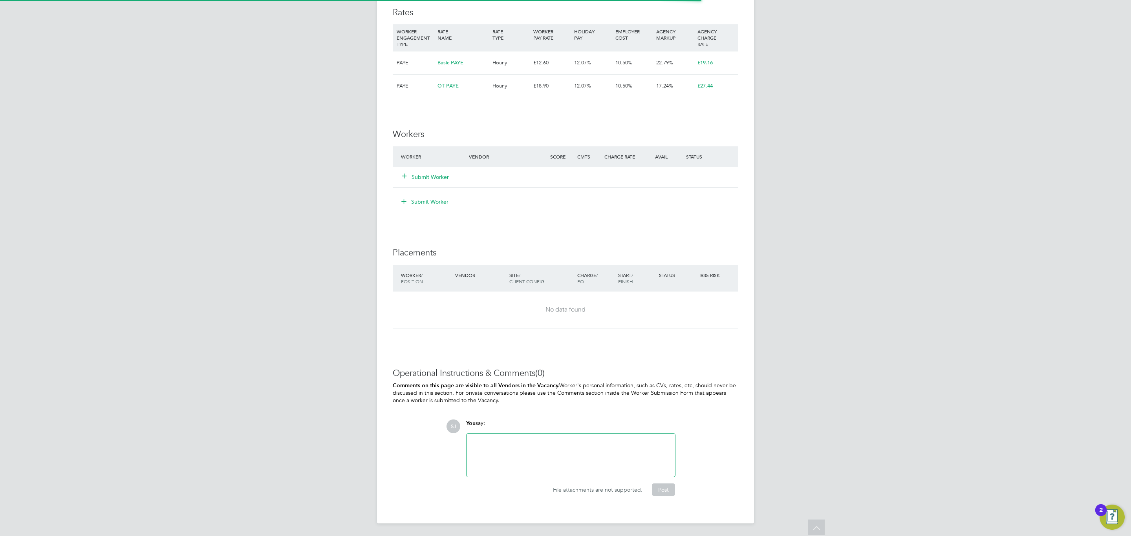
click at [594, 459] on div at bounding box center [570, 455] width 199 height 34
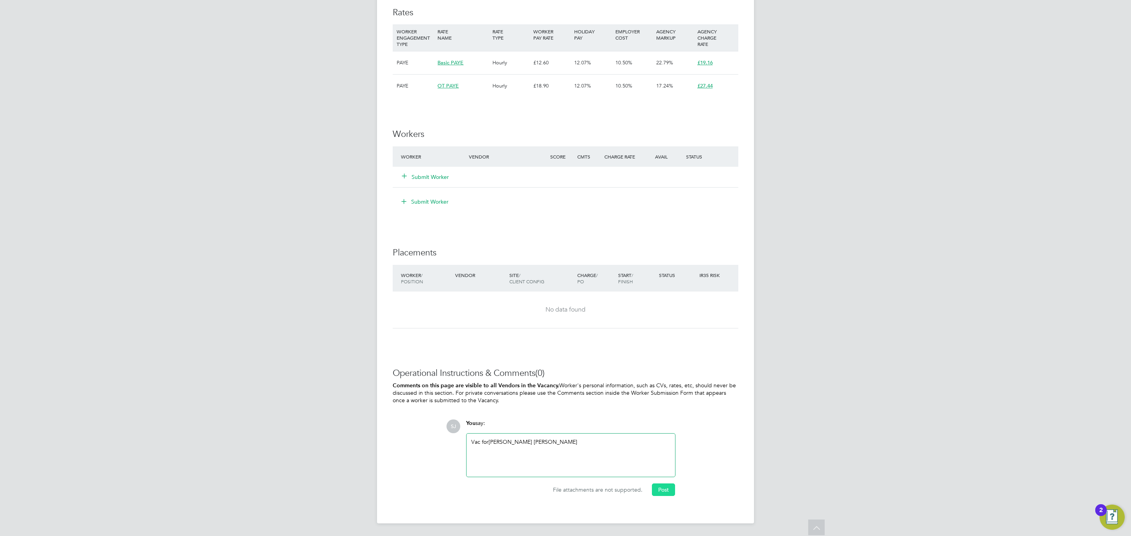
click at [671, 495] on button "Post" at bounding box center [663, 490] width 23 height 13
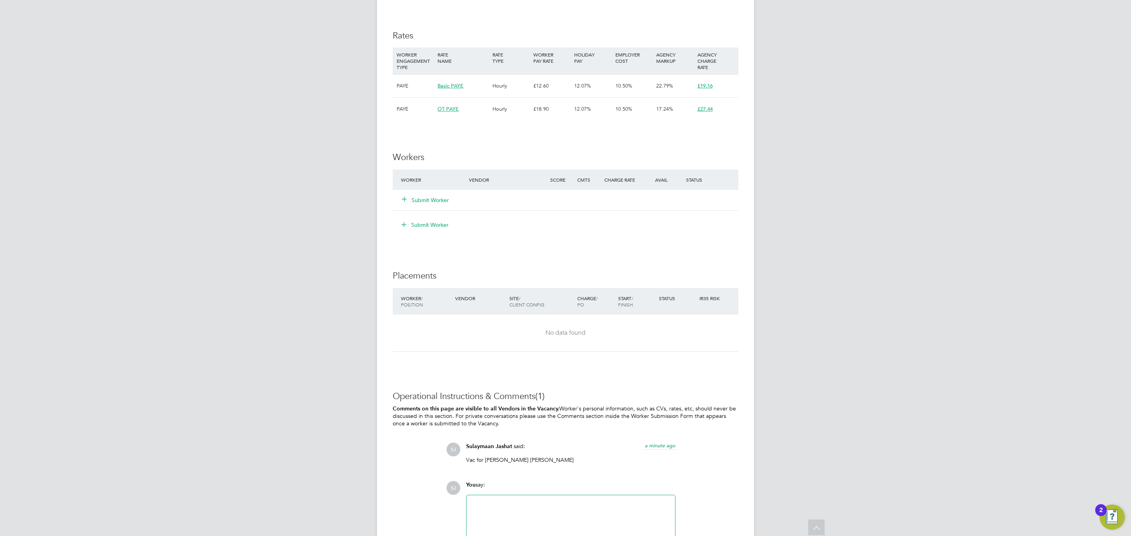
scroll to position [521, 0]
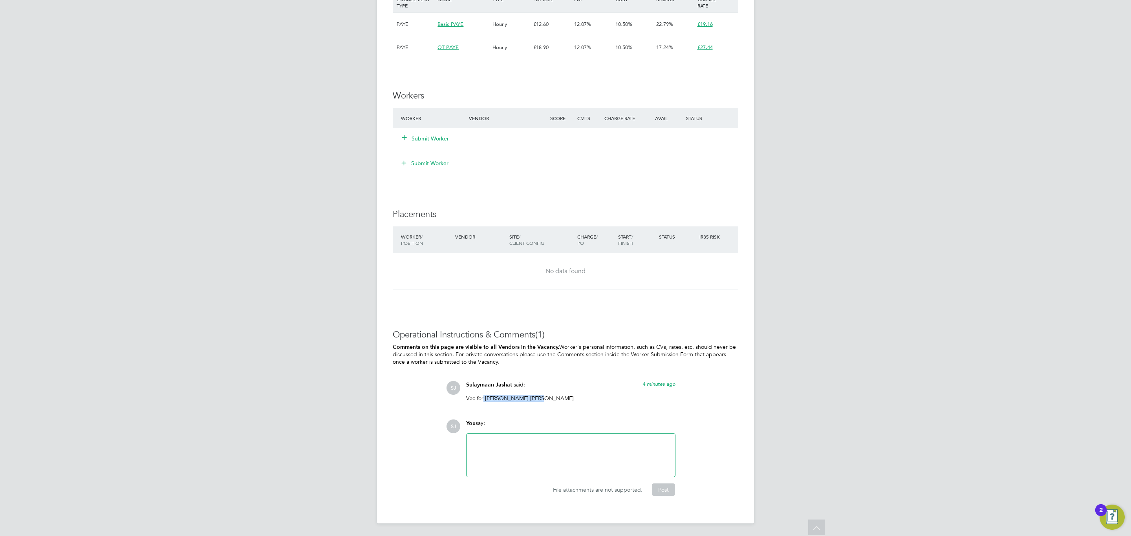
drag, startPoint x: 536, startPoint y: 396, endPoint x: 483, endPoint y: 397, distance: 52.6
click at [483, 397] on p "Vac for Tarro Forster-Jones" at bounding box center [570, 398] width 209 height 7
copy p "Tarro Forster-Jones"
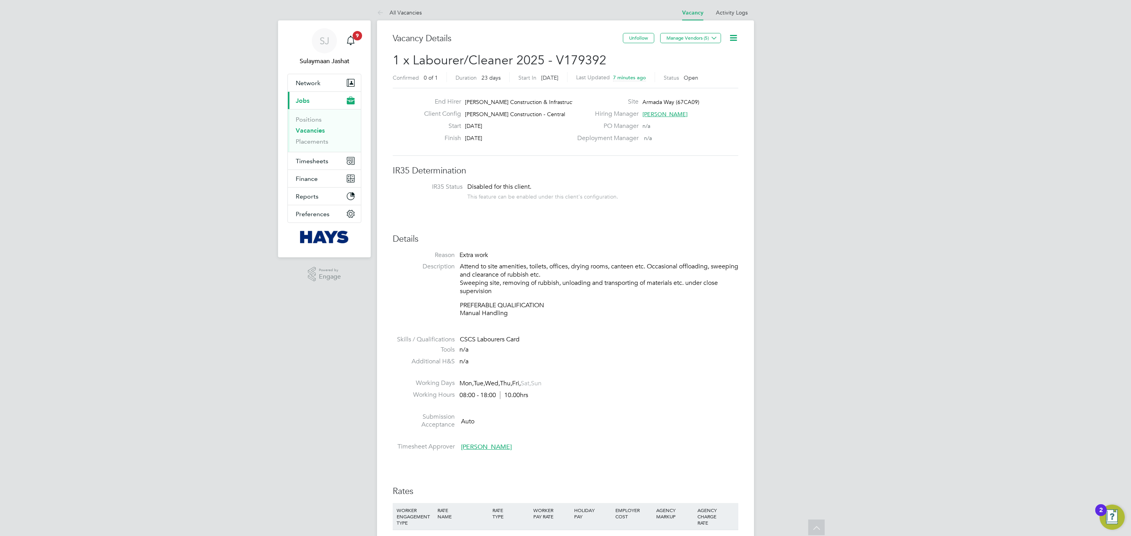
scroll to position [0, 0]
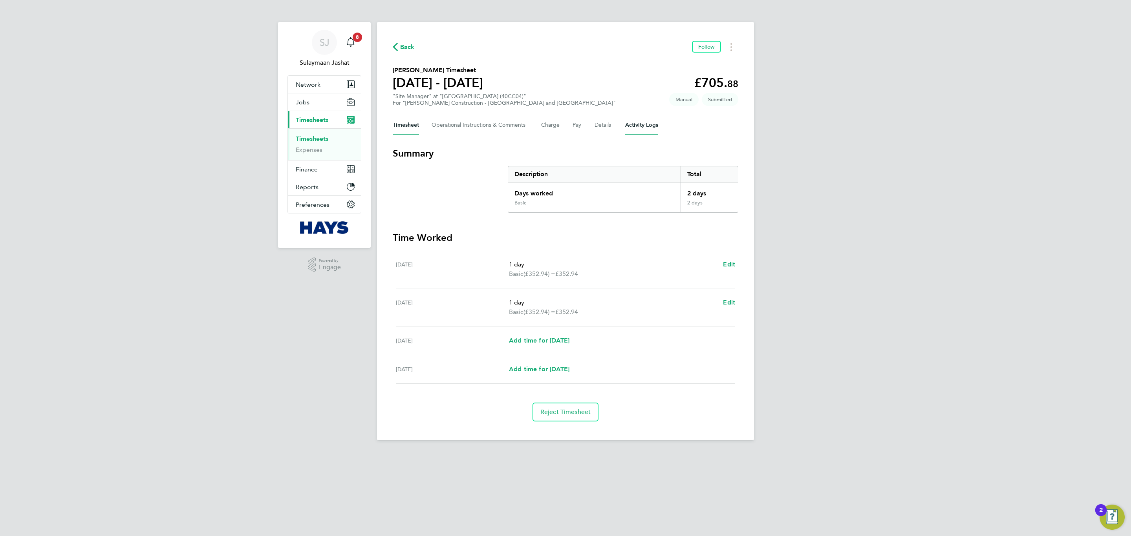
click at [644, 127] on Logs-tab "Activity Logs" at bounding box center [641, 125] width 33 height 19
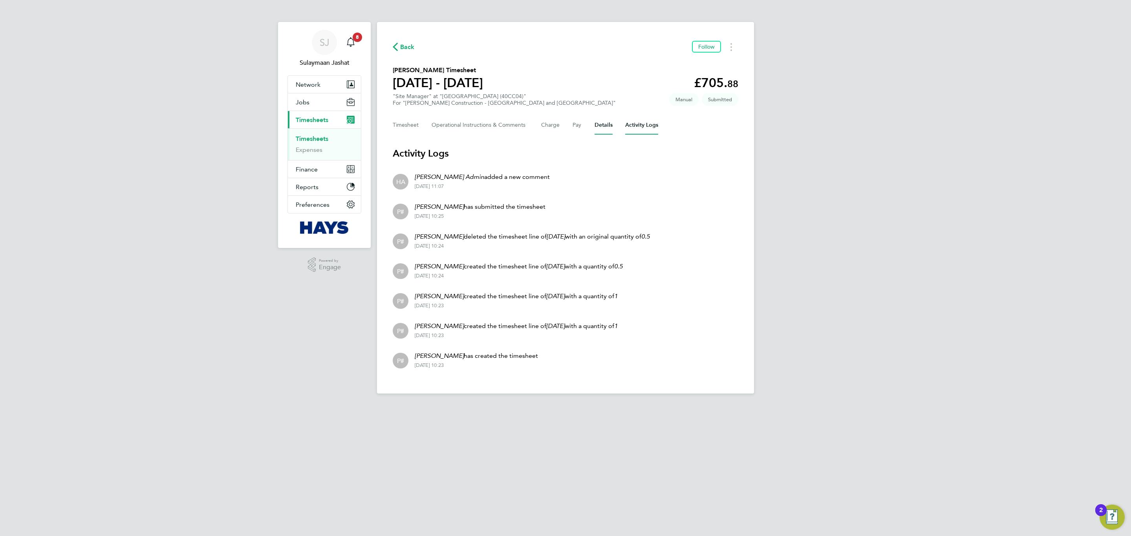
click at [603, 126] on button "Details" at bounding box center [603, 125] width 18 height 19
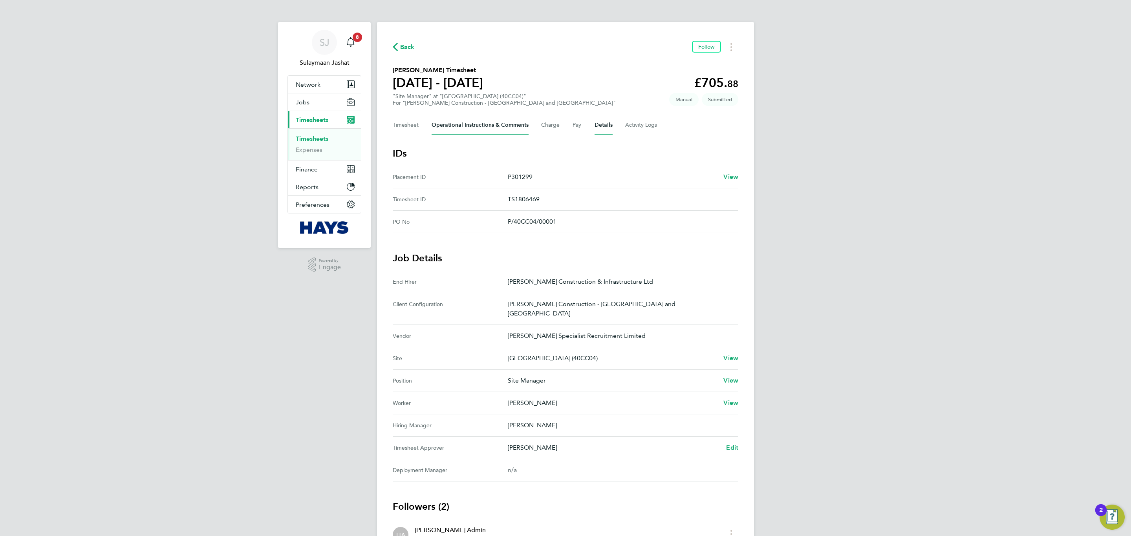
click at [493, 130] on Comments-tab "Operational Instructions & Comments" at bounding box center [479, 125] width 97 height 19
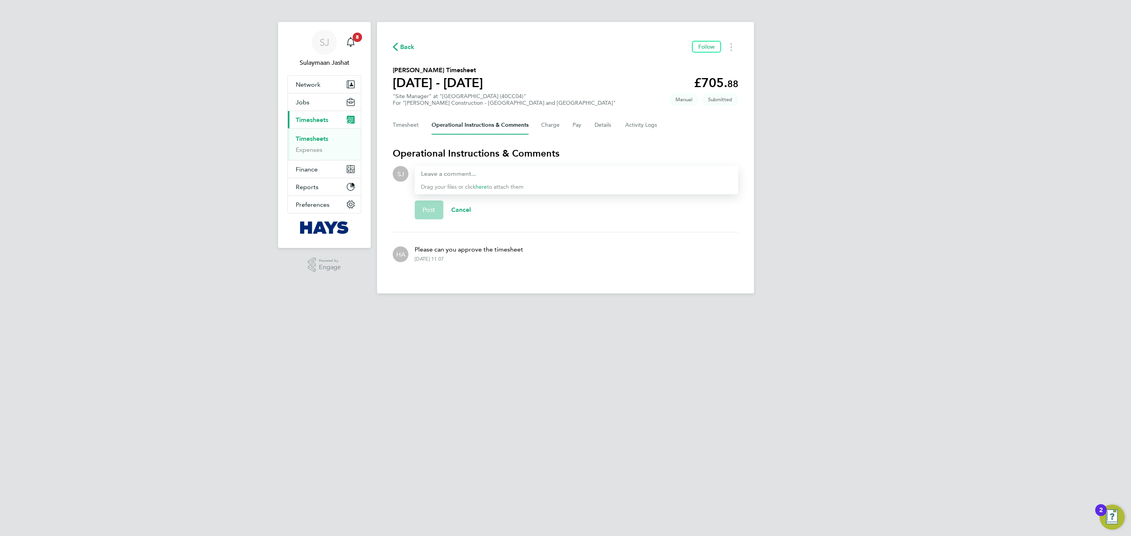
click at [612, 120] on div "Timesheet Operational Instructions & Comments Charge Pay Details Activity Logs" at bounding box center [565, 125] width 345 height 19
click at [603, 123] on button "Details" at bounding box center [603, 125] width 18 height 19
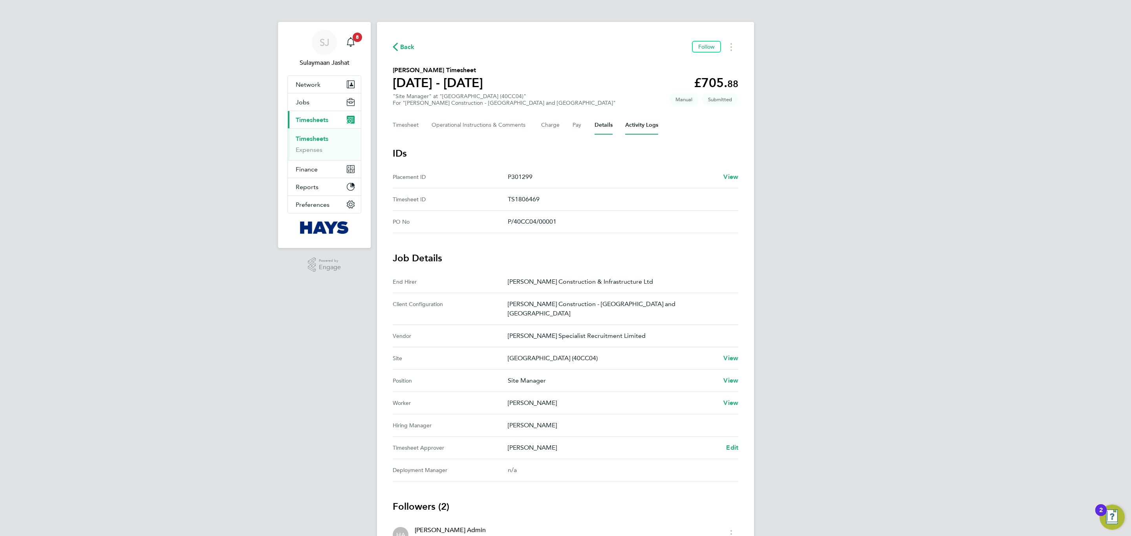
click at [628, 128] on Logs-tab "Activity Logs" at bounding box center [641, 125] width 33 height 19
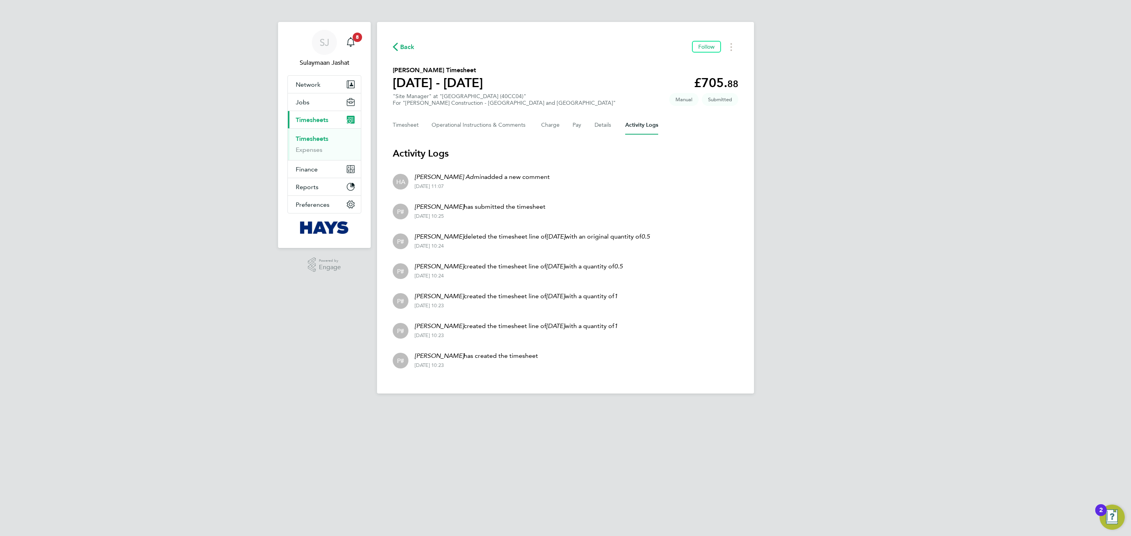
click at [593, 126] on div "Timesheet Operational Instructions & Comments Charge Pay Details Activity Logs" at bounding box center [565, 125] width 345 height 19
drag, startPoint x: 594, startPoint y: 126, endPoint x: 603, endPoint y: 127, distance: 9.5
click at [594, 125] on button "Details" at bounding box center [603, 125] width 18 height 19
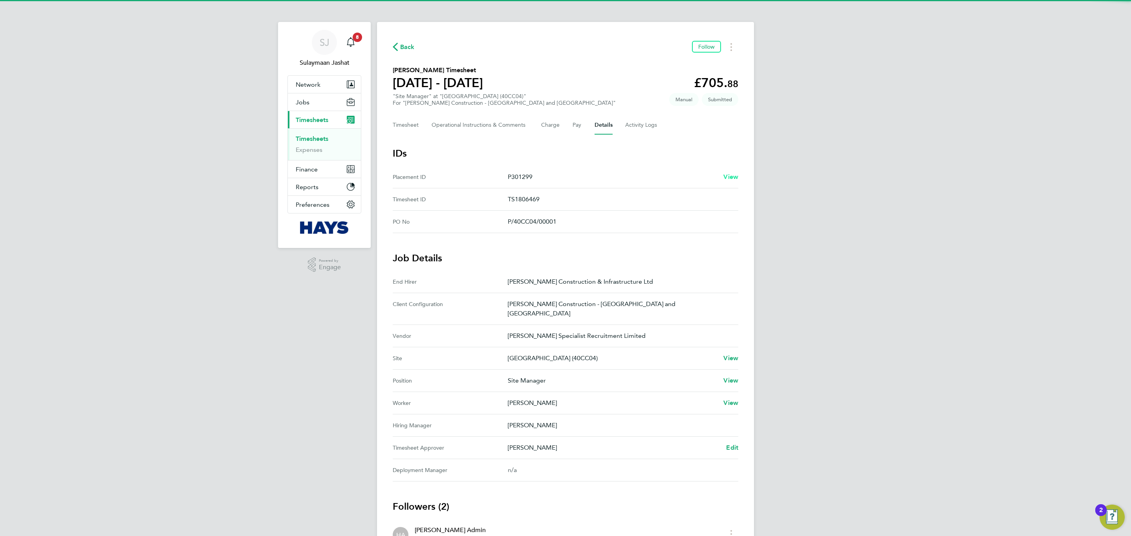
click at [731, 180] on link "View" at bounding box center [730, 176] width 15 height 9
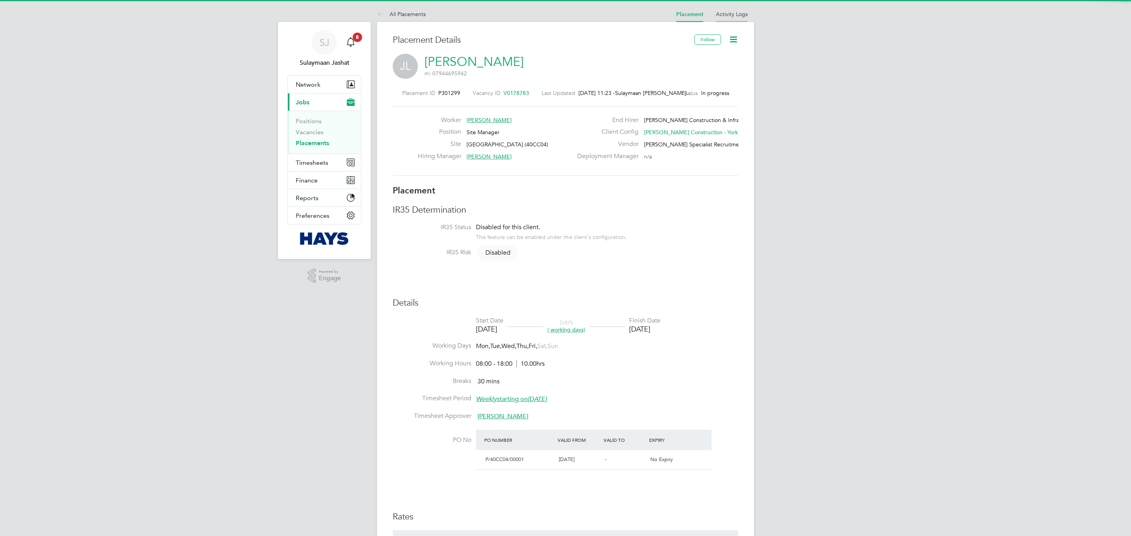
scroll to position [7, 58]
click at [738, 11] on link "Activity Logs" at bounding box center [732, 14] width 32 height 7
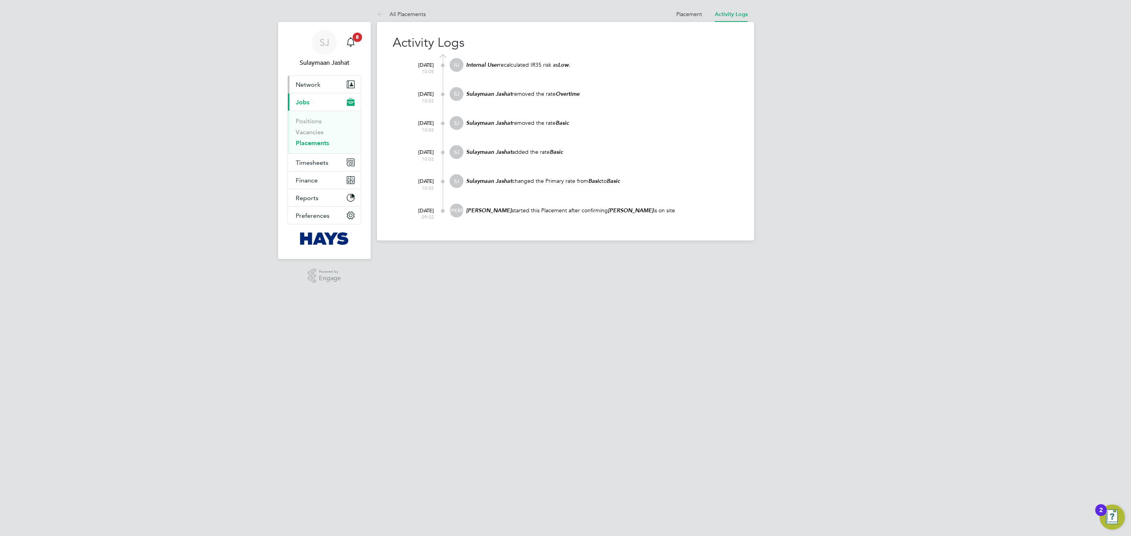
drag, startPoint x: 317, startPoint y: 79, endPoint x: 319, endPoint y: 90, distance: 10.8
click at [317, 79] on button "Network" at bounding box center [324, 84] width 73 height 17
click at [322, 100] on link "Team Members" at bounding box center [318, 103] width 44 height 7
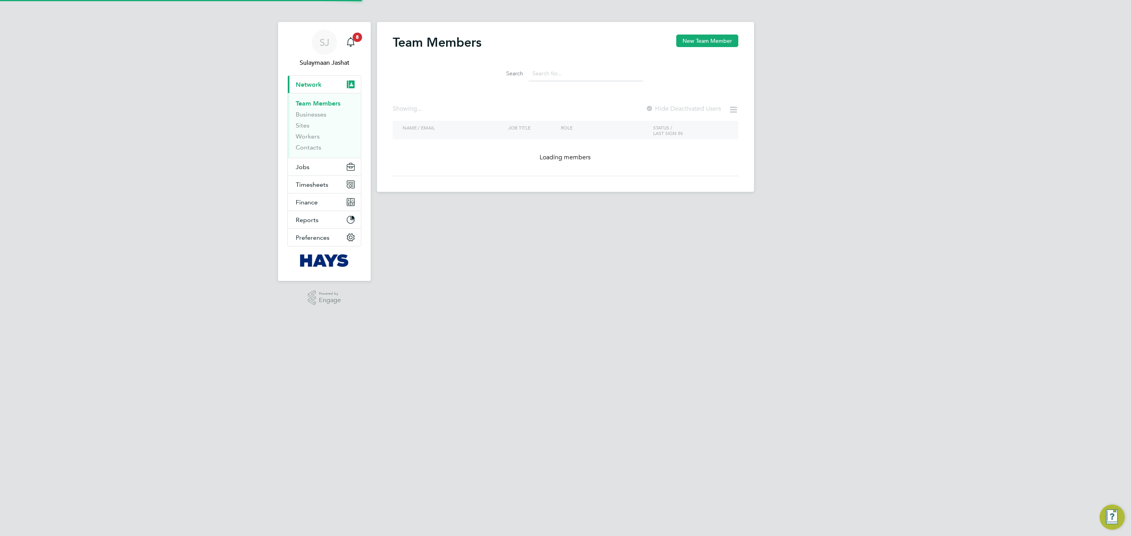
click at [588, 74] on input at bounding box center [585, 73] width 115 height 15
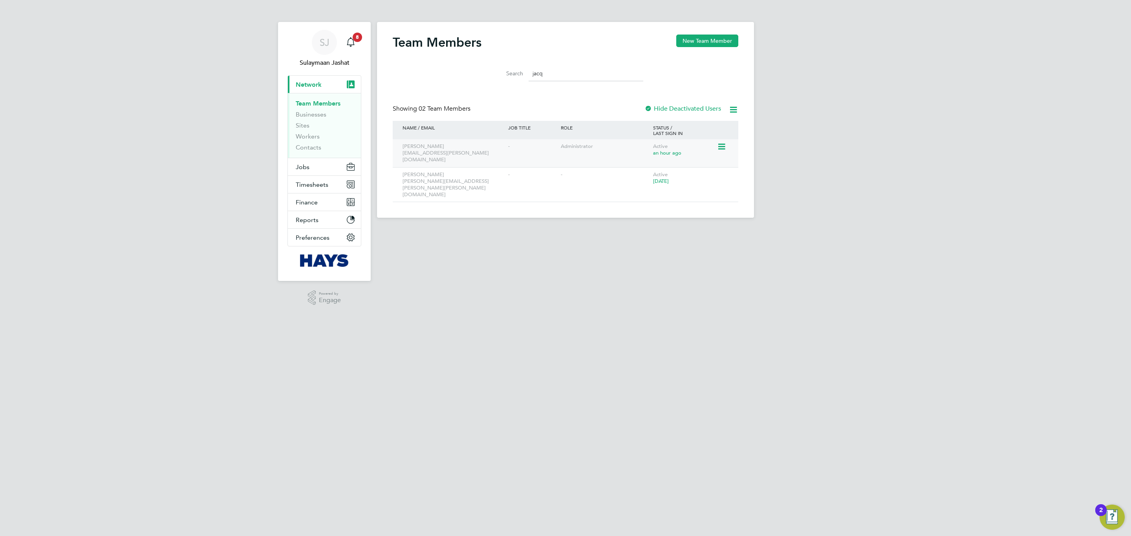
type input "jacq"
click at [563, 152] on div "Administrator" at bounding box center [605, 146] width 92 height 15
click at [724, 148] on icon at bounding box center [721, 146] width 8 height 9
click at [657, 166] on li "Edit User" at bounding box center [677, 164] width 95 height 11
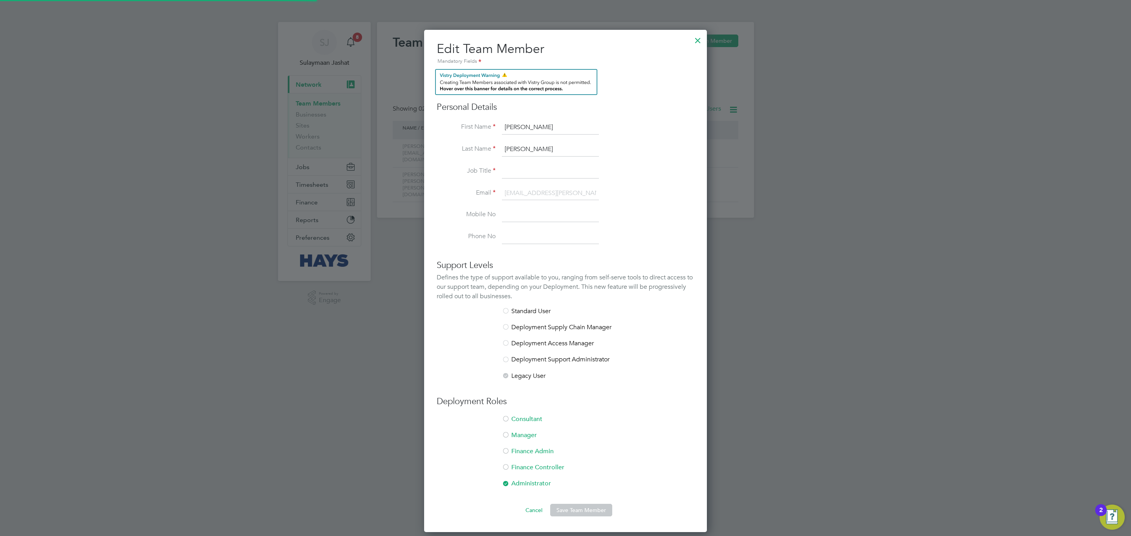
scroll to position [504, 283]
click at [522, 417] on li "Consultant" at bounding box center [566, 423] width 258 height 16
click at [517, 484] on li "Administrator" at bounding box center [566, 488] width 258 height 16
click at [554, 133] on input "[PERSON_NAME]" at bounding box center [550, 128] width 97 height 14
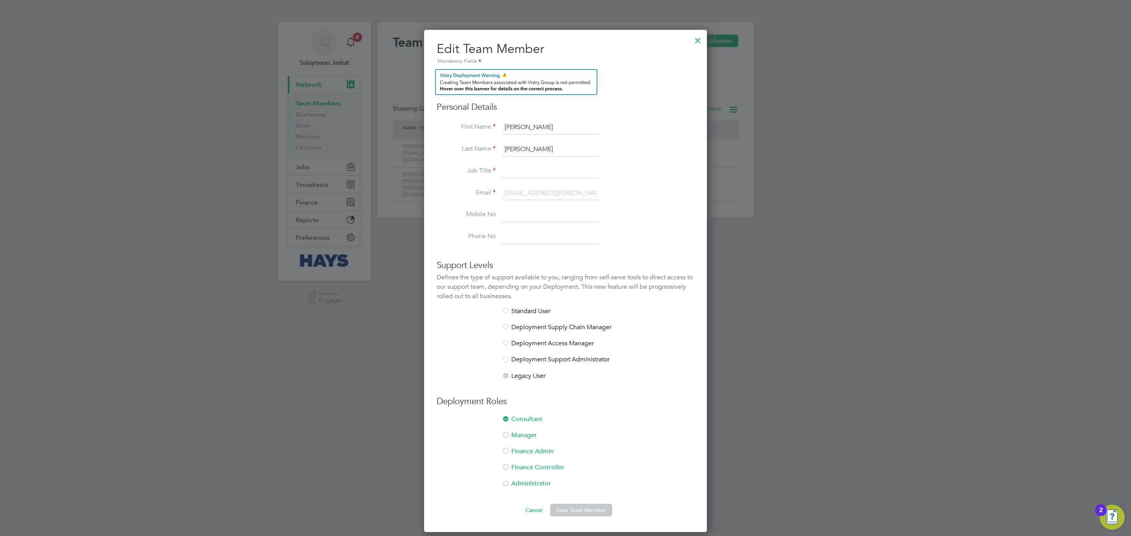
click at [554, 133] on input "[PERSON_NAME]" at bounding box center [550, 128] width 97 height 14
type input "Naraiyan"
click at [529, 142] on li "First Name [PERSON_NAME]" at bounding box center [566, 132] width 258 height 22
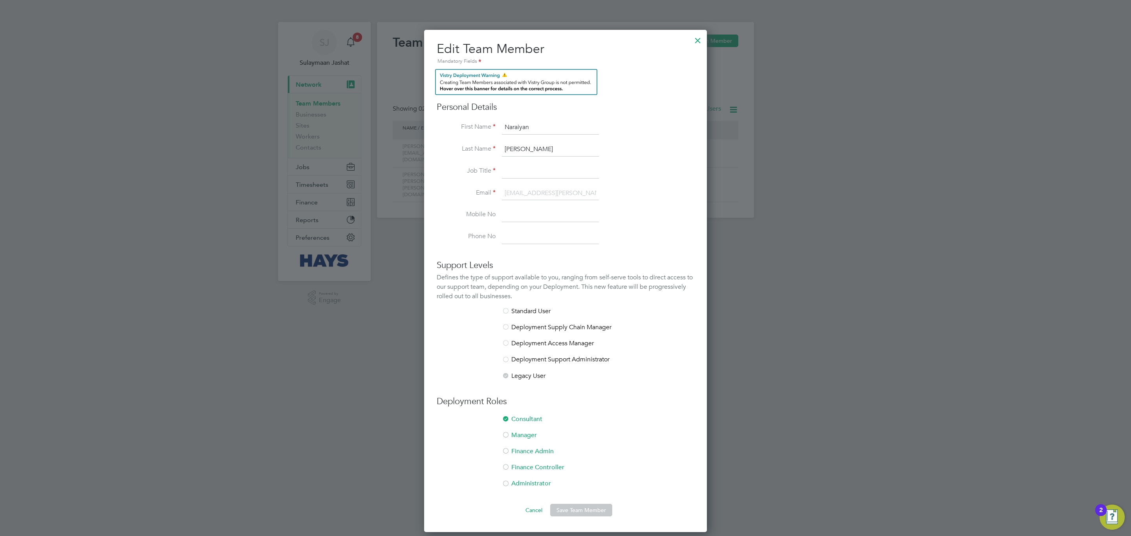
click at [527, 151] on input "Allen" at bounding box center [550, 149] width 97 height 14
type input "Bhardwaj"
click at [578, 511] on button "Save Team Member" at bounding box center [581, 510] width 62 height 13
click at [579, 513] on button "Save Team Member" at bounding box center [581, 510] width 62 height 13
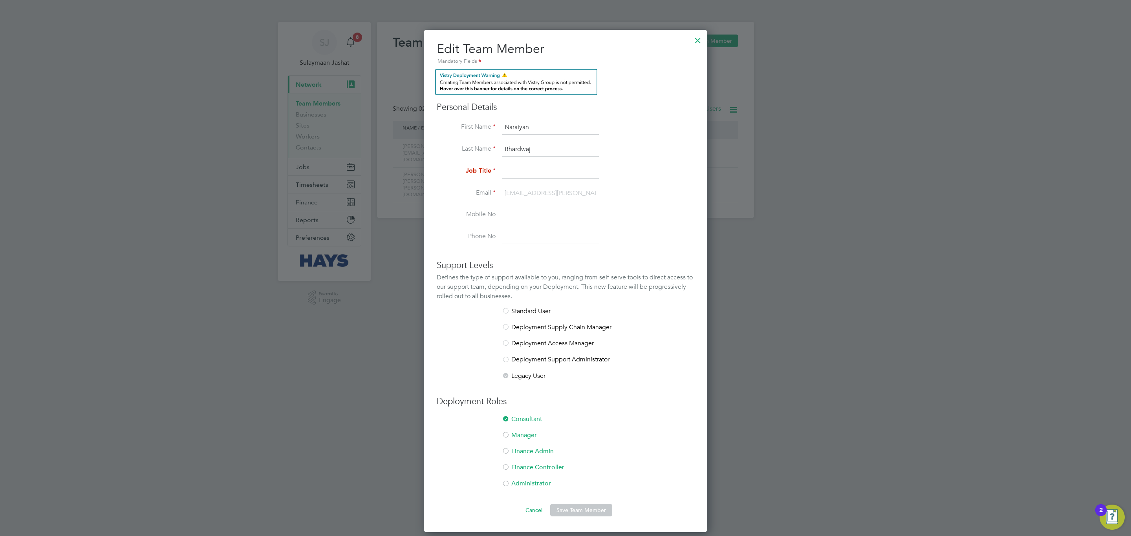
click at [548, 174] on input at bounding box center [550, 171] width 97 height 14
type input "Consultant"
click at [582, 504] on ng-form "Personal Details First Name Naraiyan Last Name Bhardwaj Job Title Consultant Em…" at bounding box center [566, 293] width 258 height 448
click at [582, 513] on button "Save Team Member" at bounding box center [581, 510] width 62 height 13
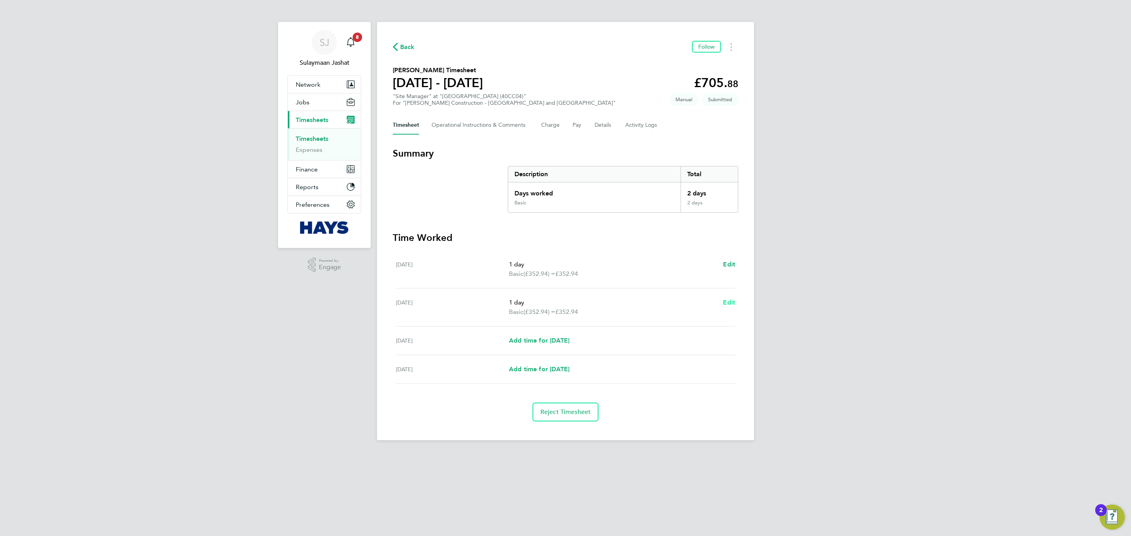
click at [732, 302] on span "Edit" at bounding box center [729, 302] width 12 height 7
select select "1"
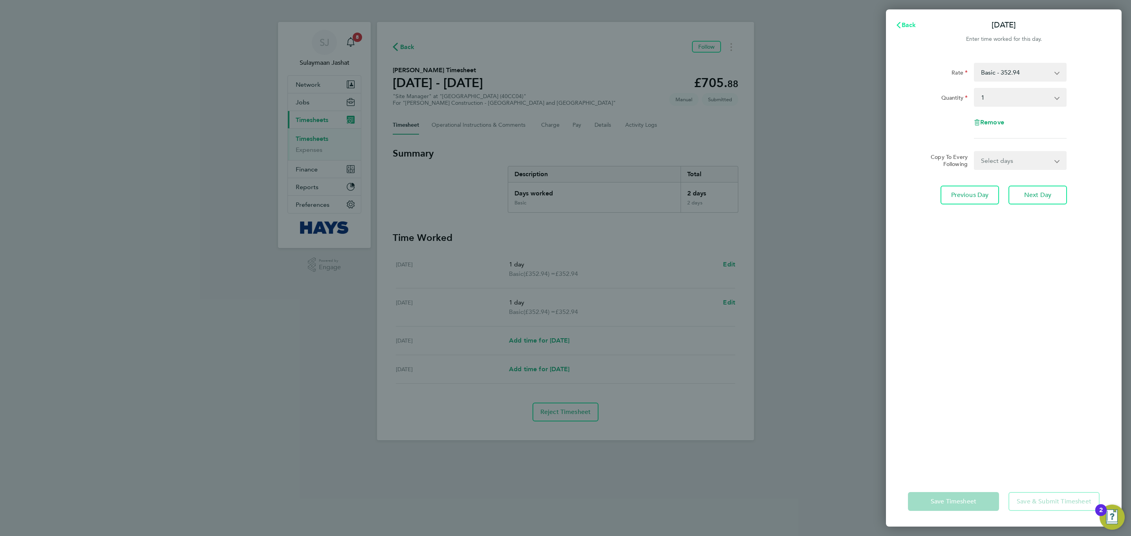
click at [914, 25] on span "Back" at bounding box center [908, 24] width 15 height 7
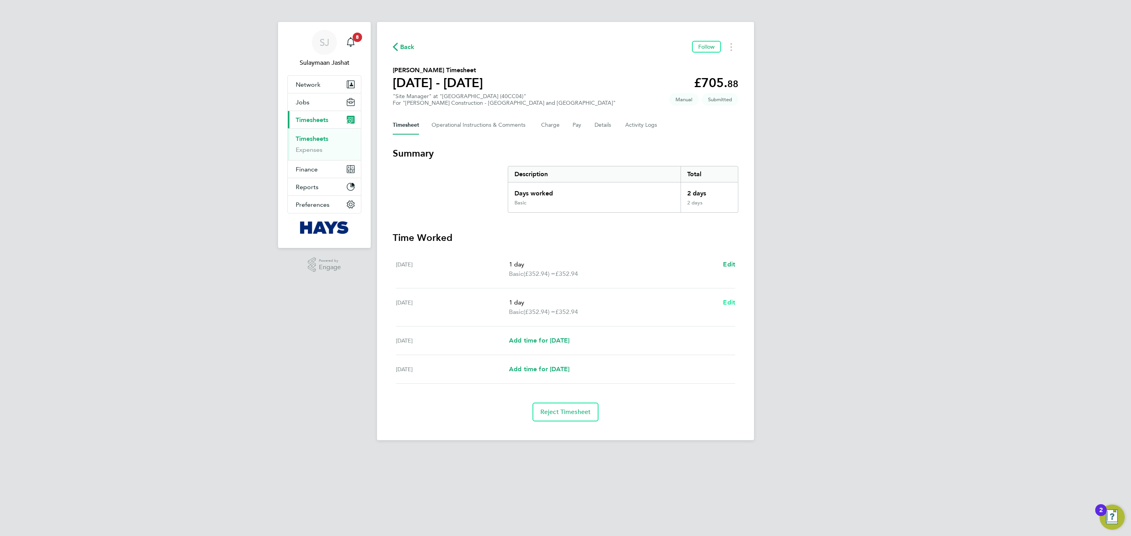
click at [732, 303] on span "Edit" at bounding box center [729, 302] width 12 height 7
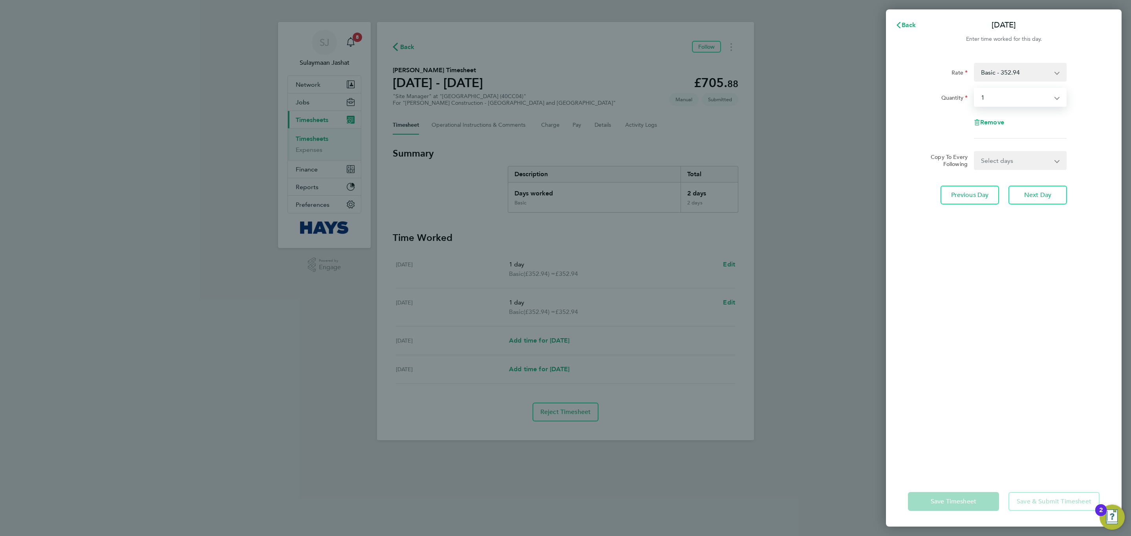
click at [1007, 95] on select "Select quantity 0.5 1" at bounding box center [1015, 97] width 82 height 17
select select "null"
click at [974, 89] on select "Select quantity 0.5 1" at bounding box center [1015, 97] width 82 height 17
click at [1036, 68] on select "Basic - 352.94" at bounding box center [1015, 72] width 82 height 17
click at [1036, 70] on select "Basic - 352.94" at bounding box center [1015, 72] width 82 height 17
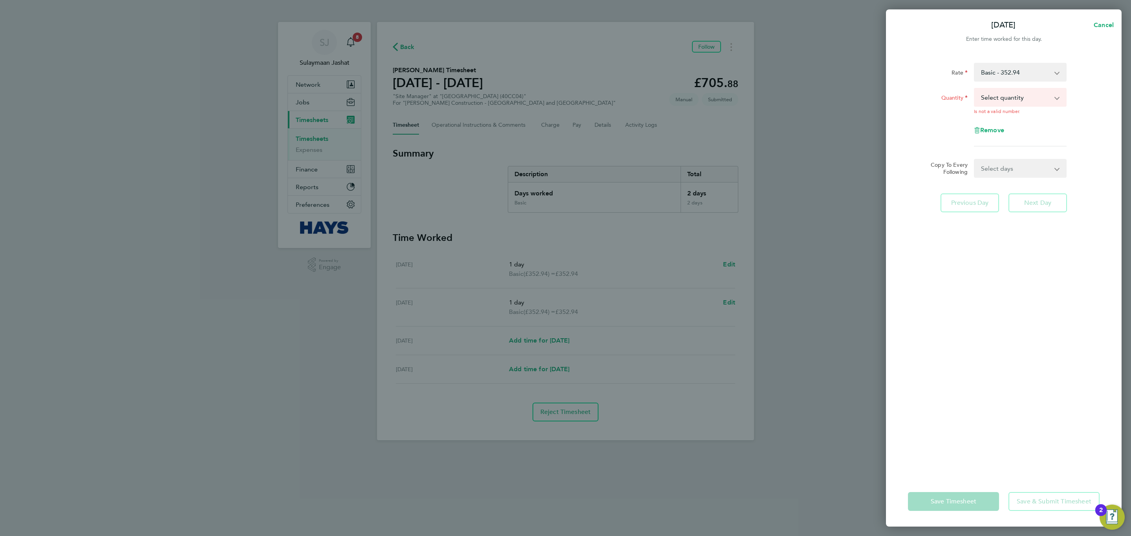
click at [1013, 109] on span "Is not a valid number." at bounding box center [997, 111] width 46 height 5
click at [986, 131] on span "Remove" at bounding box center [992, 129] width 24 height 7
select select "null"
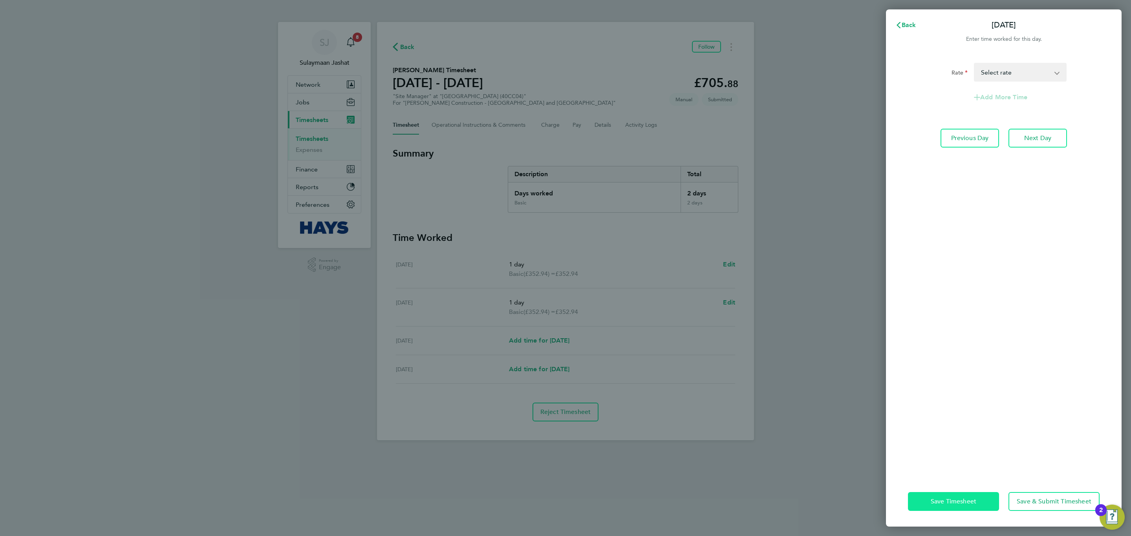
click at [935, 500] on span "Save Timesheet" at bounding box center [953, 502] width 46 height 8
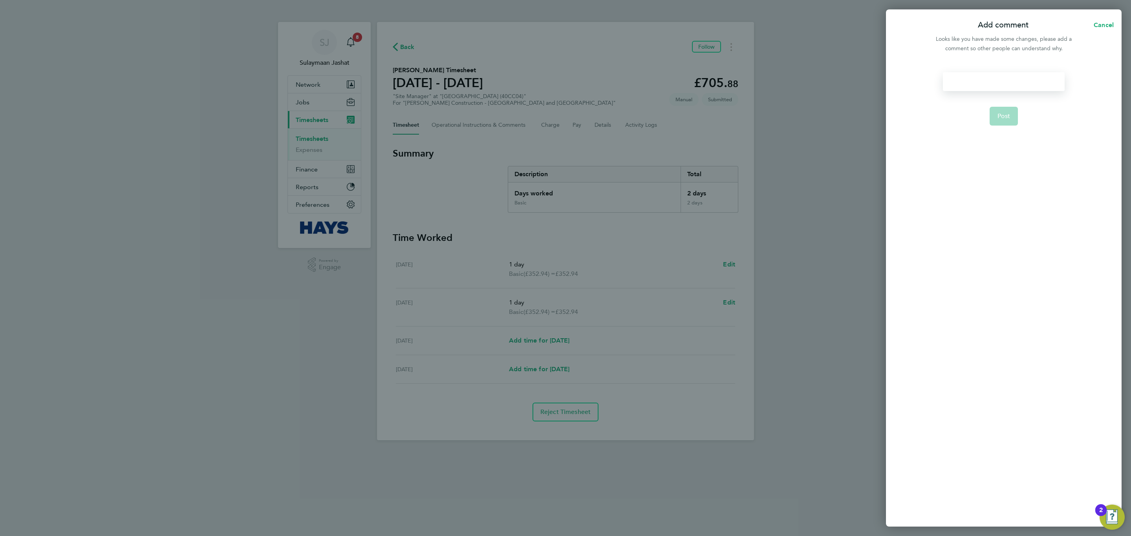
click at [1028, 84] on div at bounding box center [1003, 81] width 121 height 19
click at [1000, 112] on span "Post" at bounding box center [1003, 116] width 13 height 8
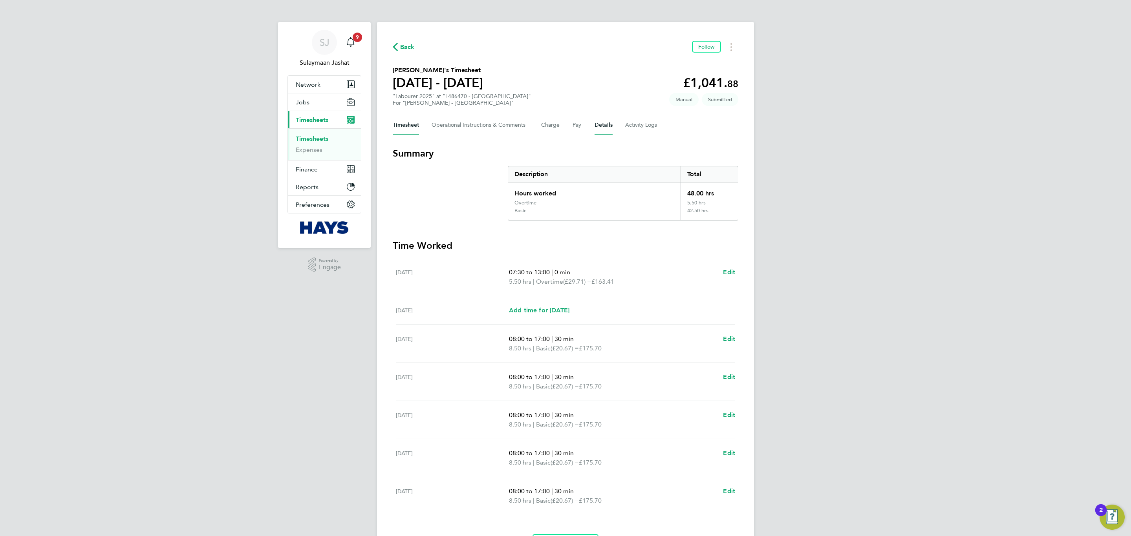
click at [601, 128] on button "Details" at bounding box center [603, 125] width 18 height 19
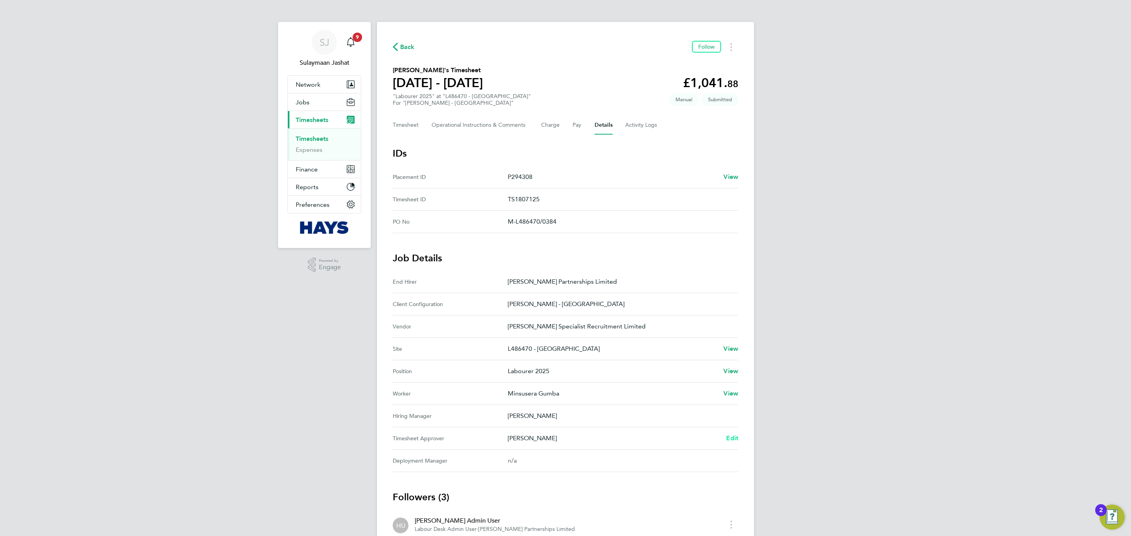
click at [732, 439] on span "Edit" at bounding box center [732, 438] width 12 height 7
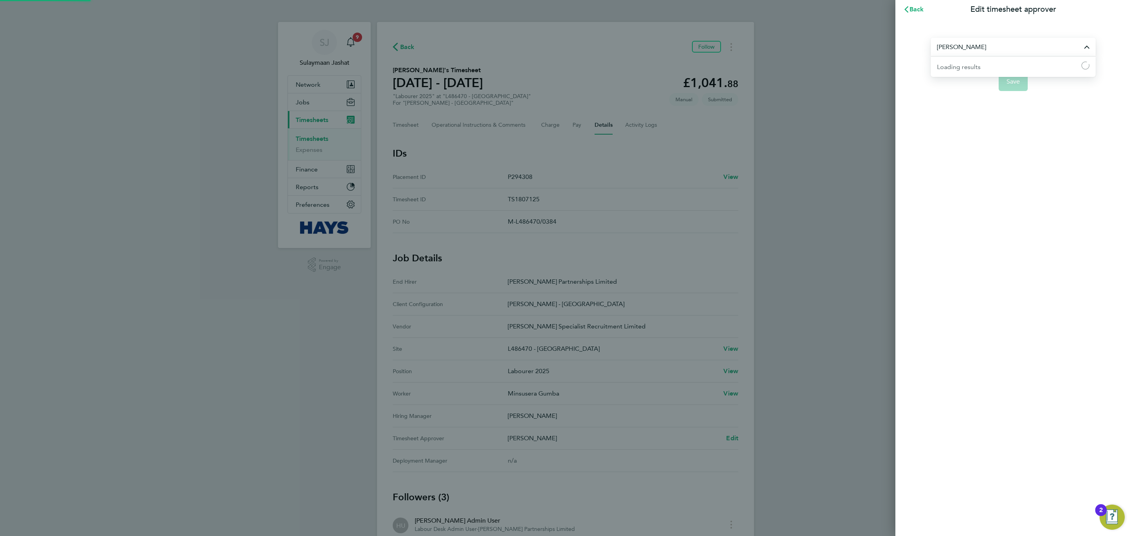
click at [1002, 42] on input "[PERSON_NAME]" at bounding box center [1012, 47] width 165 height 18
type input "m"
click at [911, 4] on button "Back" at bounding box center [913, 10] width 37 height 16
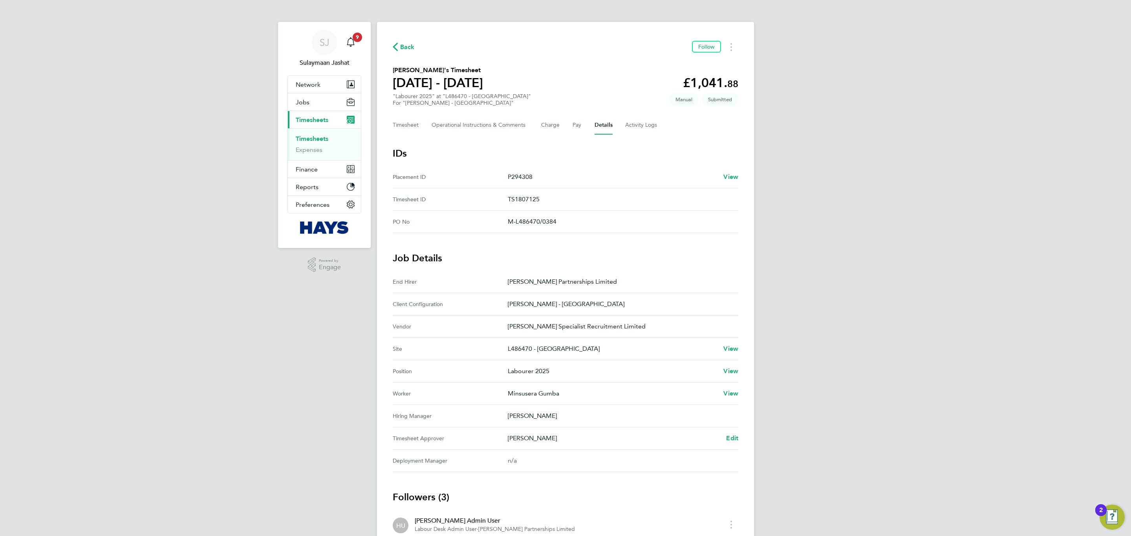
click at [739, 437] on div "Back Follow [PERSON_NAME]'s Timesheet [DATE] - [DATE] £1,041. 88 "Labourer 2025…" at bounding box center [565, 331] width 377 height 618
click at [738, 437] on span "Edit" at bounding box center [732, 438] width 12 height 7
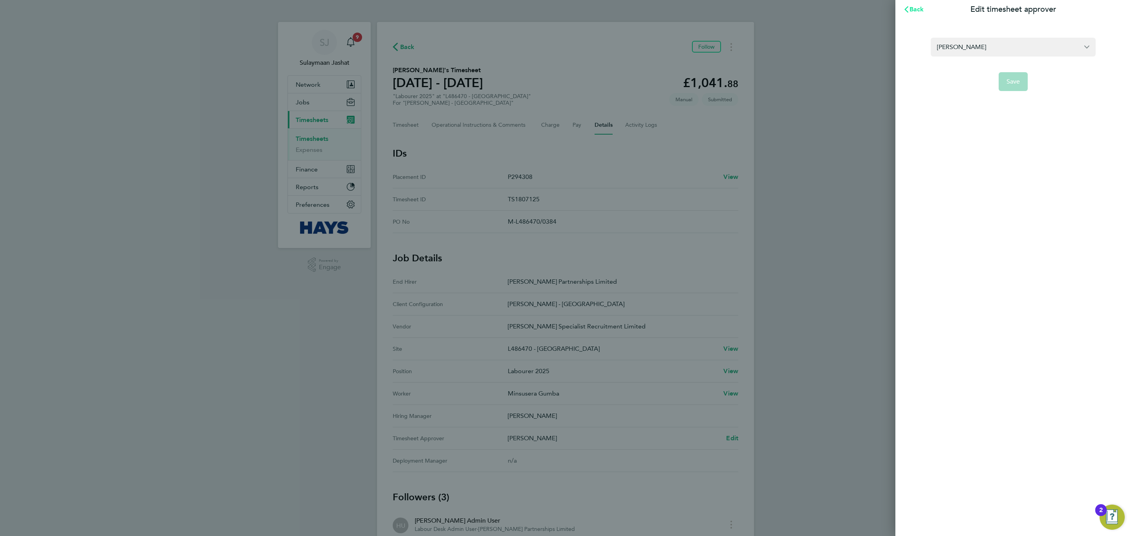
click at [911, 17] on button "Back" at bounding box center [913, 10] width 37 height 16
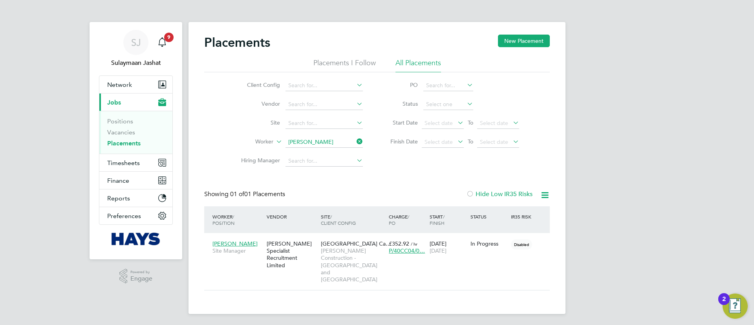
scroll to position [7, 37]
click at [237, 243] on span "Paul Ngene" at bounding box center [234, 243] width 45 height 7
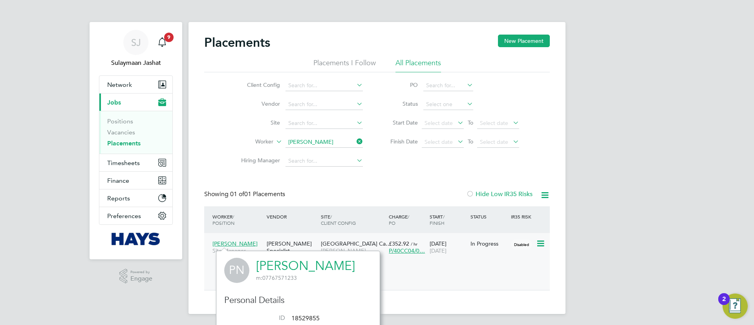
scroll to position [184, 164]
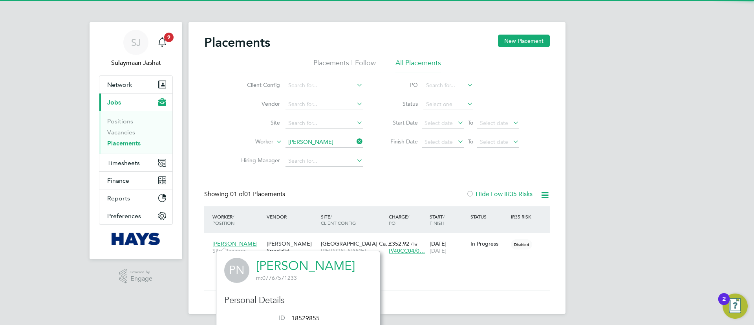
click at [289, 260] on link "Paul Ngene" at bounding box center [305, 265] width 99 height 15
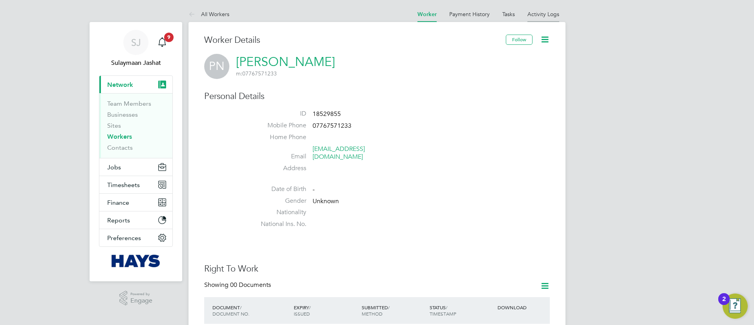
click at [546, 14] on link "Activity Logs" at bounding box center [543, 14] width 32 height 7
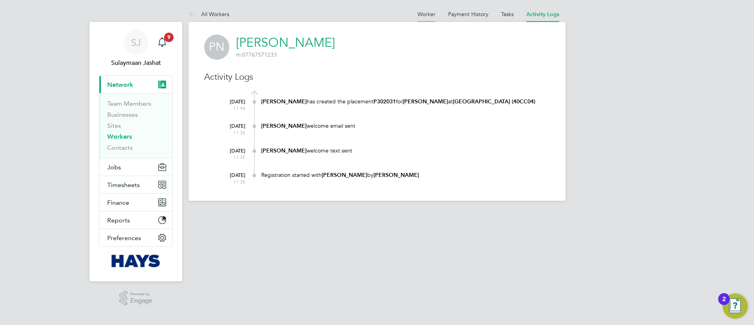
click at [423, 10] on li "Worker" at bounding box center [426, 14] width 18 height 16
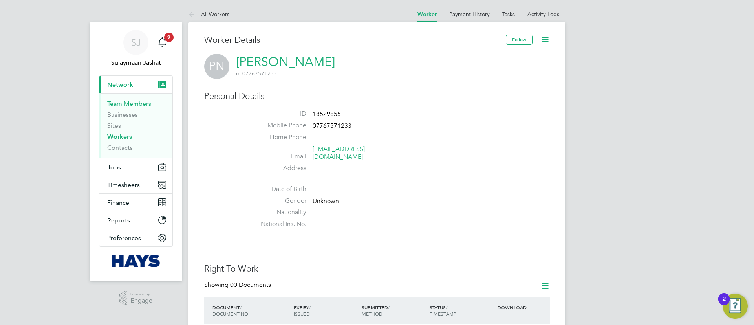
click at [114, 104] on link "Team Members" at bounding box center [129, 103] width 44 height 7
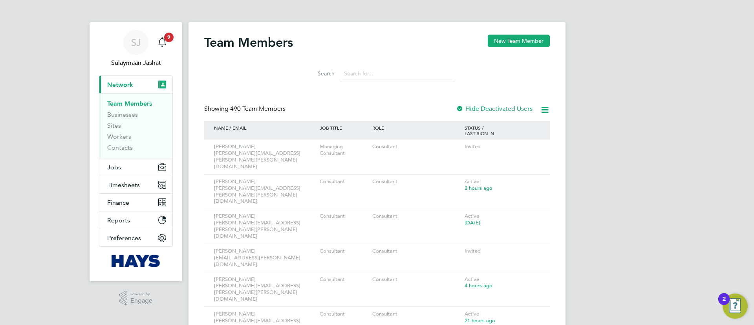
click at [369, 69] on input at bounding box center [397, 73] width 115 height 15
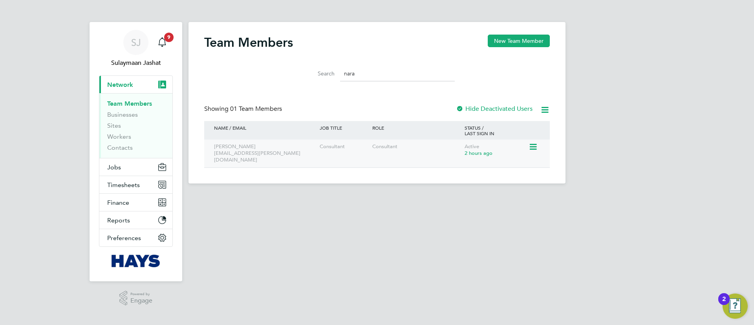
type input "nara"
click at [534, 150] on icon at bounding box center [532, 146] width 8 height 9
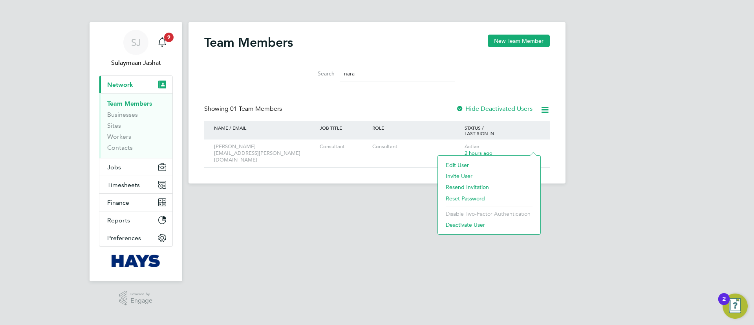
click at [485, 162] on li "Edit User" at bounding box center [489, 164] width 95 height 11
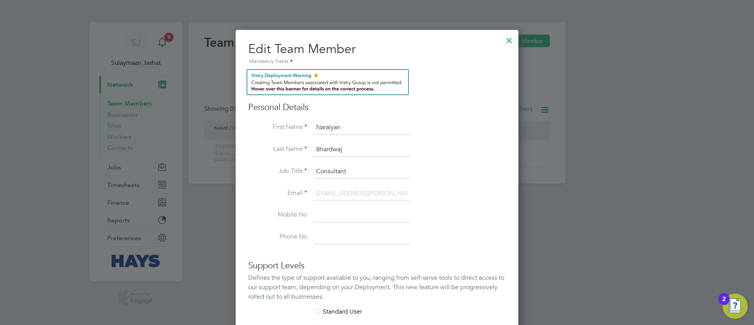
click at [506, 45] on div at bounding box center [509, 38] width 14 height 14
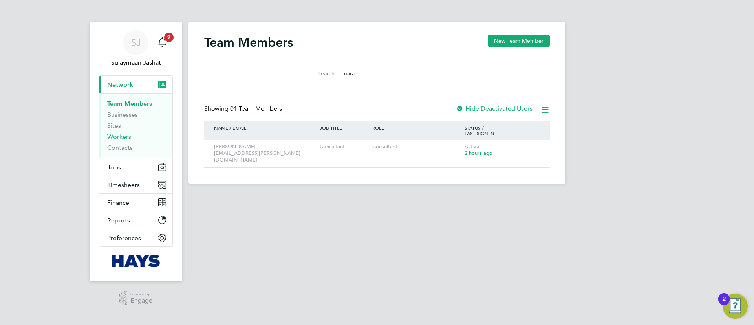
drag, startPoint x: 129, startPoint y: 137, endPoint x: 134, endPoint y: 130, distance: 8.7
click at [129, 137] on link "Workers" at bounding box center [119, 136] width 24 height 7
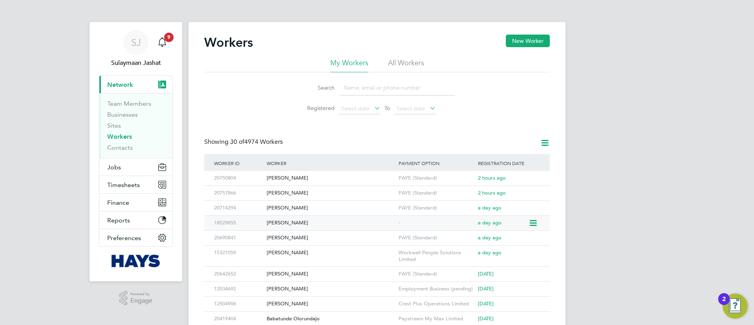
click at [402, 219] on div "-" at bounding box center [435, 223] width 79 height 15
drag, startPoint x: 118, startPoint y: 164, endPoint x: 125, endPoint y: 161, distance: 8.1
click at [118, 164] on span "Jobs" at bounding box center [114, 166] width 14 height 7
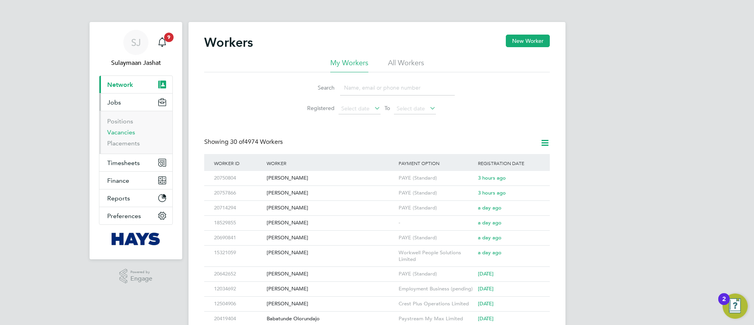
click at [128, 130] on link "Vacancies" at bounding box center [121, 131] width 28 height 7
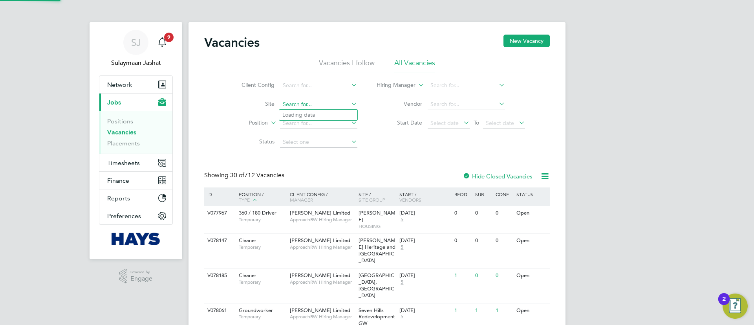
click at [320, 106] on input at bounding box center [318, 104] width 77 height 11
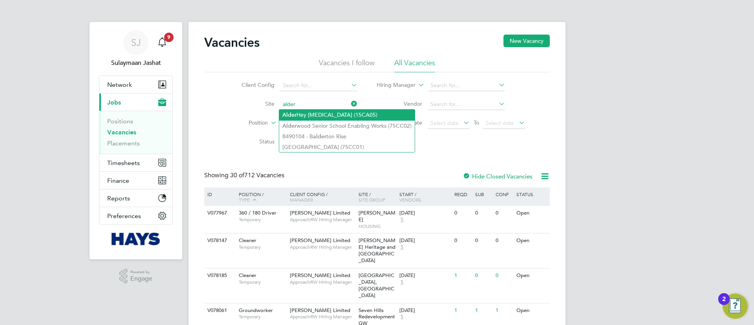
click at [354, 117] on li "Alder Hey NICU (15CA05)" at bounding box center [346, 115] width 135 height 11
type input "Alder Hey NICU (15CA05)"
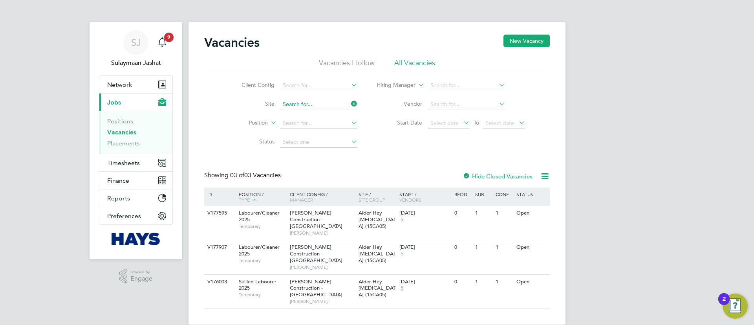
click at [333, 108] on input at bounding box center [318, 104] width 77 height 11
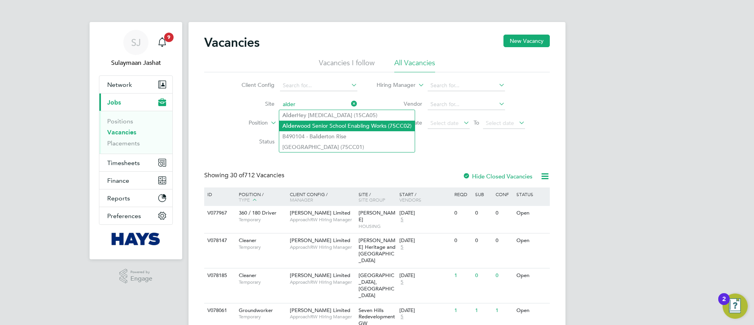
click at [331, 126] on li "Alder wood Senior School Enabling Works (75CC02)" at bounding box center [346, 126] width 135 height 11
type input "Alderwood Senior School Enabling Works (75CC02)"
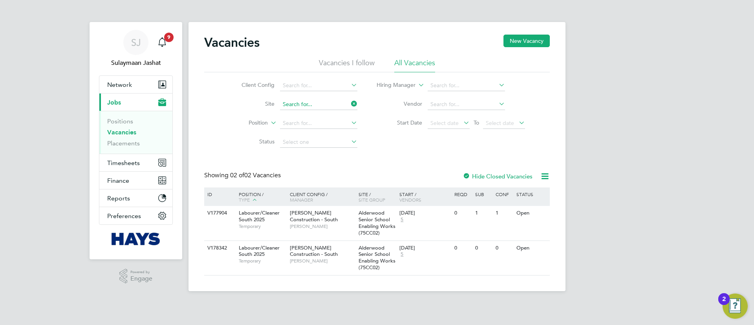
click at [305, 101] on input at bounding box center [318, 104] width 77 height 11
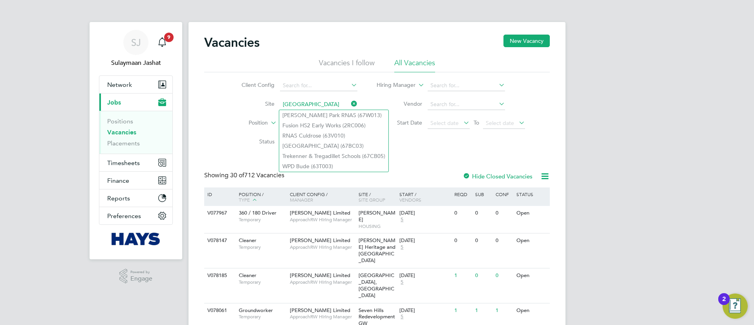
type input "cornwall"
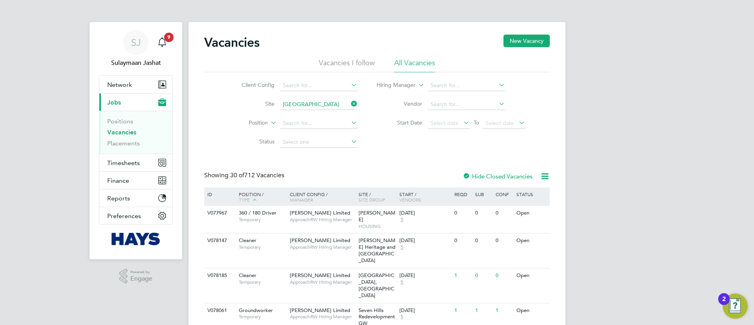
click at [249, 137] on li "Status" at bounding box center [293, 142] width 148 height 19
click at [137, 140] on link "Placements" at bounding box center [123, 142] width 33 height 7
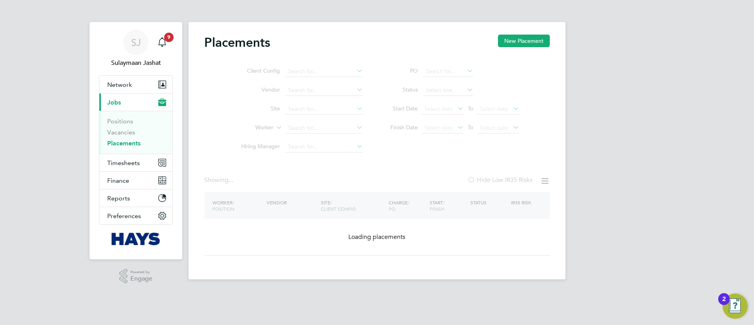
click at [324, 111] on ul "Client Config Vendor Site Worker Hiring Manager" at bounding box center [299, 109] width 148 height 94
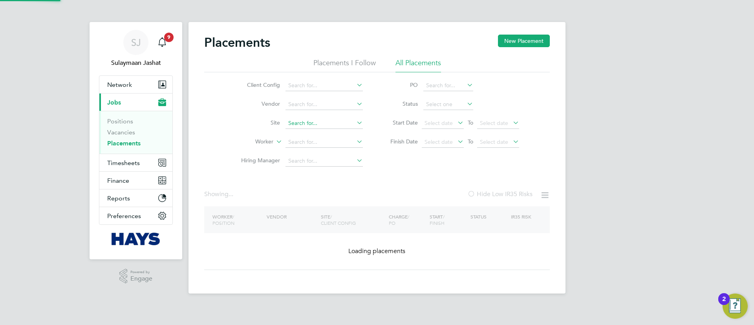
click at [323, 118] on input at bounding box center [323, 123] width 77 height 11
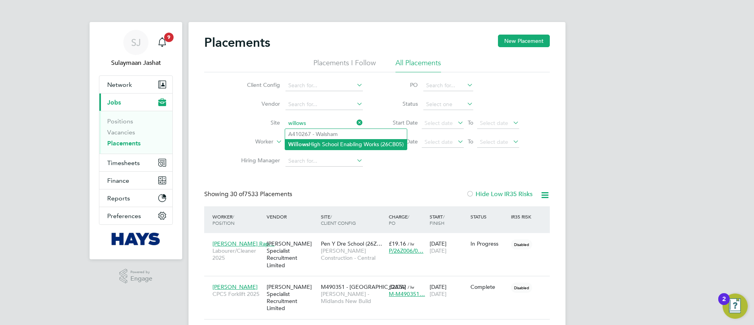
click at [332, 141] on li "Willows High School Enabling Works (26CB05)" at bounding box center [346, 144] width 122 height 11
type input "Willows High School Enabling Works (26CB05)"
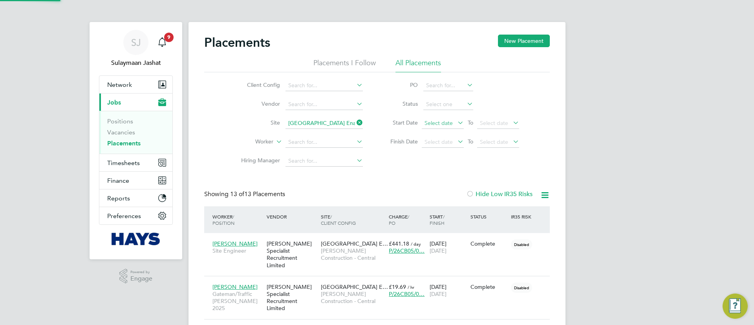
click at [451, 124] on span "Select date" at bounding box center [438, 122] width 28 height 7
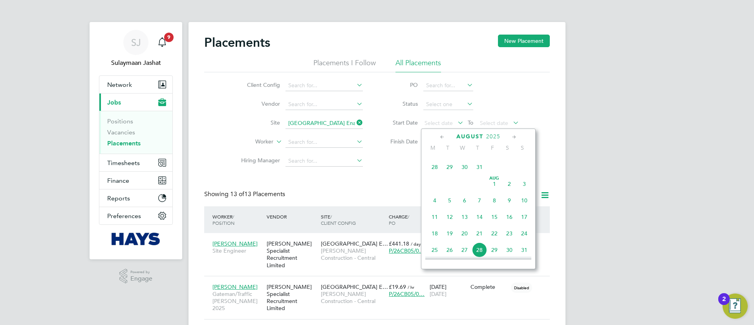
click at [475, 171] on span "31" at bounding box center [479, 166] width 15 height 15
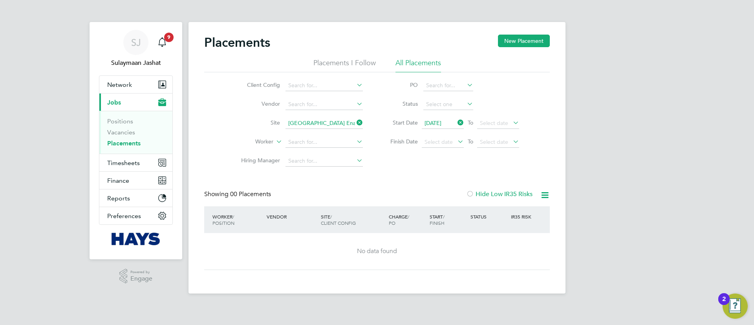
click at [445, 111] on ul "PO Status Start Date 31 Jul 2025 To Select date Finish Date Select date To Sele…" at bounding box center [451, 113] width 156 height 75
click at [456, 119] on icon at bounding box center [456, 122] width 0 height 11
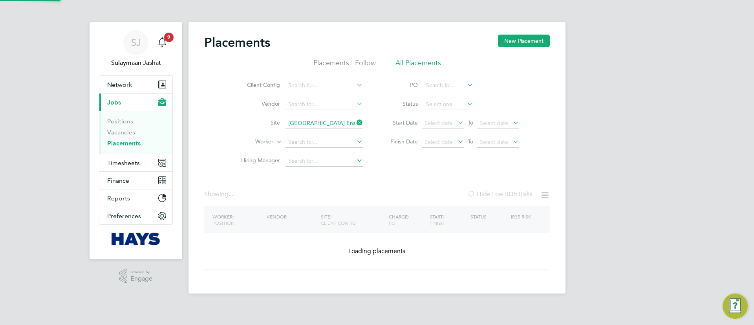
click at [456, 126] on icon at bounding box center [456, 122] width 0 height 11
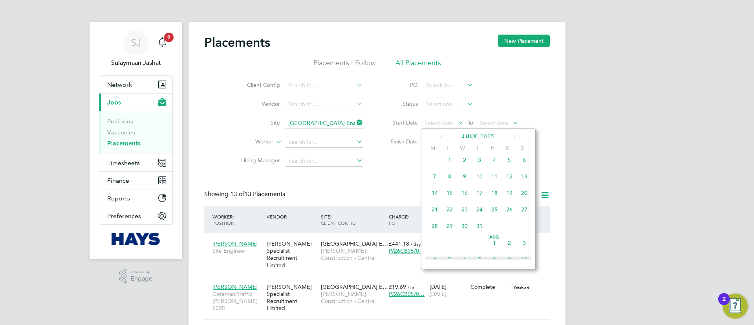
click at [436, 232] on span "28" at bounding box center [434, 225] width 15 height 15
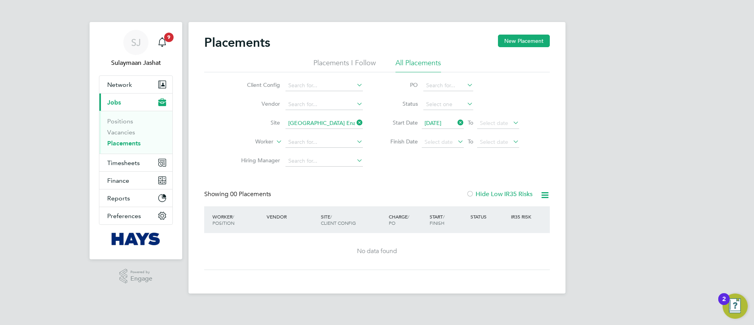
click at [324, 124] on input "Willows High School Enabling Works (26CB05)" at bounding box center [323, 123] width 77 height 11
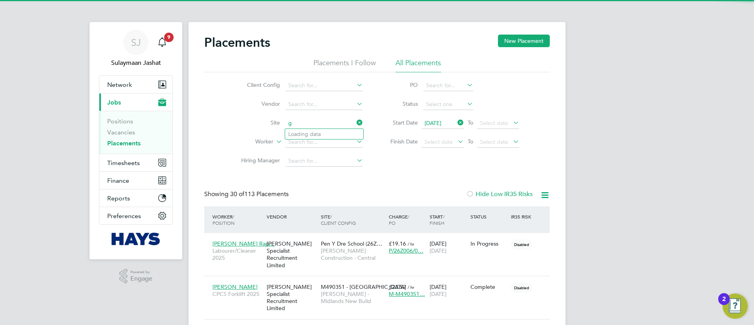
scroll to position [29, 68]
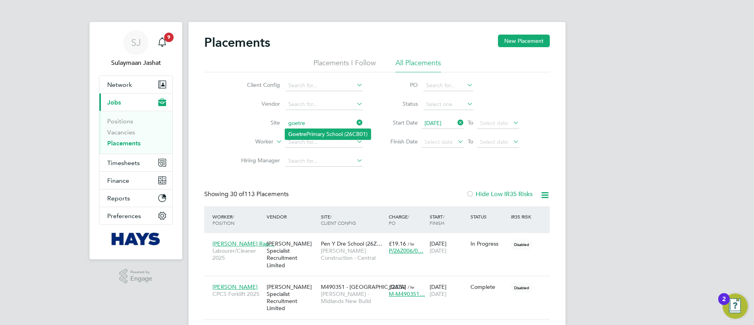
click at [334, 137] on li "Goetre Primary School (26CB01)" at bounding box center [328, 134] width 86 height 11
type input "Goetre Primary School (26CB01)"
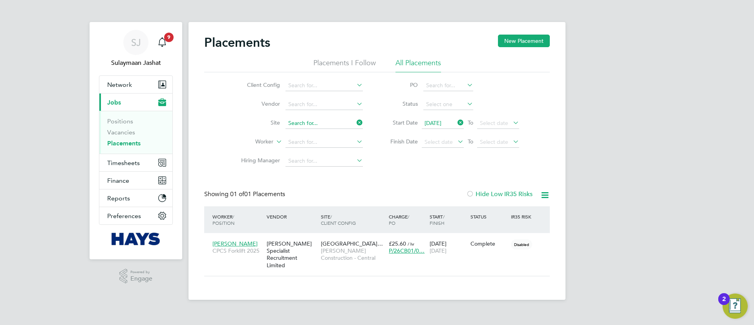
click at [320, 119] on input at bounding box center [323, 123] width 77 height 11
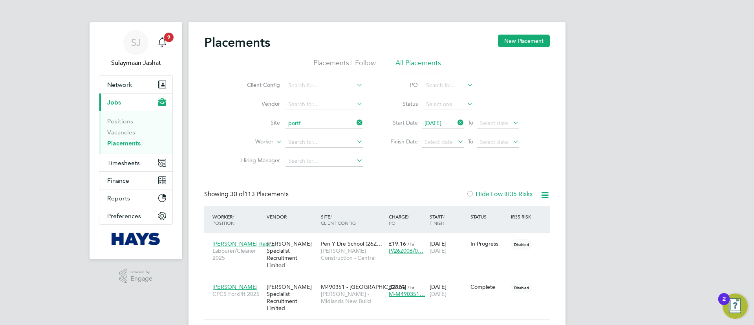
click at [348, 138] on li "Portf ield SEN (26CB04)" at bounding box center [329, 134] width 89 height 11
type input "Portfield SEN (26CB04)"
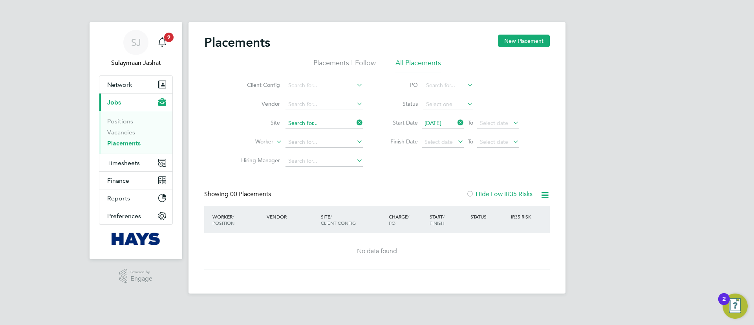
click at [308, 118] on input at bounding box center [323, 123] width 77 height 11
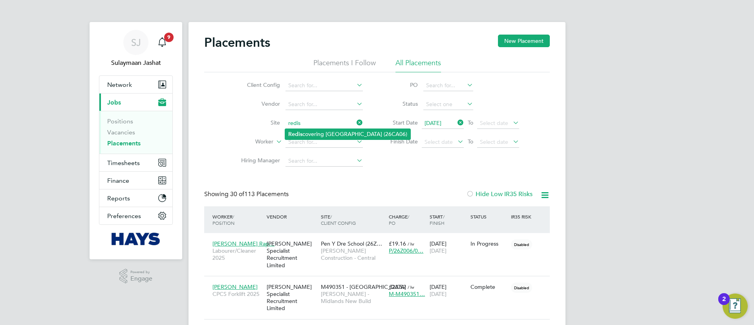
click at [318, 129] on li "Redis covering Haverfordwest (26CA06)" at bounding box center [347, 134] width 125 height 11
type input "Rediscovering Haverfordwest (26CA06)"
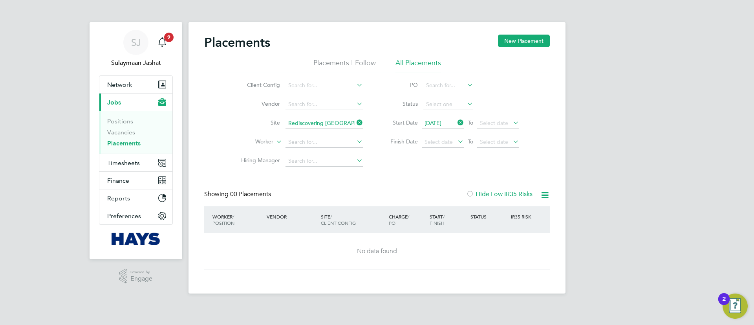
click at [323, 125] on input "Rediscovering Haverfordwest (26CA06)" at bounding box center [323, 123] width 77 height 11
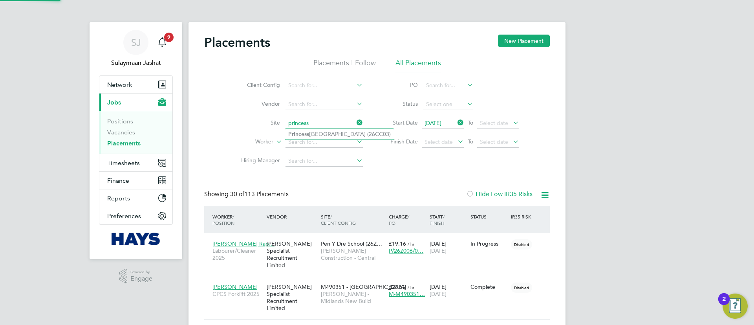
click at [342, 137] on li "Princess Royal Theatre (26CC03)" at bounding box center [339, 134] width 109 height 11
type input "Princess Royal Theatre (26CC03)"
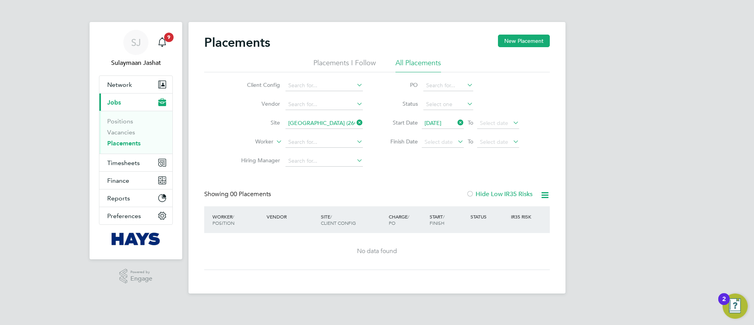
click at [335, 123] on input "Princess Royal Theatre (26CC03)" at bounding box center [323, 123] width 77 height 11
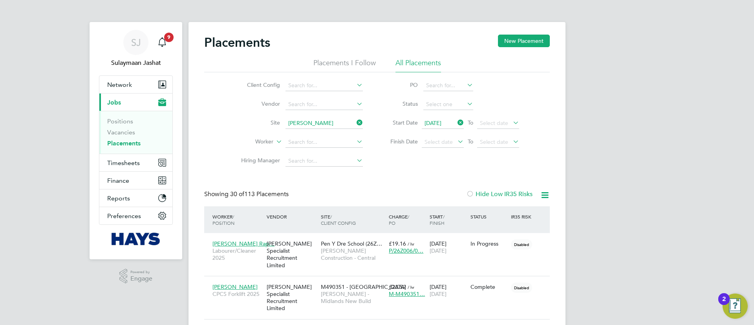
click at [329, 135] on li "Clyda ch ALN (26CC05)" at bounding box center [332, 134] width 95 height 11
type input "Clydach ALN (26CC05)"
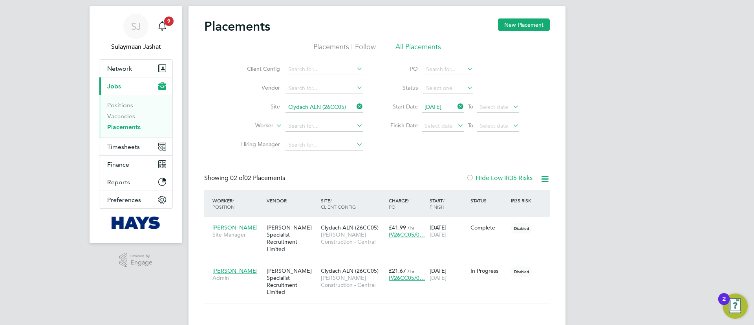
click at [441, 106] on span "28 Jul 2025" at bounding box center [432, 106] width 17 height 7
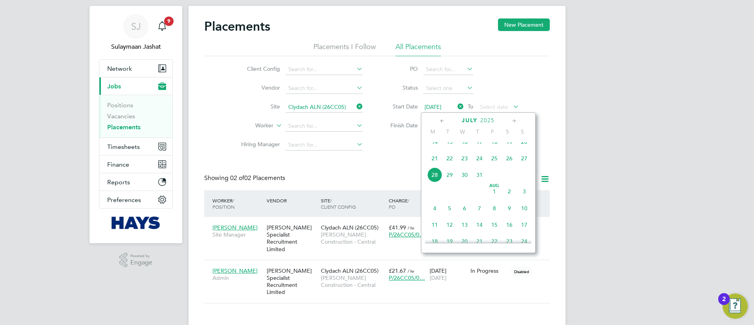
click at [493, 188] on span "Aug" at bounding box center [494, 186] width 15 height 4
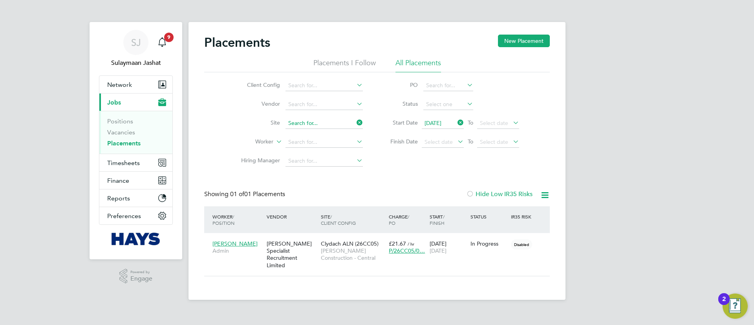
click at [326, 122] on input at bounding box center [323, 123] width 77 height 11
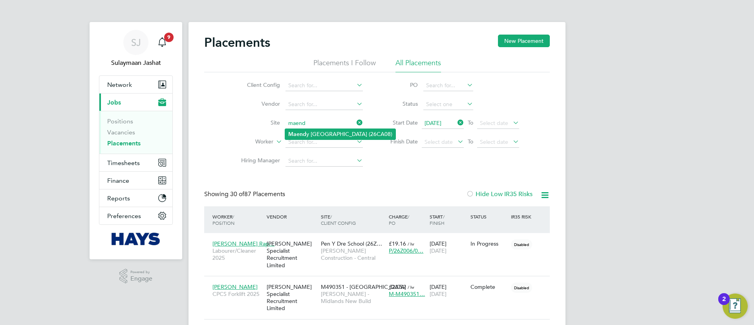
click at [321, 132] on li "Maend y Primary School (26CA08)" at bounding box center [340, 134] width 110 height 11
type input "Maendy Primary School (26CA08)"
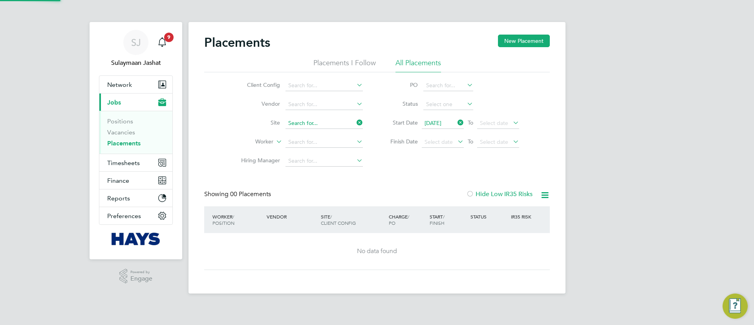
click at [323, 126] on input at bounding box center [323, 123] width 77 height 11
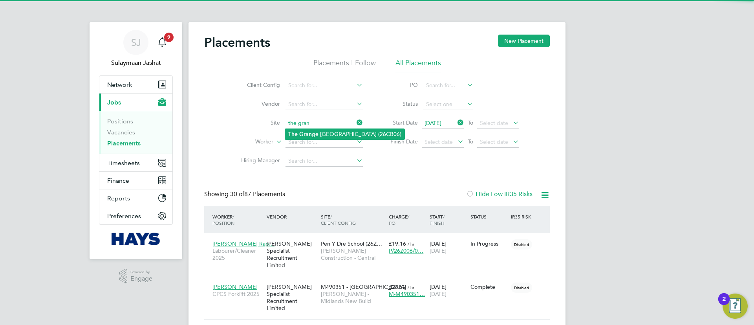
click at [317, 135] on li "The Gran ge University Hospital (26CB06)" at bounding box center [344, 134] width 119 height 11
type input "The Grange University Hospital (26CB06)"
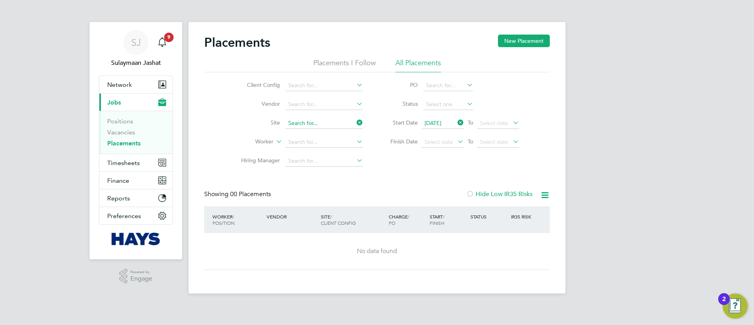
click at [314, 124] on input at bounding box center [323, 123] width 77 height 11
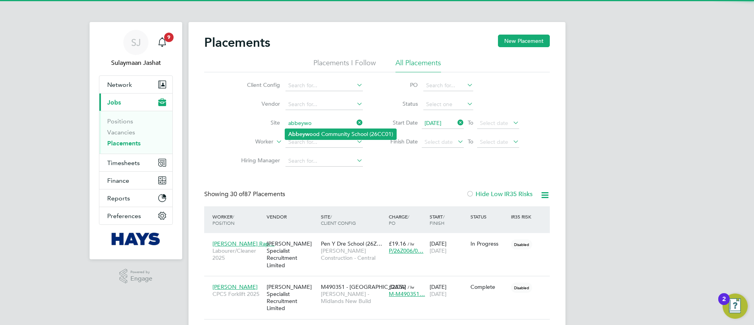
click at [314, 137] on li "Abbeywo od Community School (26CC01)" at bounding box center [340, 134] width 111 height 11
type input "Abbeywood Community School (26CC01)"
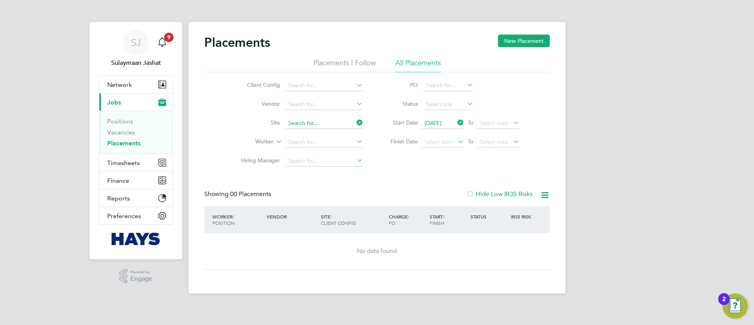
click at [322, 127] on input at bounding box center [323, 123] width 77 height 11
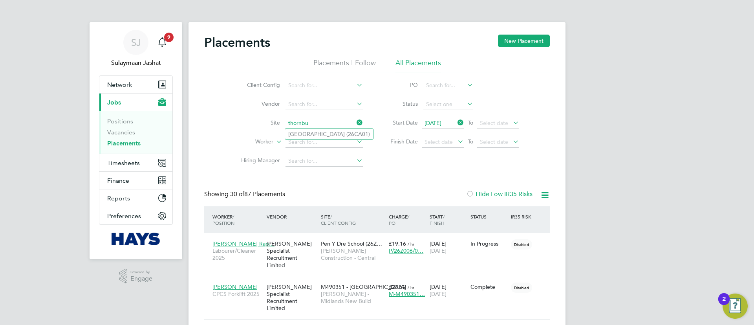
click at [329, 136] on li "Castle Primary School (26CA01)" at bounding box center [329, 134] width 88 height 10
type input "Castle Primary School (26CA01)"
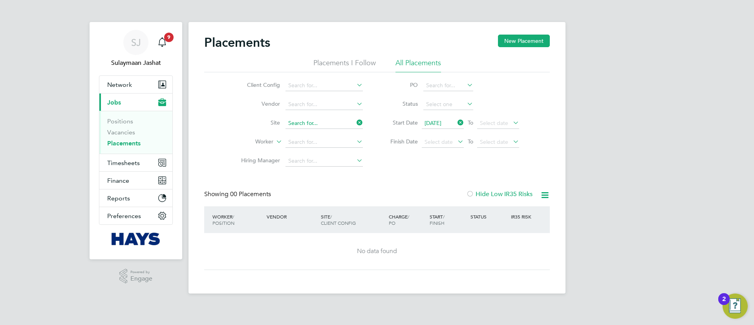
click at [339, 120] on input at bounding box center [323, 123] width 77 height 11
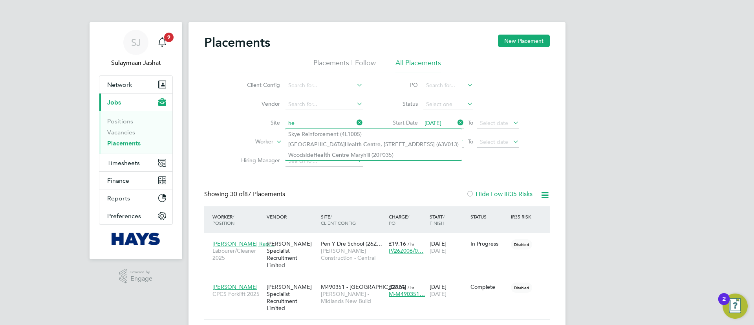
type input "h"
type input "thornbury"
click at [309, 124] on input at bounding box center [323, 123] width 77 height 11
click at [367, 140] on li "Ysgo l Y Deri Expansion Completion (26CC08)" at bounding box center [345, 144] width 120 height 11
type input "Ysgol Y Deri Expansion Completion (26CC08)"
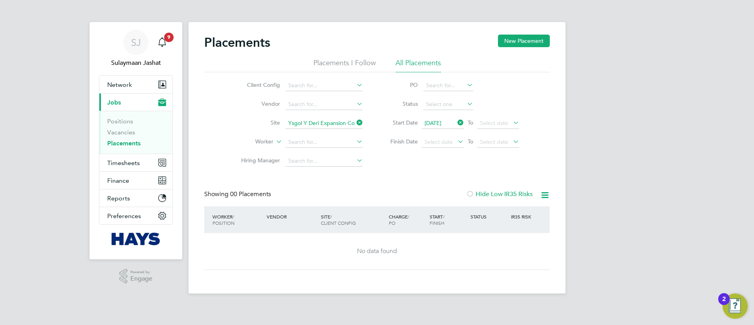
click at [315, 120] on input "Ysgol Y Deri Expansion Completion (26CC08)" at bounding box center [323, 123] width 77 height 11
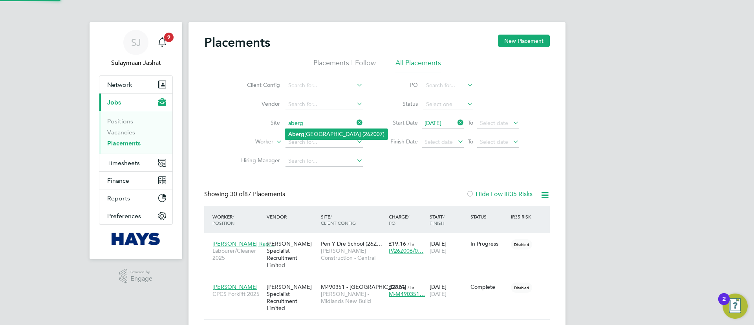
click at [317, 129] on li "Aberg avenny School (26Z007)" at bounding box center [336, 134] width 102 height 11
type input "Abergavenny School (26Z007)"
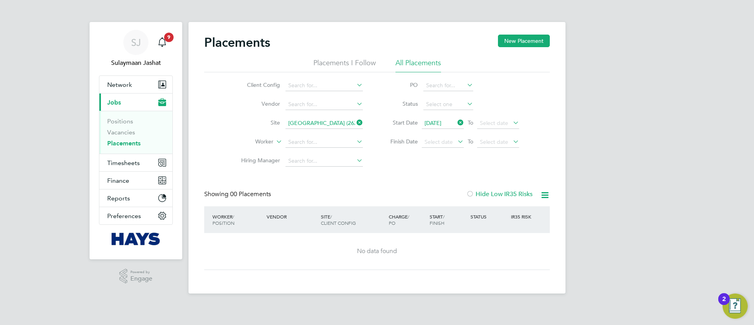
click at [311, 121] on input "Abergavenny School (26Z007)" at bounding box center [323, 123] width 77 height 11
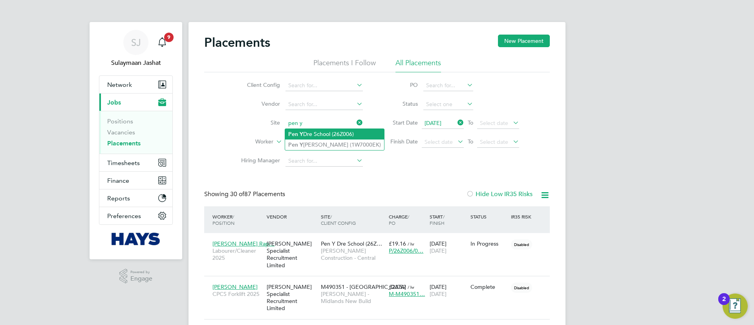
click at [311, 129] on li "Pen Y Dre School (26Z006)" at bounding box center [334, 134] width 99 height 11
type input "Pen Y Dre School (26Z006)"
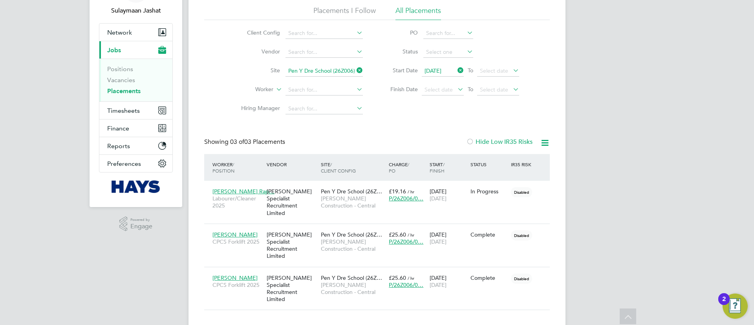
click at [330, 69] on div "Placements I Follow All Placements Client Config Vendor Site Pen Y Dre School (…" at bounding box center [376, 62] width 345 height 112
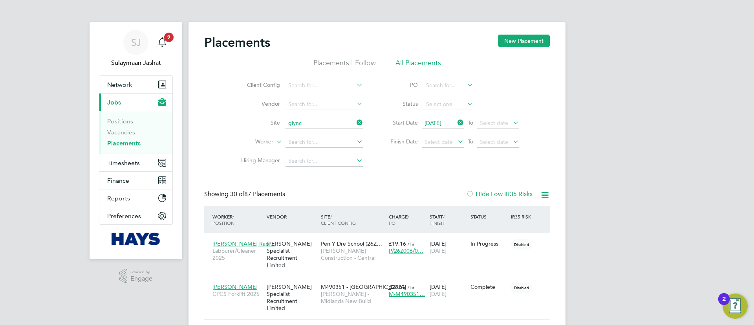
click at [303, 134] on li "Glync oed (26CA05)" at bounding box center [324, 134] width 78 height 11
type input "Glyncoed (26CA05)"
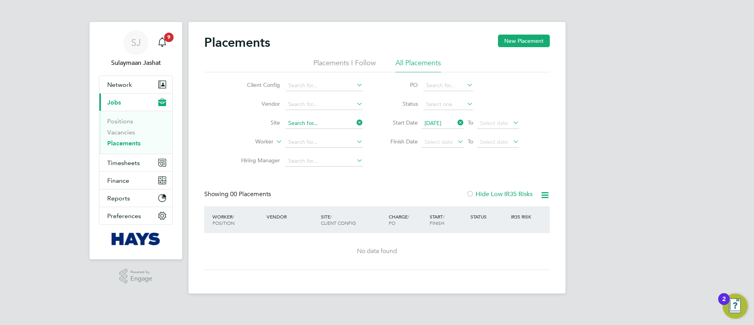
click at [330, 122] on input at bounding box center [323, 123] width 77 height 11
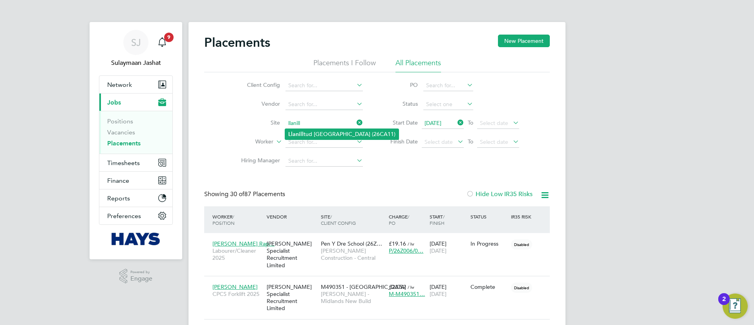
click at [321, 132] on li "Llanill tud Faerdref Primary School (26CA11)" at bounding box center [341, 134] width 113 height 11
type input "Llanilltud Faerdref Primary School (26CA11)"
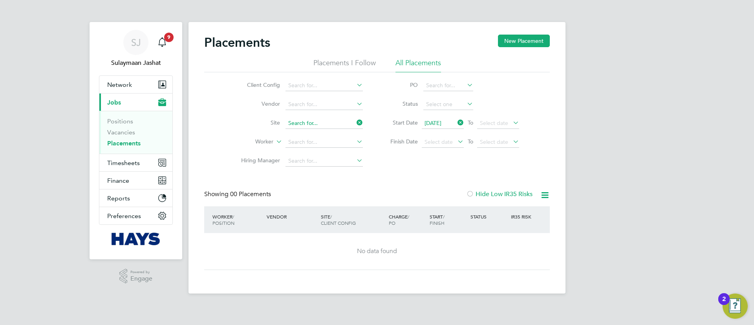
click at [331, 121] on input at bounding box center [323, 123] width 77 height 11
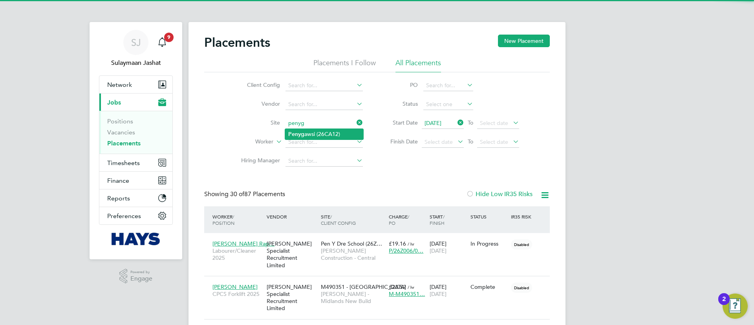
click at [323, 133] on li "Penyg awsi (26CA12)" at bounding box center [324, 134] width 78 height 11
type input "Penygawsi (26CA12)"
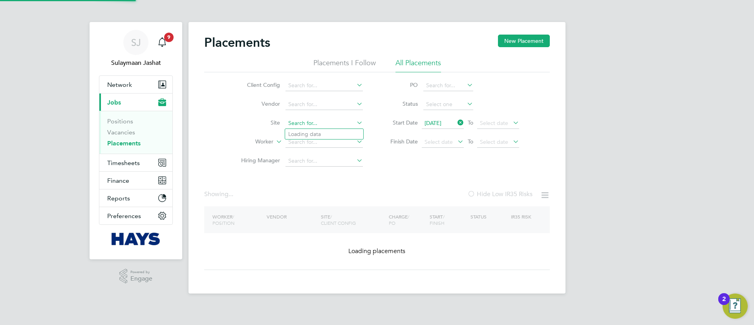
click at [319, 125] on input at bounding box center [323, 123] width 77 height 11
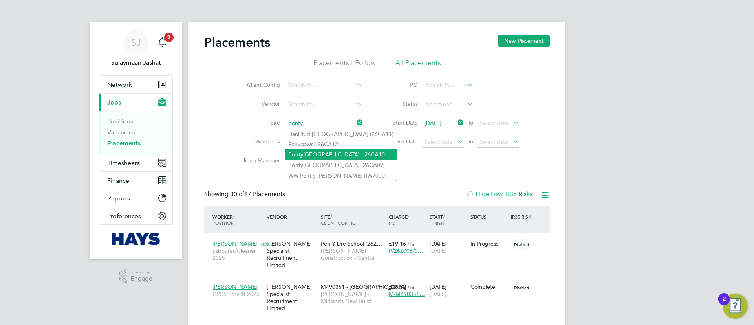
click at [315, 154] on li "Ponty clun Primary School - 26CA10" at bounding box center [340, 154] width 111 height 11
type input "Pontyclun Primary School - 26CA10"
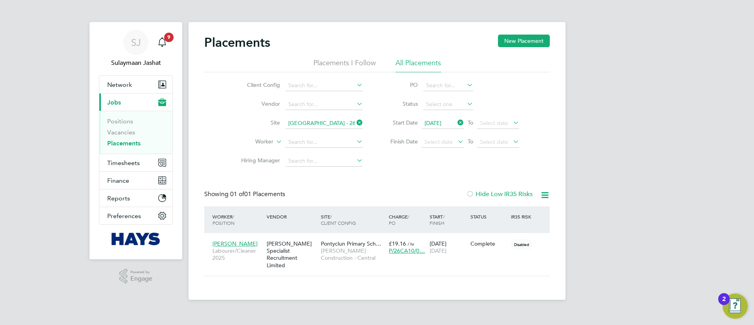
click at [338, 115] on li "Site Pontyclun Primary School - 26CA10" at bounding box center [299, 123] width 148 height 19
click at [333, 119] on input at bounding box center [323, 123] width 77 height 11
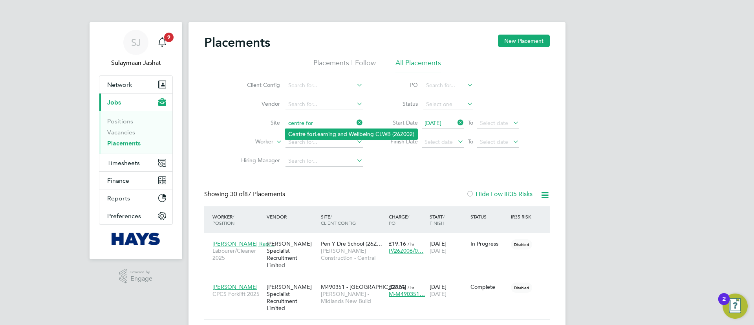
click at [316, 130] on li "Centre for Learning and Wellbeing CLWB (26Z002)" at bounding box center [351, 134] width 132 height 11
type input "Centre for Learning and Wellbeing CLWB (26Z002)"
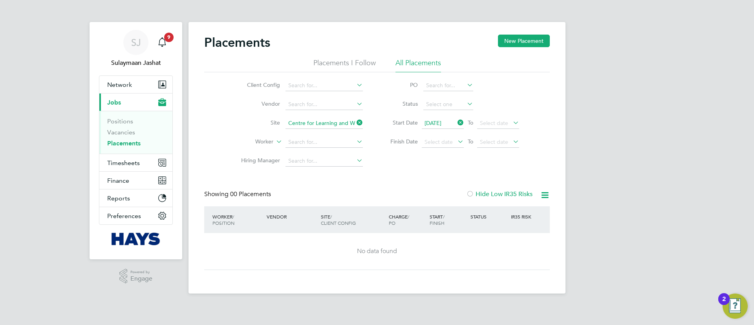
click at [310, 115] on li "Site Centre for Learning and Wellbeing CLWB (26Z002)" at bounding box center [299, 123] width 148 height 19
click at [310, 121] on input at bounding box center [323, 123] width 77 height 11
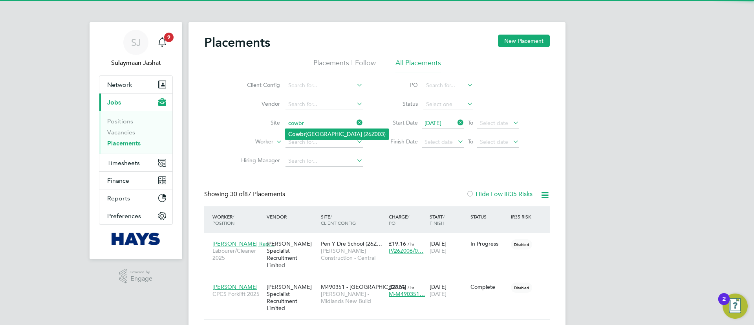
click at [348, 130] on li "Cowbr idge Primary School (26Z003)" at bounding box center [337, 134] width 104 height 11
type input "Cowbridge Primary School (26Z003)"
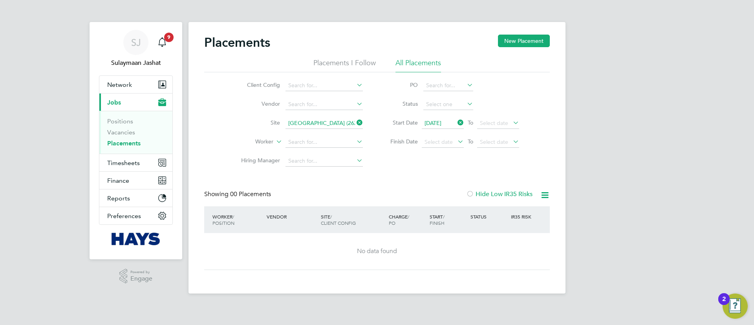
click at [322, 123] on input "Cowbridge Primary School (26Z003)" at bounding box center [323, 123] width 77 height 11
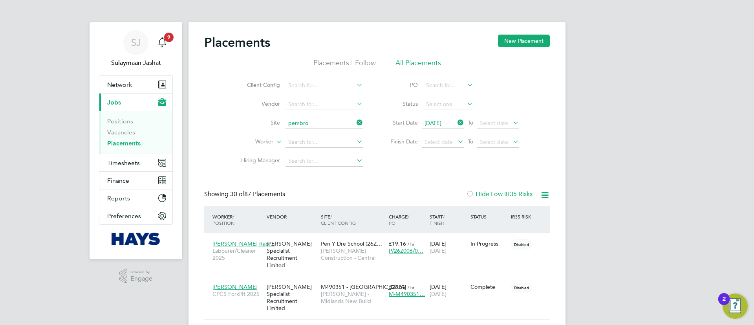
click at [319, 139] on li "Pembro ke Welsh Medium (26Z004)" at bounding box center [344, 144] width 118 height 11
type input "Pembroke Welsh Medium (26Z004)"
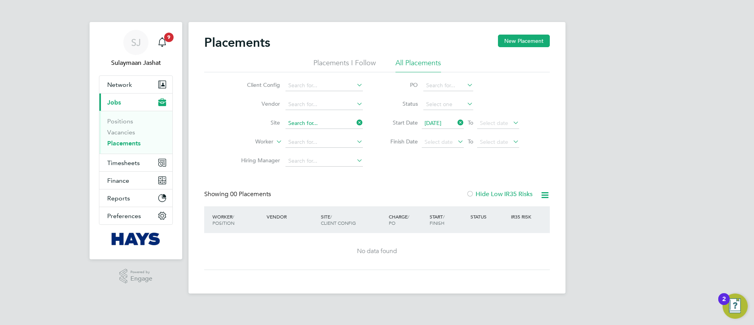
click at [350, 126] on input at bounding box center [323, 123] width 77 height 11
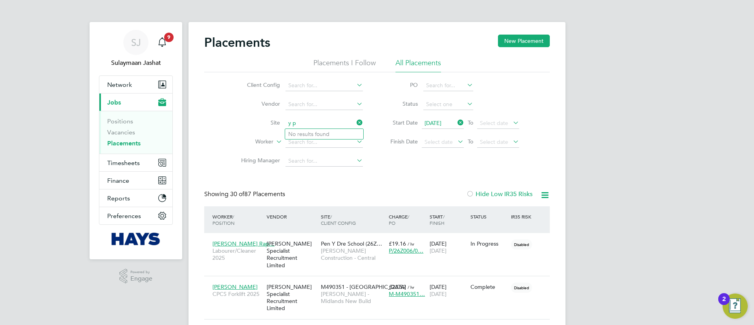
type input "y"
type input "c"
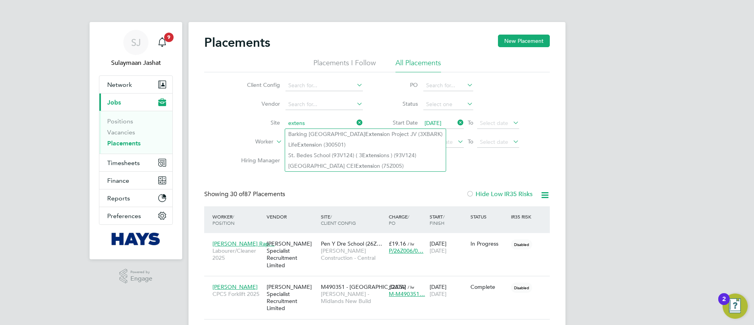
type input "extens"
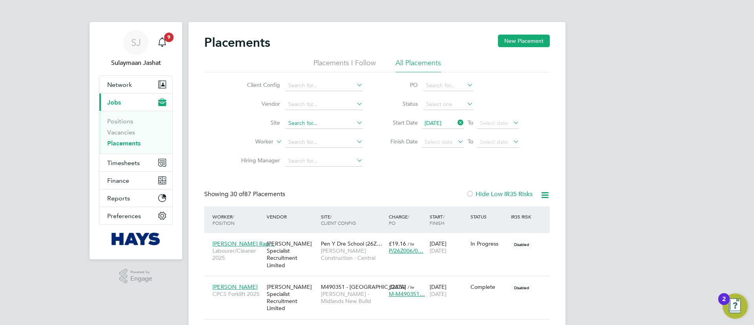
click at [323, 123] on input at bounding box center [323, 123] width 77 height 11
click at [318, 143] on li "B590 Bowling (26CA04)" at bounding box center [324, 144] width 78 height 11
type input "B590 Bowling (26CA04)"
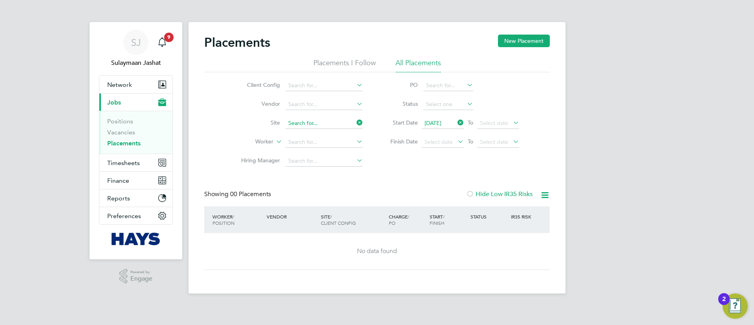
click at [324, 123] on input at bounding box center [323, 123] width 77 height 11
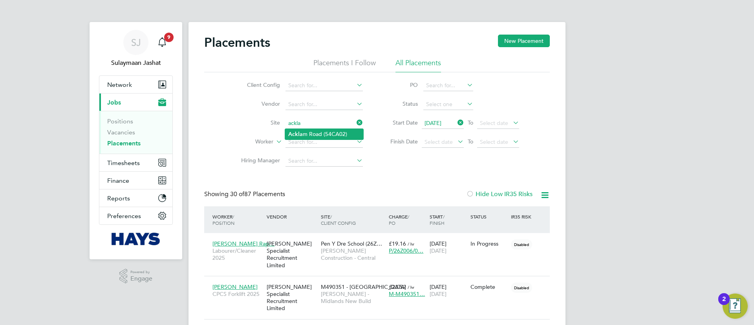
click at [320, 138] on li "Ackla m Road (54CA02)" at bounding box center [324, 134] width 78 height 11
type input "Acklam Road (54CA02)"
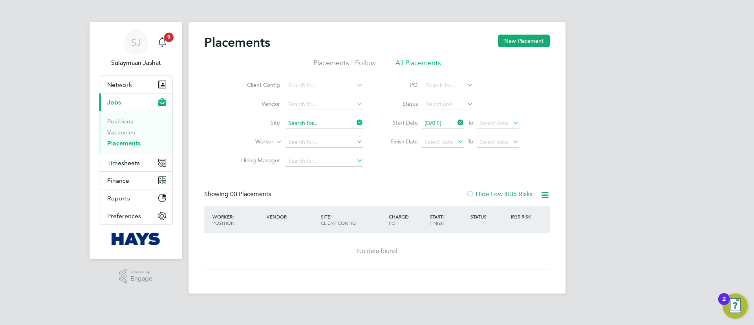
click at [314, 122] on input at bounding box center [323, 123] width 77 height 11
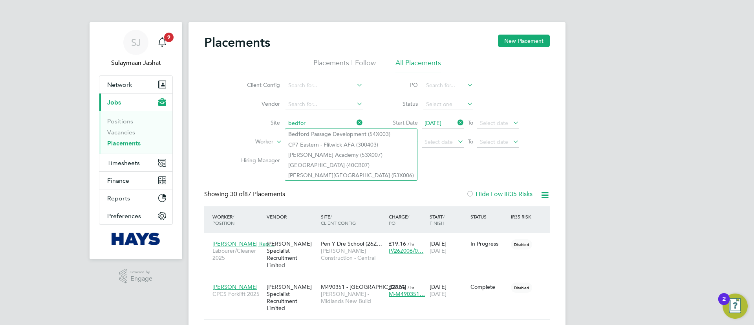
click at [311, 131] on li "Bedfor d Passage Development (54X003)" at bounding box center [351, 134] width 132 height 11
type input "Bedford Passage Development (54X003)"
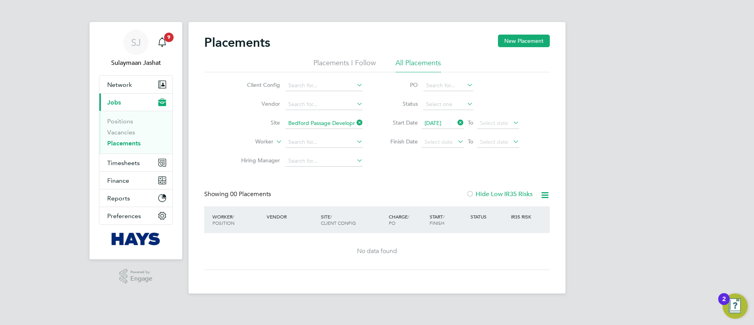
drag, startPoint x: 307, startPoint y: 112, endPoint x: 307, endPoint y: 119, distance: 7.1
click at [307, 115] on ul "Client Config Vendor Site Bedford Passage Development (54X003) Worker Hiring Ma…" at bounding box center [299, 123] width 148 height 94
click at [307, 119] on input at bounding box center [323, 123] width 77 height 11
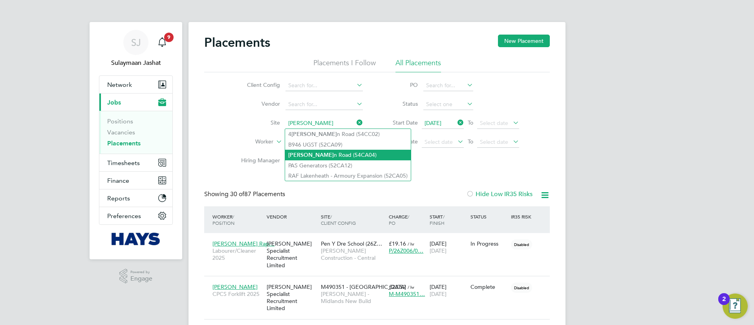
click at [324, 151] on li "Brando n Road (54CA04)" at bounding box center [348, 155] width 126 height 11
type input "Brandon Road (54CA04)"
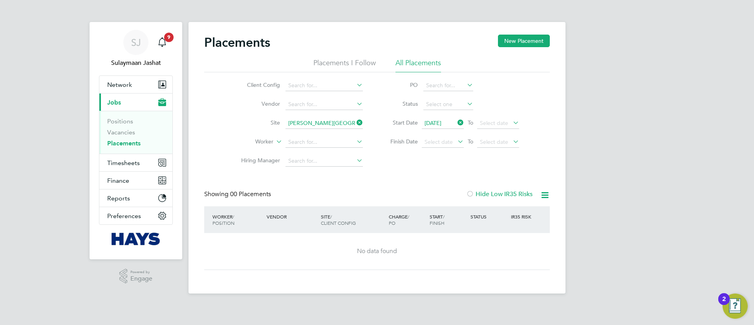
click at [311, 117] on li "Site Brandon Road (54CA04)" at bounding box center [299, 123] width 148 height 19
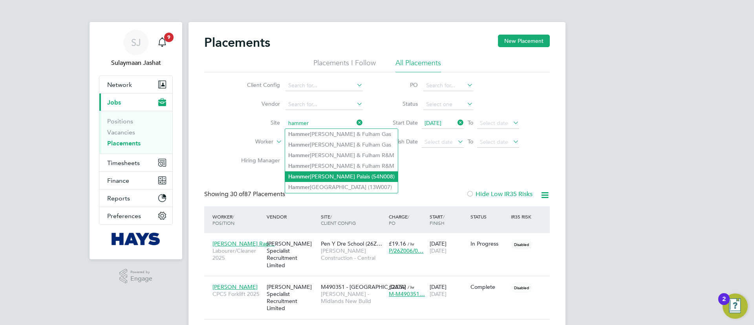
click at [325, 177] on li "Hammer smith Palais (54N008)" at bounding box center [341, 176] width 113 height 11
type input "Hammersmith Palais (54N008)"
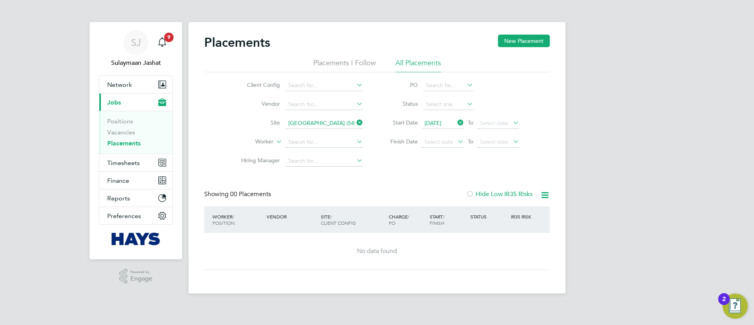
click at [314, 122] on input "Hammersmith Palais (54N008)" at bounding box center [323, 123] width 77 height 11
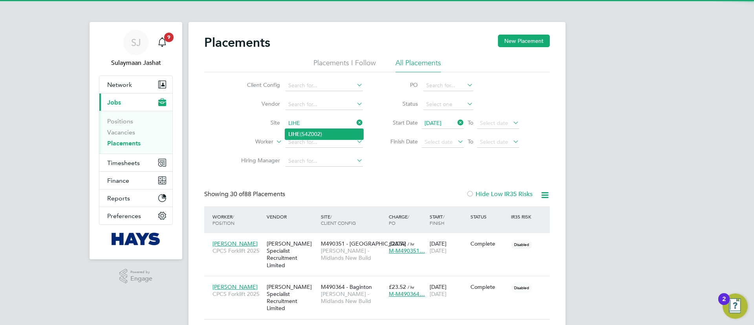
click at [320, 130] on li "LIHE (54Z002)" at bounding box center [324, 134] width 78 height 11
type input "LIHE (54Z002)"
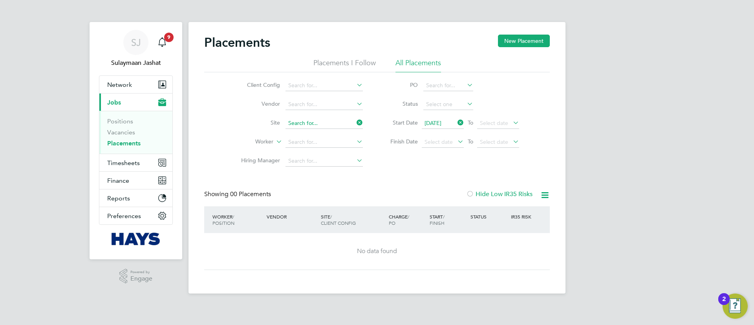
click at [307, 118] on input at bounding box center [323, 123] width 77 height 11
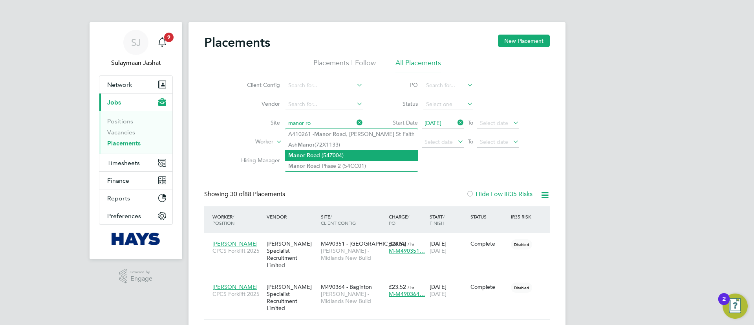
click at [307, 156] on b "Ro" at bounding box center [310, 155] width 7 height 7
type input "Manor Road (54Z004)"
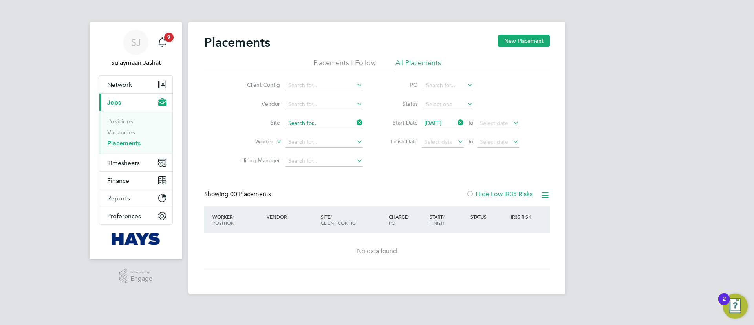
drag, startPoint x: 297, startPoint y: 122, endPoint x: 289, endPoint y: 121, distance: 8.0
click at [297, 122] on input at bounding box center [323, 123] width 77 height 11
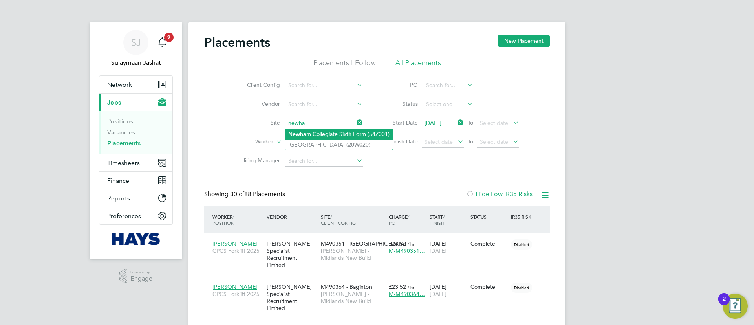
click at [304, 135] on b "Newha" at bounding box center [297, 134] width 18 height 7
type input "Newham Collegiate Sixth Form (54Z001)"
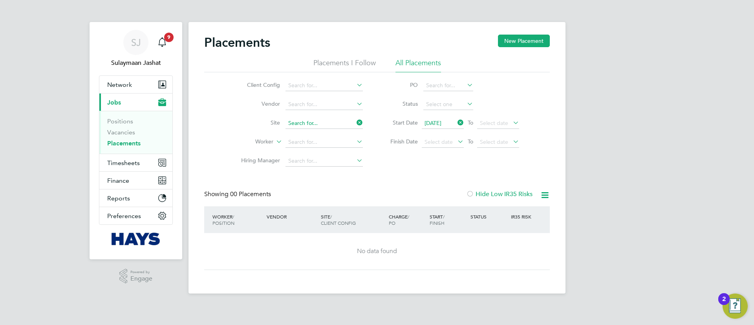
click at [288, 127] on input at bounding box center [323, 123] width 77 height 11
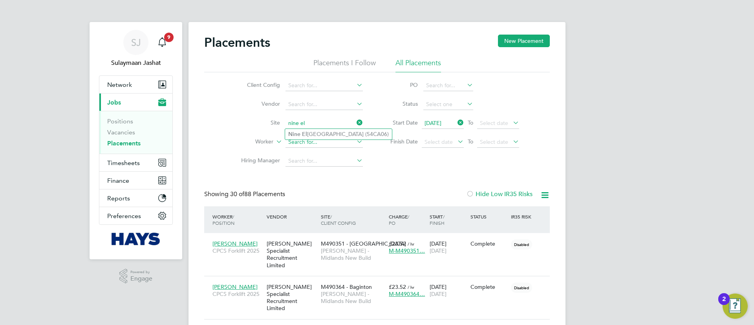
type input "nine el"
click at [314, 140] on input at bounding box center [323, 142] width 77 height 11
click at [332, 128] on li "Site" at bounding box center [299, 123] width 148 height 19
click at [318, 118] on input at bounding box center [323, 123] width 77 height 11
click at [309, 135] on li "Nine El ms Primary School (54CA06)" at bounding box center [338, 134] width 107 height 11
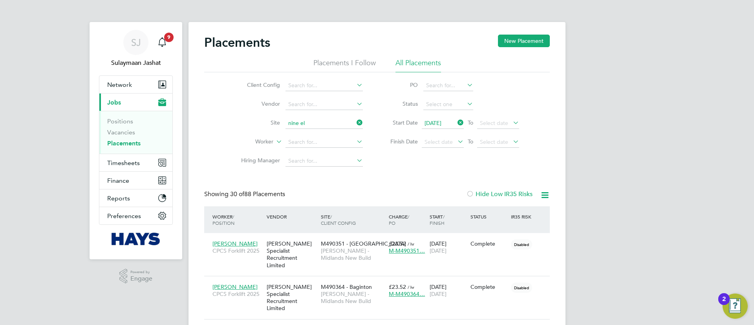
type input "Nine Elms Primary School (54CA06)"
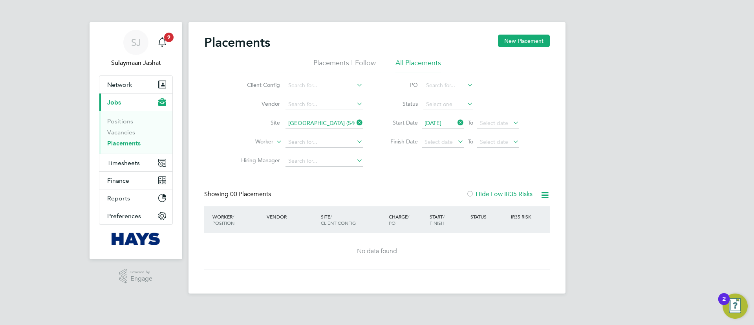
click at [332, 122] on input "Nine Elms Primary School (54CA06)" at bounding box center [323, 123] width 77 height 11
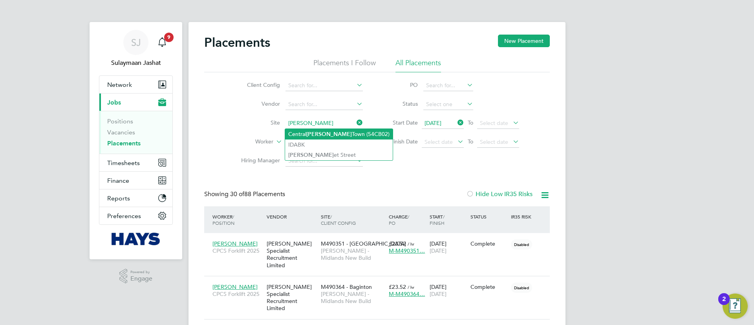
click at [331, 133] on li "Central Somers Town (54CB02)" at bounding box center [339, 134] width 108 height 11
type input "Central Somers Town (54CB02)"
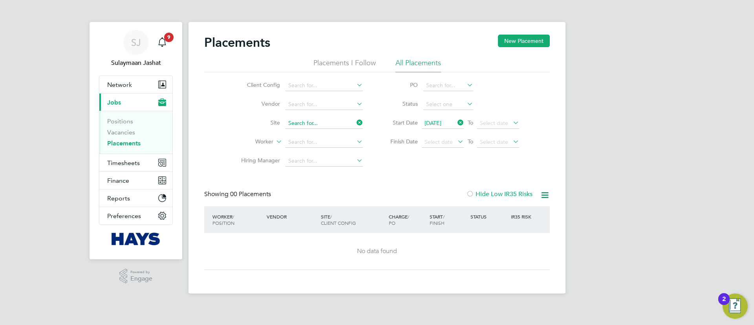
click at [336, 128] on input at bounding box center [323, 123] width 77 height 11
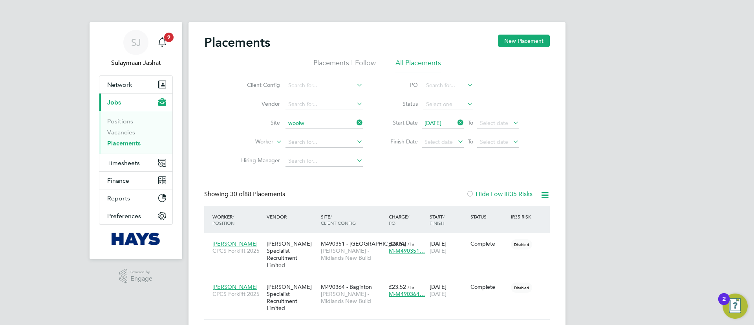
click at [334, 176] on li "Woolw ich Leisure Centre (54Y005)" at bounding box center [340, 175] width 110 height 11
type input "Woolwich Leisure Centre (54Y005)"
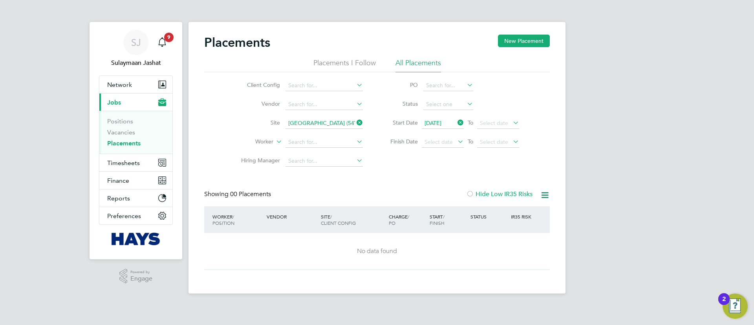
click at [320, 123] on input "Woolwich Leisure Centre (54Y005)" at bounding box center [323, 123] width 77 height 11
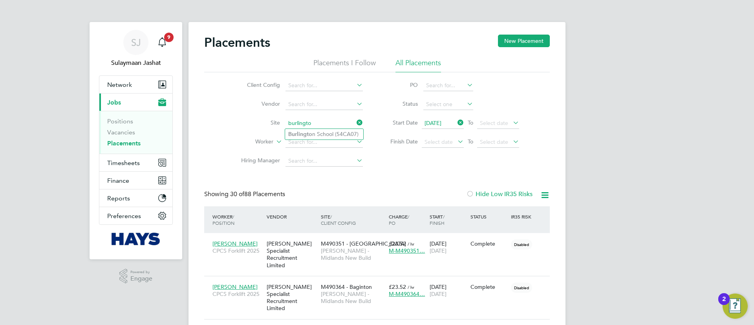
type input "burlingto"
click at [348, 119] on input at bounding box center [323, 123] width 77 height 11
click at [347, 135] on li "Burl ington School (54CA07)" at bounding box center [351, 134] width 133 height 11
type input "Burlington School (54CA07)"
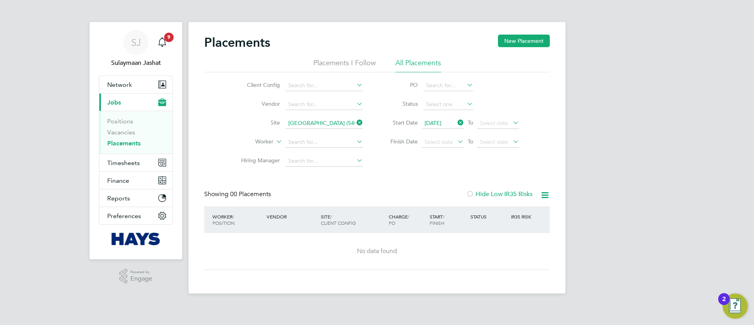
click at [312, 120] on input "Burlington School (54CA07)" at bounding box center [323, 123] width 77 height 11
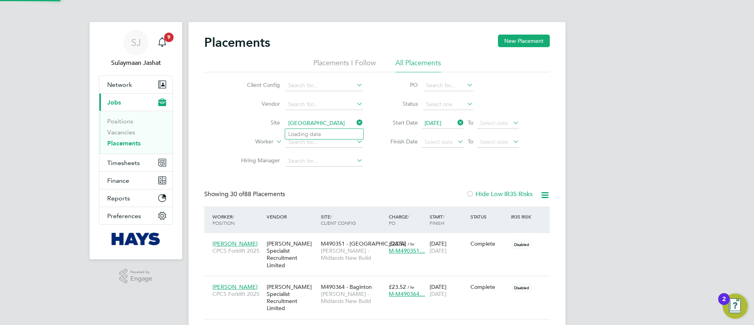
scroll to position [29, 68]
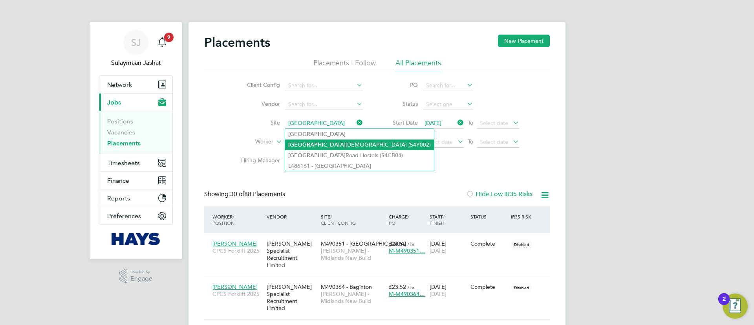
click at [314, 148] on li "Camden Methodist Church (54Y002)" at bounding box center [359, 144] width 149 height 11
type input "Camden Methodist Church (54Y002)"
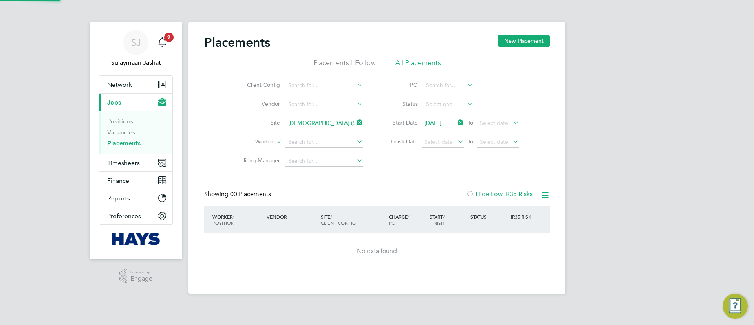
drag, startPoint x: 327, startPoint y: 114, endPoint x: 325, endPoint y: 127, distance: 12.7
click at [327, 115] on li "Site Camden Methodist Church (54Y002)" at bounding box center [299, 123] width 148 height 19
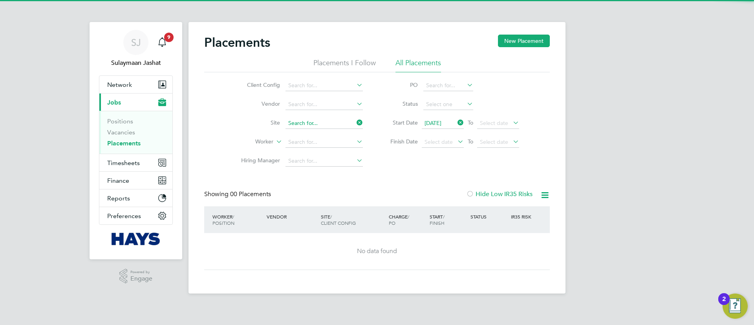
click at [325, 127] on input at bounding box center [323, 123] width 77 height 11
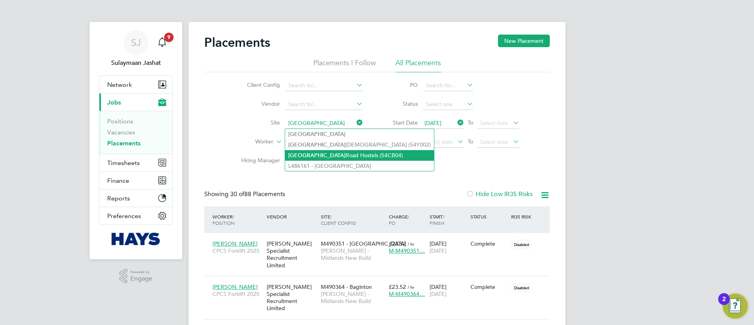
click at [312, 154] on li "Camden Road Hostels (54CB04)" at bounding box center [359, 155] width 149 height 11
type input "Camden Road Hostels (54CB04)"
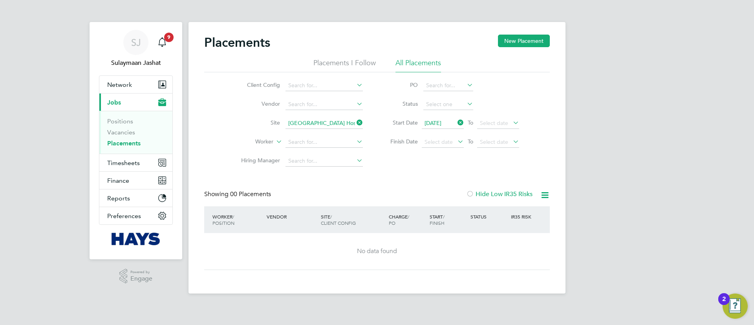
drag, startPoint x: 318, startPoint y: 122, endPoint x: 302, endPoint y: 128, distance: 16.5
click at [318, 122] on input "Camden Road Hostels (54CB04)" at bounding box center [323, 123] width 77 height 11
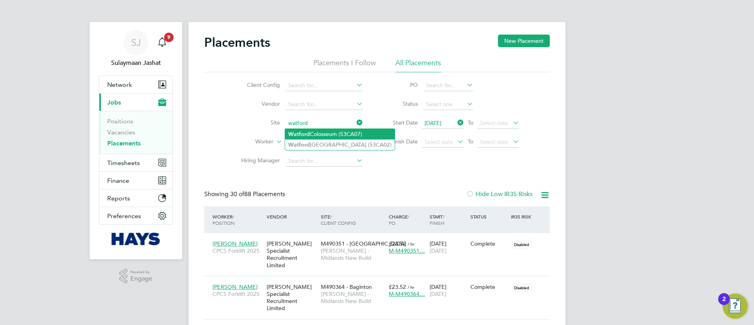
click at [308, 131] on b "Watford" at bounding box center [299, 134] width 22 height 7
type input "Watford Colosseum (53CA07)"
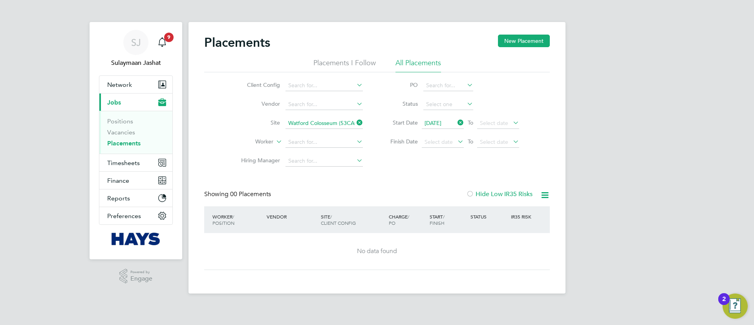
click at [332, 126] on input "Watford Colosseum (53CA07)" at bounding box center [323, 123] width 77 height 11
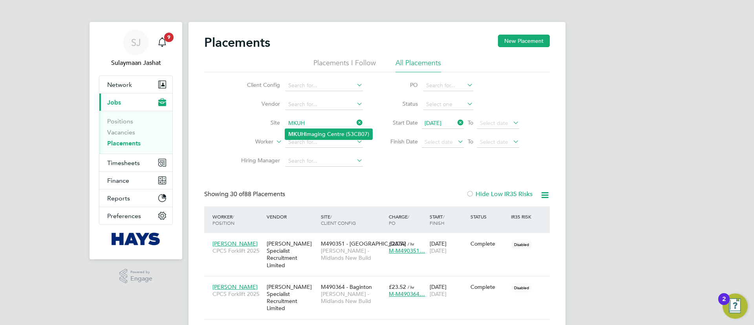
click at [345, 132] on li "MKUH Imaging Centre (53CB07)" at bounding box center [328, 134] width 87 height 11
type input "MKUH Imaging Centre (53CB07)"
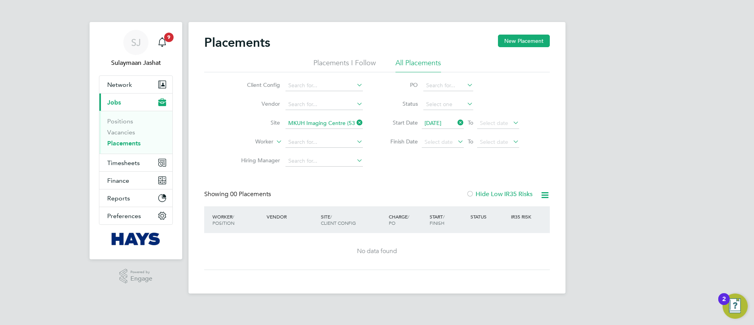
click at [320, 128] on li "Site MKUH Imaging Centre (53CB07)" at bounding box center [299, 123] width 148 height 19
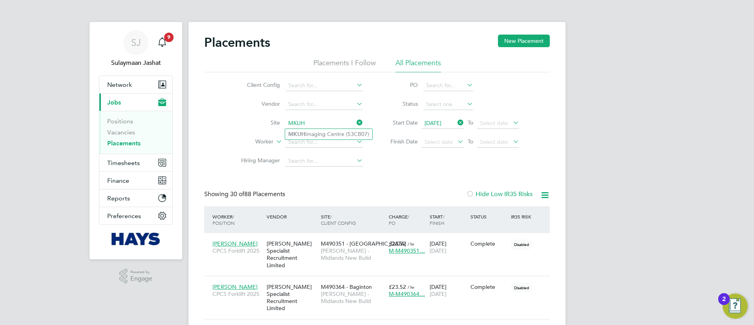
type input "MKUH"
click at [331, 124] on input at bounding box center [323, 123] width 77 height 11
click at [303, 132] on b "Newman" at bounding box center [311, 134] width 46 height 7
type input "Newman Catholic College (53CC01)"
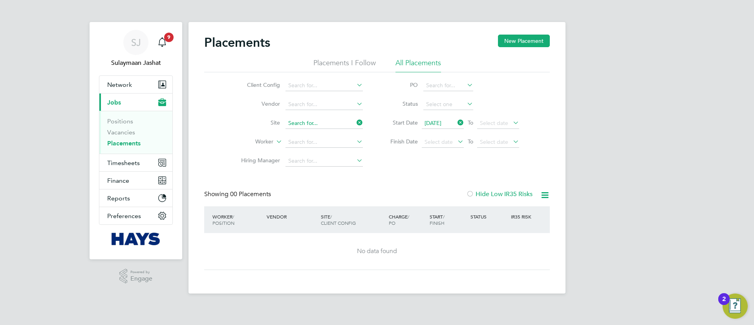
click at [345, 125] on input at bounding box center [323, 123] width 77 height 11
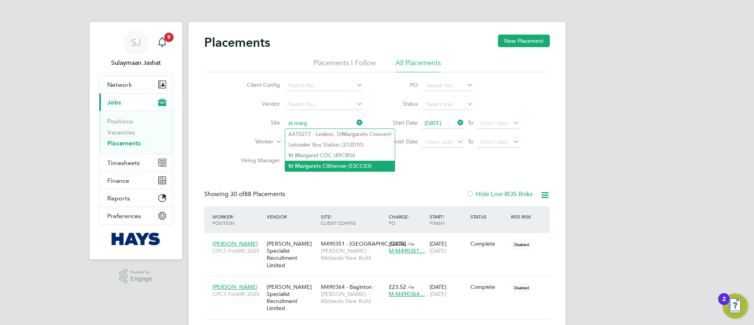
click at [351, 163] on li "St Marg arets Clitherow (53CC03)" at bounding box center [340, 166] width 110 height 11
type input "St Margarets Clitherow (53CC03)"
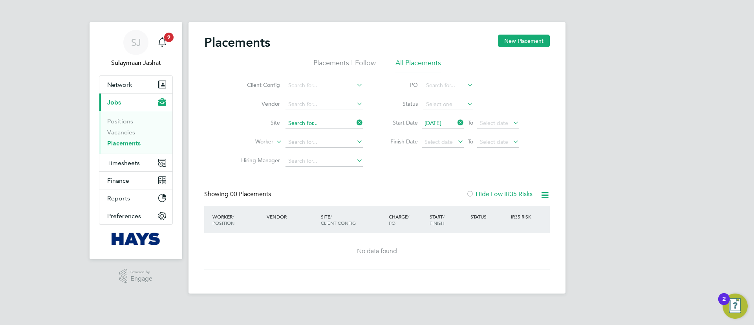
click at [336, 120] on input at bounding box center [323, 123] width 77 height 11
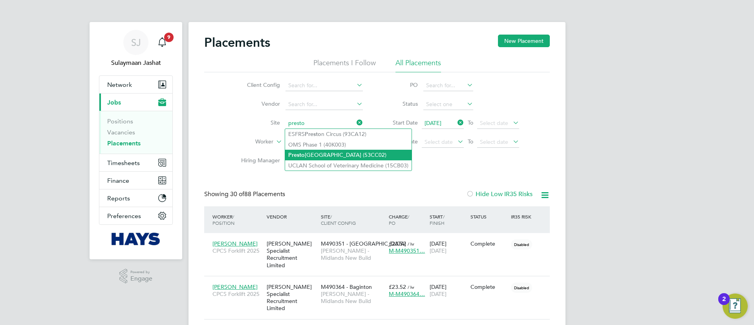
click at [321, 154] on li "Presto n Park Primary School (53CC02)" at bounding box center [348, 155] width 126 height 11
type input "Preston Park Primary School (53CC02)"
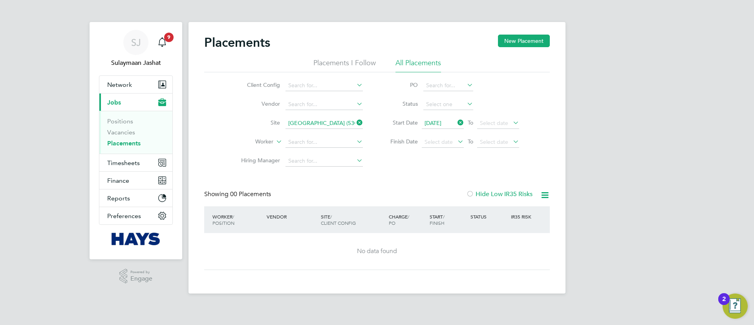
click at [315, 117] on li "Site Preston Park Primary School (53CC02)" at bounding box center [299, 123] width 148 height 19
click at [316, 124] on input at bounding box center [323, 123] width 77 height 11
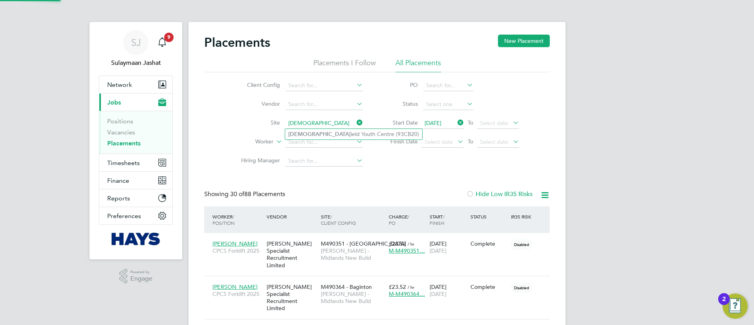
click at [325, 134] on li "Heathf ield Youth Centre (93CB20)" at bounding box center [353, 134] width 137 height 11
type input "Heathfield Youth Centre (93CB20)"
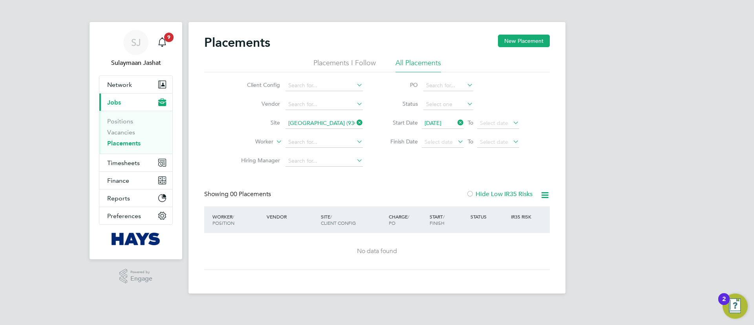
click at [443, 119] on span "01 Aug 2025" at bounding box center [443, 123] width 42 height 11
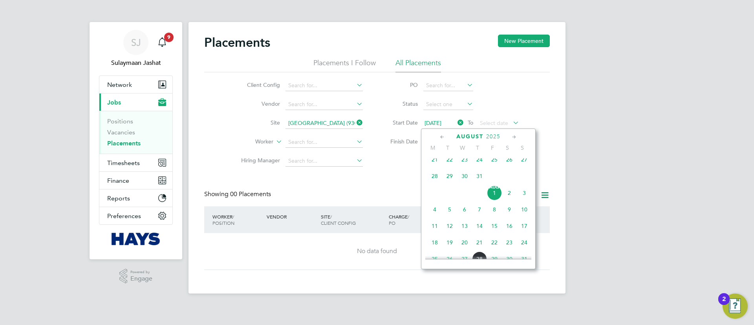
click at [477, 183] on span "31" at bounding box center [479, 175] width 15 height 15
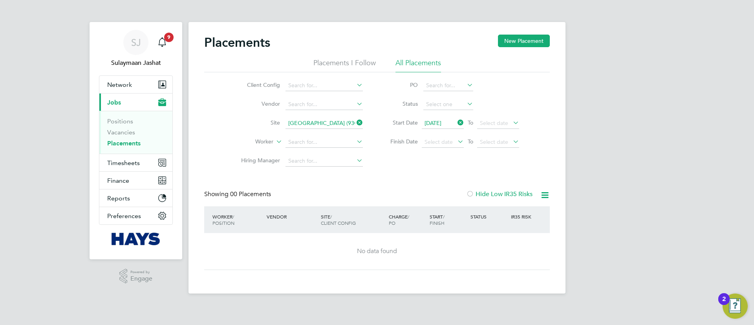
click at [433, 123] on span "31 Jul 2025" at bounding box center [432, 122] width 17 height 7
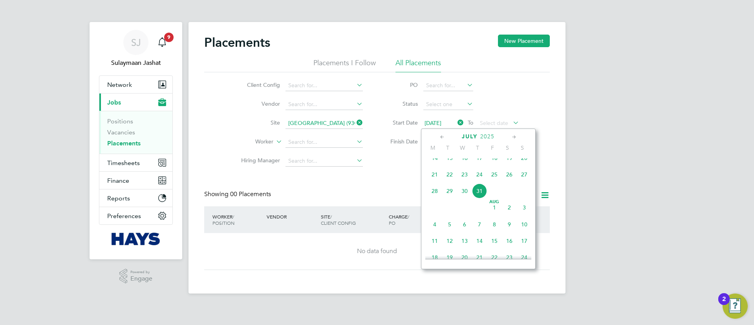
click at [455, 123] on span "31 Jul 2025" at bounding box center [443, 123] width 42 height 11
click at [456, 122] on icon at bounding box center [456, 122] width 0 height 11
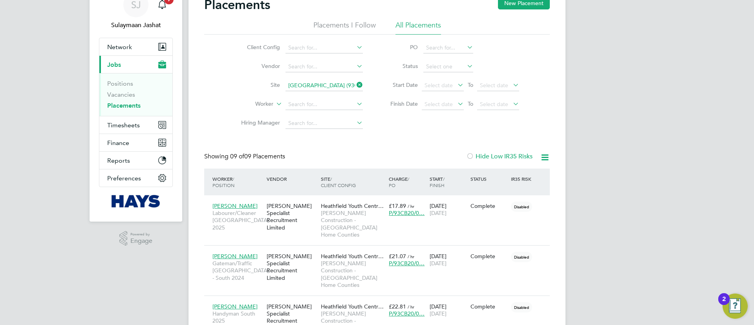
click at [355, 86] on icon at bounding box center [355, 84] width 0 height 11
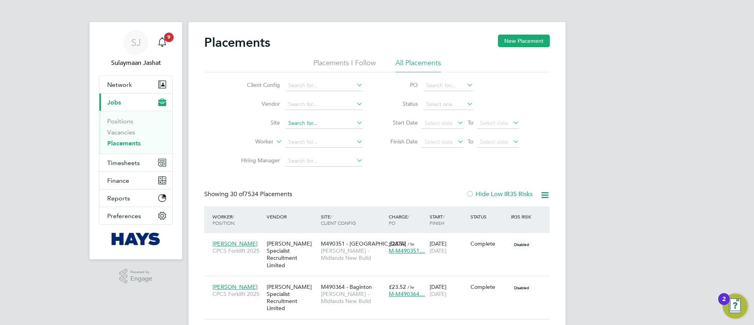
click at [325, 126] on input at bounding box center [323, 123] width 77 height 11
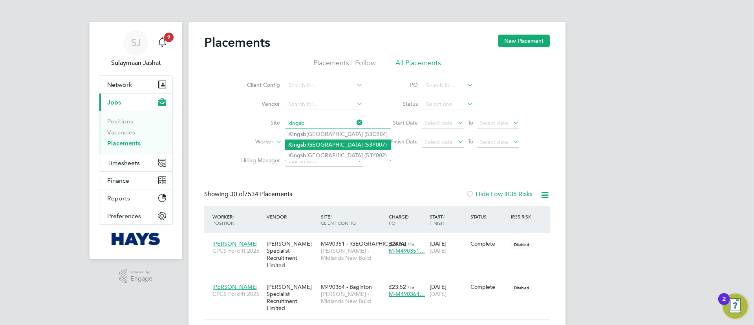
click at [332, 142] on li "Kingsb rook Secondary School (53Y007)" at bounding box center [338, 144] width 106 height 11
type input "Kingsbrook Secondary School (53Y007)"
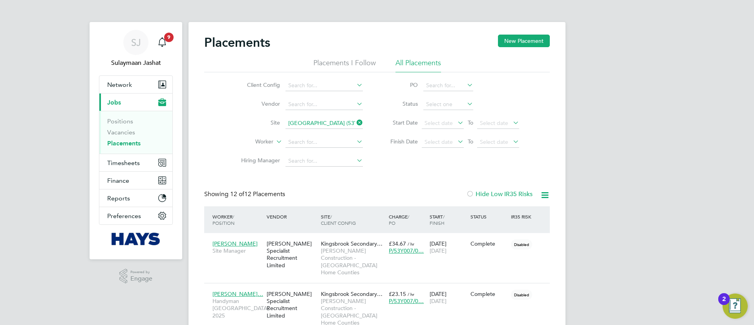
click at [318, 122] on input "Kingsbrook Secondary School (53Y007)" at bounding box center [323, 123] width 77 height 11
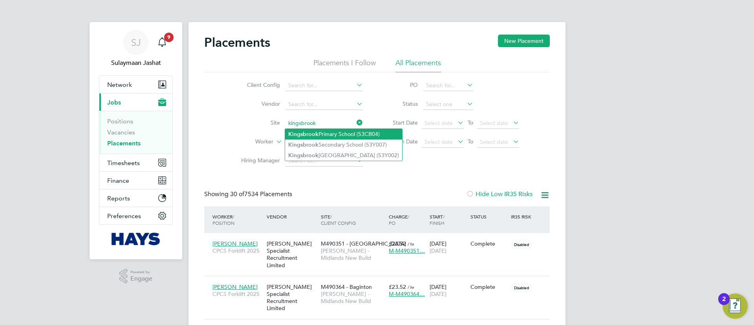
click at [325, 135] on li "Kingsbrook Primary School (53CB04)" at bounding box center [343, 134] width 117 height 11
type input "Kingsbrook Primary School (53CB04)"
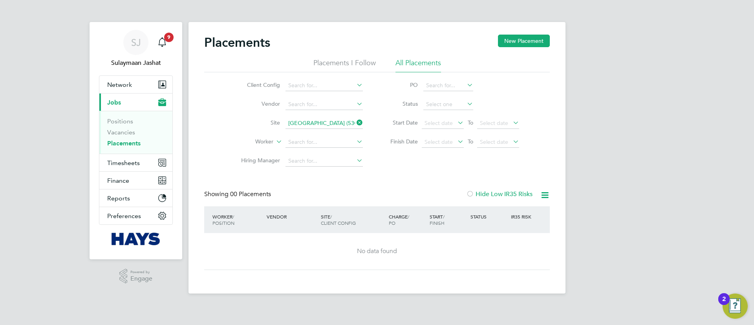
click at [468, 175] on div "Placements New Placement Placements I Follow All Placements Client Config Vendo…" at bounding box center [376, 152] width 345 height 235
click at [355, 120] on icon at bounding box center [355, 122] width 0 height 11
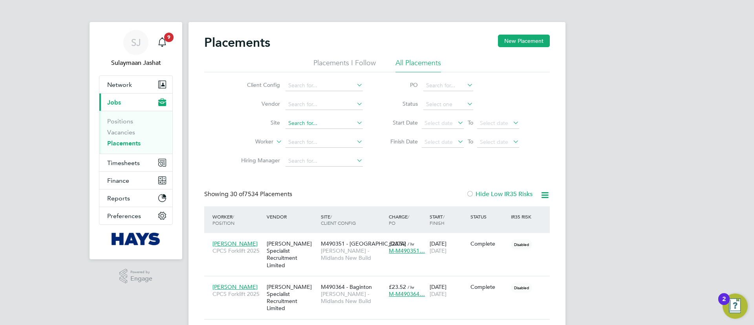
click at [307, 125] on input at bounding box center [323, 123] width 77 height 11
click at [322, 134] on li "Goe tre Primary School (26CB01)" at bounding box center [334, 134] width 99 height 11
type input "Goetre Primary School (26CB01)"
click at [446, 127] on span "Select date" at bounding box center [443, 123] width 42 height 11
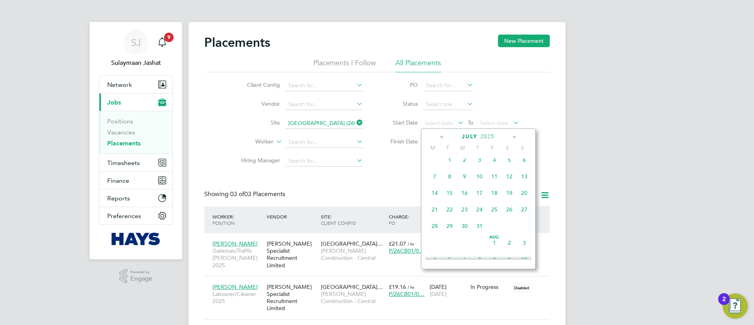
click at [492, 242] on div "May 1 2 3 4 5 6 7 8 9 10 11 12 13 14 15 16 17 18 19 20 21 22 23 24 25 26 27 28 …" at bounding box center [483, 208] width 116 height 100
click at [492, 239] on span "Aug" at bounding box center [494, 237] width 15 height 4
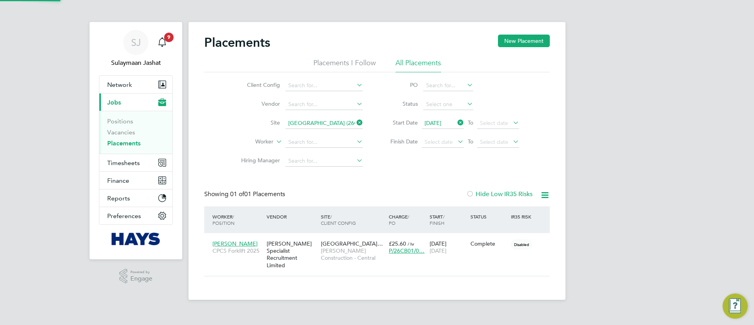
click at [385, 176] on div "Placements New Placement Placements I Follow All Placements Client Config Vendo…" at bounding box center [376, 155] width 345 height 241
click at [544, 193] on icon at bounding box center [545, 195] width 10 height 10
click at [506, 210] on li "Download Placements Report" at bounding box center [506, 213] width 84 height 11
click at [350, 121] on input "Goetre Primary School (26CB01)" at bounding box center [323, 123] width 77 height 11
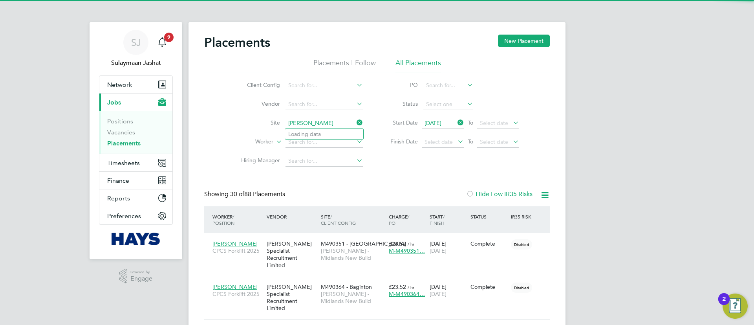
scroll to position [29, 68]
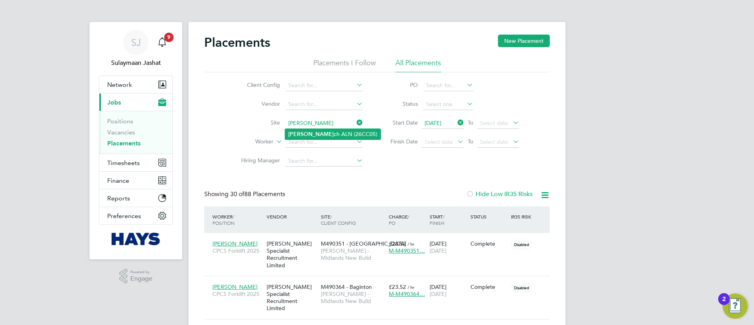
click at [339, 129] on li "Clyda ch ALN (26CC05)" at bounding box center [332, 134] width 95 height 11
type input "Clydach ALN (26CC05)"
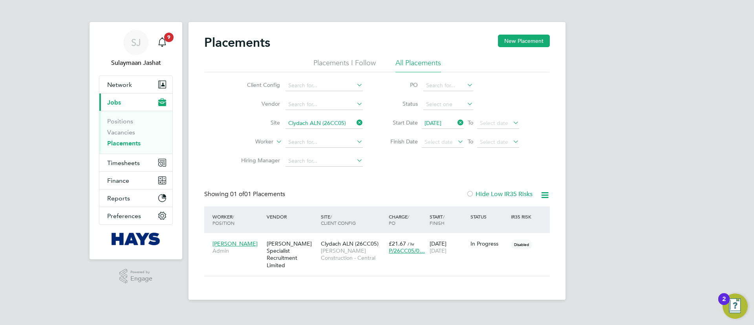
click at [544, 196] on icon at bounding box center [545, 195] width 10 height 10
click at [500, 215] on li "Download Placements Report" at bounding box center [506, 213] width 84 height 11
click at [339, 124] on input "Clydach ALN (26CC05)" at bounding box center [323, 123] width 77 height 11
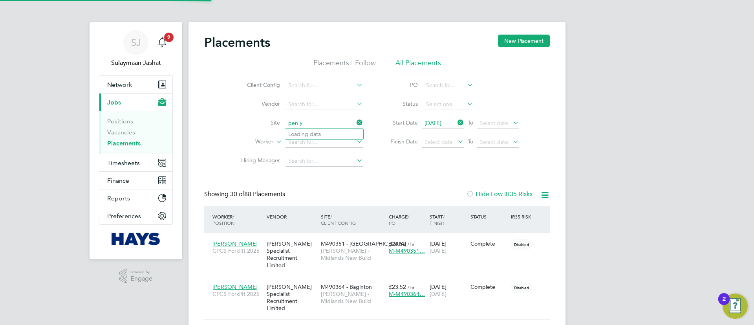
scroll to position [29, 68]
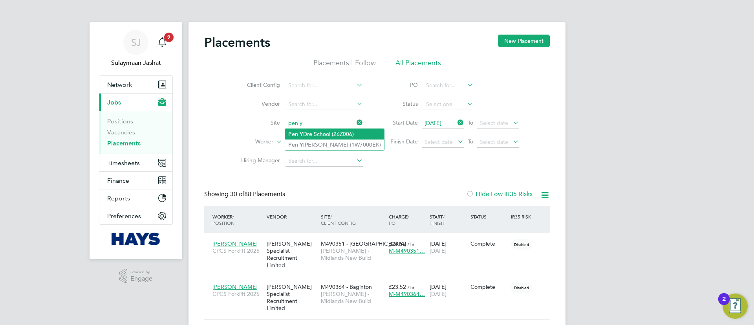
click at [332, 129] on li "Pen Y Dre School (26Z006)" at bounding box center [334, 134] width 99 height 11
type input "Pen Y Dre School (26Z006)"
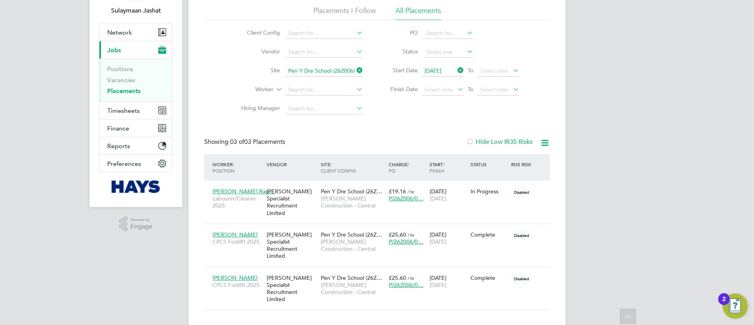
click at [541, 147] on icon at bounding box center [545, 143] width 10 height 10
click at [513, 162] on li "Download Placements Report" at bounding box center [506, 161] width 84 height 11
click at [339, 67] on input "Pen Y Dre School (26Z006)" at bounding box center [323, 71] width 77 height 11
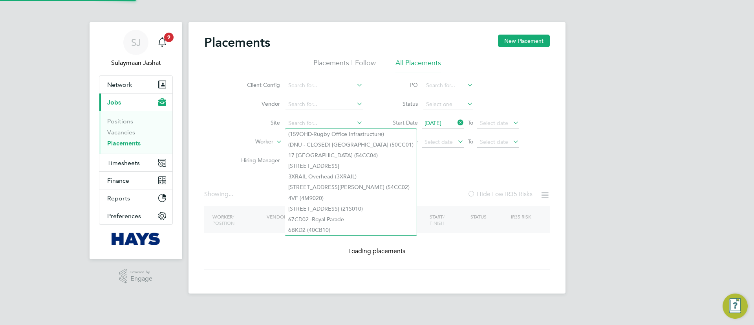
type input "o"
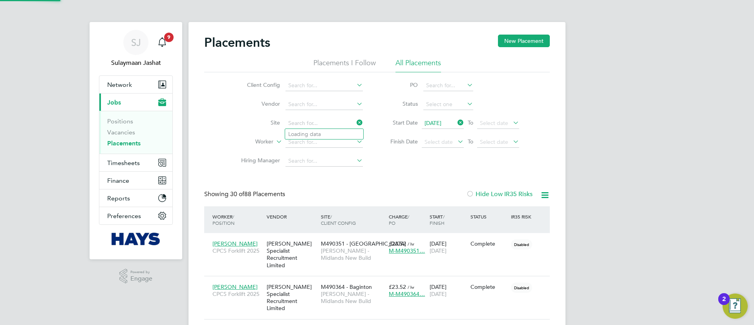
scroll to position [29, 68]
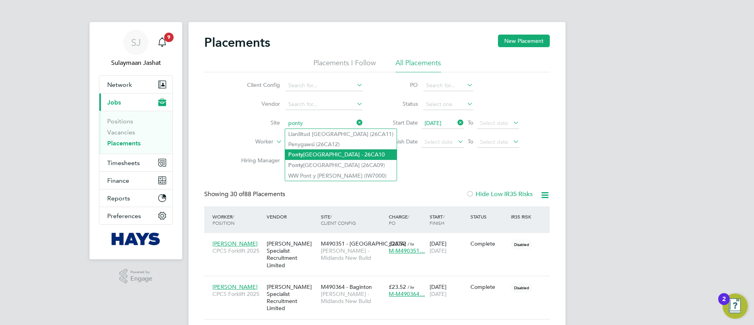
click at [316, 153] on li "Ponty clun Primary School - 26CA10" at bounding box center [340, 154] width 111 height 11
type input "Pontyclun Primary School - 26CA10"
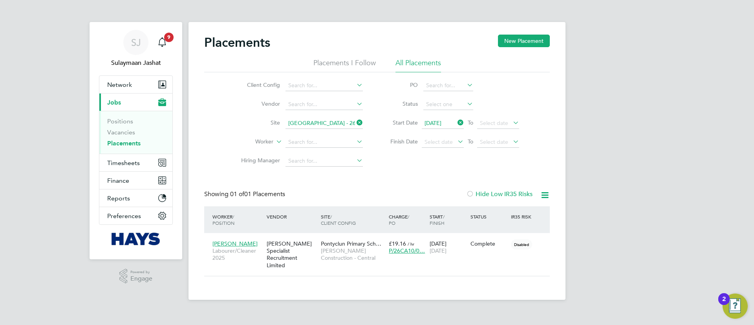
click at [546, 197] on icon at bounding box center [545, 195] width 10 height 10
click at [520, 212] on li "Download Placements Report" at bounding box center [506, 213] width 84 height 11
click at [305, 128] on input "Pontyclun Primary School - 26CA10" at bounding box center [323, 123] width 77 height 11
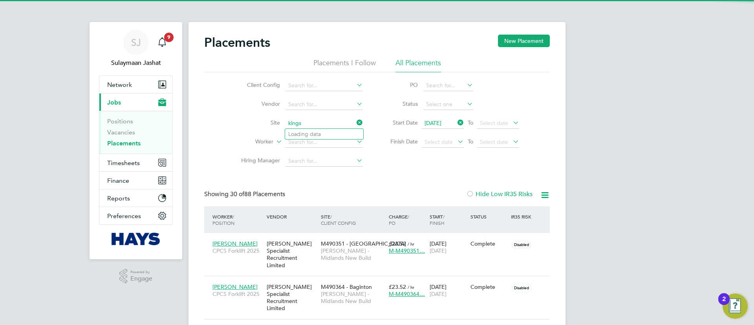
scroll to position [29, 68]
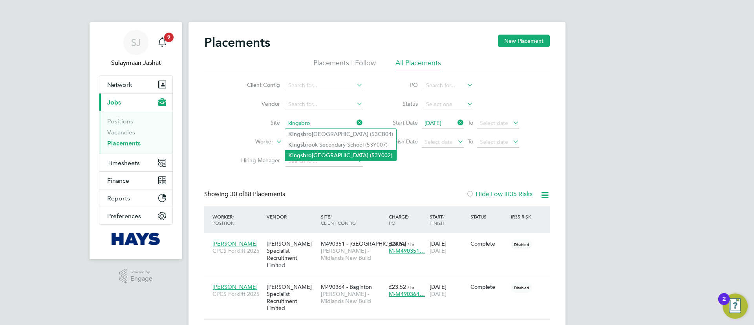
click at [311, 150] on li "Kingsbro ok View Primary School (53Y002)" at bounding box center [340, 155] width 111 height 11
type input "Kingsbrook View Primary School (53Y002)"
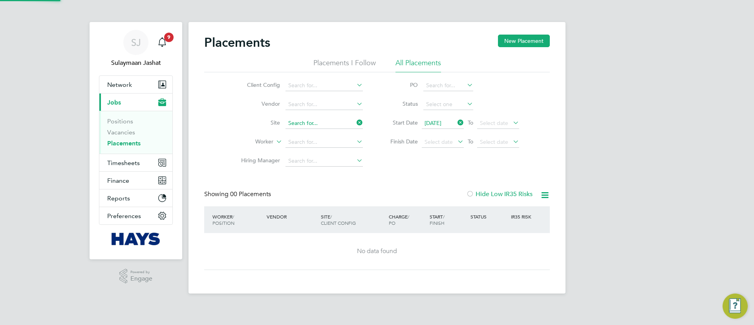
click at [326, 127] on input at bounding box center [323, 123] width 77 height 11
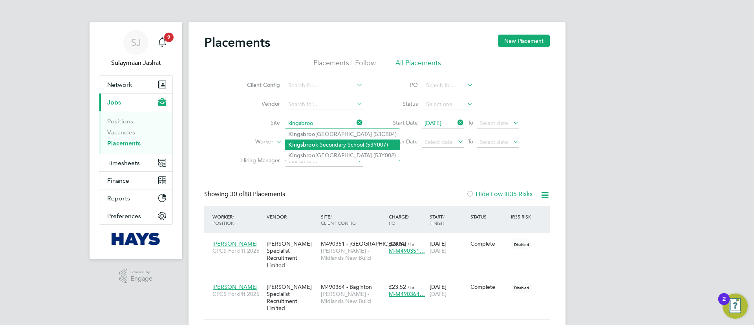
click at [314, 141] on b "Kingsbroo" at bounding box center [301, 144] width 27 height 7
type input "Kingsbrook Secondary School (53Y007)"
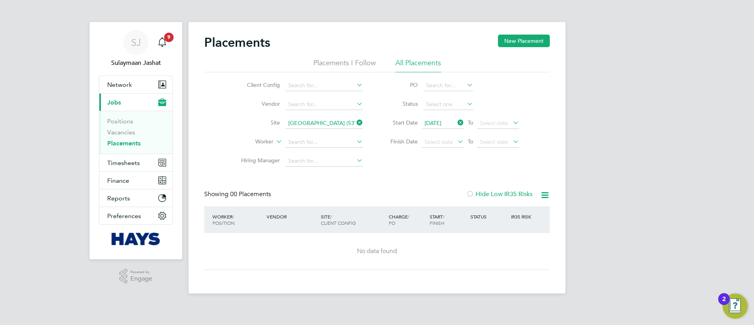
click at [456, 119] on icon at bounding box center [456, 122] width 0 height 11
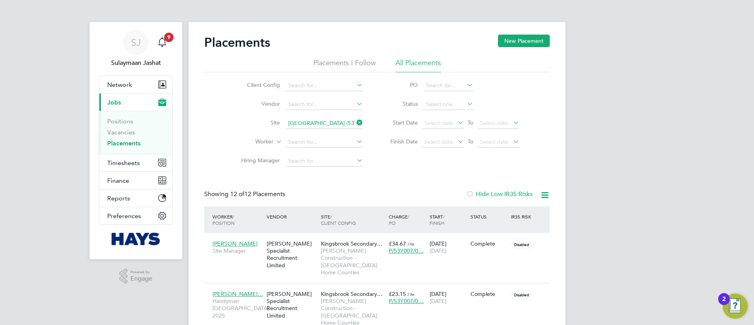
click at [546, 195] on icon at bounding box center [545, 195] width 10 height 10
click at [515, 214] on li "Download Placements Report" at bounding box center [506, 213] width 84 height 11
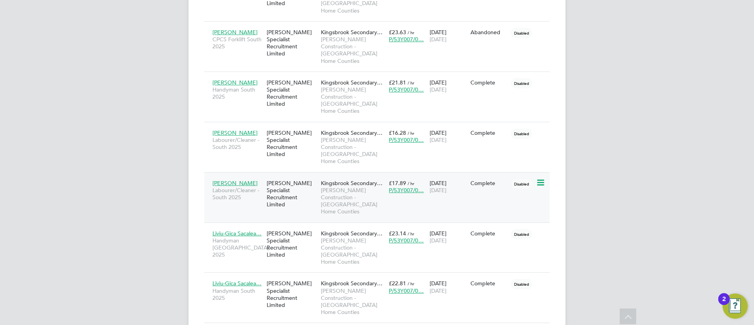
scroll to position [353, 0]
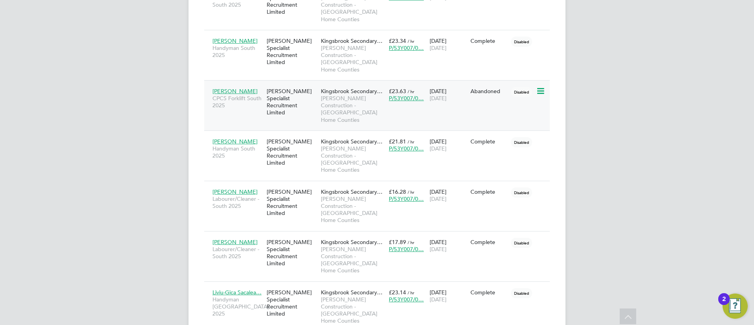
click at [303, 84] on div "Hays Specialist Recruitment Limited" at bounding box center [292, 102] width 54 height 37
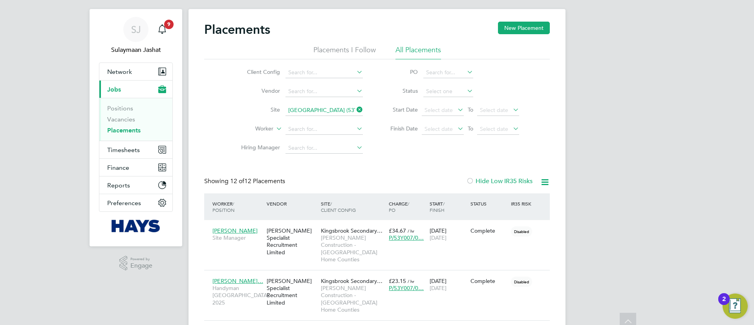
scroll to position [0, 0]
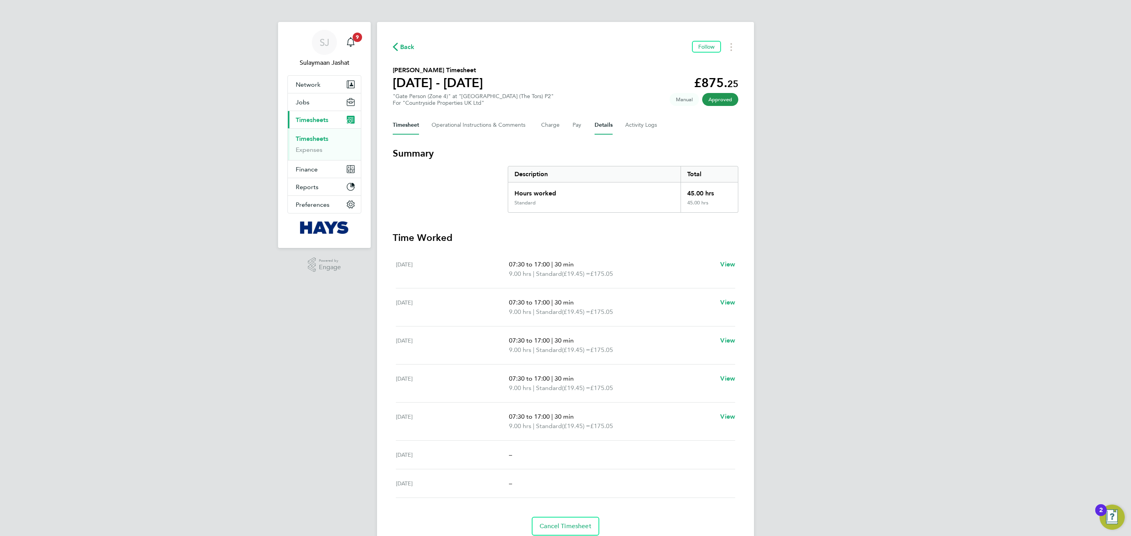
click at [595, 127] on button "Details" at bounding box center [603, 125] width 18 height 19
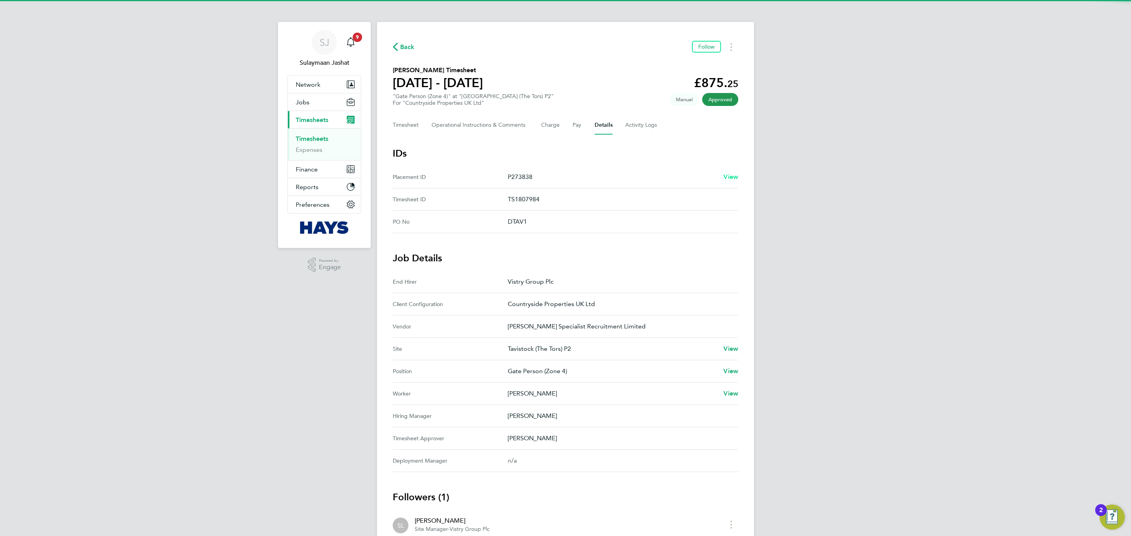
click at [731, 176] on span "View" at bounding box center [730, 176] width 15 height 7
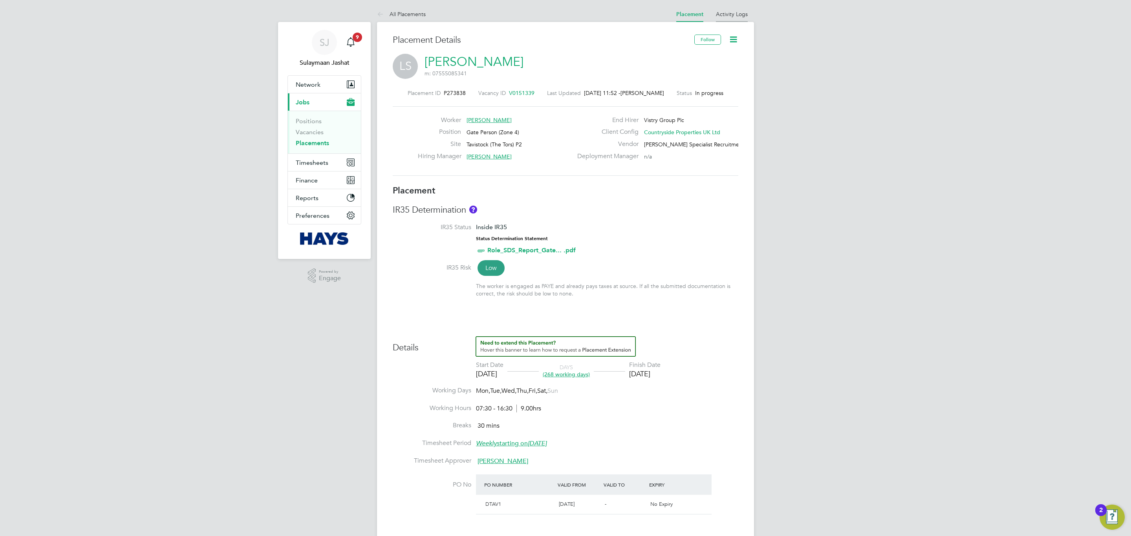
click at [728, 16] on link "Activity Logs" at bounding box center [732, 14] width 32 height 7
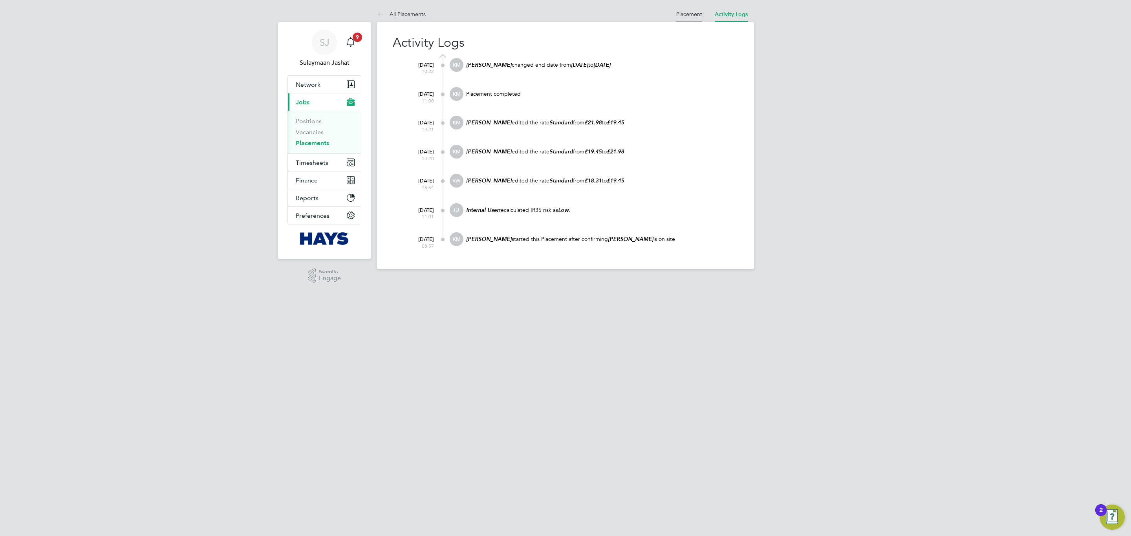
click at [694, 17] on link "Placement" at bounding box center [689, 14] width 26 height 7
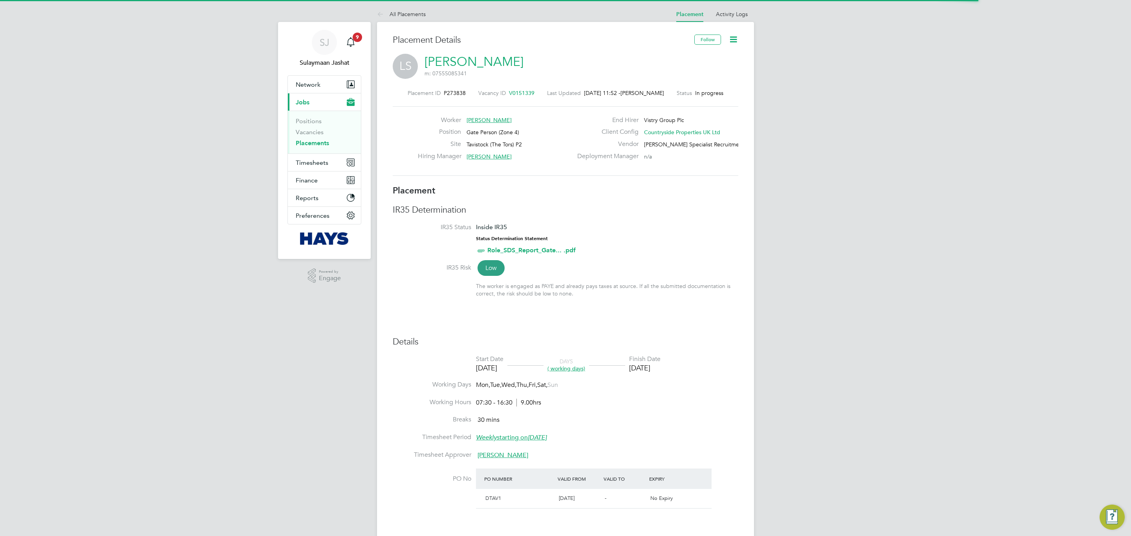
scroll to position [4, 4]
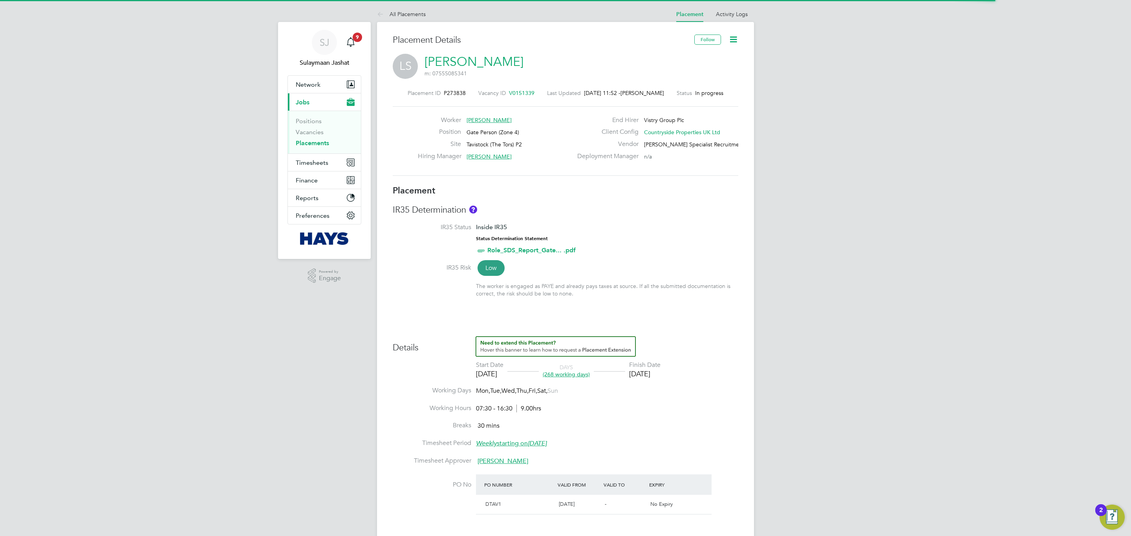
click at [522, 94] on span "V0151339" at bounding box center [522, 93] width 26 height 7
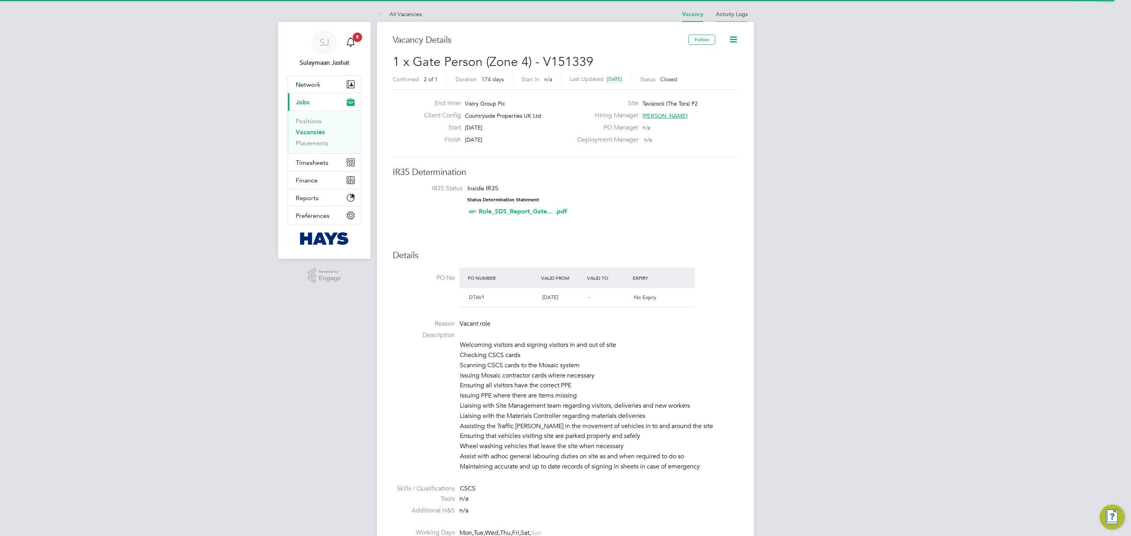
click at [728, 11] on link "Activity Logs" at bounding box center [732, 14] width 32 height 7
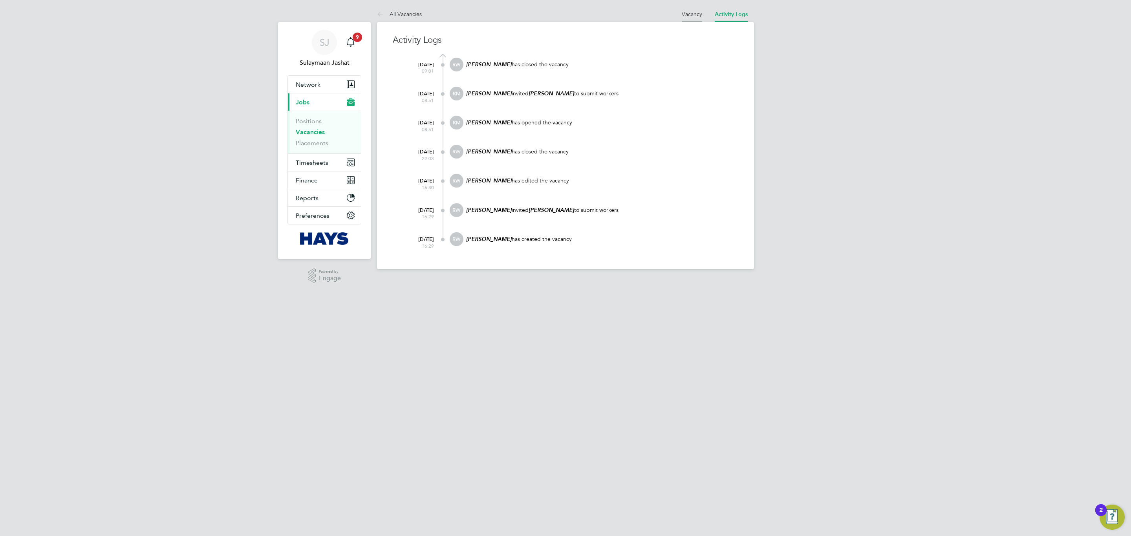
click at [696, 19] on li "Vacancy" at bounding box center [691, 14] width 20 height 16
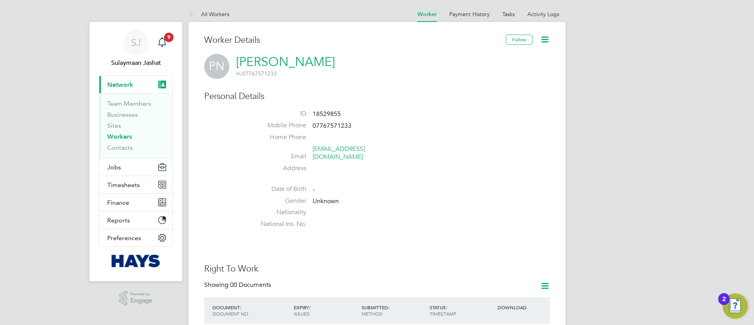
click at [473, 105] on div "Personal Details ID 18529855 Mobile Phone [PHONE_NUMBER] Home Phone Email [EMAI…" at bounding box center [376, 161] width 345 height 141
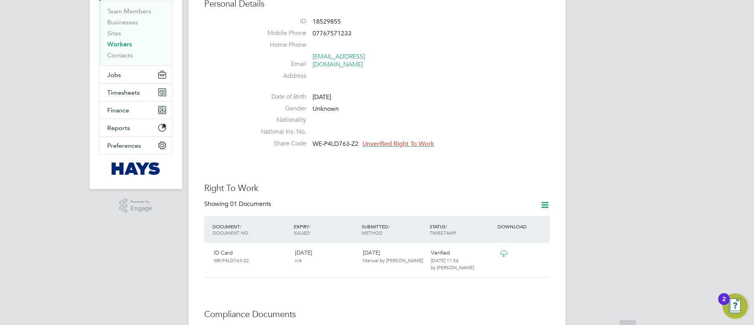
scroll to position [177, 0]
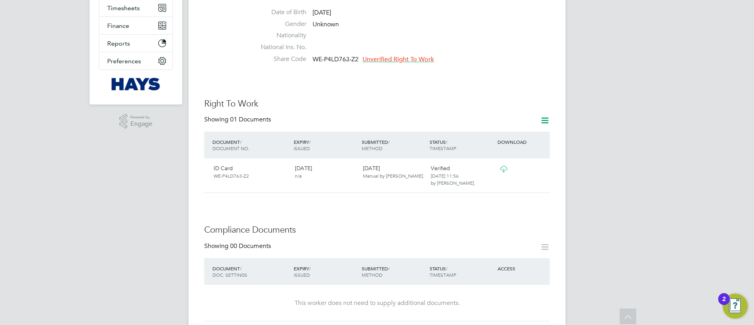
click at [422, 55] on span "Unverified Right To Work" at bounding box center [397, 59] width 71 height 8
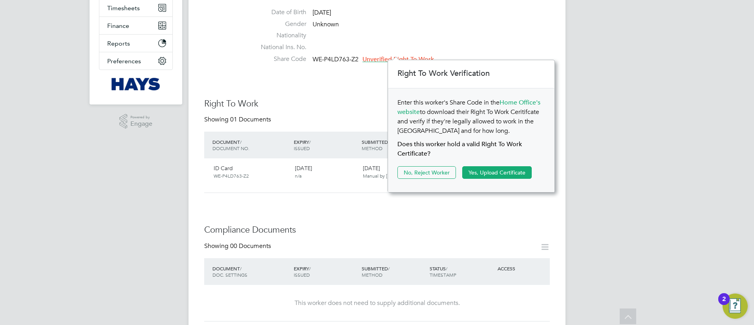
scroll to position [8, 71]
click at [475, 171] on button "Yes, Upload Certificate" at bounding box center [496, 172] width 69 height 13
click at [306, 135] on div "EXPIRY / ISSUED" at bounding box center [326, 145] width 68 height 20
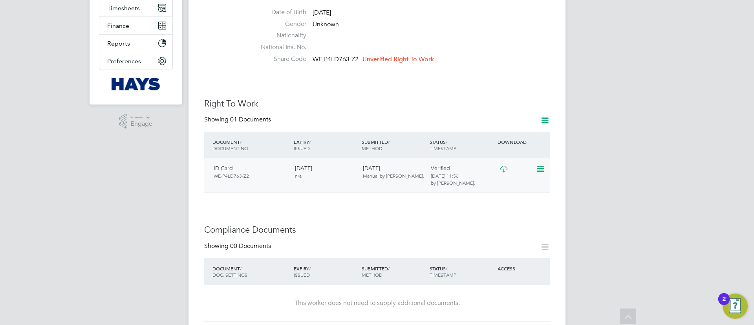
click at [523, 167] on div at bounding box center [515, 168] width 41 height 14
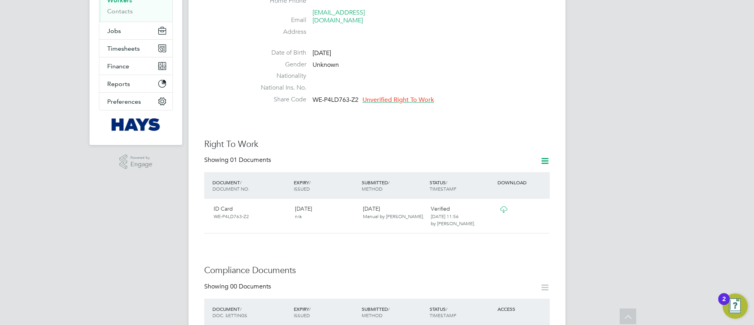
scroll to position [118, 0]
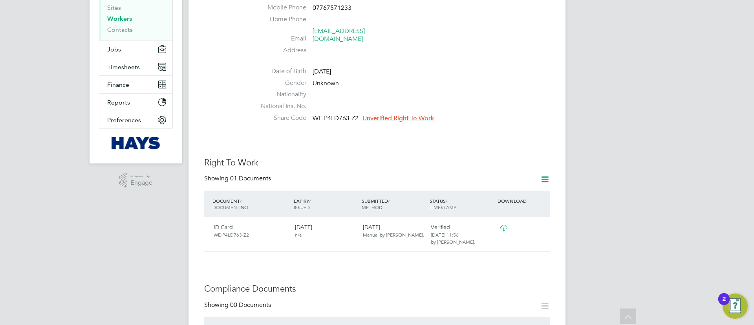
click at [404, 114] on span "Unverified Right To Work" at bounding box center [397, 118] width 71 height 8
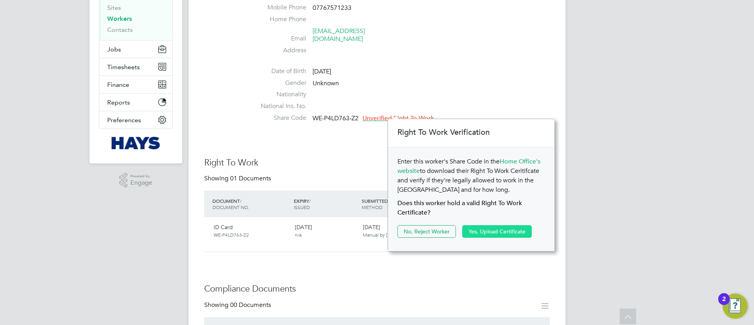
click at [474, 231] on button "Yes, Upload Certificate" at bounding box center [496, 231] width 69 height 13
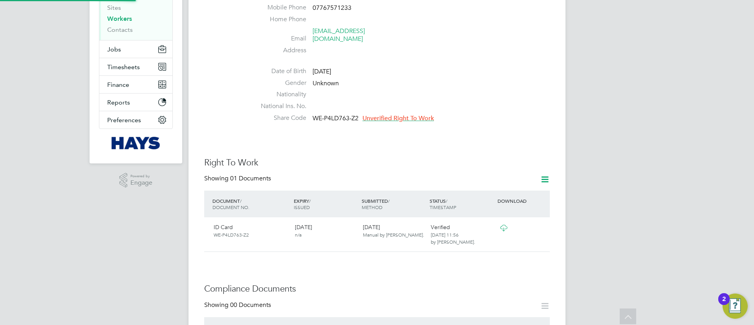
scroll to position [0, 0]
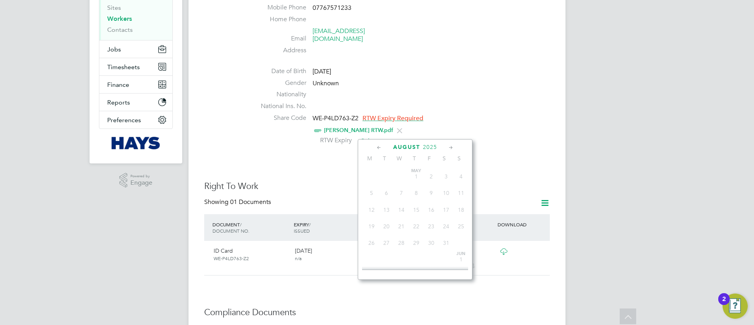
click at [406, 135] on input at bounding box center [386, 141] width 56 height 12
click at [435, 148] on span "2025" at bounding box center [430, 147] width 14 height 7
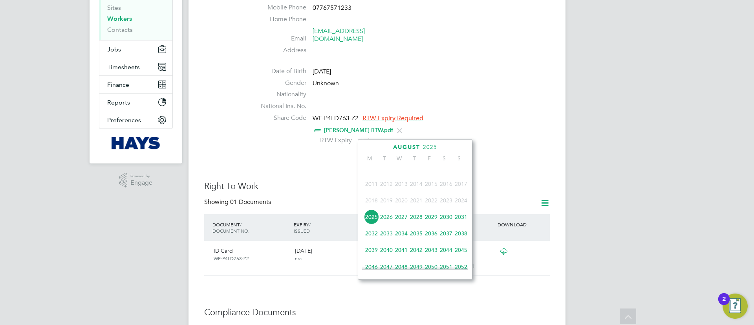
click at [416, 221] on span "2028" at bounding box center [416, 216] width 15 height 15
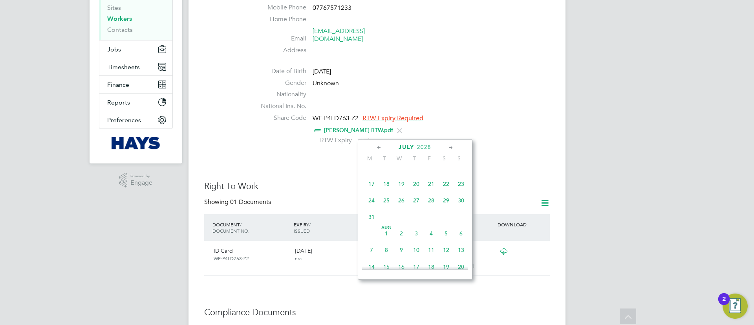
click at [378, 147] on icon at bounding box center [378, 147] width 7 height 9
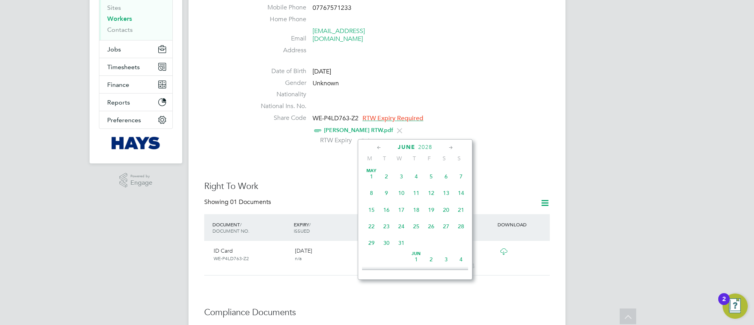
click at [376, 148] on icon at bounding box center [378, 147] width 7 height 9
click at [371, 204] on span "13" at bounding box center [371, 209] width 15 height 15
type input "[DATE]"
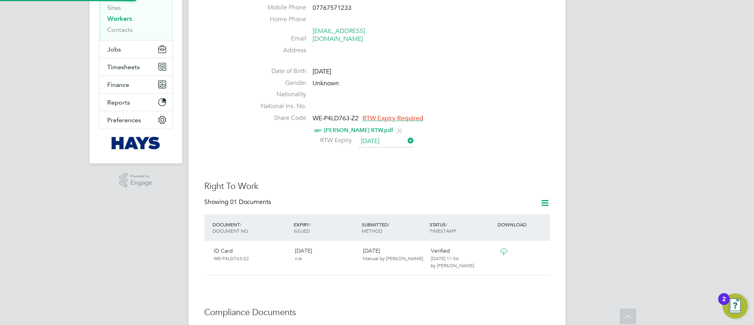
scroll to position [8, 64]
click at [387, 181] on h3 "Right To Work" at bounding box center [376, 186] width 345 height 11
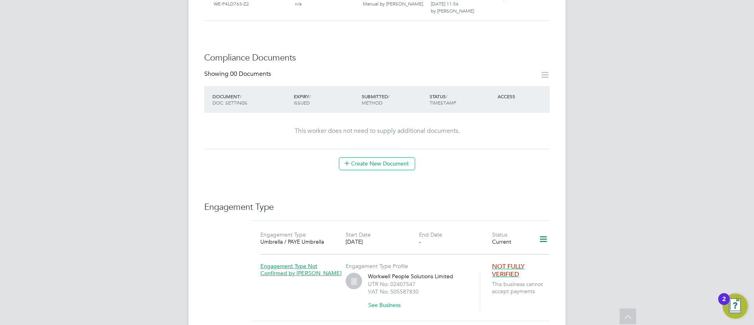
scroll to position [471, 0]
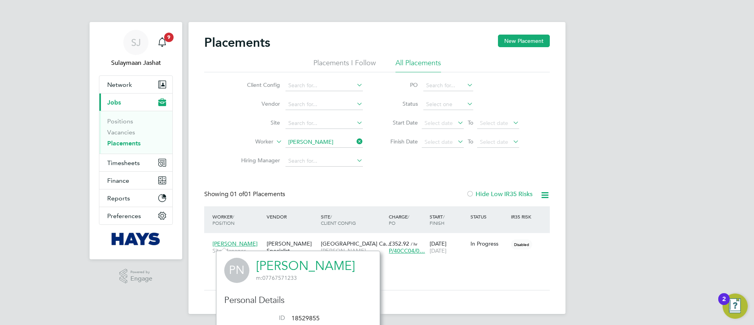
click at [118, 157] on button "Timesheets" at bounding box center [135, 162] width 73 height 17
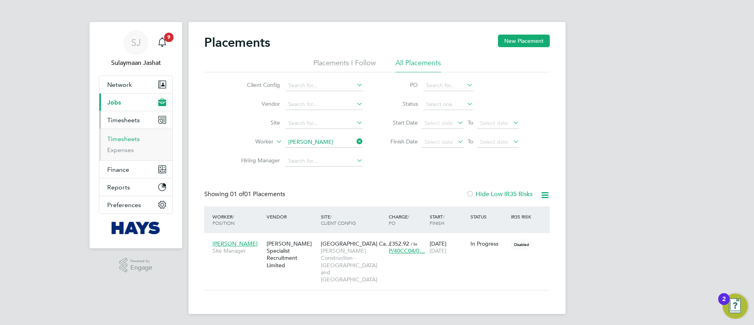
click at [130, 136] on link "Timesheets" at bounding box center [123, 138] width 33 height 7
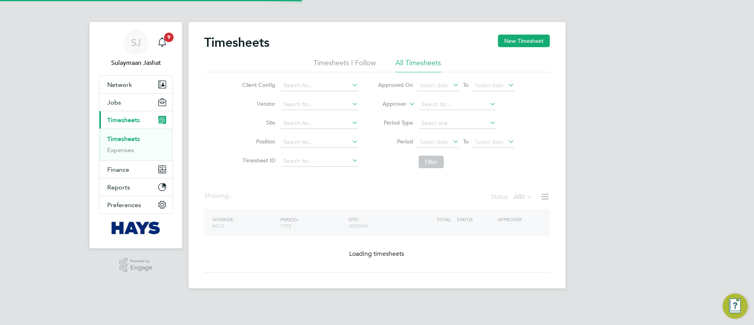
click at [395, 101] on label "Approver" at bounding box center [388, 104] width 35 height 8
click at [387, 110] on li "Worker" at bounding box center [386, 113] width 39 height 10
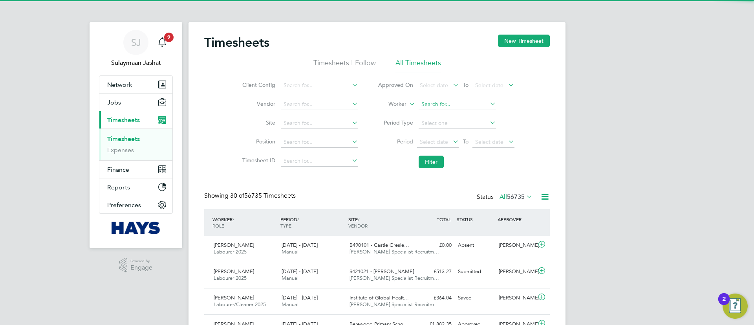
scroll to position [20, 68]
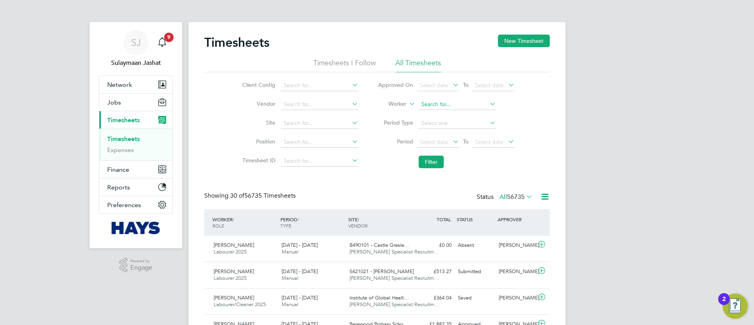
click at [484, 104] on input at bounding box center [456, 104] width 77 height 11
click at [447, 121] on li "Da vi d Vickors" at bounding box center [457, 126] width 78 height 11
type input "David Vickors"
drag, startPoint x: 421, startPoint y: 189, endPoint x: 453, endPoint y: 152, distance: 49.5
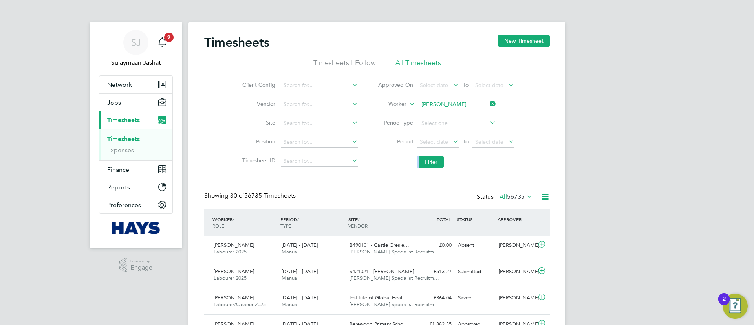
drag, startPoint x: 453, startPoint y: 150, endPoint x: 434, endPoint y: 154, distance: 20.0
click at [435, 154] on ul "Approved On Select date To Select date Worker David Vickors Period Type Period …" at bounding box center [446, 124] width 156 height 96
click at [424, 157] on button "Filter" at bounding box center [430, 161] width 25 height 13
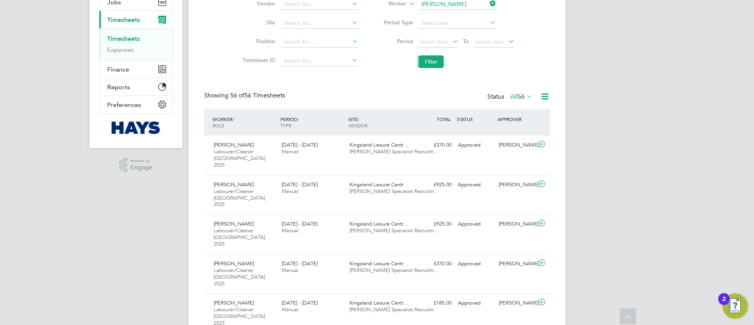
scroll to position [2, 0]
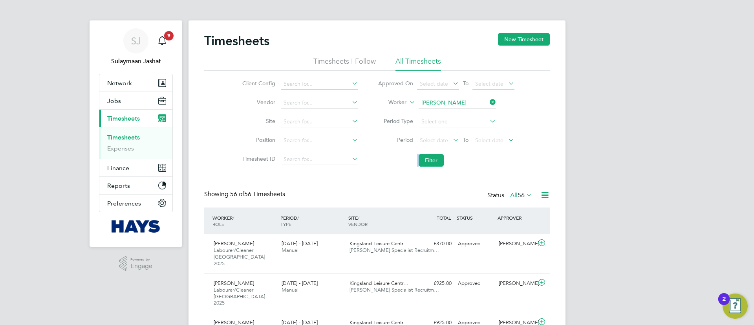
click at [131, 115] on span "Timesheets" at bounding box center [123, 118] width 33 height 7
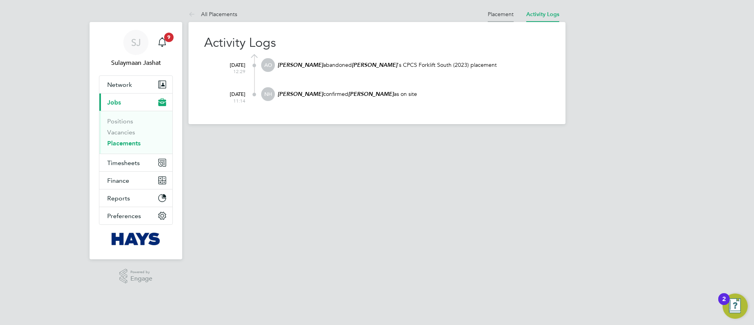
click at [490, 21] on li "Placement" at bounding box center [501, 14] width 26 height 16
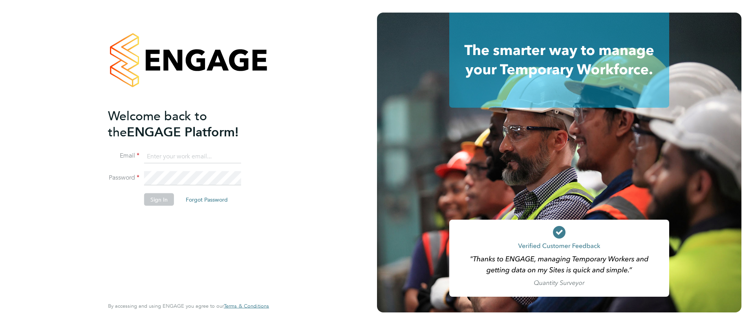
click at [161, 154] on input at bounding box center [192, 156] width 97 height 14
type input "[EMAIL_ADDRESS][PERSON_NAME][DOMAIN_NAME]"
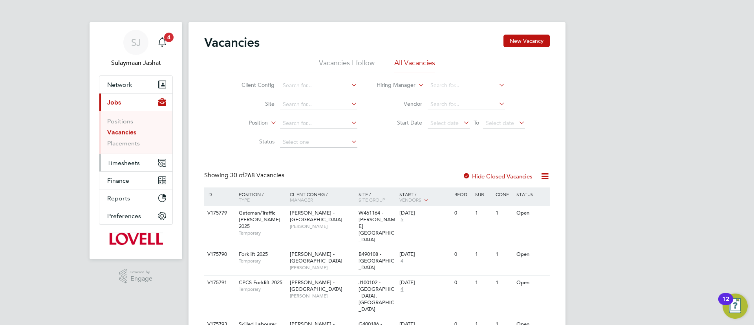
click at [129, 165] on button "Timesheets" at bounding box center [135, 162] width 73 height 17
click at [133, 162] on span "Timesheets" at bounding box center [123, 162] width 33 height 7
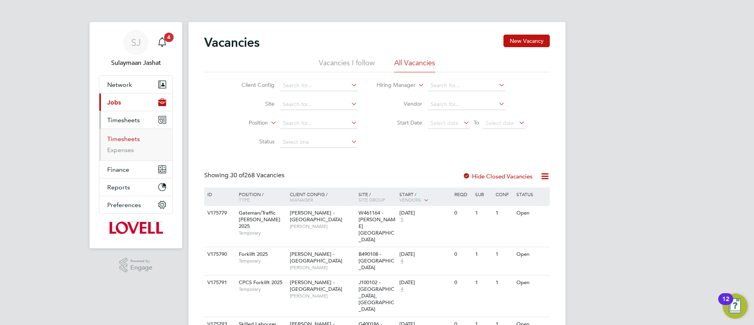
click at [126, 137] on link "Timesheets" at bounding box center [123, 138] width 33 height 7
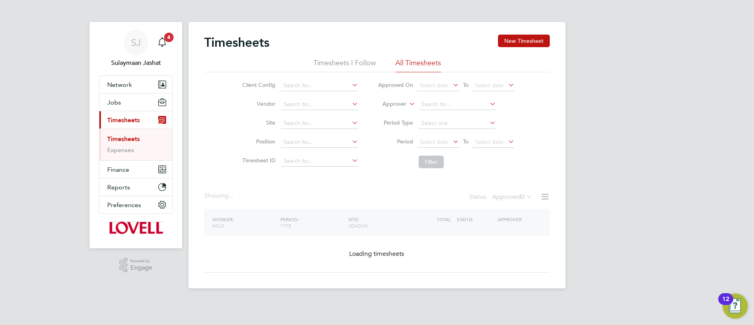
click at [397, 104] on label "Approver" at bounding box center [388, 104] width 35 height 8
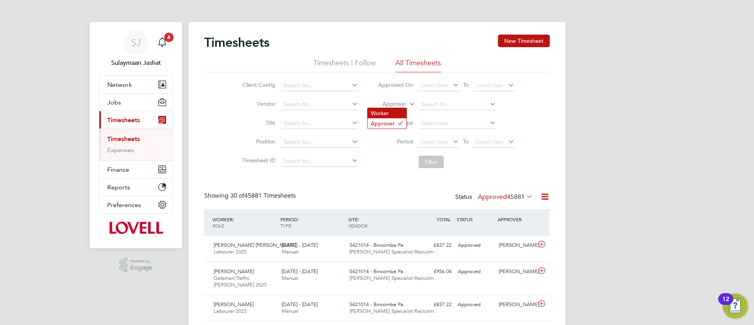
click at [395, 110] on li "Worker" at bounding box center [386, 113] width 39 height 10
click at [407, 105] on icon at bounding box center [407, 101] width 0 height 7
click at [432, 108] on input at bounding box center [456, 104] width 77 height 11
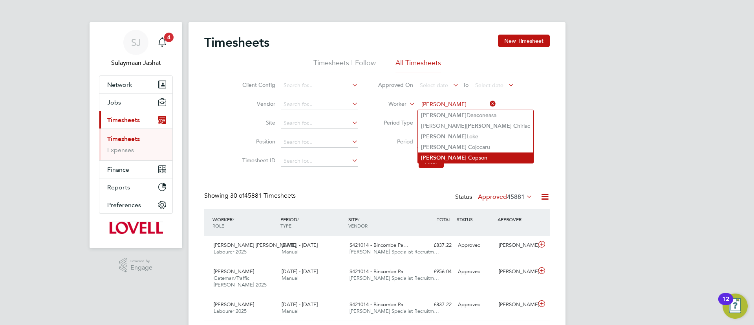
click at [446, 152] on li "[PERSON_NAME]" at bounding box center [475, 157] width 115 height 11
type input "[PERSON_NAME]"
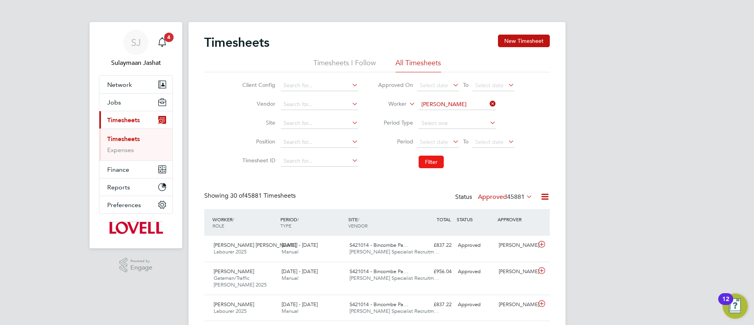
click at [434, 158] on button "Filter" at bounding box center [430, 161] width 25 height 13
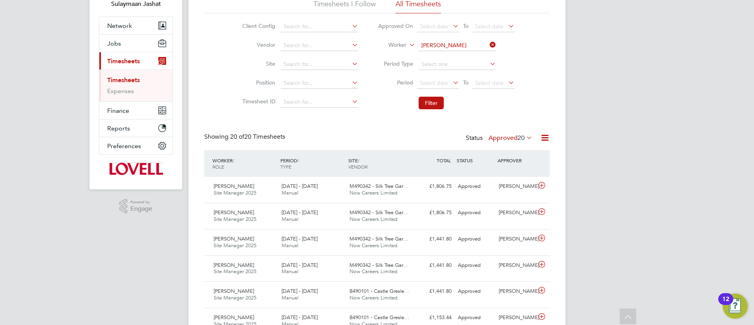
click at [506, 135] on label "Approved 20" at bounding box center [510, 138] width 44 height 8
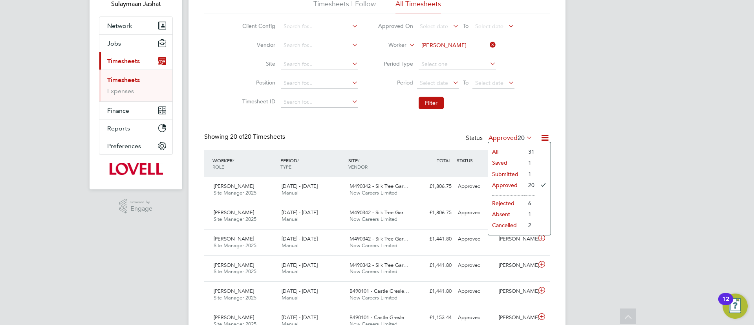
click at [513, 175] on li "Submitted" at bounding box center [506, 173] width 36 height 11
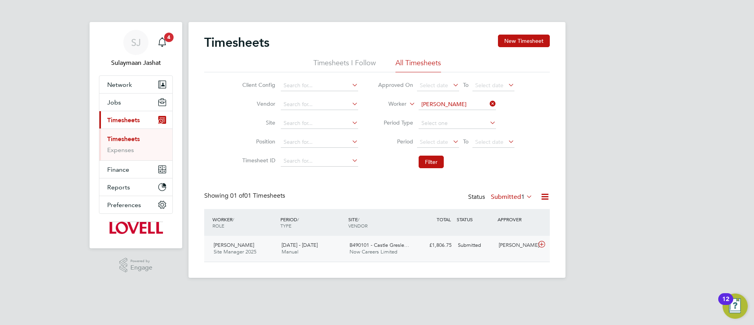
click at [378, 243] on div "B490101 - Castle Gresle… Now Careers Limited" at bounding box center [380, 249] width 68 height 20
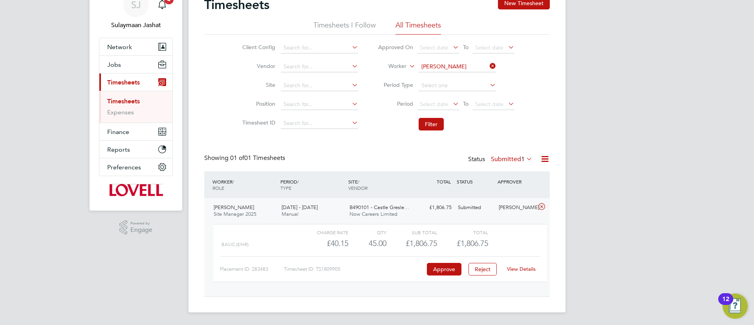
click at [402, 169] on div "Showing 01 of 01 Timesheets Status Submitted 1" at bounding box center [376, 162] width 345 height 17
click at [527, 267] on link "View Details" at bounding box center [521, 268] width 29 height 7
click at [532, 268] on link "View Details" at bounding box center [521, 268] width 29 height 7
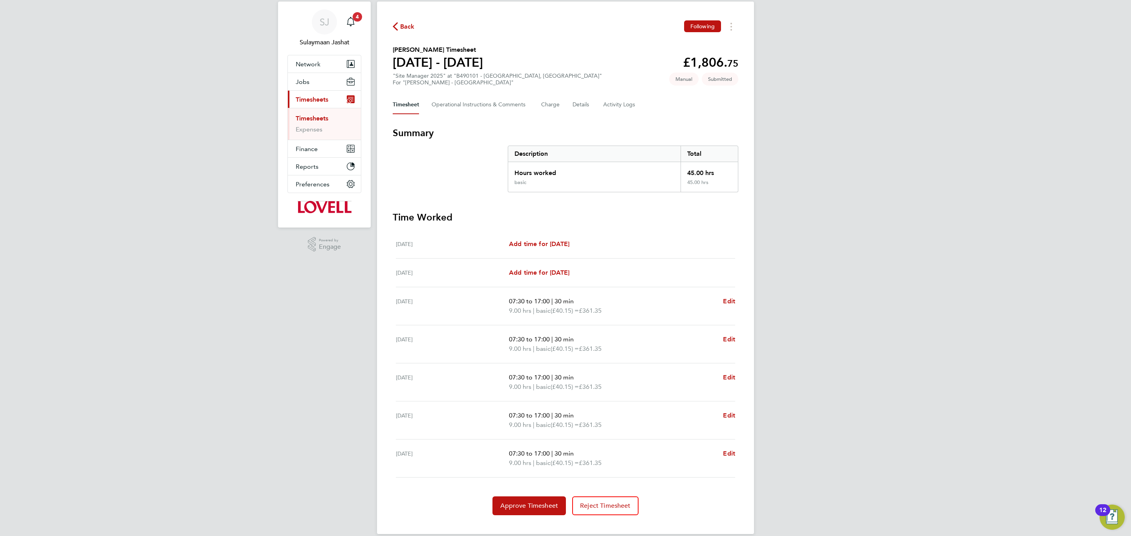
scroll to position [32, 0]
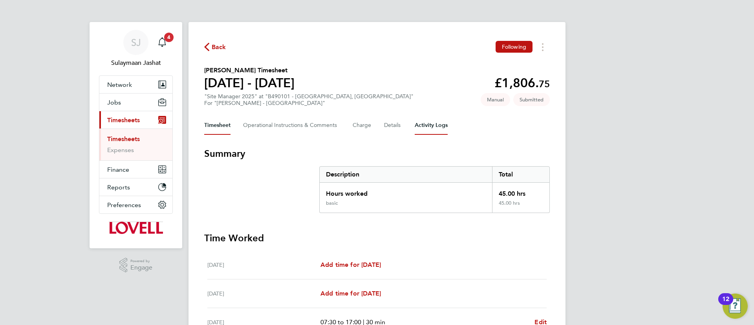
drag, startPoint x: 415, startPoint y: 130, endPoint x: 409, endPoint y: 127, distance: 6.1
click at [415, 130] on Logs-tab "Activity Logs" at bounding box center [431, 125] width 33 height 19
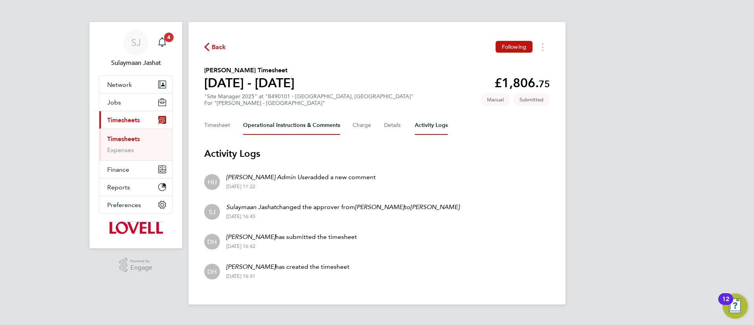
click at [308, 121] on Comments-tab "Operational Instructions & Comments" at bounding box center [291, 125] width 97 height 19
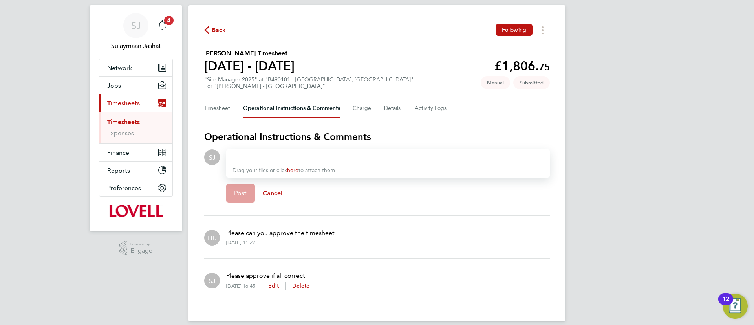
scroll to position [26, 0]
